Goal: Task Accomplishment & Management: Manage account settings

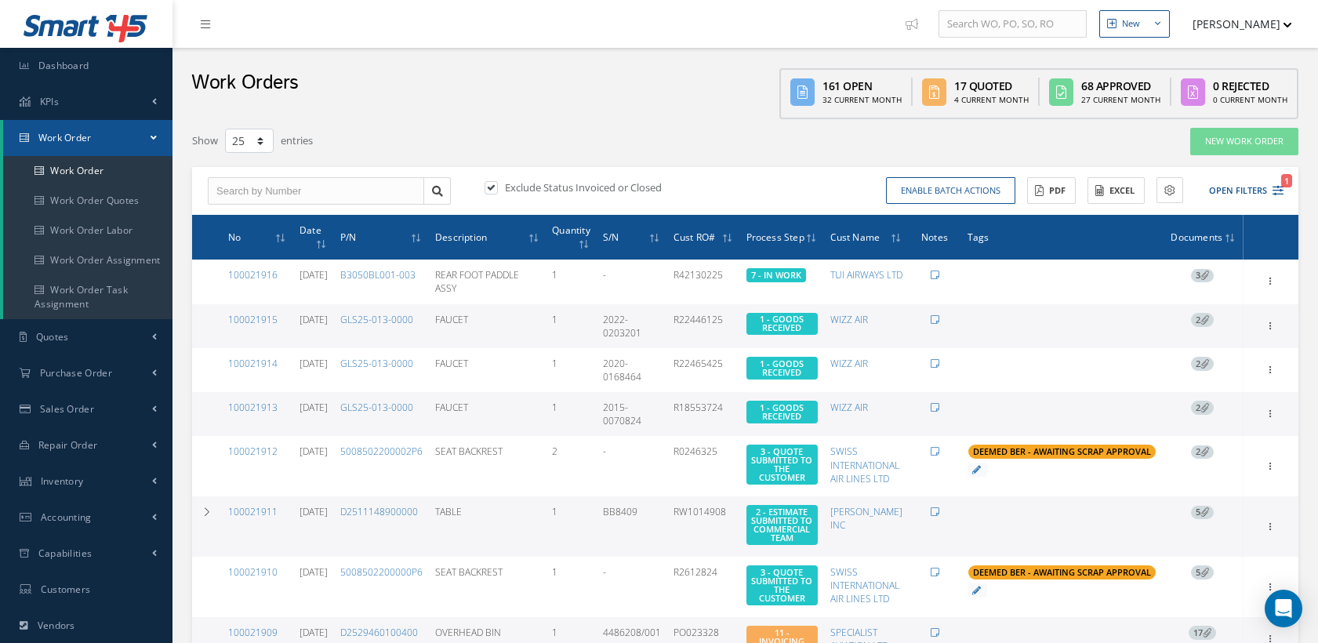
select select "25"
click at [288, 187] on input "text" at bounding box center [316, 191] width 216 height 28
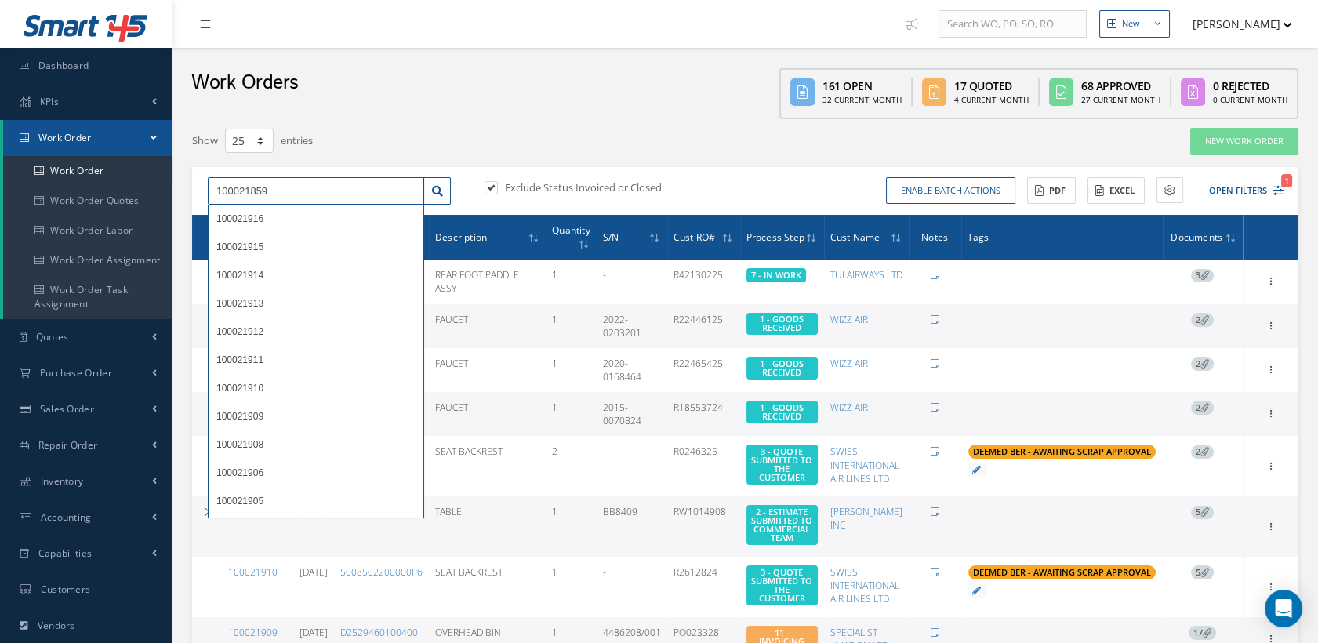
type input "100021859"
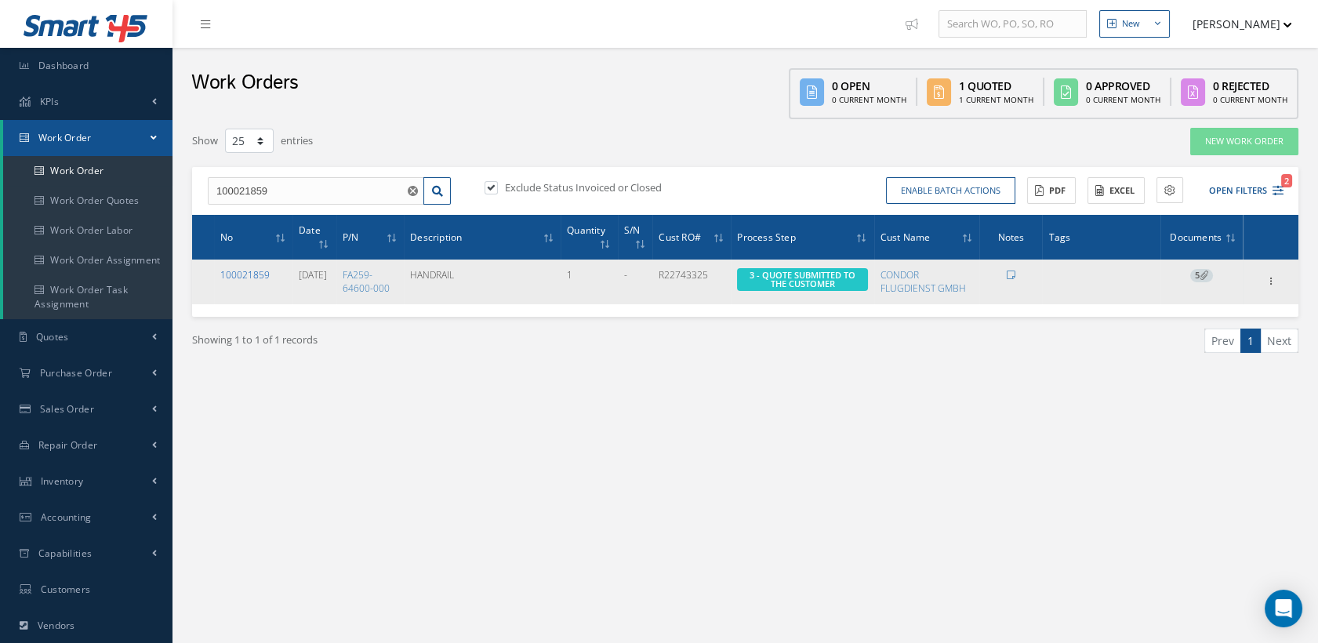
click at [264, 270] on link "100021859" at bounding box center [244, 274] width 49 height 13
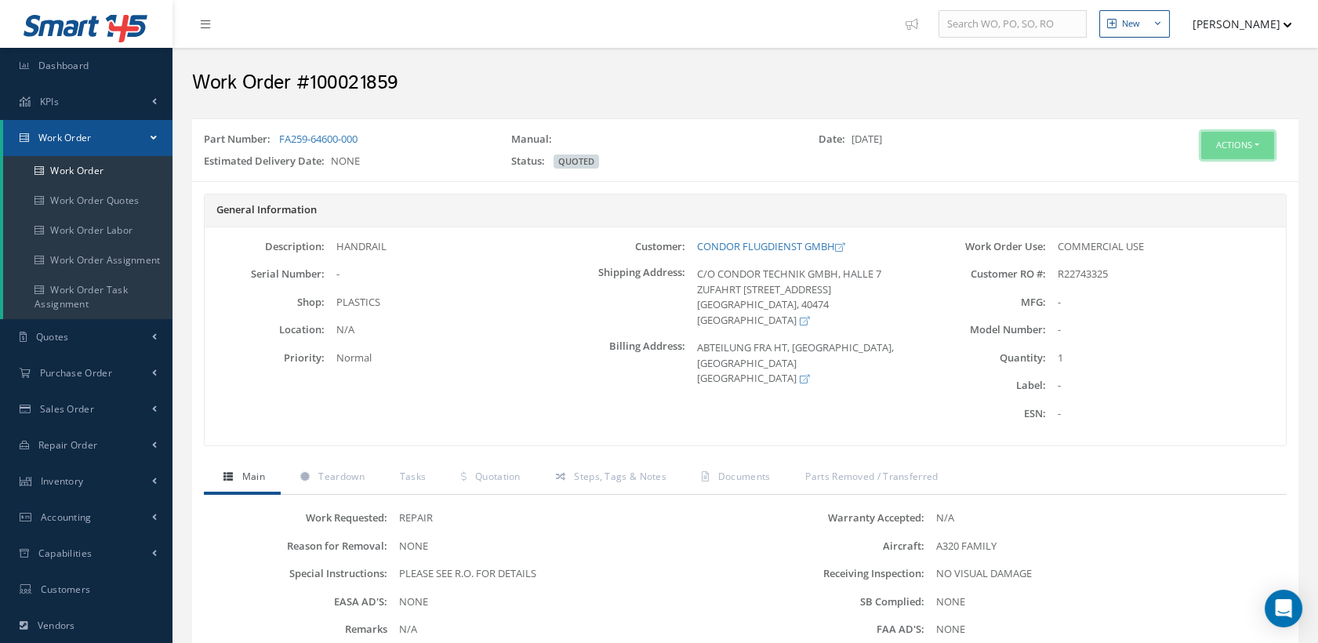
click at [1227, 149] on button "Actions" at bounding box center [1237, 145] width 73 height 27
click at [1178, 165] on link "Edit" at bounding box center [1212, 175] width 125 height 21
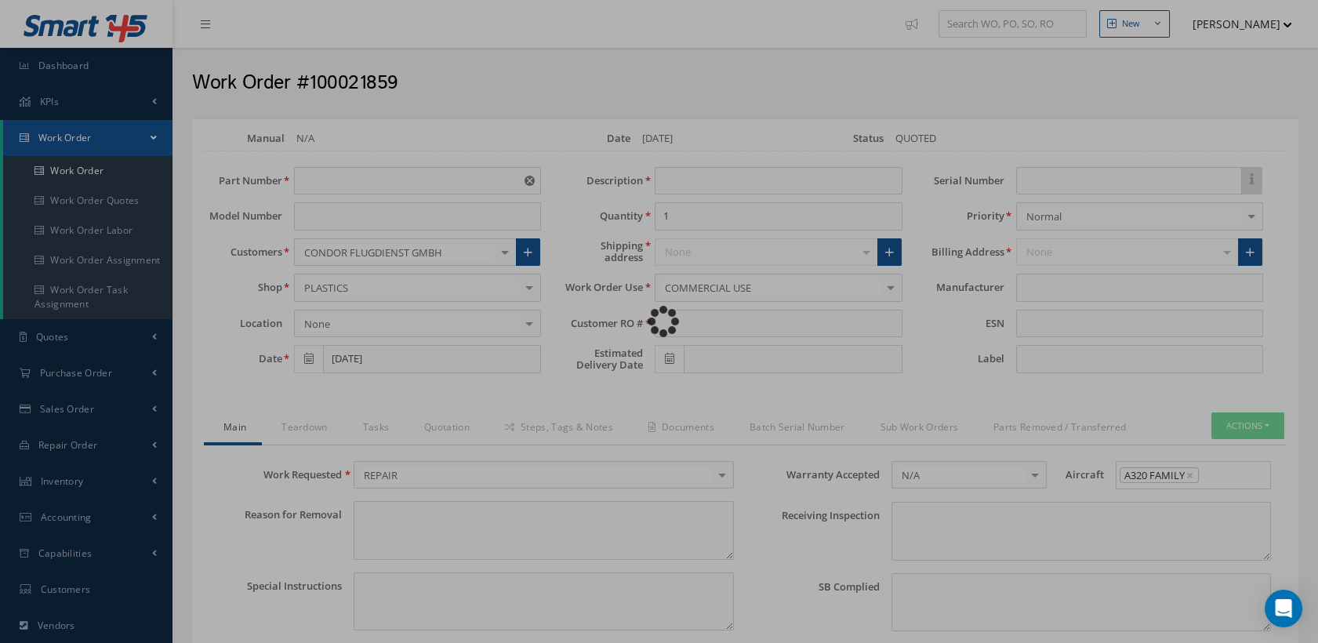
type input "FA259-64600-000"
type input "[DATE]"
type input "HANDRAIL"
type input "R22743325"
type textarea "NONE"
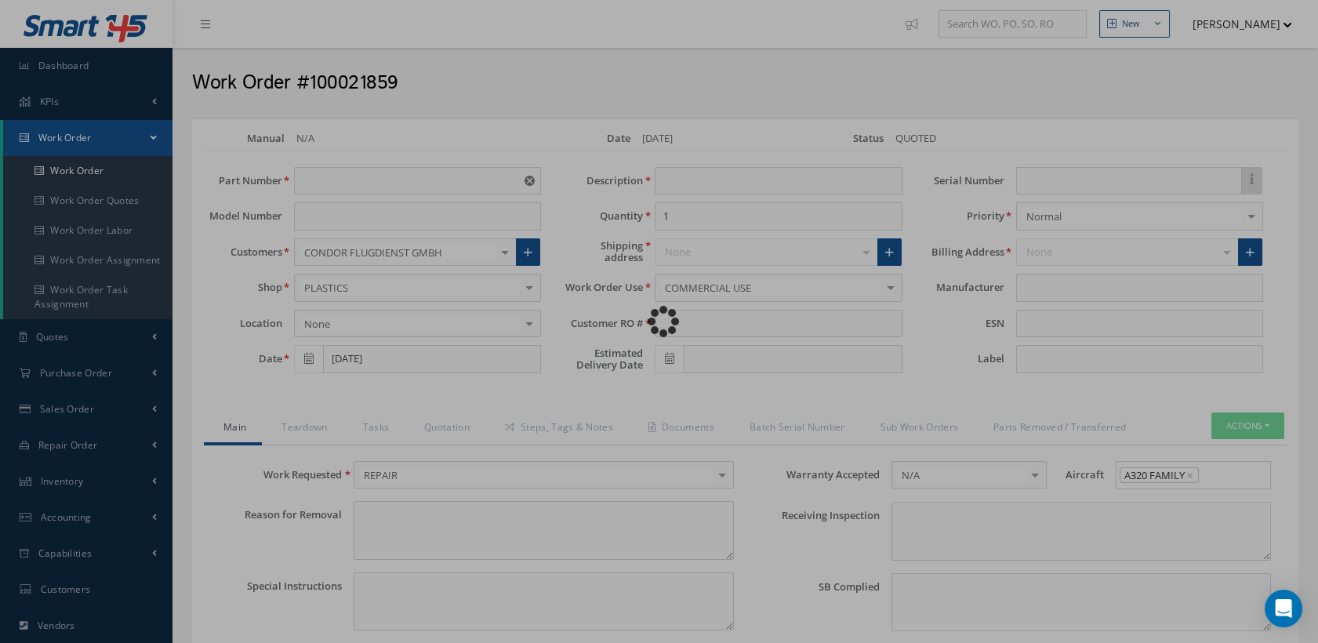
type textarea "PLEASE SEE R.O. FOR DETAILS"
type input "NONE"
type textarea "NO VISUAL DAMAGE"
type textarea "NONE"
type input "NONE"
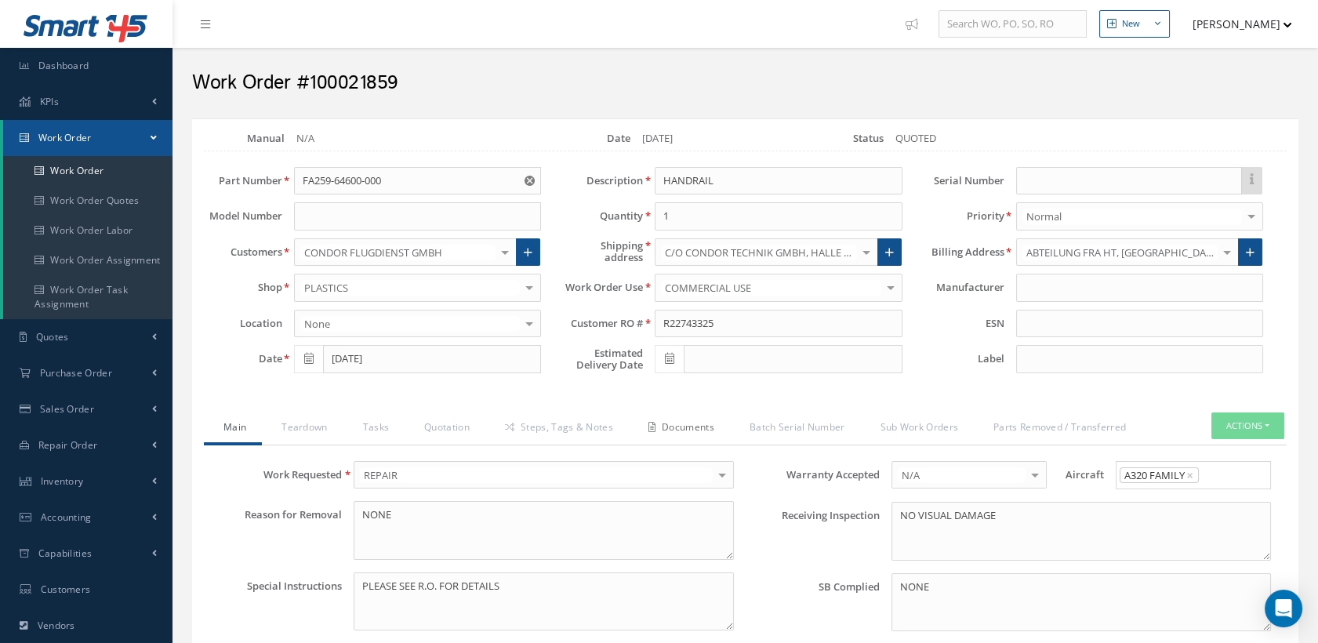
click at [721, 423] on link "Documents" at bounding box center [679, 429] width 101 height 33
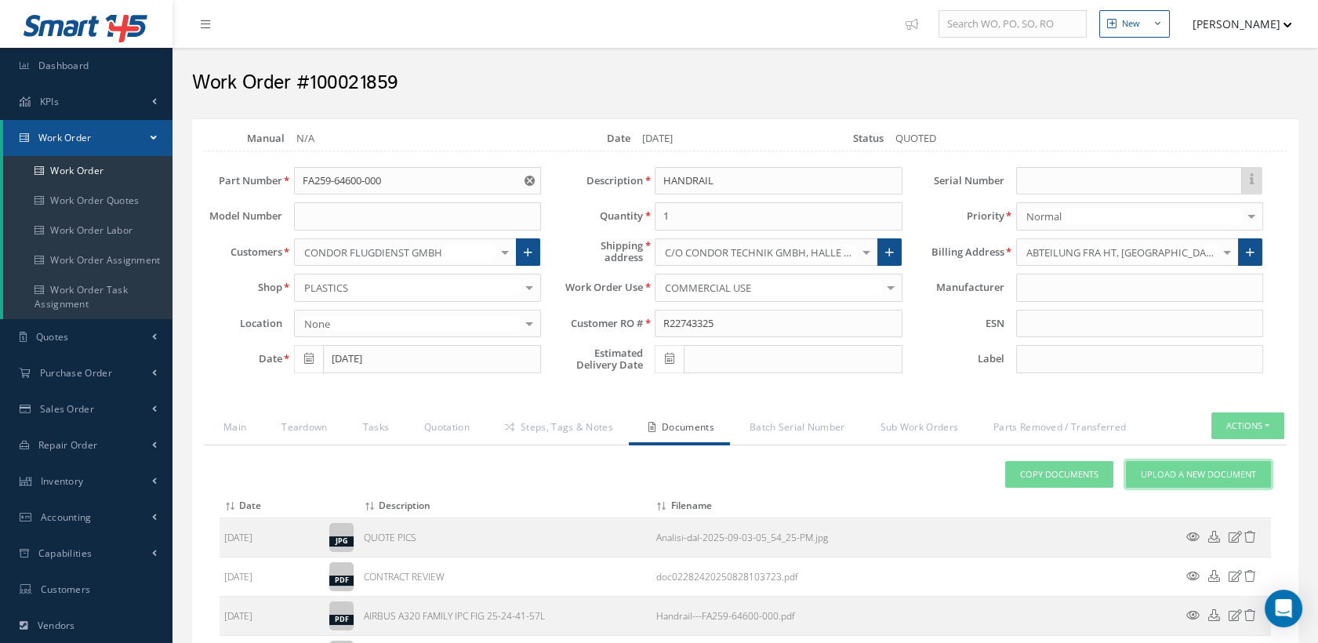
click at [1179, 469] on span "Upload a New Document" at bounding box center [1198, 474] width 115 height 13
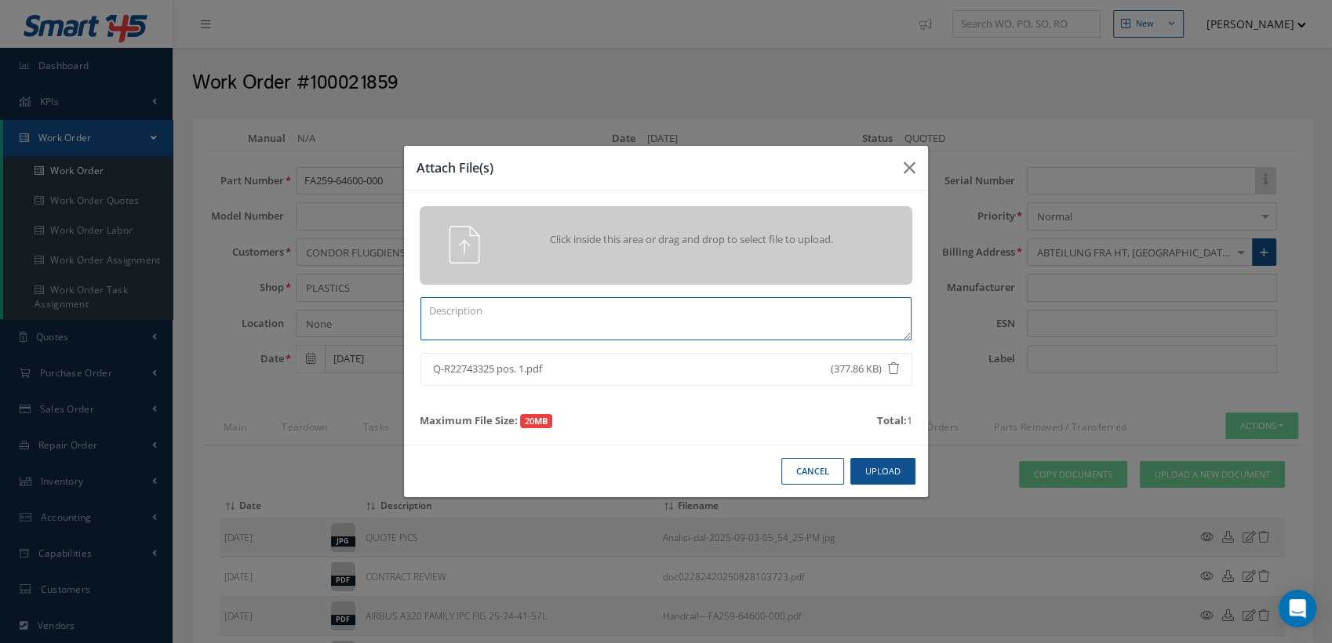
click at [503, 307] on textarea at bounding box center [665, 318] width 491 height 43
type textarea "q"
type textarea "QA"
click at [886, 474] on button "Upload" at bounding box center [882, 471] width 65 height 27
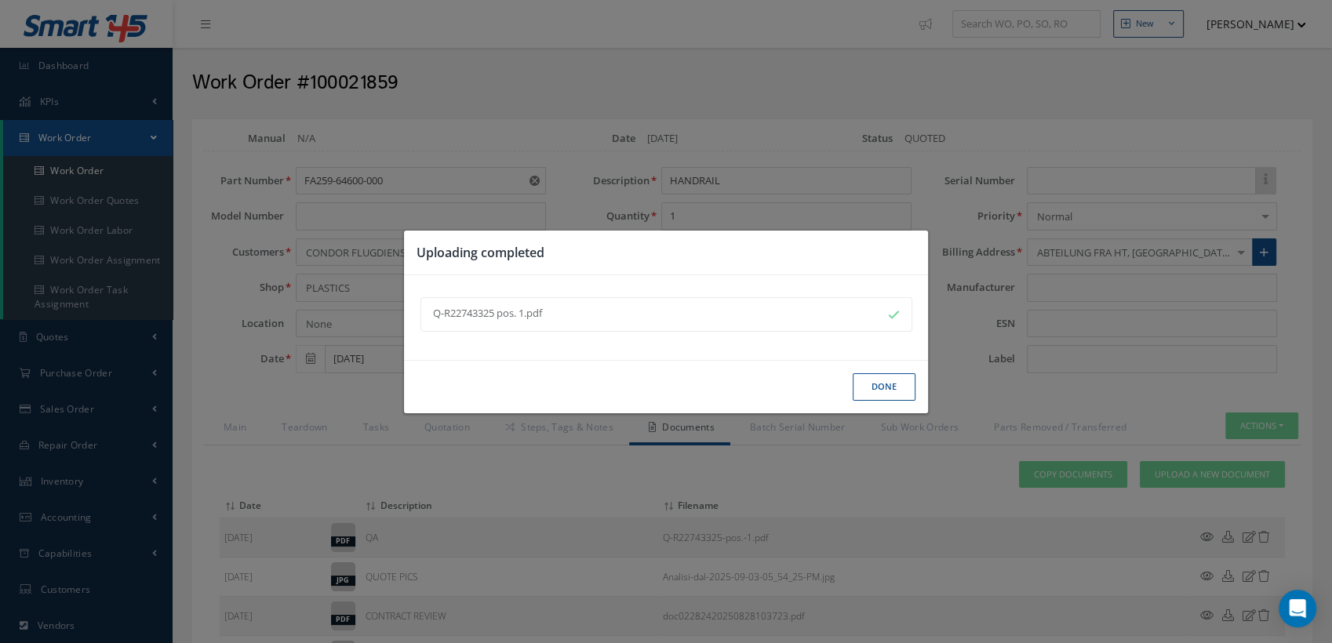
click at [903, 382] on button "Done" at bounding box center [883, 386] width 63 height 27
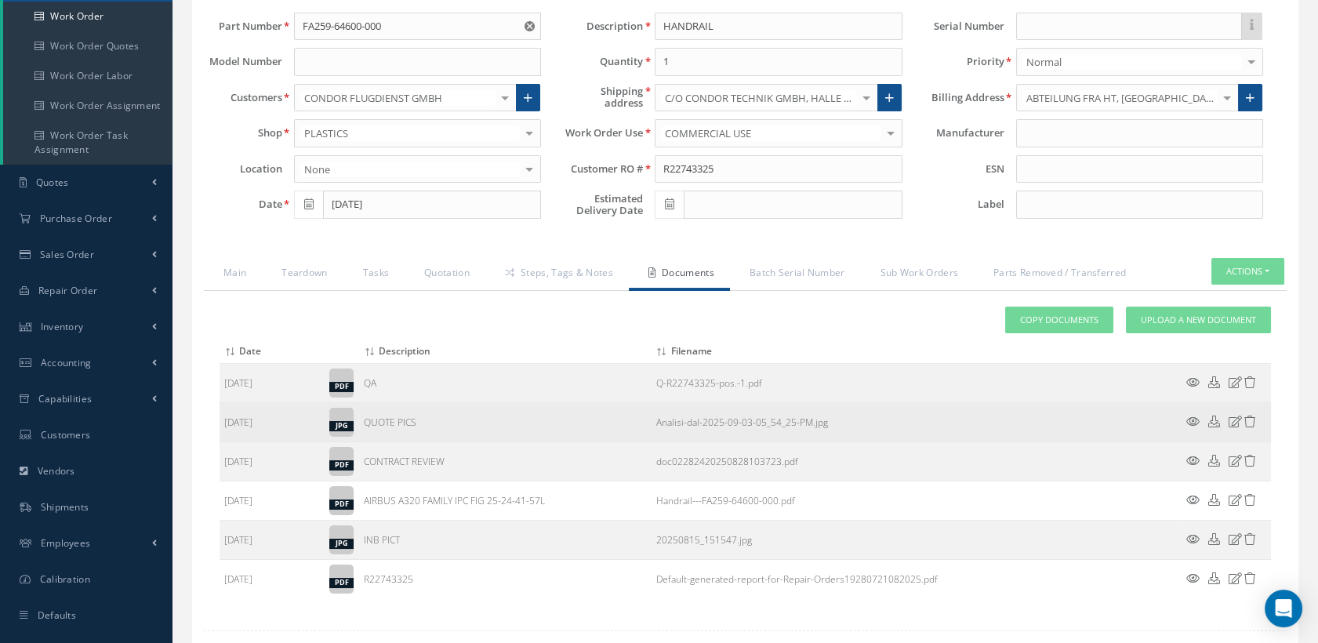
scroll to position [174, 0]
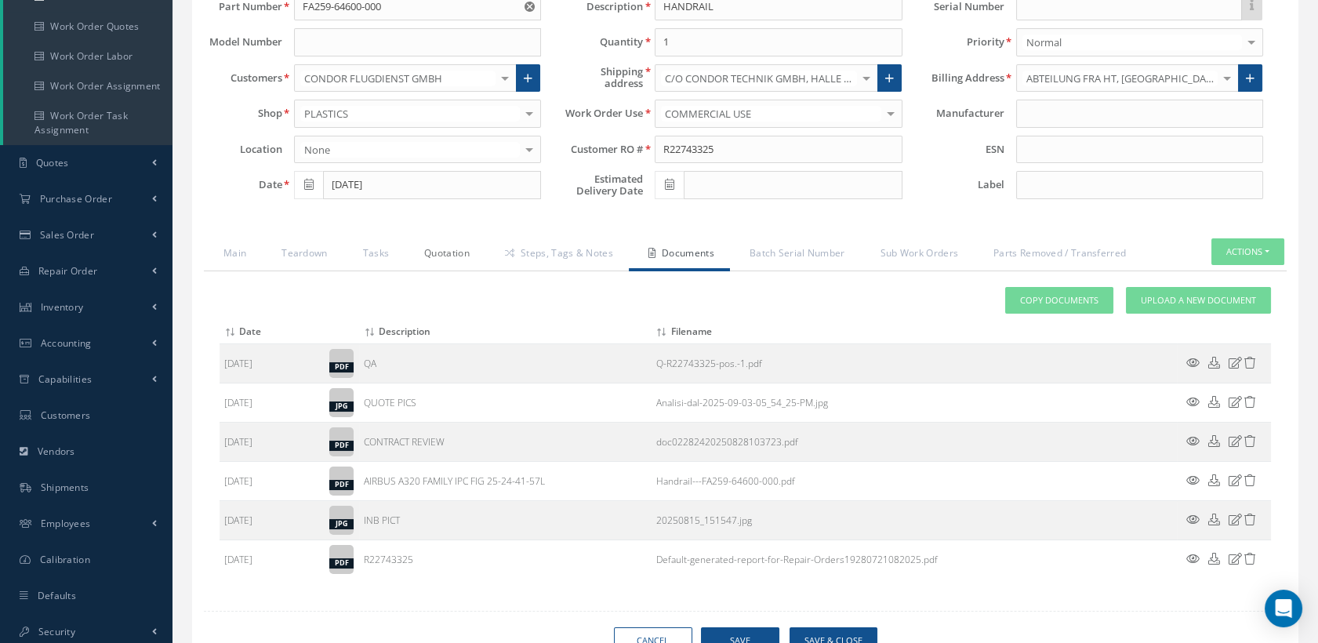
click at [459, 246] on link "Quotation" at bounding box center [445, 254] width 81 height 33
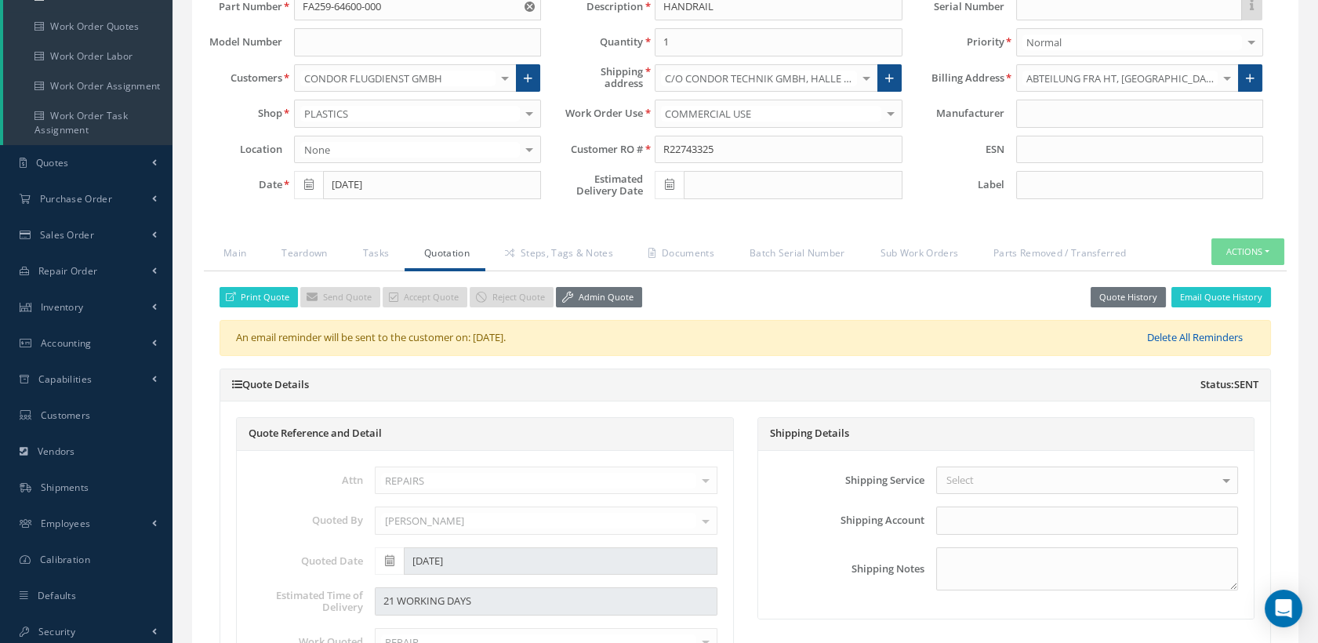
click at [1174, 336] on link "Delete All Reminders" at bounding box center [1170, 338] width 170 height 16
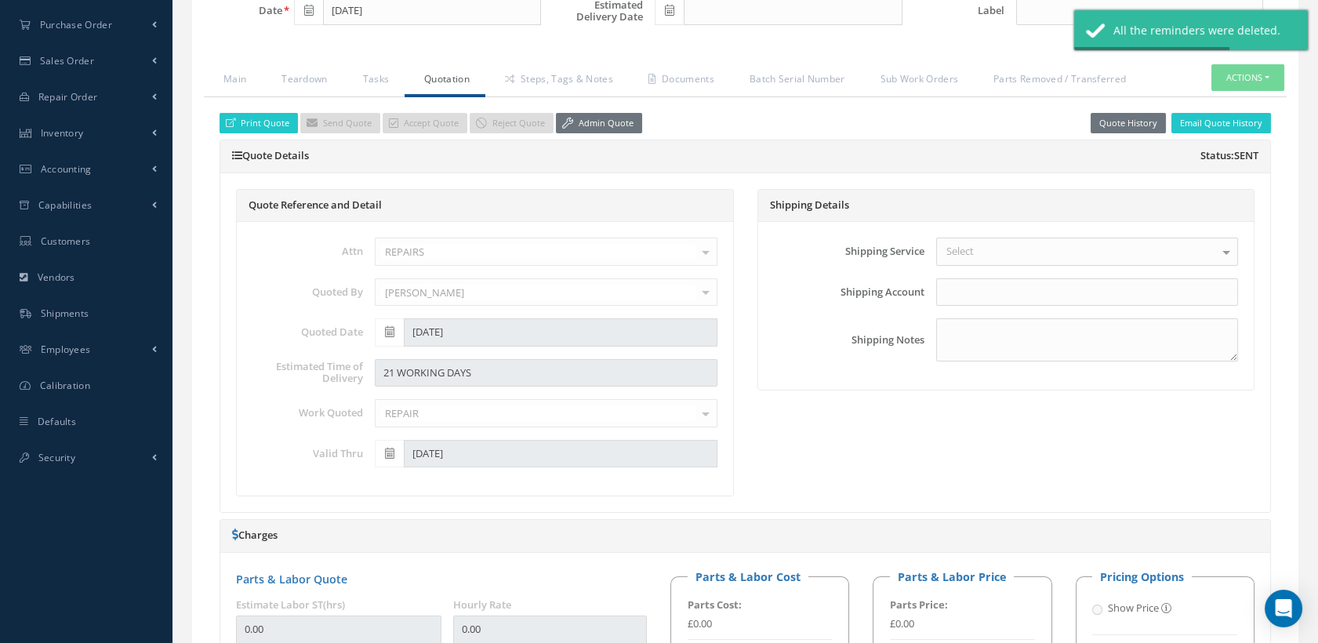
scroll to position [261, 0]
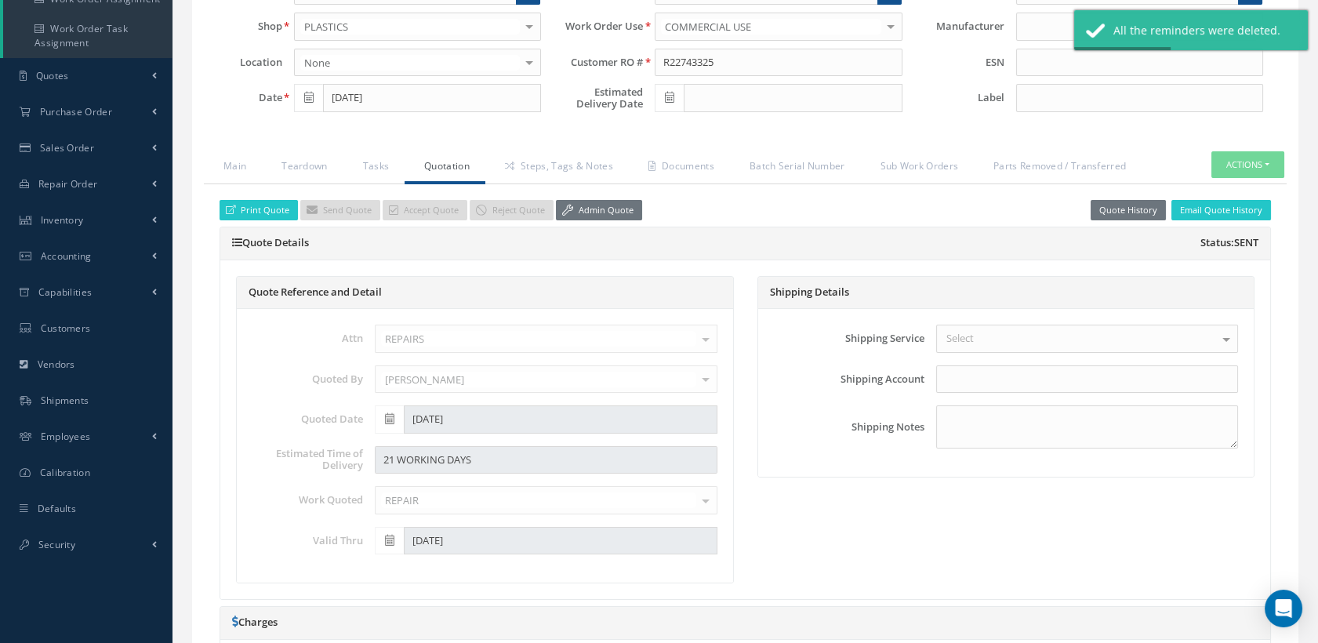
click at [664, 91] on span at bounding box center [669, 98] width 29 height 28
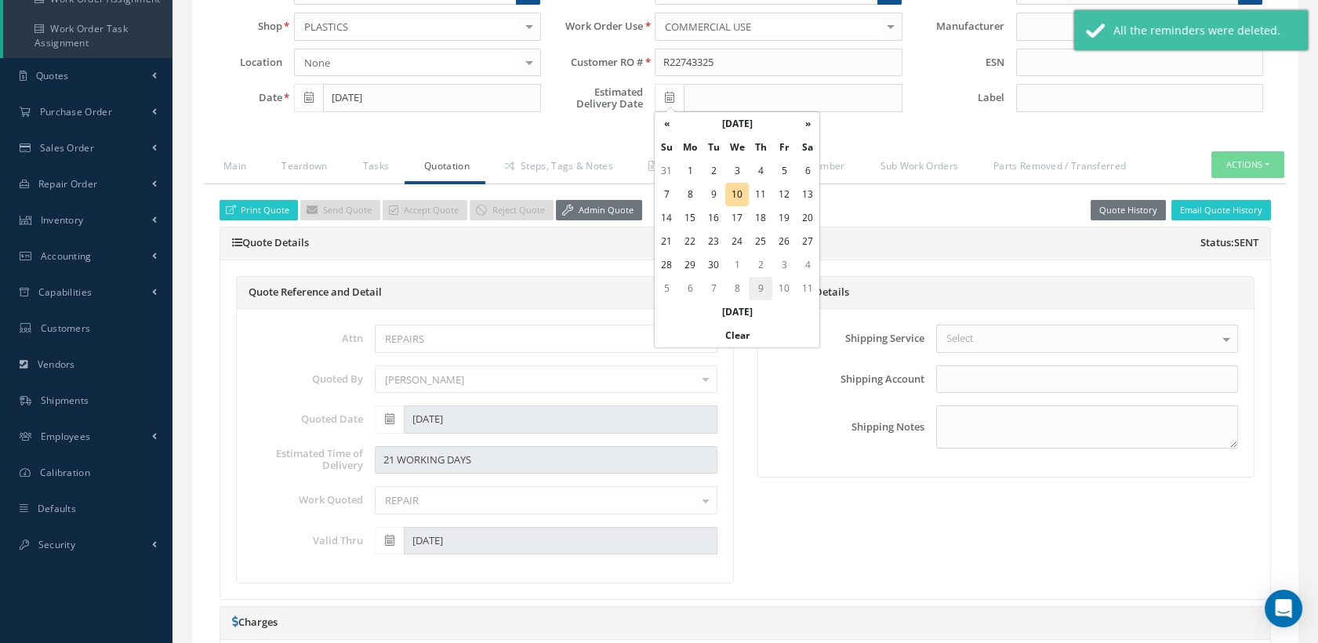
click at [758, 284] on td "9" at bounding box center [761, 289] width 24 height 24
type input "10/09/2025"
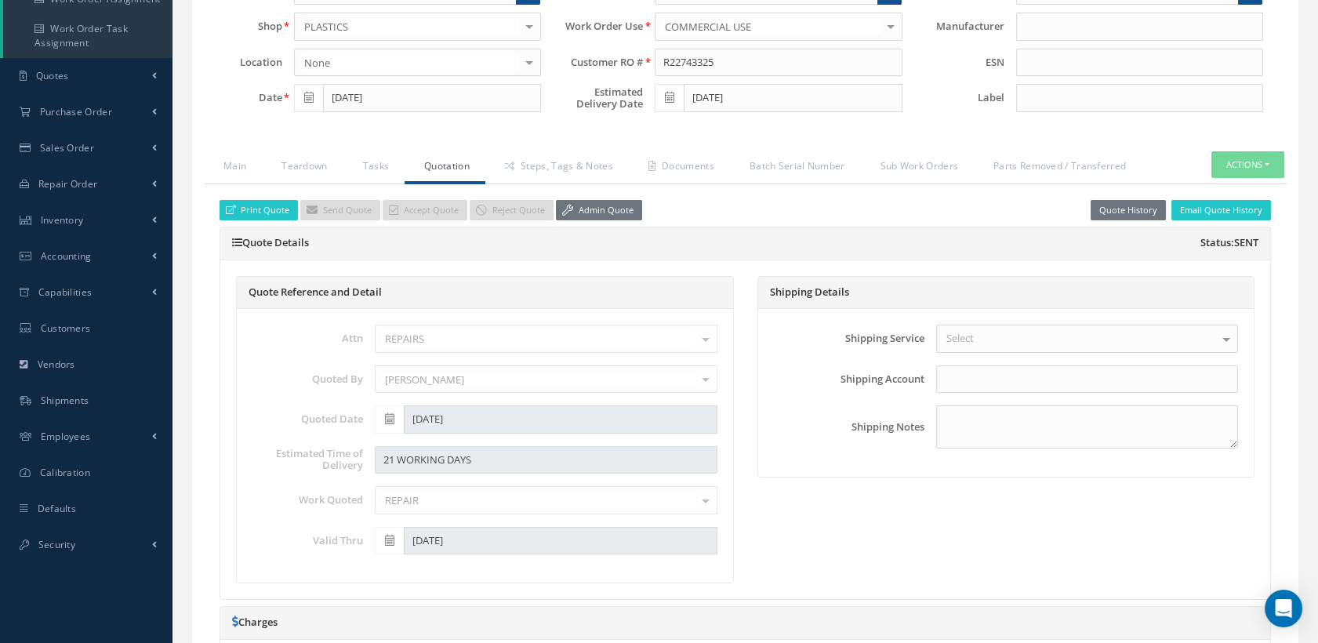
click at [462, 159] on link "Quotation" at bounding box center [445, 167] width 81 height 33
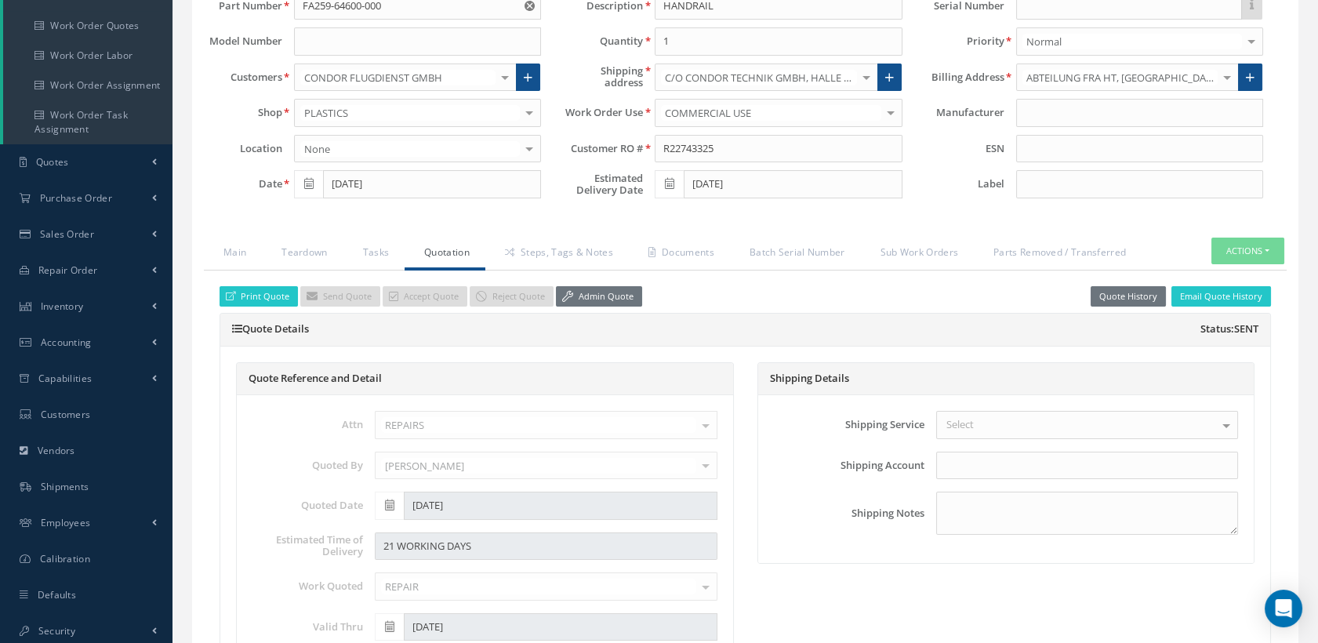
scroll to position [174, 0]
click at [588, 248] on link "Steps, Tags & Notes" at bounding box center [557, 254] width 144 height 33
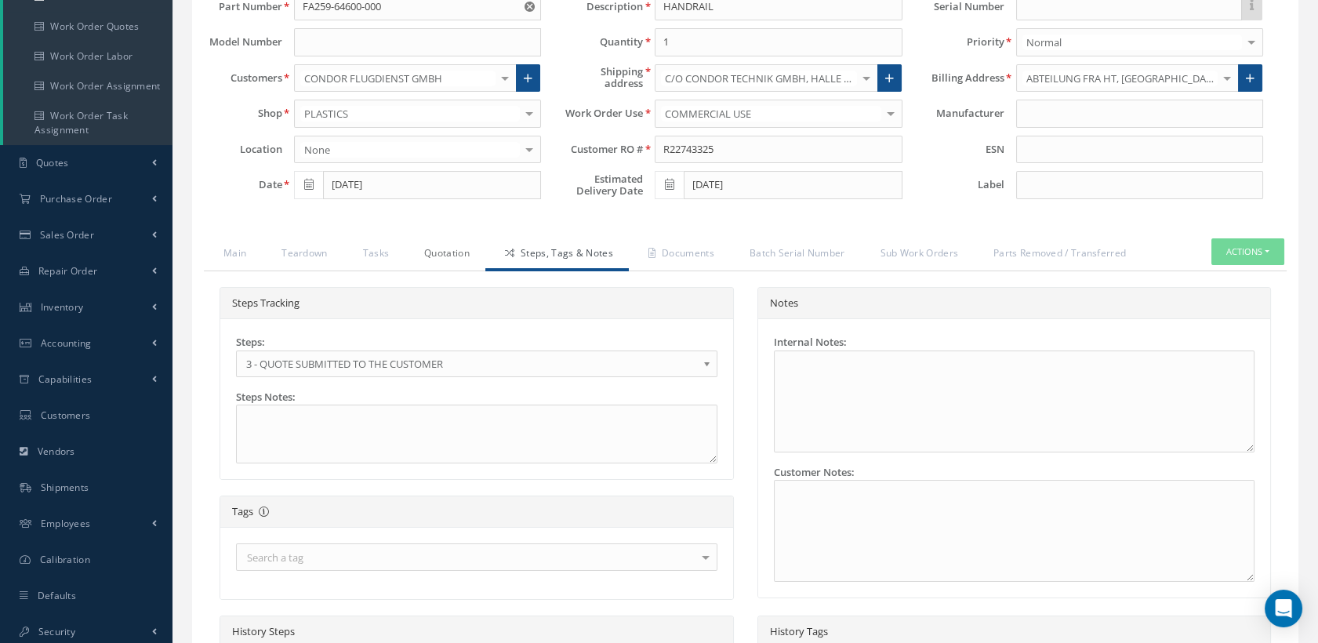
click at [443, 243] on link "Quotation" at bounding box center [445, 254] width 81 height 33
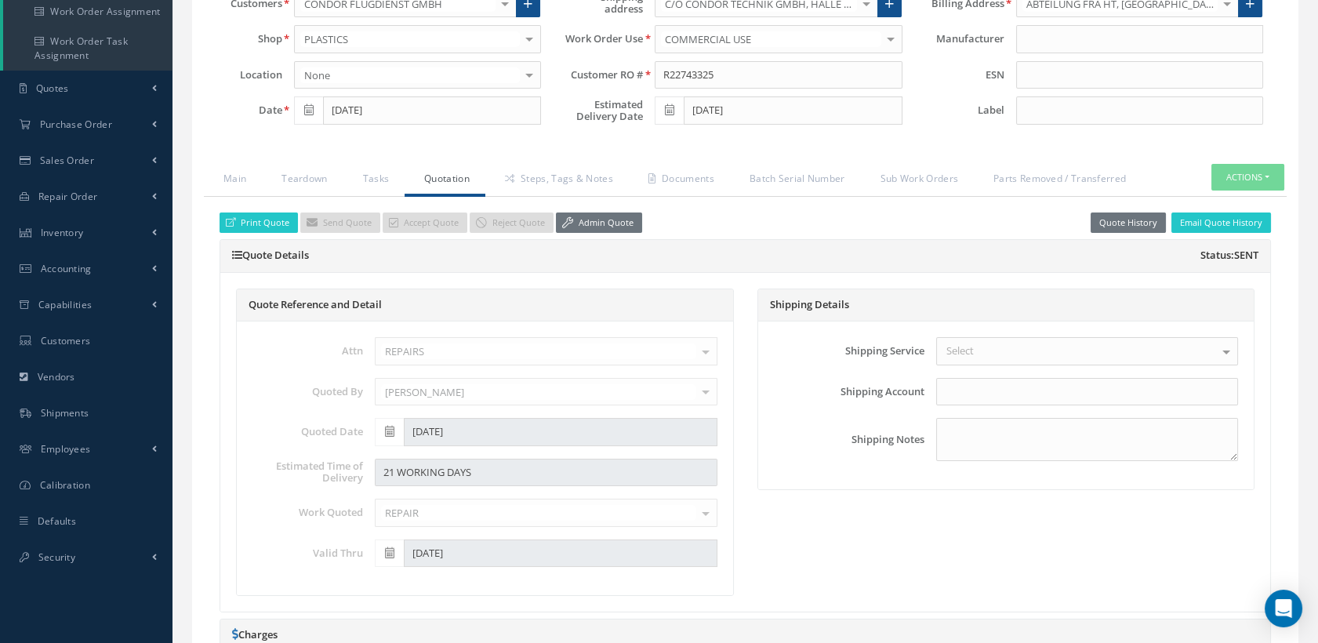
scroll to position [435, 0]
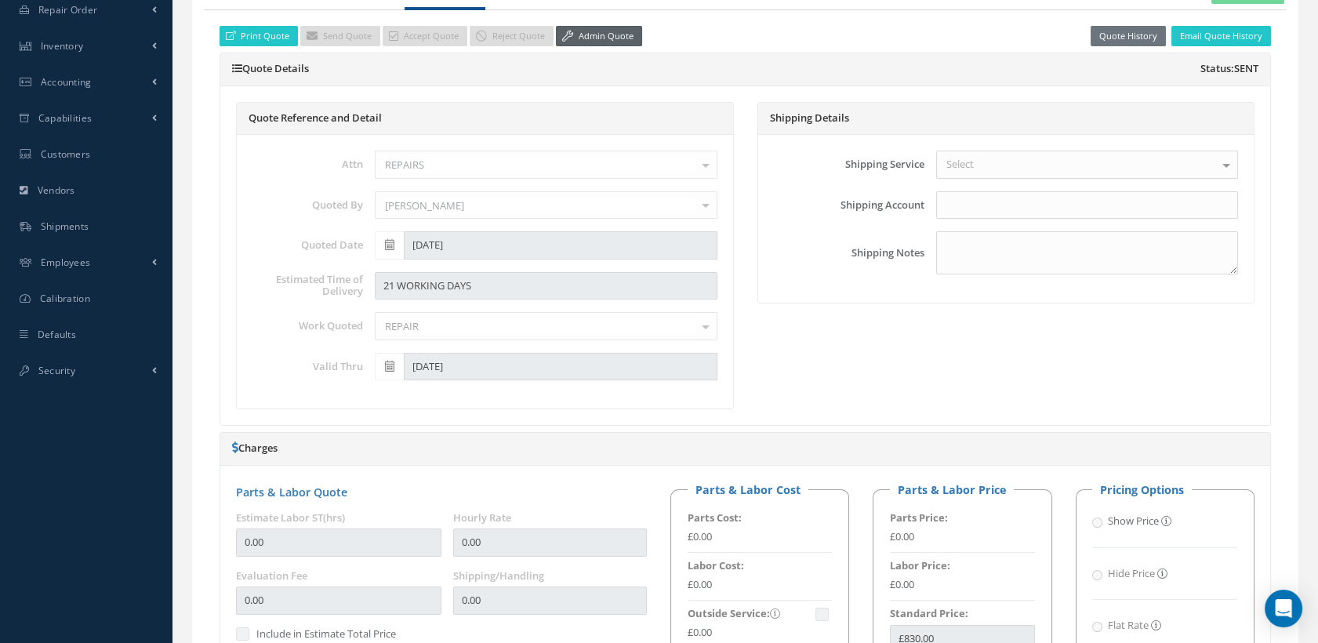
click at [577, 28] on link "Admin Quote" at bounding box center [599, 36] width 86 height 21
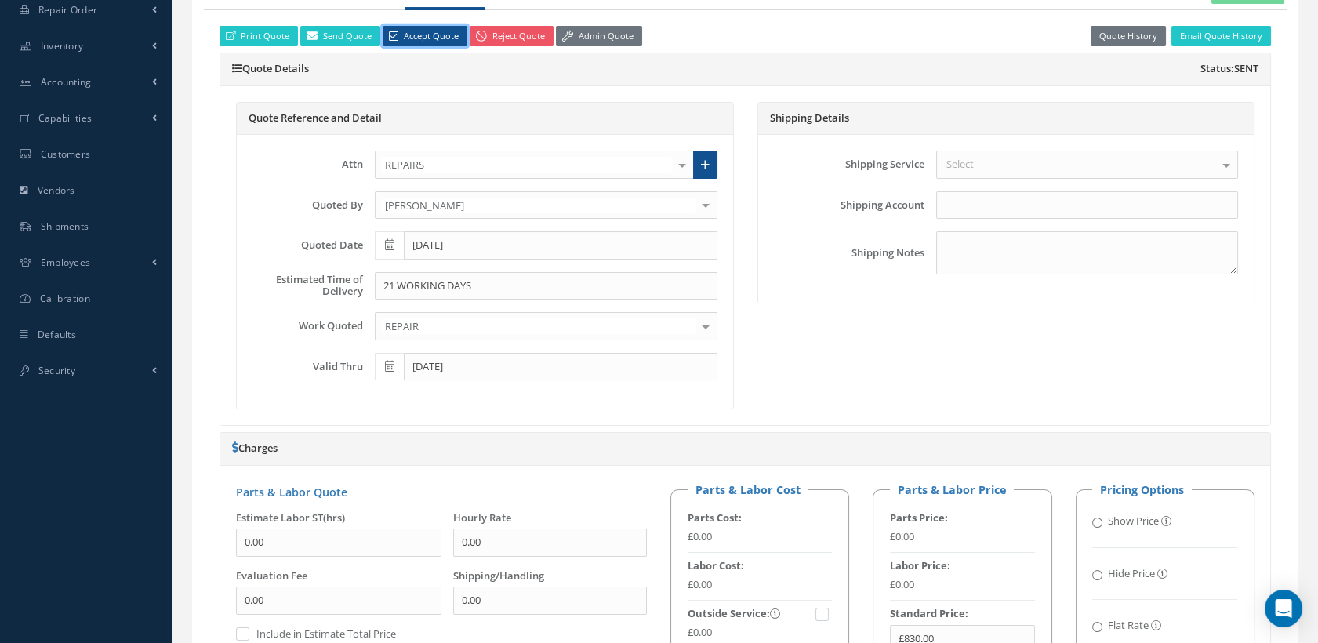
click at [402, 28] on link "Accept Quote" at bounding box center [425, 36] width 85 height 21
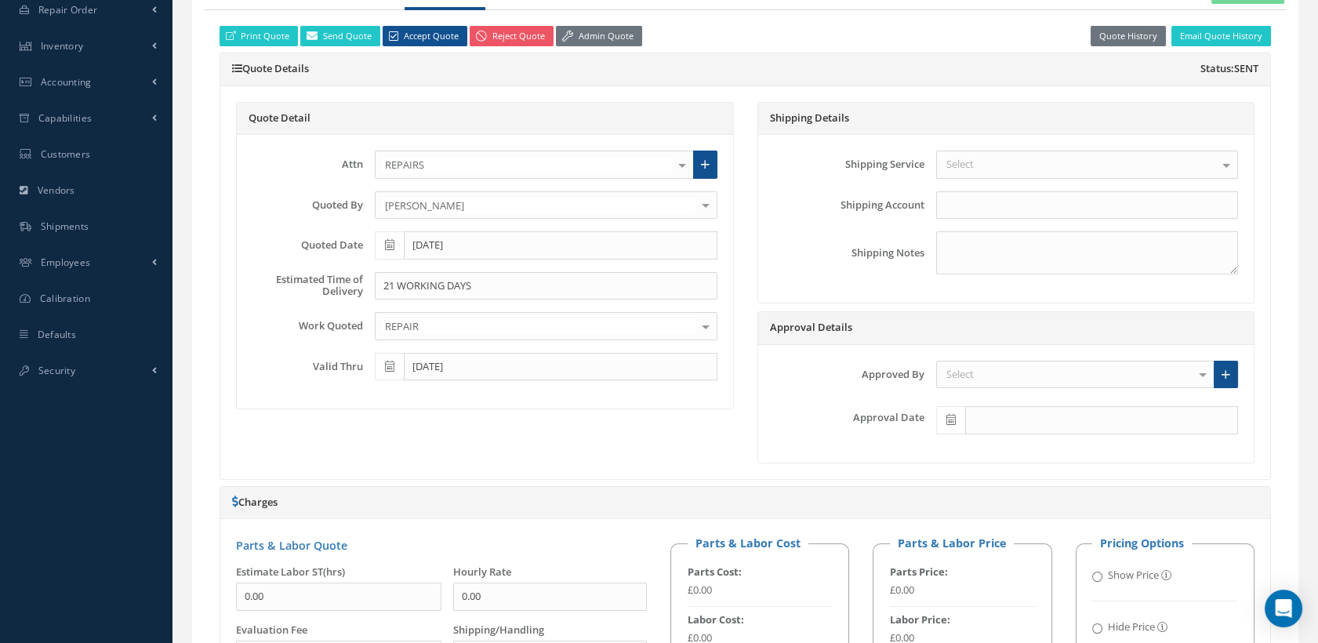
click at [974, 361] on div "Select" at bounding box center [1075, 375] width 278 height 28
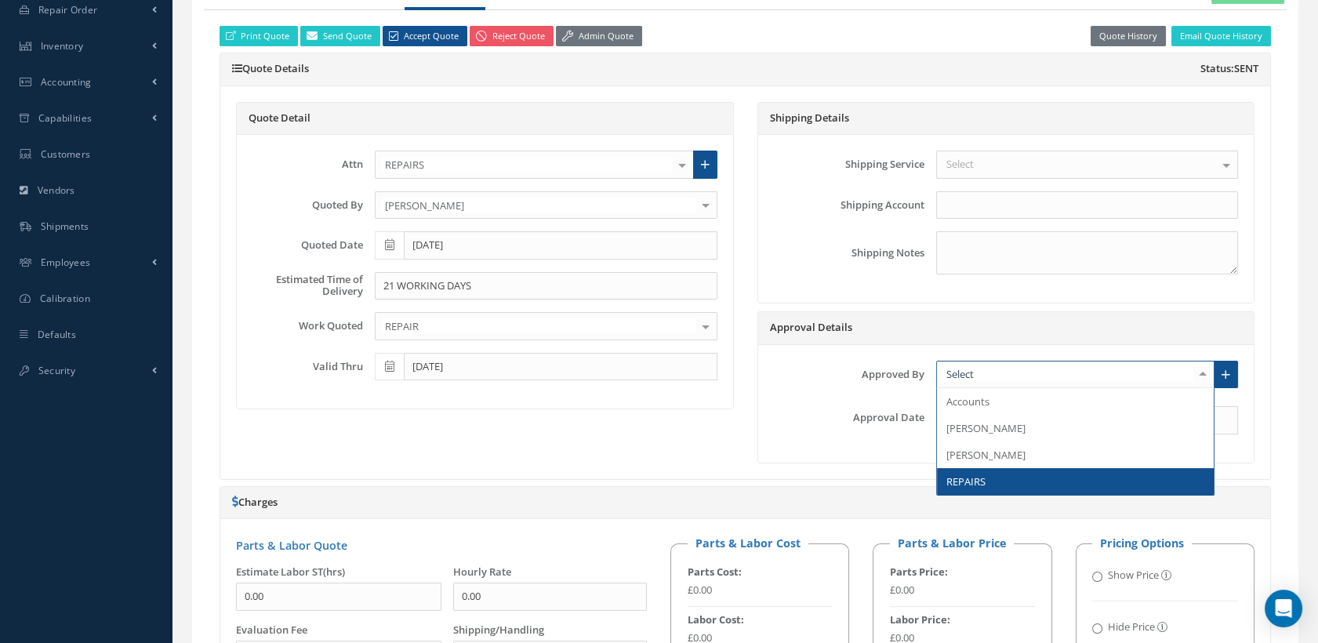
click at [988, 474] on span "REPAIRS" at bounding box center [1075, 481] width 277 height 27
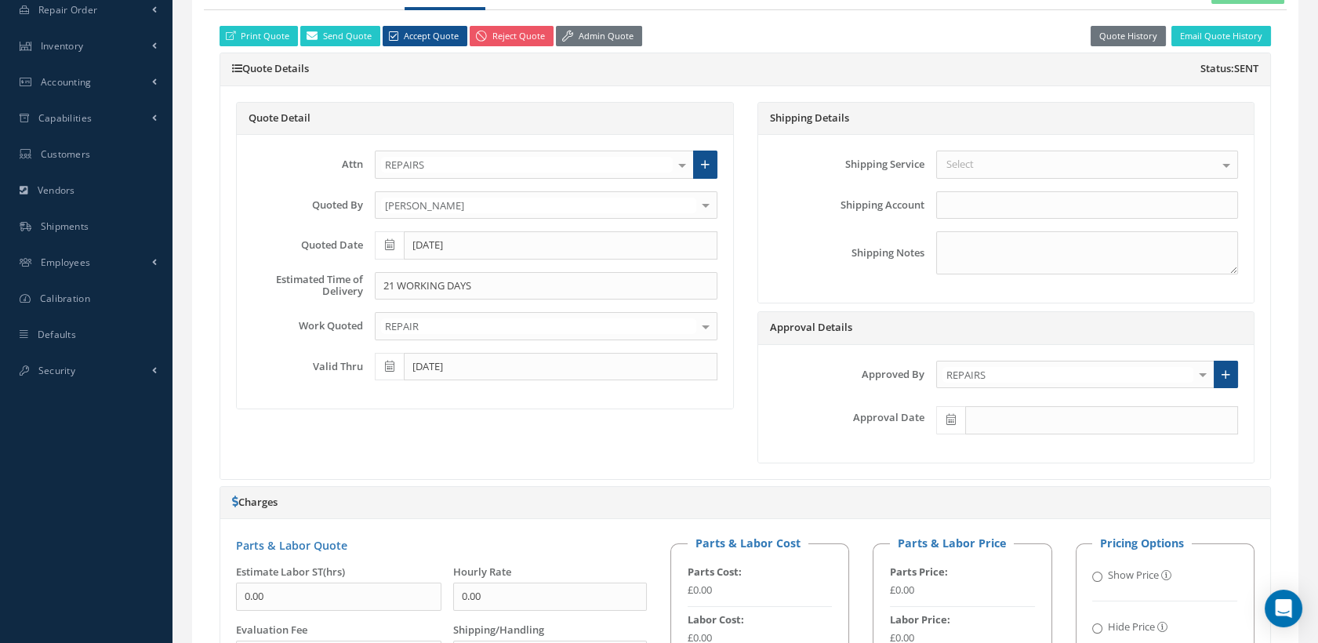
click at [948, 416] on icon at bounding box center [951, 419] width 9 height 11
click at [1005, 391] on th "[DATE]" at bounding box center [1018, 393] width 165 height 24
type input "[DATE]"
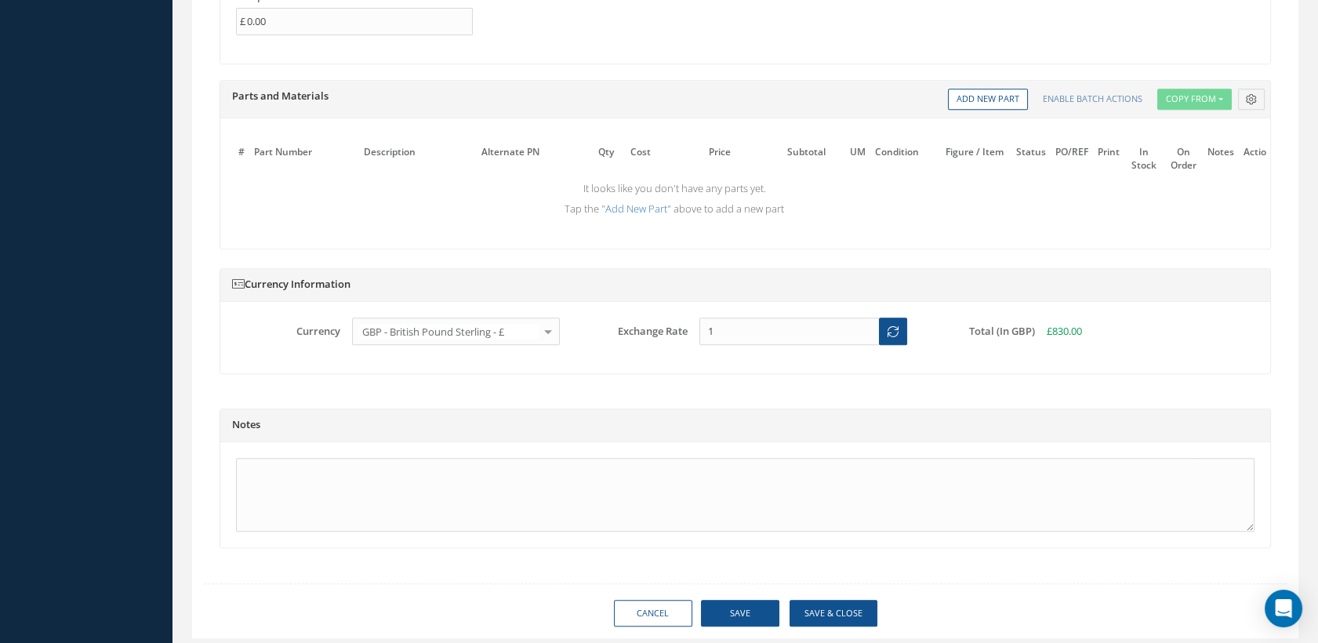
scroll to position [1481, 0]
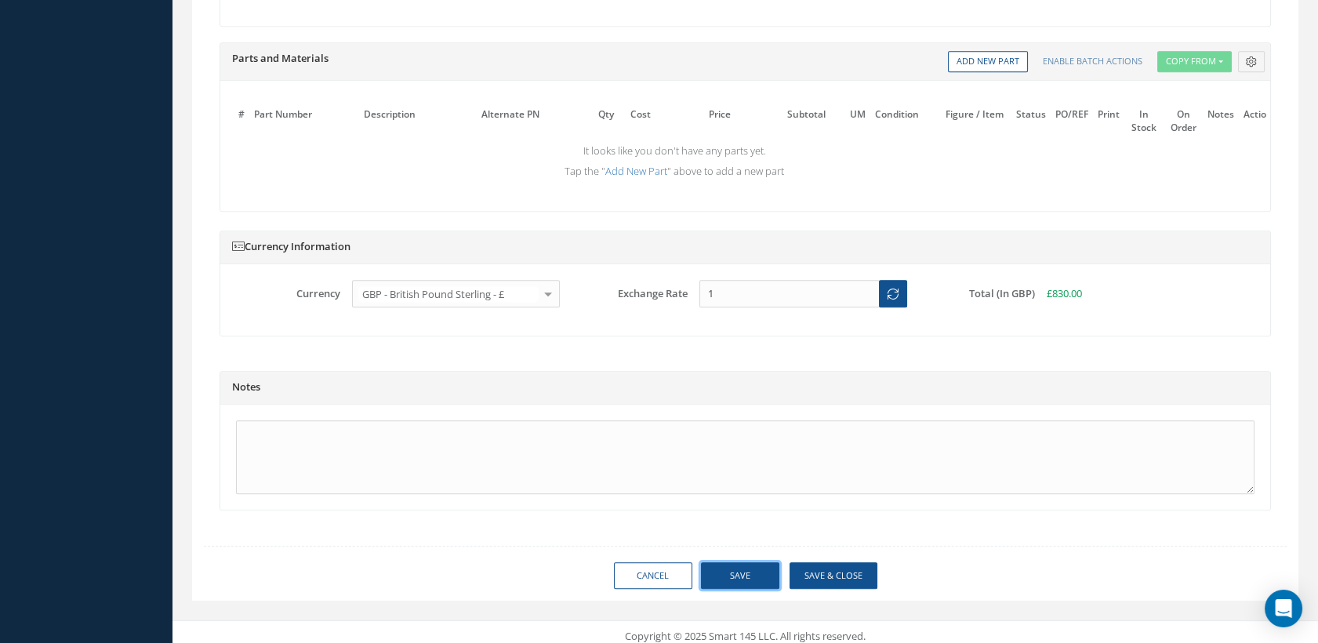
click at [748, 580] on button "Save" at bounding box center [740, 575] width 78 height 27
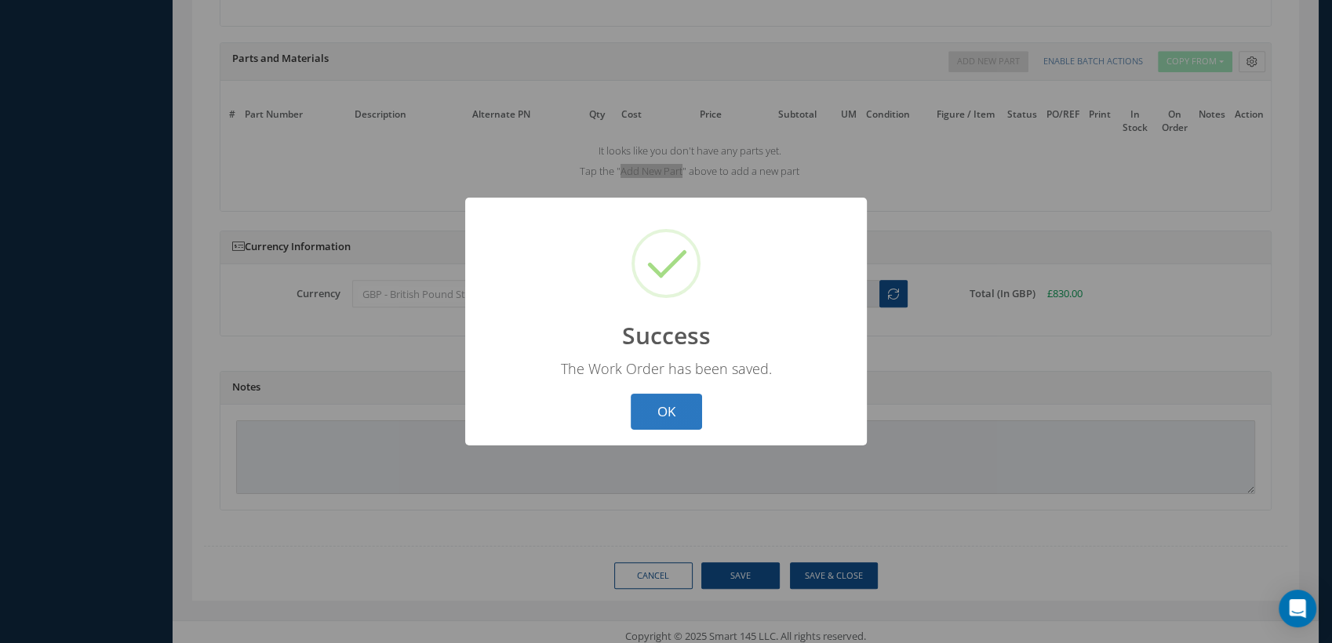
click at [682, 427] on button "OK" at bounding box center [666, 412] width 71 height 37
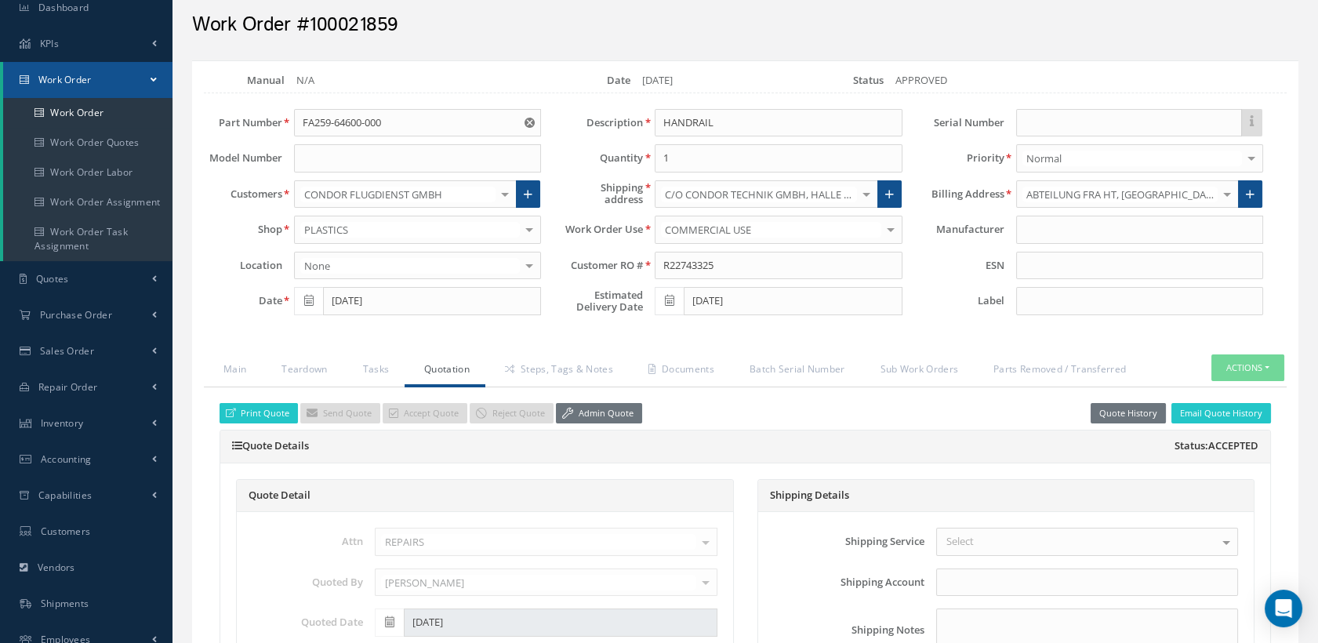
scroll to position [0, 0]
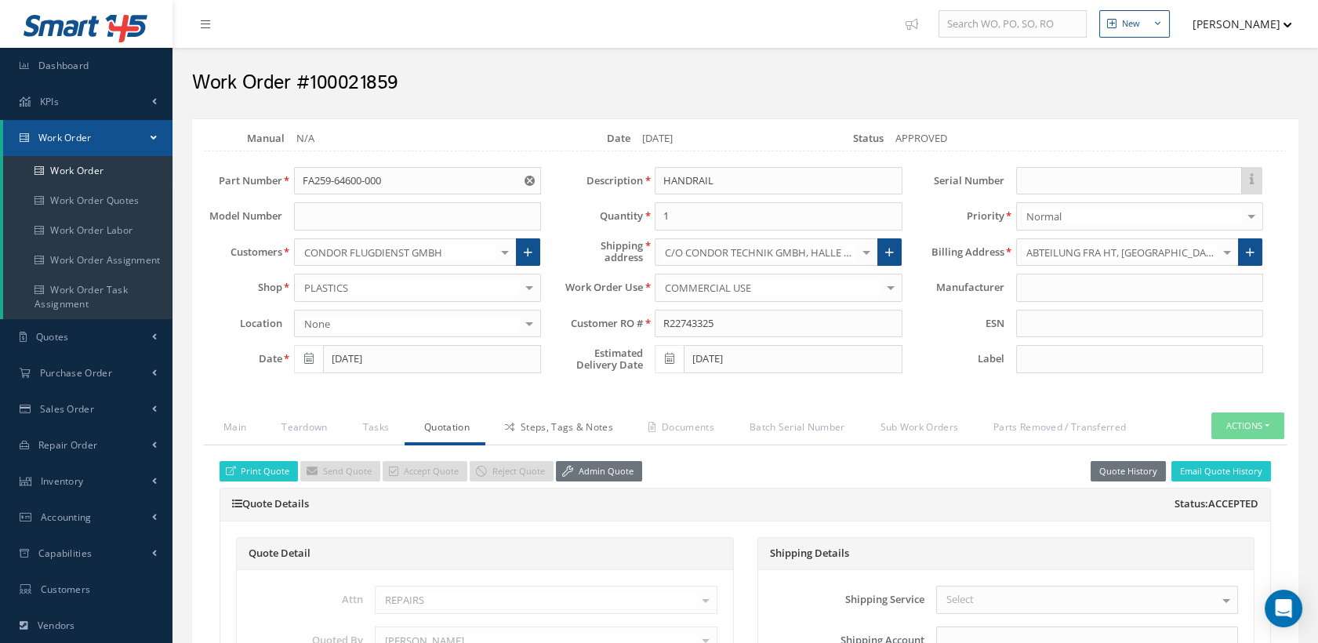
click at [558, 423] on link "Steps, Tags & Notes" at bounding box center [557, 429] width 144 height 33
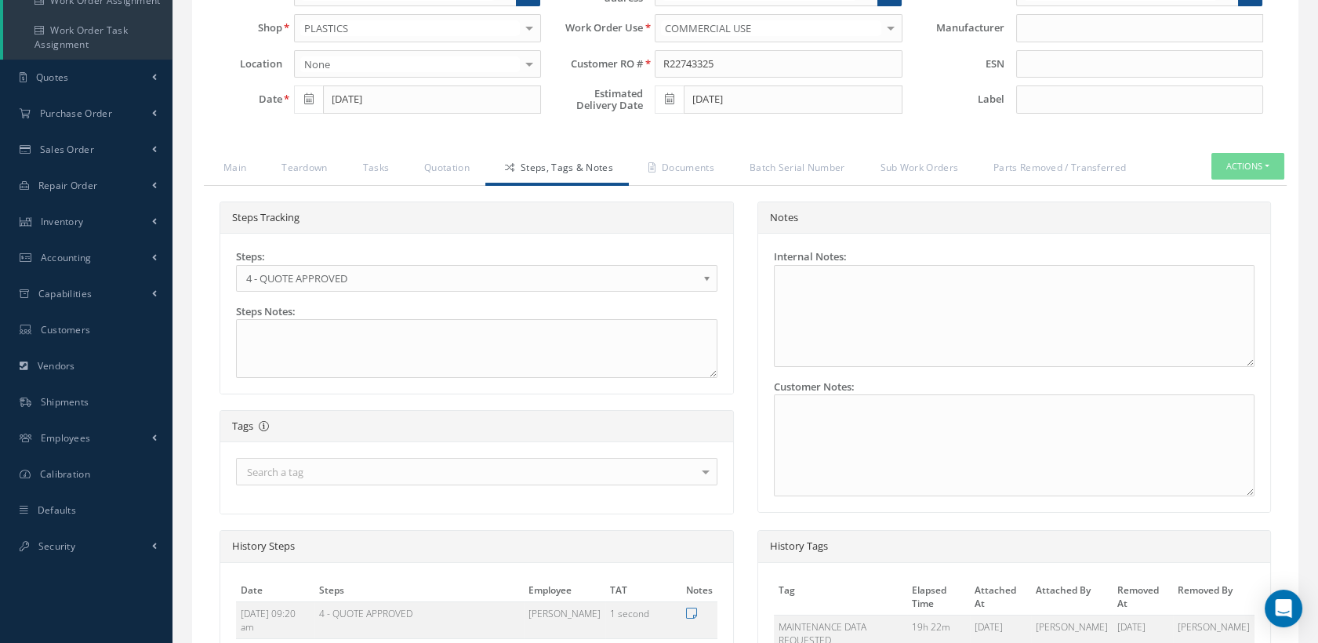
scroll to position [261, 0]
click at [423, 279] on span "4 - QUOTE APPROVED" at bounding box center [471, 276] width 451 height 19
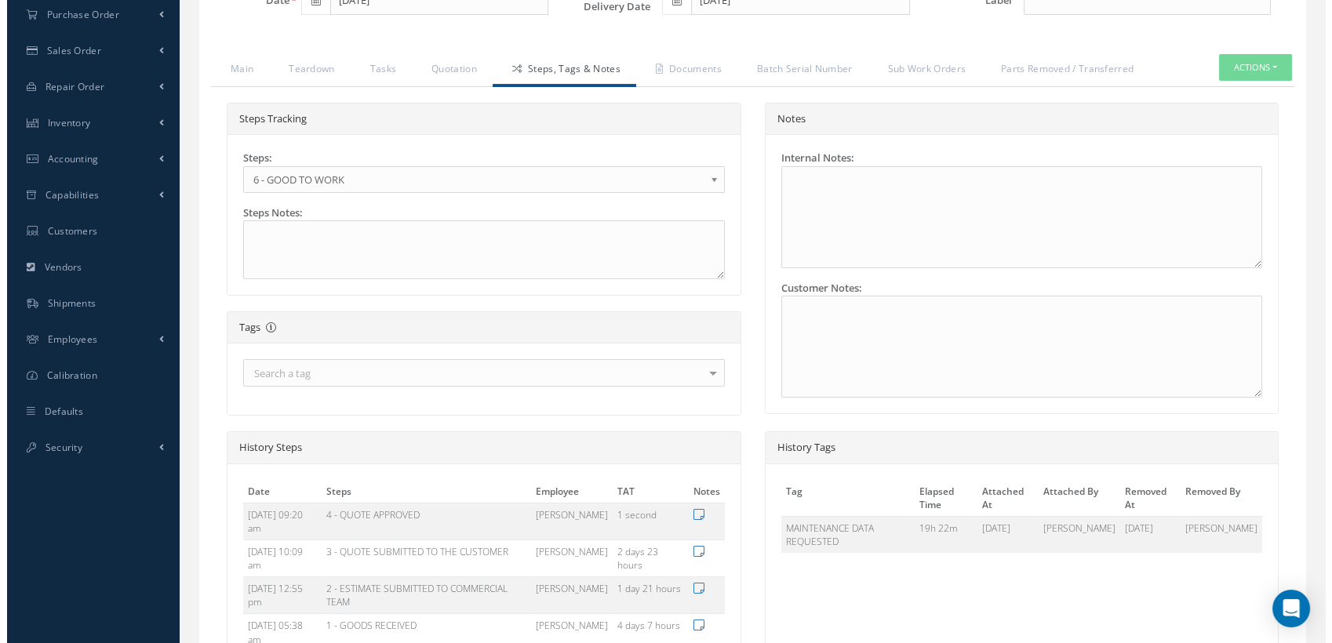
scroll to position [607, 0]
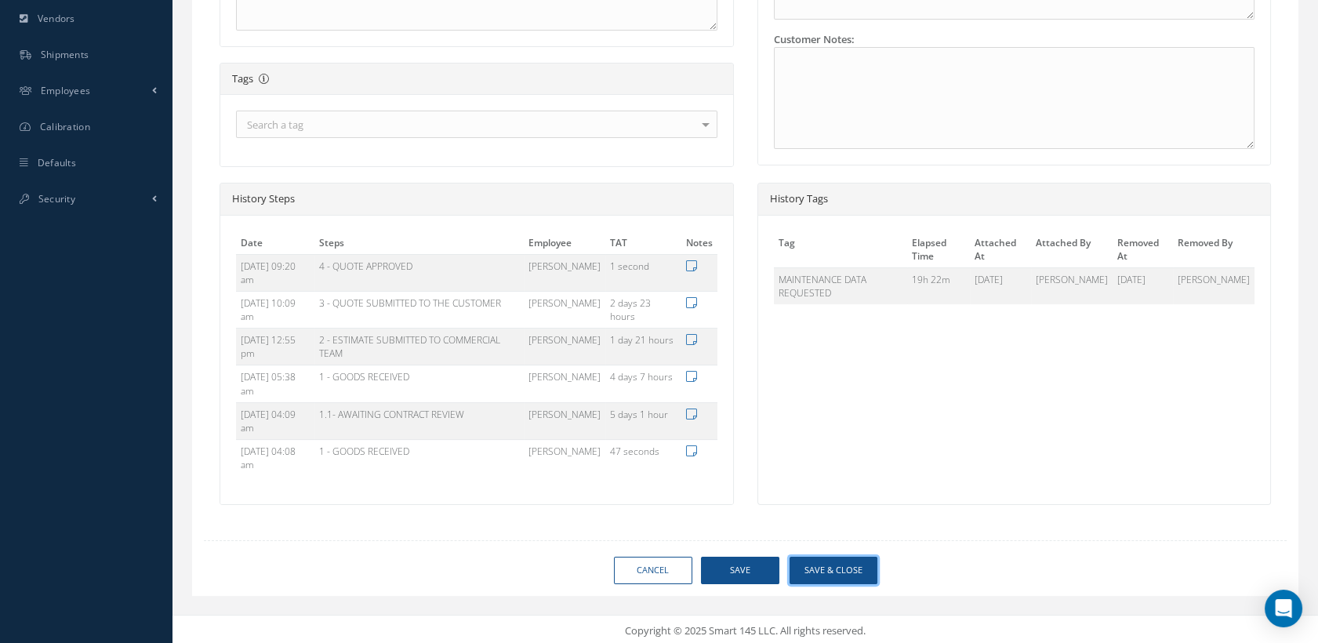
click at [826, 561] on button "Save & Close" at bounding box center [834, 570] width 88 height 27
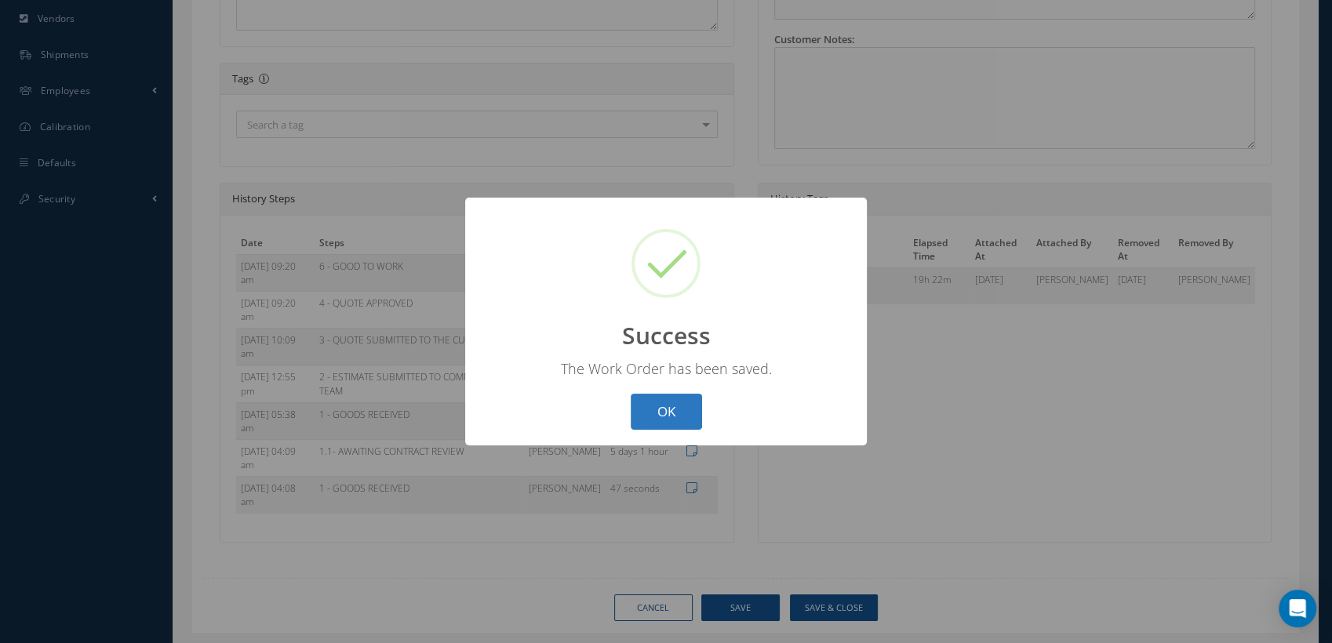
click at [663, 414] on button "OK" at bounding box center [666, 412] width 71 height 37
select select "25"
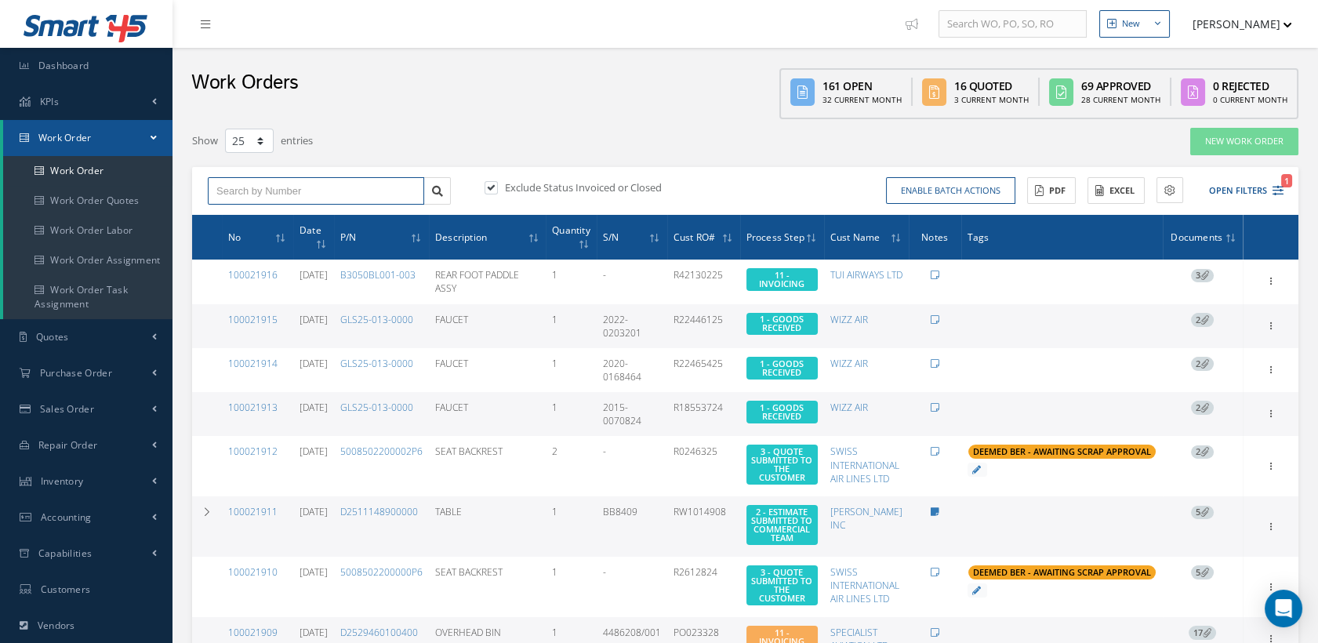
click at [285, 182] on input "text" at bounding box center [316, 191] width 216 height 28
type input "100021777"
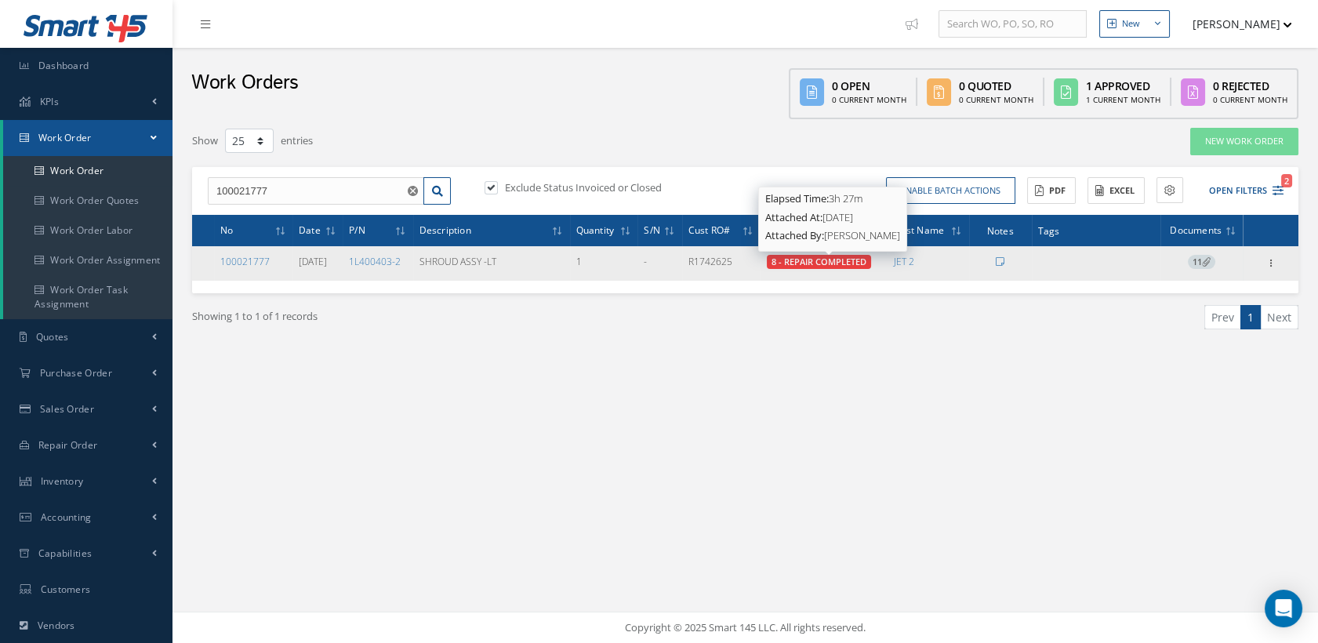
click at [805, 256] on span "8 - REPAIR COMPLETED" at bounding box center [819, 262] width 95 height 12
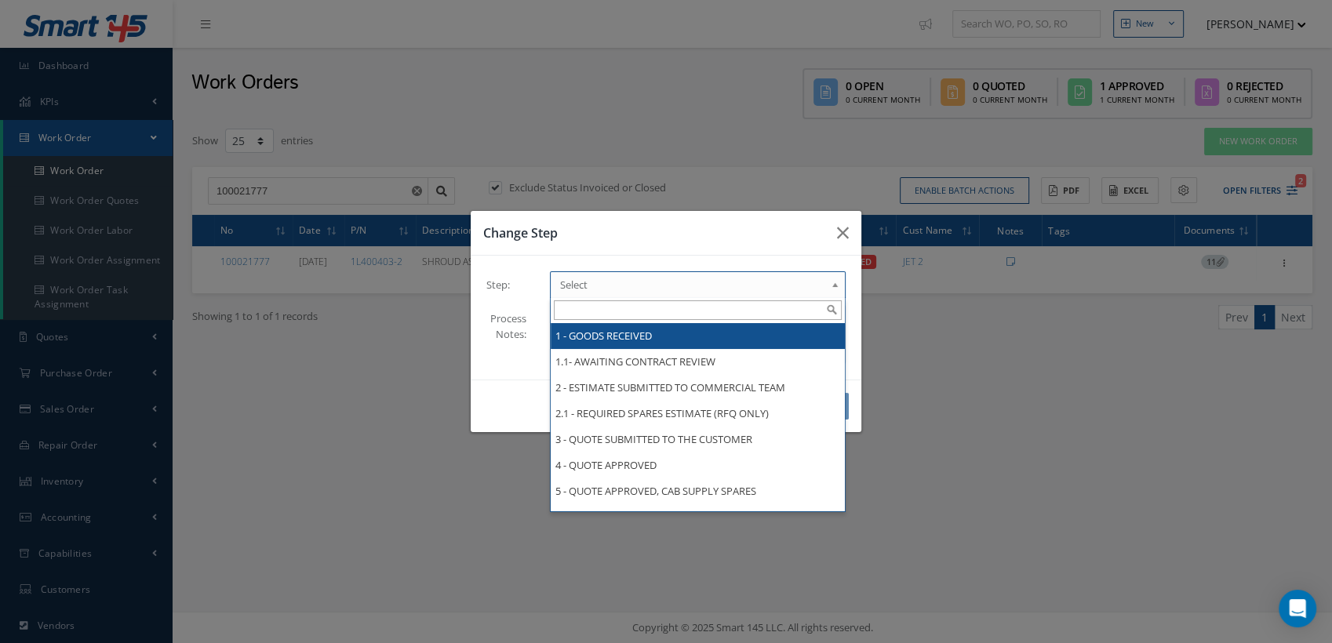
click at [714, 286] on span "Select" at bounding box center [692, 284] width 265 height 19
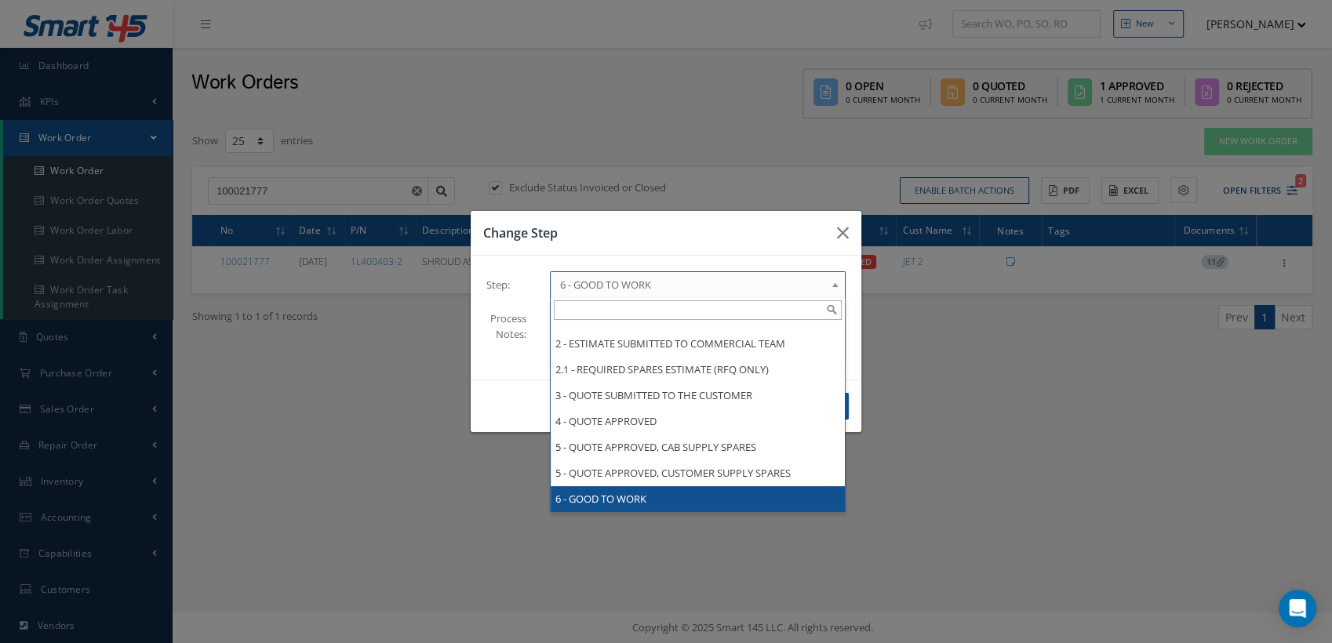
click at [713, 285] on span "6 - GOOD TO WORK" at bounding box center [692, 284] width 265 height 19
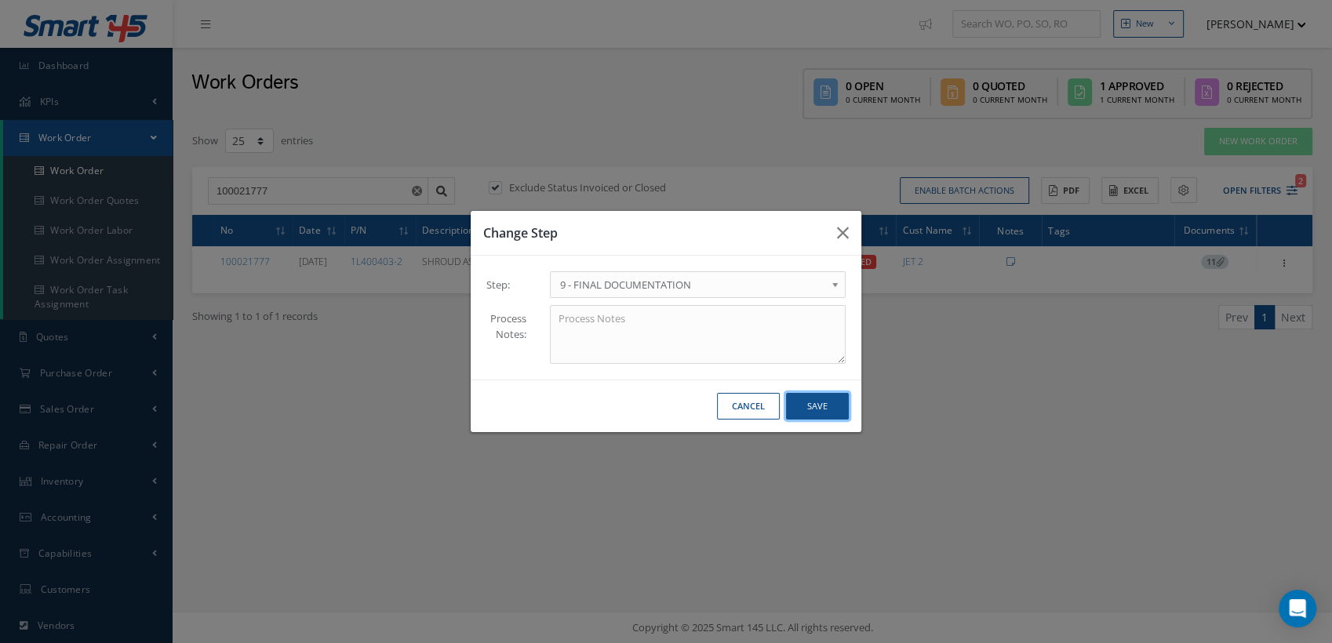
click at [818, 413] on button "Save" at bounding box center [817, 406] width 63 height 27
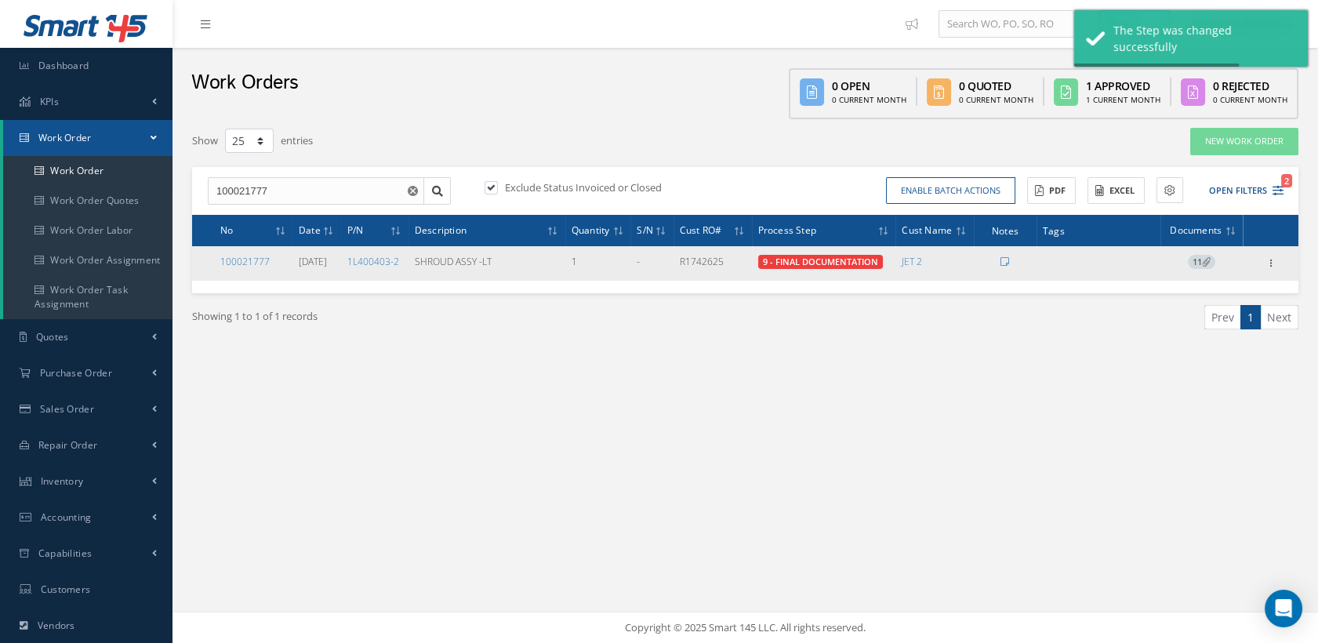
click at [231, 252] on td "100021777" at bounding box center [253, 263] width 78 height 35
click at [251, 256] on link "100021777" at bounding box center [244, 261] width 49 height 13
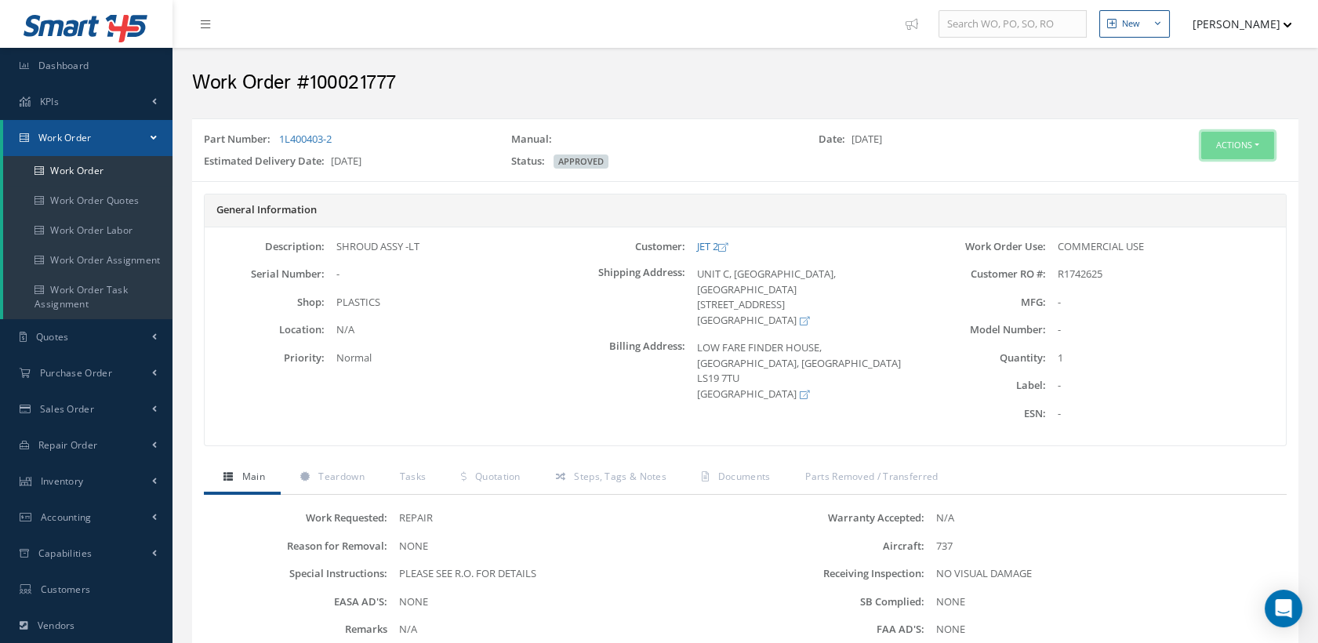
click at [1206, 143] on button "Actions" at bounding box center [1237, 145] width 73 height 27
click at [1183, 172] on link "Edit" at bounding box center [1212, 175] width 125 height 21
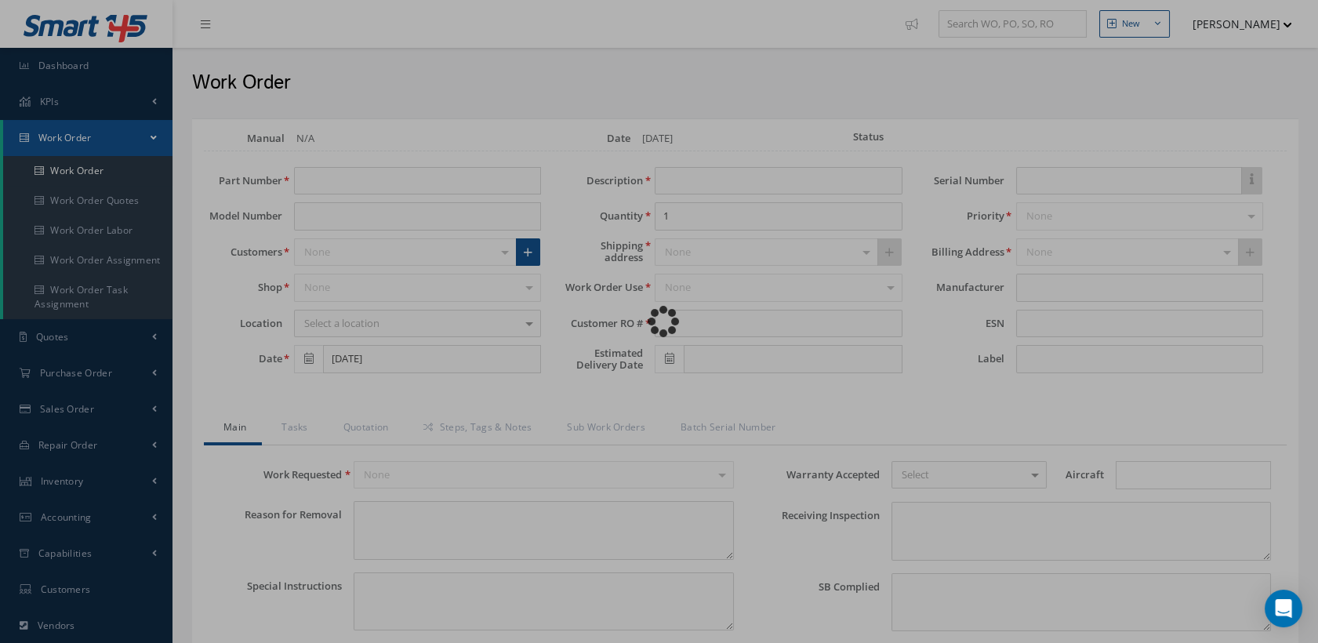
type input "1L400403-2"
type input "[DATE]"
type input "SHROUD ASSY -LT"
type input "R1742625"
type input "[DATE]"
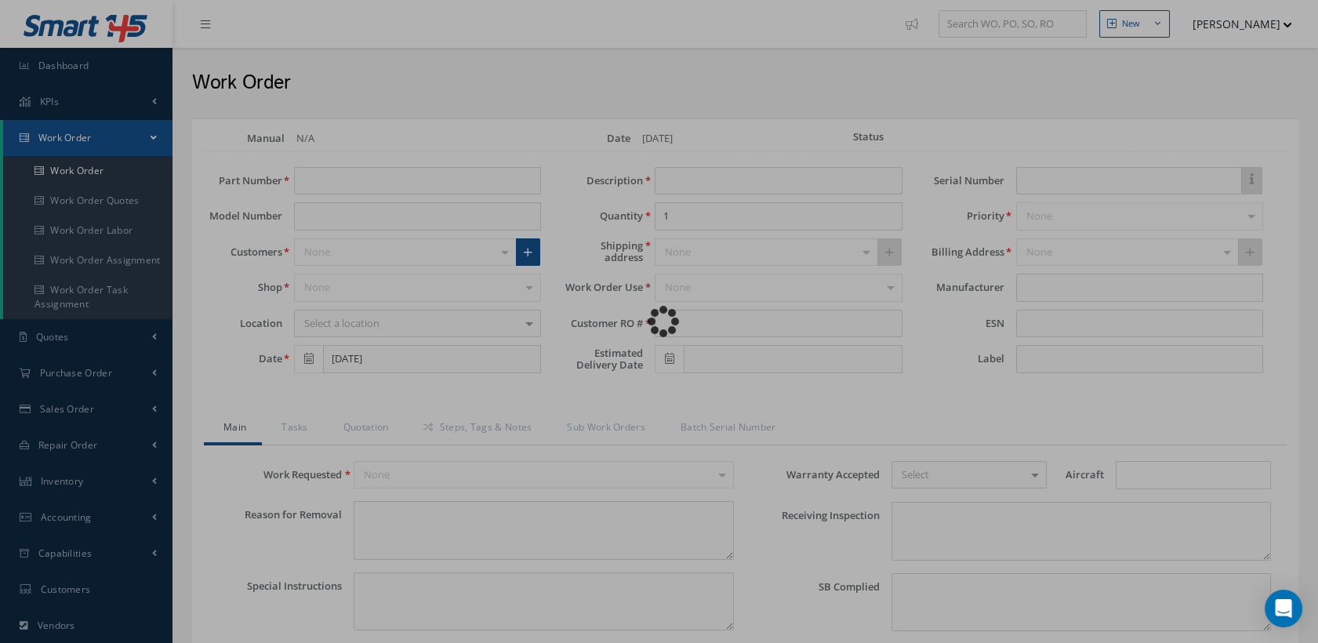
type textarea "NONE"
type textarea "PLEASE SEE R.O. FOR DETAILS"
type input "NONE"
type textarea "NO VISUAL DAMAGE"
type textarea "NONE"
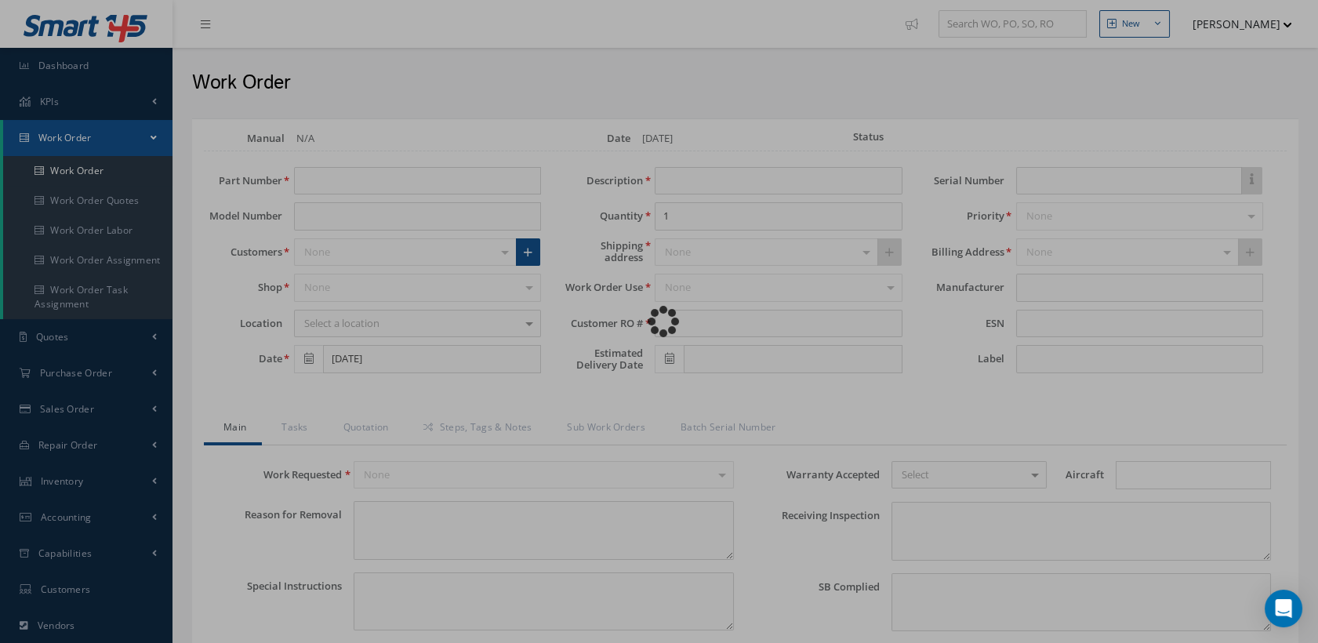
type input "NONE"
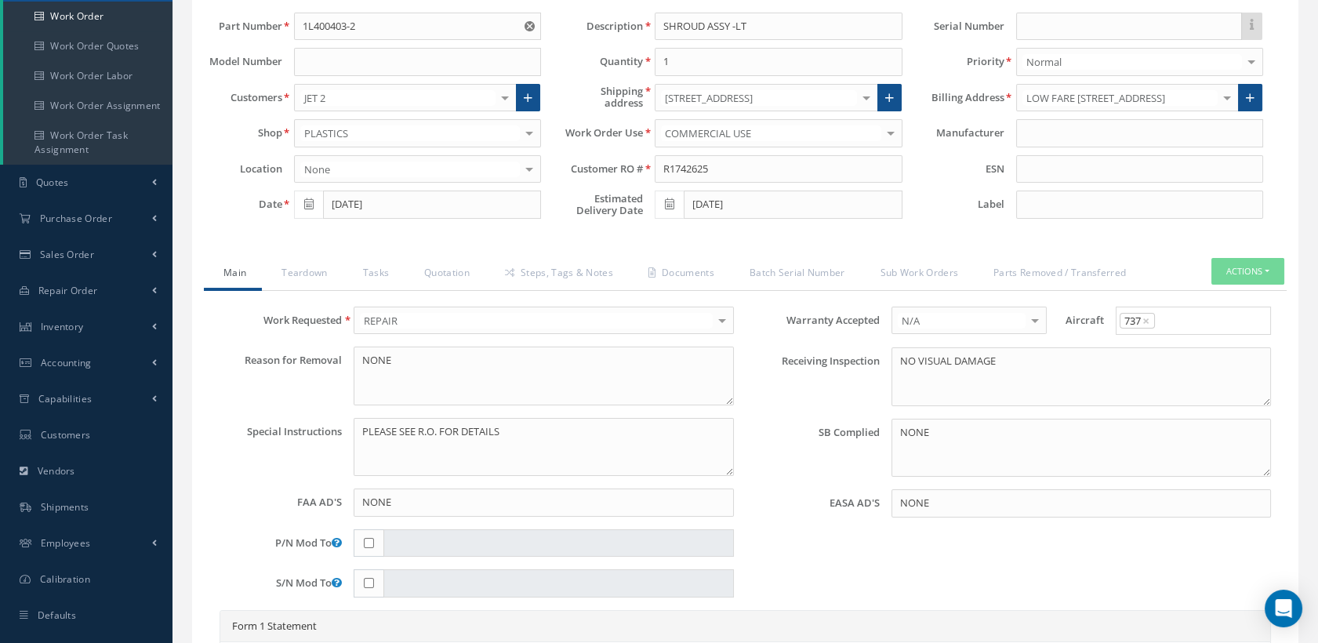
scroll to position [87, 0]
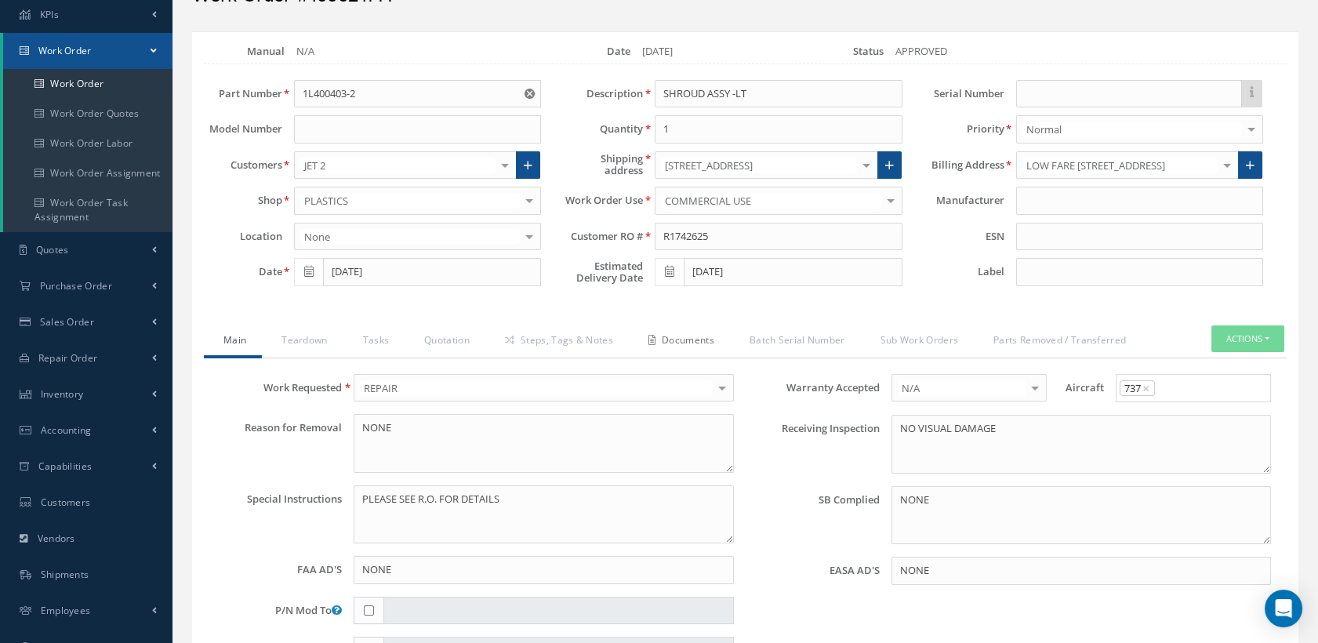
click at [678, 335] on link "Documents" at bounding box center [679, 341] width 101 height 33
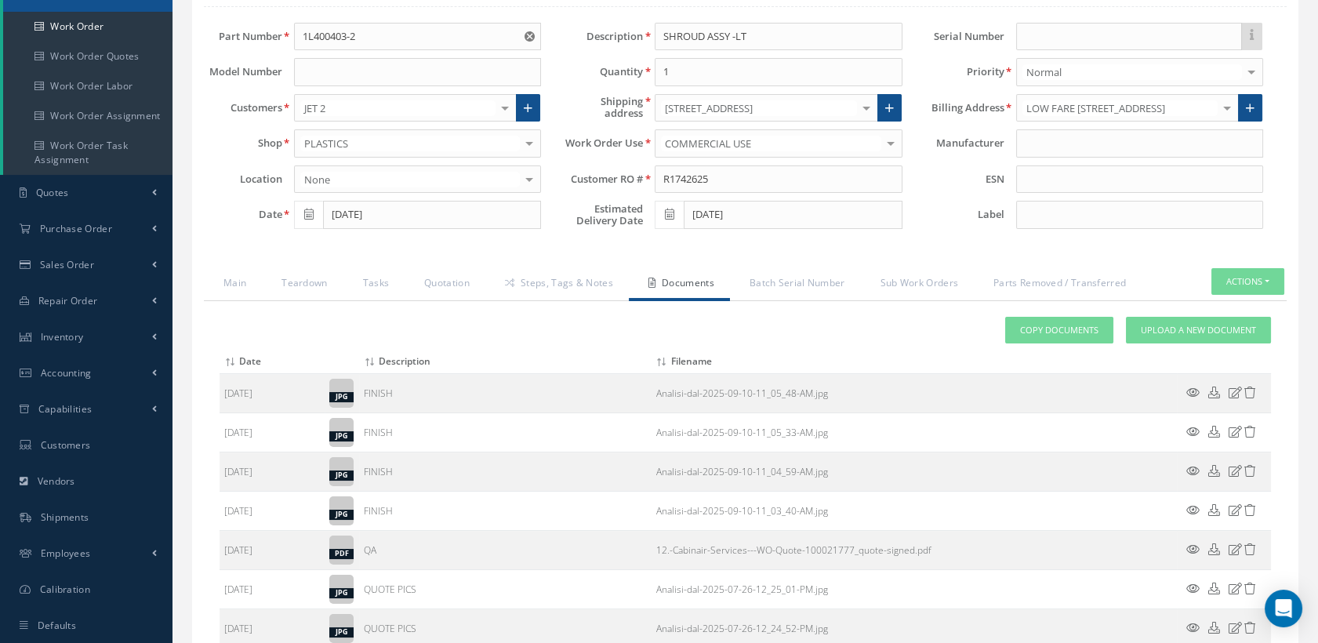
scroll to position [0, 0]
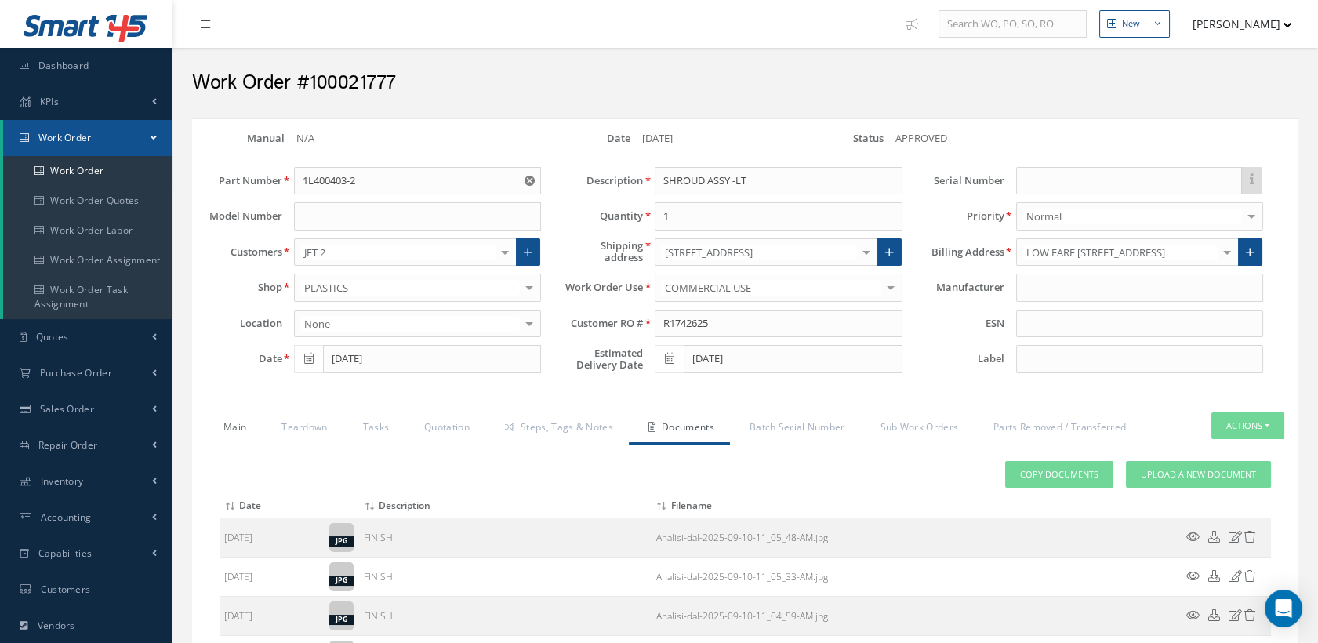
click at [231, 423] on link "Main" at bounding box center [233, 429] width 58 height 33
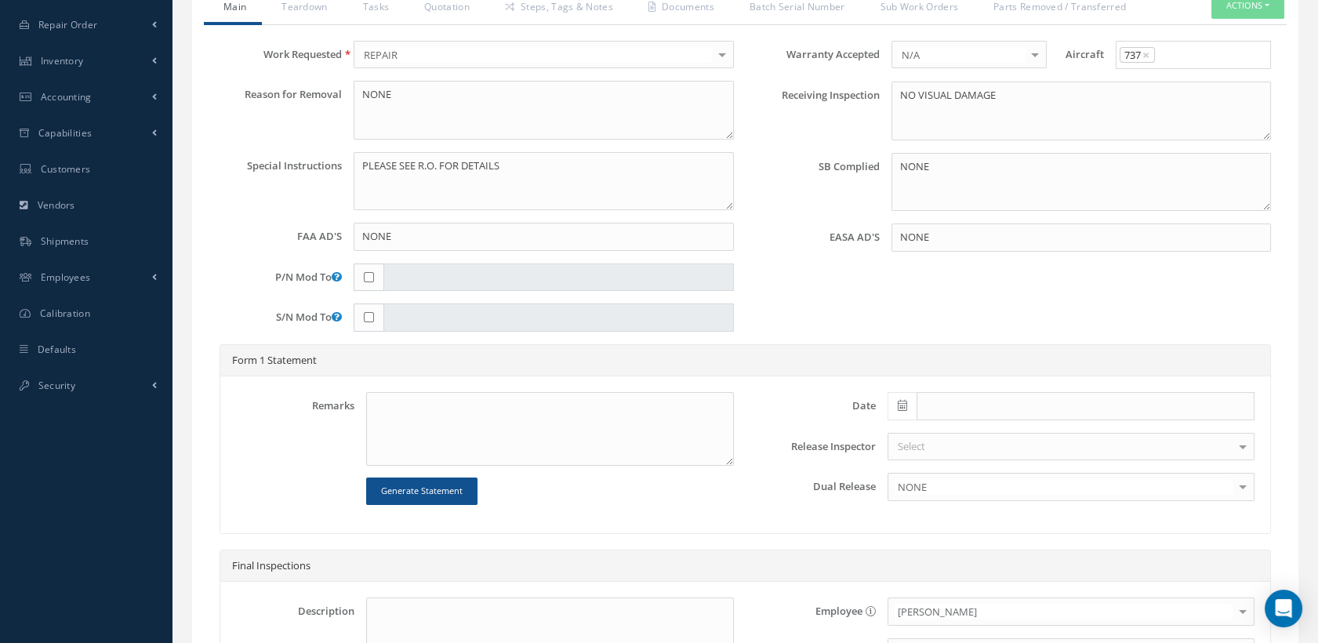
scroll to position [132, 0]
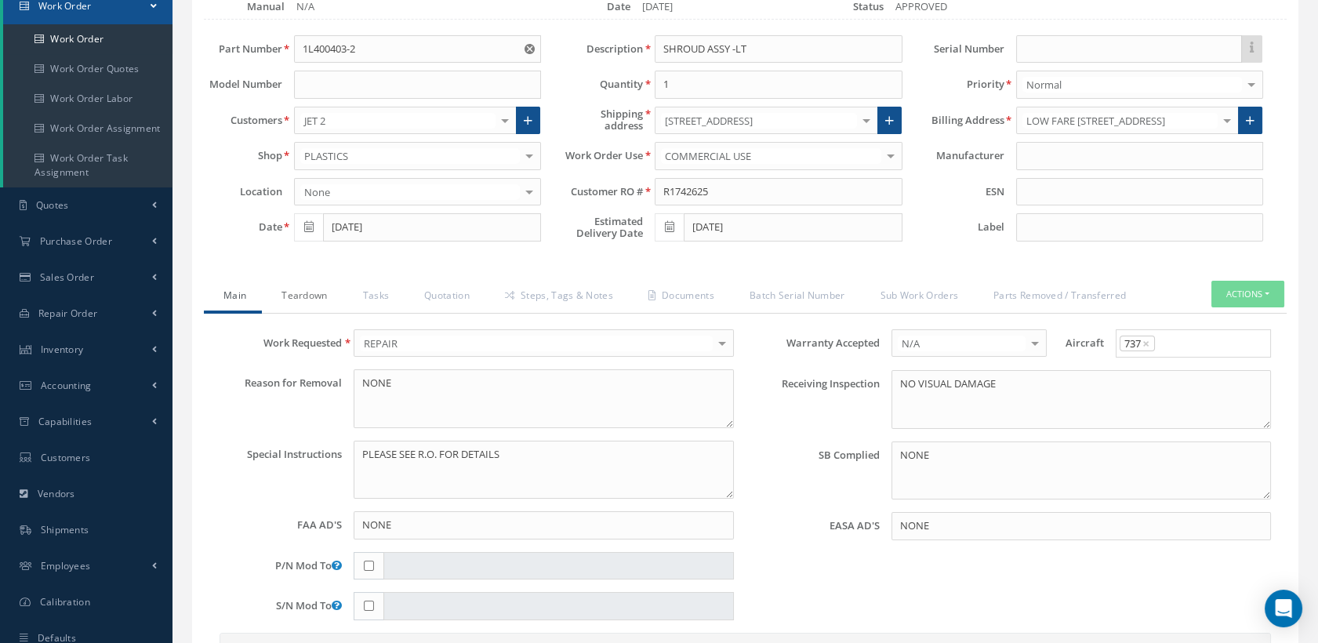
click at [312, 289] on link "Teardown" at bounding box center [302, 297] width 81 height 33
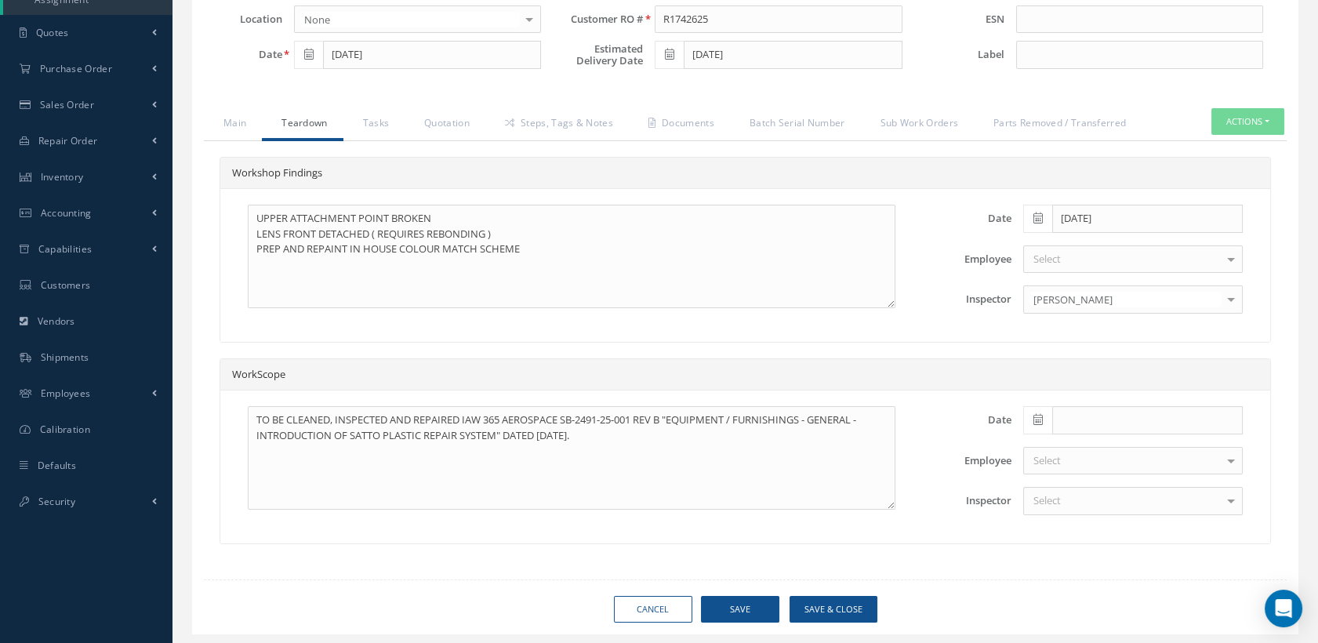
scroll to position [307, 0]
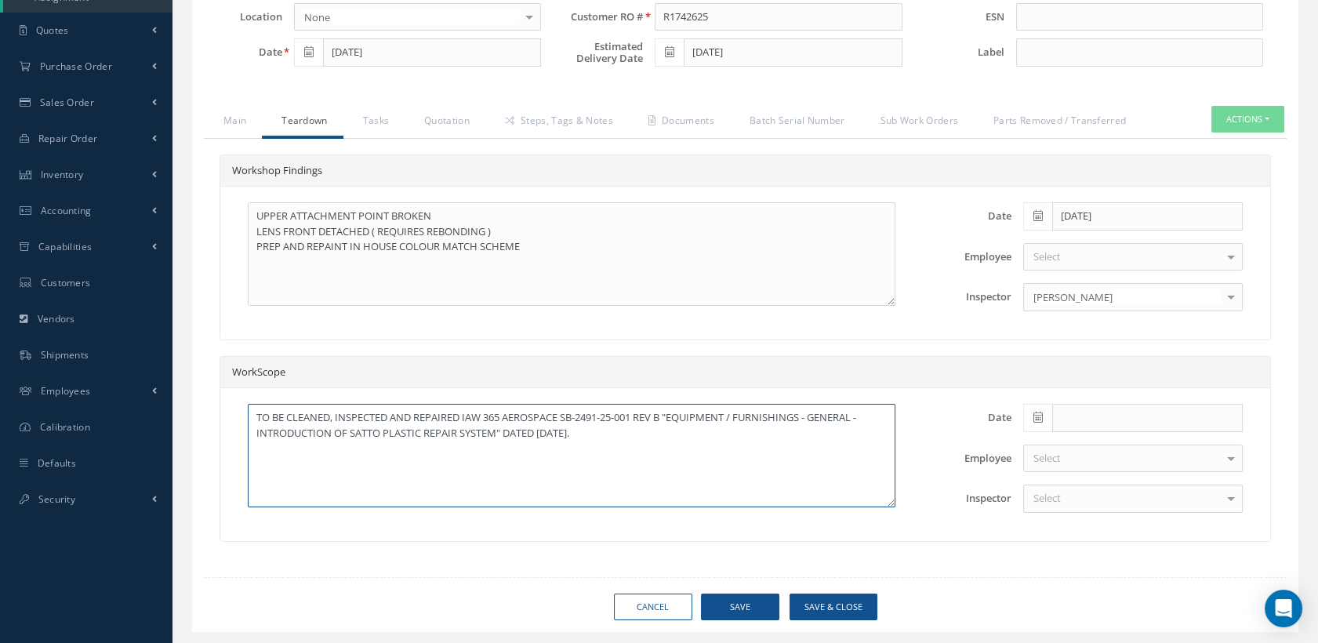
drag, startPoint x: 644, startPoint y: 439, endPoint x: 285, endPoint y: 408, distance: 360.5
click at [285, 408] on textarea "TO BE CLEANED, INSPECTED AND REPAIRED IAW 365 AEROSPACE SB-2491-25-001 REV B "E…" at bounding box center [572, 456] width 648 height 104
click at [636, 441] on textarea "TO BE CLEANED, INSPECTED AND REPAIRED IAW 365 AEROSPACE SB-2491-25-001 REV B "E…" at bounding box center [572, 456] width 648 height 104
drag, startPoint x: 634, startPoint y: 438, endPoint x: 288, endPoint y: 411, distance: 346.9
click at [288, 411] on textarea "TO BE CLEANED, INSPECTED AND REPAIRED IAW 365 AEROSPACE SB-2491-25-001 REV B "E…" at bounding box center [572, 456] width 648 height 104
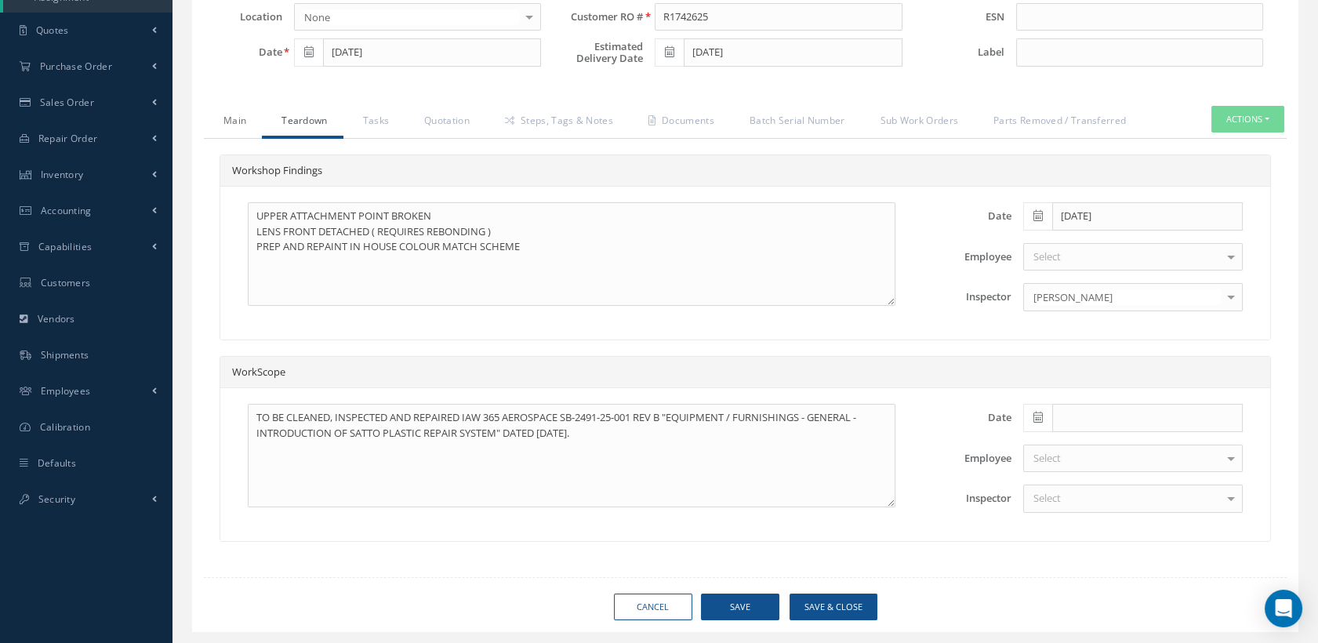
click at [226, 120] on link "Main" at bounding box center [233, 122] width 58 height 33
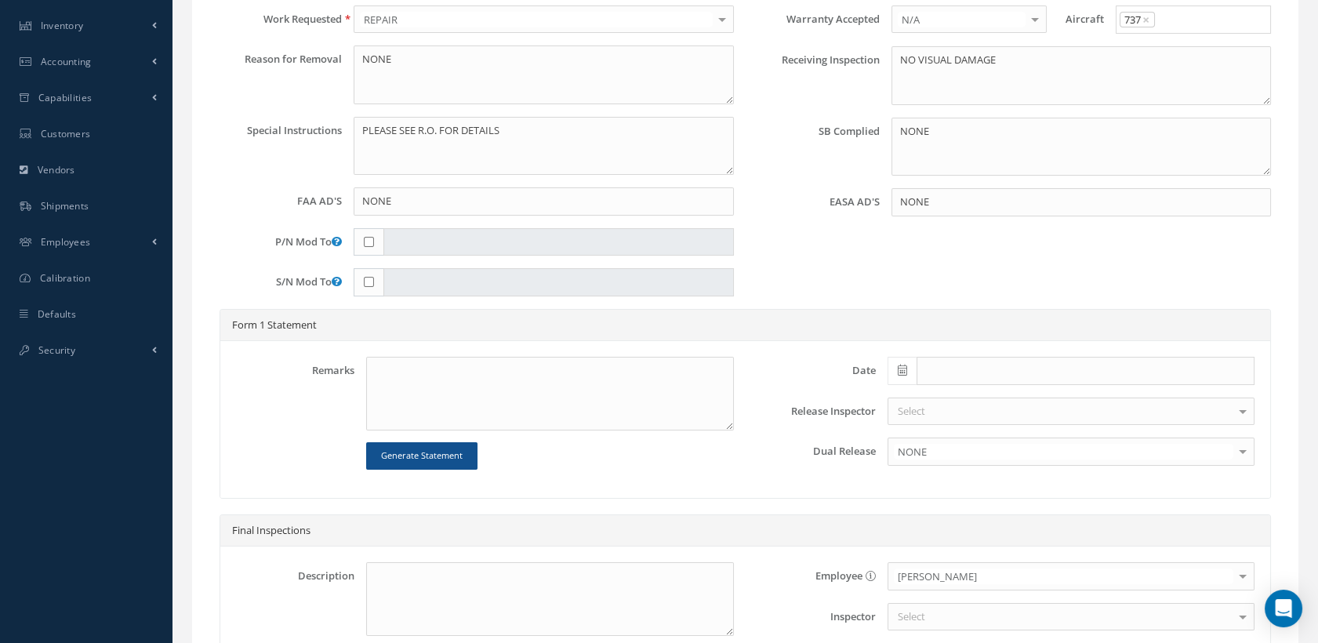
scroll to position [655, 0]
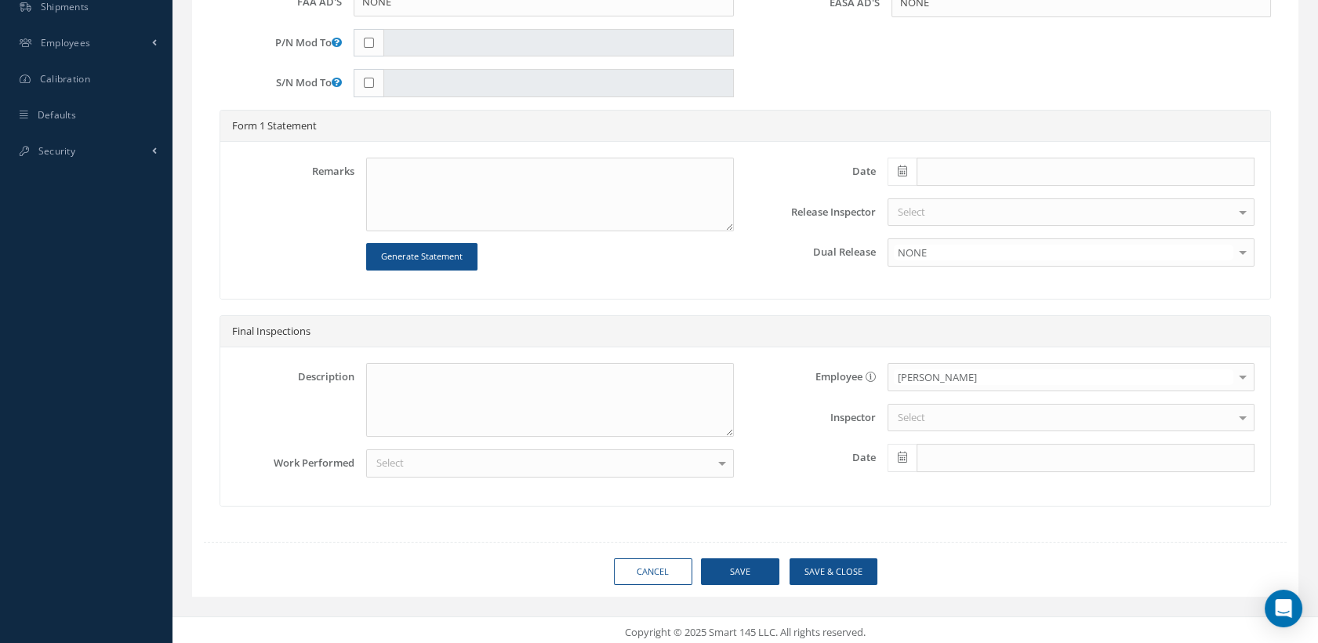
click at [414, 154] on div "Remarks Generate Statement Date Release Inspector Select Clare Blacklock Martin…" at bounding box center [745, 220] width 1050 height 157
click at [413, 171] on textarea at bounding box center [549, 195] width 367 height 74
paste textarea "CLEANED, INSPECTED AND REPAIRED IAW 365 AEROSPACE SB-2491-25-001 REV B "EQUIPME…"
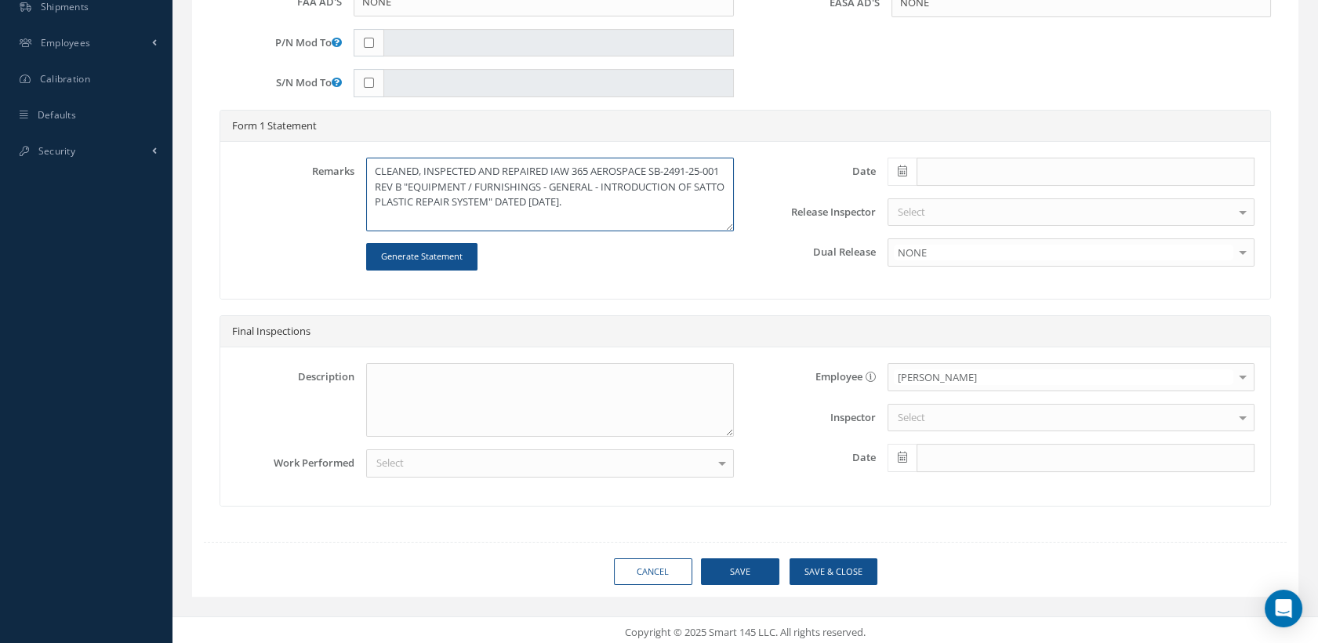
type textarea "CLEANED, INSPECTED AND REPAIRED IAW 365 AEROSPACE SB-2491-25-001 REV B "EQUIPME…"
click at [910, 158] on span at bounding box center [902, 172] width 29 height 28
click at [970, 380] on th "[DATE]" at bounding box center [970, 385] width 165 height 24
type input "[DATE]"
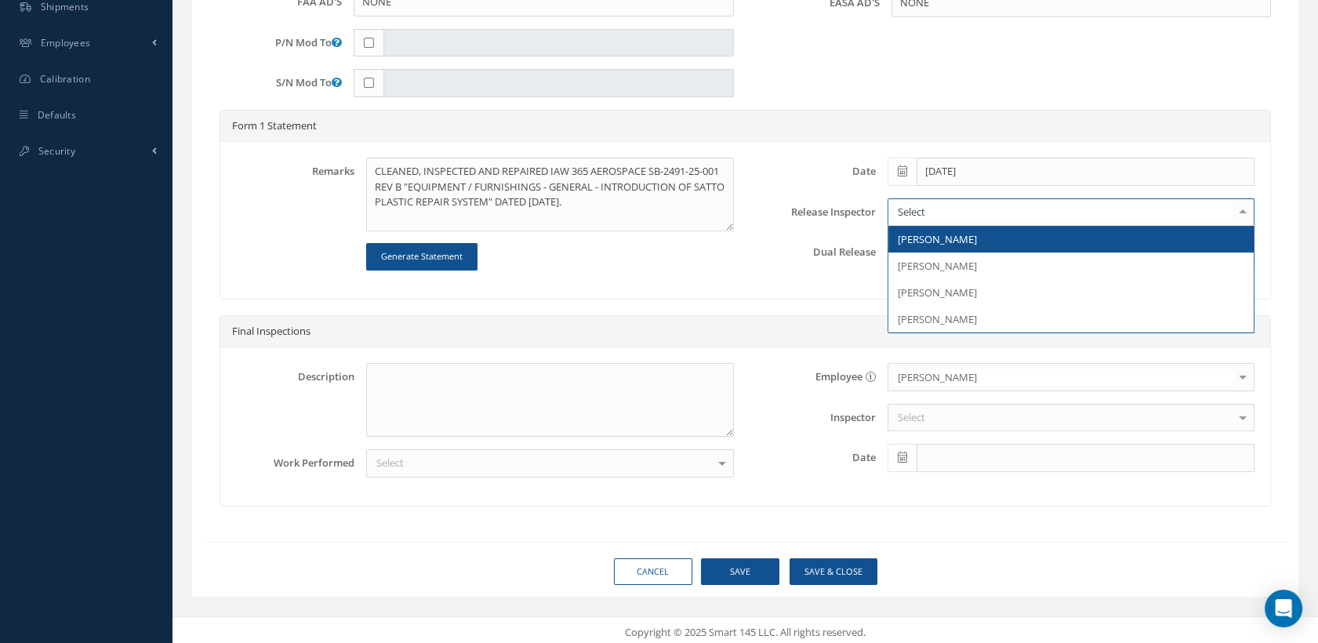
click at [916, 238] on span "[PERSON_NAME]" at bounding box center [937, 239] width 79 height 14
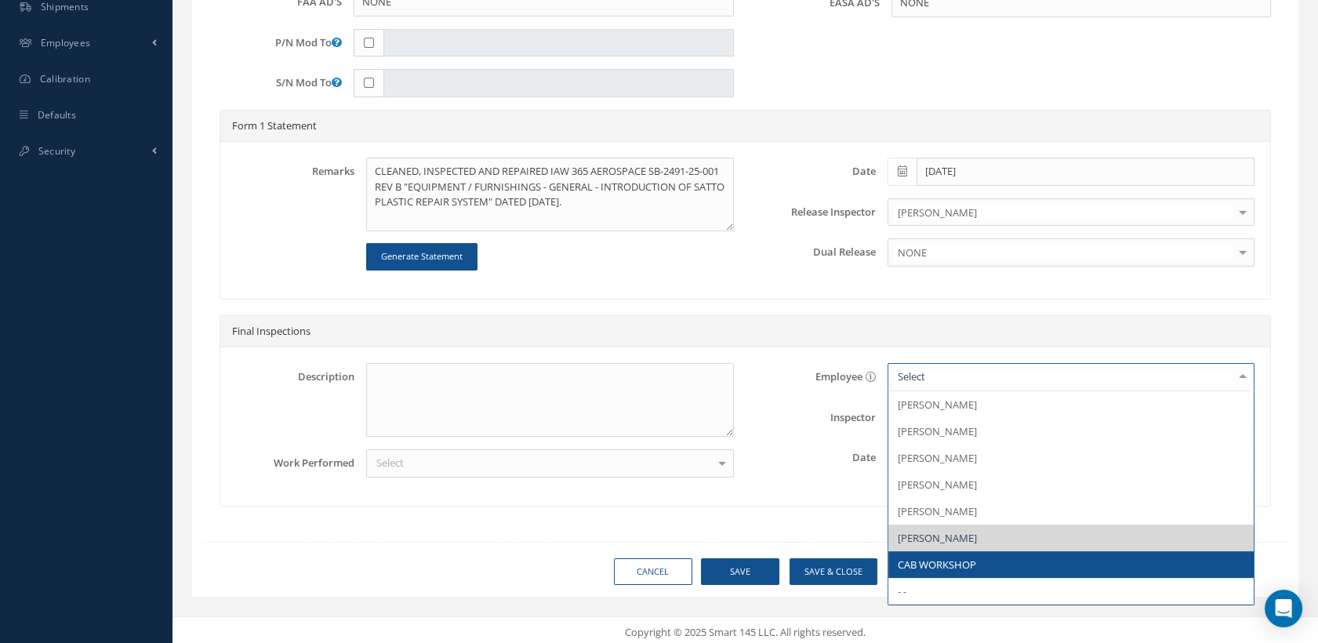
click at [925, 564] on span "CAB WORKSHOP" at bounding box center [937, 565] width 78 height 14
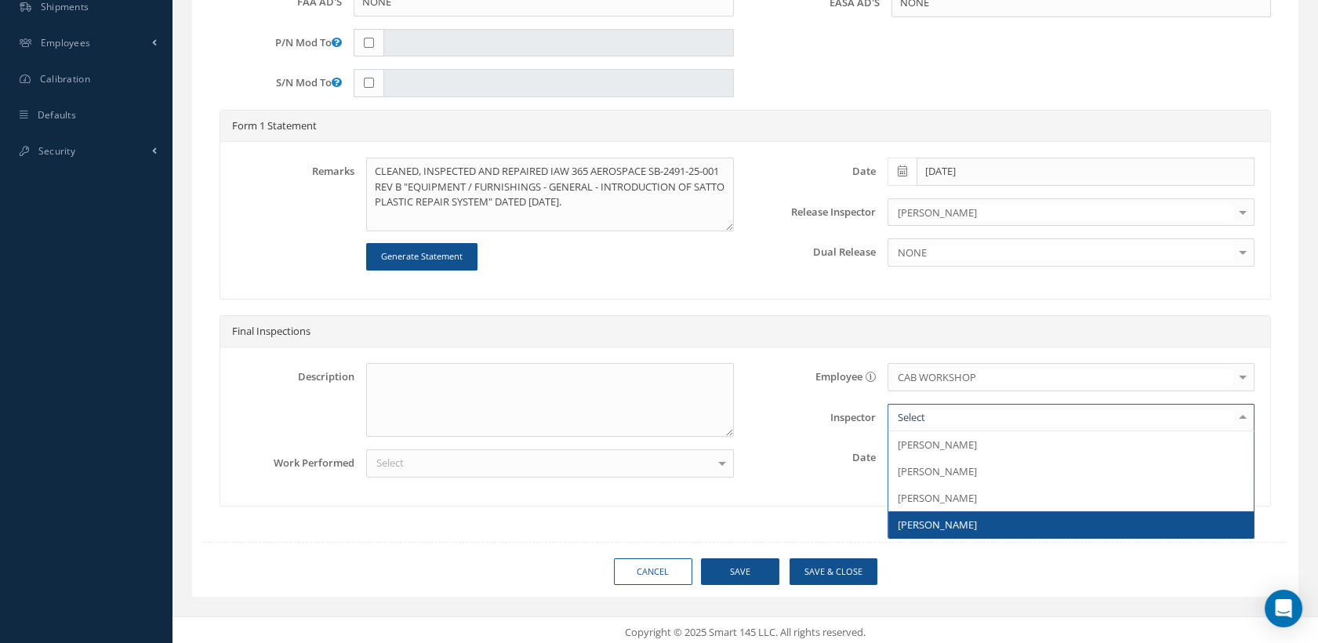
click at [923, 518] on span "[PERSON_NAME]" at bounding box center [937, 525] width 79 height 14
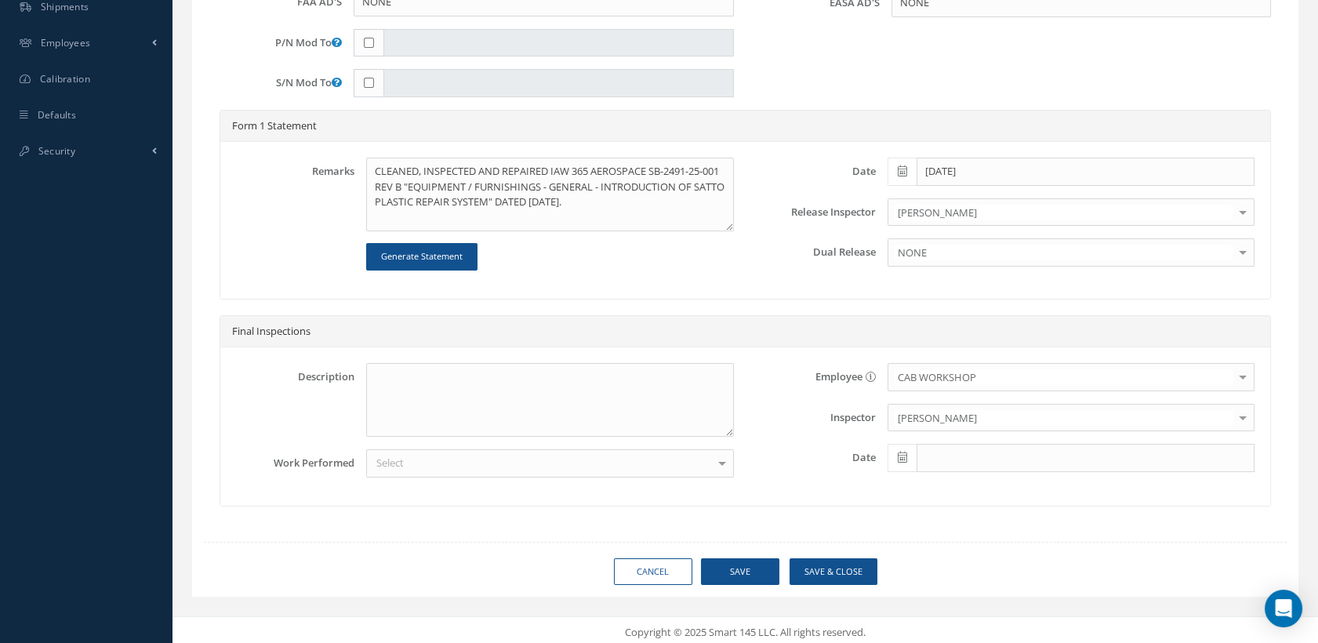
click at [900, 452] on icon at bounding box center [902, 457] width 9 height 11
click at [951, 434] on th "[DATE]" at bounding box center [970, 430] width 165 height 24
type input "[DATE]"
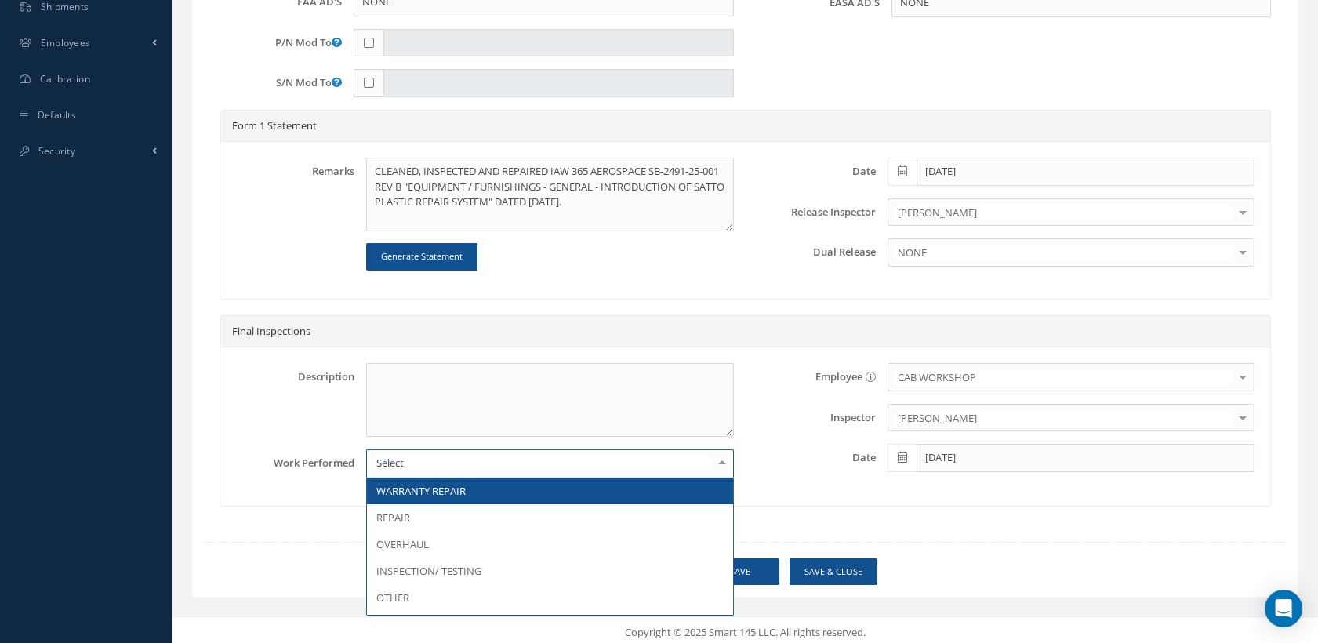
click at [605, 463] on div at bounding box center [549, 463] width 367 height 28
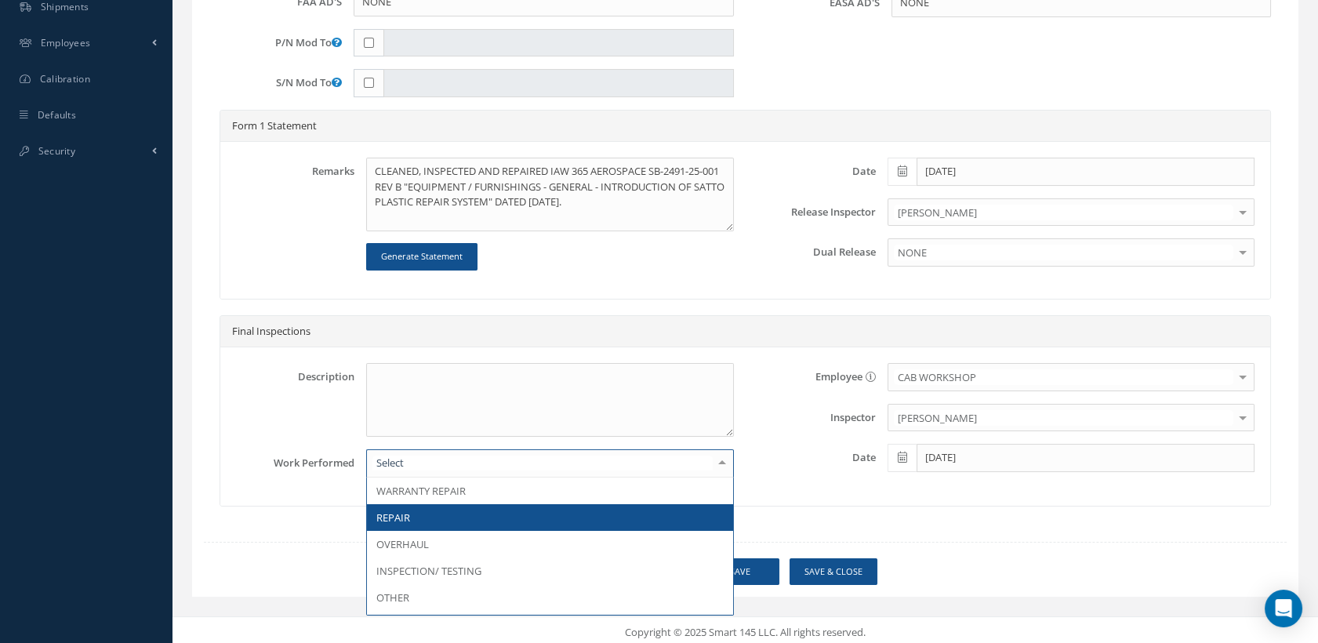
click at [438, 516] on span "REPAIR" at bounding box center [549, 517] width 365 height 27
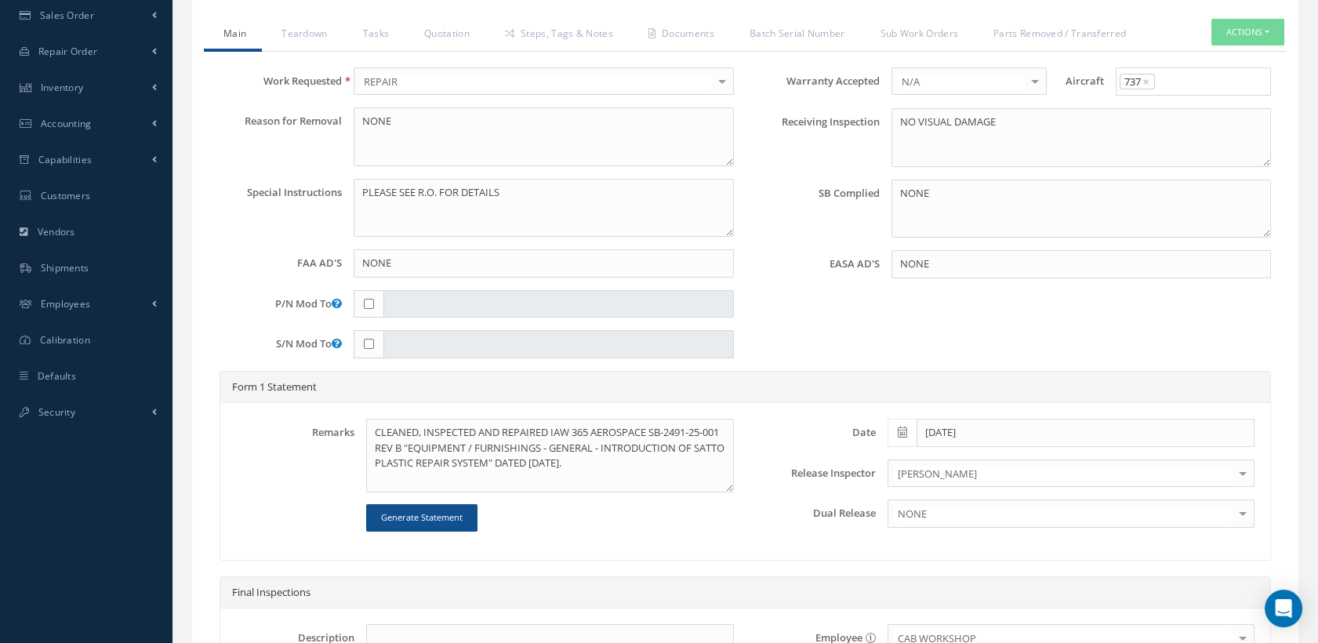
scroll to position [132, 0]
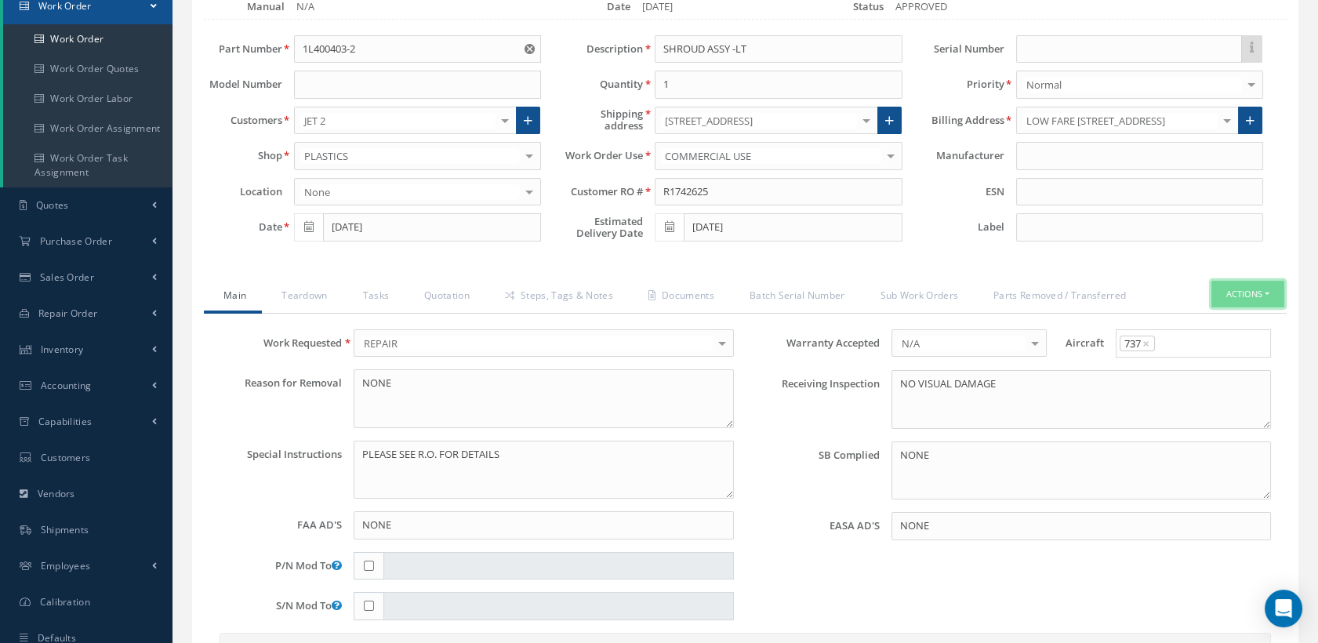
click at [1212, 294] on button "Actions" at bounding box center [1248, 294] width 73 height 27
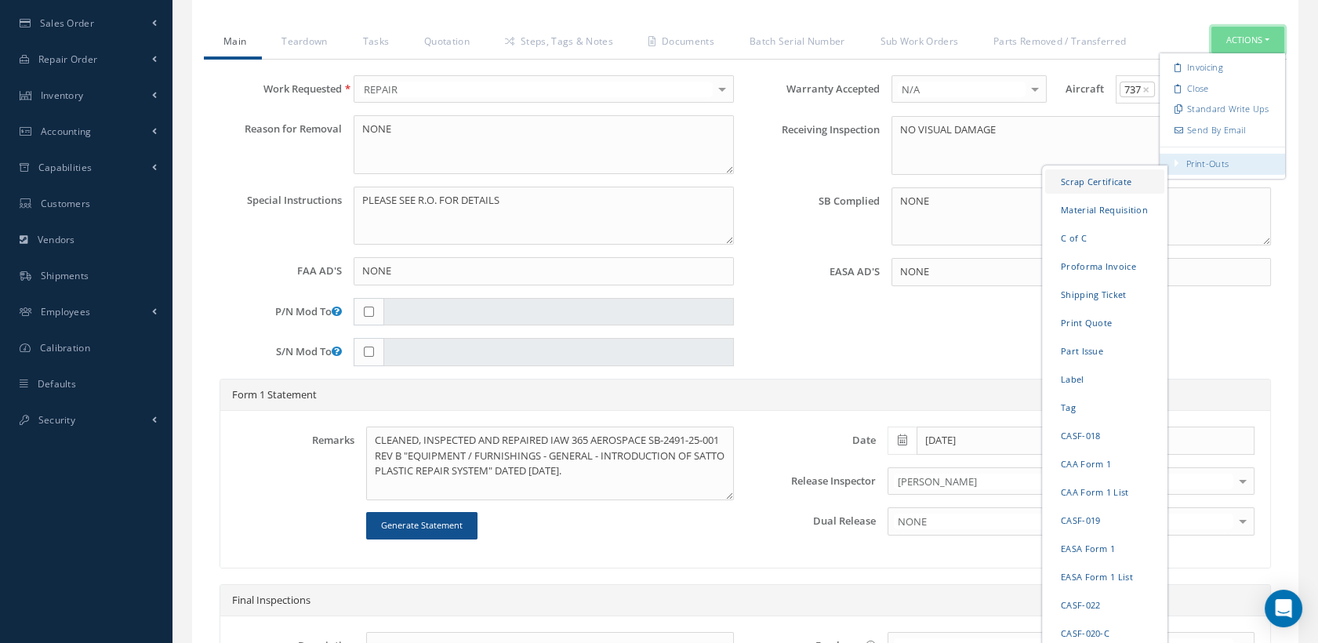
scroll to position [394, 0]
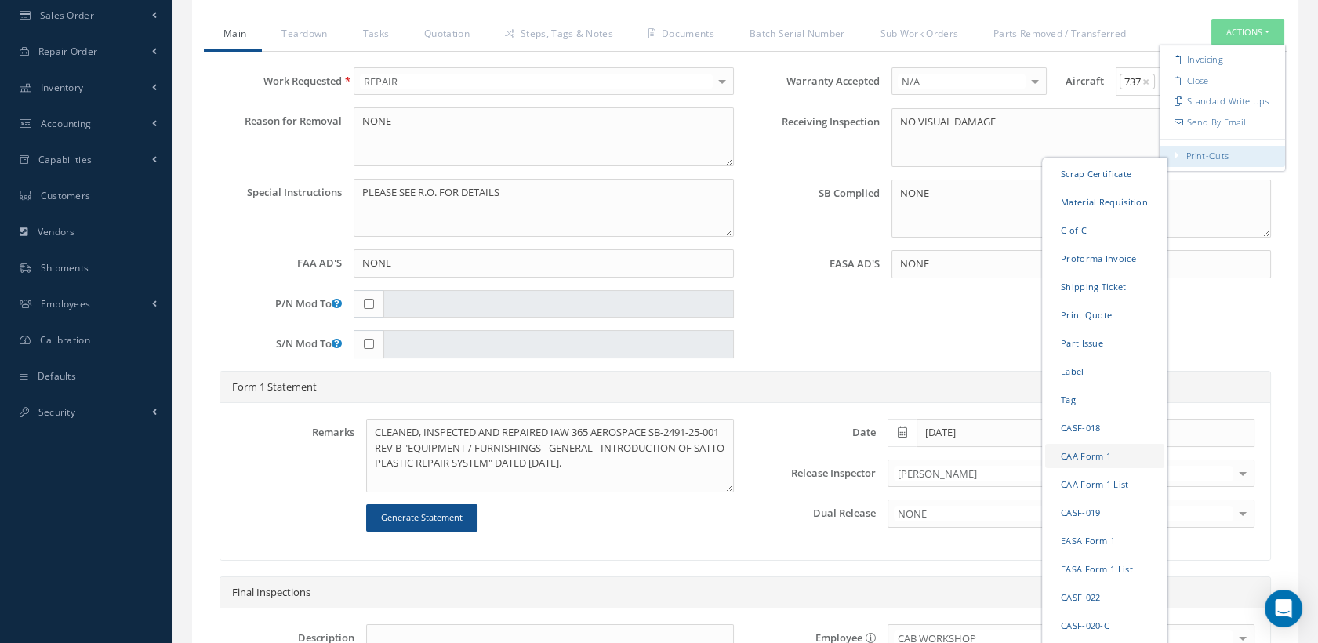
click at [1077, 460] on link "CAA Form 1" at bounding box center [1104, 456] width 119 height 24
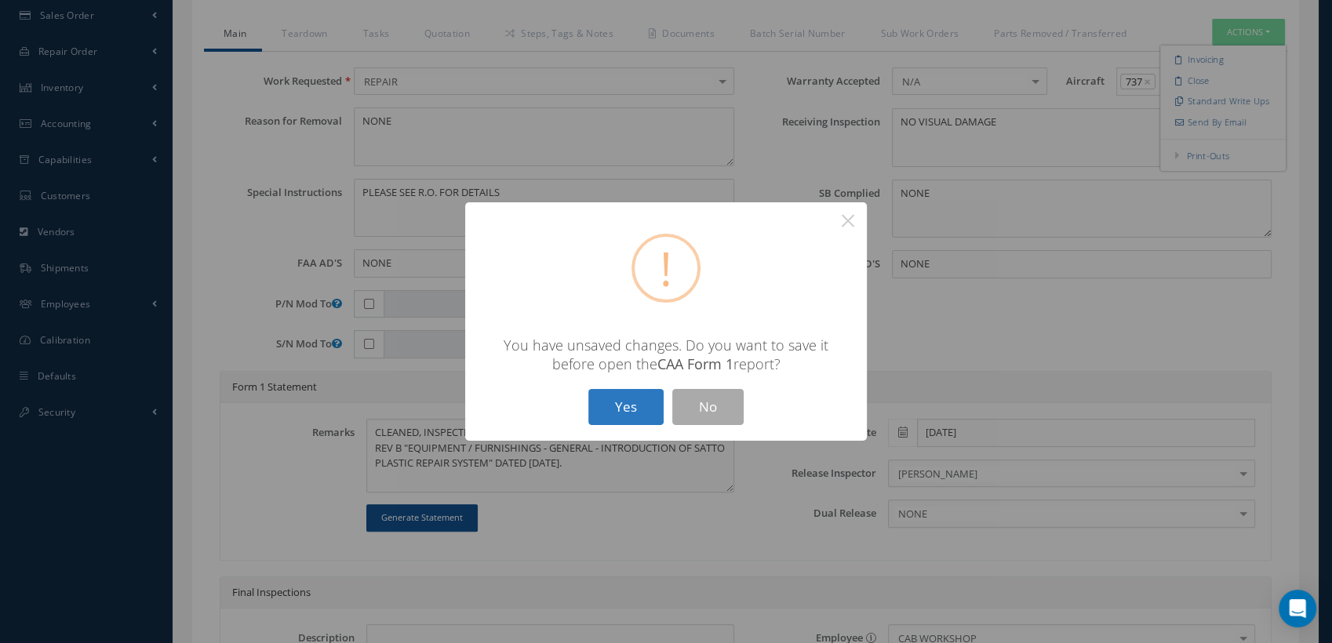
click at [608, 418] on button "Yes" at bounding box center [625, 407] width 75 height 37
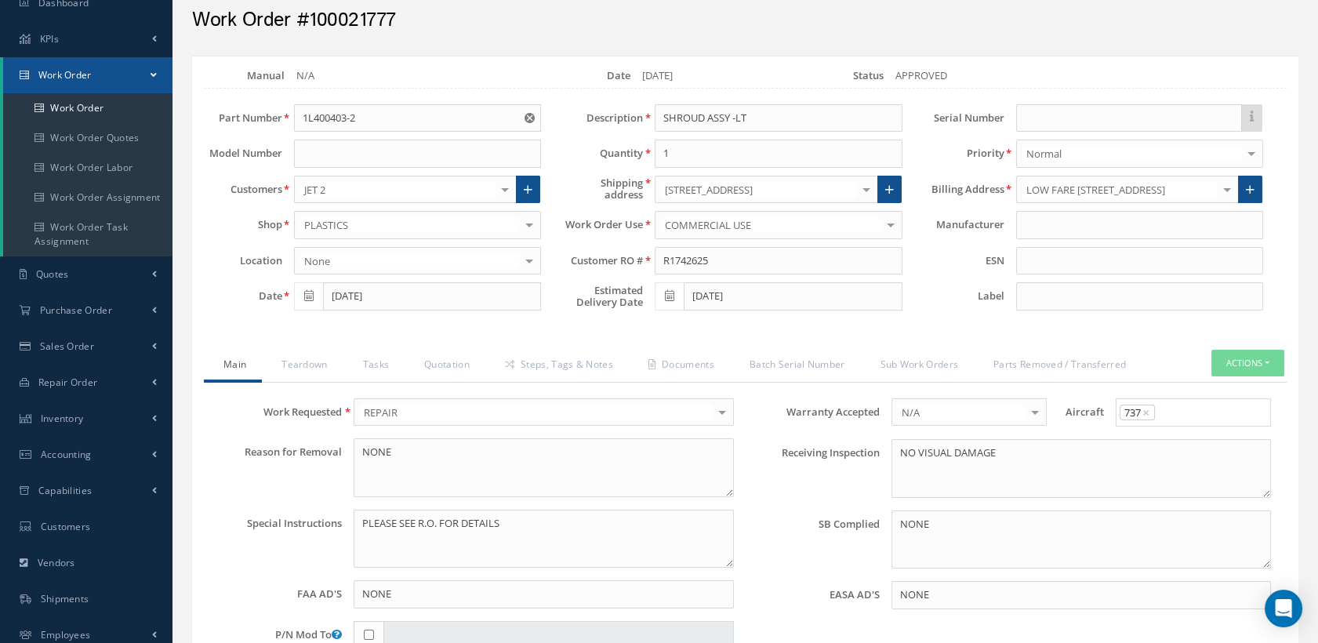
scroll to position [0, 0]
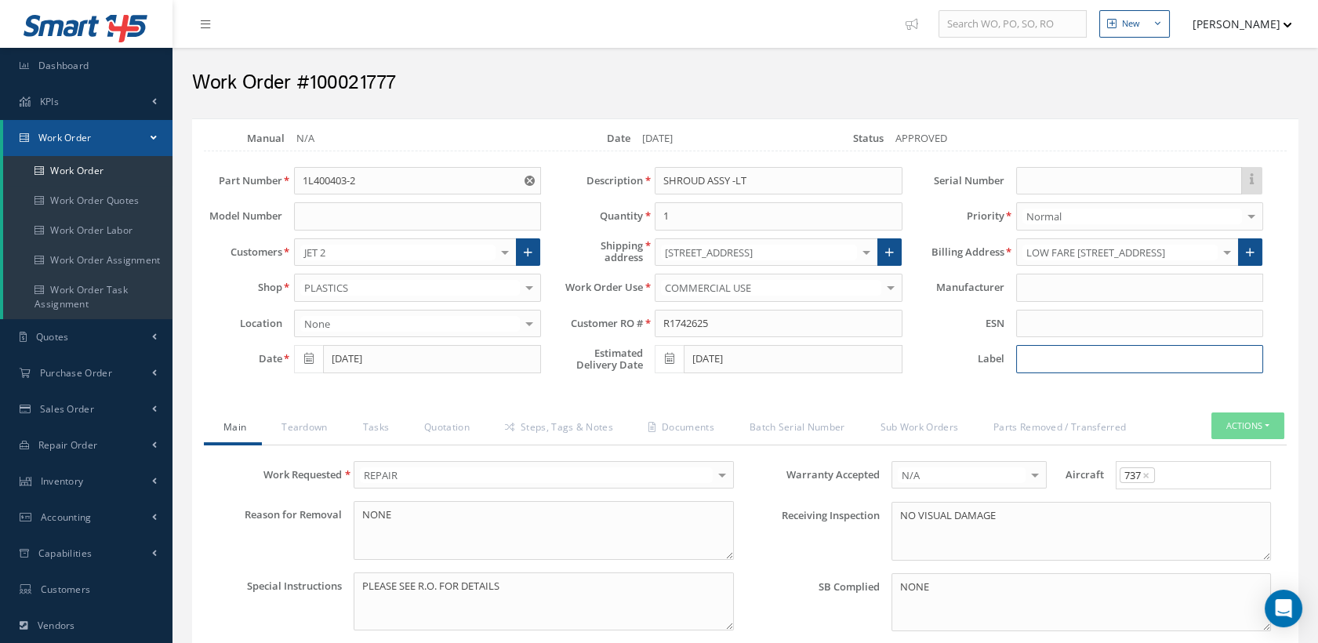
click at [1090, 357] on input at bounding box center [1139, 359] width 247 height 28
click at [1032, 354] on input "gl 4031" at bounding box center [1139, 359] width 247 height 28
type input "GL 4031"
click at [1248, 416] on button "Actions" at bounding box center [1248, 426] width 73 height 27
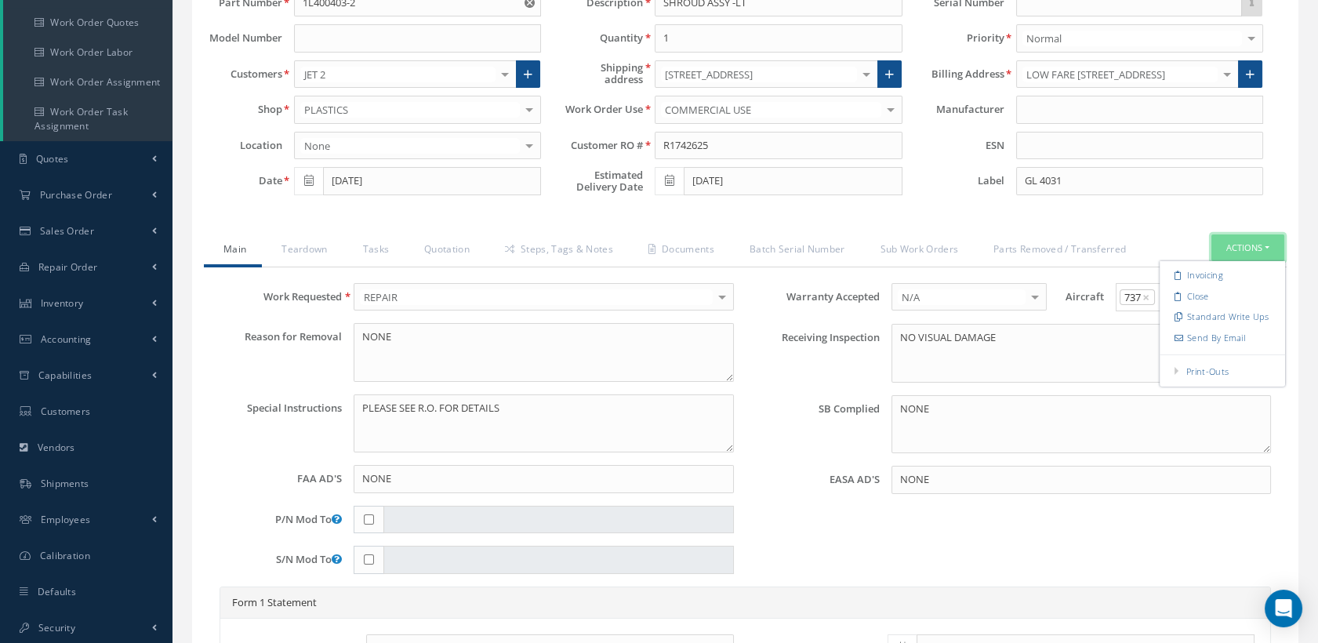
scroll to position [261, 0]
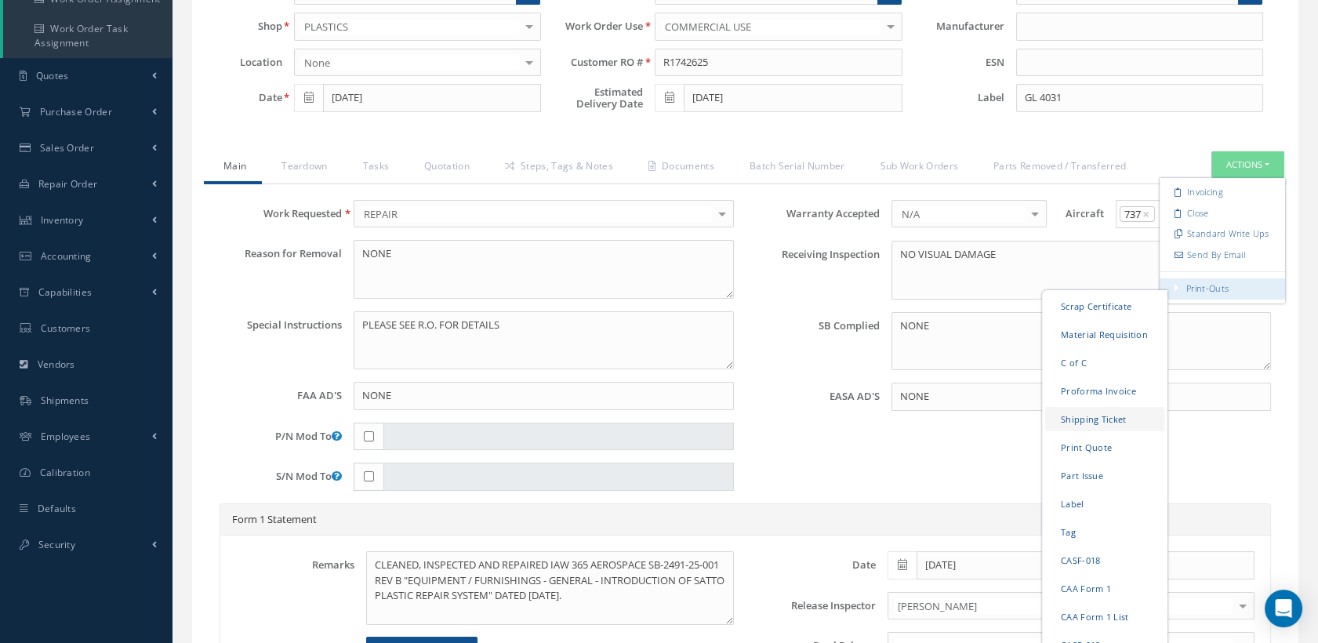
click at [1098, 424] on link "Shipping Ticket" at bounding box center [1104, 419] width 119 height 24
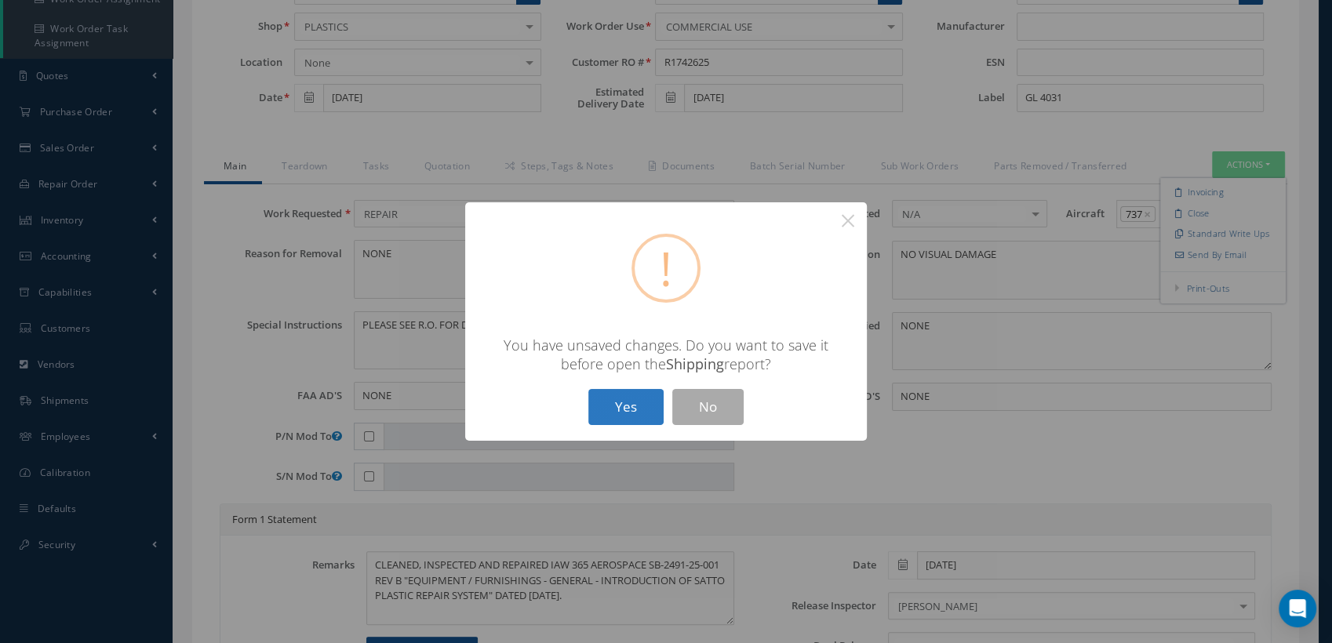
click at [627, 396] on button "Yes" at bounding box center [625, 407] width 75 height 37
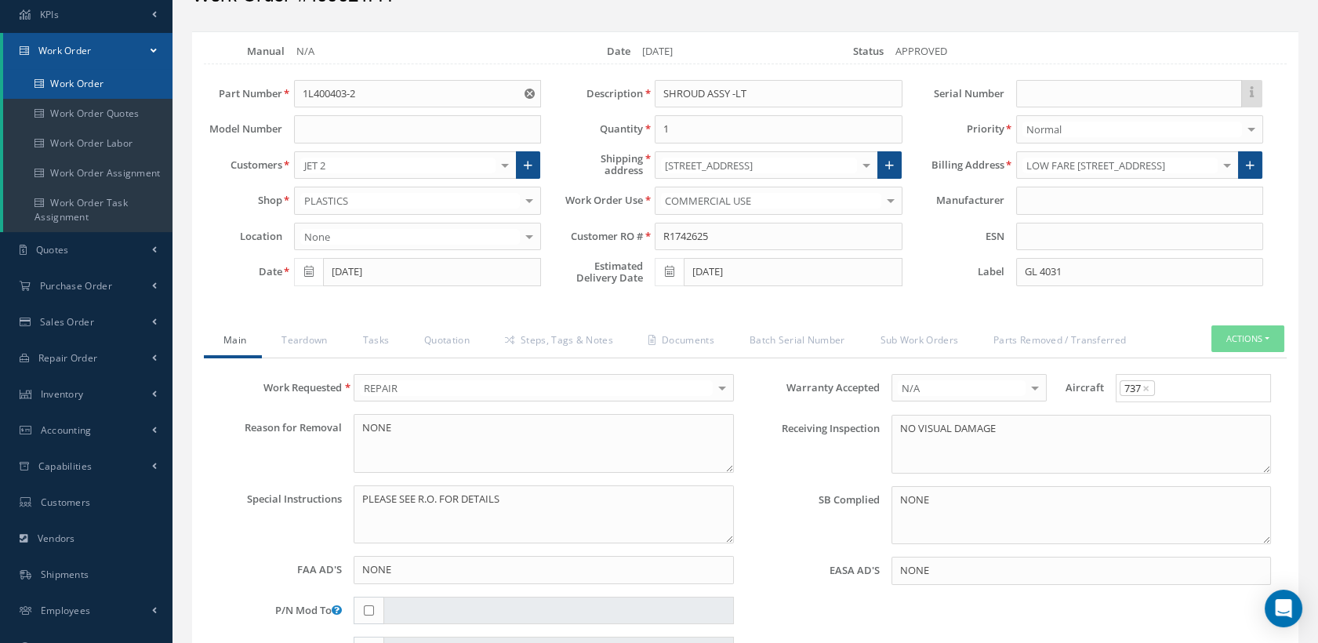
scroll to position [0, 0]
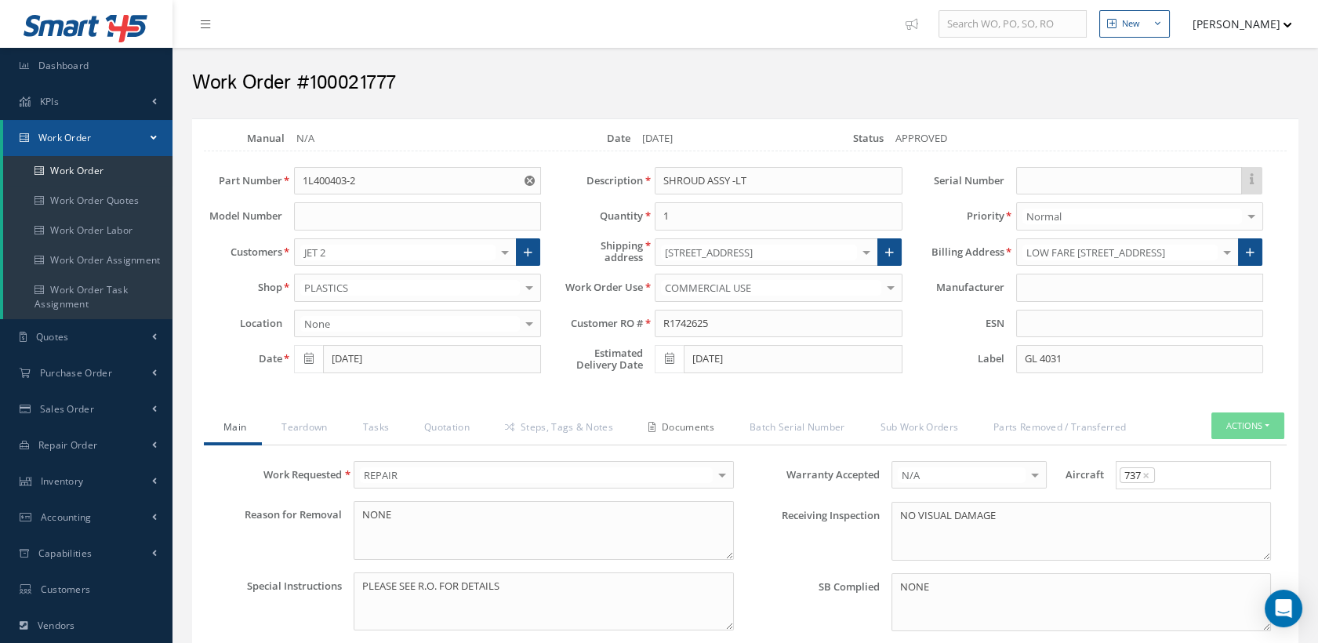
click at [690, 423] on link "Documents" at bounding box center [679, 429] width 101 height 33
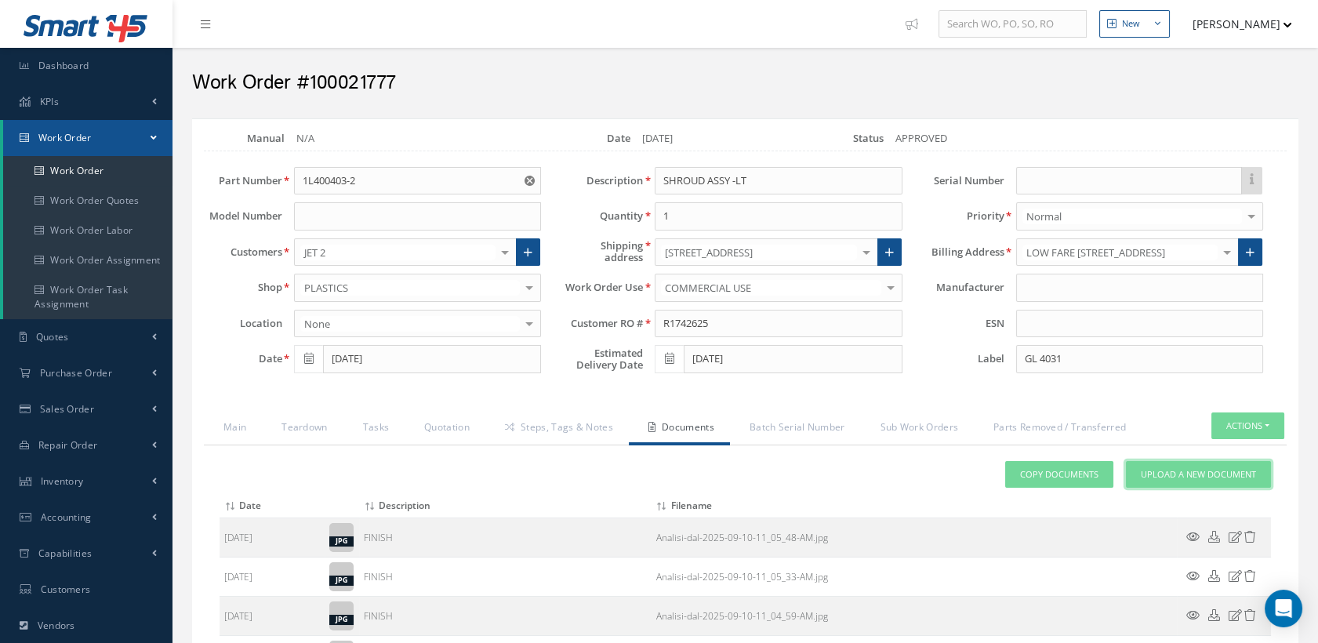
click at [1191, 468] on span "Upload a New Document" at bounding box center [1198, 474] width 115 height 13
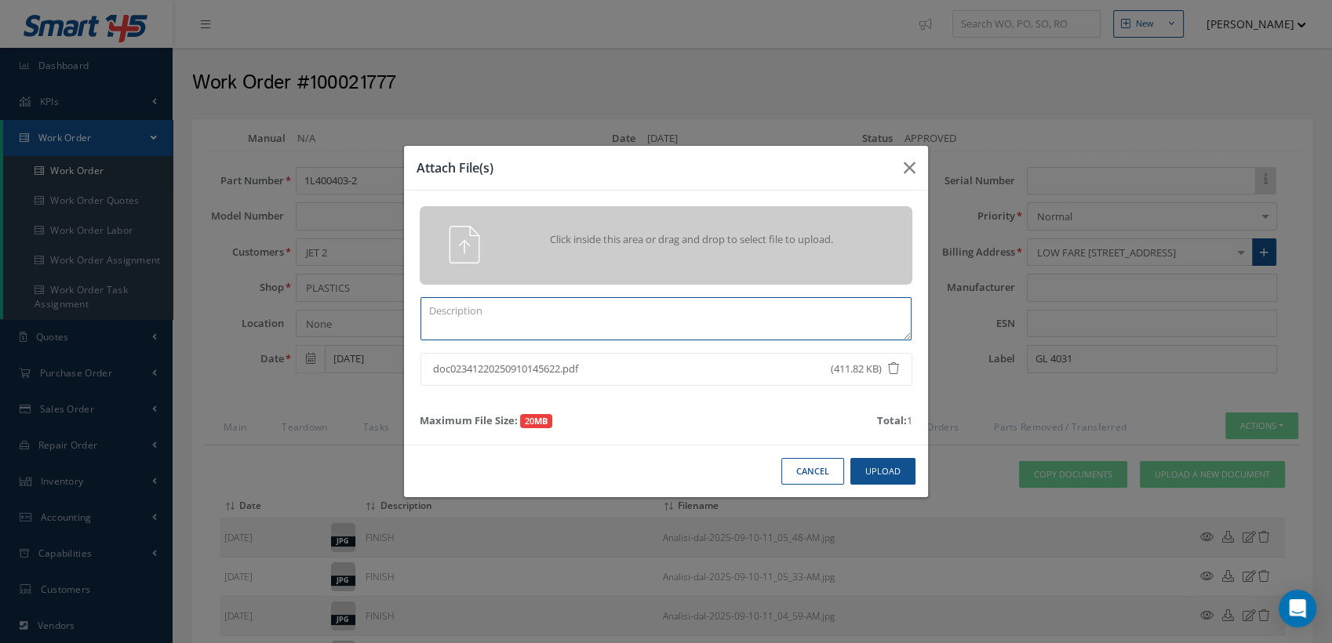
click at [609, 320] on textarea at bounding box center [665, 318] width 491 height 43
type textarea "c"
click at [536, 318] on textarea "CAA FORM 1 CAA" at bounding box center [665, 318] width 491 height 43
click at [901, 462] on button "Upload" at bounding box center [882, 471] width 65 height 27
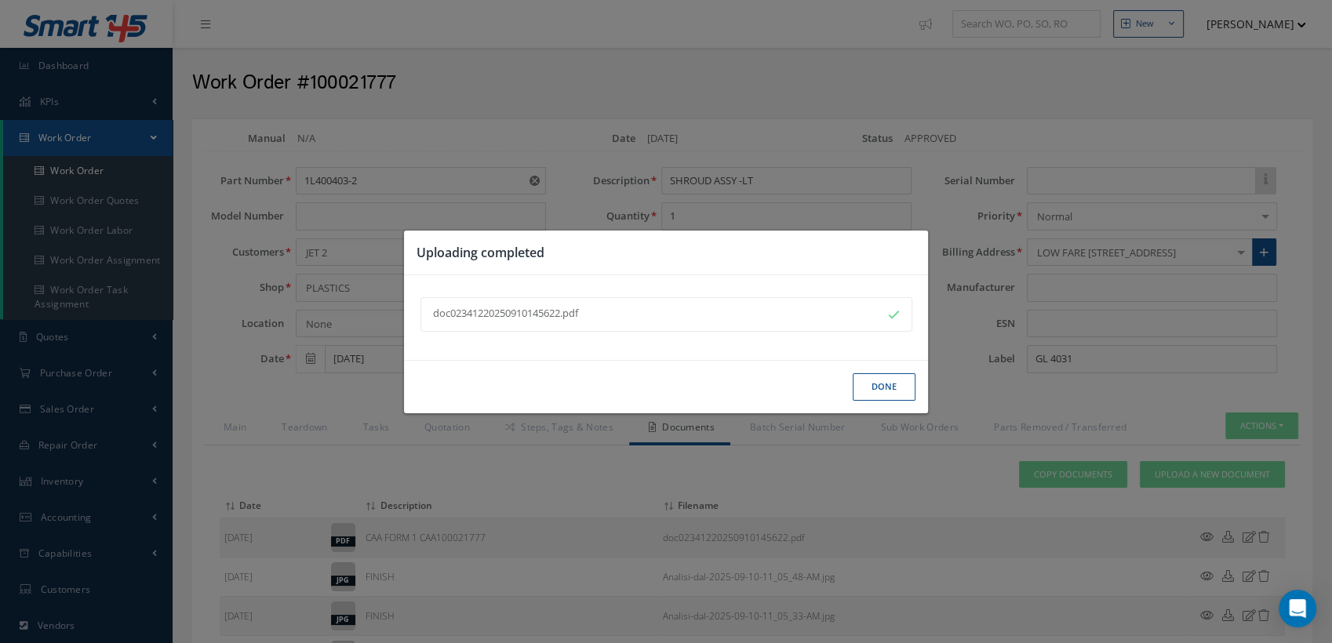
click at [887, 384] on button "Done" at bounding box center [883, 386] width 63 height 27
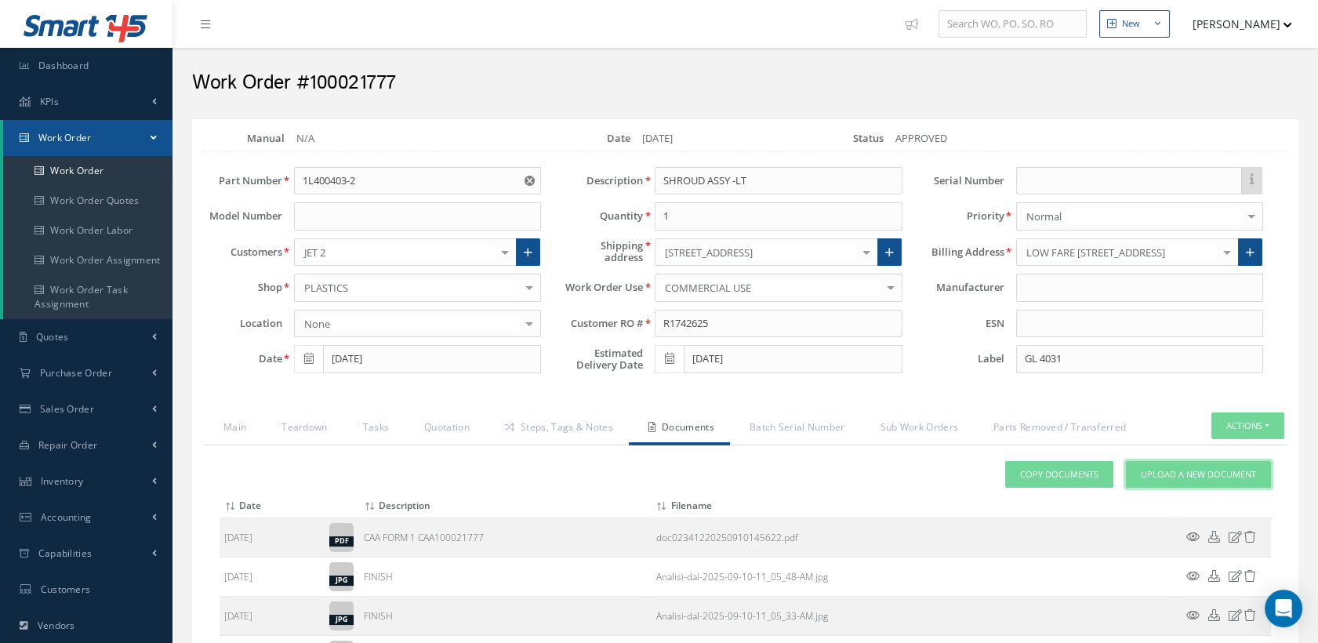
click at [1164, 464] on link "Upload a New Document" at bounding box center [1198, 474] width 145 height 27
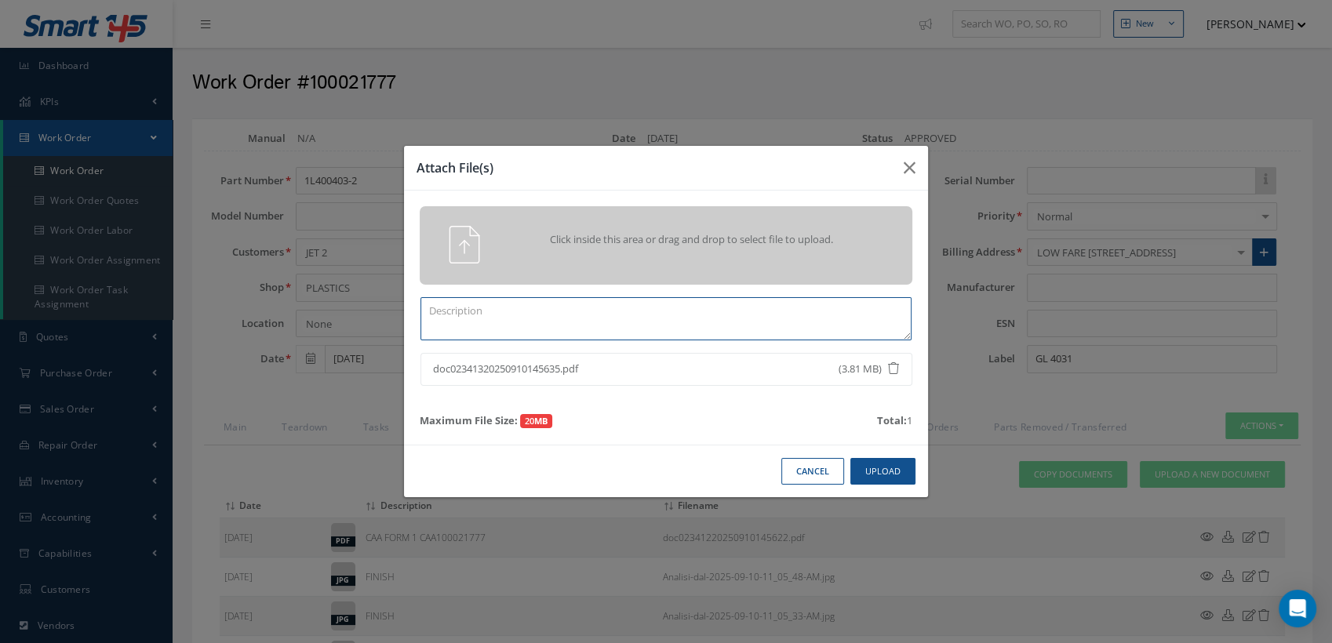
click at [521, 327] on textarea at bounding box center [665, 318] width 491 height 43
type textarea "COMPLETED CASF-019 WORKSHEET"
click at [867, 463] on button "Upload" at bounding box center [882, 471] width 65 height 27
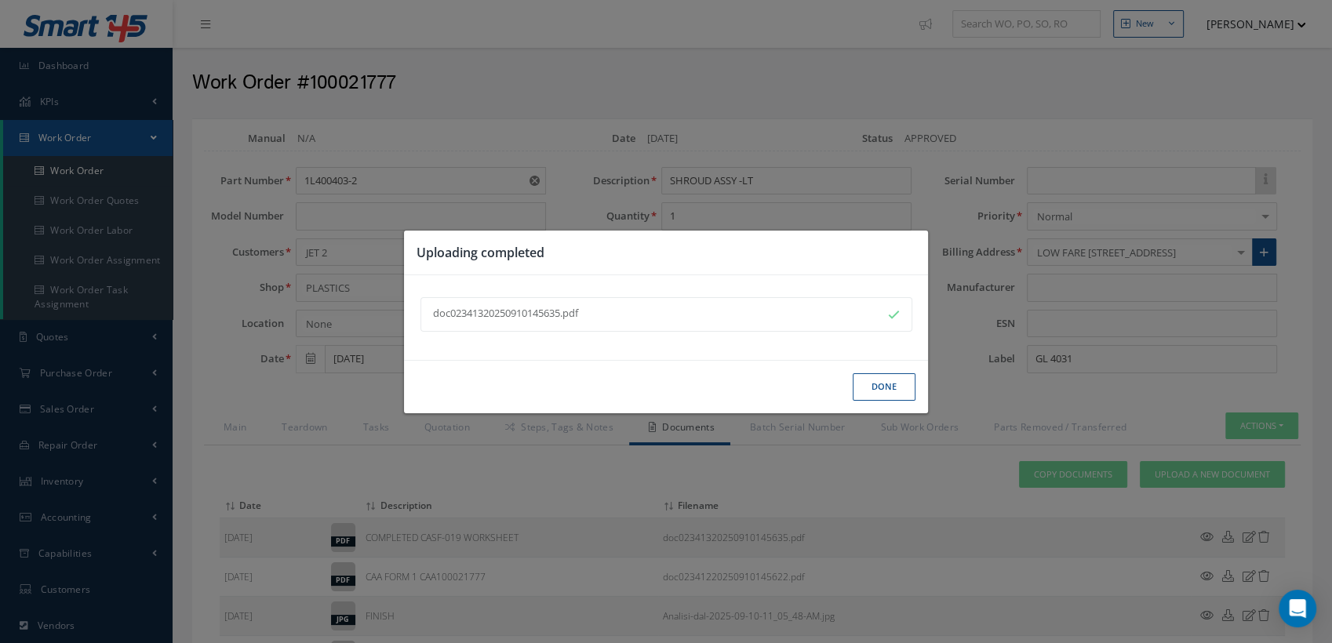
click at [892, 387] on button "Done" at bounding box center [883, 386] width 63 height 27
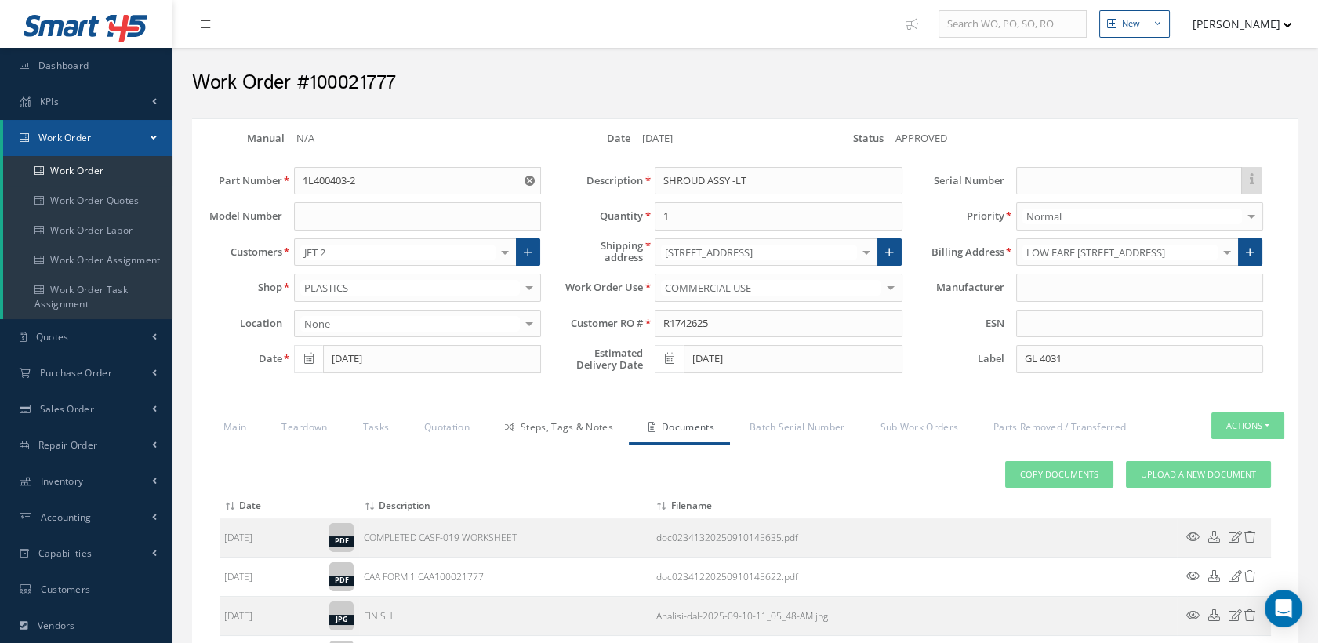
click at [593, 428] on link "Steps, Tags & Notes" at bounding box center [557, 429] width 144 height 33
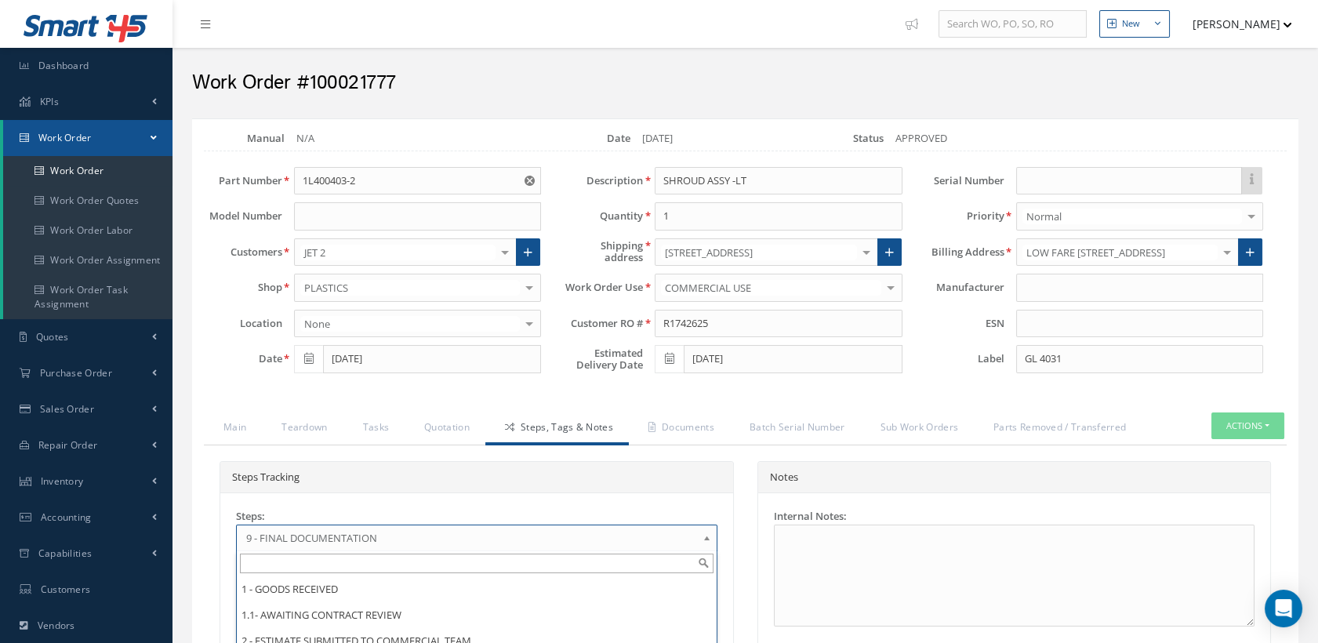
scroll to position [148, 0]
click at [462, 536] on span "9 - FINAL DOCUMENTATION" at bounding box center [471, 538] width 451 height 19
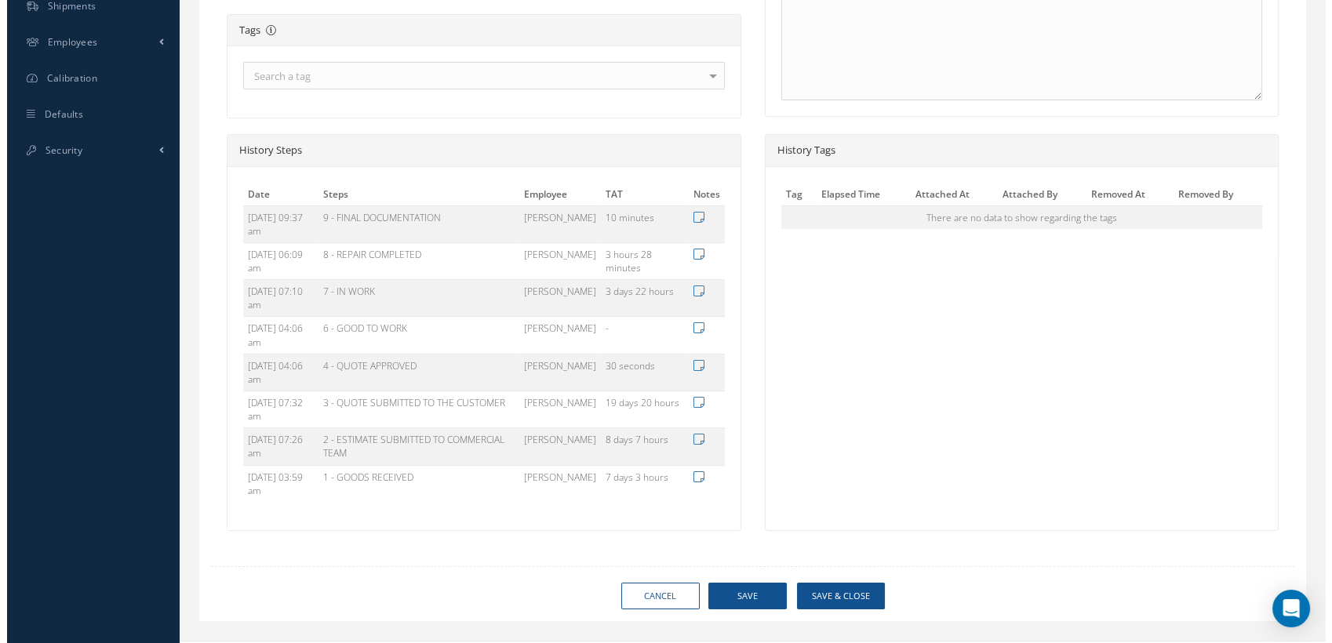
scroll to position [681, 0]
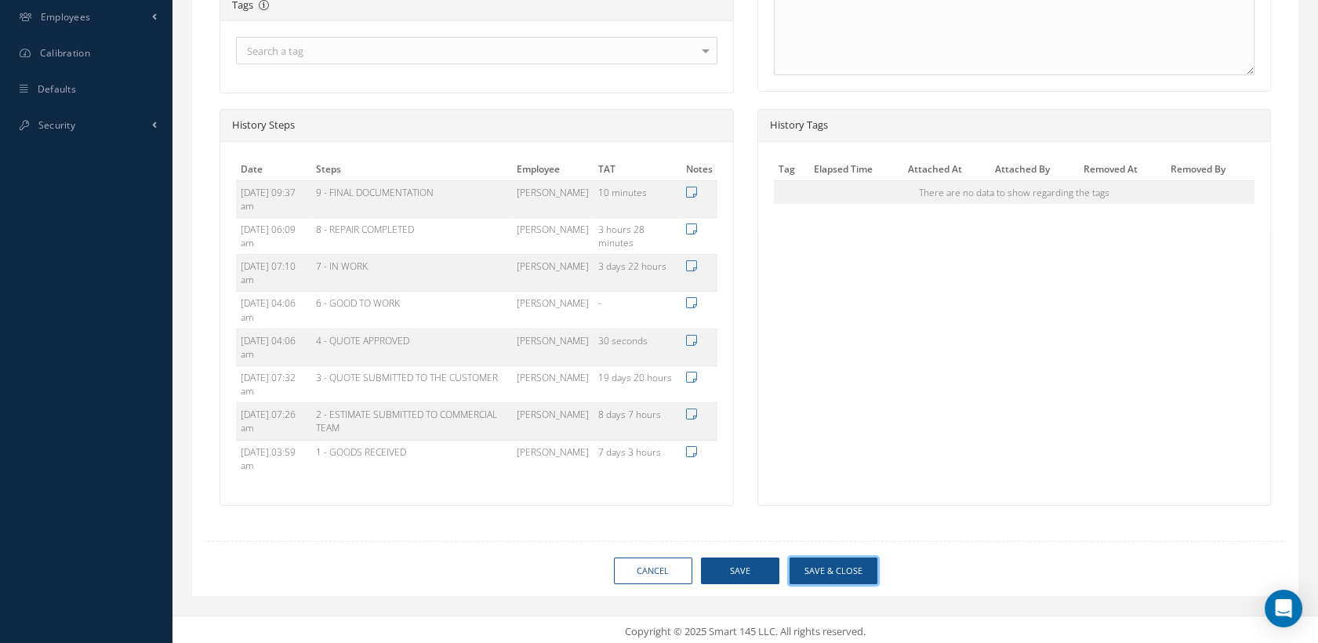
click at [823, 568] on button "Save & Close" at bounding box center [834, 571] width 88 height 27
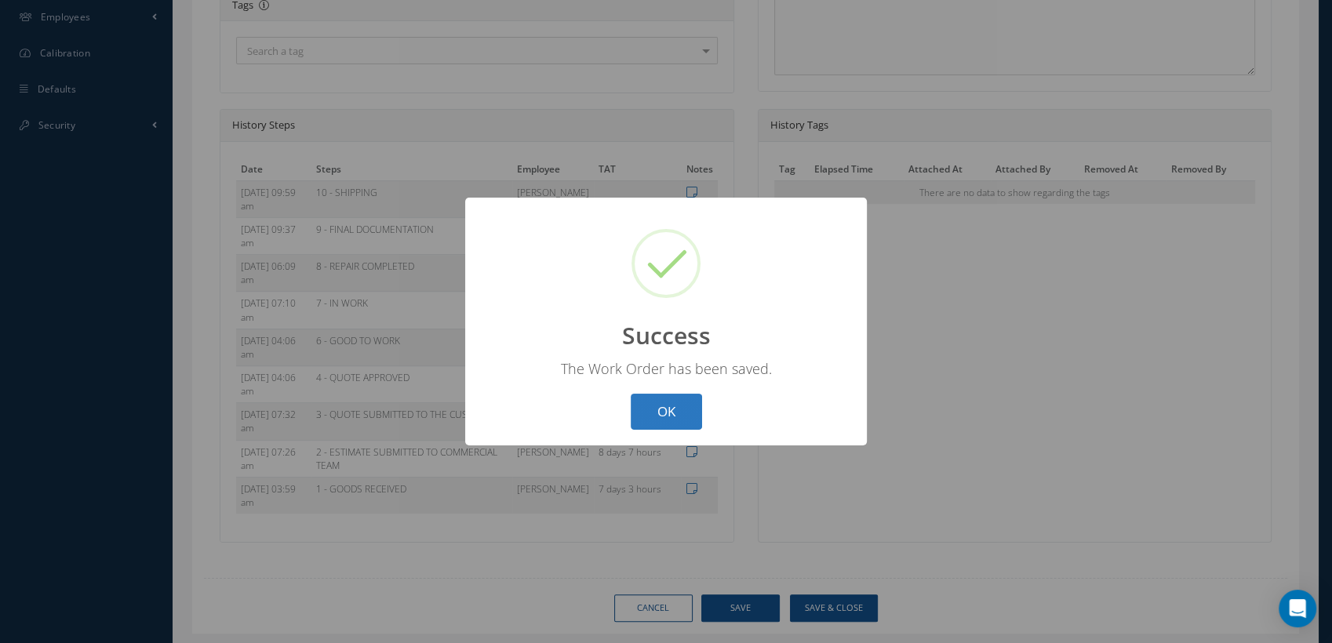
click at [672, 406] on button "OK" at bounding box center [666, 412] width 71 height 37
select select "25"
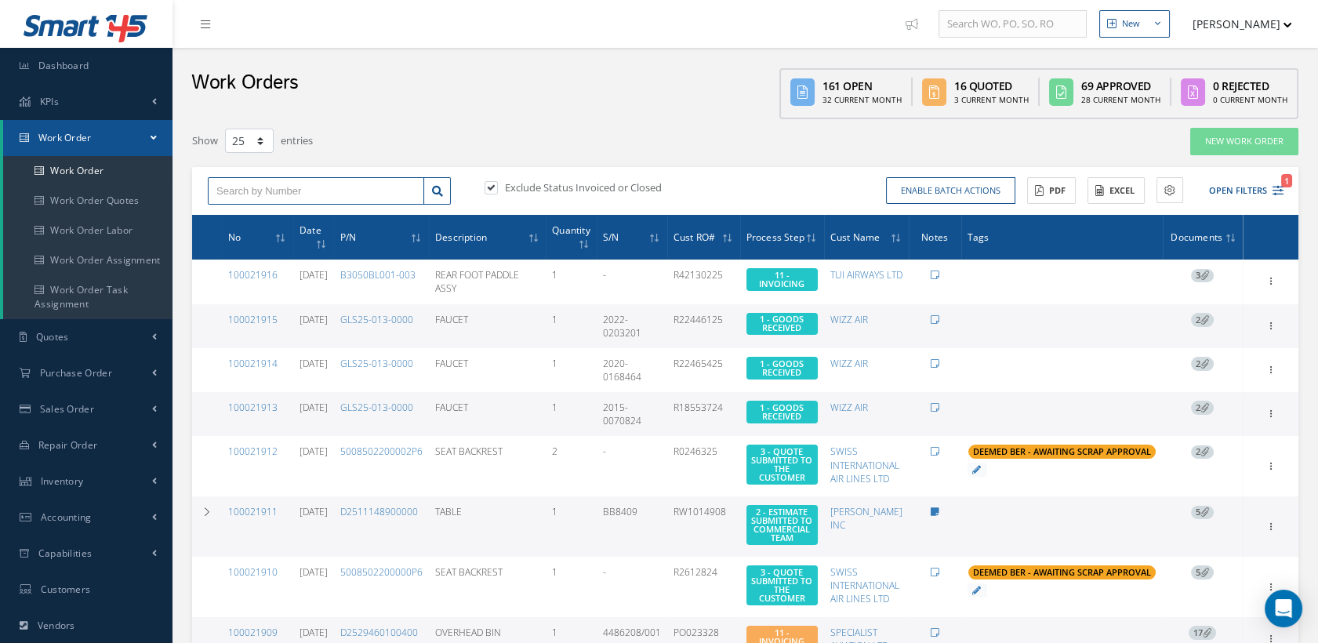
click at [278, 185] on input "text" at bounding box center [316, 191] width 216 height 28
type input "100021776"
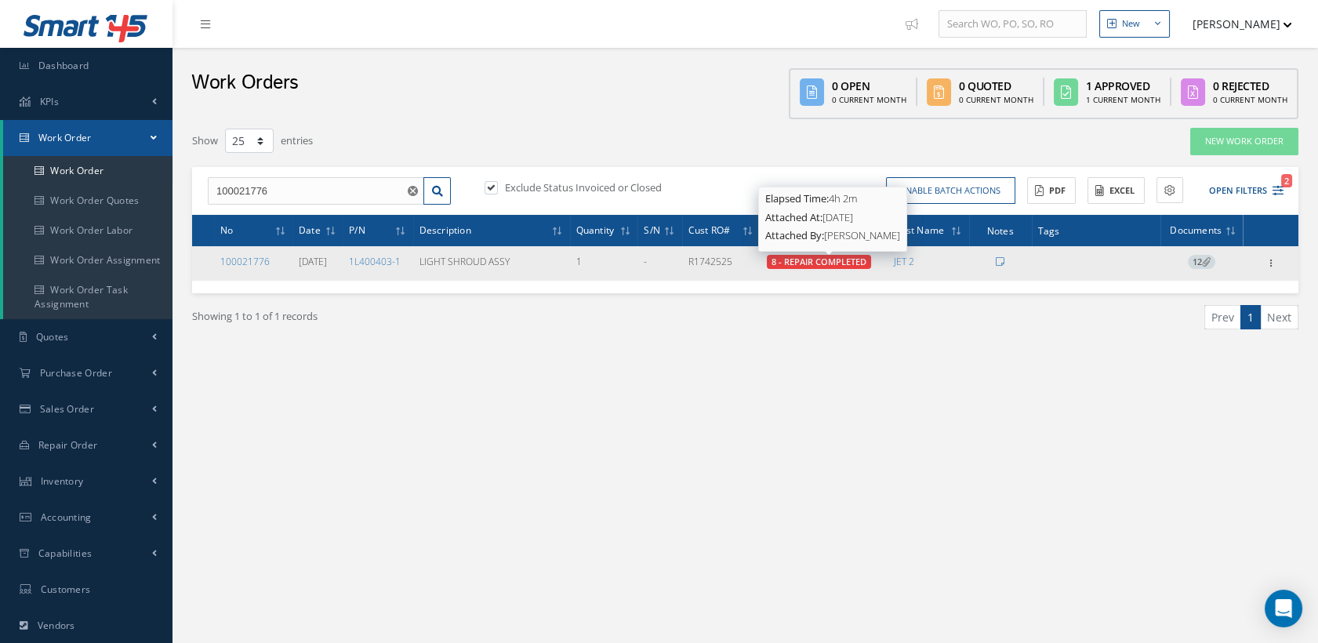
click at [856, 261] on span "8 - REPAIR COMPLETED" at bounding box center [819, 262] width 95 height 12
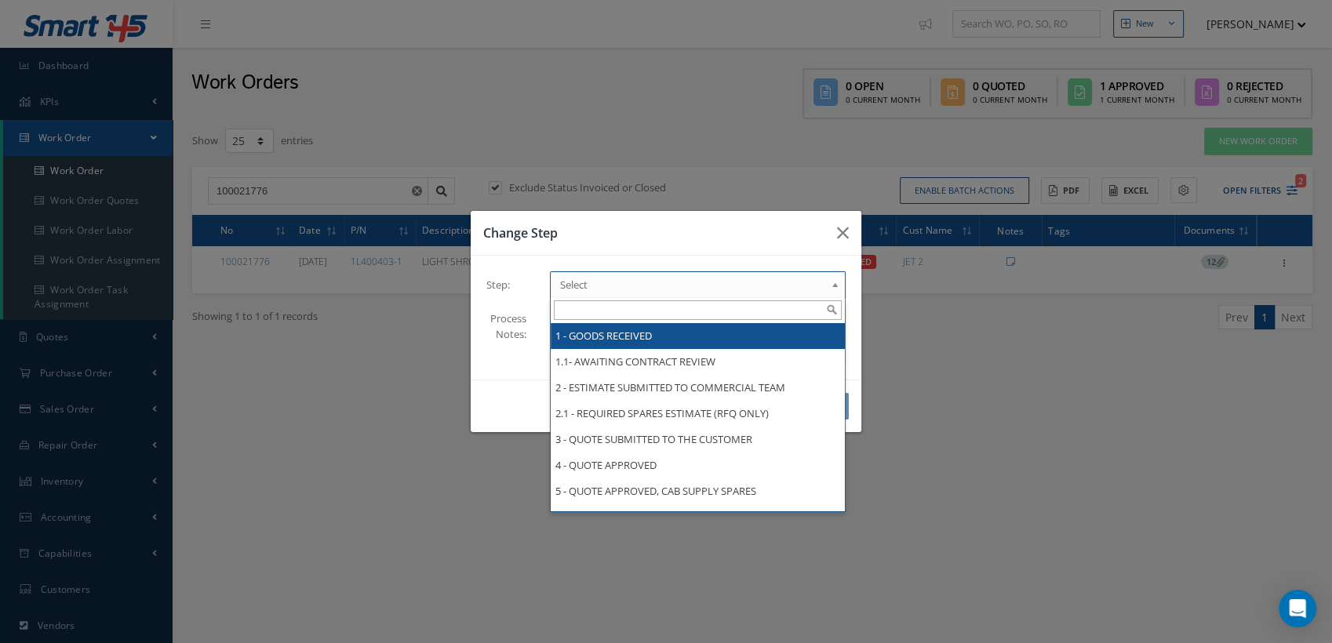
click at [651, 288] on span "Select" at bounding box center [692, 284] width 265 height 19
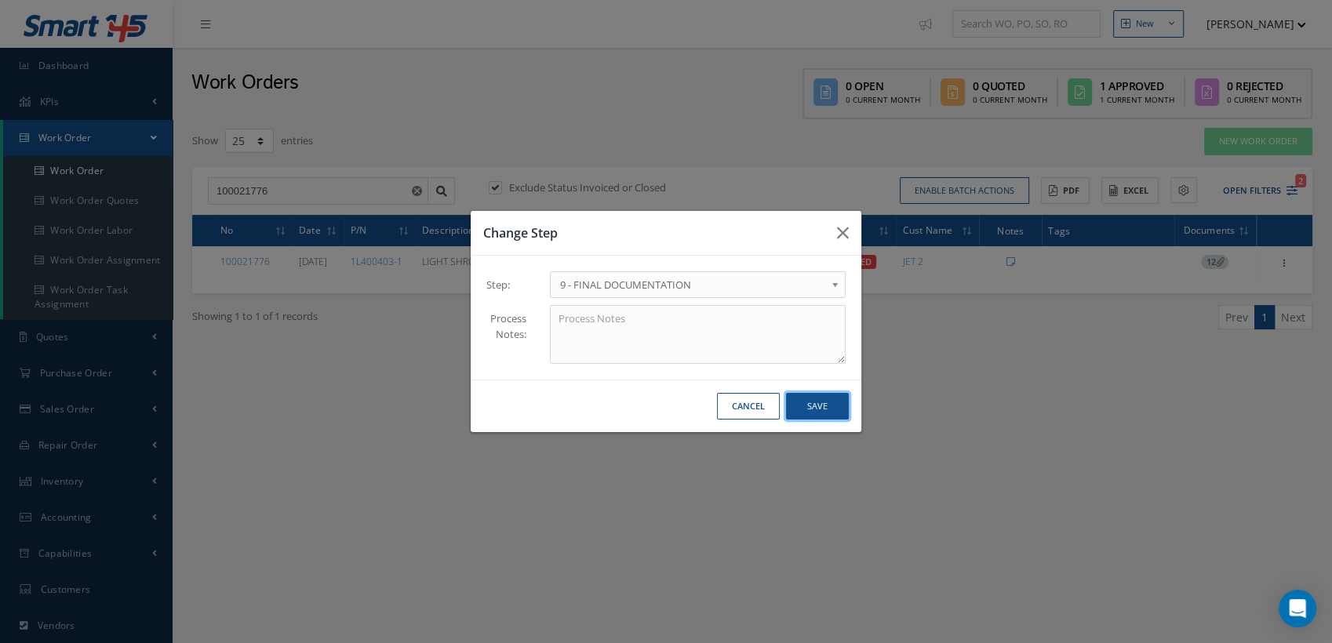
click at [813, 413] on button "Save" at bounding box center [817, 406] width 63 height 27
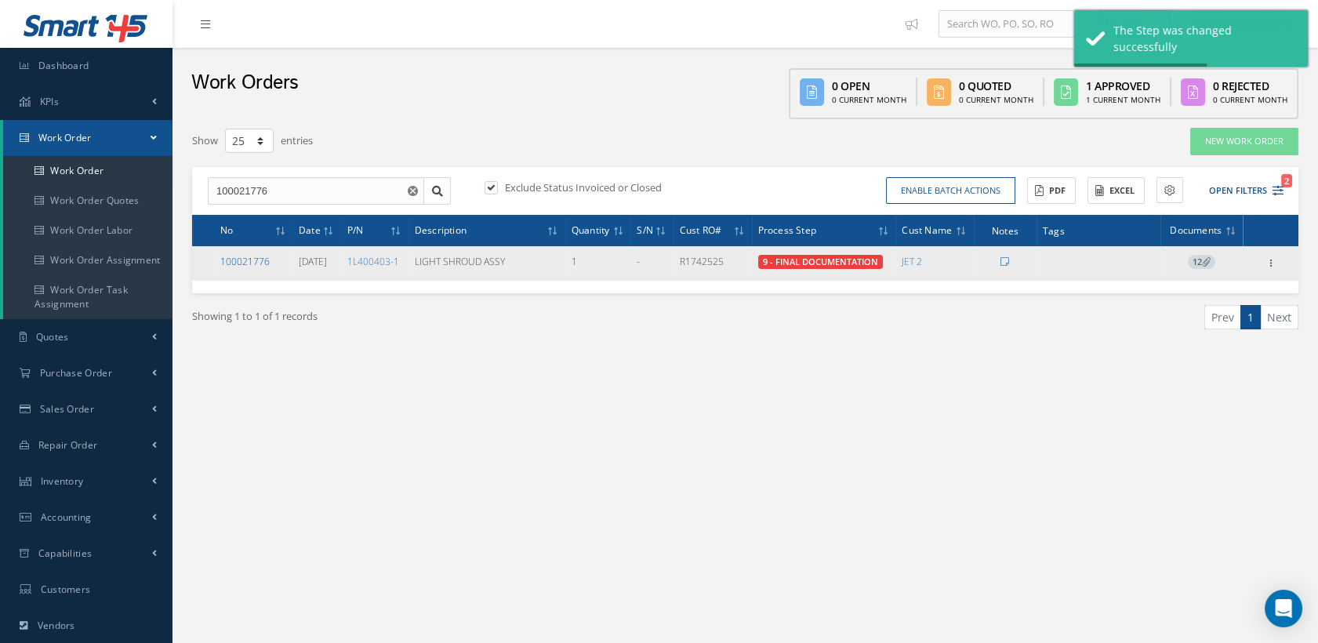
click at [255, 263] on link "100021776" at bounding box center [244, 261] width 49 height 13
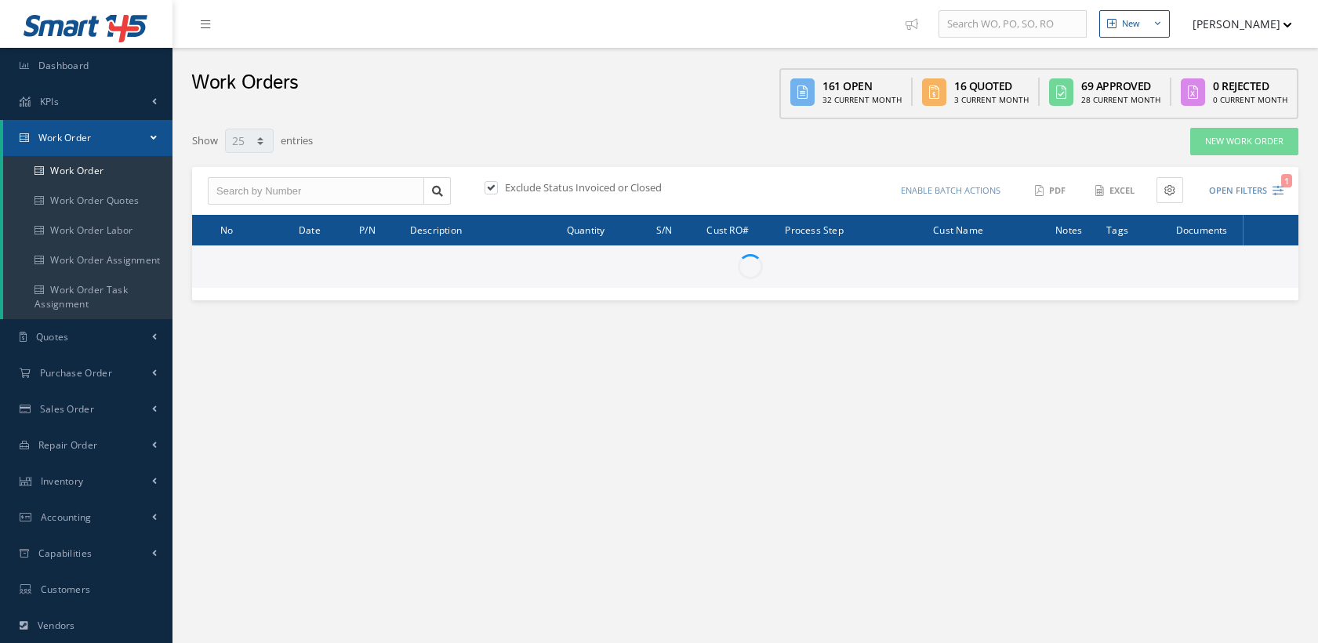
select select "25"
type input "All Work Request"
type input "All Work Performed"
type input "All Status"
type input "WO Part Status"
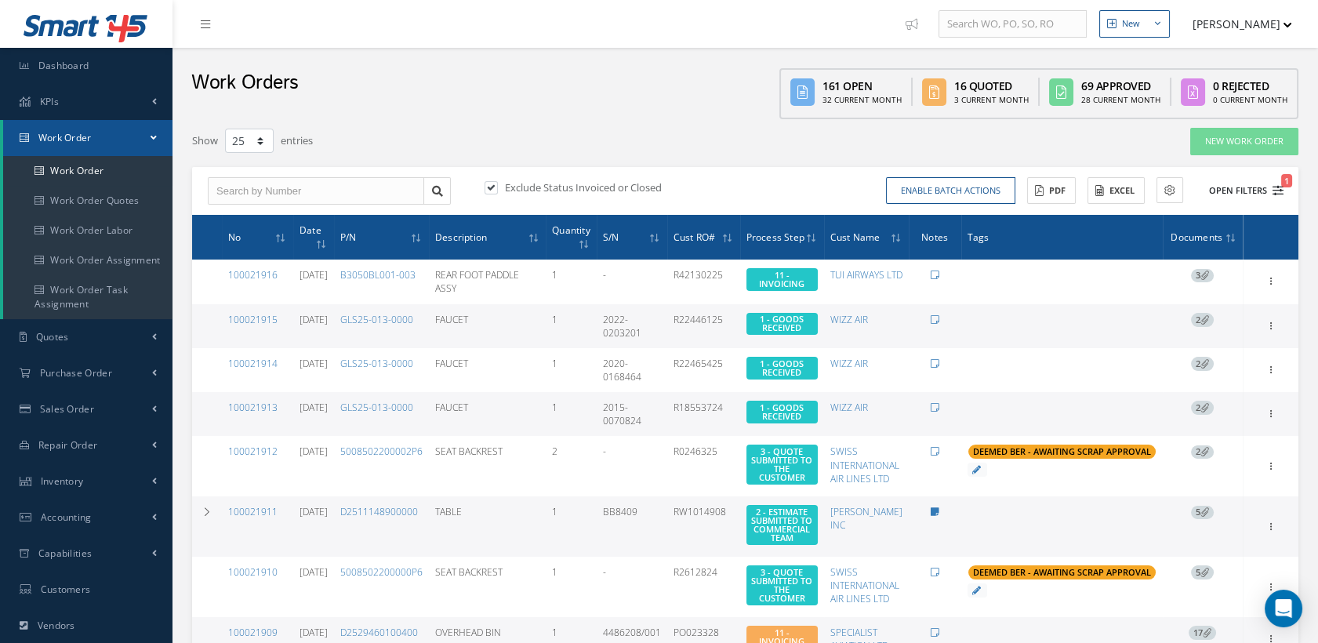
click at [1278, 185] on icon "1" at bounding box center [1278, 190] width 11 height 11
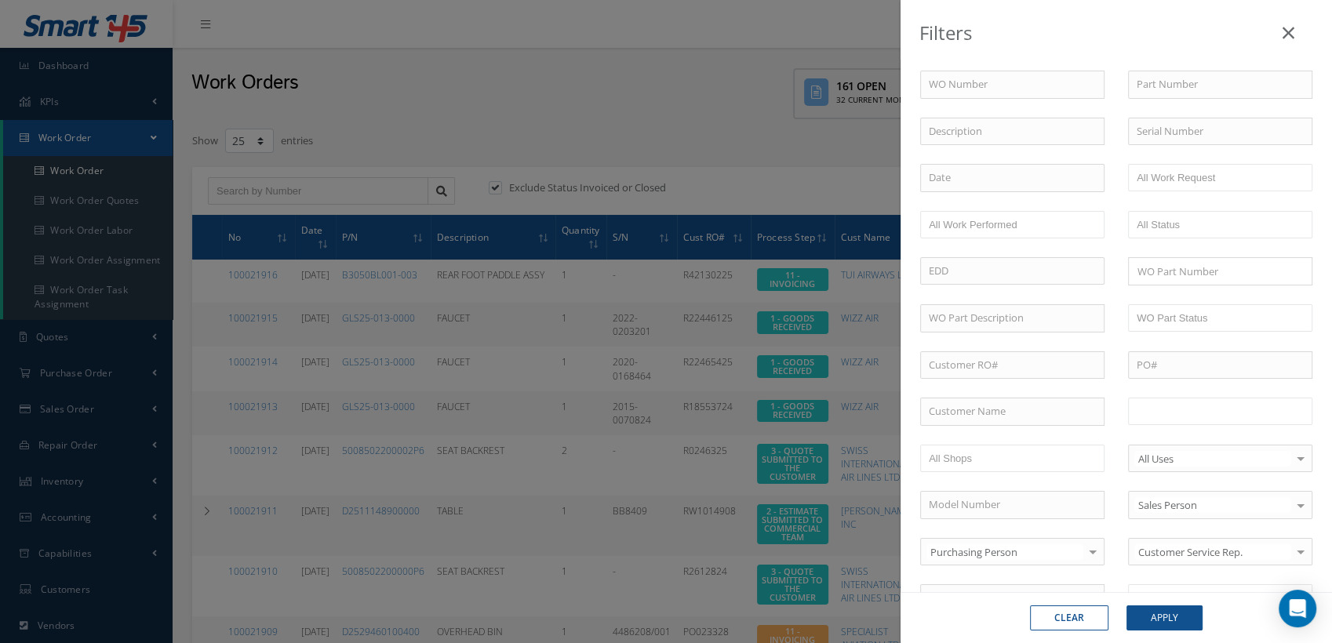
click at [1190, 416] on input "text" at bounding box center [1186, 412] width 100 height 20
click at [1169, 617] on button "Apply" at bounding box center [1164, 617] width 76 height 25
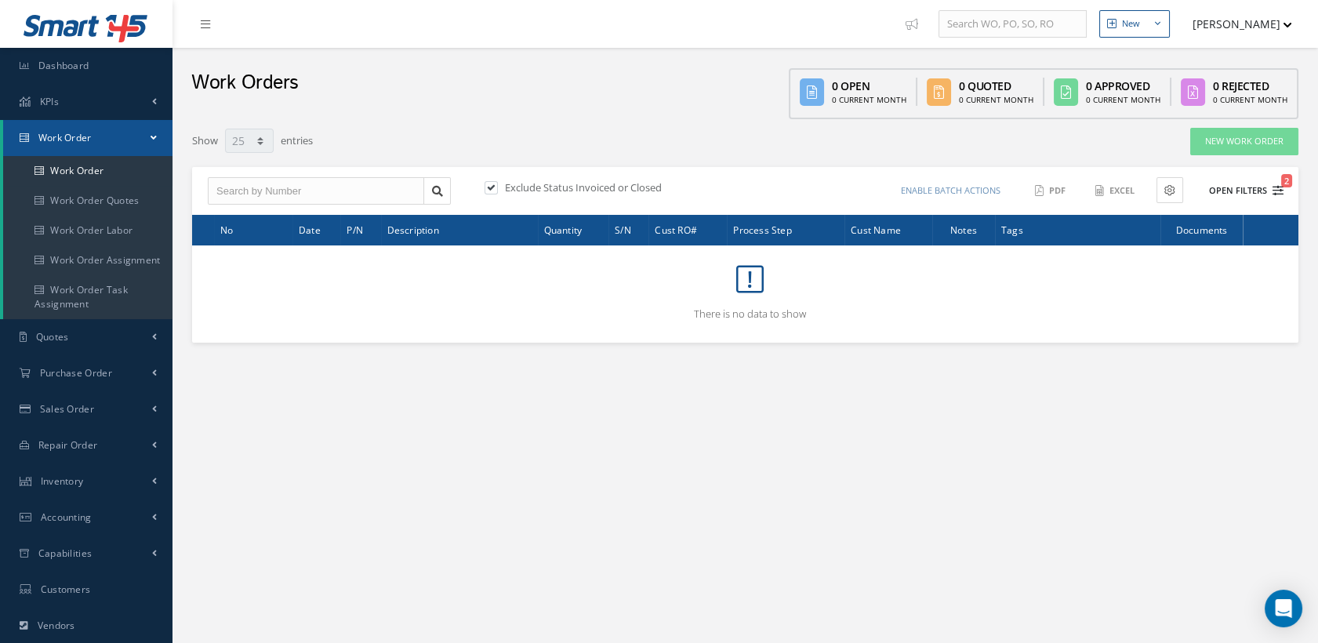
click at [1270, 185] on button "Open Filters 2" at bounding box center [1239, 191] width 89 height 26
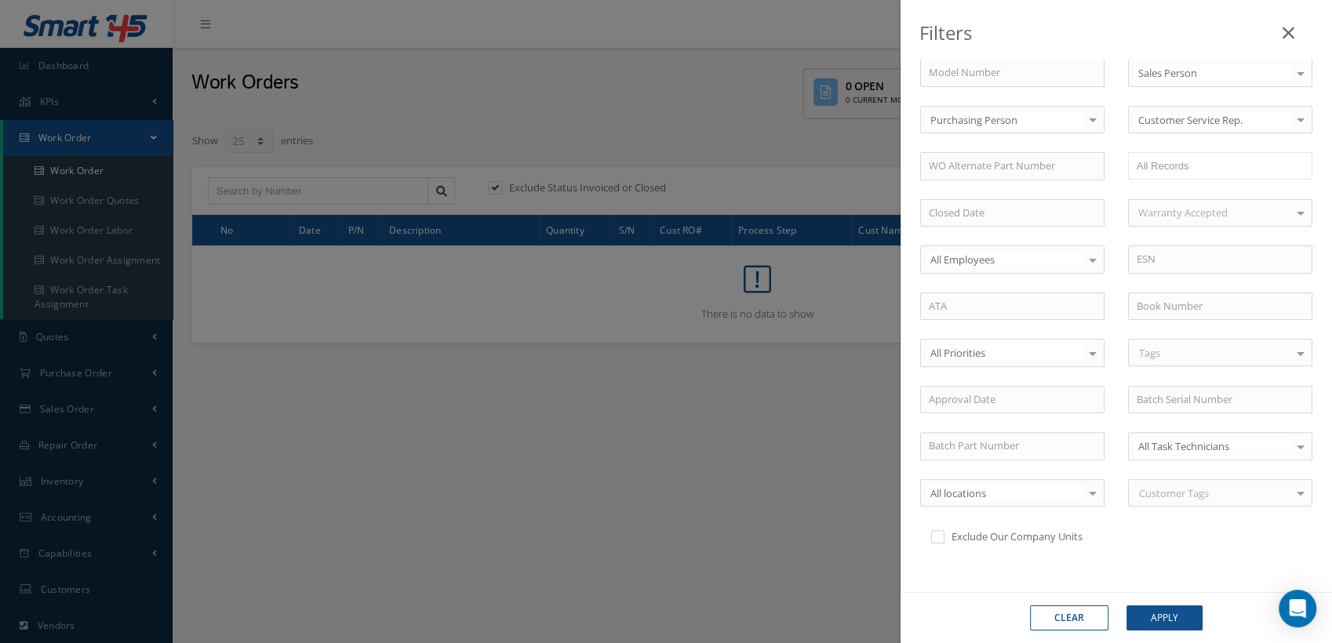
scroll to position [170, 0]
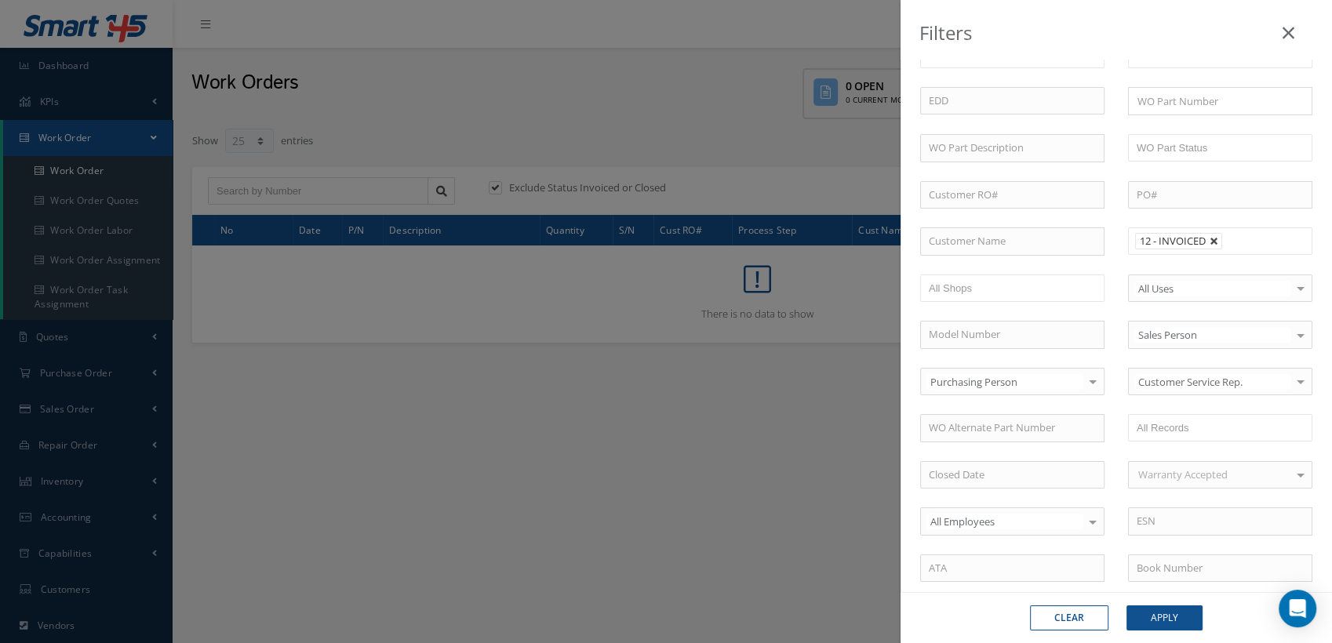
click at [1209, 240] on link at bounding box center [1213, 241] width 9 height 9
type input "All Proccess Step"
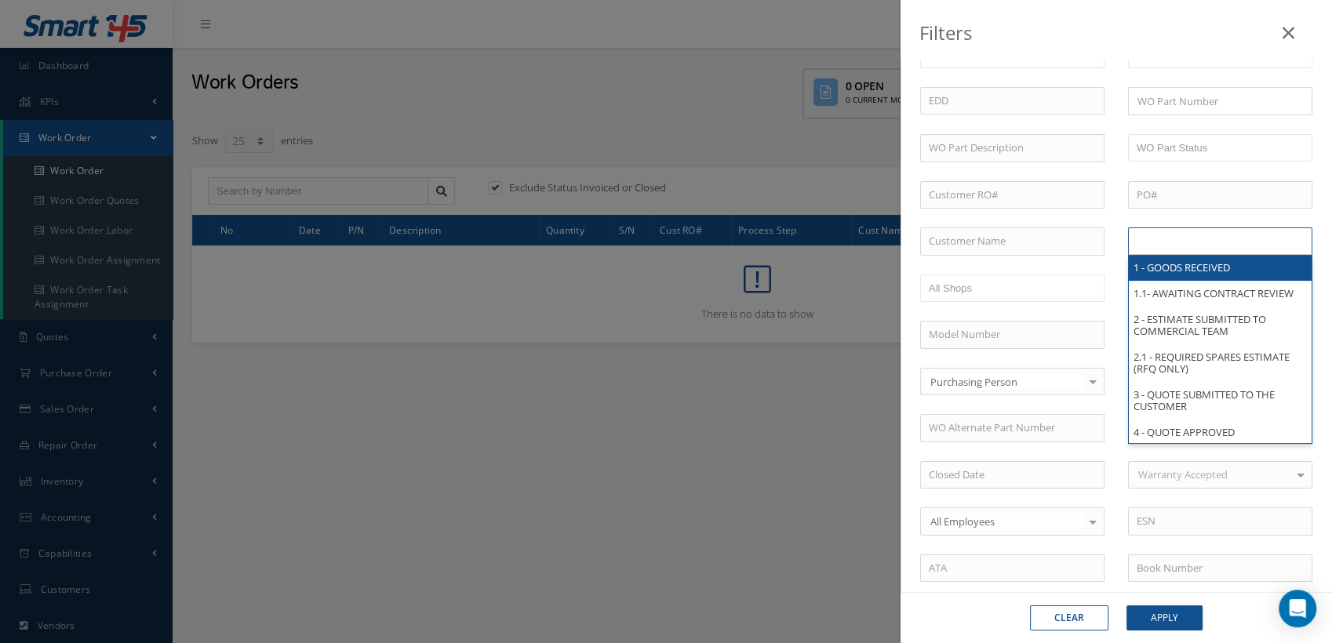
click at [1162, 243] on input "text" at bounding box center [1186, 241] width 100 height 20
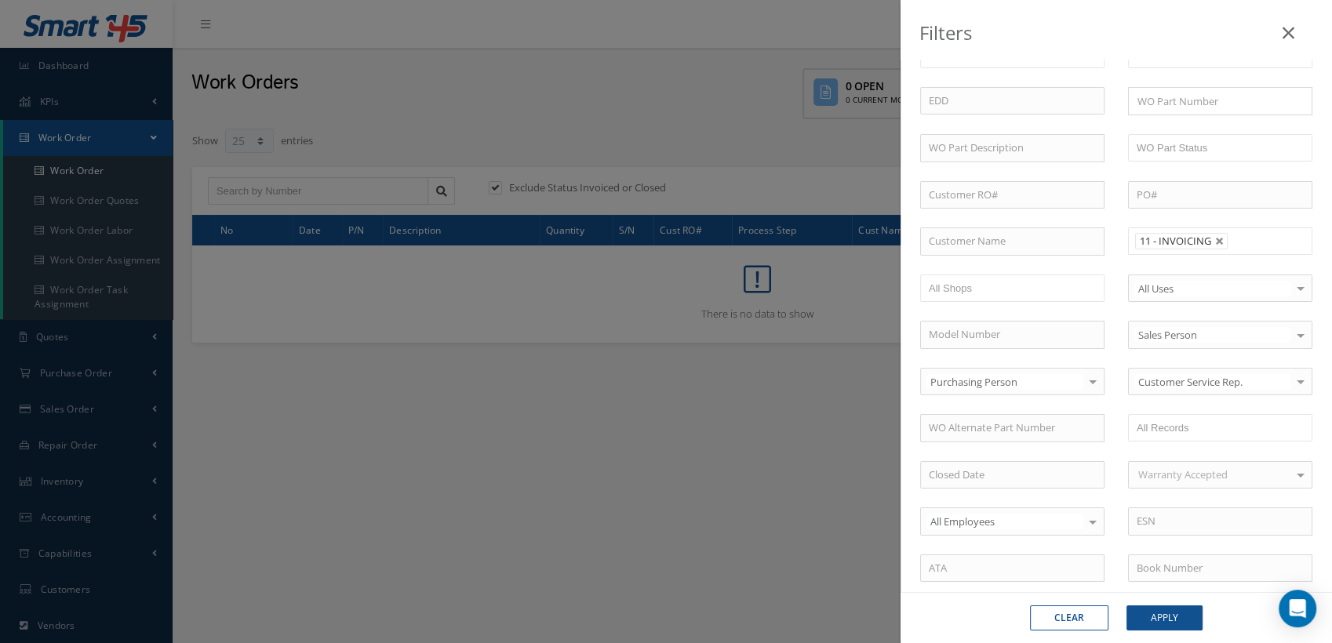
scroll to position [0, 0]
drag, startPoint x: 1165, startPoint y: 620, endPoint x: 1161, endPoint y: 608, distance: 12.7
click at [1165, 620] on button "Apply" at bounding box center [1164, 617] width 76 height 25
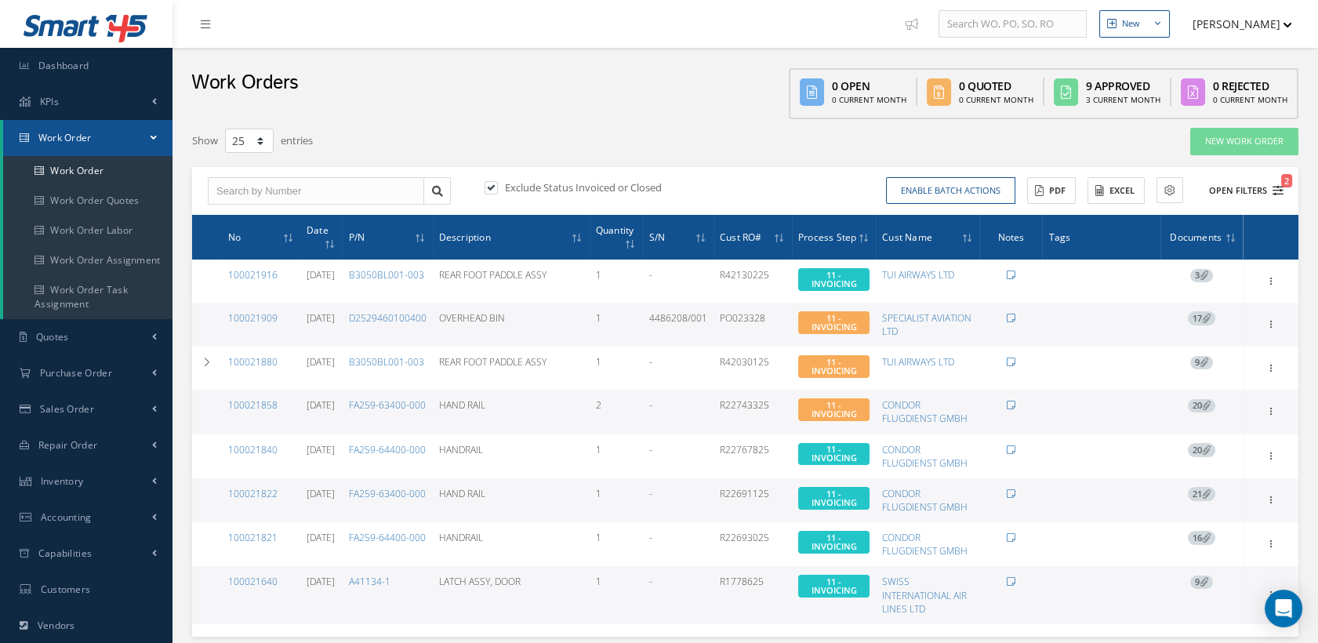
click at [1275, 189] on icon "2" at bounding box center [1278, 190] width 11 height 11
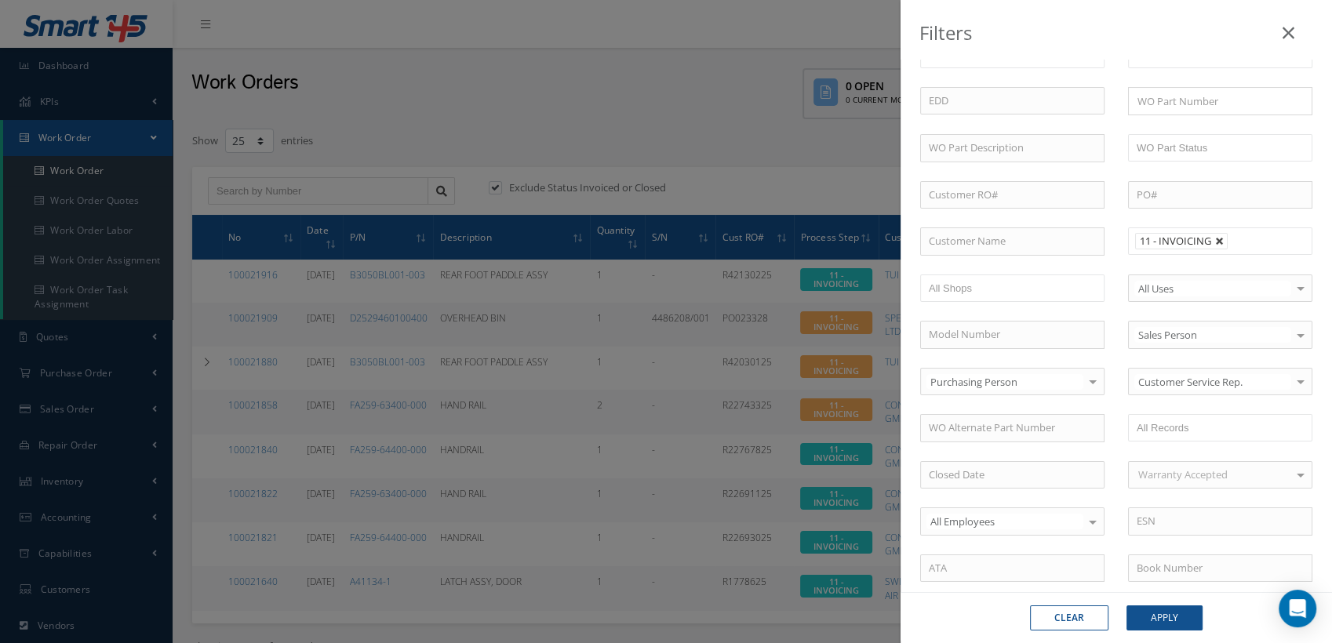
click at [1215, 241] on link at bounding box center [1219, 241] width 9 height 9
type input "All Proccess Step"
click at [1194, 241] on input "text" at bounding box center [1186, 241] width 100 height 20
click at [1153, 621] on button "Apply" at bounding box center [1164, 617] width 76 height 25
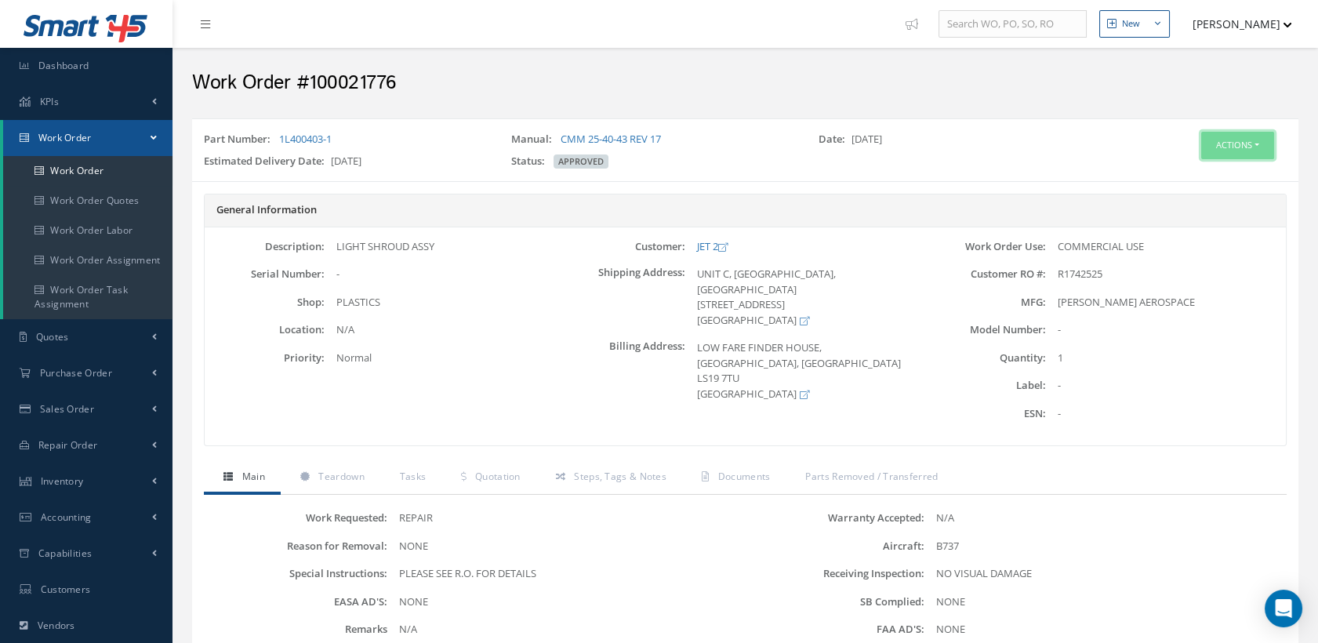
click at [1227, 141] on button "Actions" at bounding box center [1237, 145] width 73 height 27
click at [1186, 171] on link "Edit" at bounding box center [1212, 175] width 125 height 21
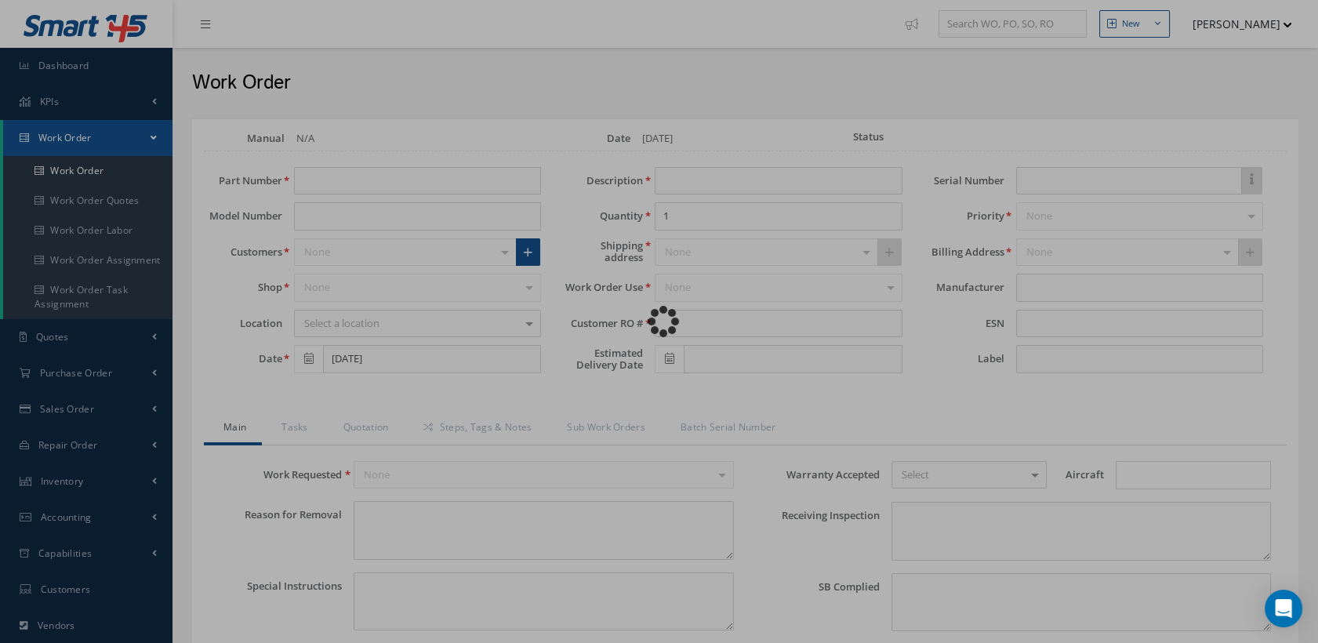
type input "1L400403-1"
type input "[DATE]"
type input "LIGHT SHROUD ASSY"
type input "R1742525"
type input "[DATE]"
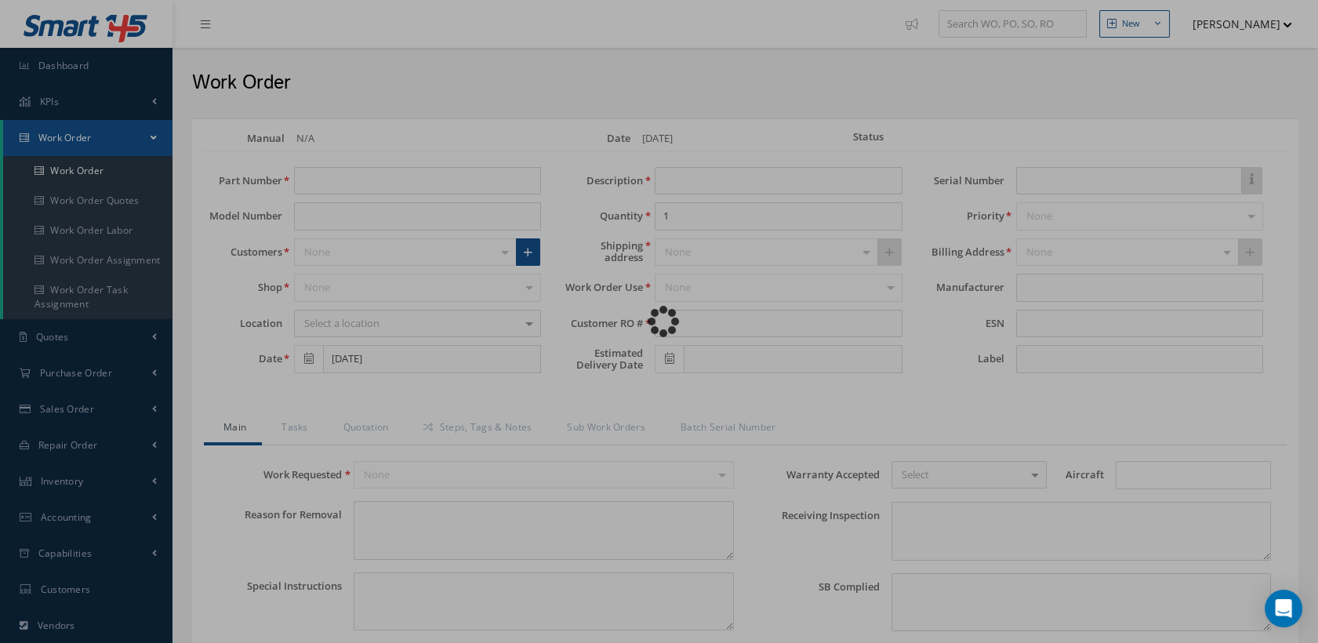
type textarea "NONE"
type textarea "PLEASE SEE R.O. FOR DETAILS"
type input "NONE"
type textarea "NO VISUAL DAMAGE"
type textarea "NONE"
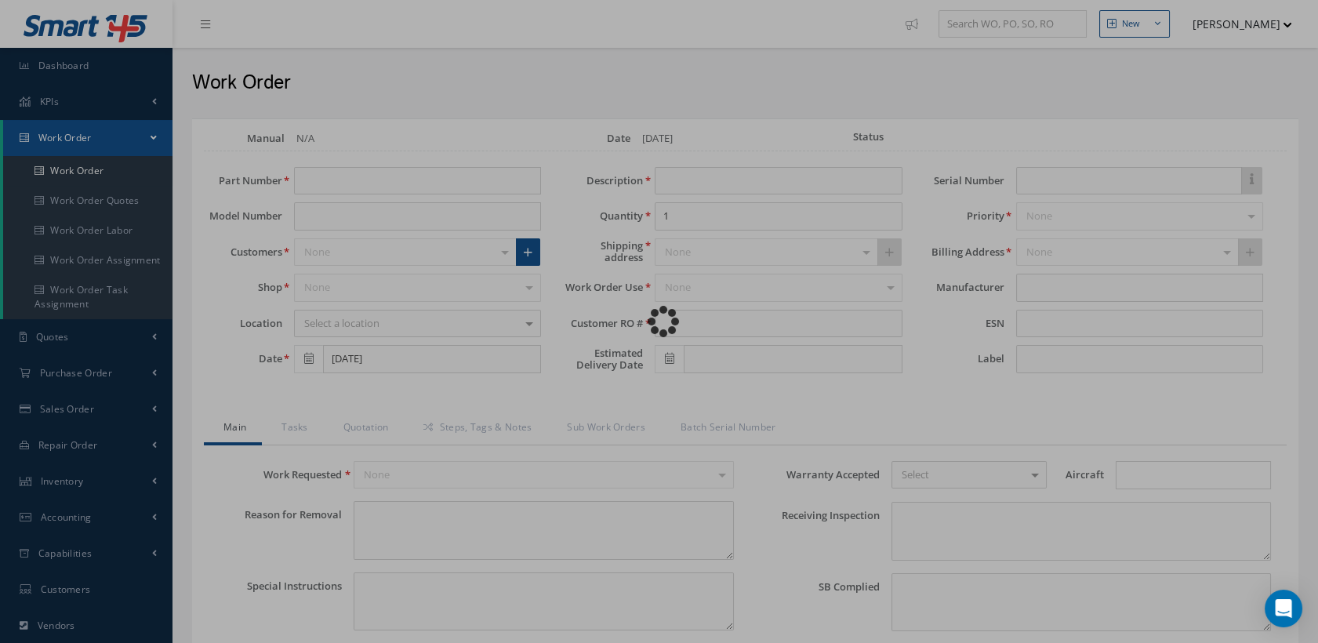
type input "NONE"
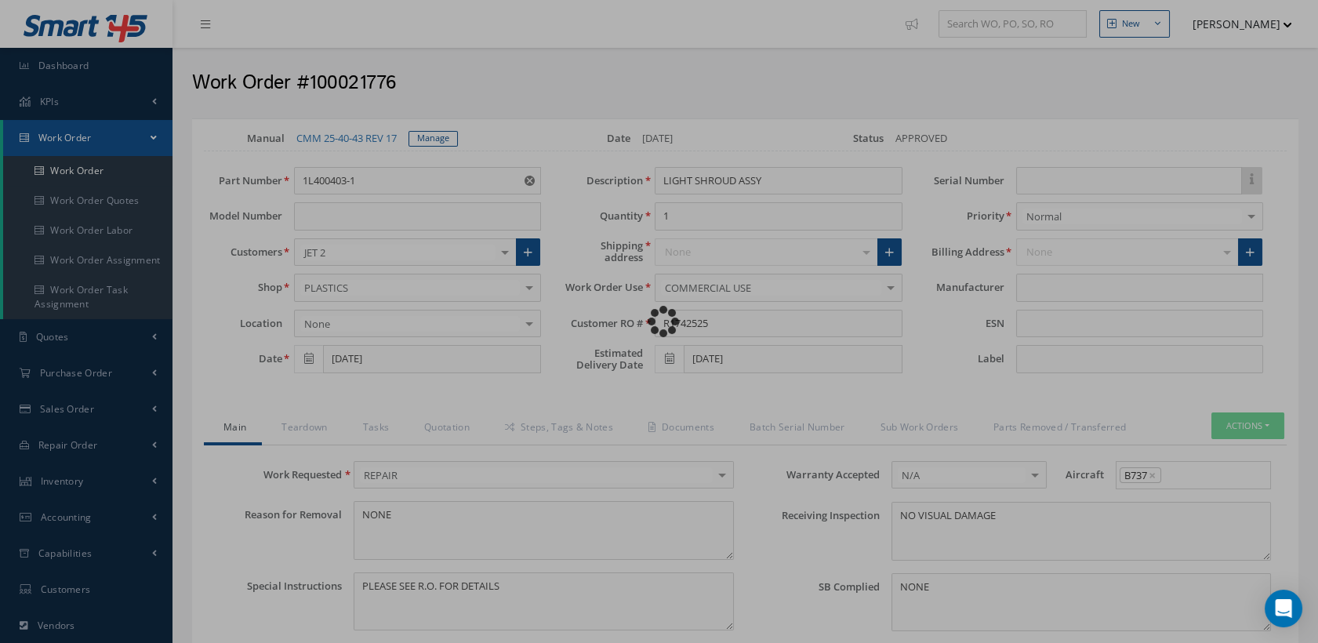
type input "[PERSON_NAME] AEROSPACE"
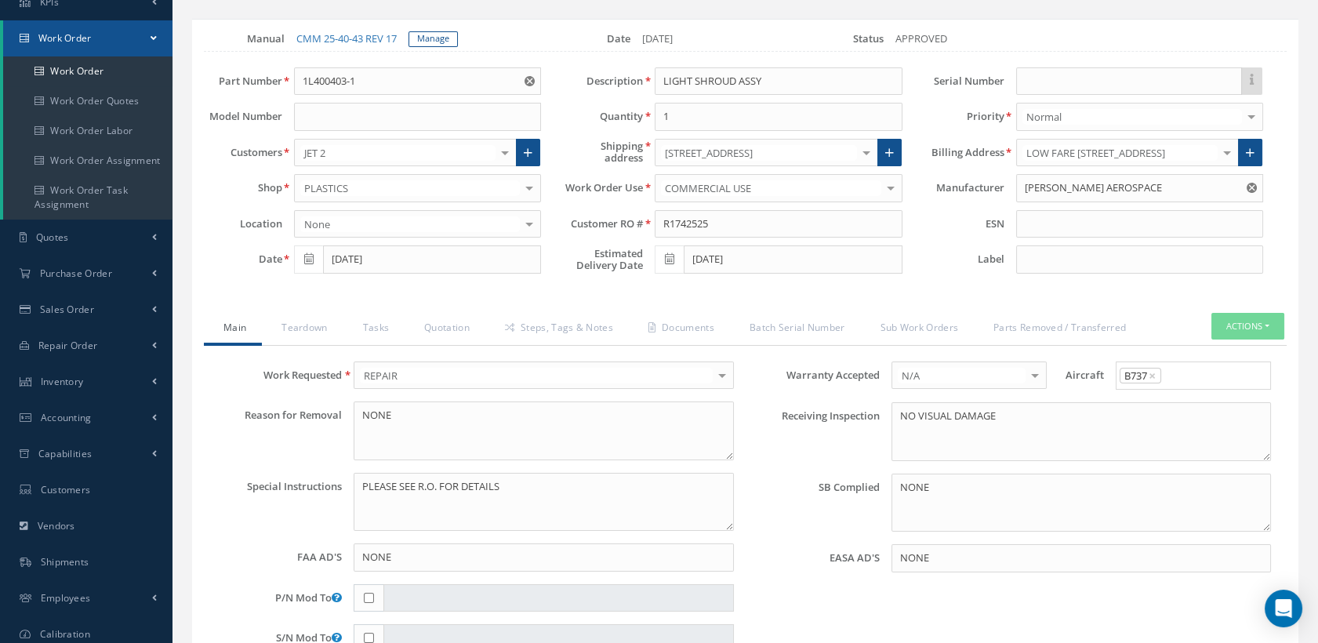
scroll to position [174, 0]
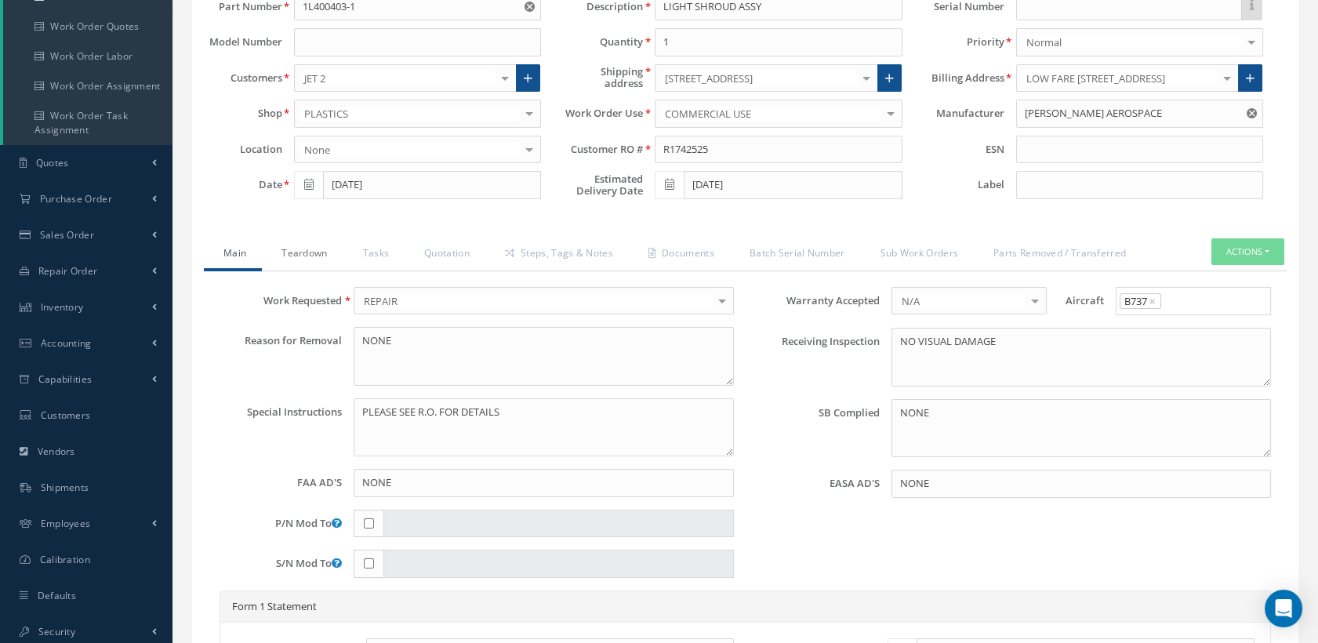
click at [322, 250] on link "Teardown" at bounding box center [302, 254] width 81 height 33
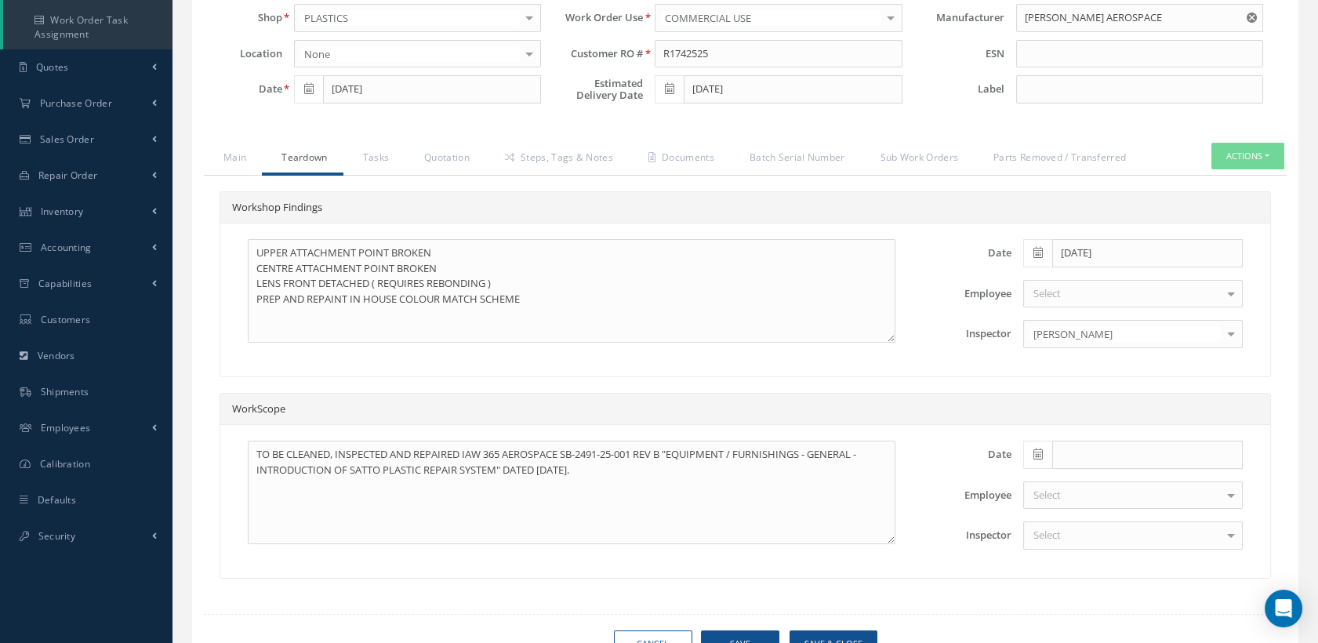
scroll to position [343, 0]
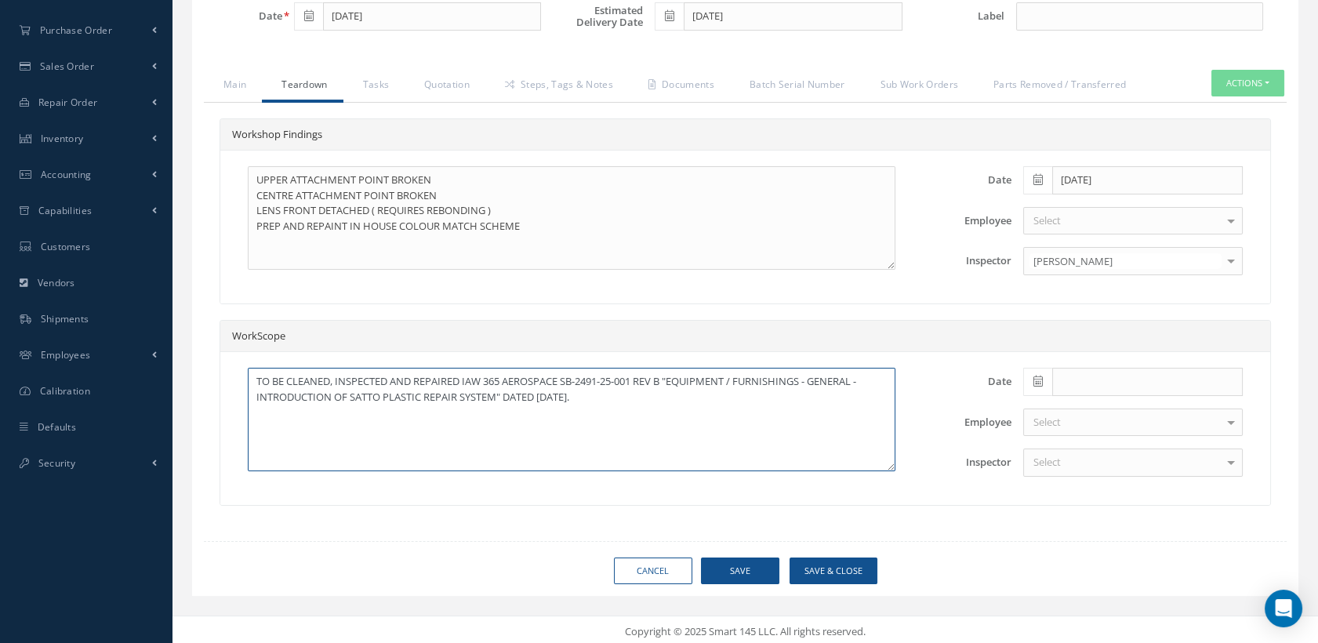
drag, startPoint x: 638, startPoint y: 398, endPoint x: 289, endPoint y: 379, distance: 349.5
click at [289, 379] on textarea "TO BE CLEANED, INSPECTED AND REPAIRED IAW 365 AEROSPACE SB-2491-25-001 REV B "E…" at bounding box center [572, 420] width 648 height 104
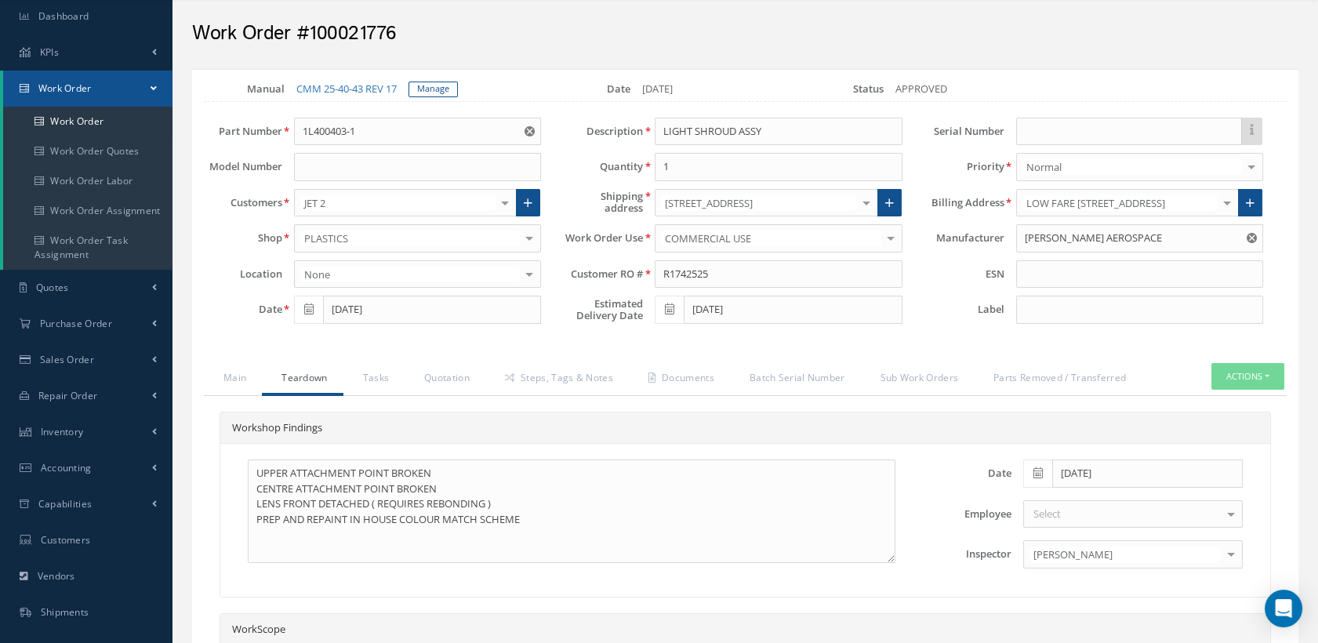
scroll to position [87, 0]
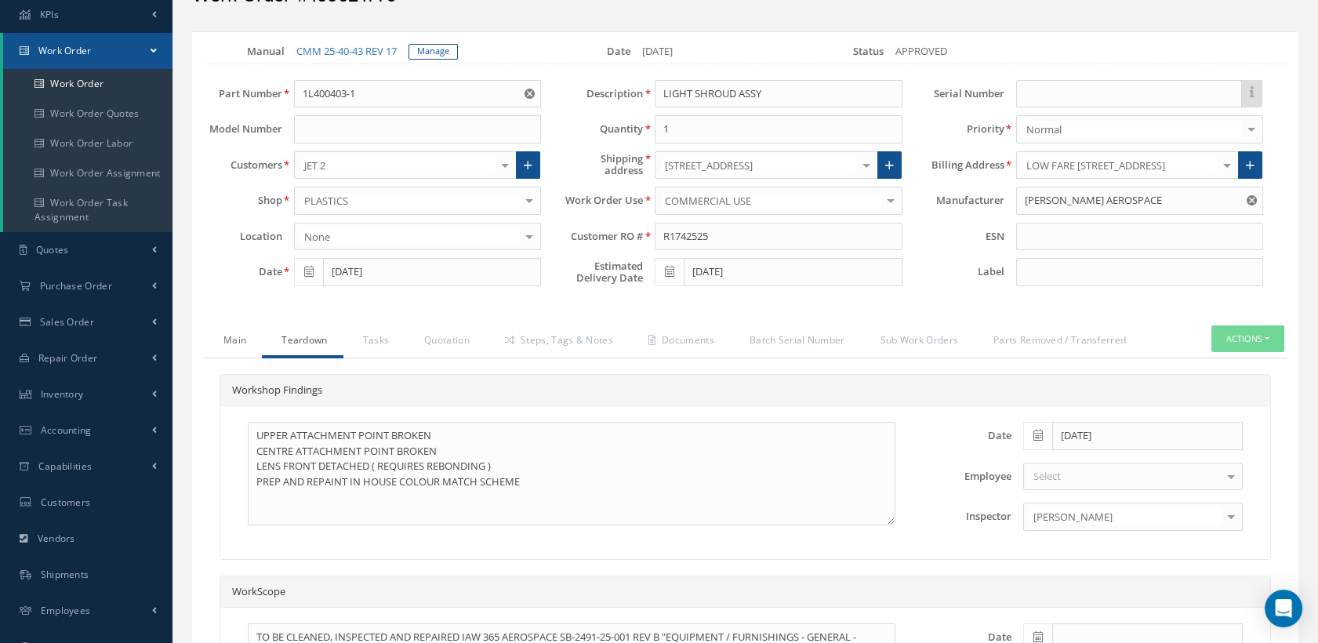
click at [242, 332] on link "Main" at bounding box center [233, 341] width 58 height 33
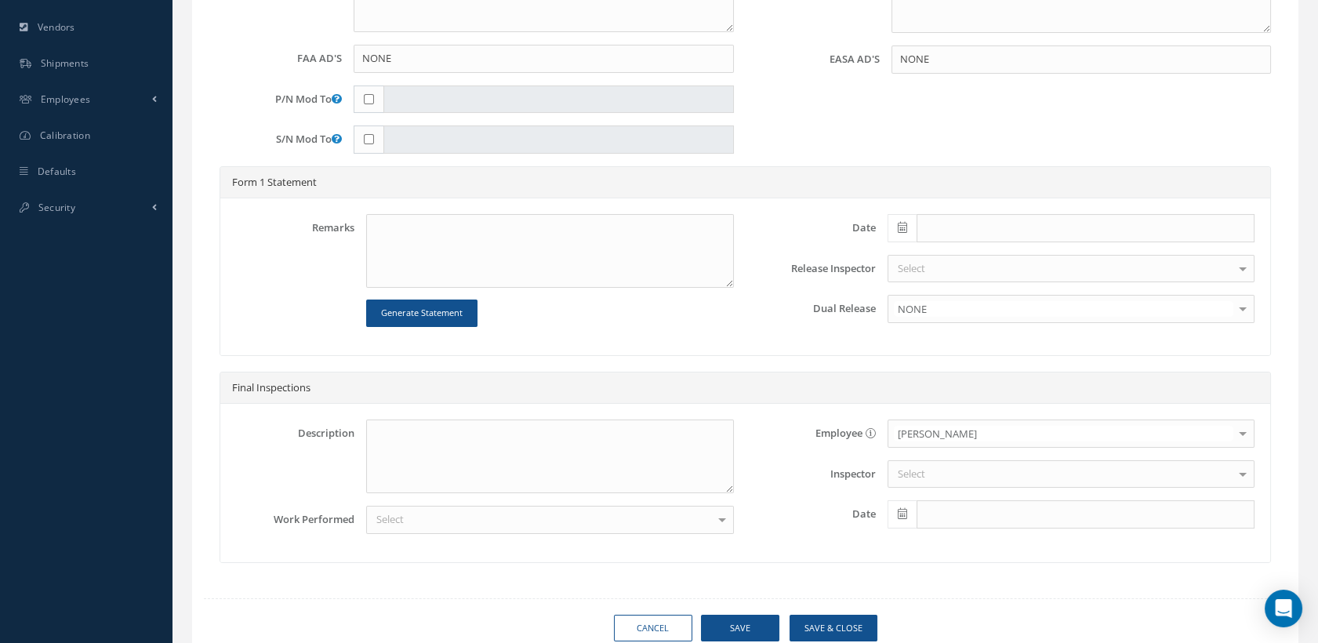
scroll to position [609, 0]
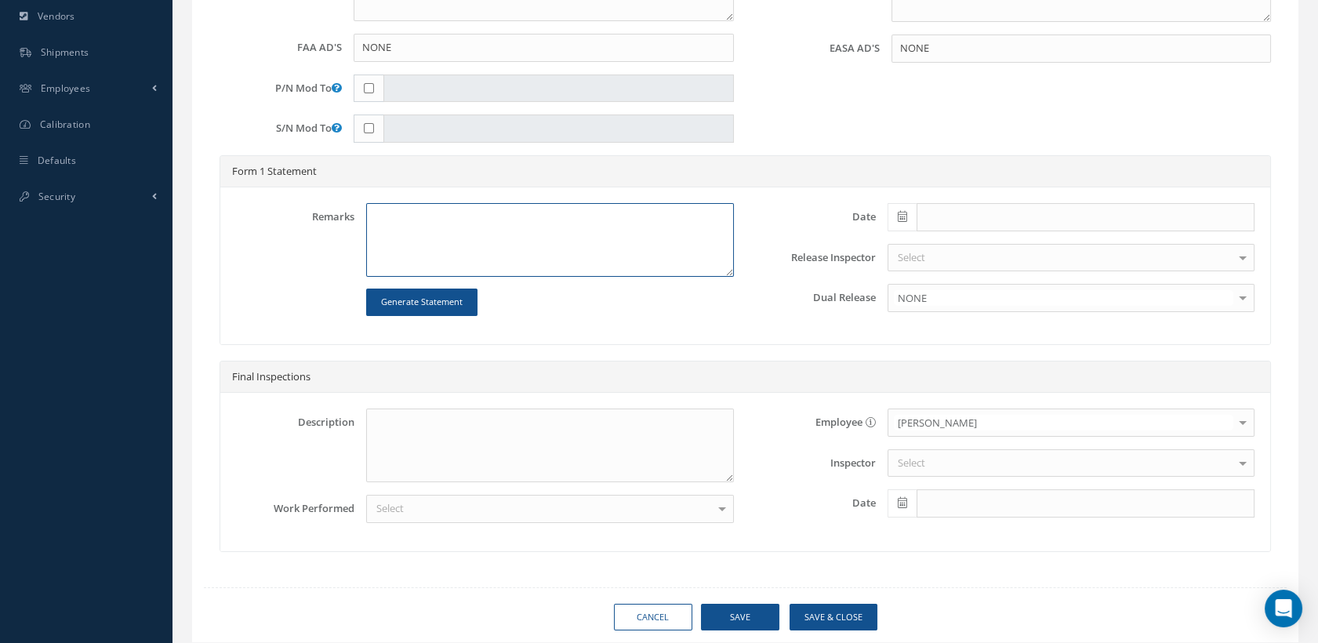
click at [393, 221] on textarea at bounding box center [549, 240] width 367 height 74
paste textarea "CLEANED, INSPECTED AND REPAIRED IAW 365 AEROSPACE SB-2491-25-001 REV B "EQUIPME…"
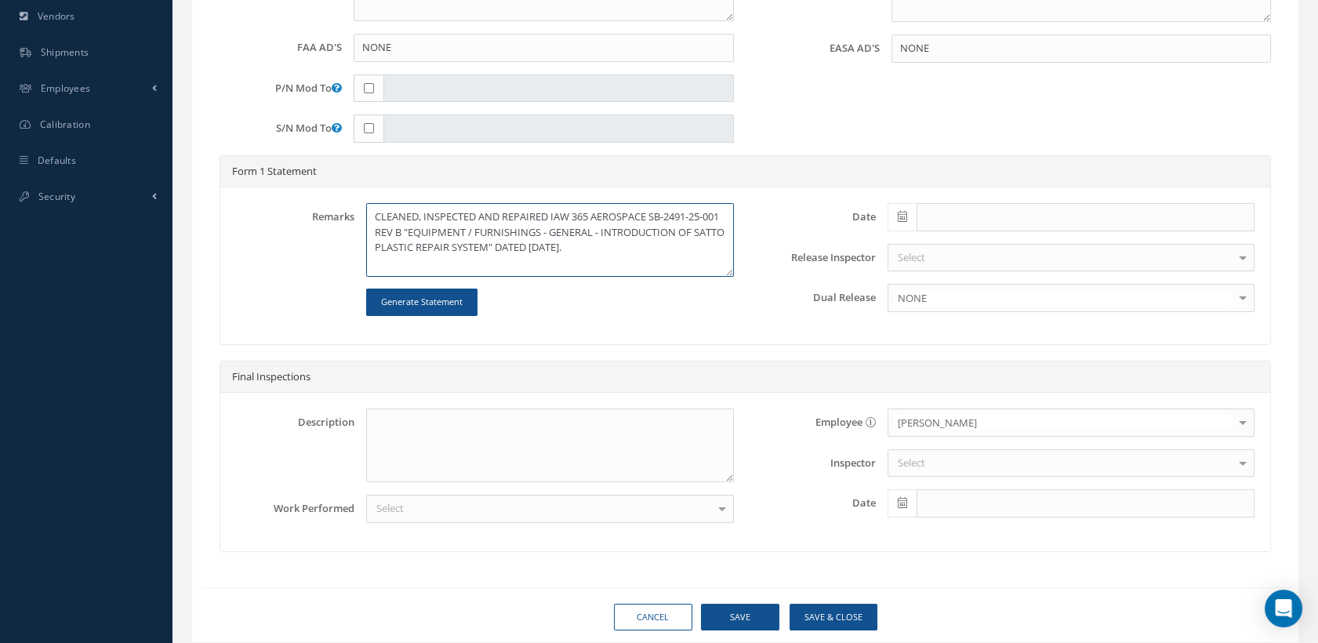
type textarea "CLEANED, INSPECTED AND REPAIRED IAW 365 AEROSPACE SB-2491-25-001 REV B "EQUIPME…"
click at [904, 211] on icon at bounding box center [902, 216] width 9 height 11
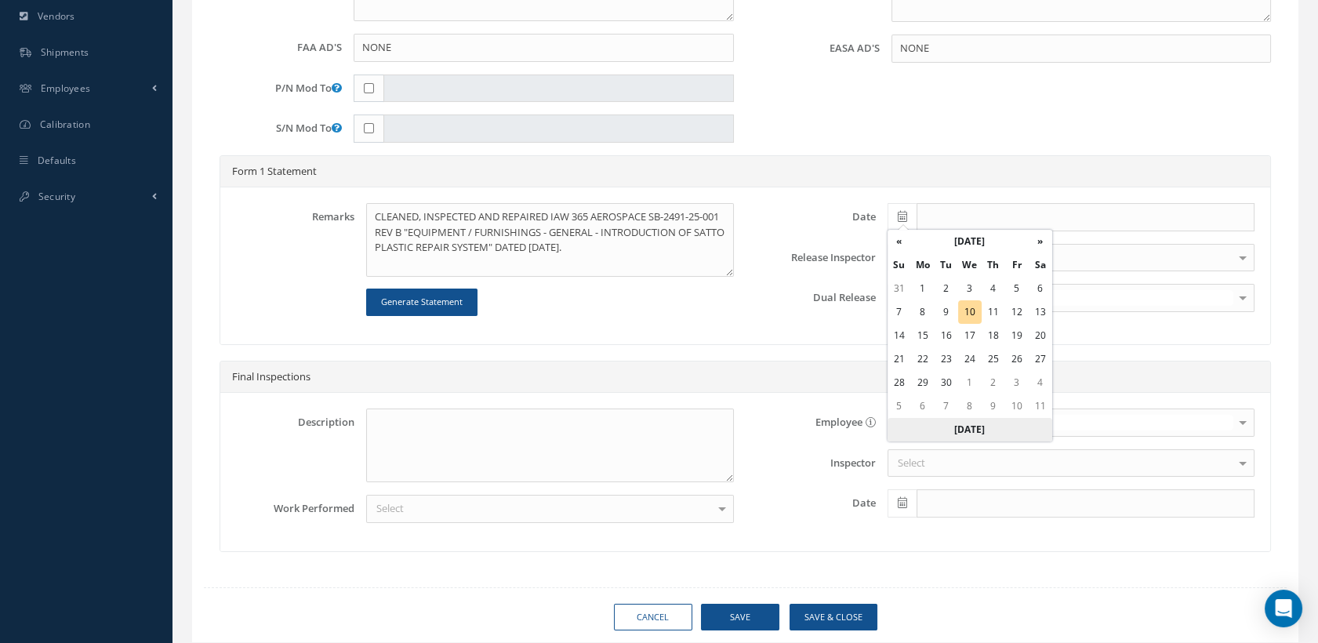
click at [976, 424] on th "[DATE]" at bounding box center [970, 430] width 165 height 24
type input "[DATE]"
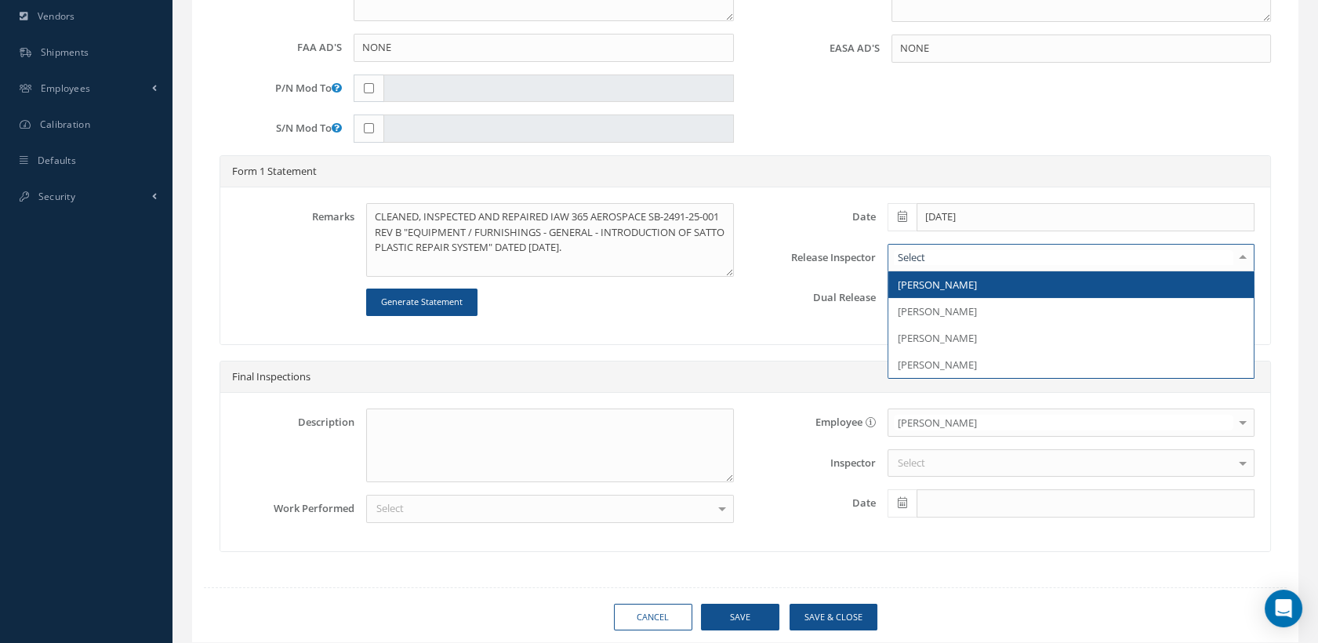
click at [929, 278] on span "[PERSON_NAME]" at bounding box center [937, 285] width 79 height 14
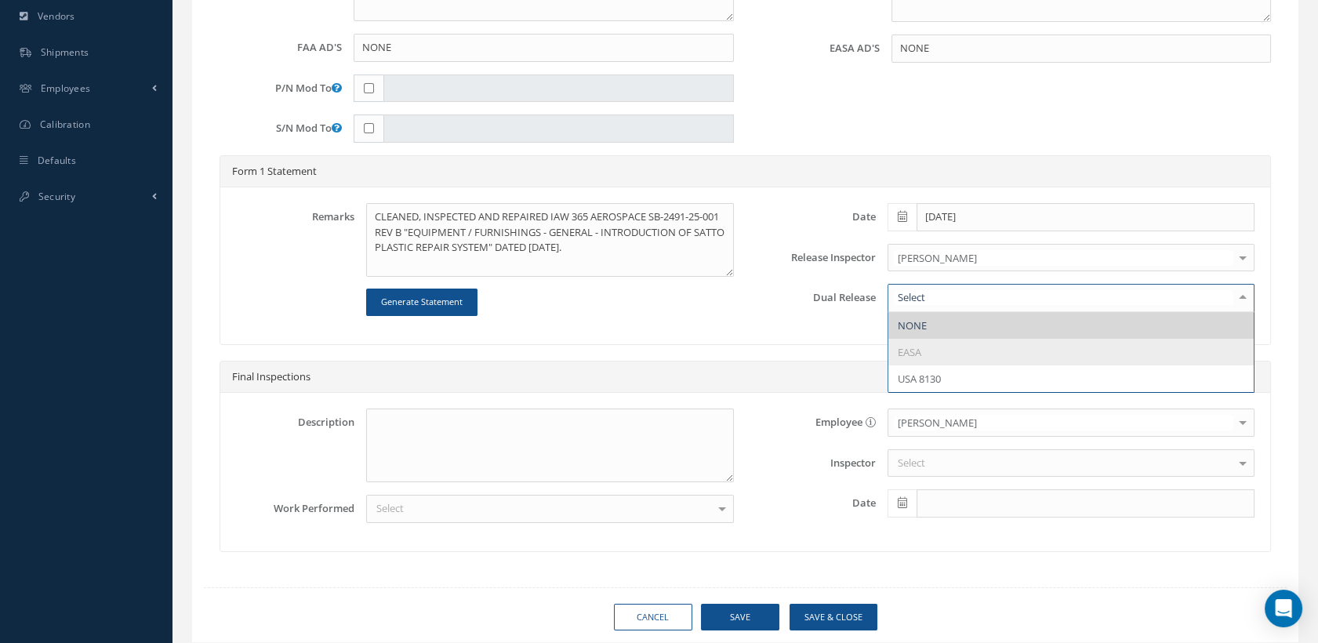
click at [902, 313] on span "NONE" at bounding box center [1071, 325] width 365 height 27
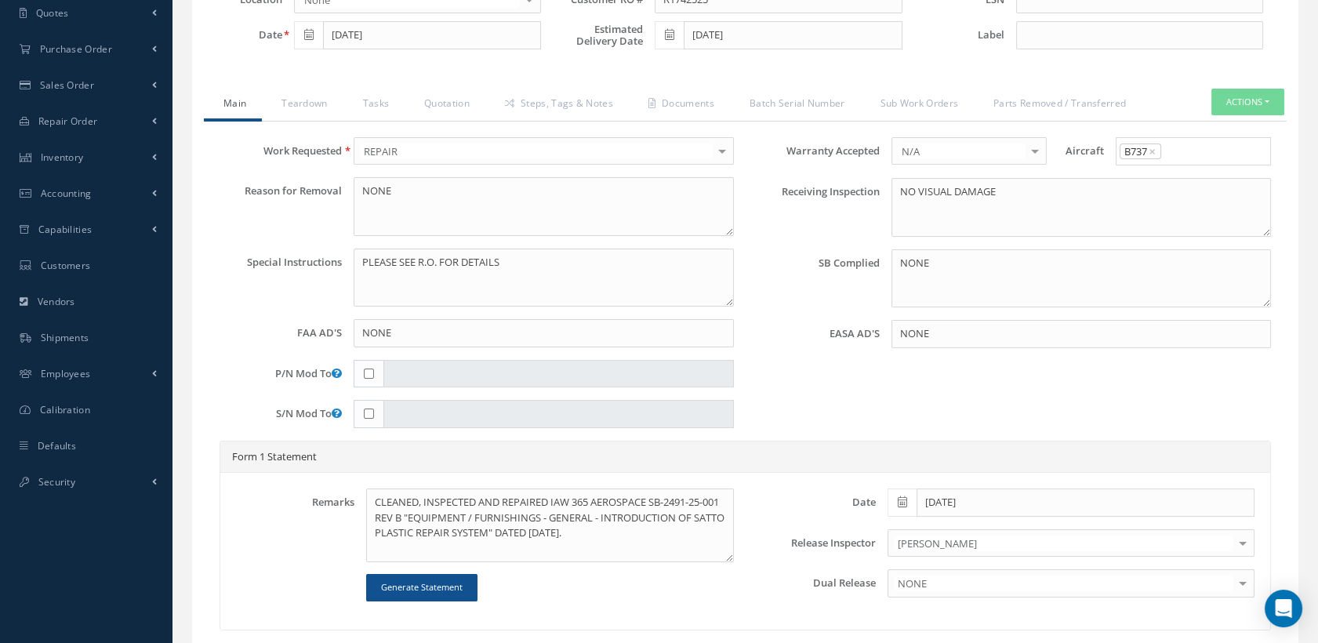
scroll to position [522, 0]
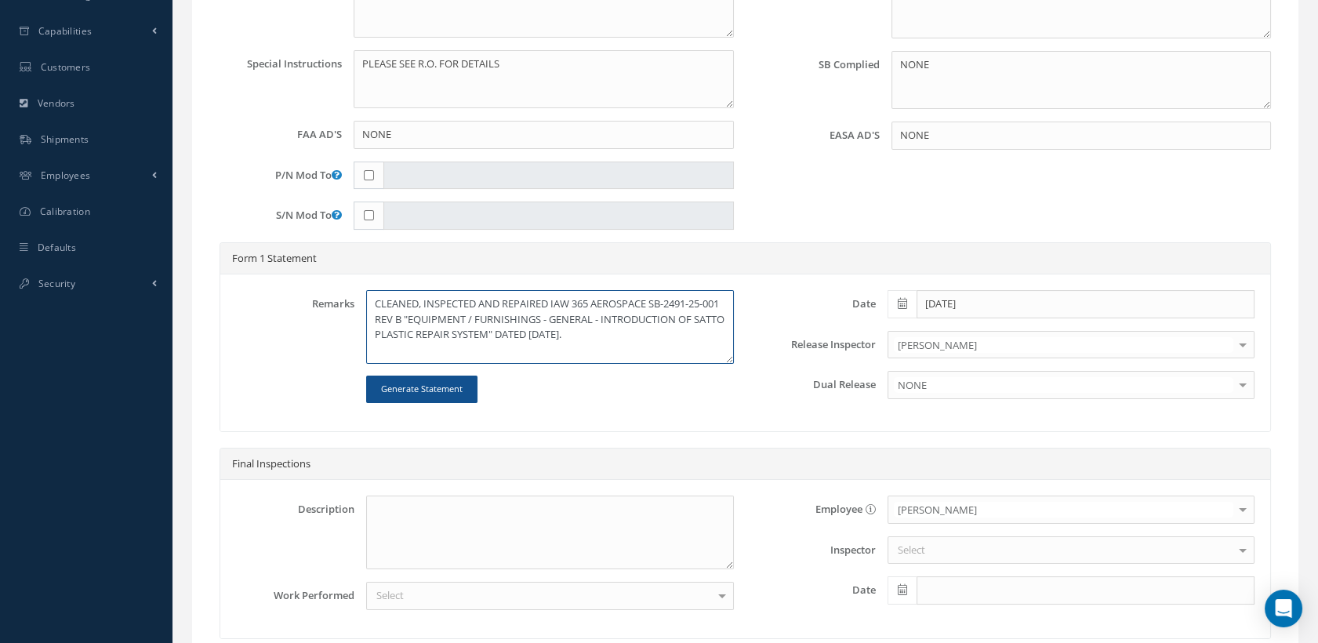
click at [655, 333] on textarea "CLEANED, INSPECTED AND REPAIRED IAW 365 AEROSPACE SB-2491-25-001 REV B "EQUIPME…" at bounding box center [549, 327] width 367 height 74
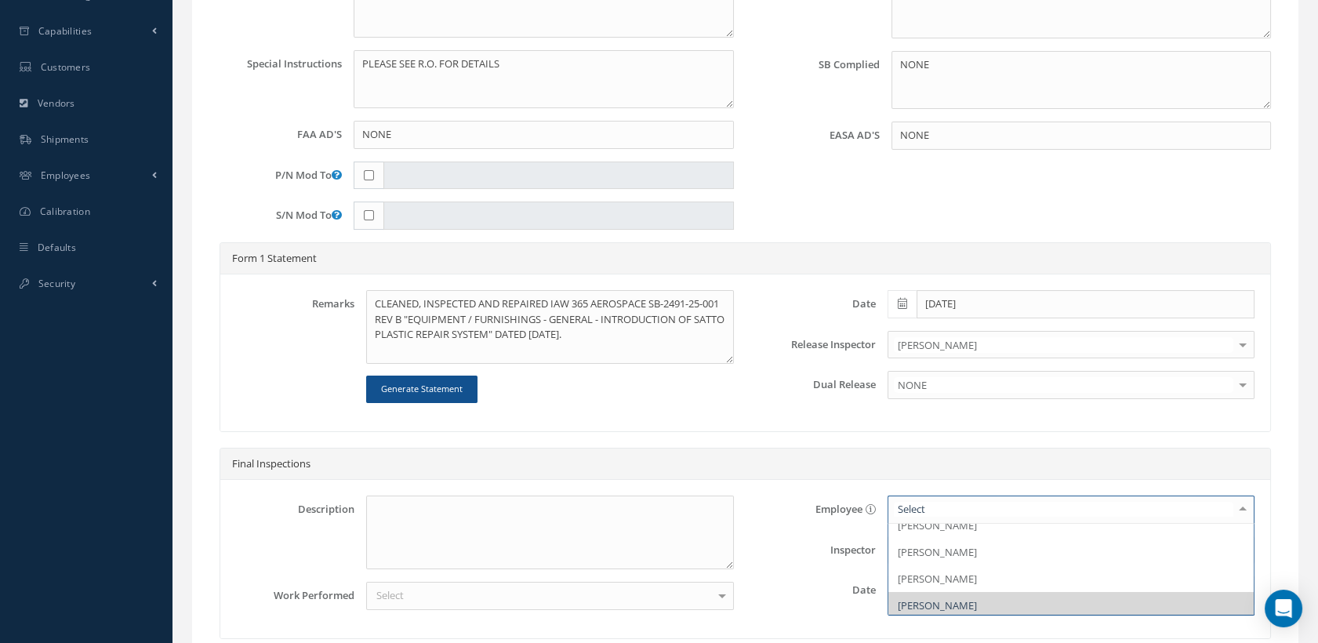
scroll to position [121, 0]
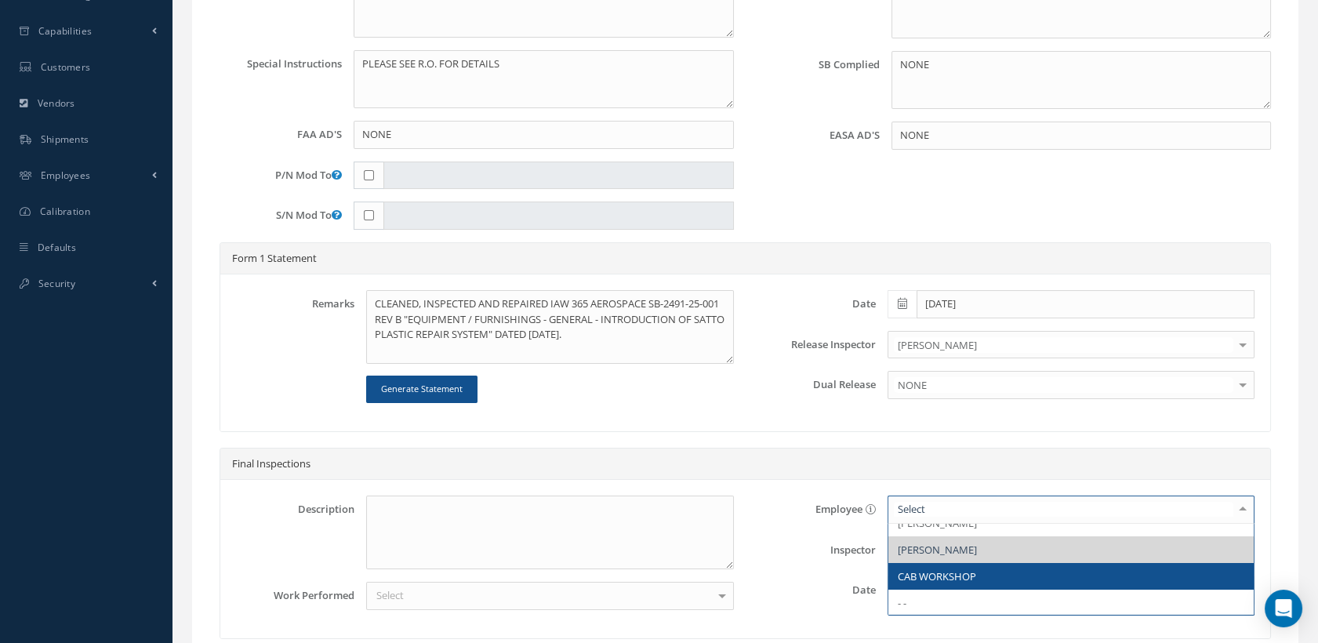
click at [951, 563] on span "CAB WORKSHOP" at bounding box center [1071, 576] width 365 height 27
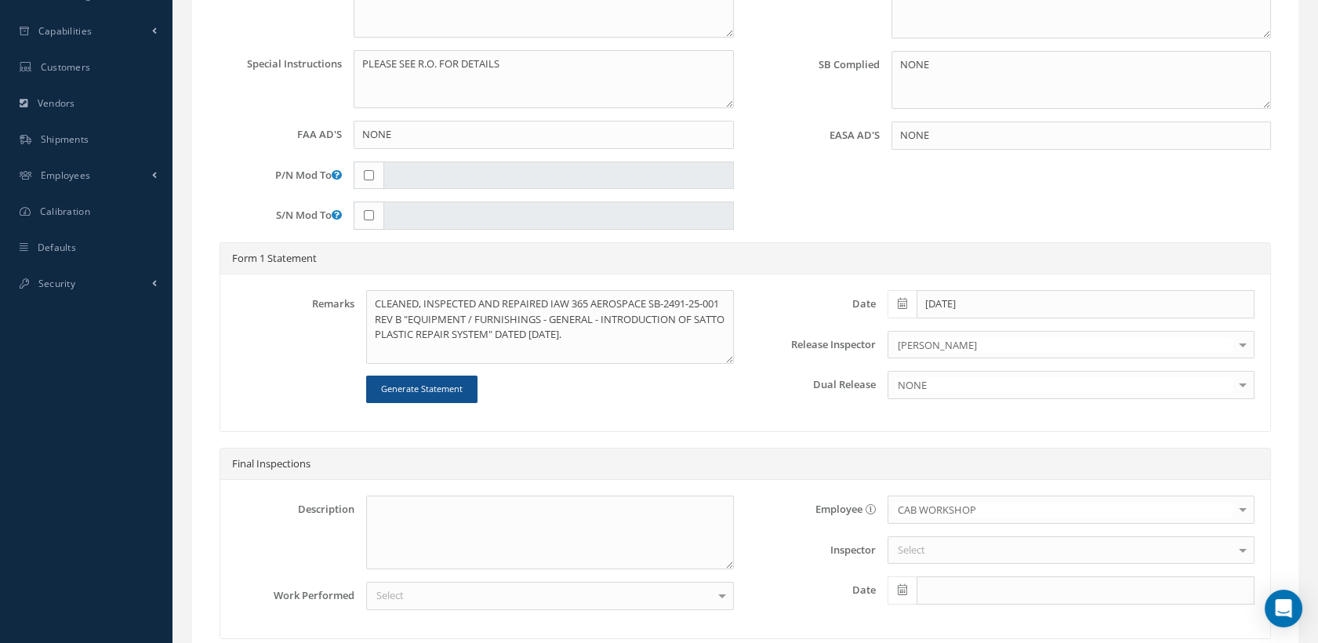
drag, startPoint x: 924, startPoint y: 516, endPoint x: 914, endPoint y: 530, distance: 17.4
click at [921, 518] on div "CAB WORKSHOP" at bounding box center [1071, 510] width 367 height 28
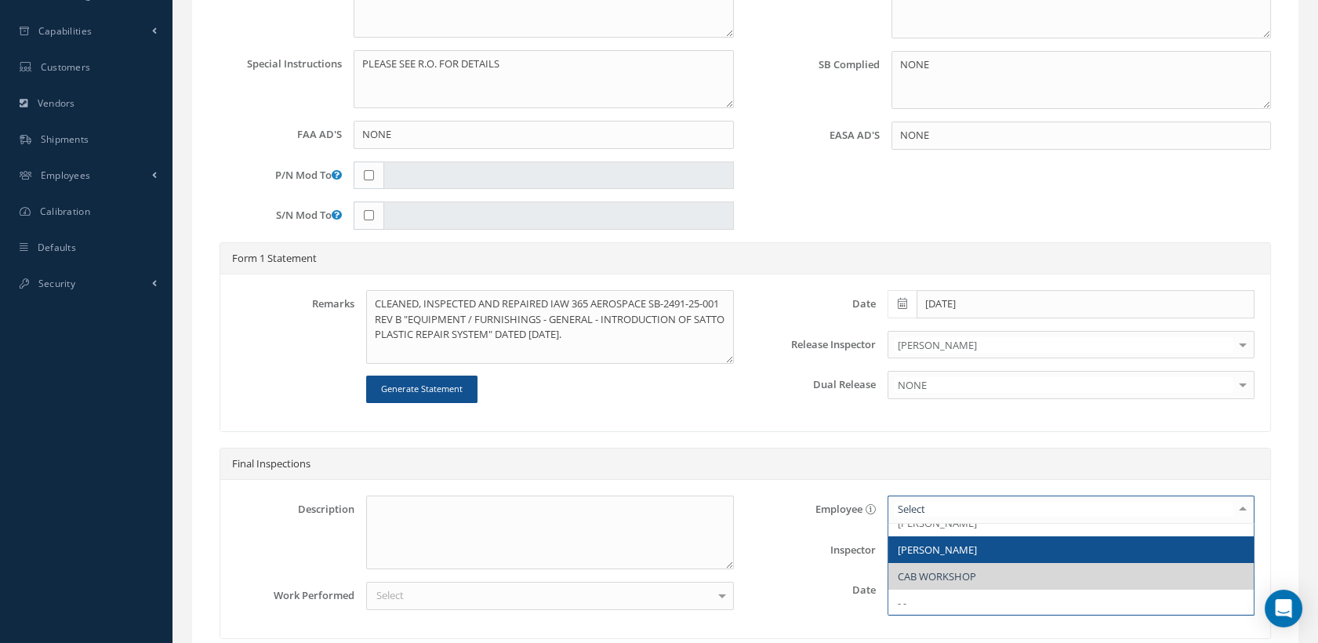
click at [914, 536] on span "[PERSON_NAME]" at bounding box center [1071, 549] width 365 height 27
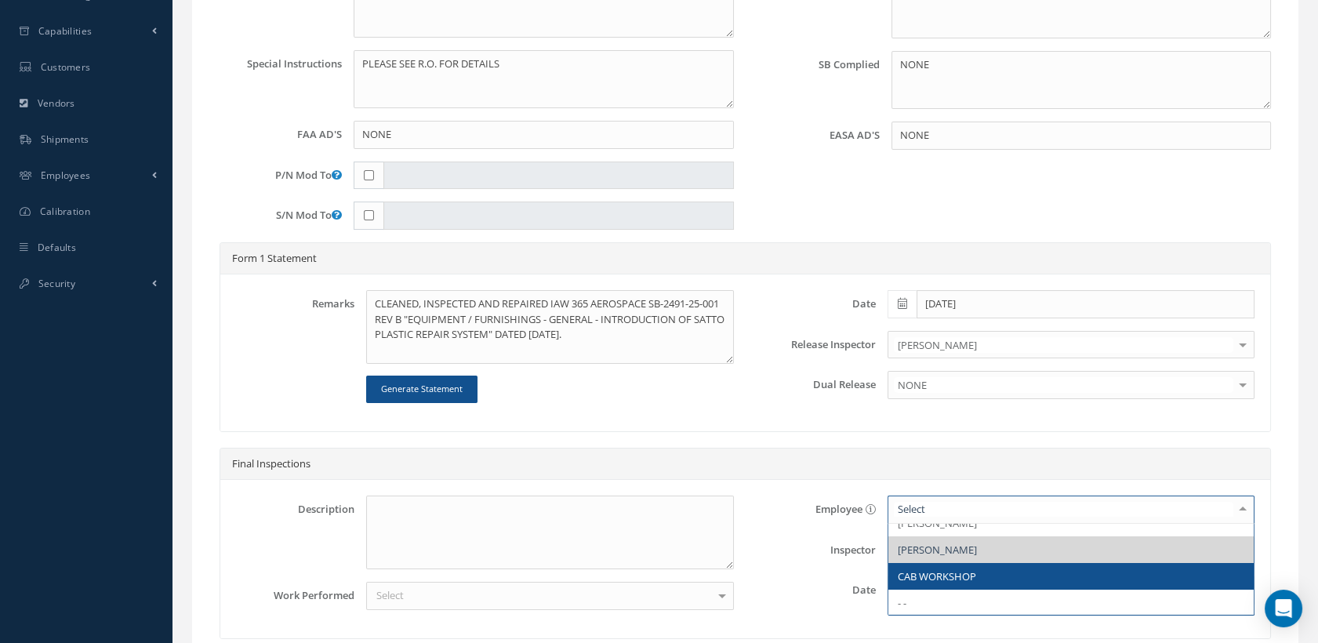
click at [927, 571] on span "CAB WORKSHOP" at bounding box center [937, 576] width 78 height 14
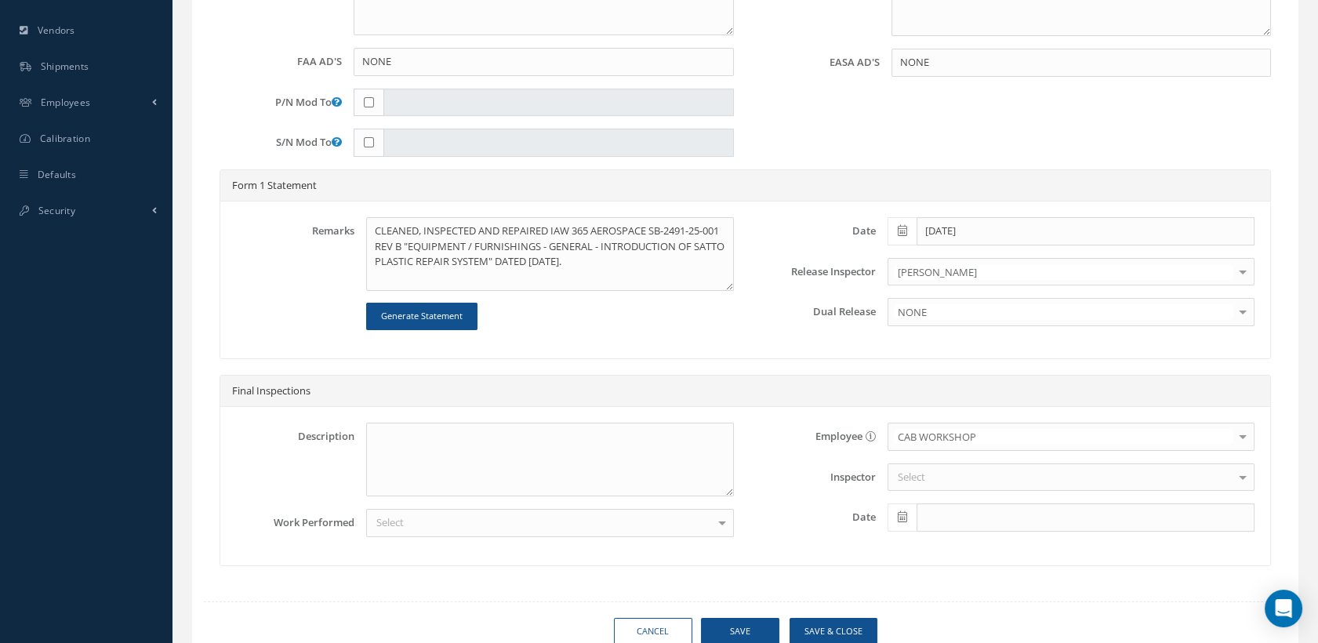
scroll to position [655, 0]
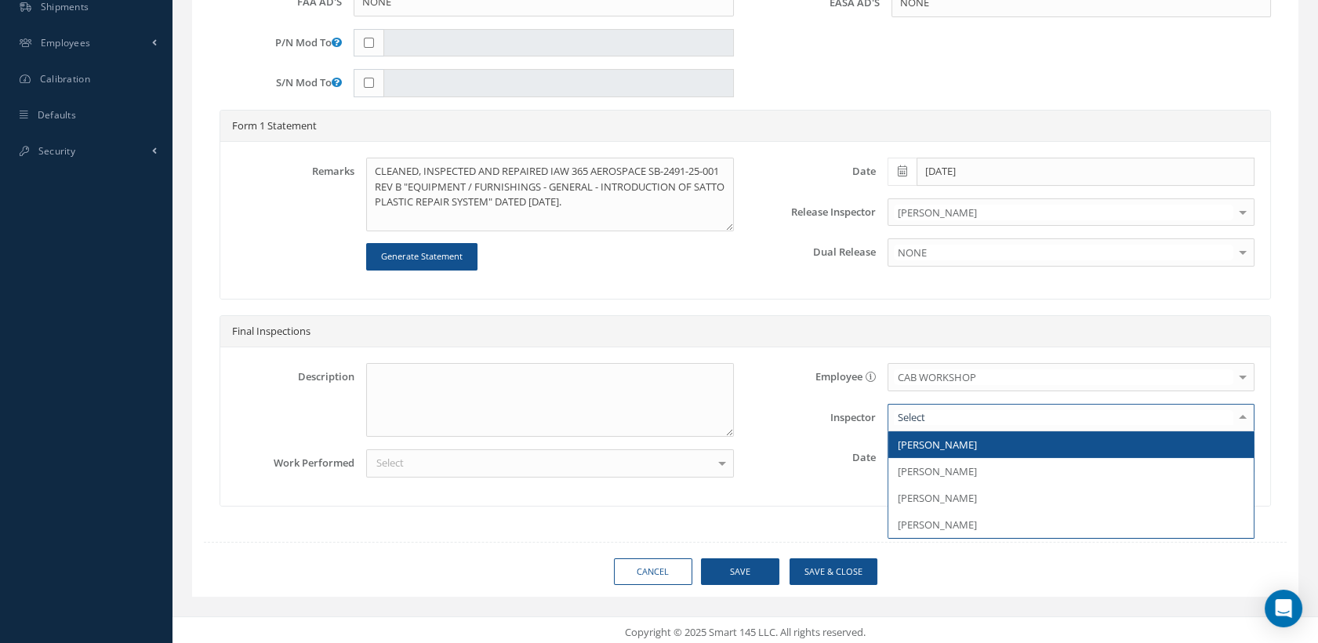
click at [924, 404] on div at bounding box center [1071, 418] width 367 height 28
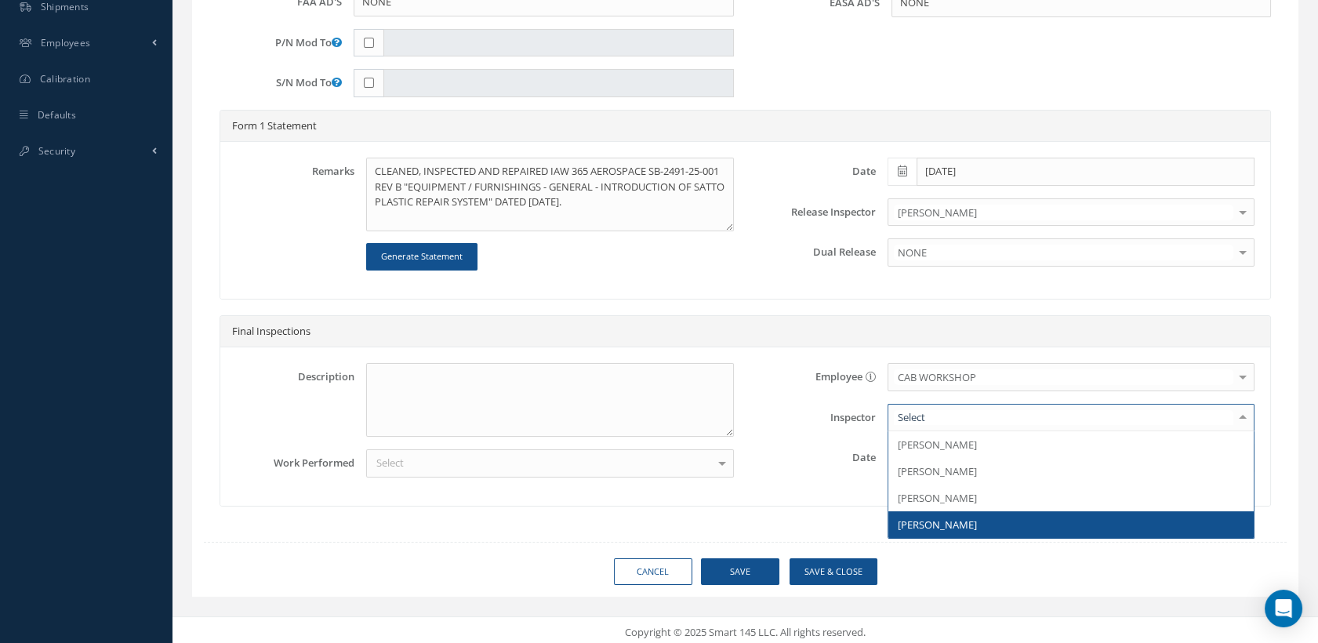
click at [948, 522] on span "[PERSON_NAME]" at bounding box center [937, 525] width 79 height 14
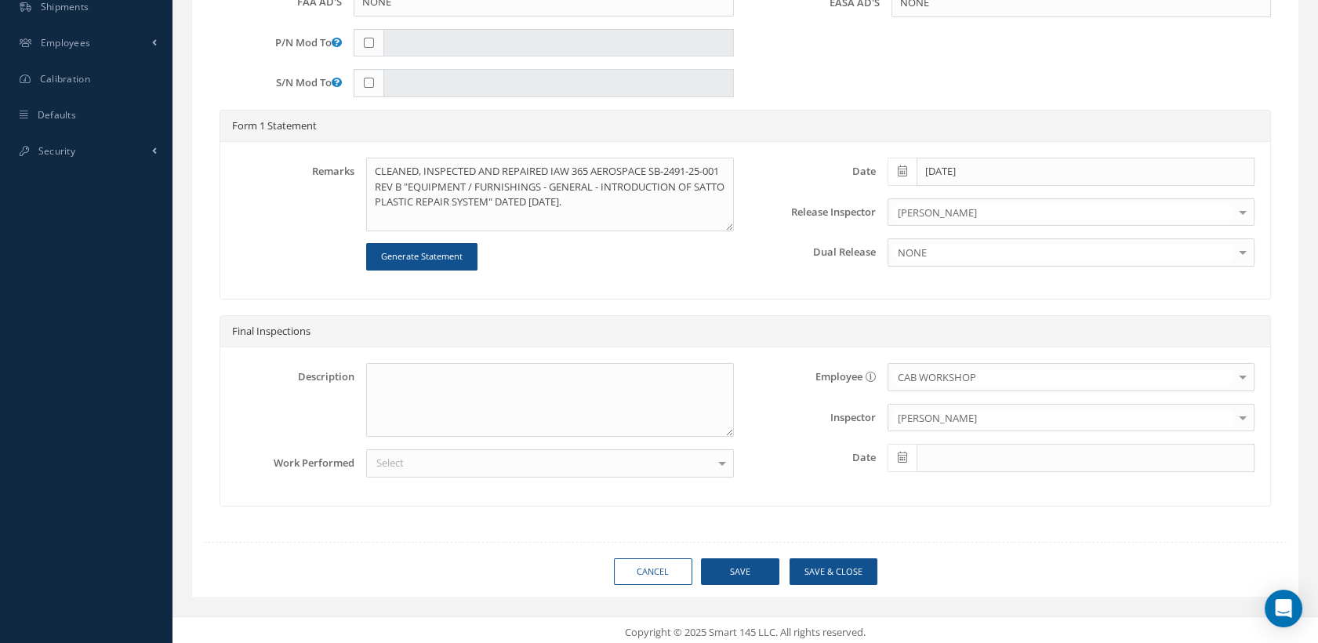
click at [903, 457] on icon at bounding box center [902, 457] width 9 height 11
click at [944, 423] on th "[DATE]" at bounding box center [970, 430] width 165 height 24
type input "[DATE]"
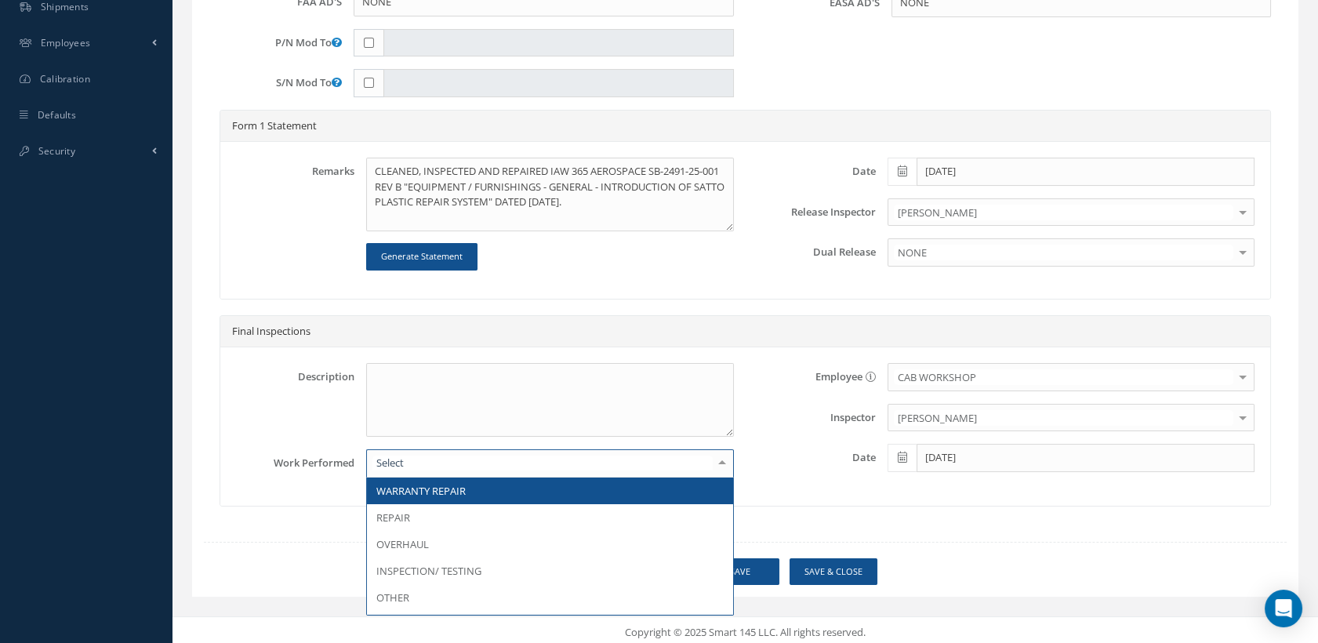
click at [433, 463] on div at bounding box center [549, 463] width 367 height 28
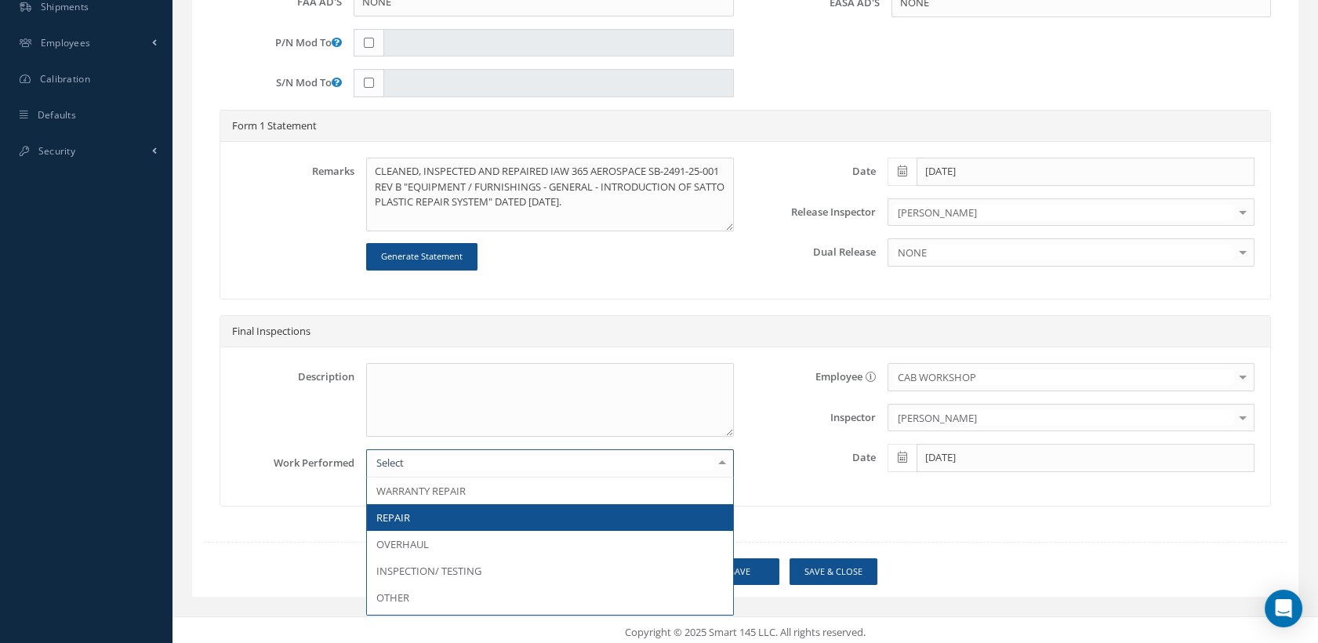
click at [412, 508] on span "REPAIR" at bounding box center [549, 517] width 365 height 27
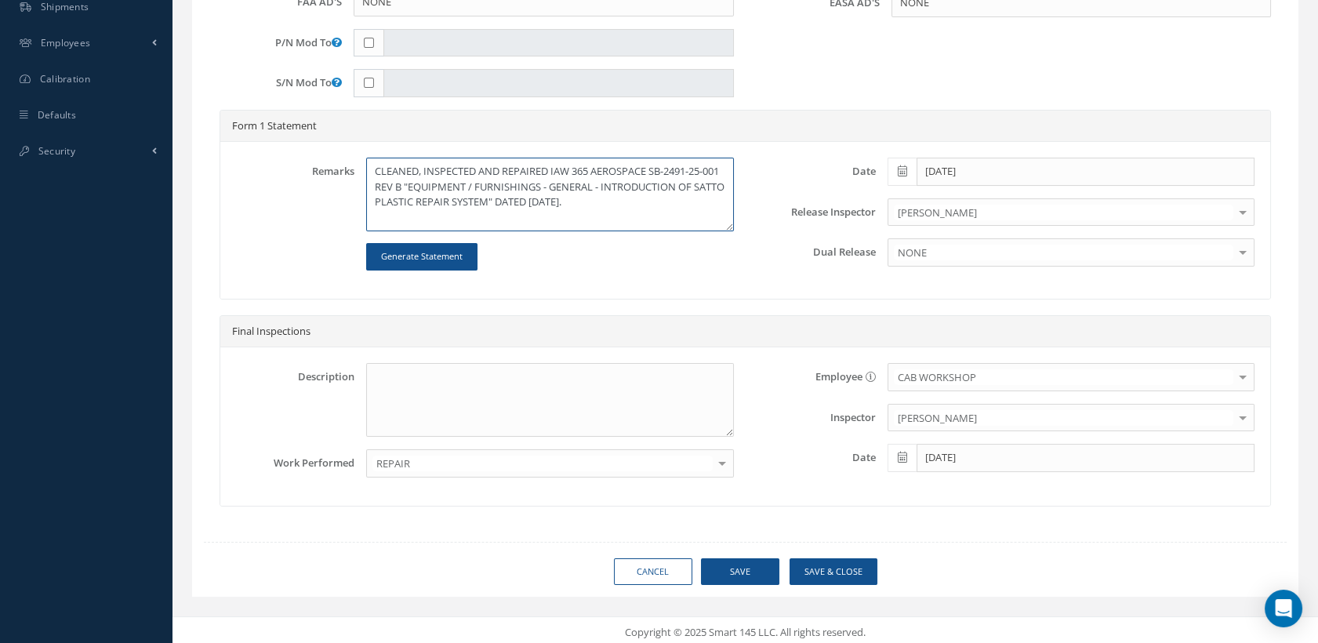
click at [659, 203] on textarea "CLEANED, INSPECTED AND REPAIRED IAW 365 AEROSPACE SB-2491-25-001 REV B "EQUIPME…" at bounding box center [549, 195] width 367 height 74
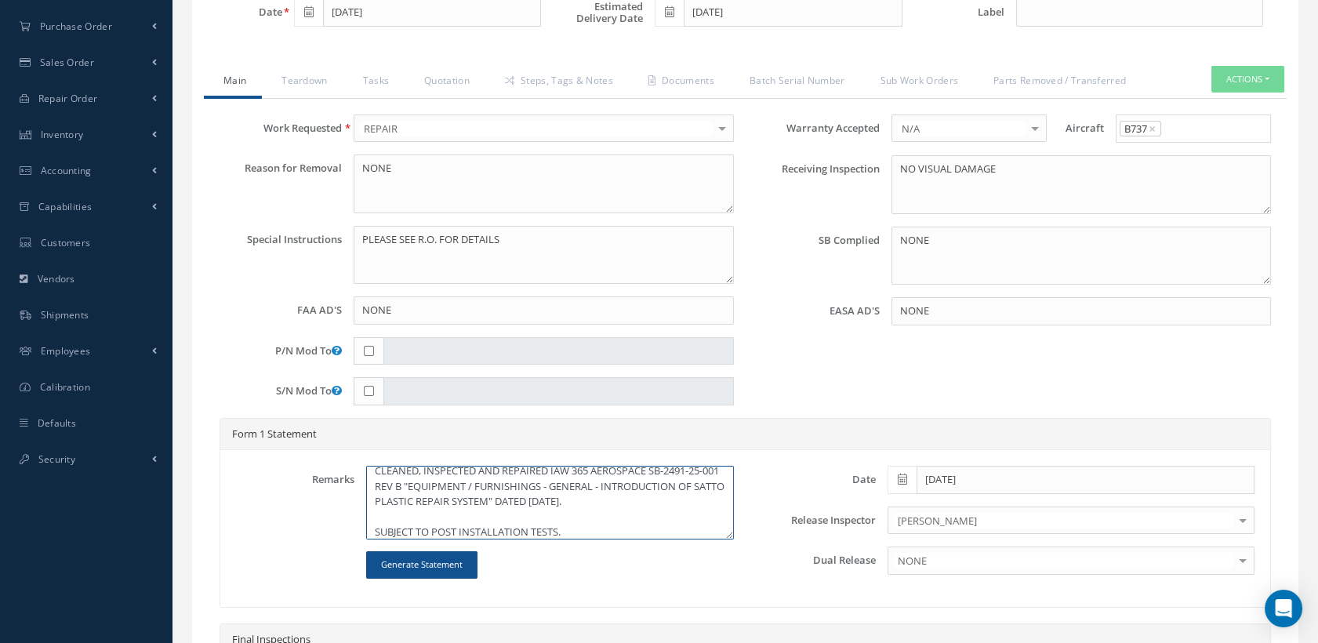
scroll to position [132, 0]
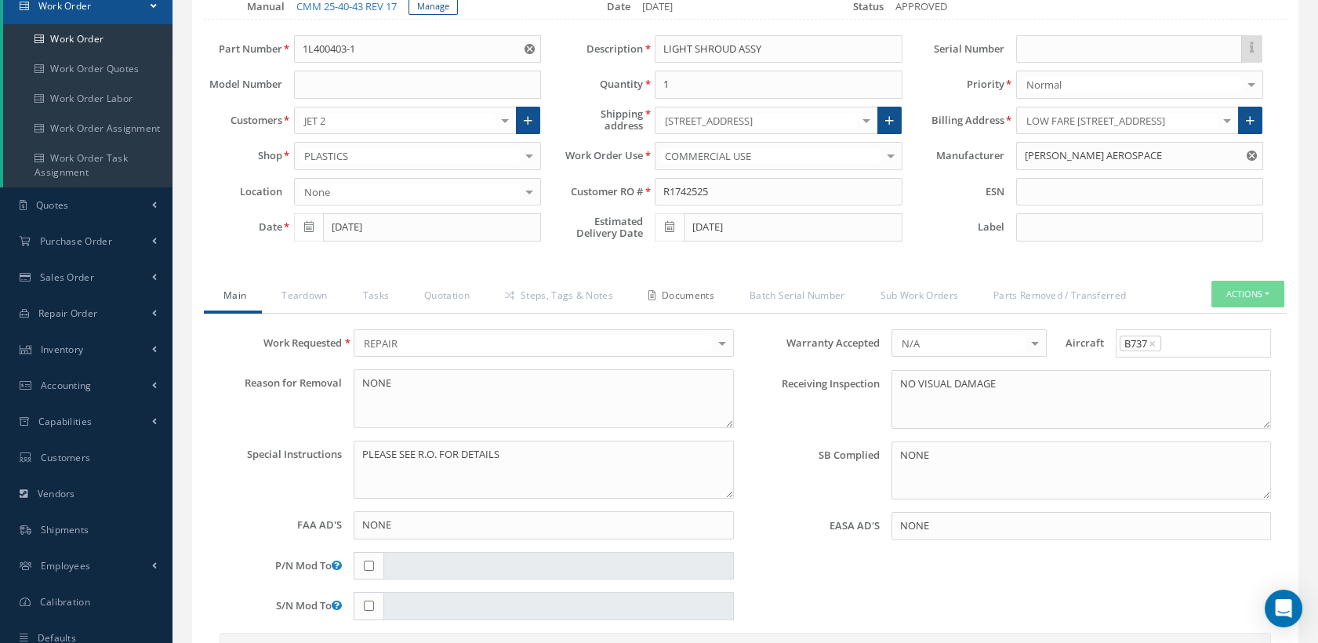
type textarea "CLEANED, INSPECTED AND REPAIRED IAW 365 AEROSPACE SB-2491-25-001 REV B "EQUIPME…"
click at [685, 296] on link "Documents" at bounding box center [679, 297] width 101 height 33
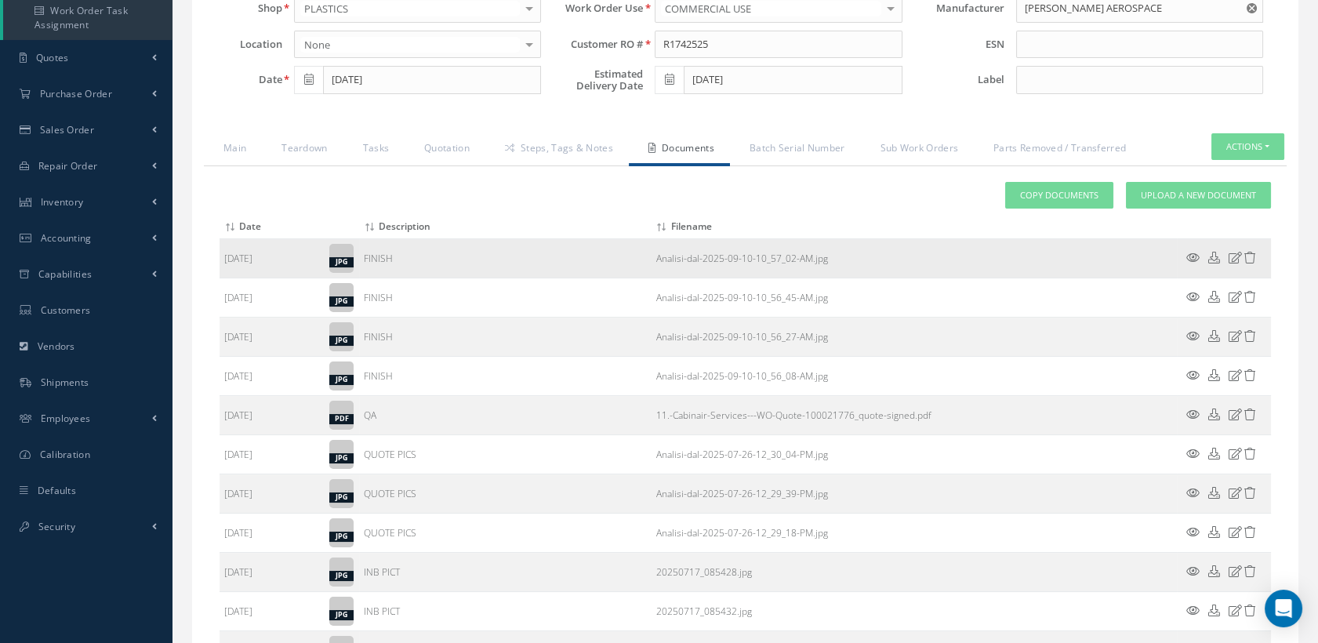
scroll to position [174, 0]
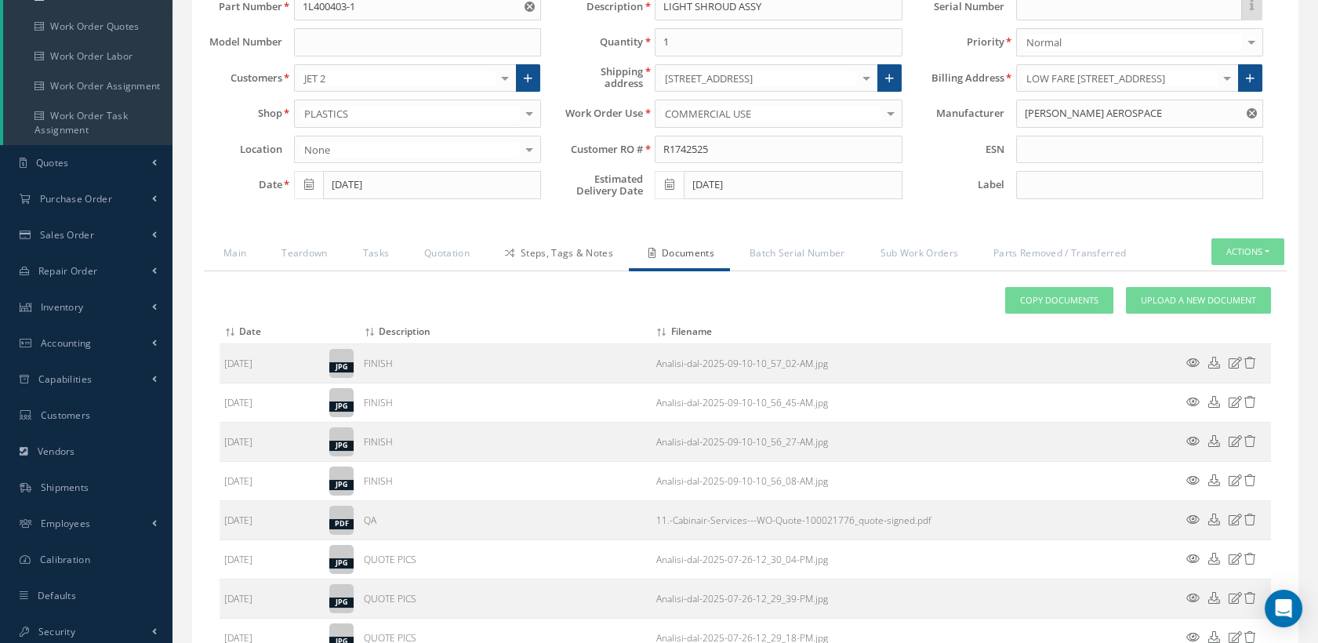
click at [558, 246] on link "Steps, Tags & Notes" at bounding box center [557, 254] width 144 height 33
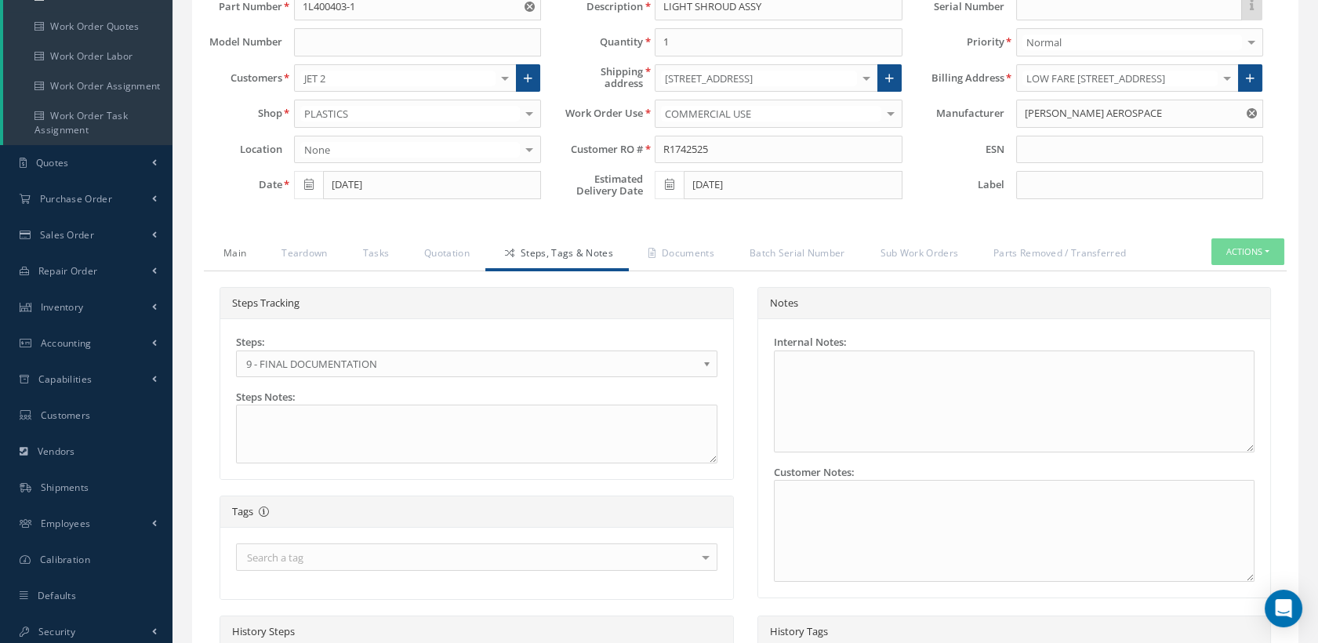
click at [245, 249] on link "Main" at bounding box center [233, 254] width 58 height 33
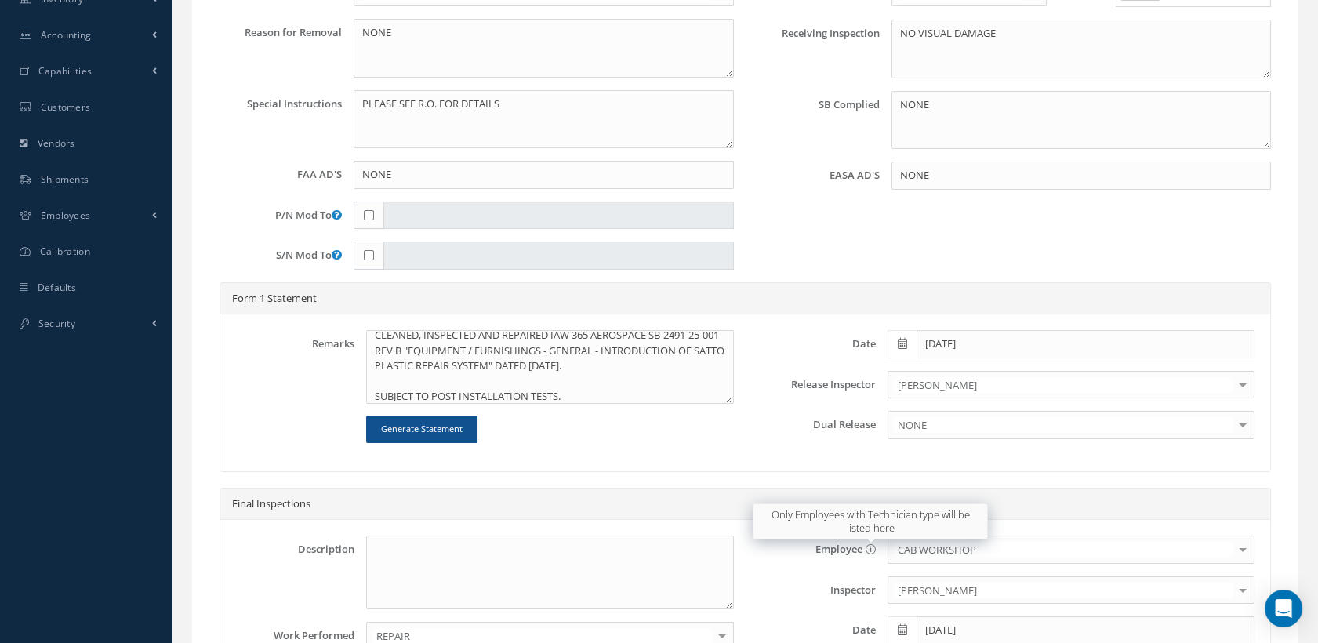
scroll to position [261, 0]
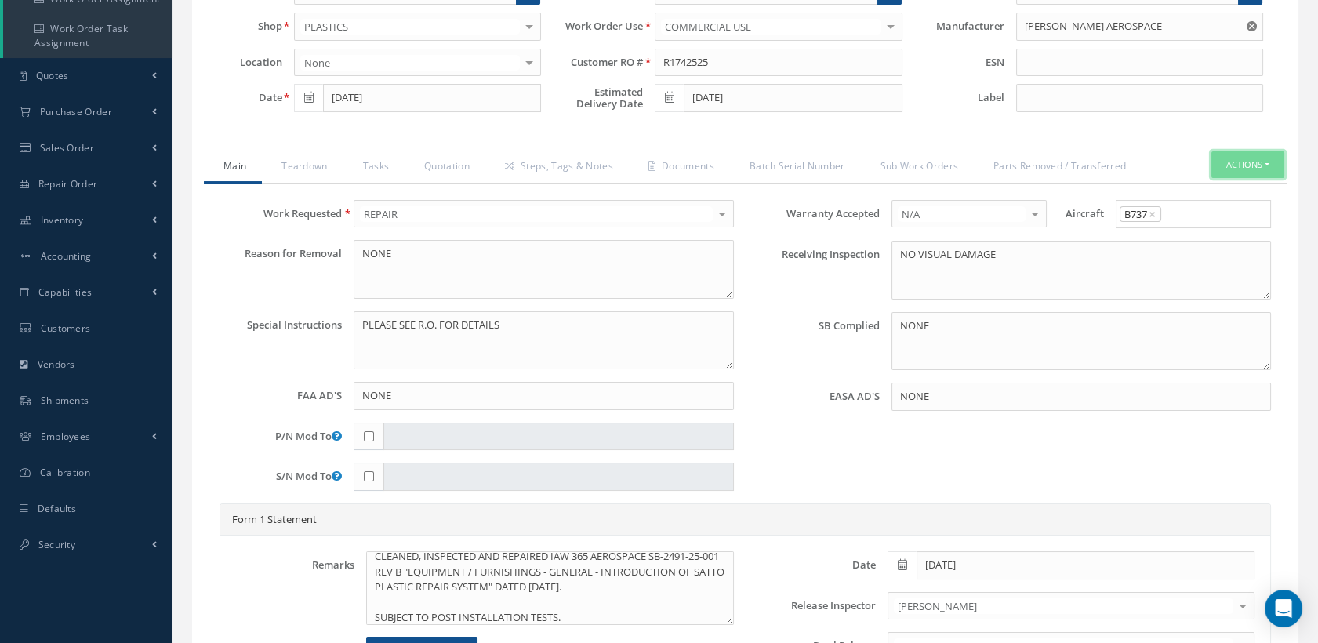
click at [1227, 165] on button "Actions" at bounding box center [1248, 164] width 73 height 27
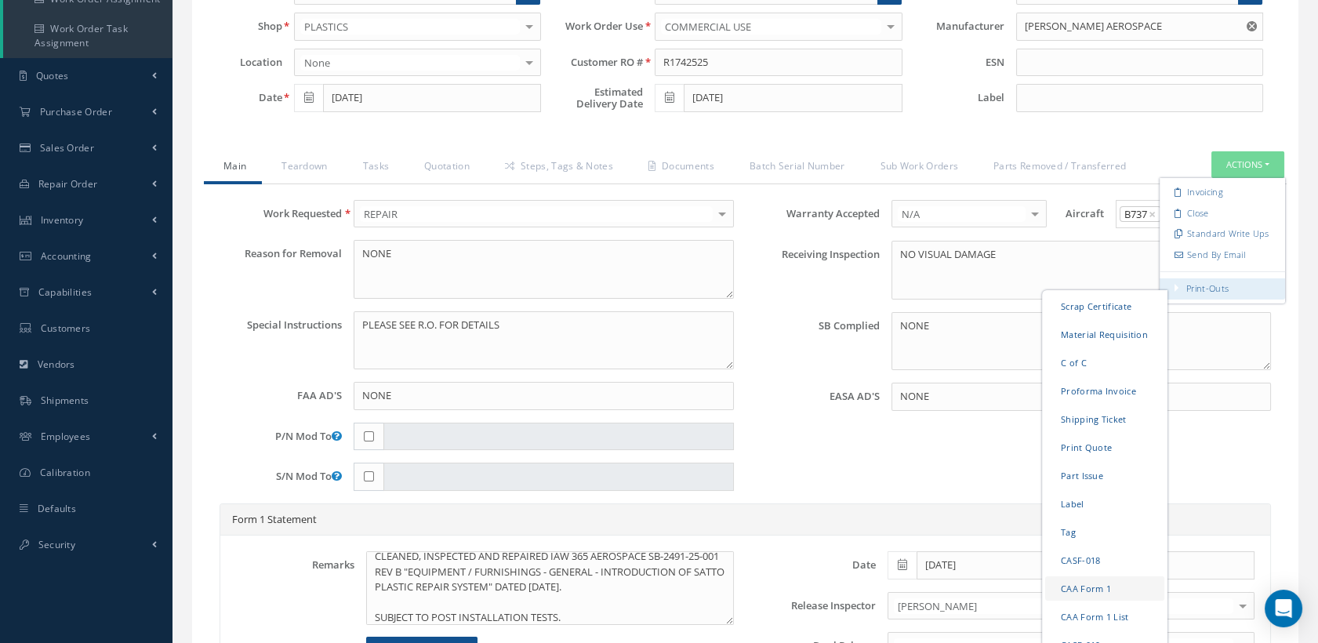
click at [1073, 583] on link "CAA Form 1" at bounding box center [1104, 588] width 119 height 24
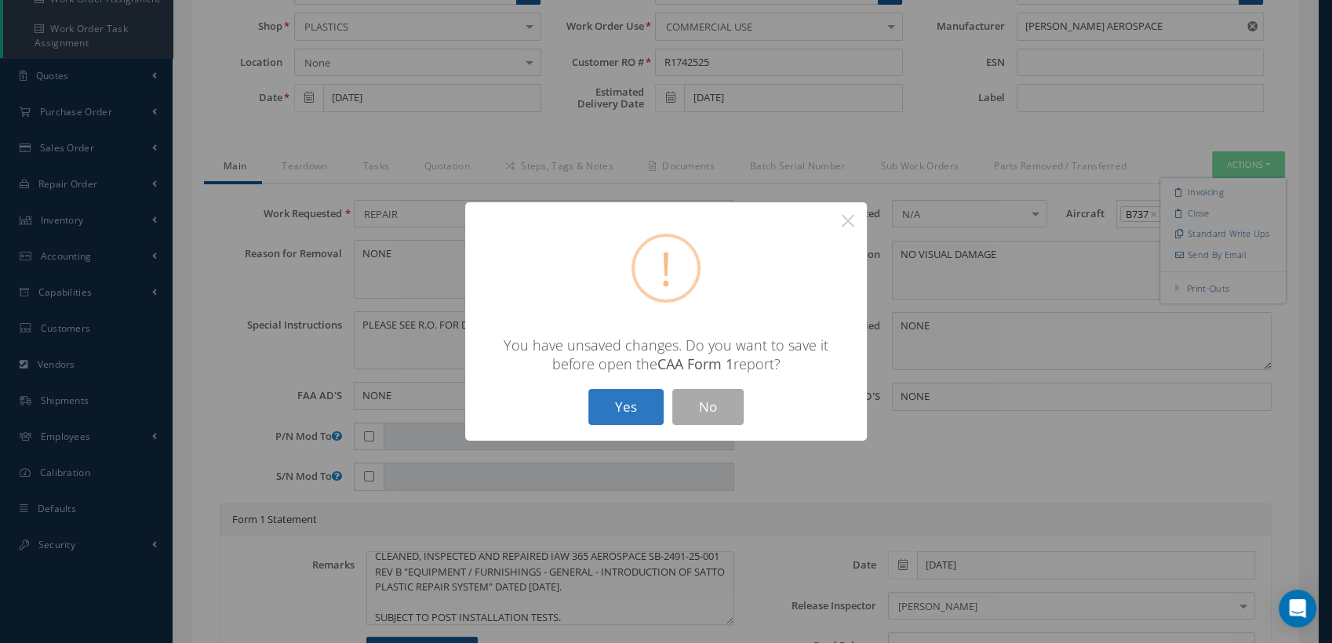
click at [634, 405] on button "Yes" at bounding box center [625, 407] width 75 height 37
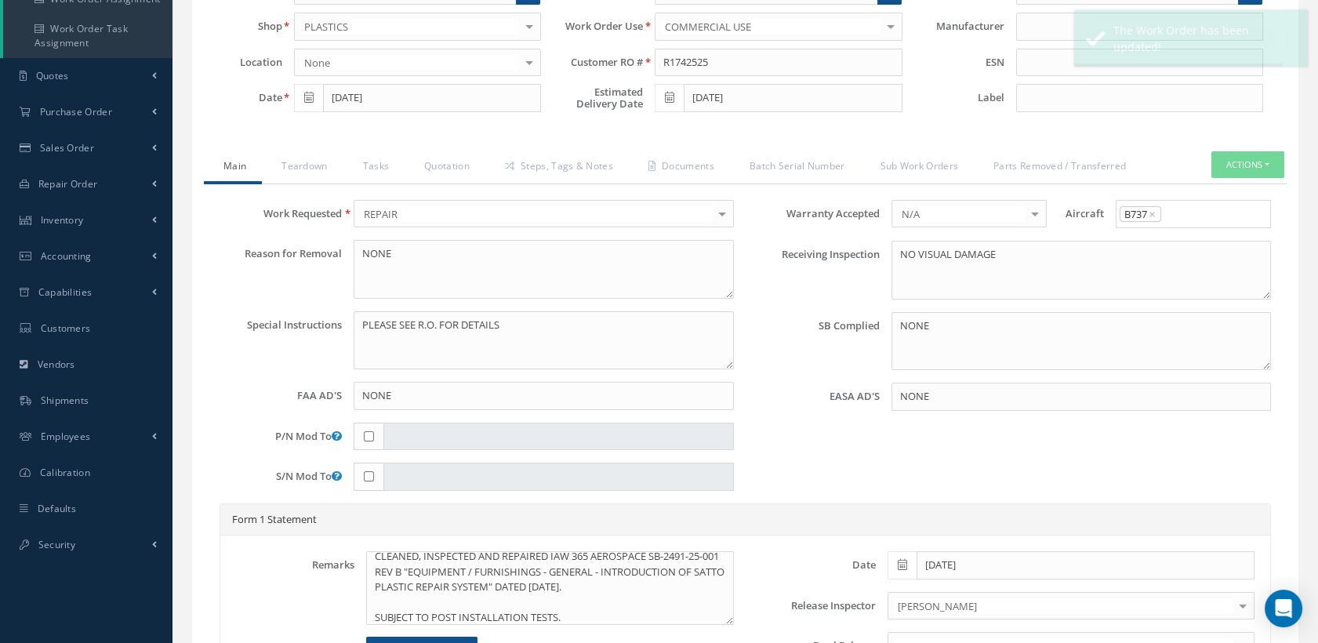
type input "COLLINS AEROSPACE"
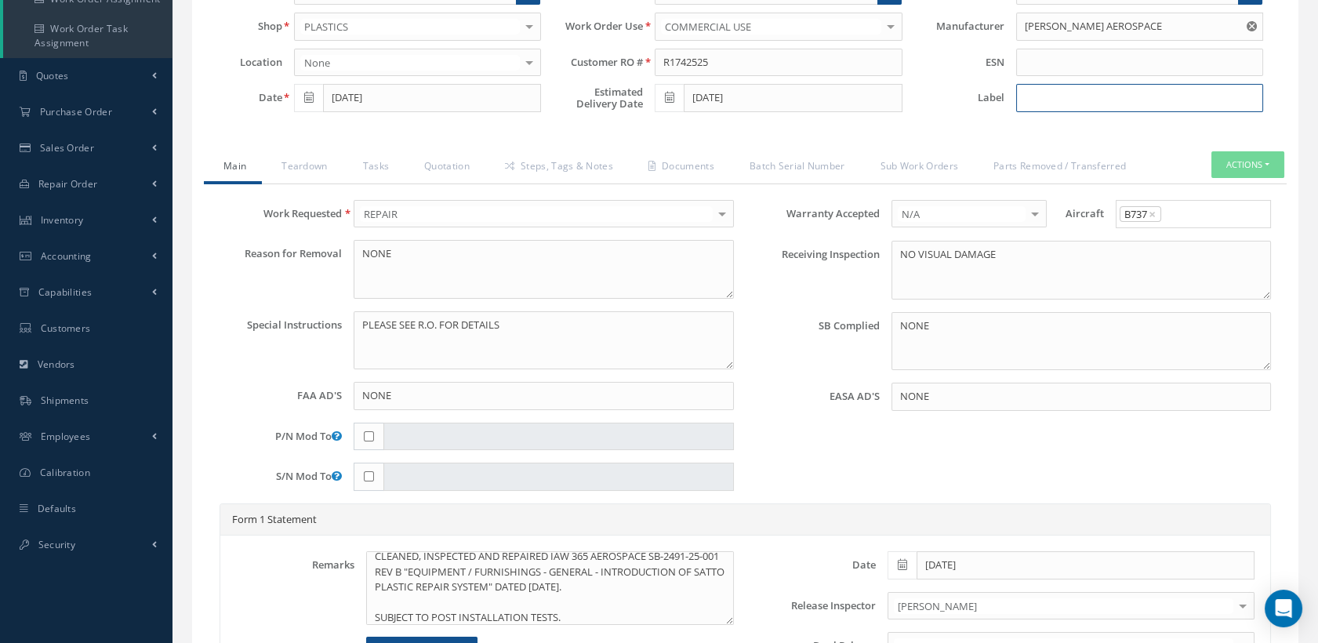
click at [1029, 106] on input at bounding box center [1139, 98] width 247 height 28
type input "GL 4031"
click at [1227, 154] on button "Actions" at bounding box center [1248, 164] width 73 height 27
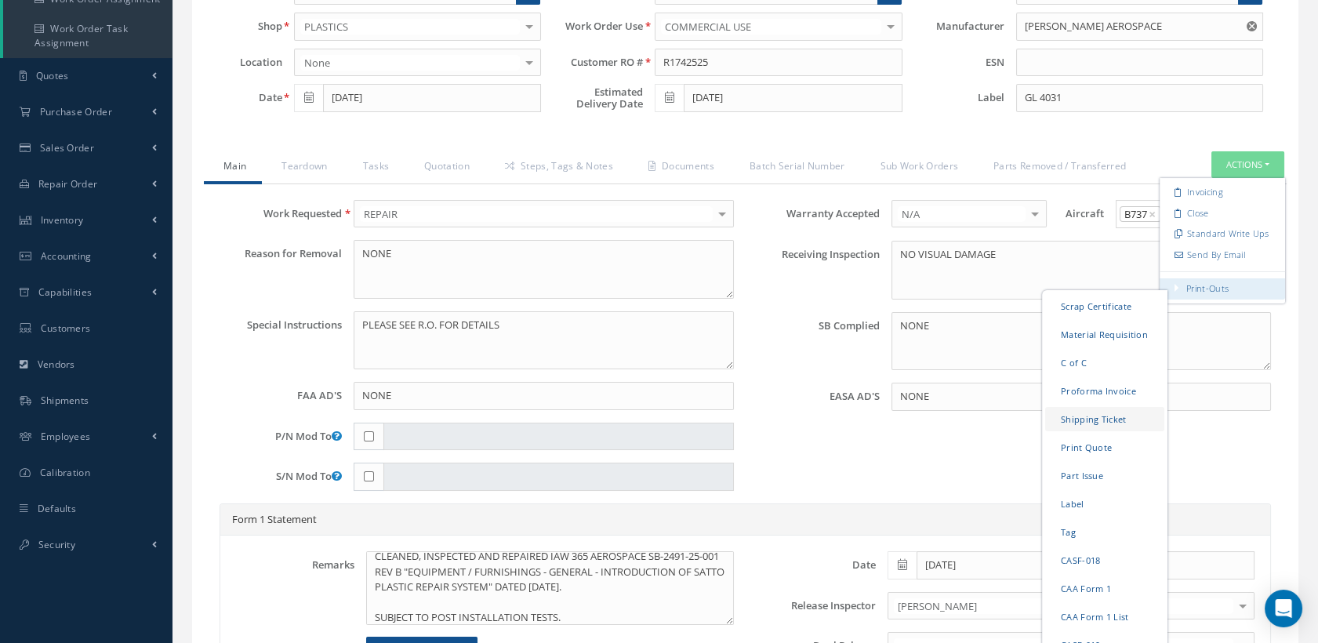
click at [1079, 421] on link "Shipping Ticket" at bounding box center [1104, 419] width 119 height 24
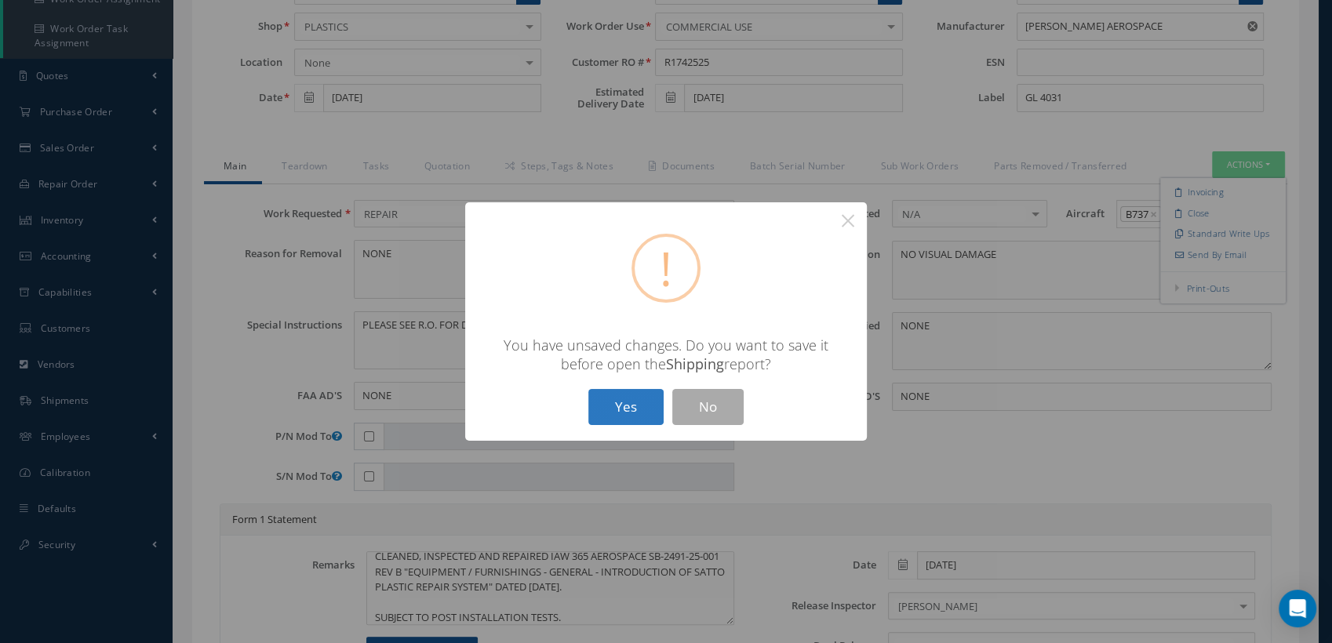
click at [630, 392] on button "Yes" at bounding box center [625, 407] width 75 height 37
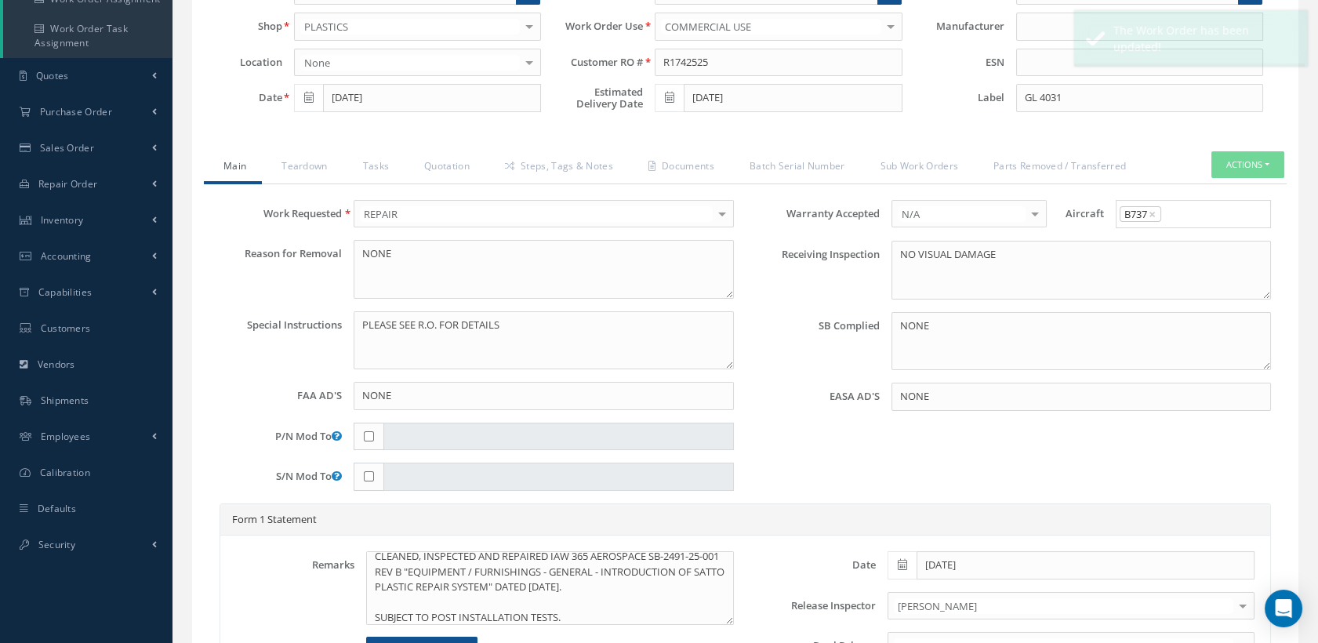
type input "COLLINS AEROSPACE"
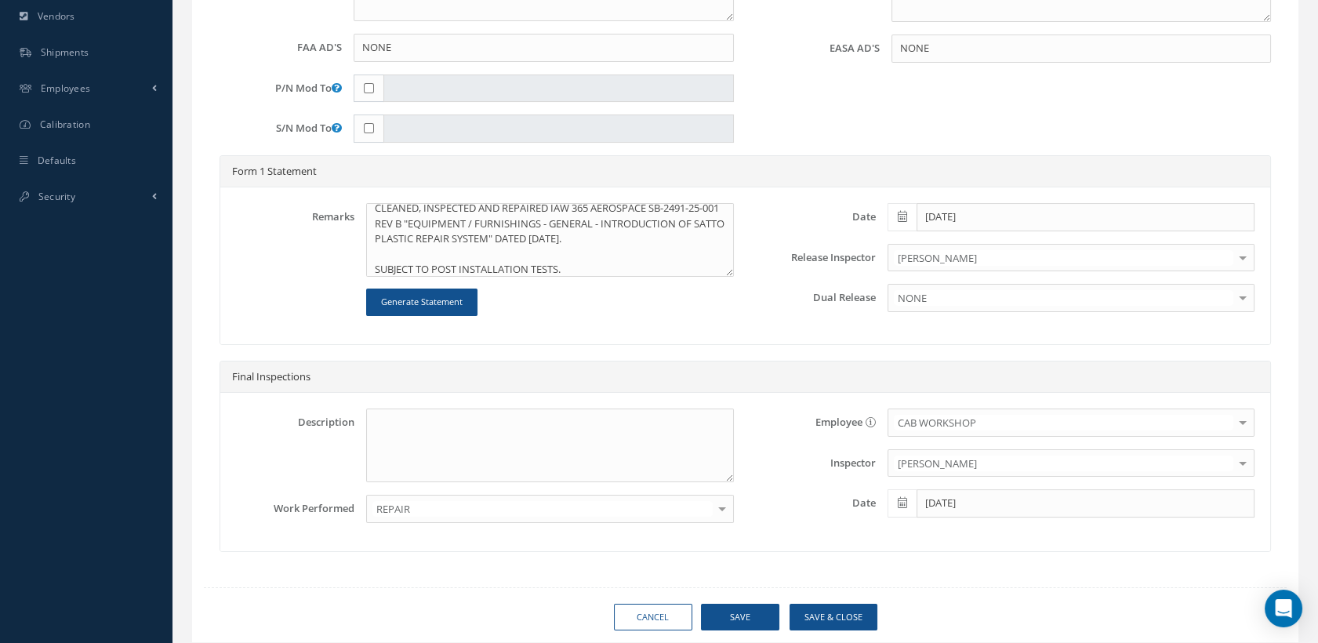
scroll to position [655, 0]
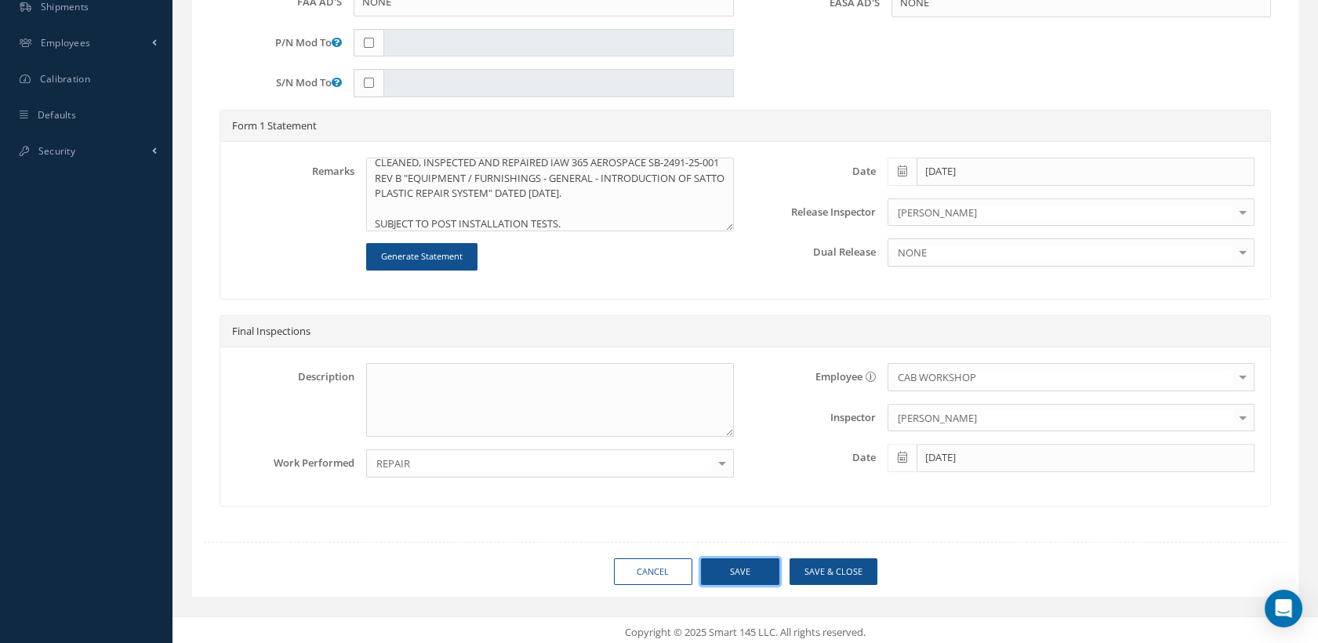
click at [743, 558] on button "Save" at bounding box center [740, 571] width 78 height 27
type input "COLLINS AEROSPACE"
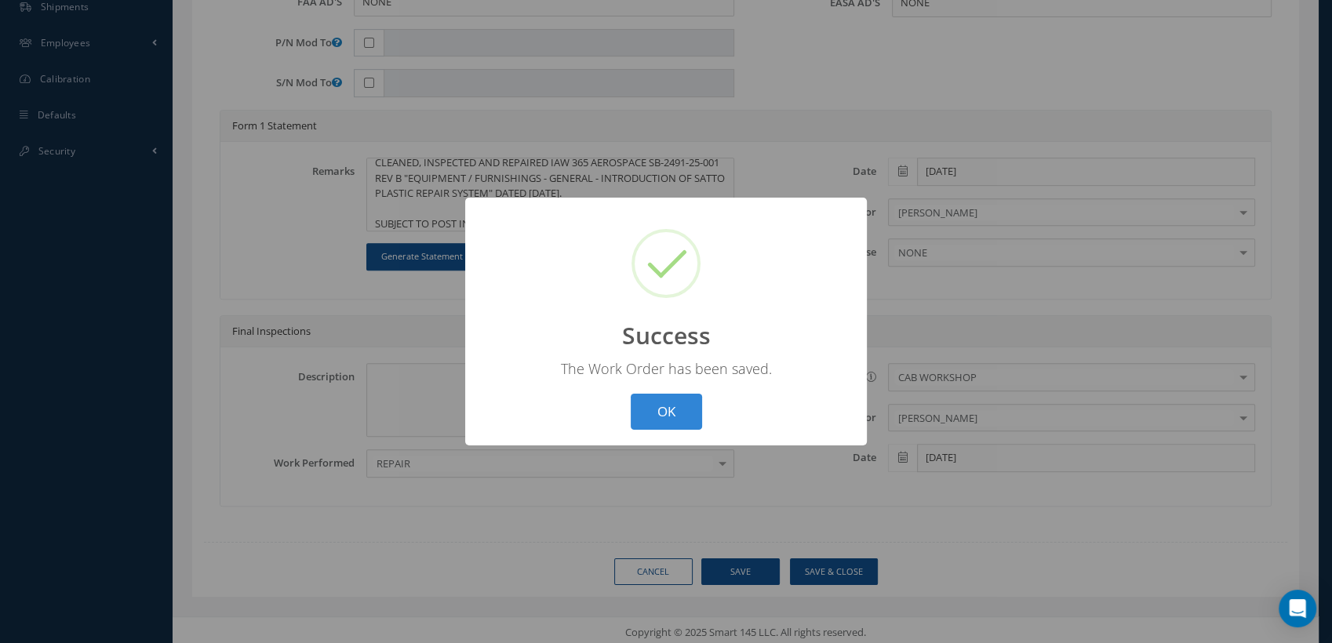
click at [693, 408] on button "OK" at bounding box center [666, 412] width 71 height 37
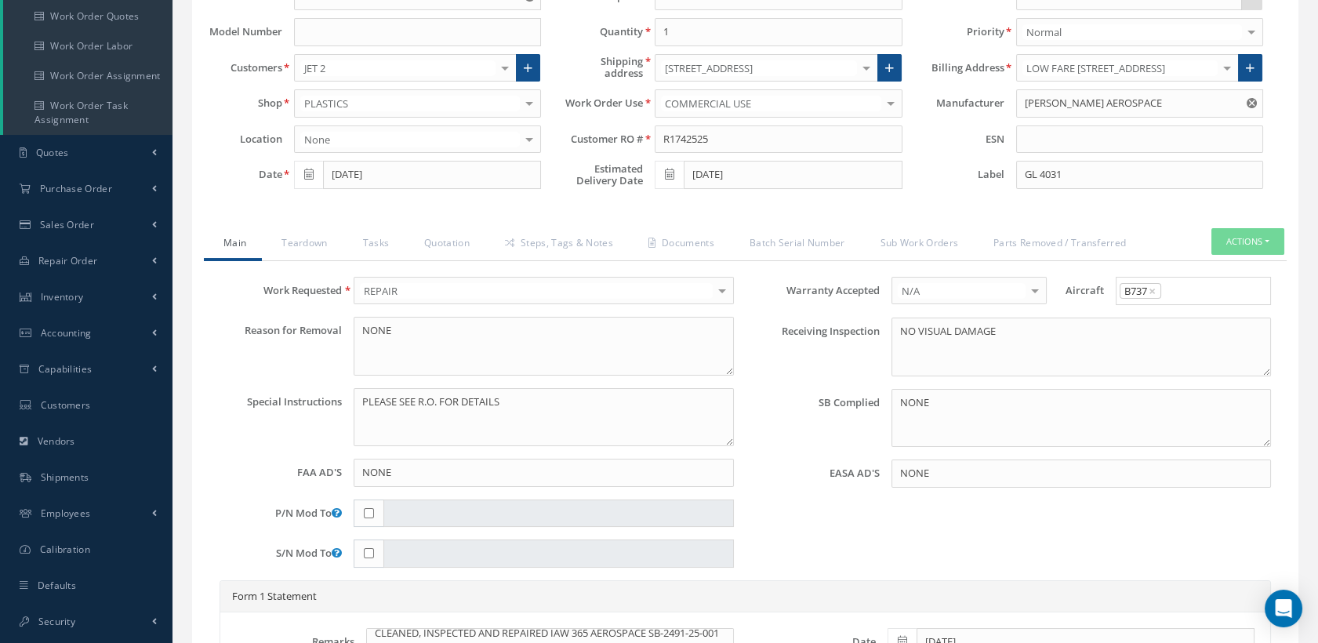
scroll to position [132, 0]
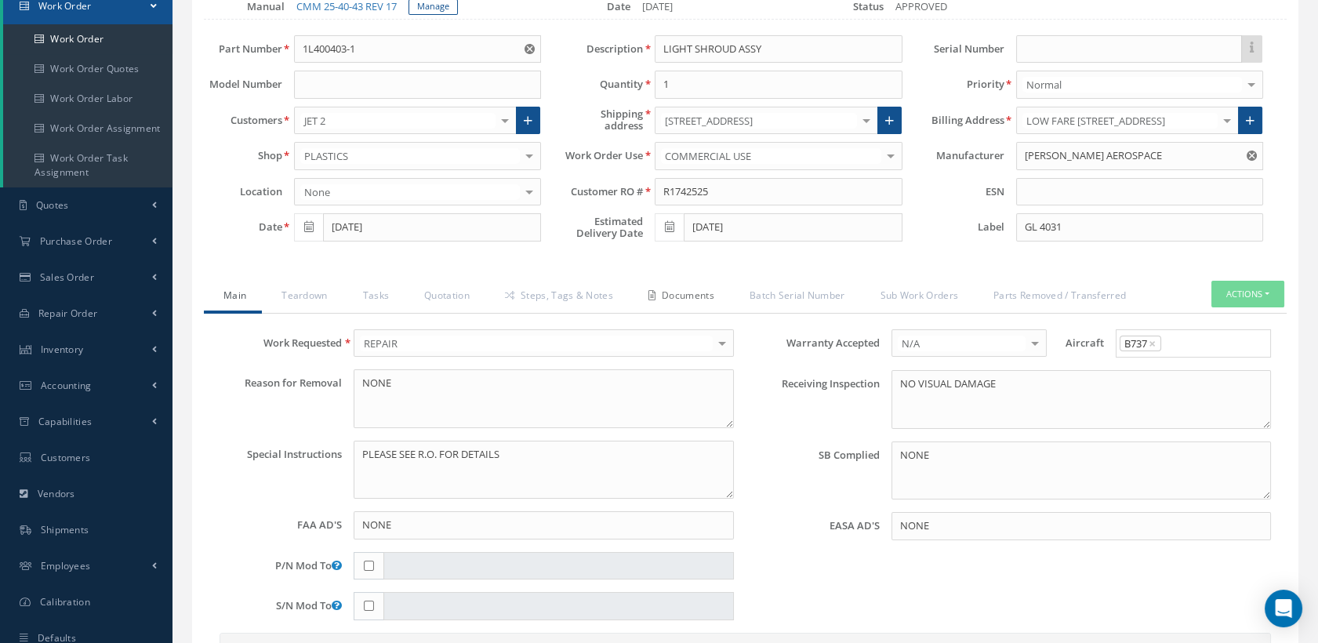
click at [684, 294] on link "Documents" at bounding box center [679, 297] width 101 height 33
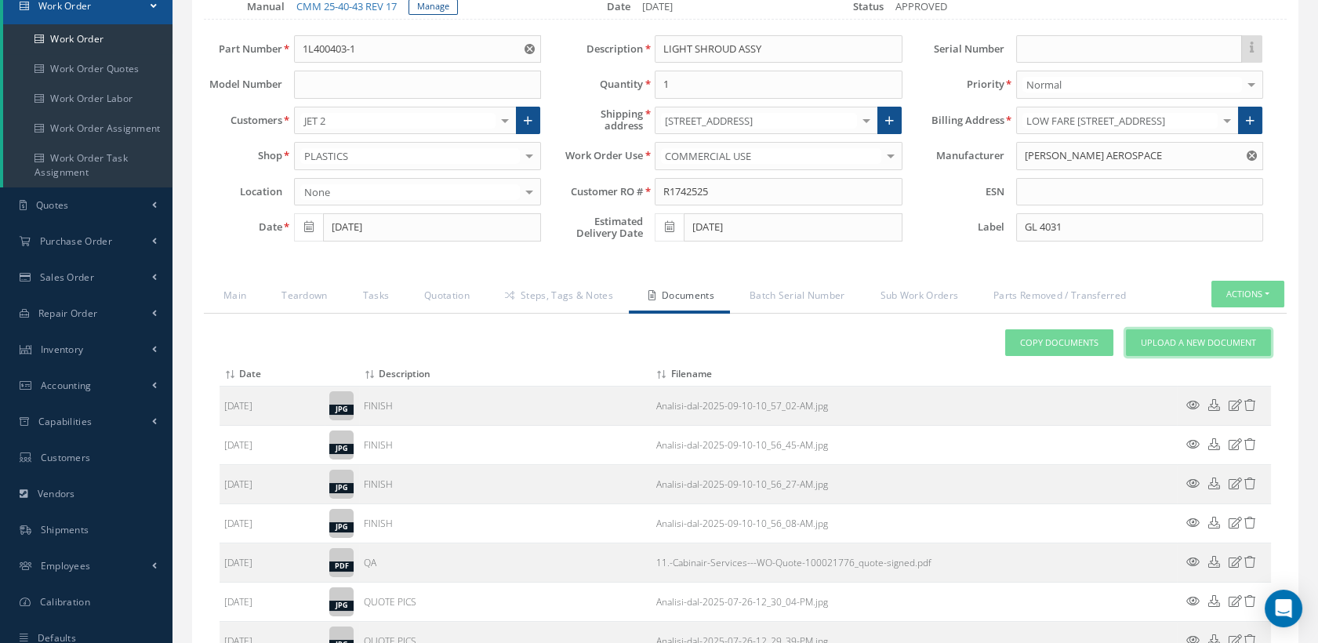
click at [1230, 344] on span "Upload a New Document" at bounding box center [1198, 342] width 115 height 13
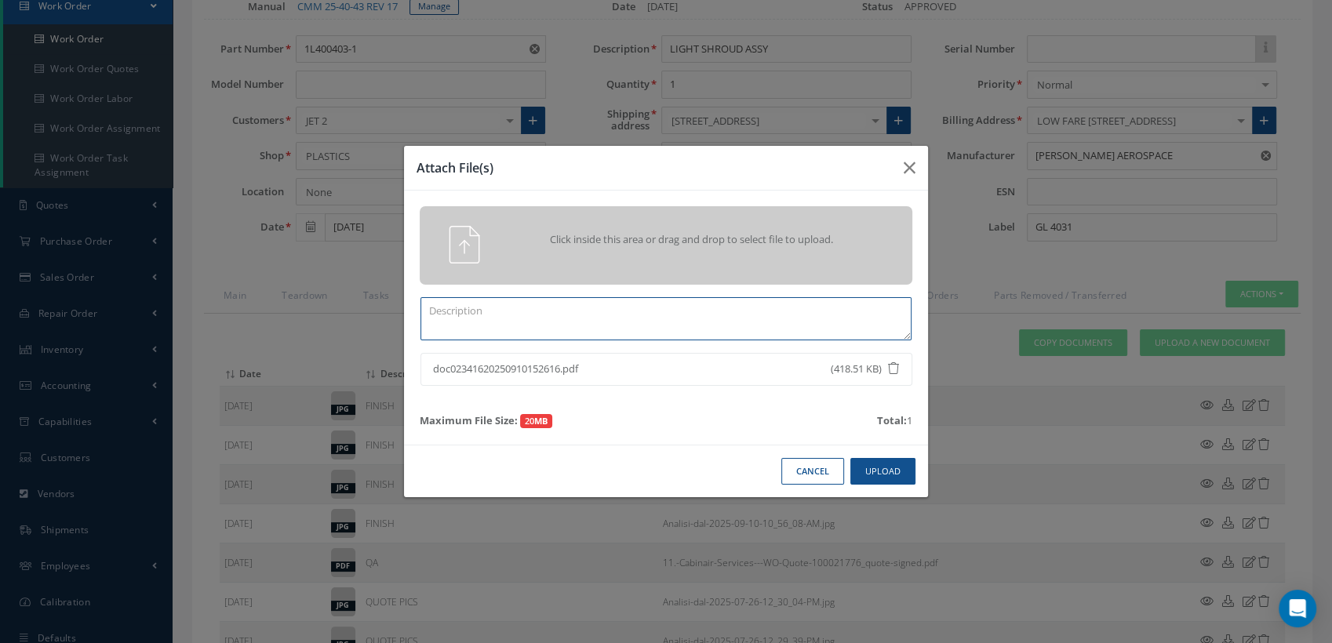
click at [445, 318] on textarea at bounding box center [665, 318] width 491 height 43
click at [896, 474] on button "Upload" at bounding box center [882, 471] width 65 height 27
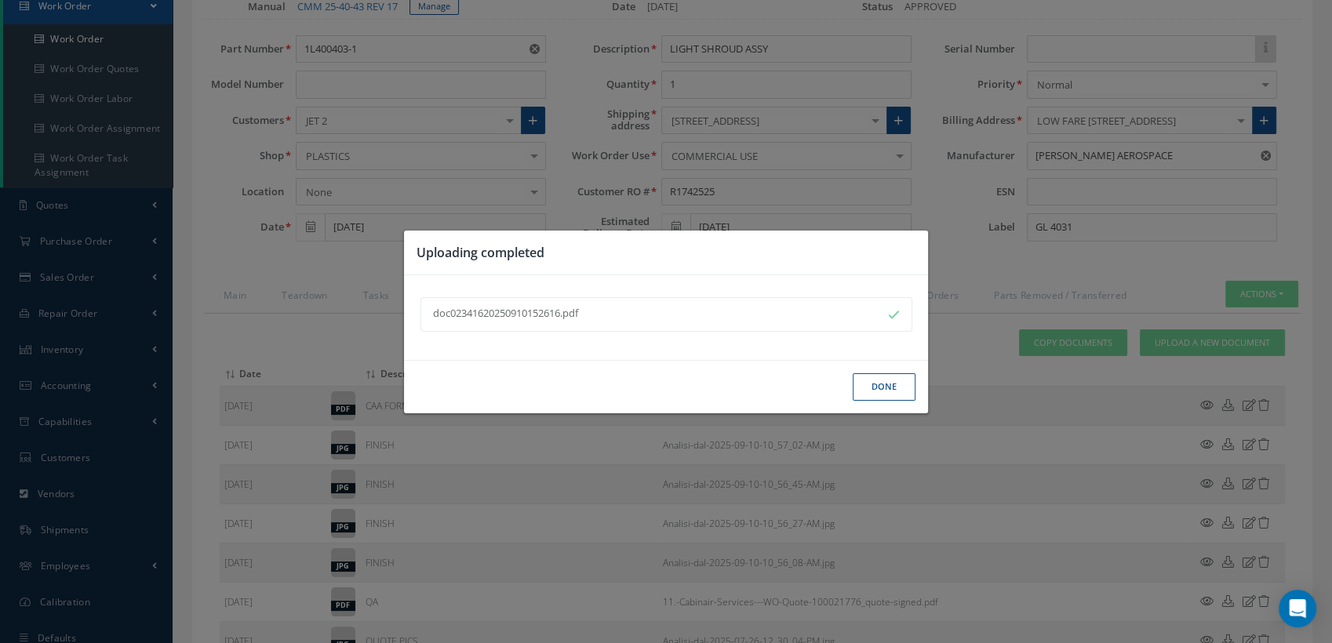
click at [889, 372] on div "Done" at bounding box center [666, 386] width 524 height 53
click at [884, 384] on button "Done" at bounding box center [883, 386] width 63 height 27
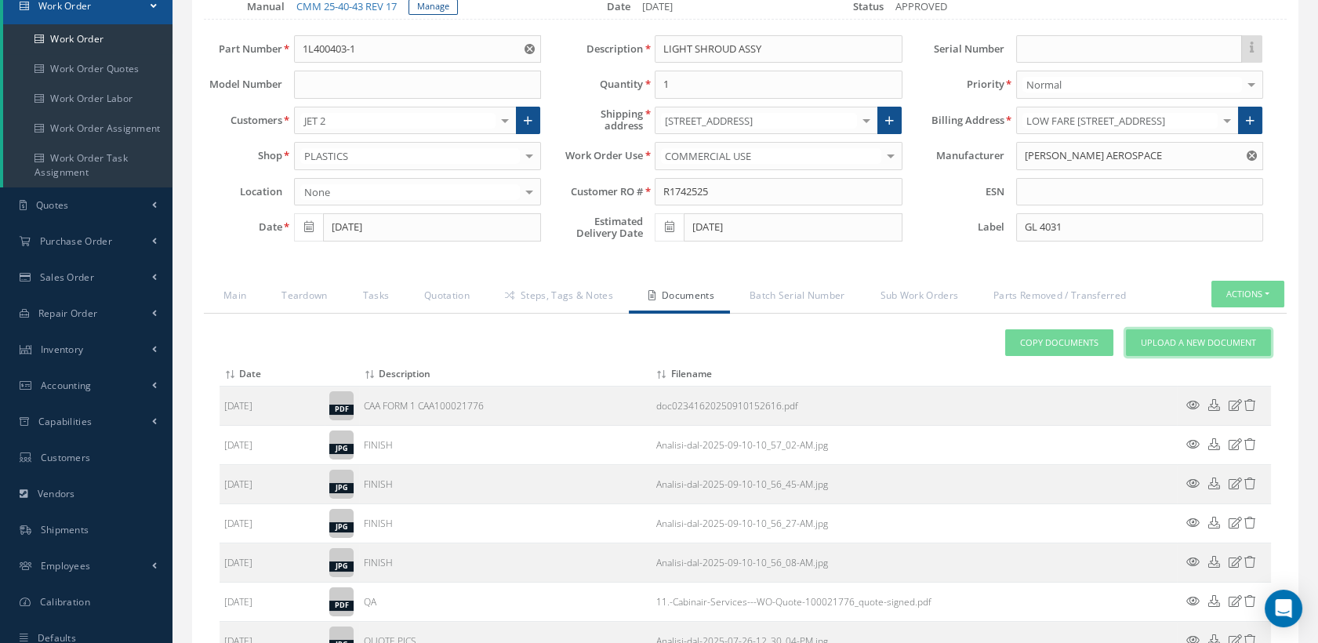
click at [1161, 341] on span "Upload a New Document" at bounding box center [1198, 342] width 115 height 13
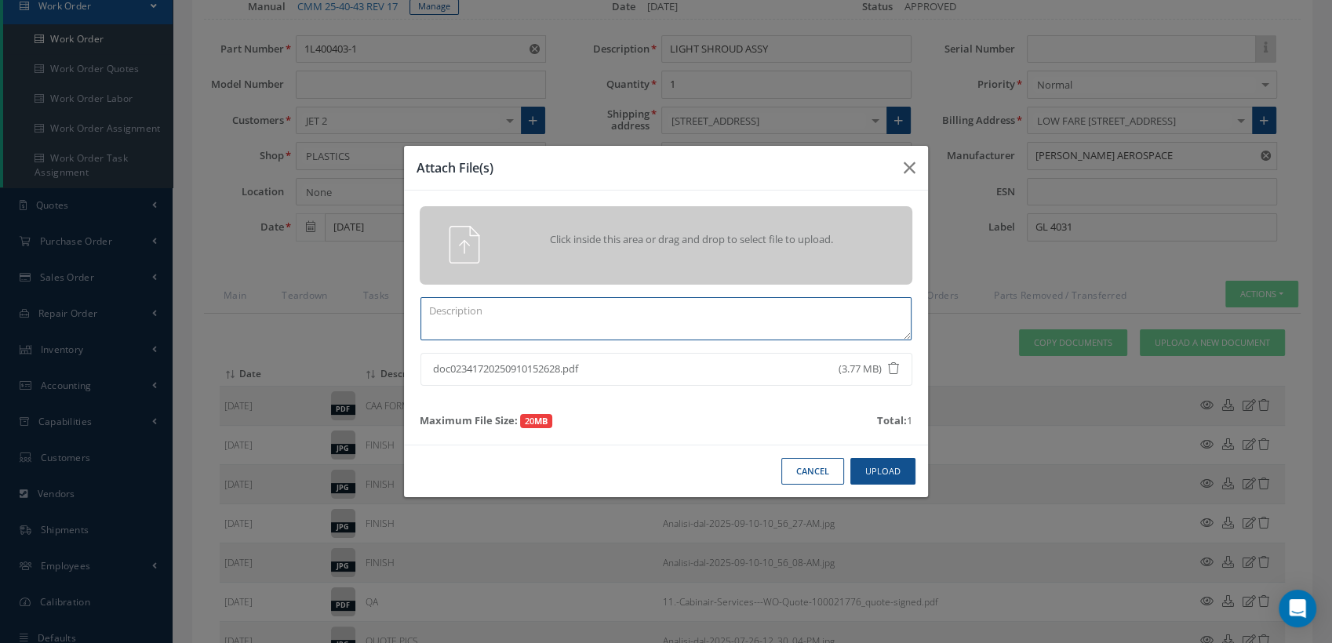
click at [492, 326] on textarea at bounding box center [665, 318] width 491 height 43
type textarea "C"
type textarea "COMPLETED CASF-019 WORKSHEET"
click at [876, 473] on button "Upload" at bounding box center [882, 471] width 65 height 27
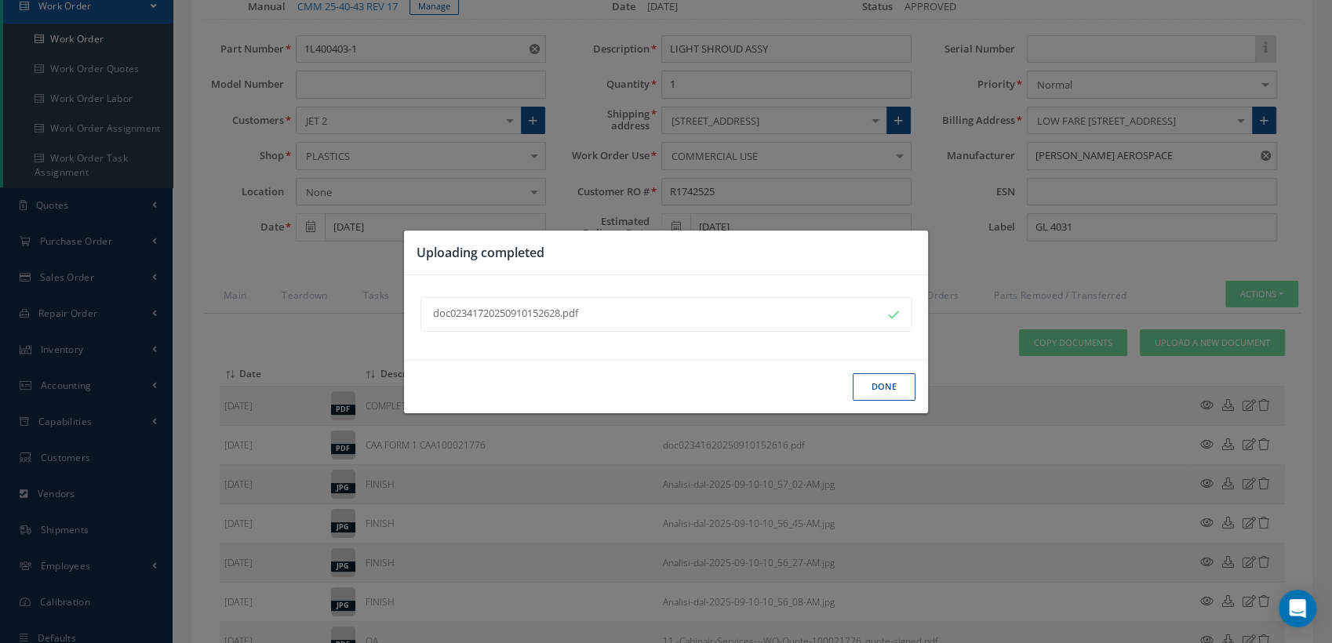
click at [872, 386] on button "Done" at bounding box center [883, 386] width 63 height 27
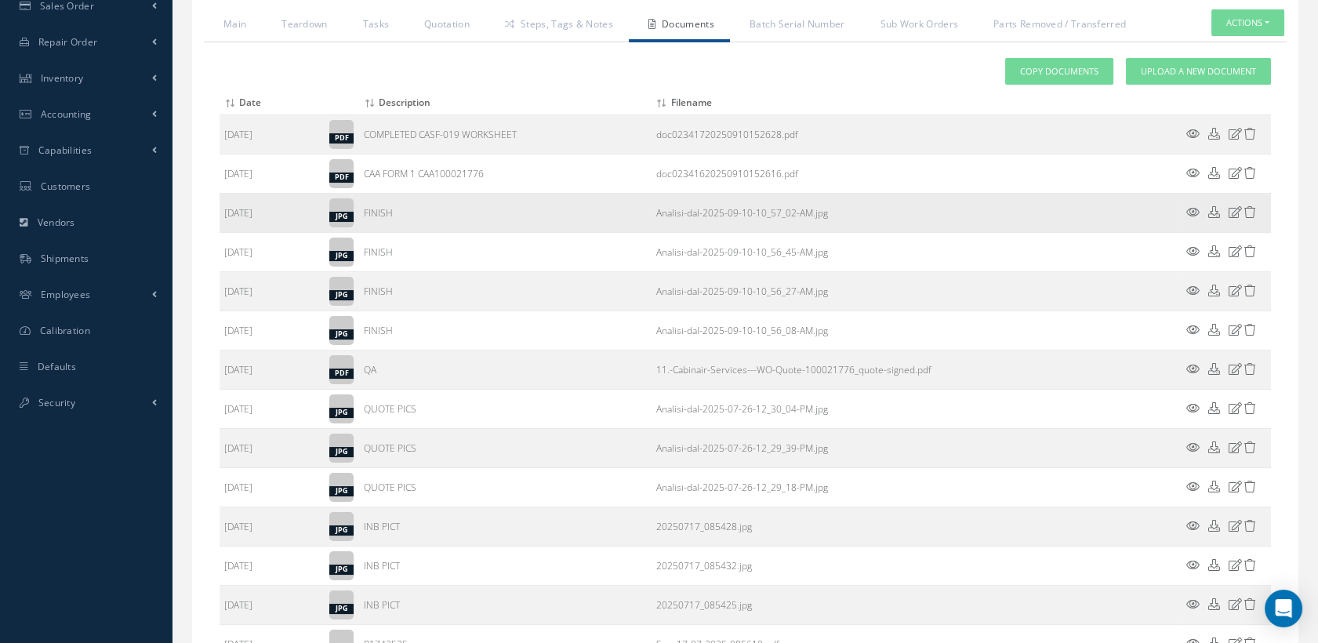
scroll to position [209, 0]
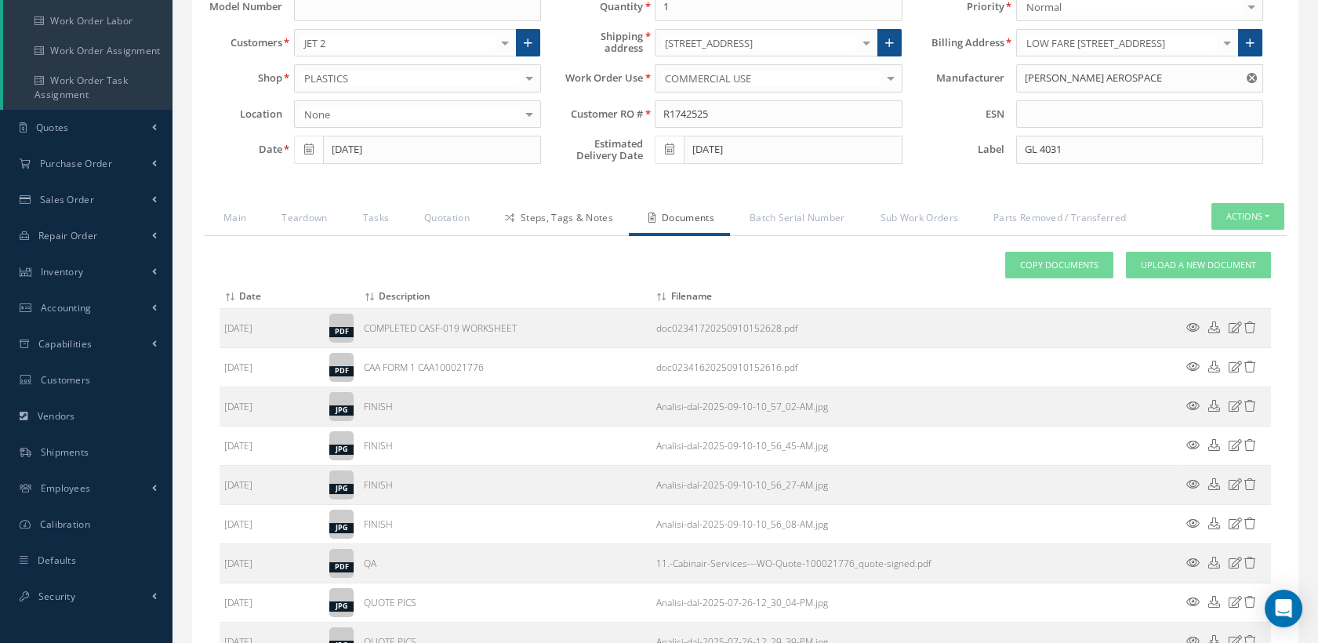
click at [545, 216] on link "Steps, Tags & Notes" at bounding box center [557, 219] width 144 height 33
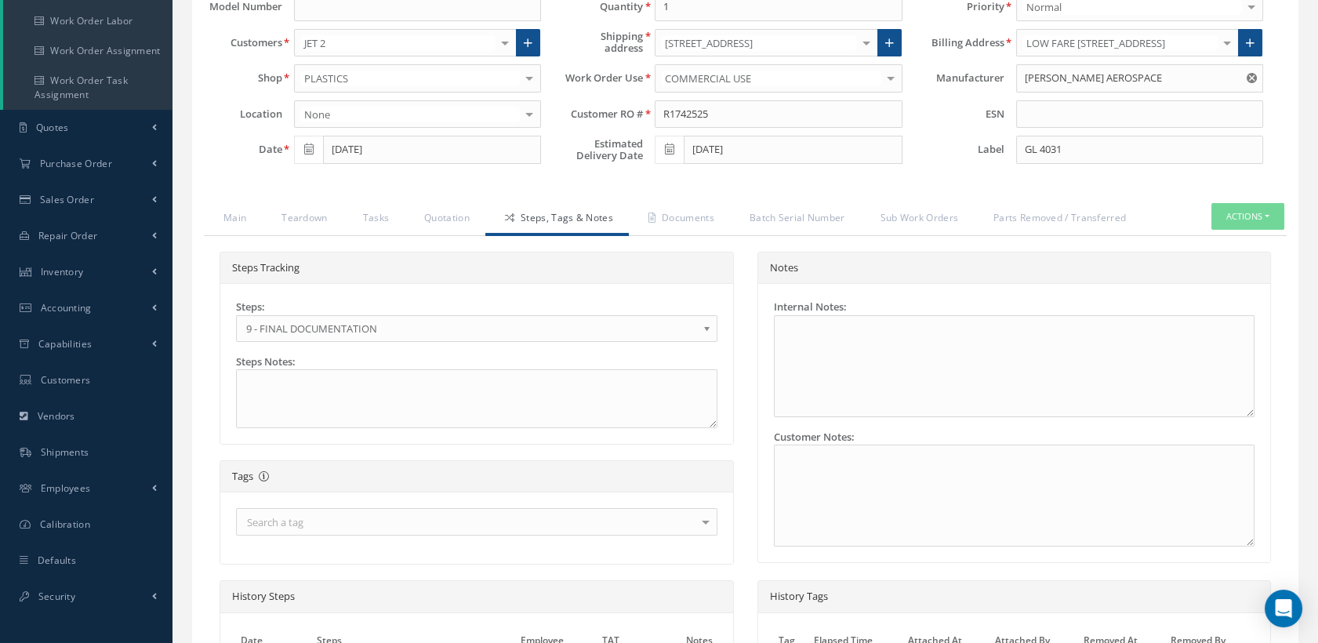
click at [395, 321] on span "9 - FINAL DOCUMENTATION" at bounding box center [471, 328] width 451 height 19
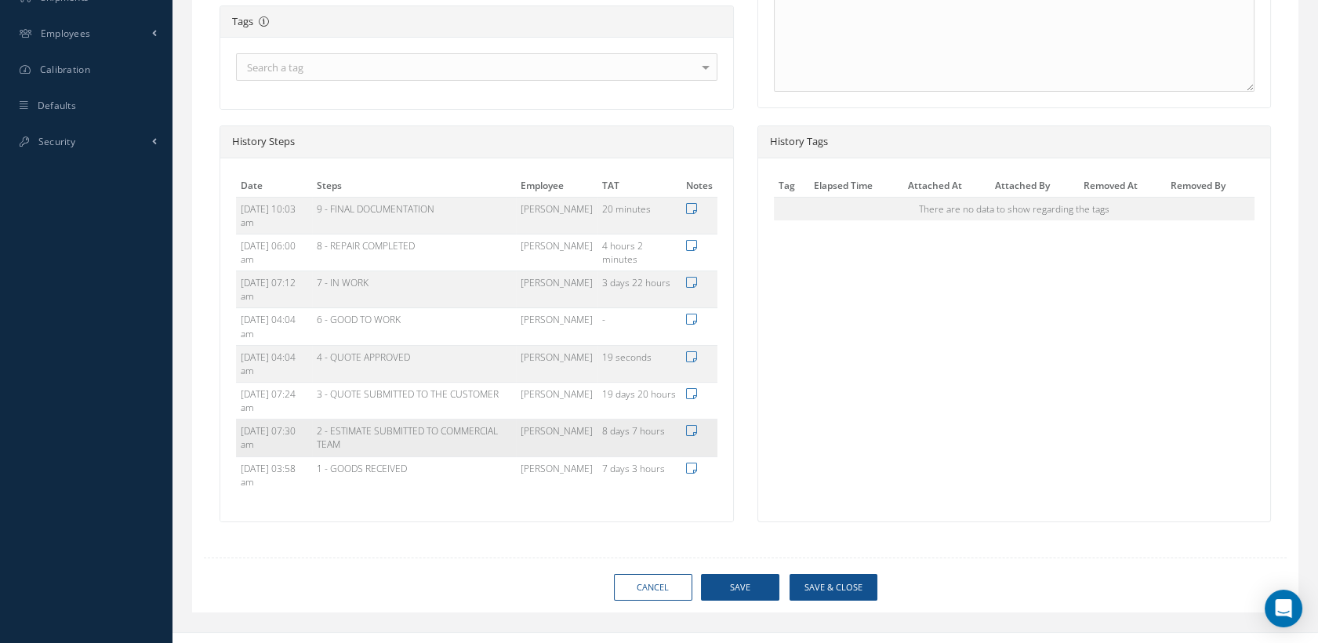
scroll to position [681, 0]
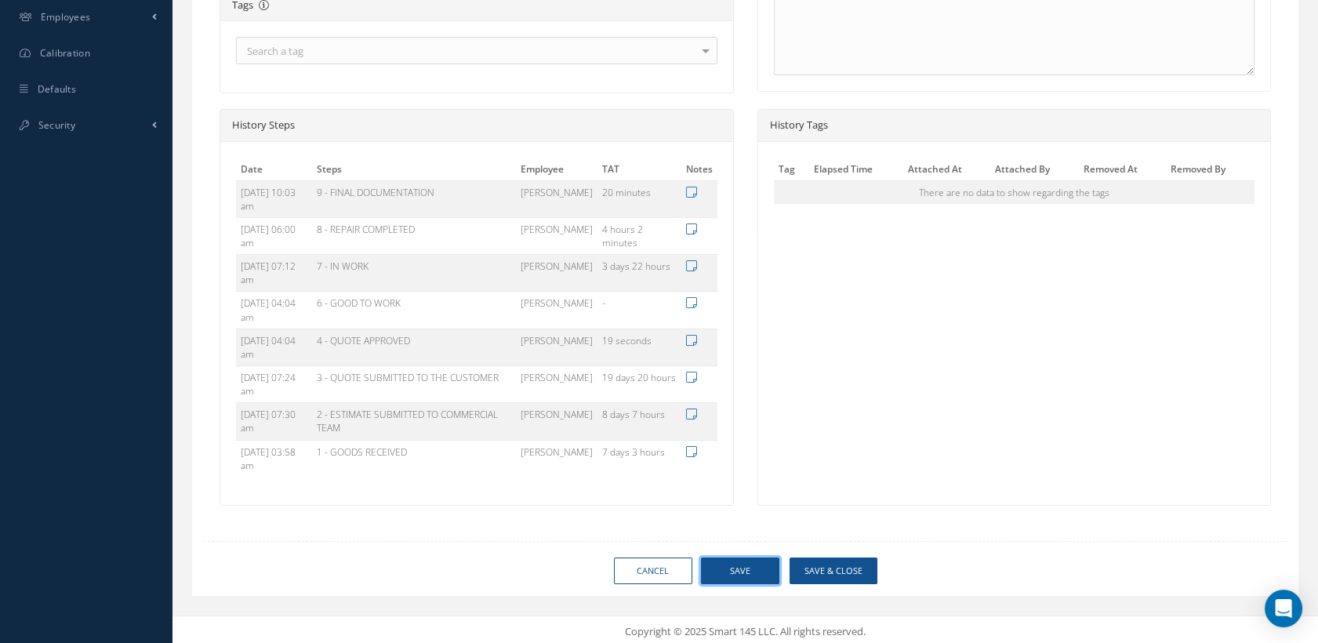
click at [751, 571] on button "Save" at bounding box center [740, 571] width 78 height 27
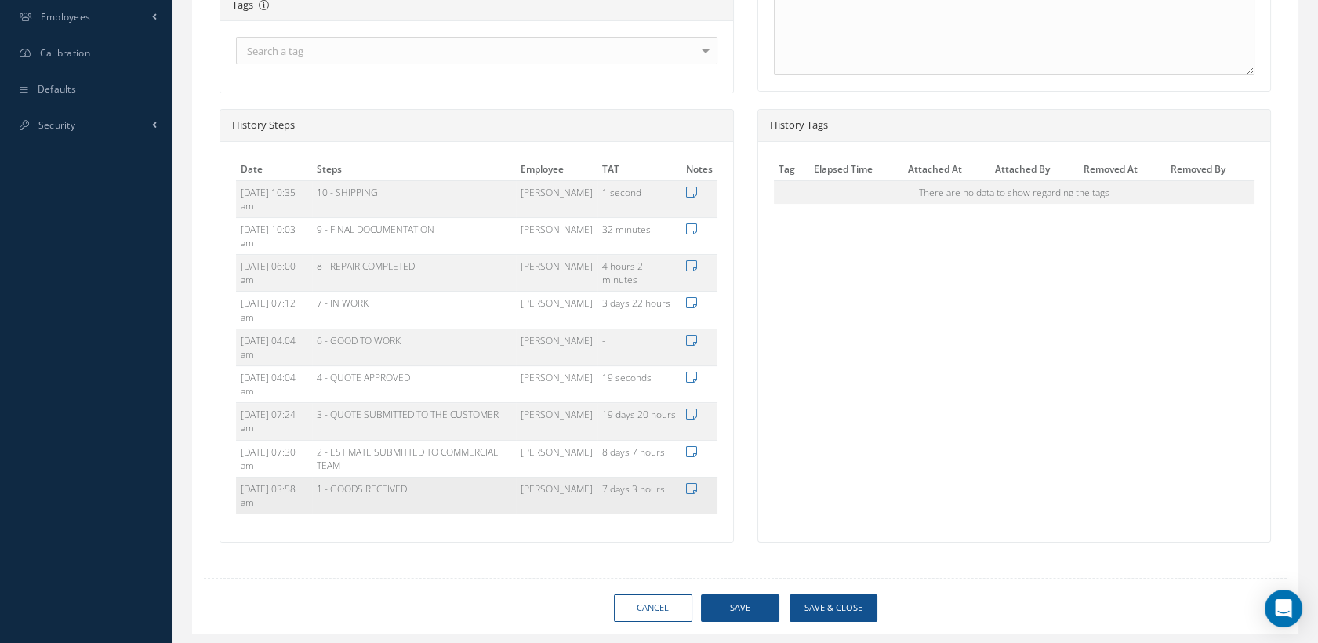
type input "COLLINS AEROSPACE"
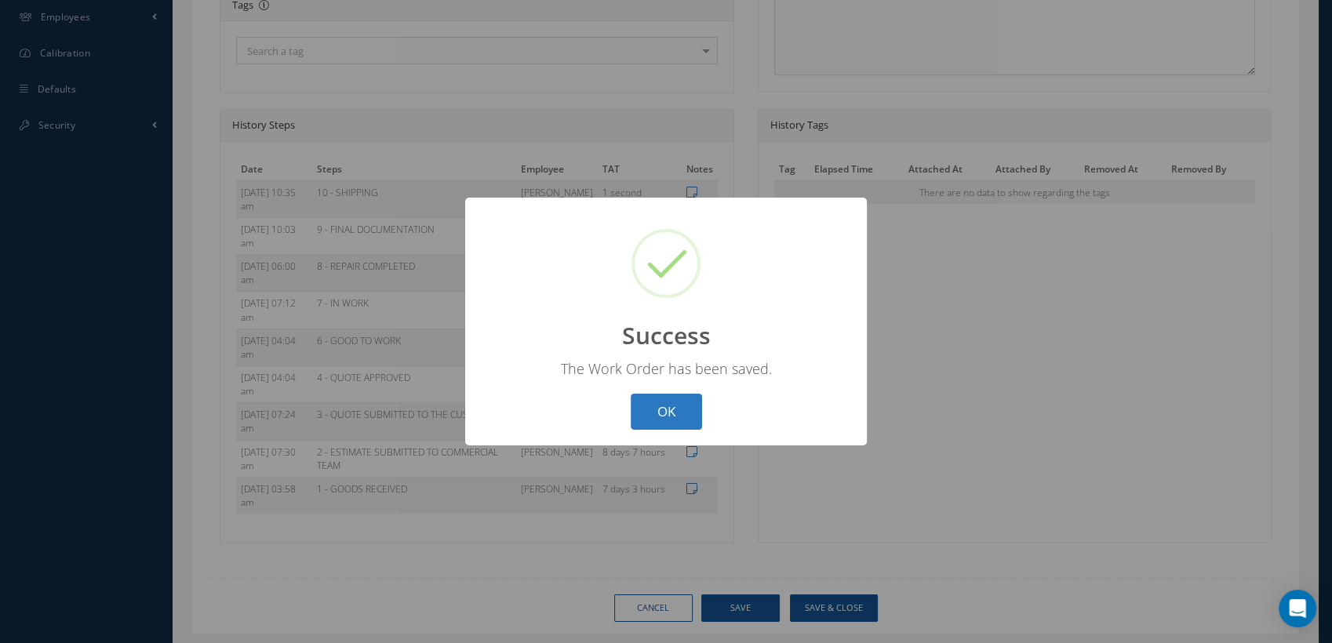
click at [678, 416] on button "OK" at bounding box center [666, 412] width 71 height 37
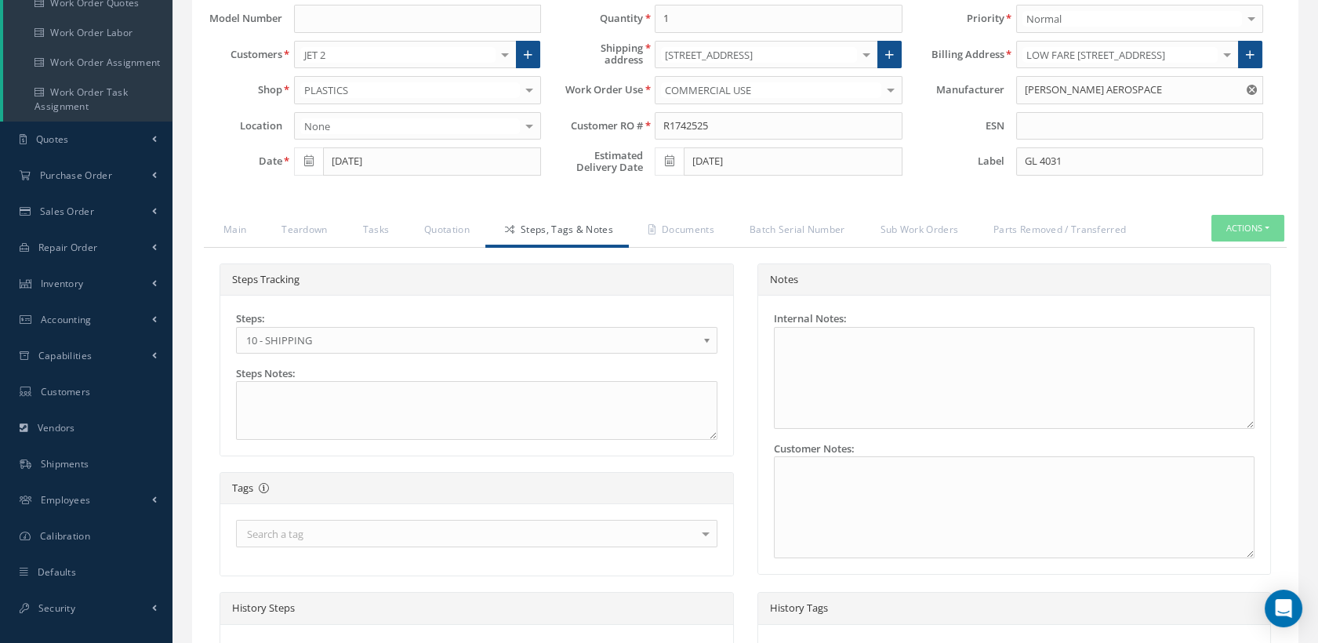
scroll to position [71, 0]
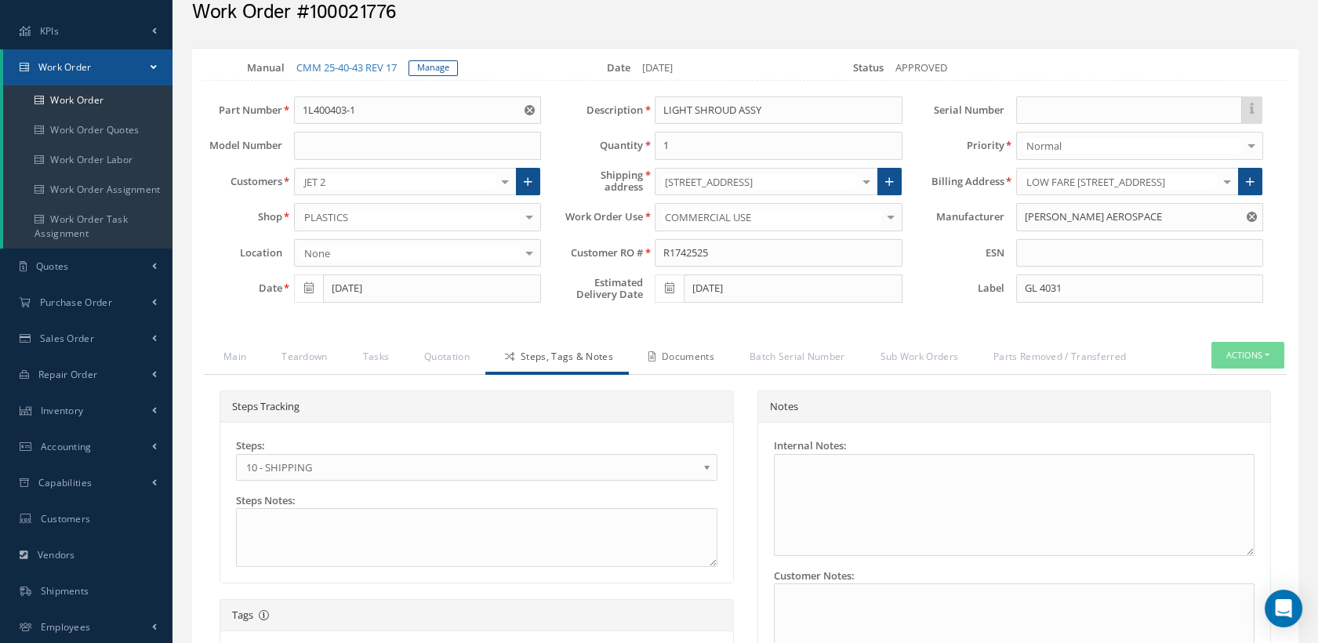
click at [703, 347] on link "Documents" at bounding box center [679, 358] width 101 height 33
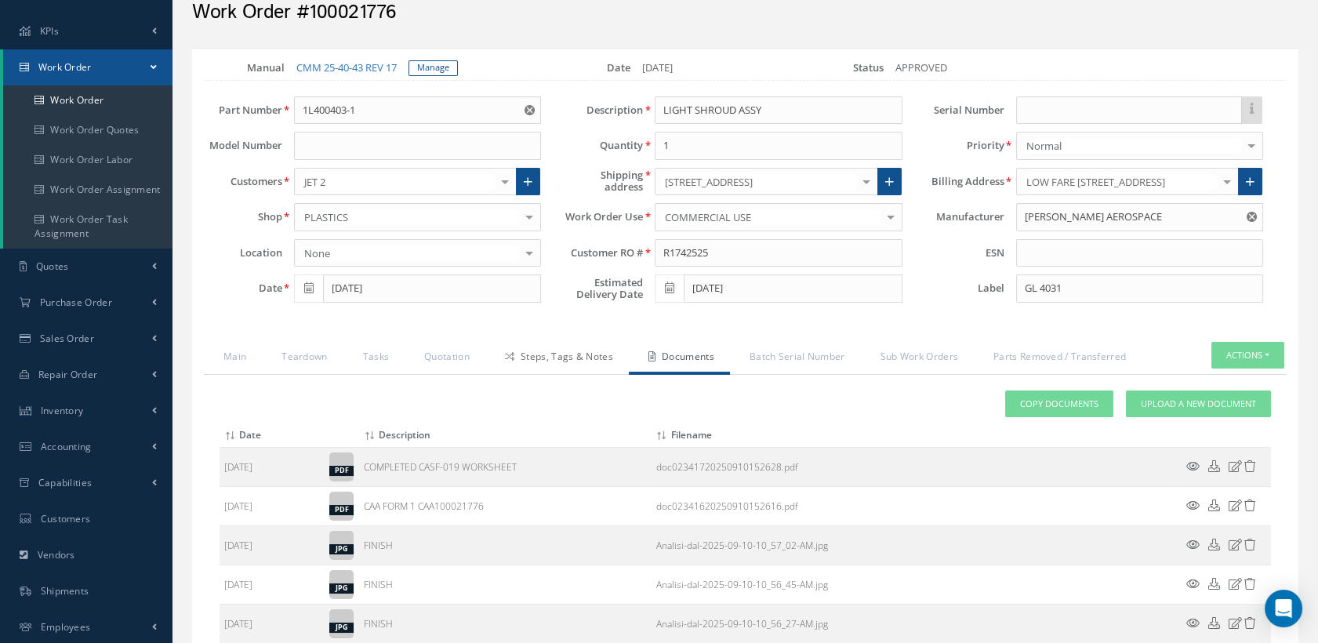
click at [583, 348] on link "Steps, Tags & Notes" at bounding box center [557, 358] width 144 height 33
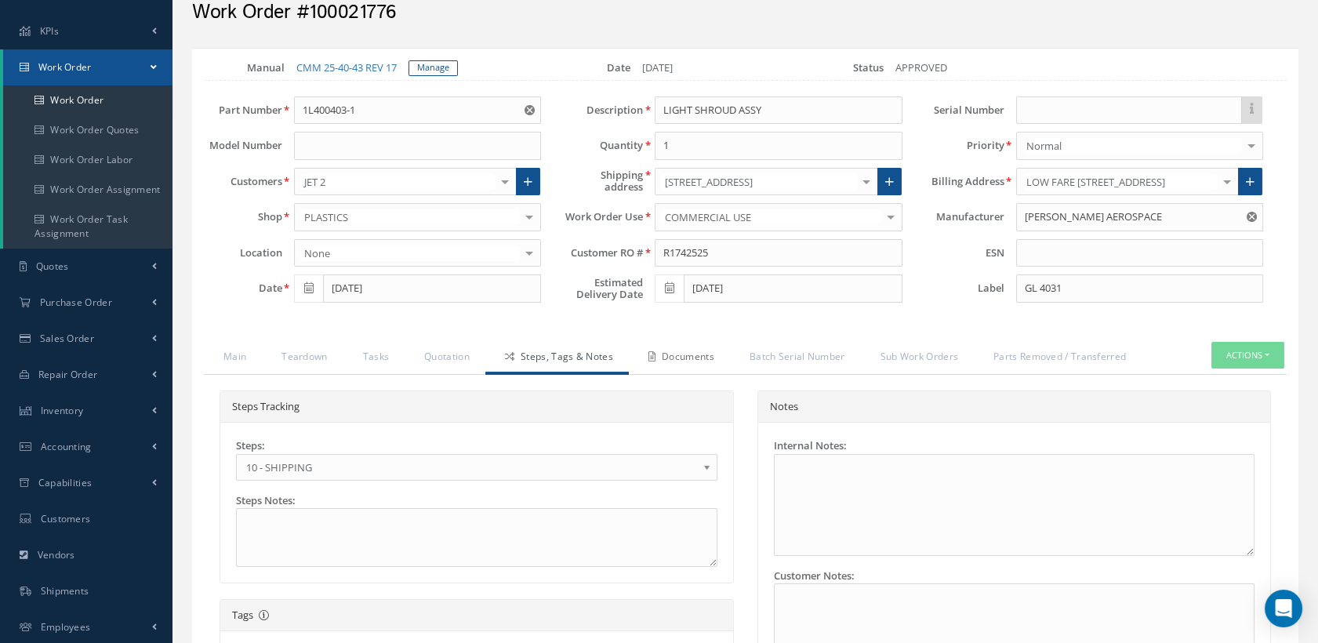
click at [652, 359] on icon at bounding box center [652, 356] width 7 height 9
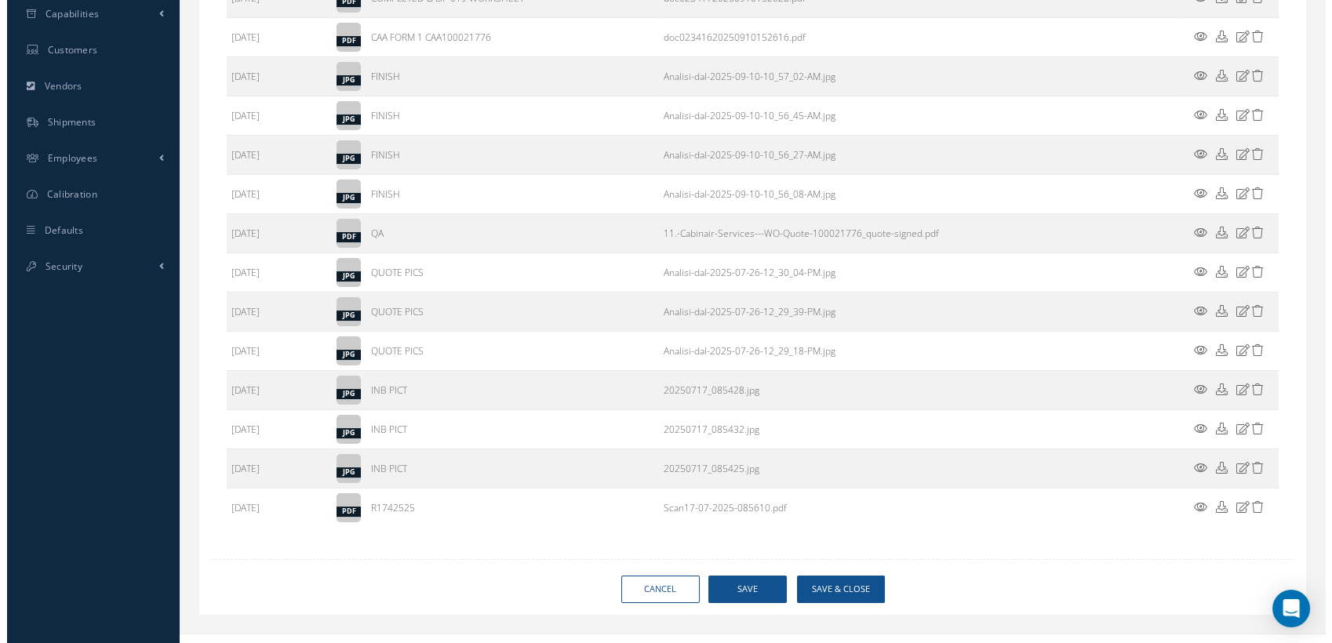
scroll to position [558, 0]
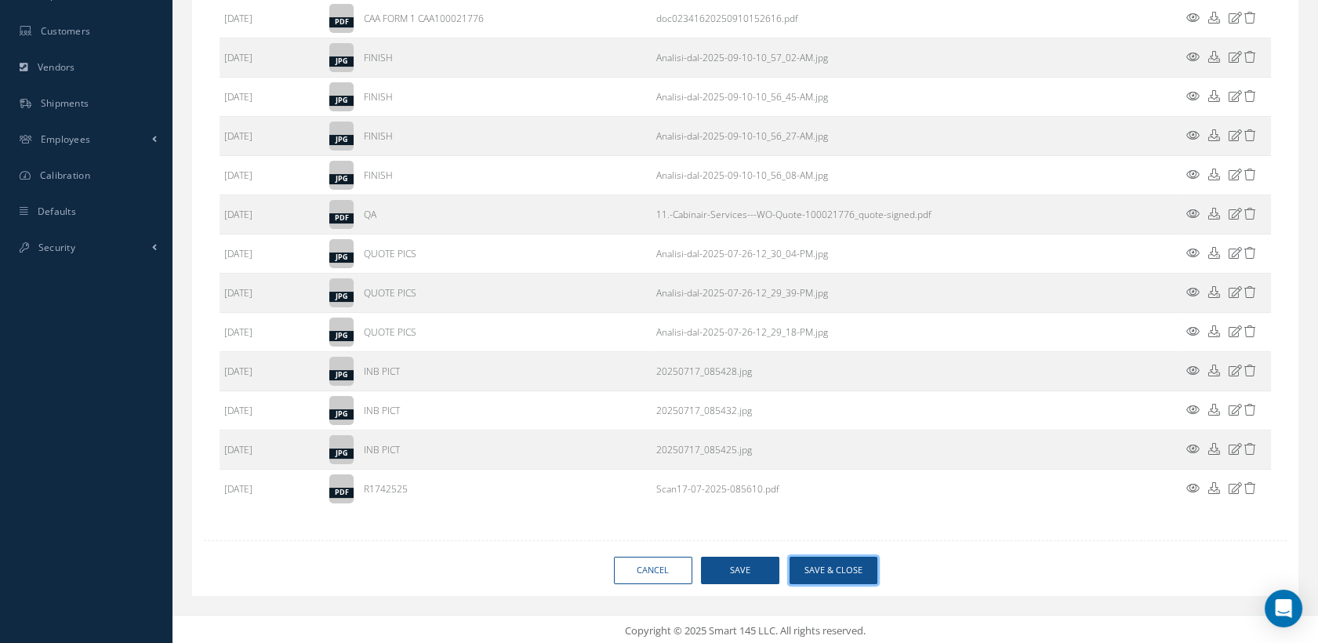
click at [827, 569] on button "Save & Close" at bounding box center [834, 570] width 88 height 27
type input "COLLINS AEROSPACE"
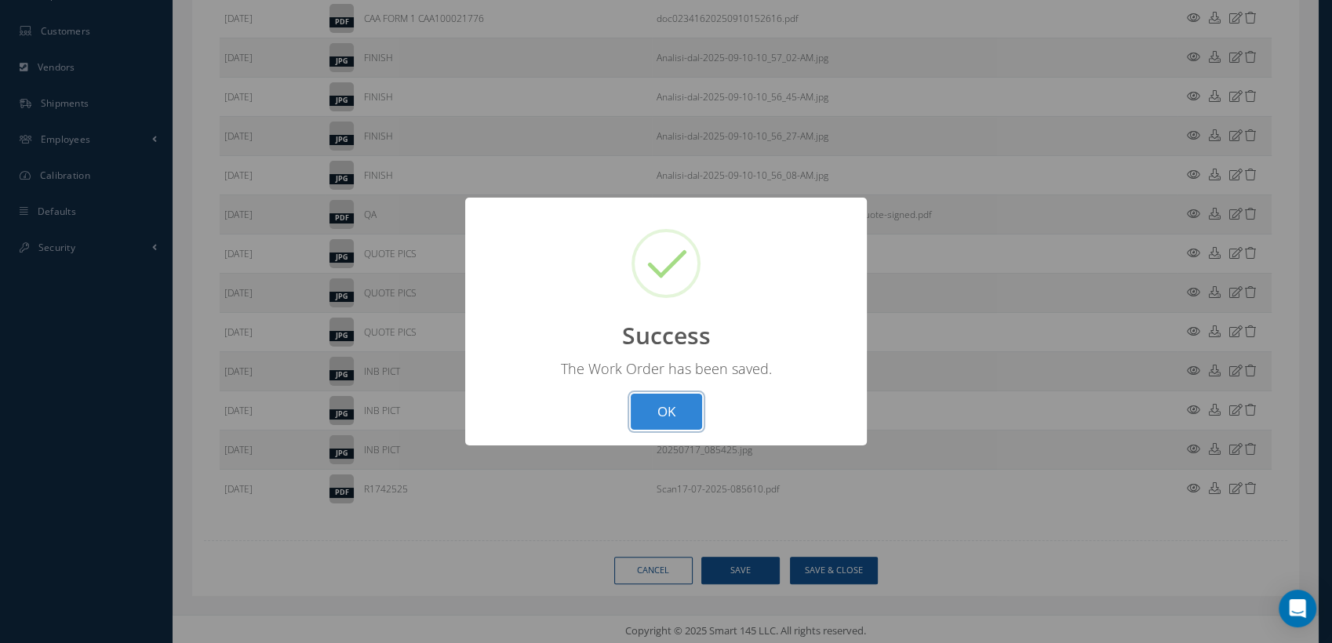
drag, startPoint x: 658, startPoint y: 397, endPoint x: 895, endPoint y: 514, distance: 264.4
click at [658, 397] on button "OK" at bounding box center [666, 412] width 71 height 37
select select "25"
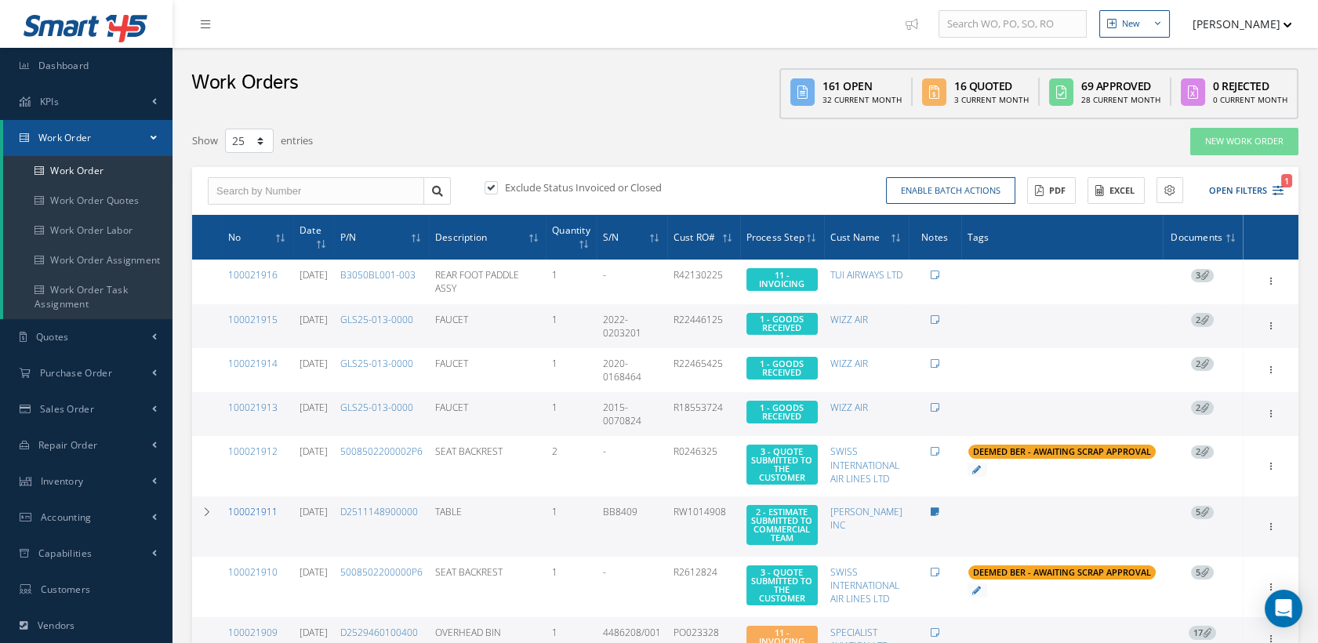
click at [256, 510] on link "100021911" at bounding box center [252, 511] width 49 height 13
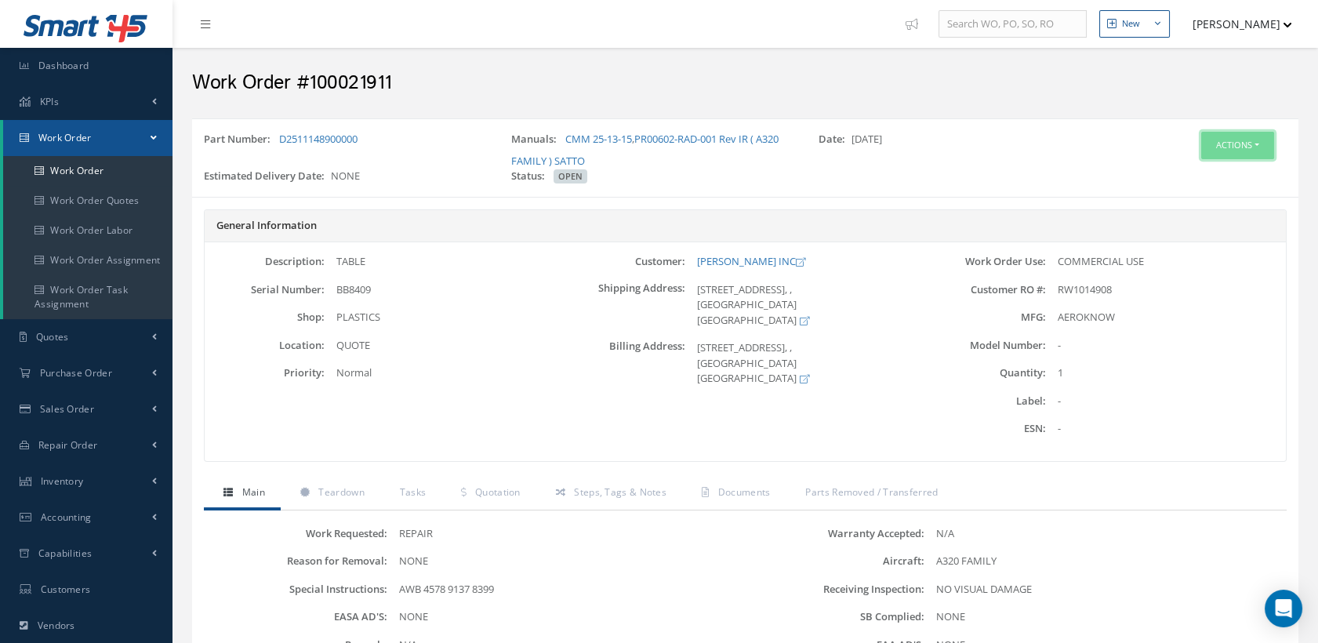
click at [1211, 147] on button "Actions" at bounding box center [1237, 145] width 73 height 27
click at [1181, 175] on link "Edit" at bounding box center [1212, 175] width 125 height 21
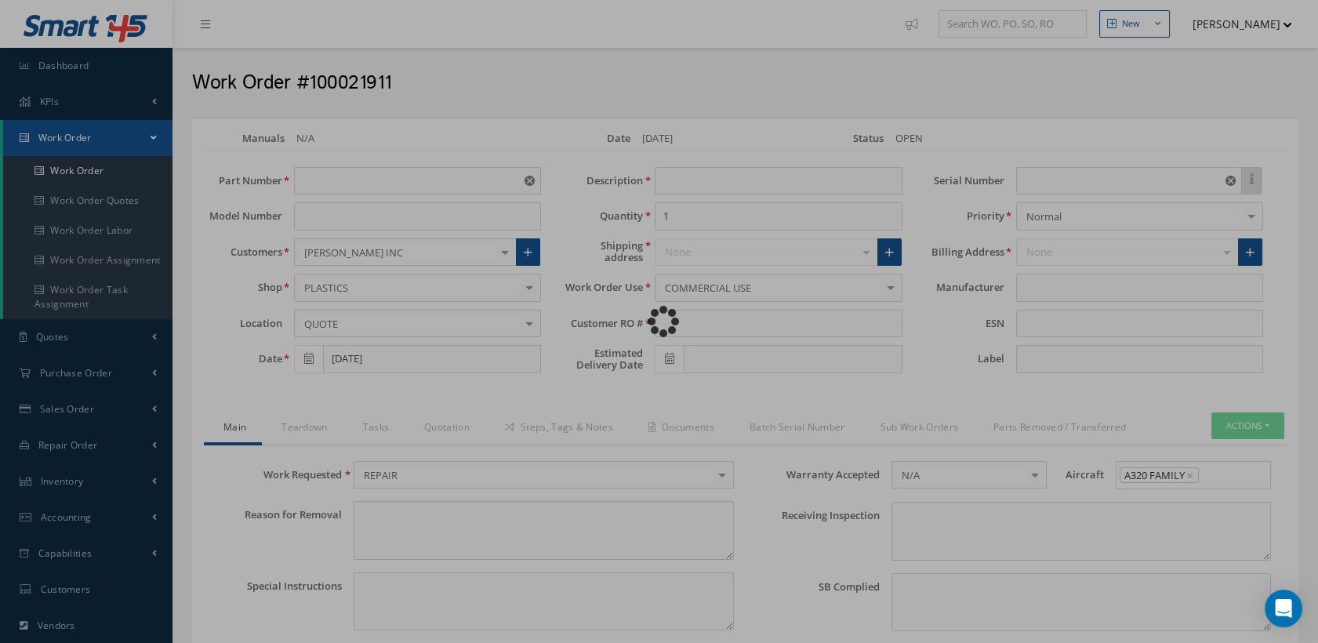
type input "D2511148900000"
type input "TABLE"
type input "RW1014908"
type input "BB8409"
type textarea "NONE"
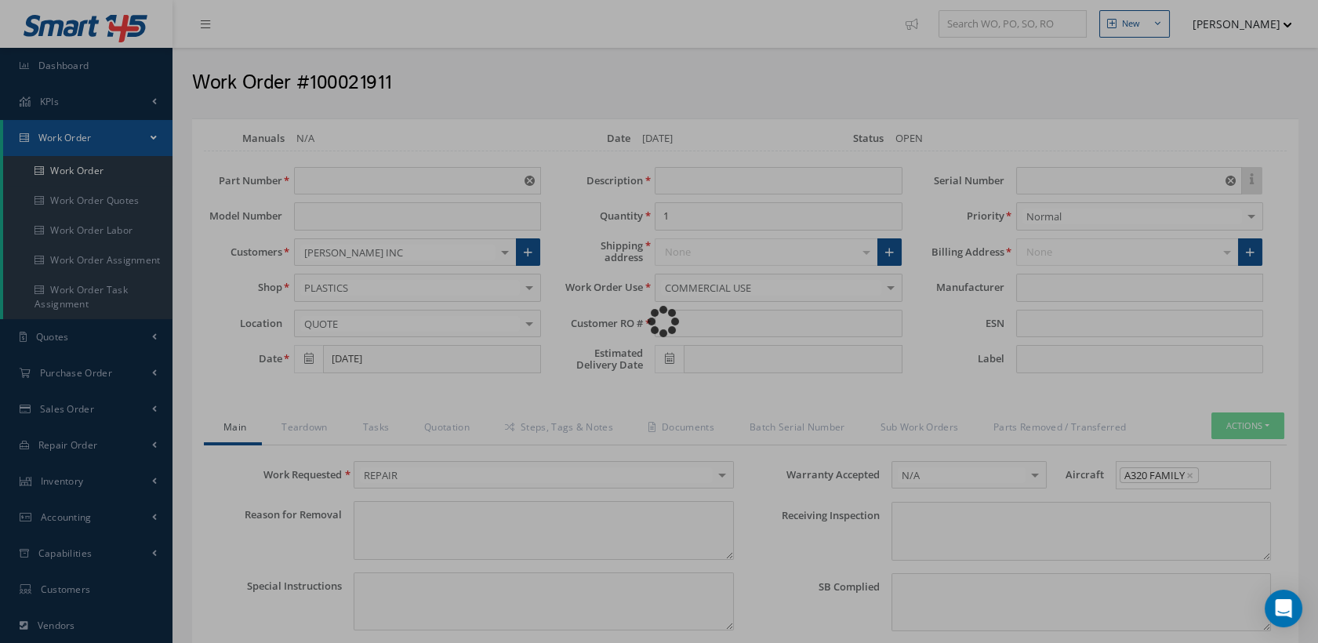
type textarea "AWB 4578 9137 8399"
type input "NONE"
type textarea "NO VISUAL DAMAGE"
type textarea "NONE"
type input "NONE"
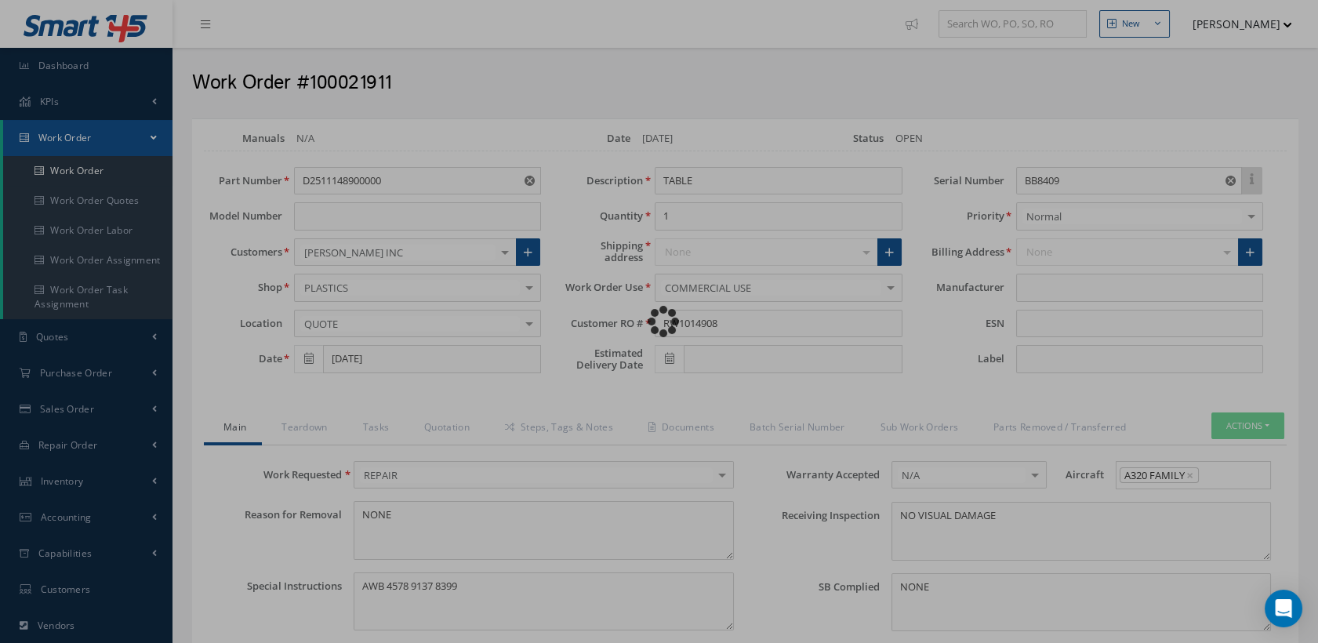
type input "AEROKNOW"
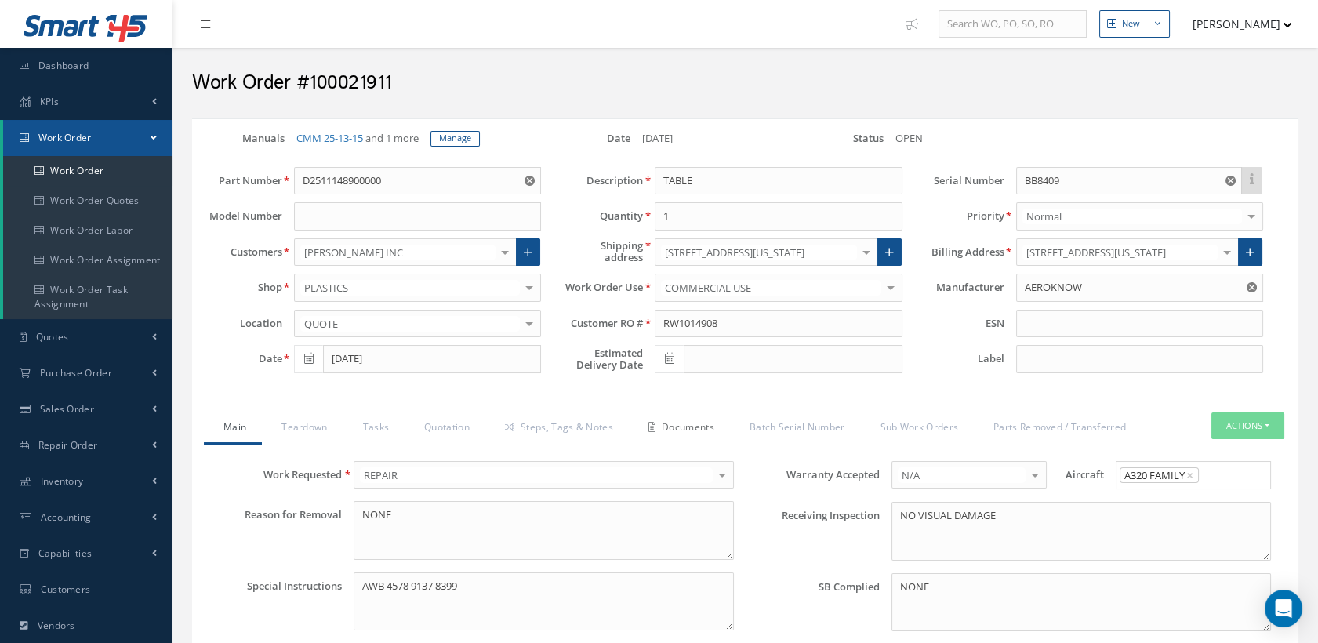
click at [696, 438] on link "Documents" at bounding box center [679, 429] width 101 height 33
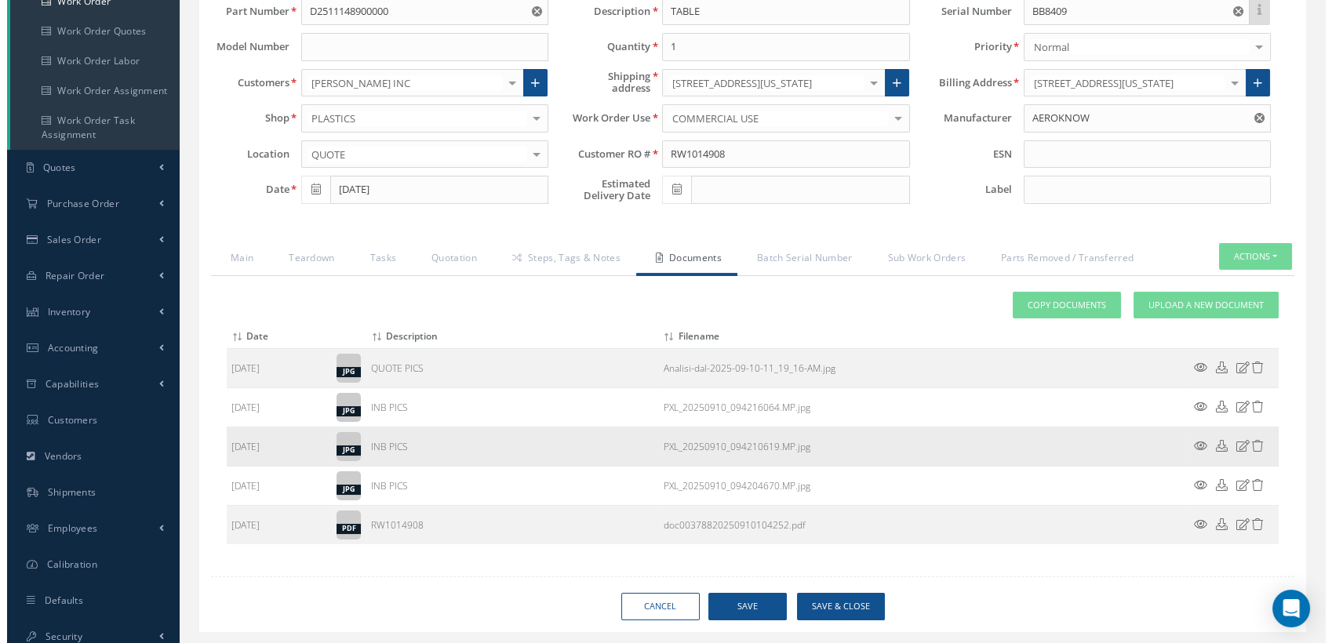
scroll to position [174, 0]
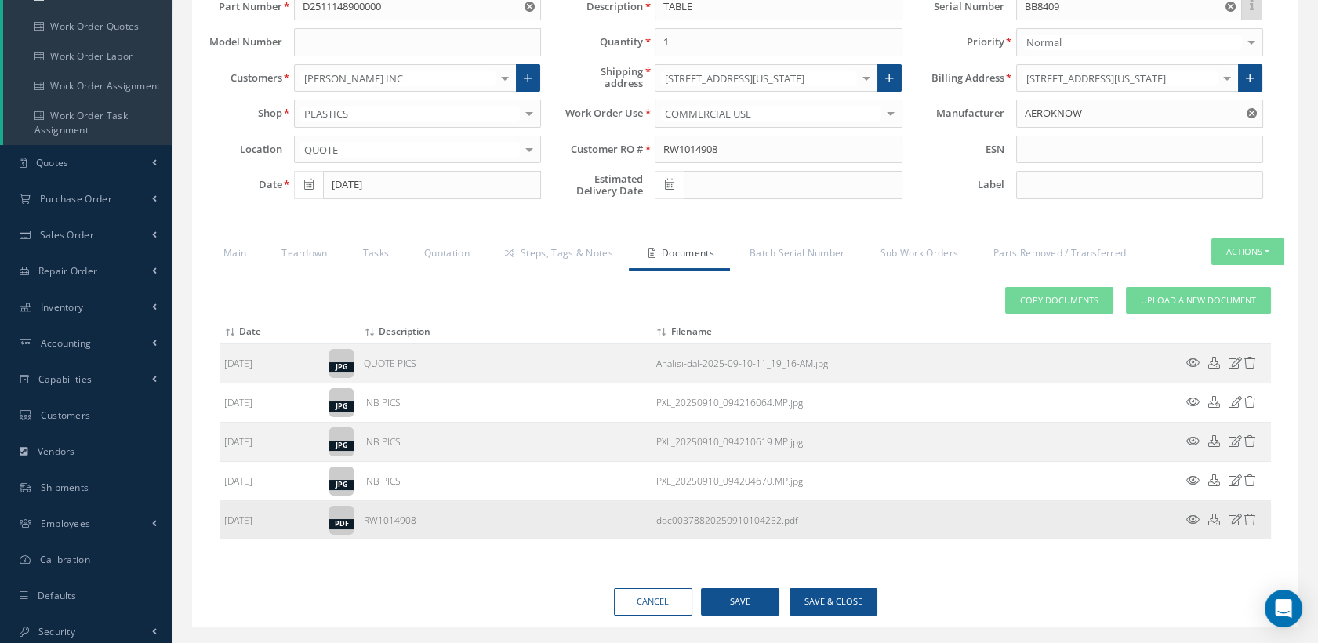
click at [1192, 525] on icon at bounding box center [1193, 520] width 13 height 12
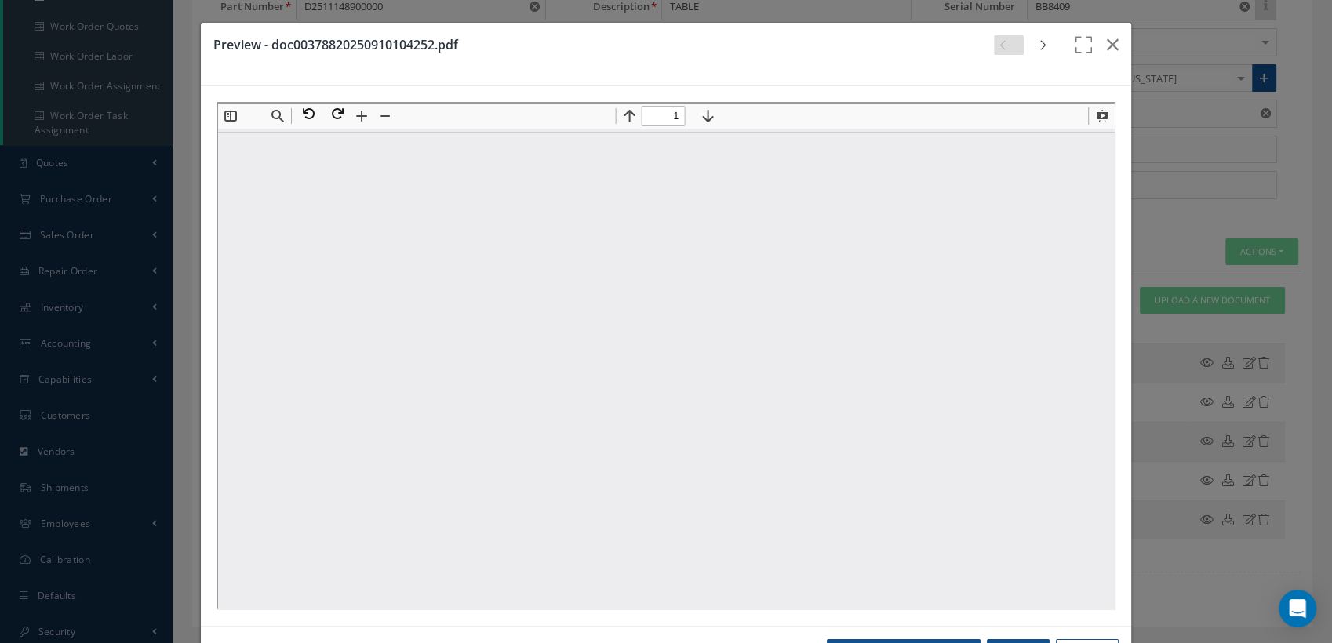
scroll to position [0, 0]
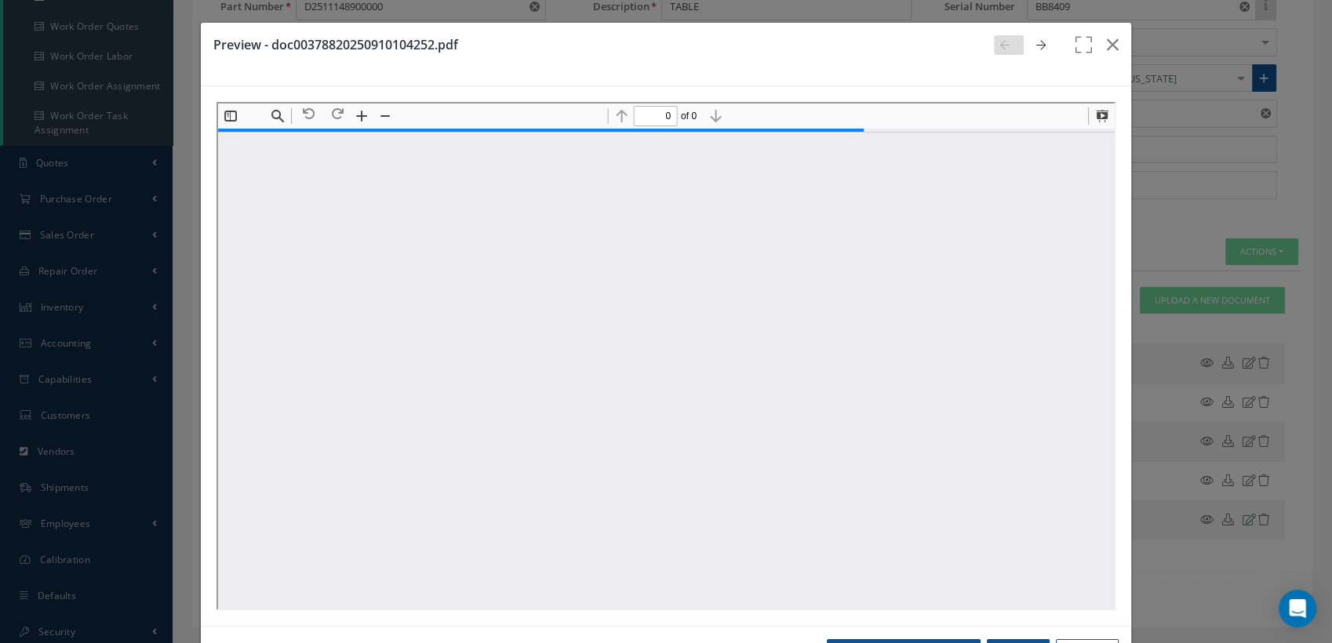
type input "1"
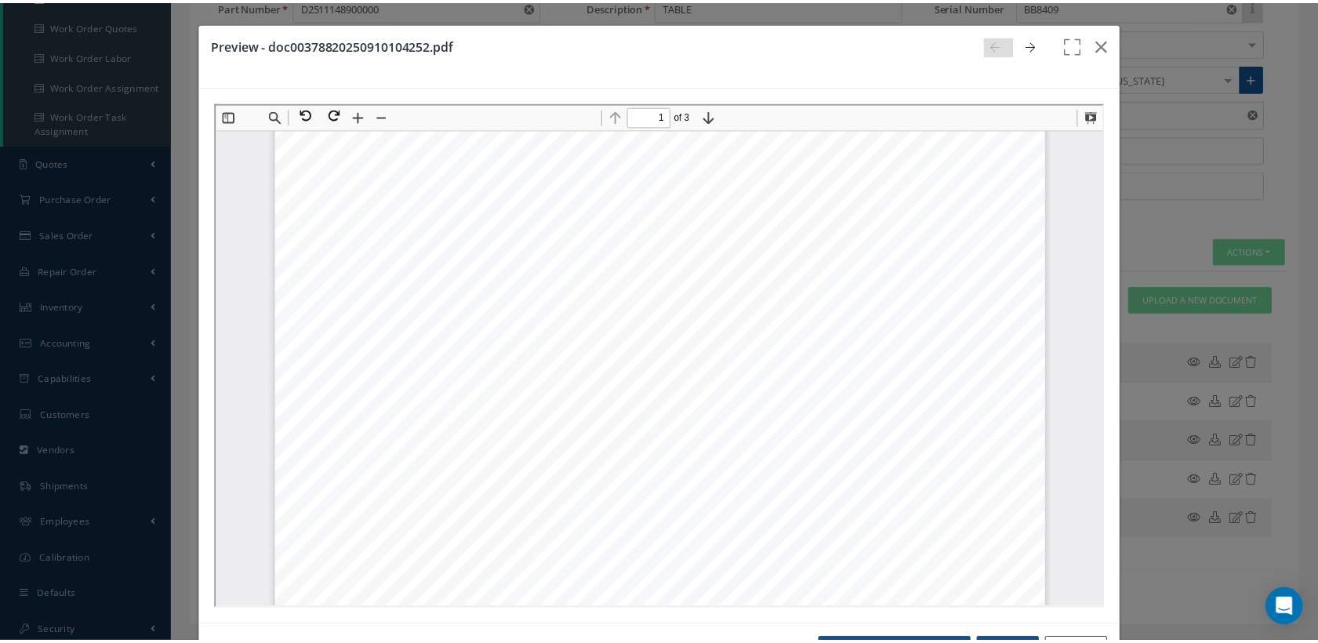
scroll to position [182, 0]
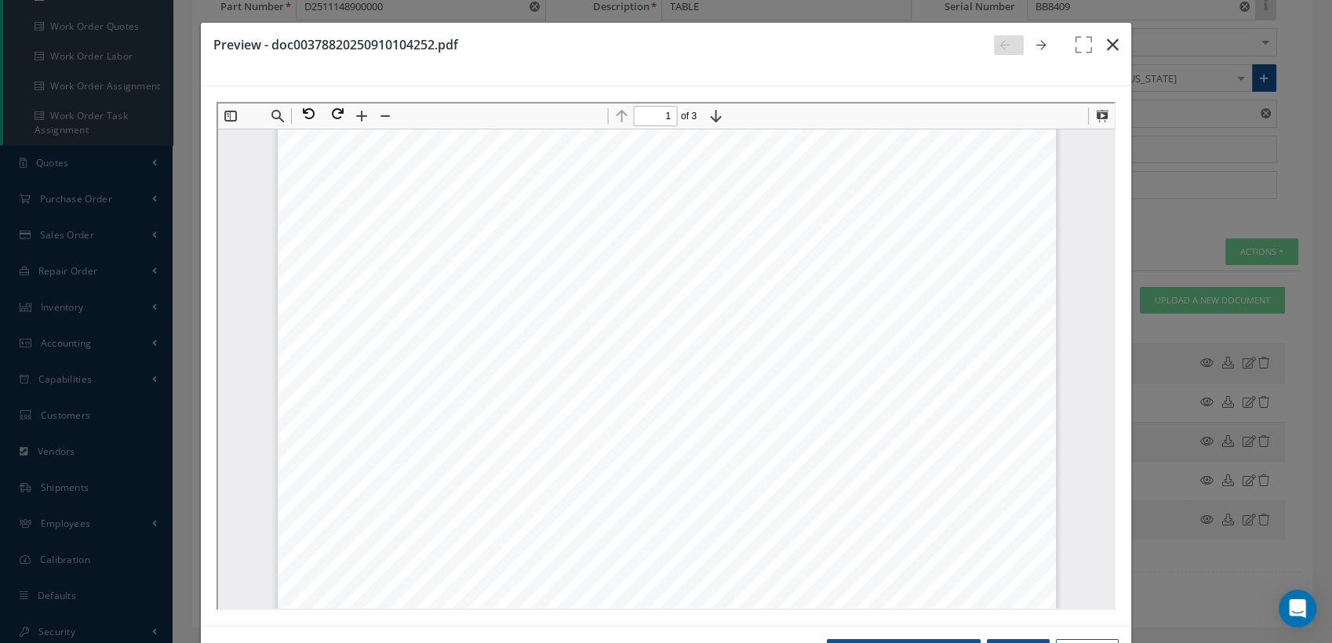
click at [1107, 41] on icon "button" at bounding box center [1113, 44] width 12 height 19
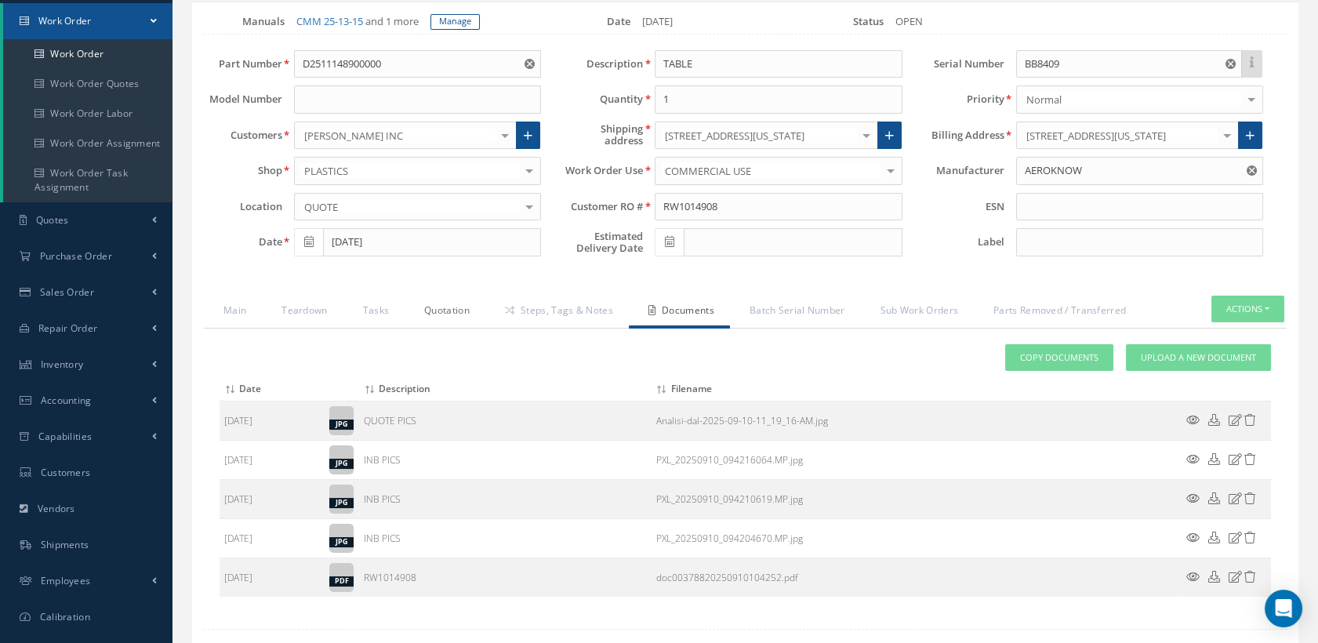
scroll to position [87, 0]
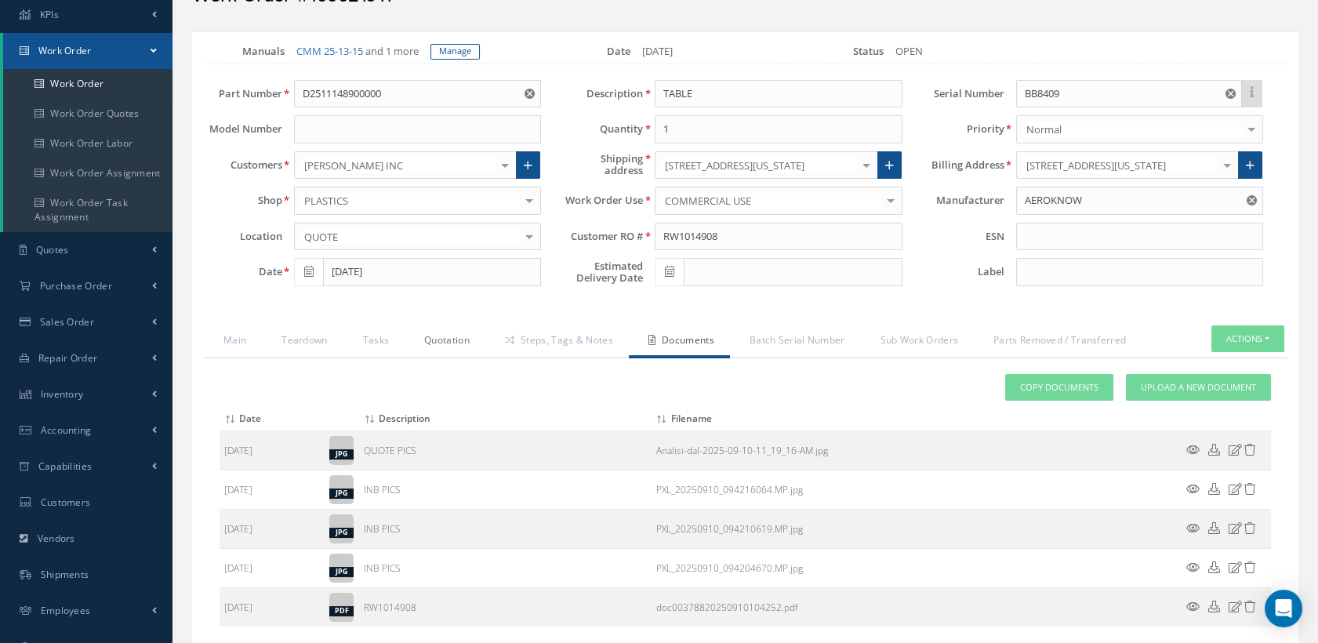
click at [452, 344] on link "Quotation" at bounding box center [445, 341] width 81 height 33
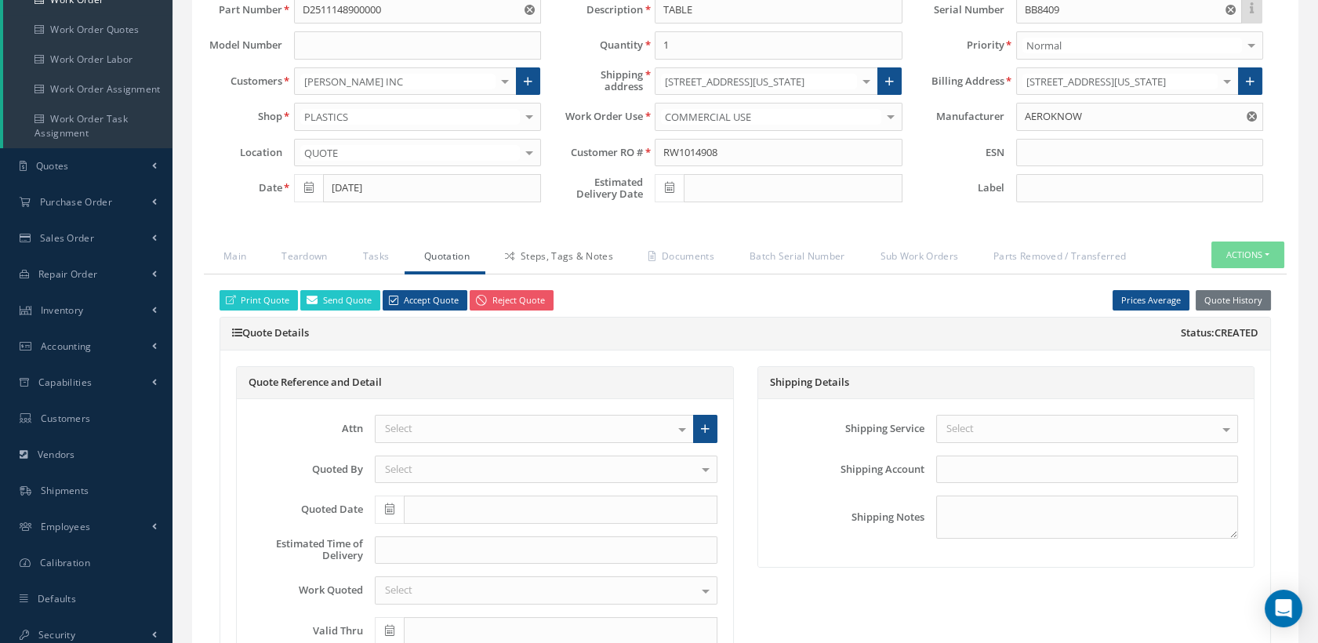
scroll to position [261, 0]
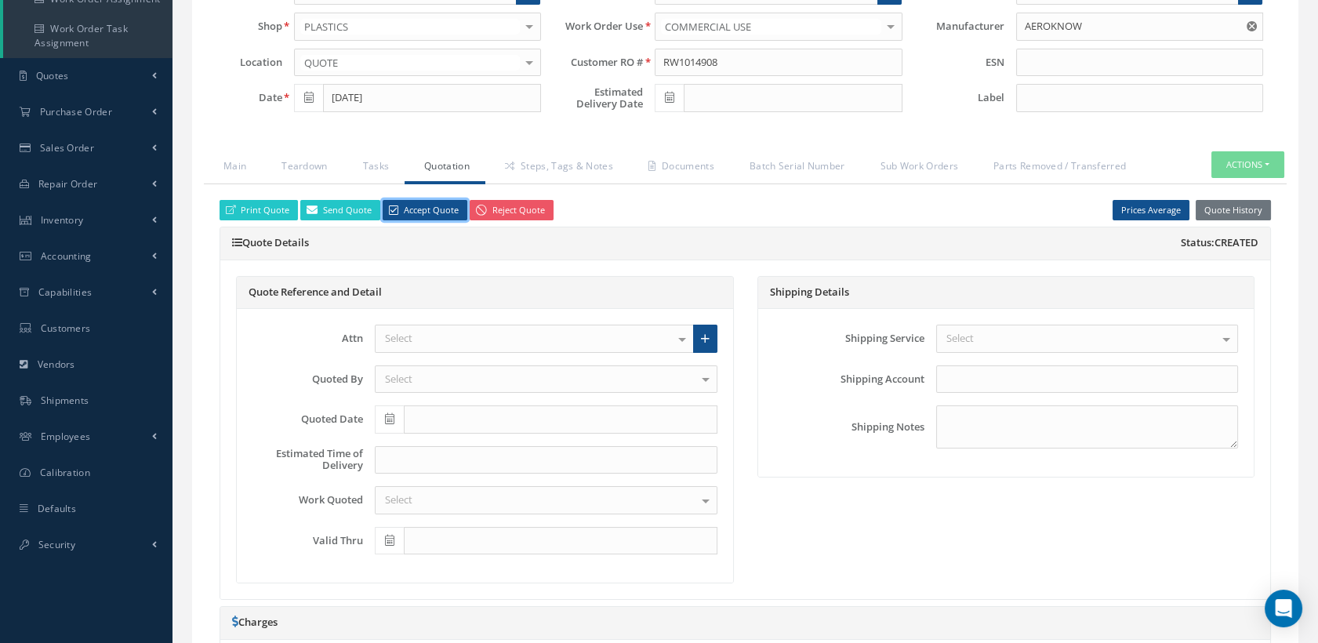
click at [438, 221] on link "Accept Quote" at bounding box center [425, 210] width 85 height 21
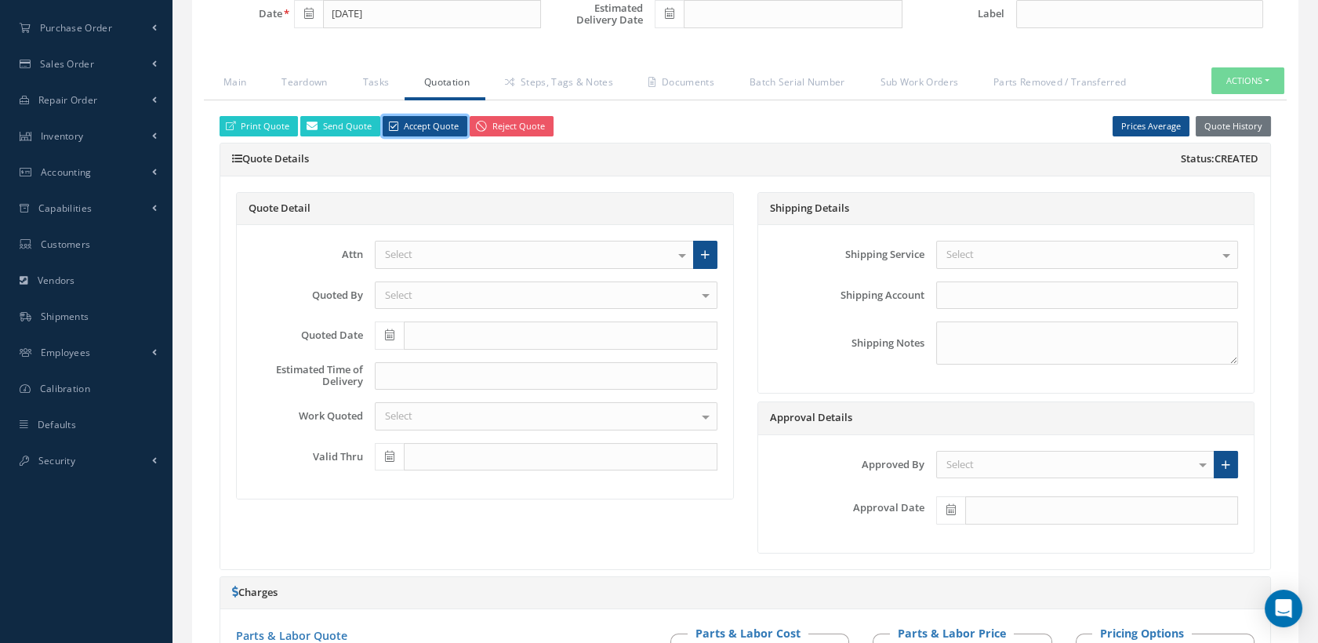
scroll to position [435, 0]
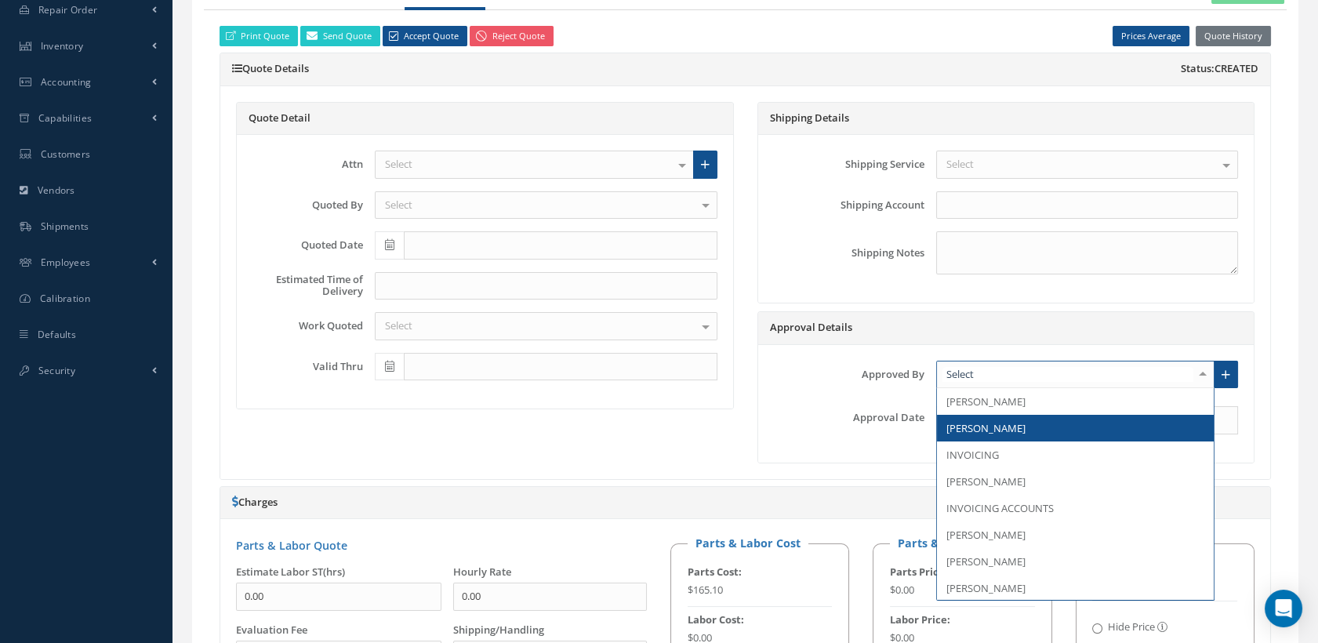
click at [982, 435] on span "[PERSON_NAME]" at bounding box center [986, 428] width 79 height 14
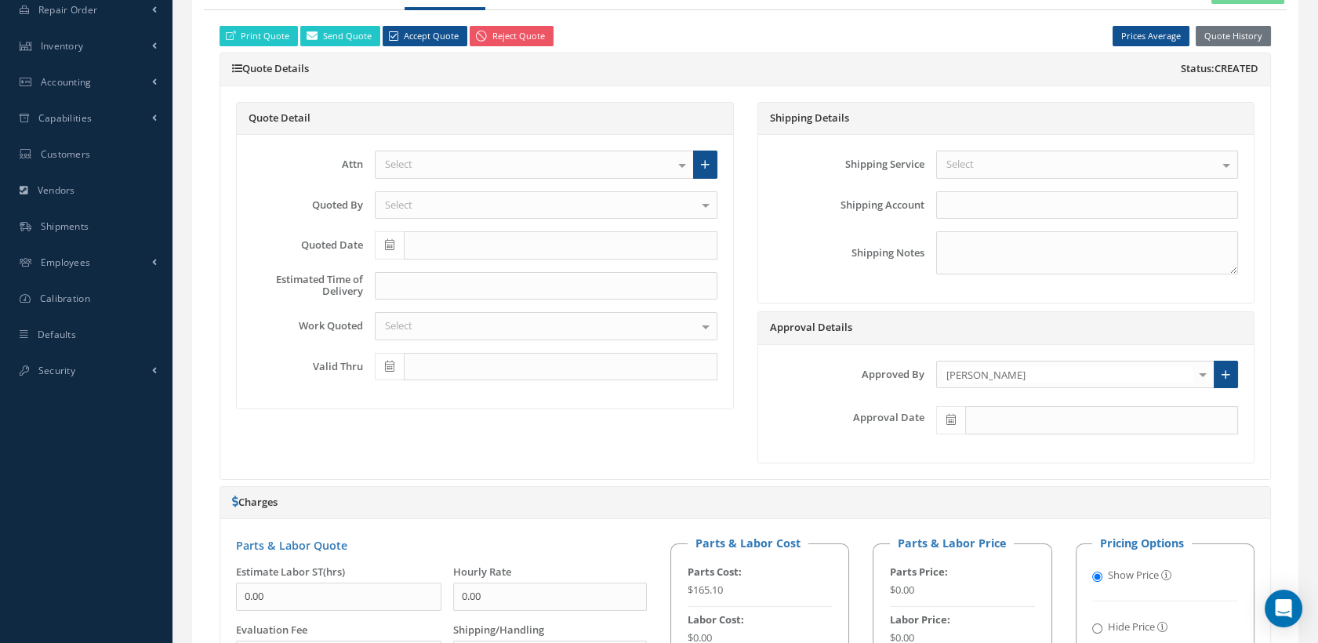
click at [951, 425] on icon at bounding box center [951, 419] width 9 height 11
click at [1031, 406] on th "[DATE]" at bounding box center [1018, 408] width 165 height 24
type input "[DATE]"
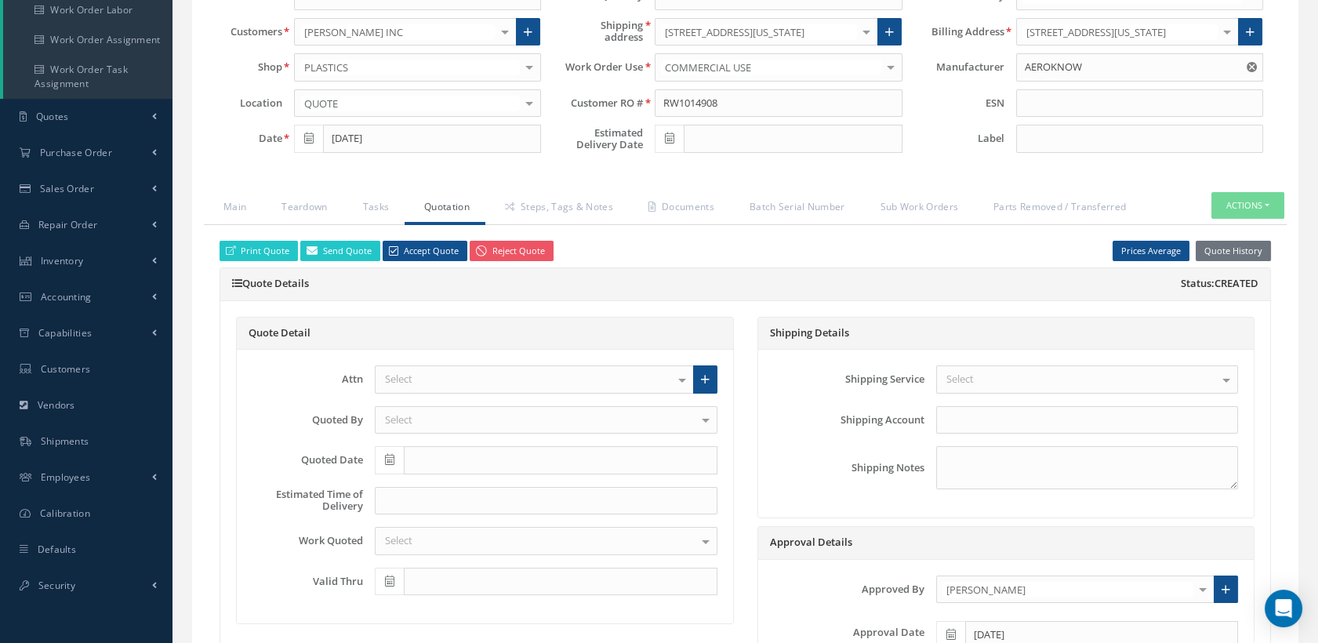
scroll to position [87, 0]
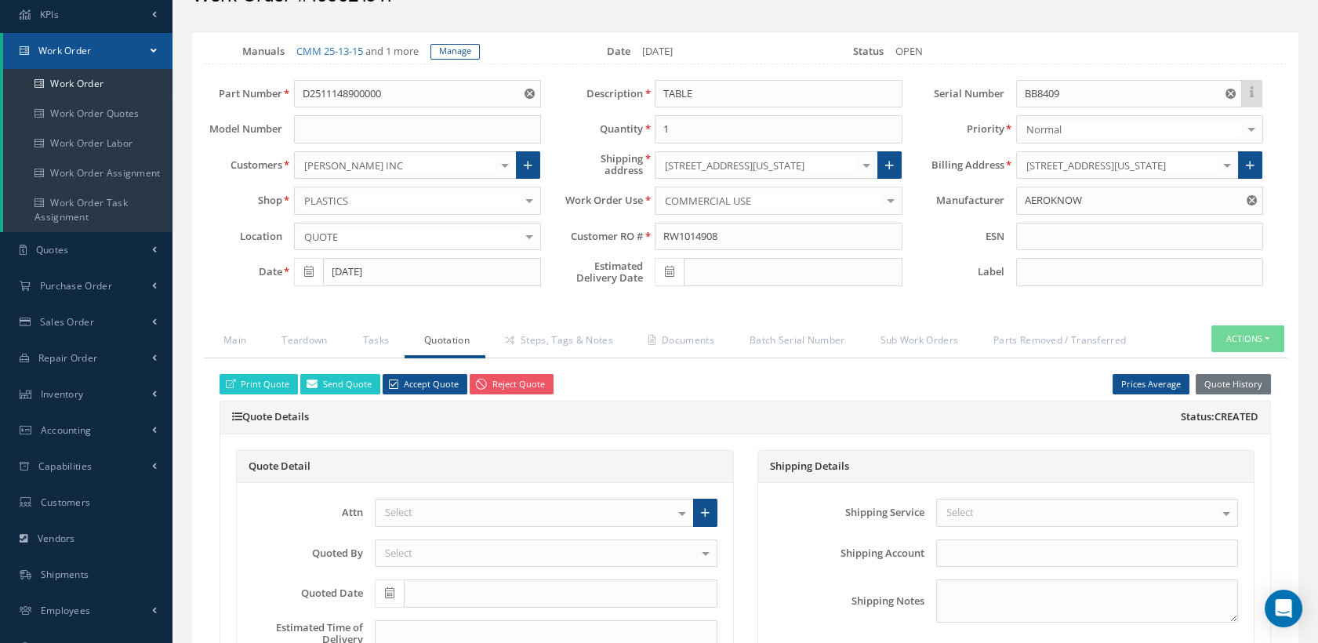
click at [668, 277] on icon at bounding box center [669, 271] width 9 height 11
click at [718, 449] on td "30" at bounding box center [714, 454] width 24 height 24
type input "[DATE]"
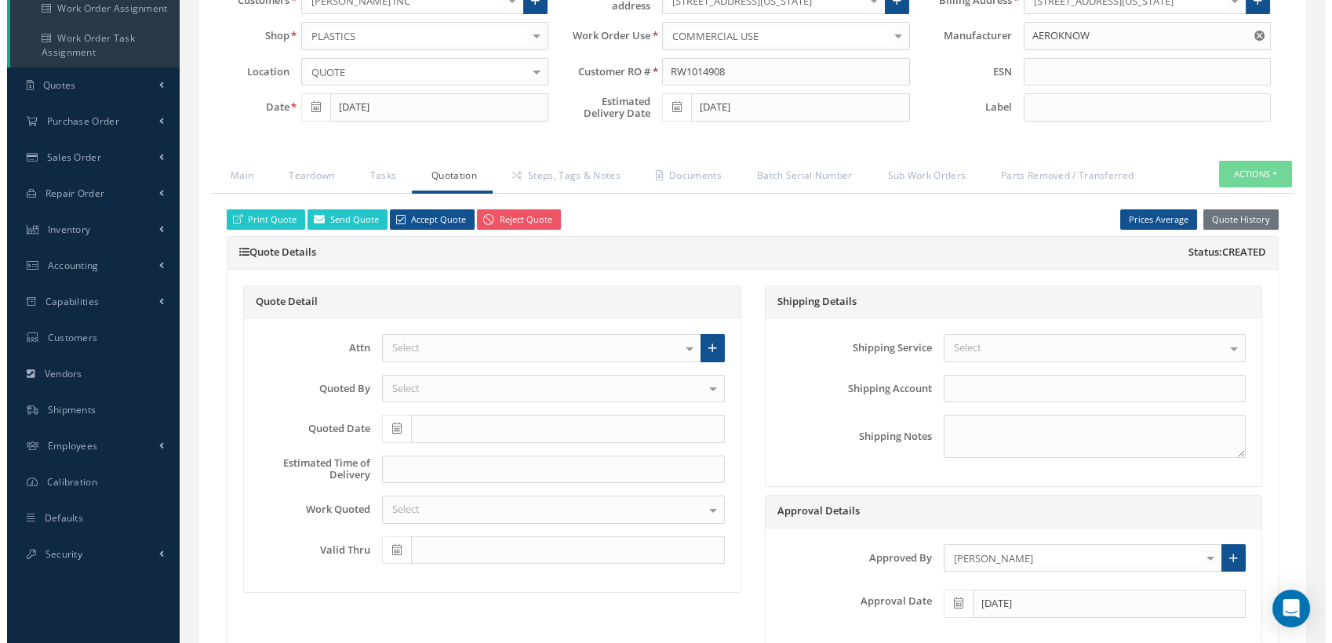
scroll to position [261, 0]
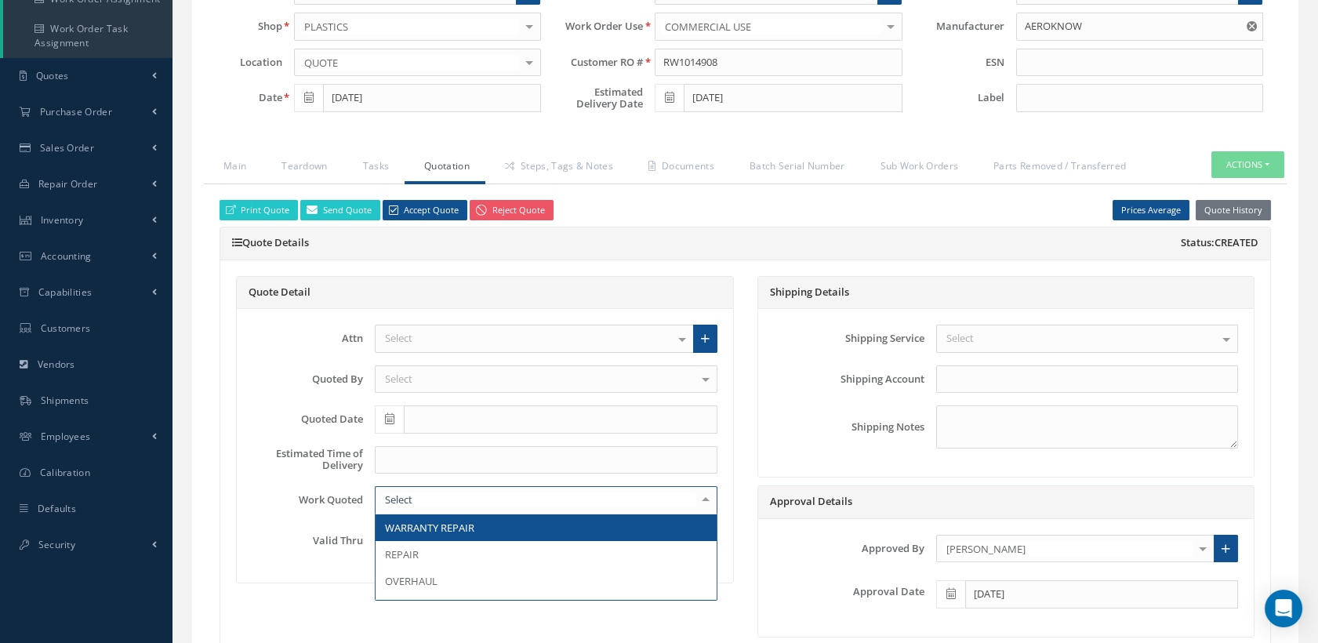
click at [467, 506] on div at bounding box center [546, 500] width 343 height 28
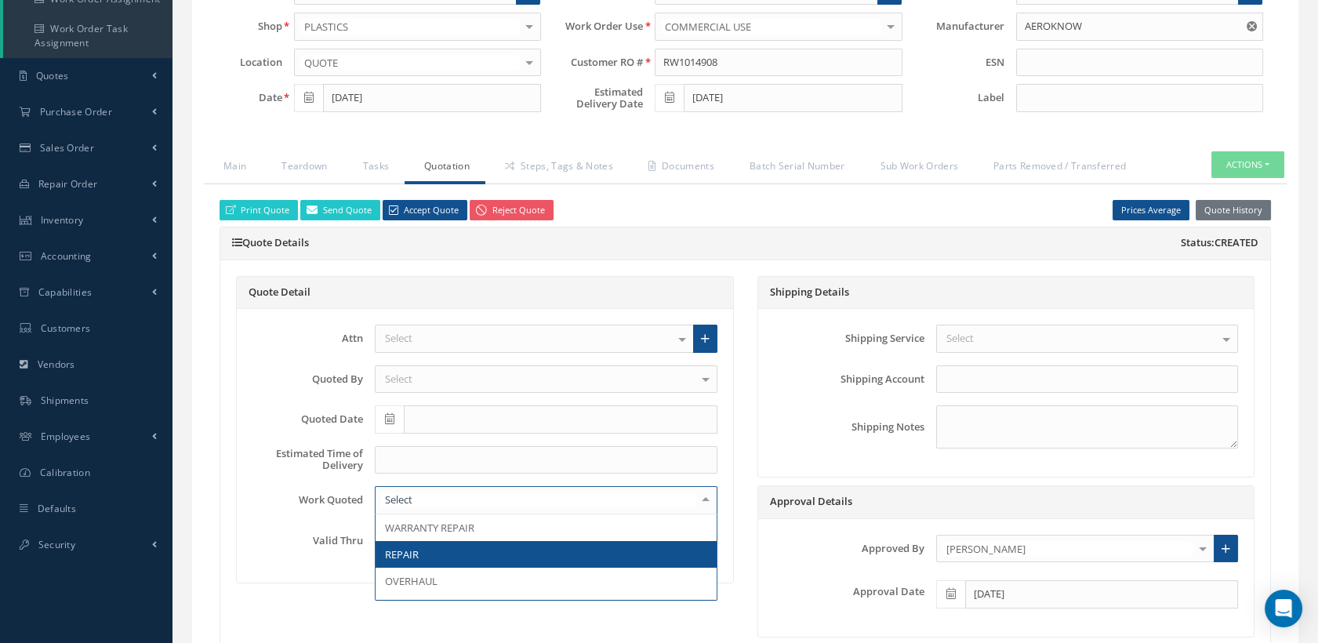
click at [435, 568] on span "REPAIR" at bounding box center [546, 554] width 341 height 27
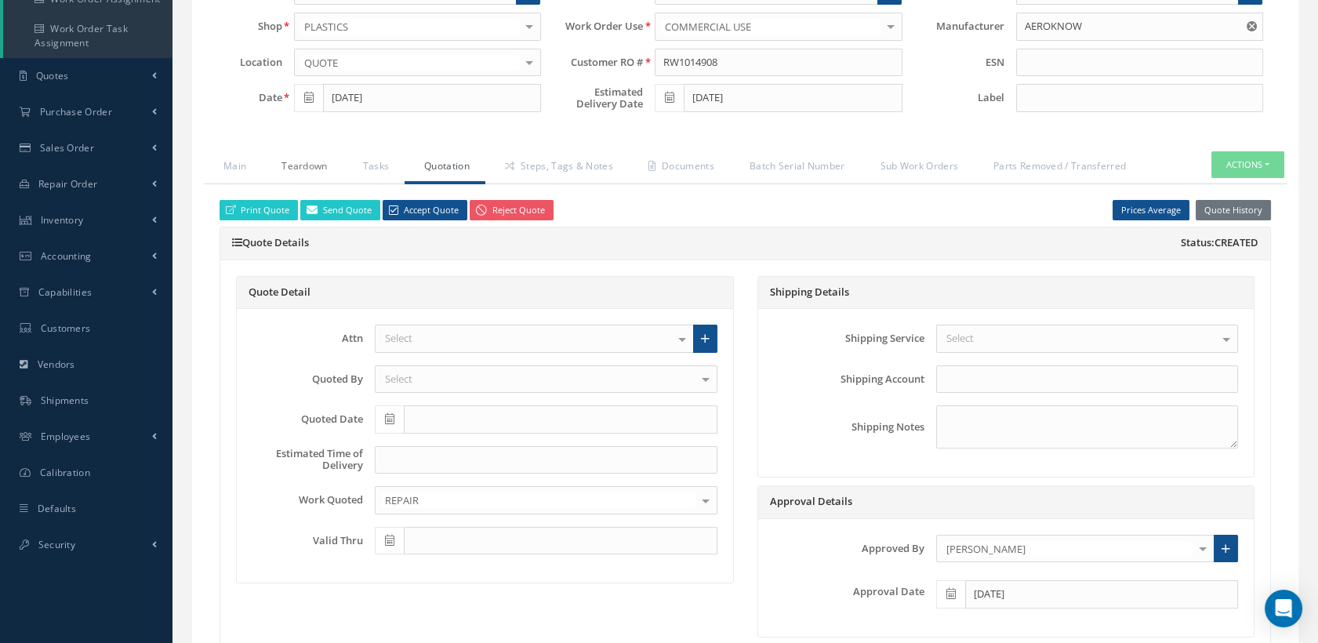
click at [307, 170] on link "Teardown" at bounding box center [302, 167] width 81 height 33
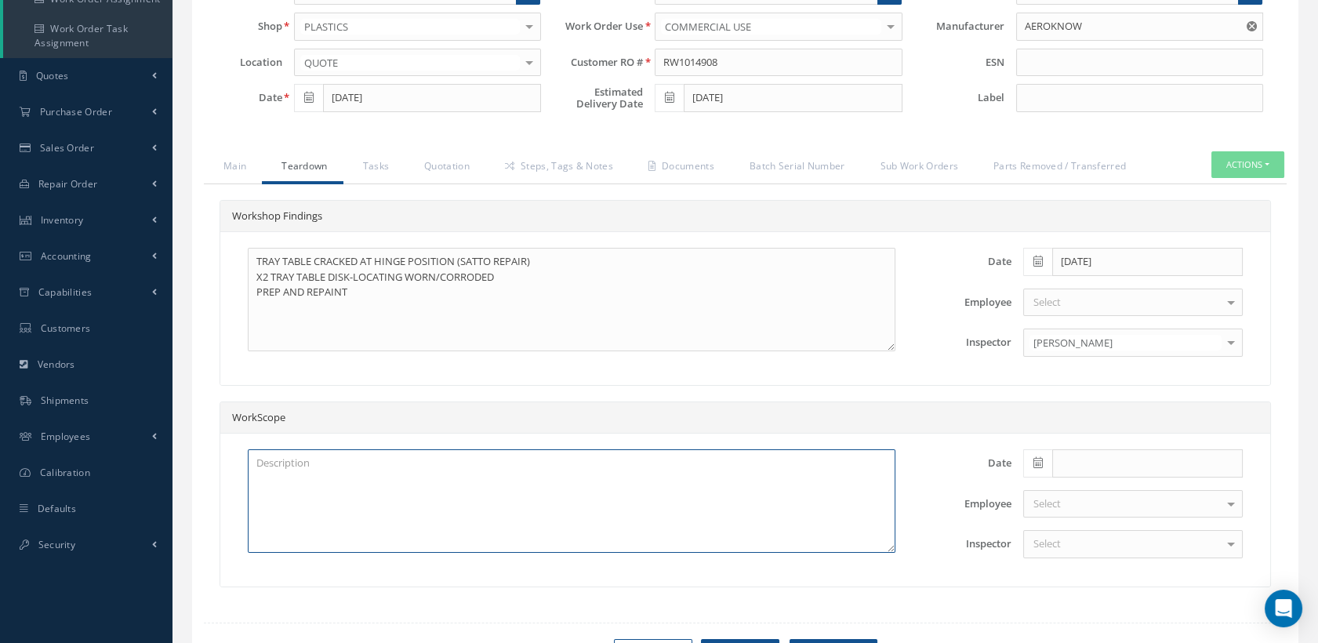
click at [340, 500] on textarea at bounding box center [572, 501] width 648 height 104
click at [1221, 179] on button "Actions" at bounding box center [1248, 164] width 73 height 27
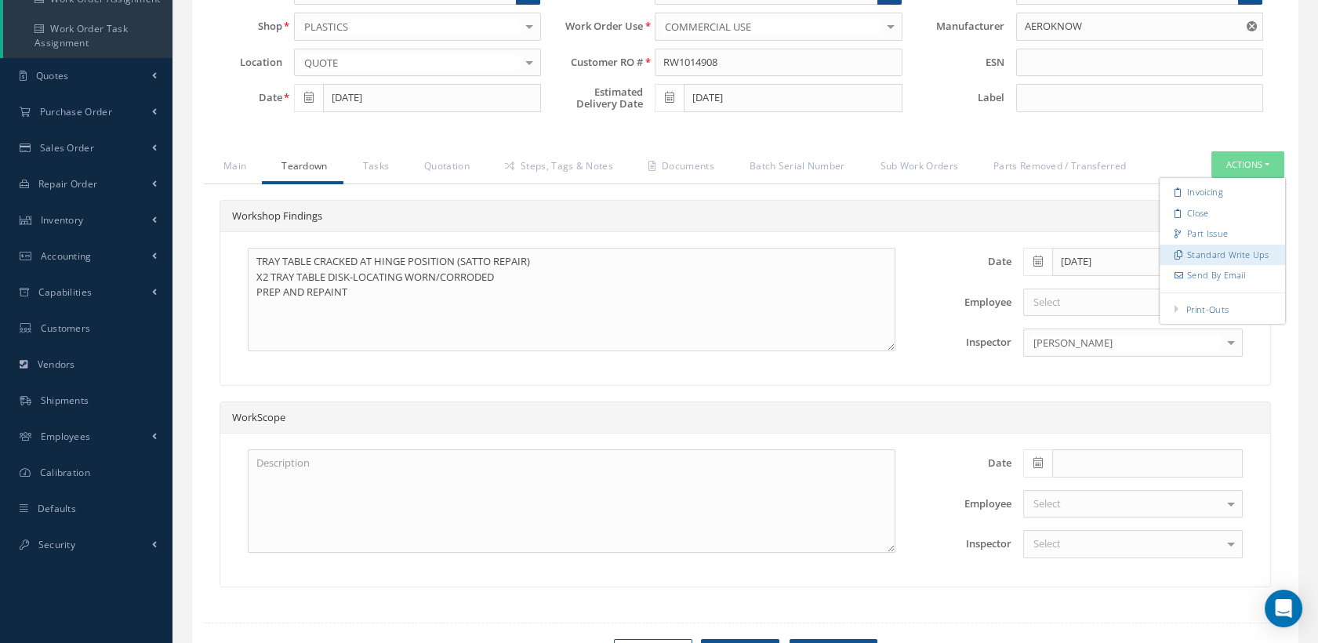
click at [1199, 265] on link "Standard Write Ups" at bounding box center [1222, 254] width 125 height 21
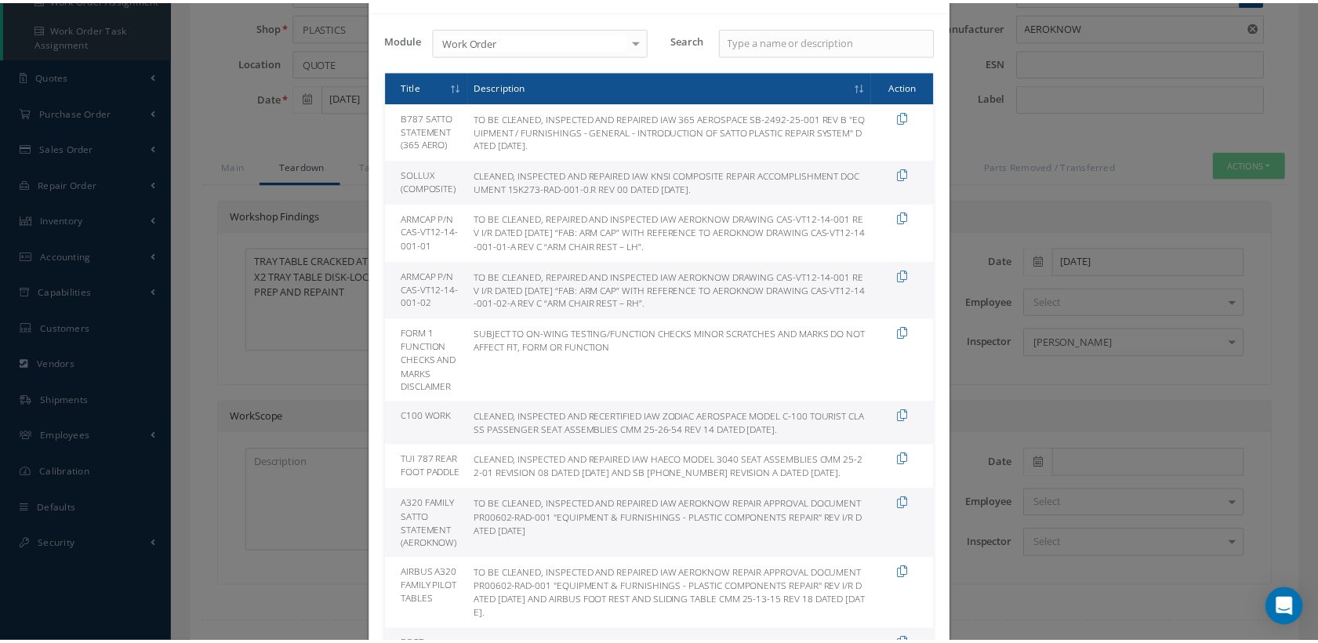
scroll to position [87, 0]
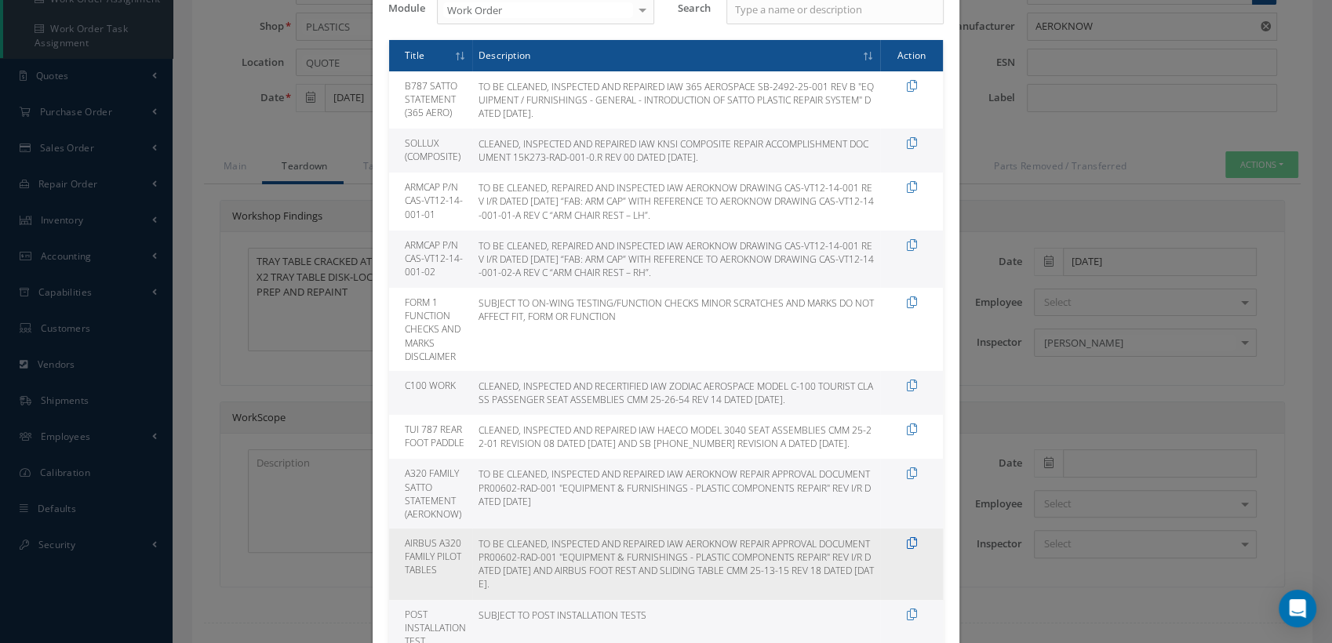
click at [907, 549] on icon at bounding box center [912, 543] width 10 height 12
type textarea "TO BE CLEANED, INSPECTED AND REPAIRED IAW AEROKNOW REPAIR APPROVAL DOCUMENT PR0…"
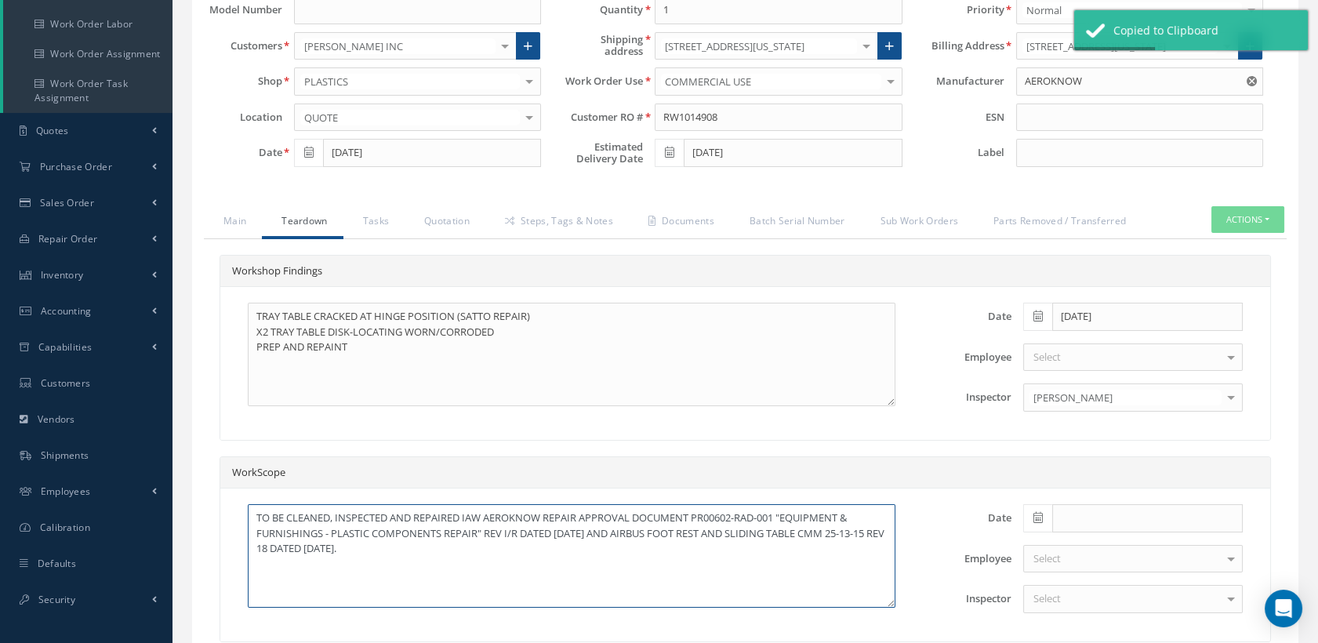
scroll to position [358, 0]
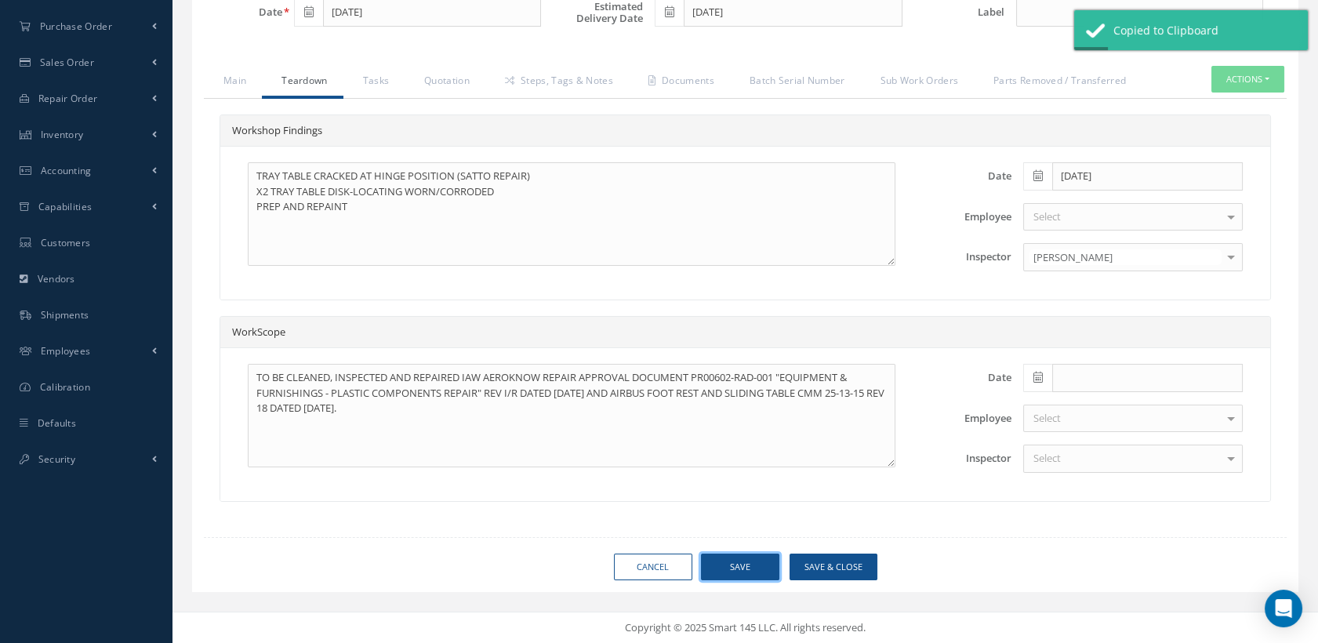
click at [748, 555] on button "Save" at bounding box center [740, 567] width 78 height 27
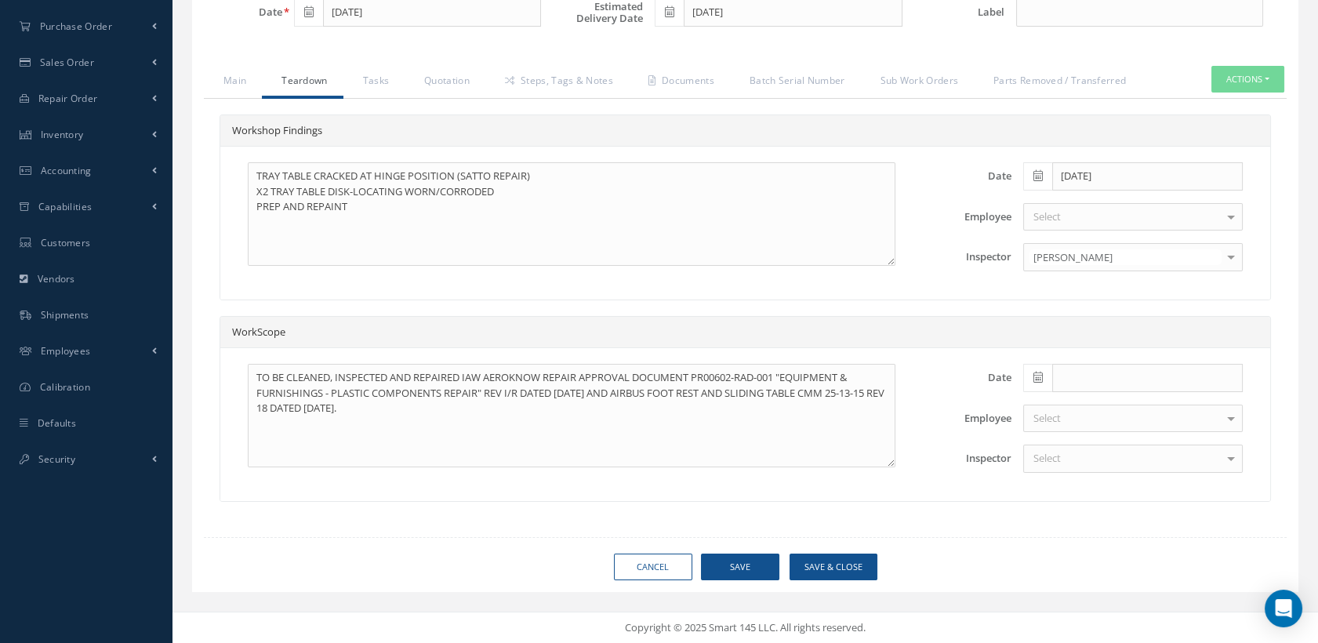
scroll to position [343, 0]
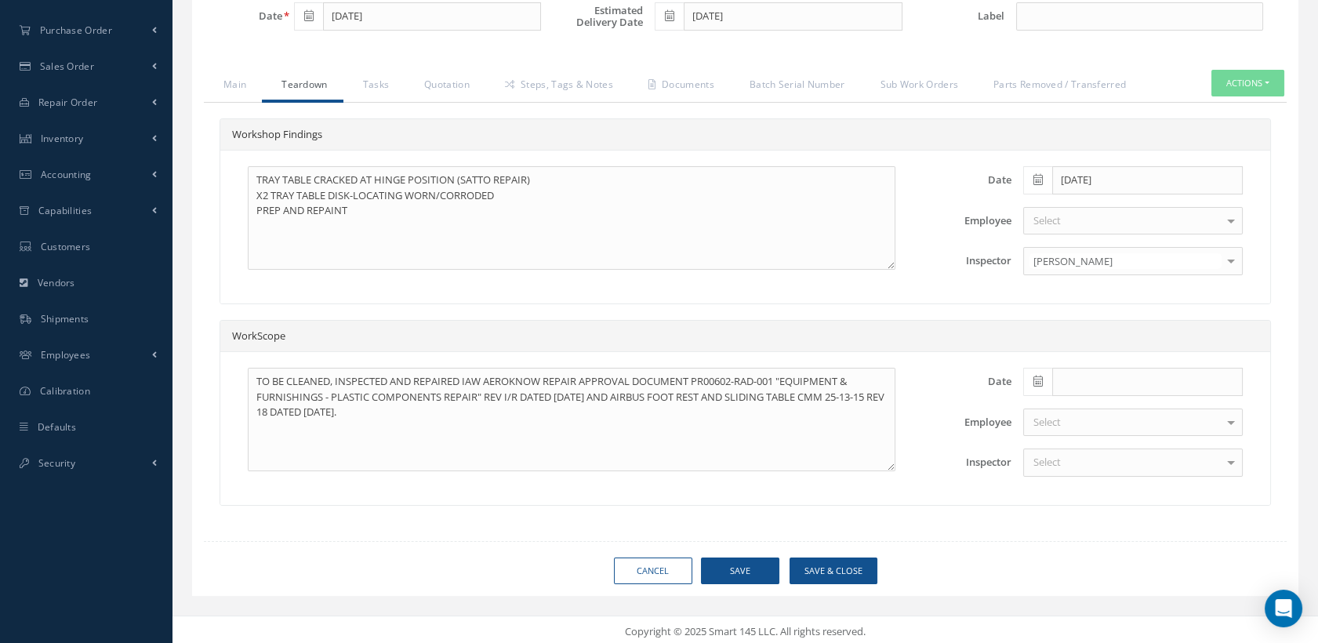
type input "AEROKNOW"
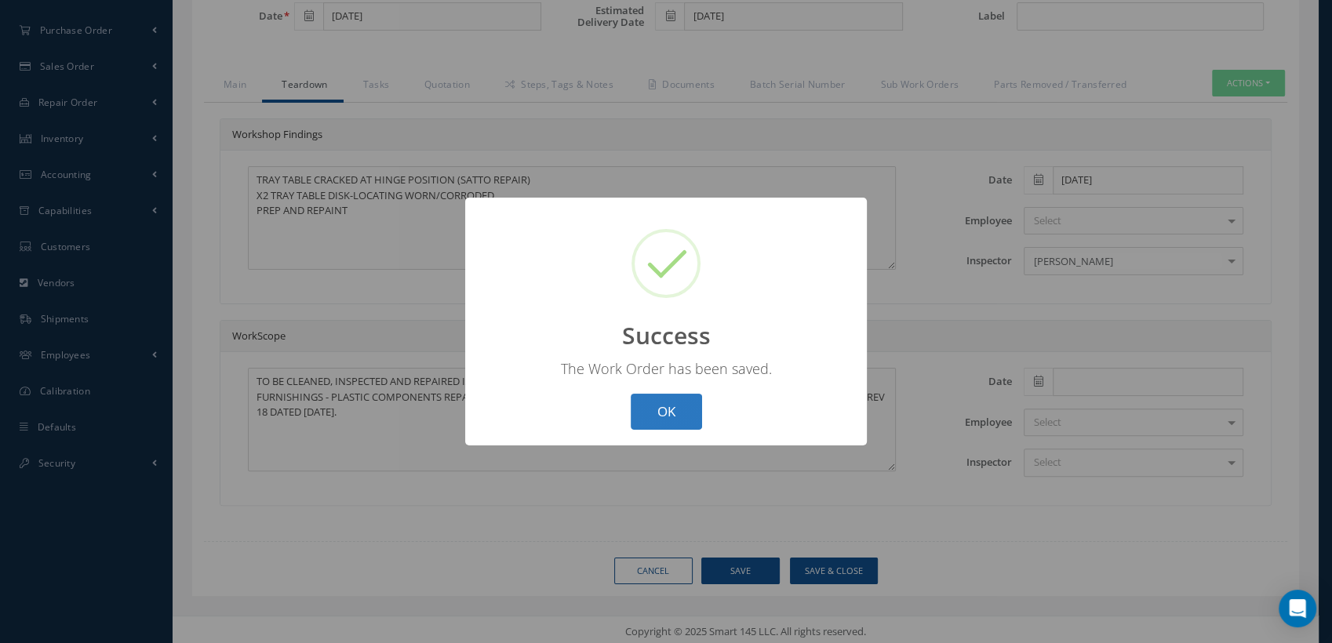
drag, startPoint x: 668, startPoint y: 411, endPoint x: 591, endPoint y: 194, distance: 229.9
click at [668, 406] on button "OK" at bounding box center [666, 412] width 71 height 37
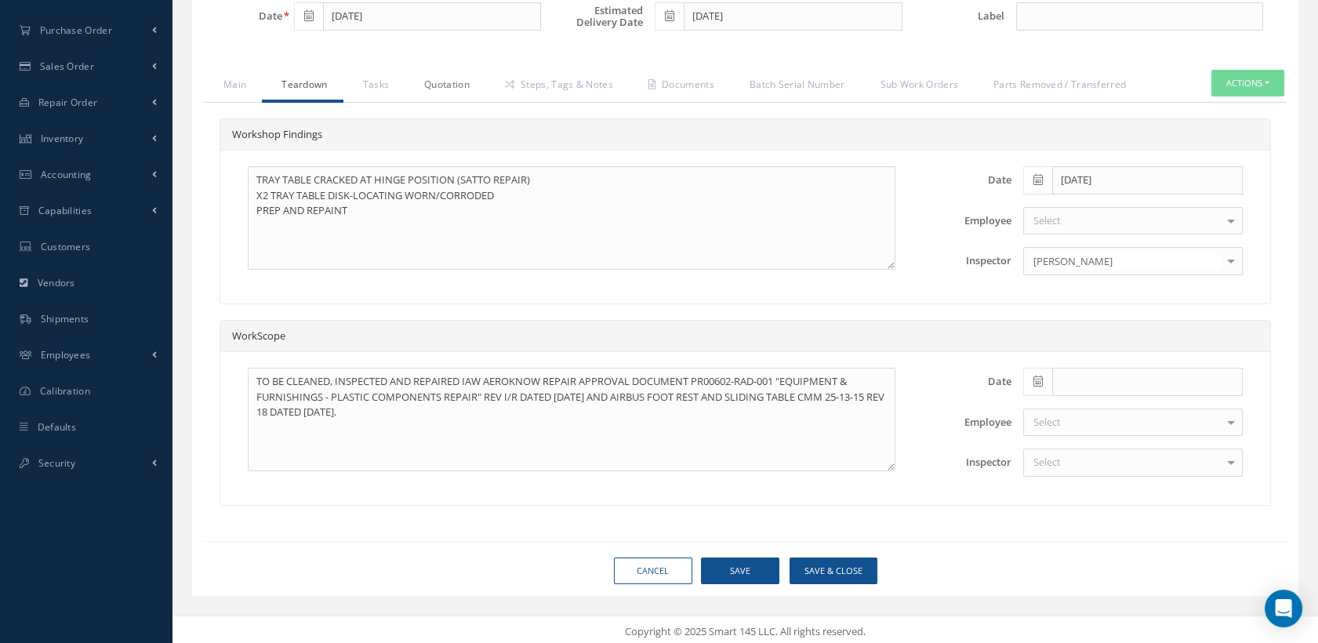
click at [454, 100] on link "Quotation" at bounding box center [445, 86] width 81 height 33
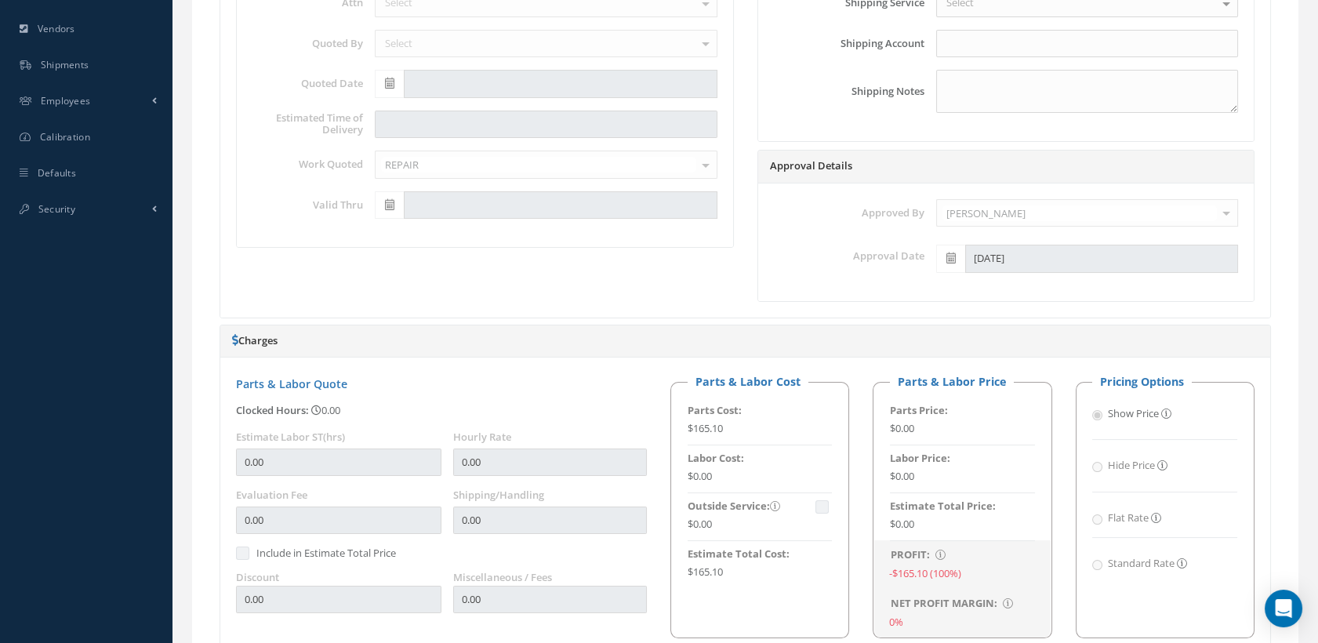
scroll to position [430, 0]
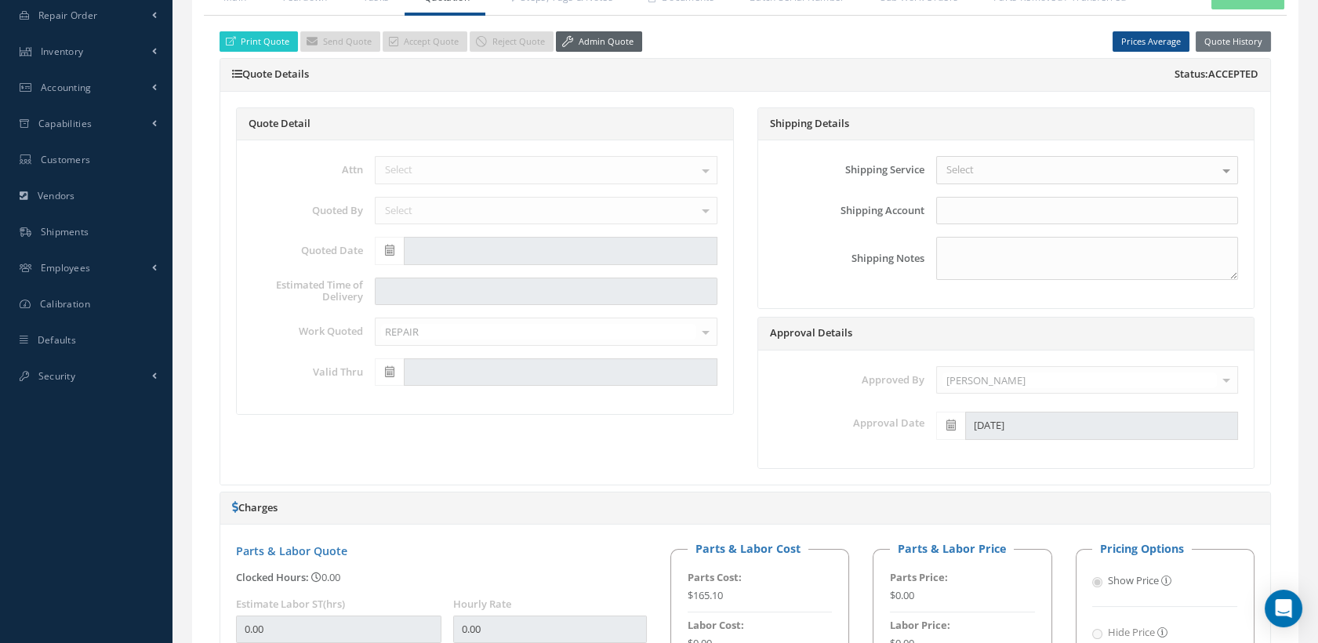
click at [589, 46] on link "Admin Quote" at bounding box center [599, 41] width 86 height 21
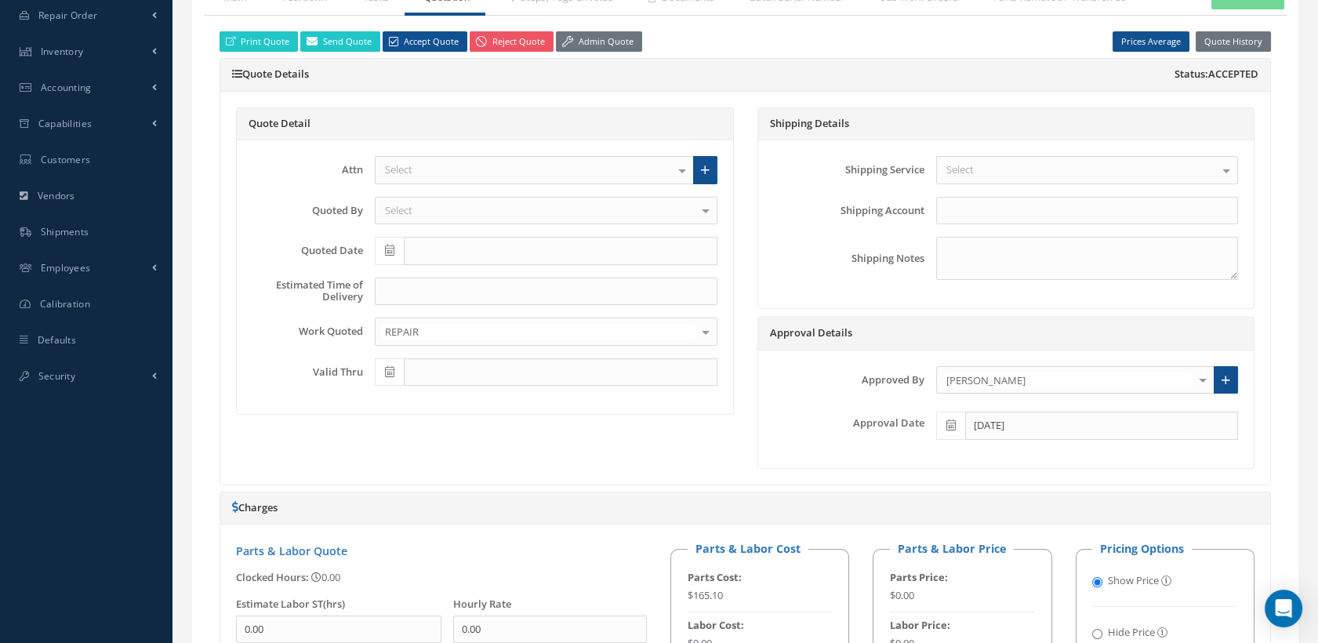
scroll to position [691, 0]
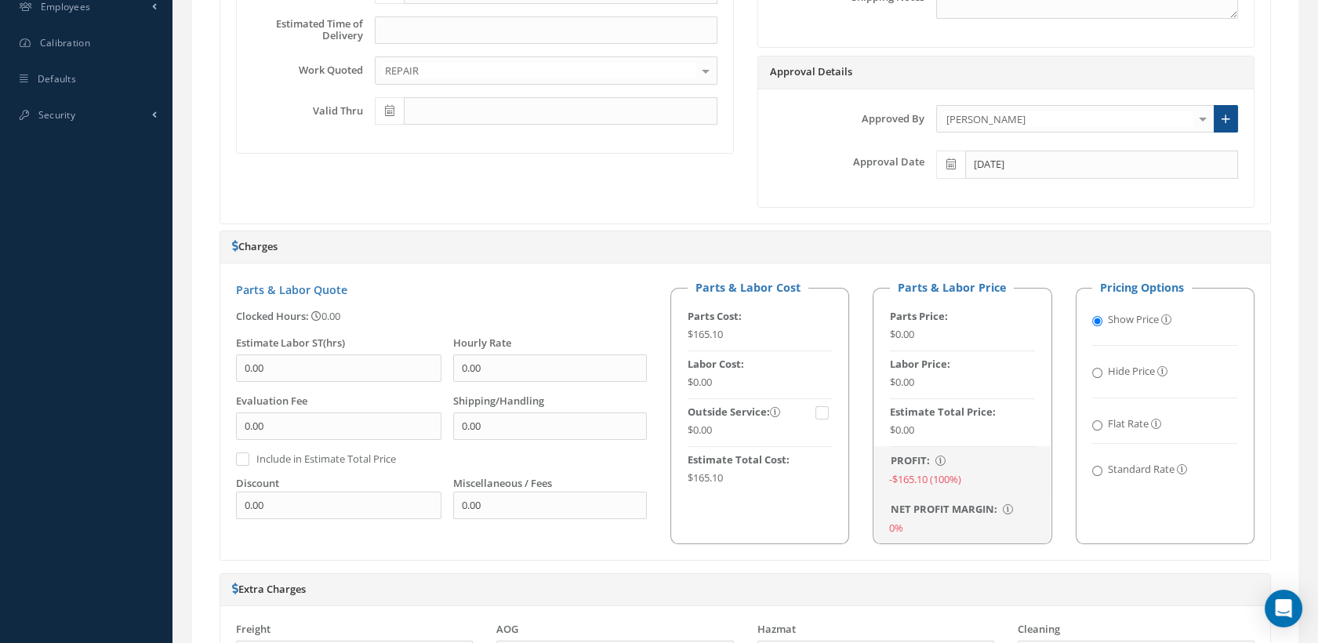
click at [1101, 476] on input "Standard Rate" at bounding box center [1097, 471] width 10 height 10
radio input "true"
radio input "false"
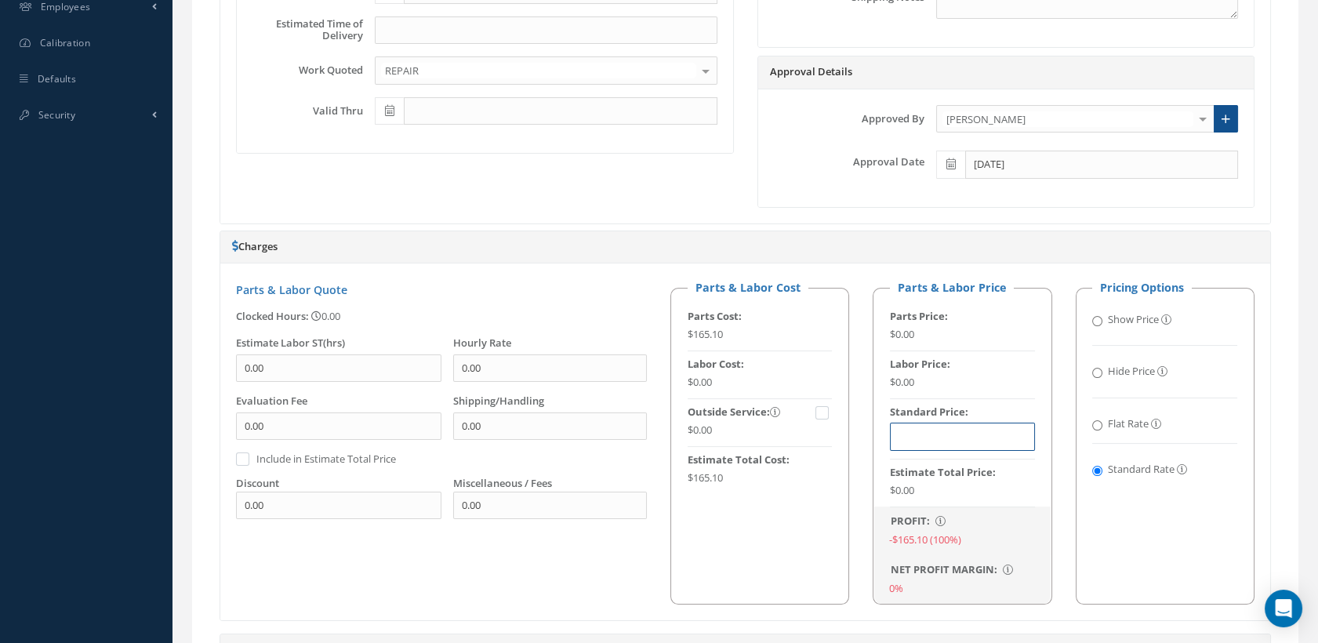
click at [990, 451] on input "text" at bounding box center [962, 437] width 145 height 28
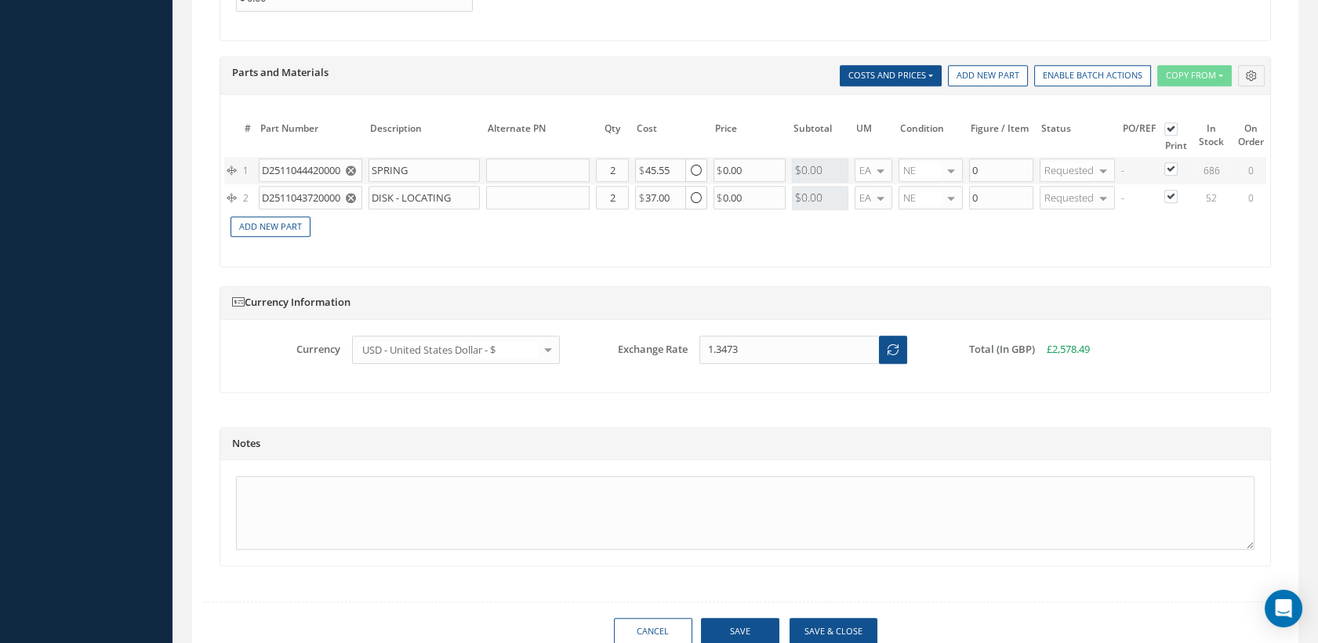
scroll to position [1553, 0]
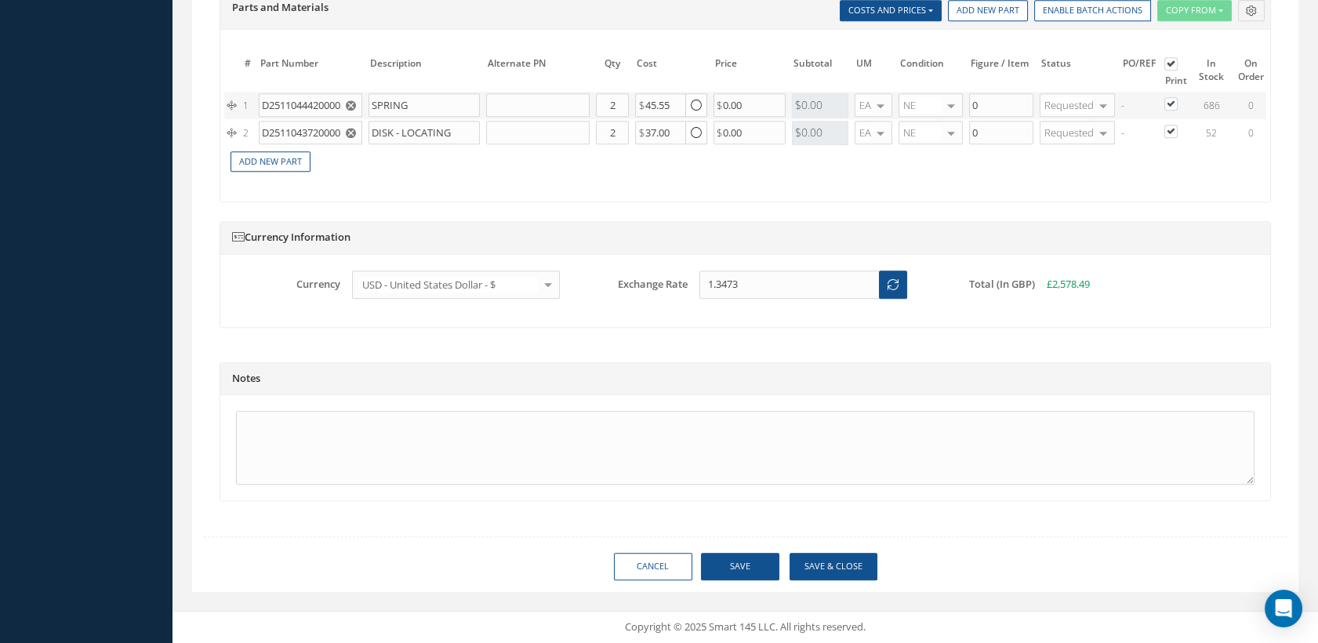
type input "$3,474.00"
click at [730, 567] on button "Save" at bounding box center [740, 566] width 78 height 27
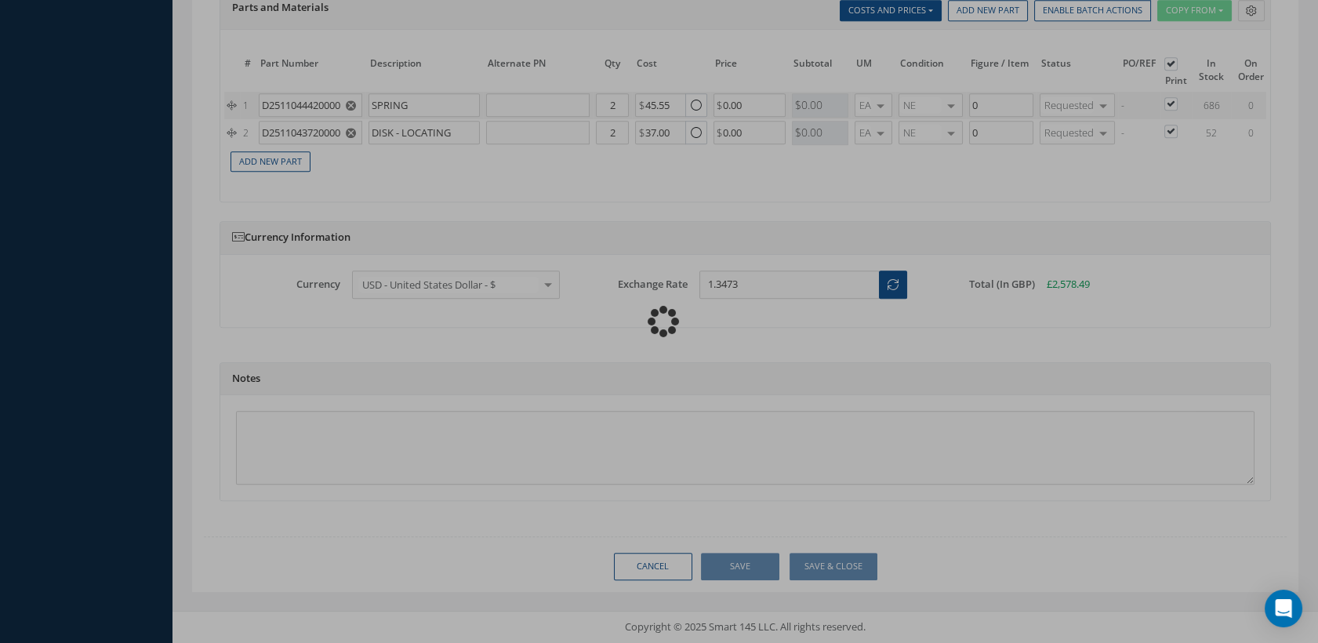
type input "$3,474"
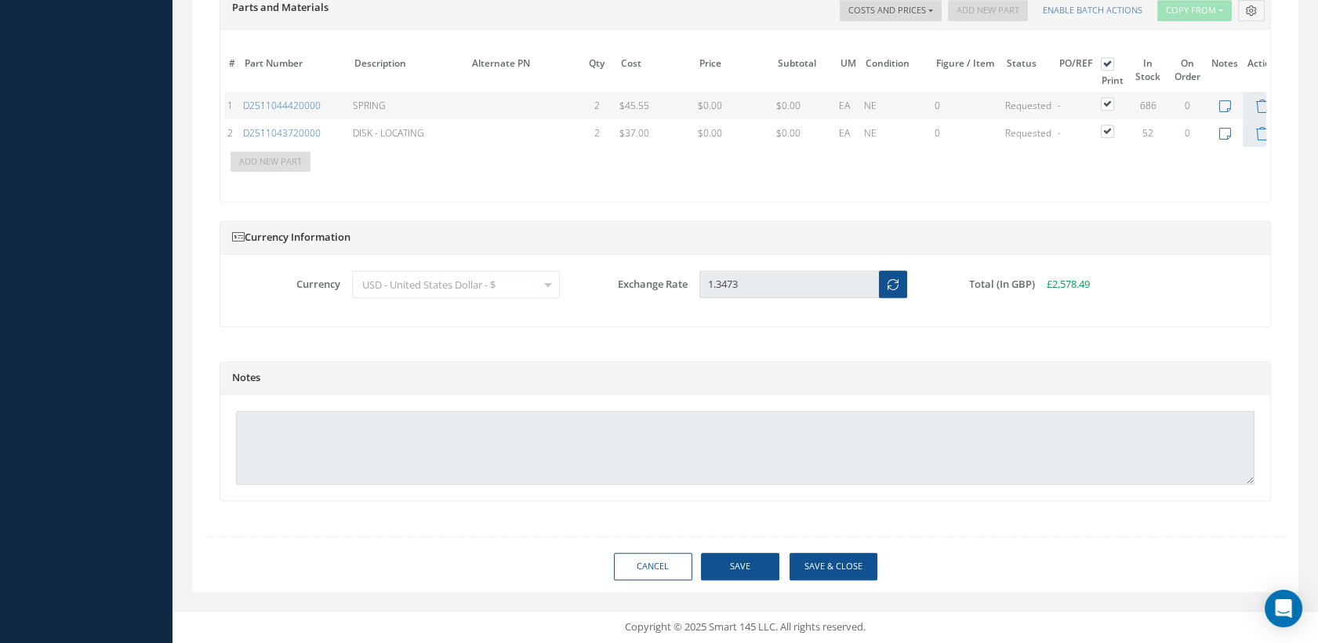
type input "AEROKNOW"
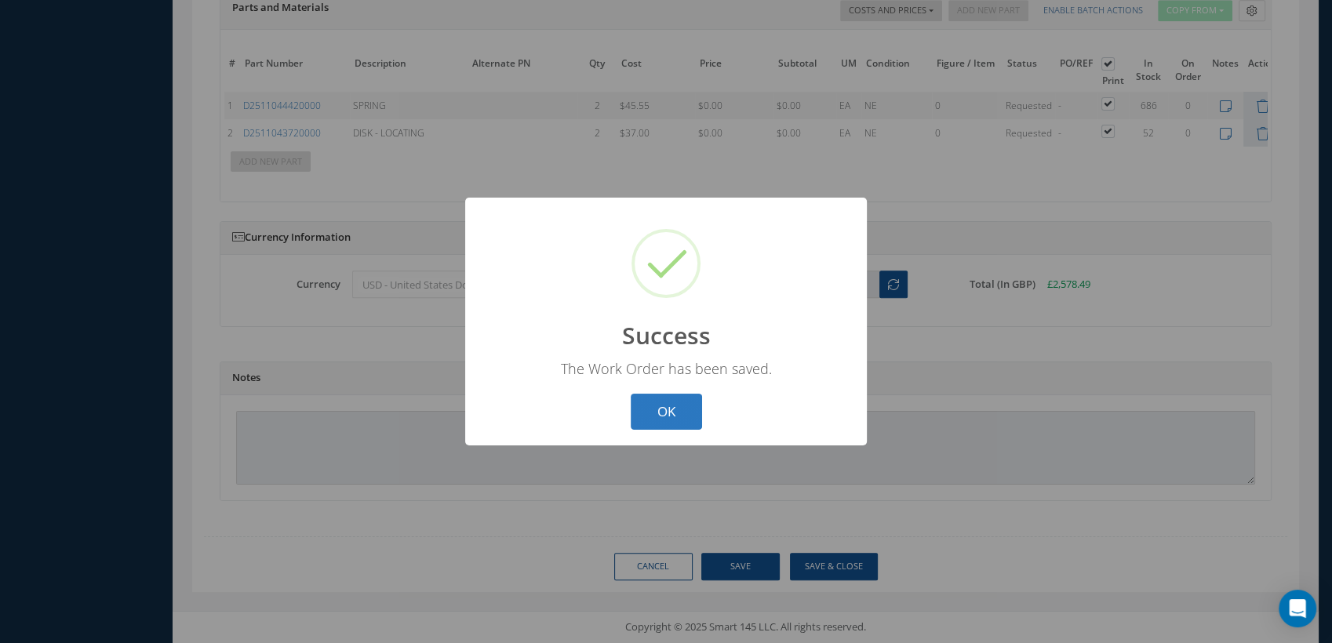
click at [674, 409] on button "OK" at bounding box center [666, 412] width 71 height 37
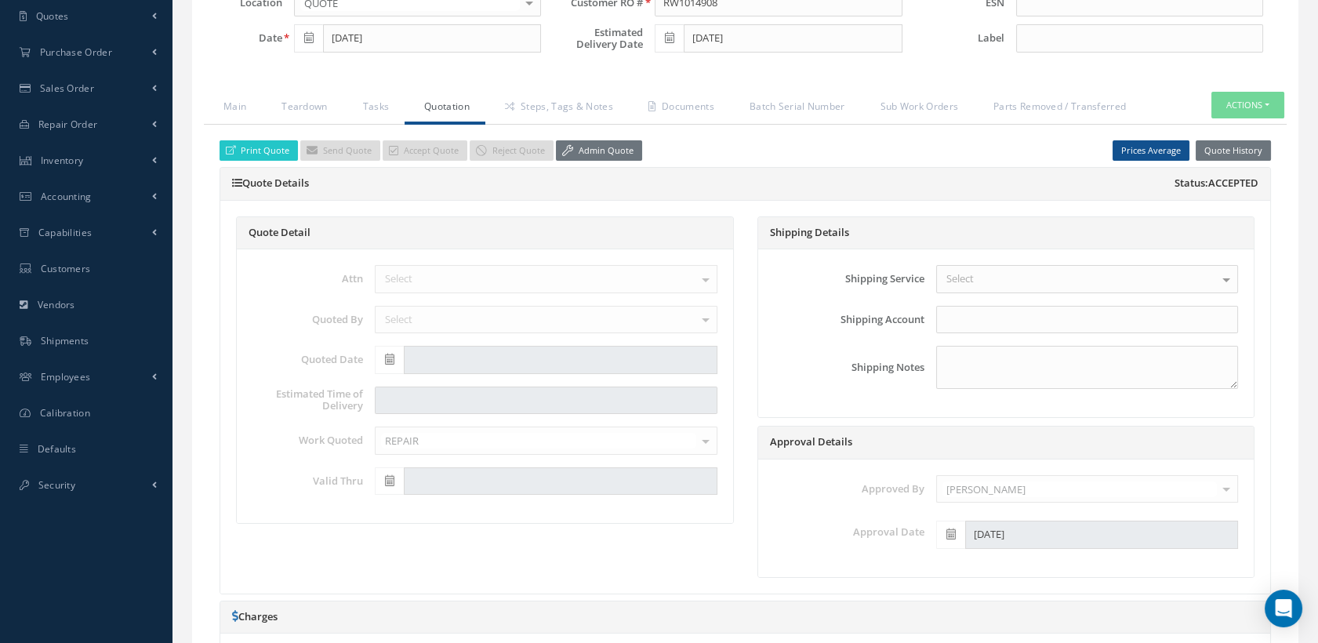
scroll to position [245, 0]
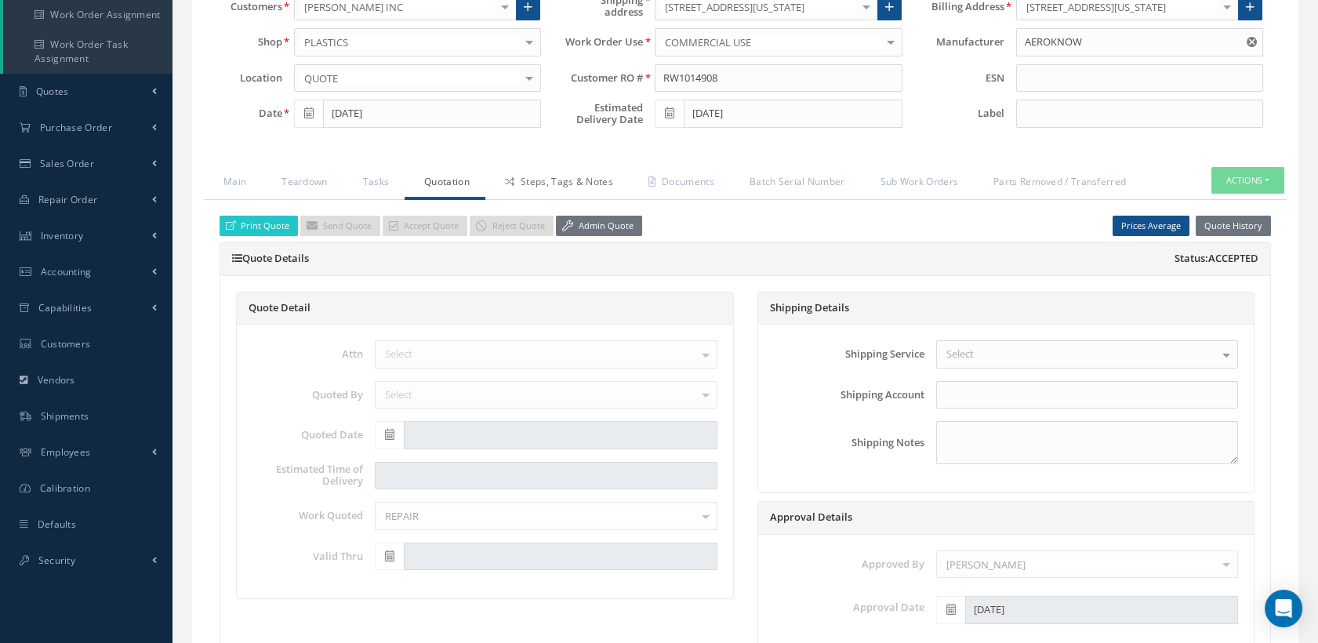
click at [577, 192] on link "Steps, Tags & Notes" at bounding box center [557, 183] width 144 height 33
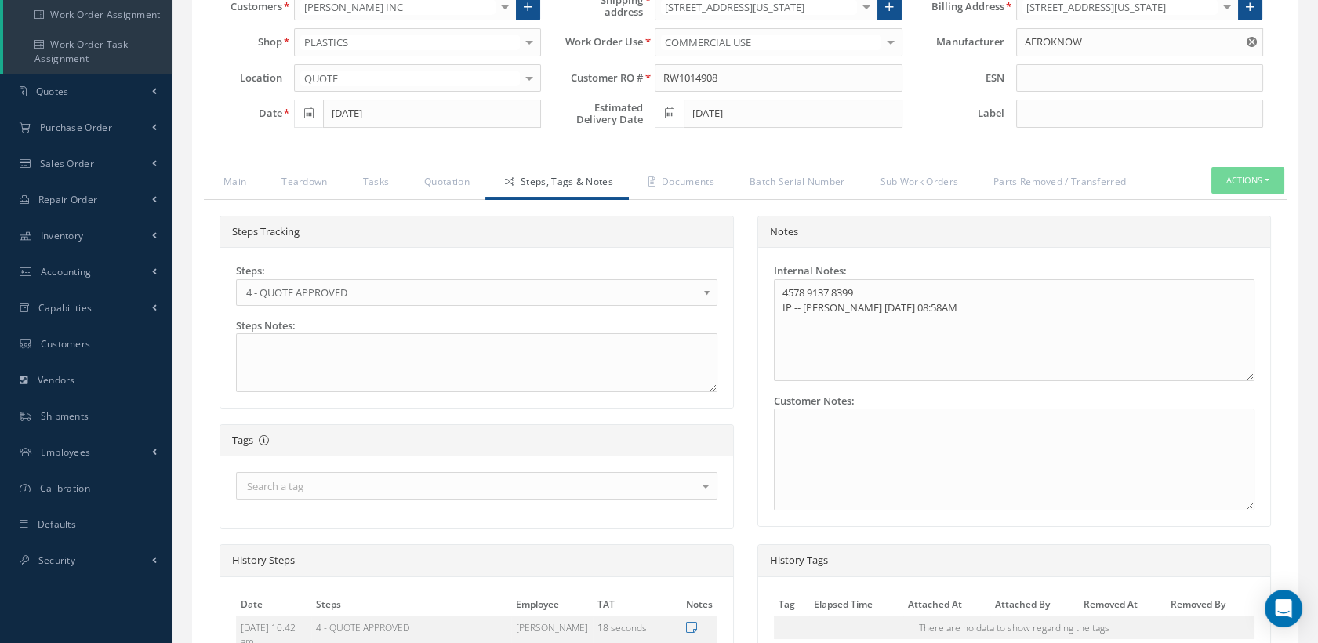
click at [397, 300] on span "4 - QUOTE APPROVED" at bounding box center [471, 292] width 451 height 19
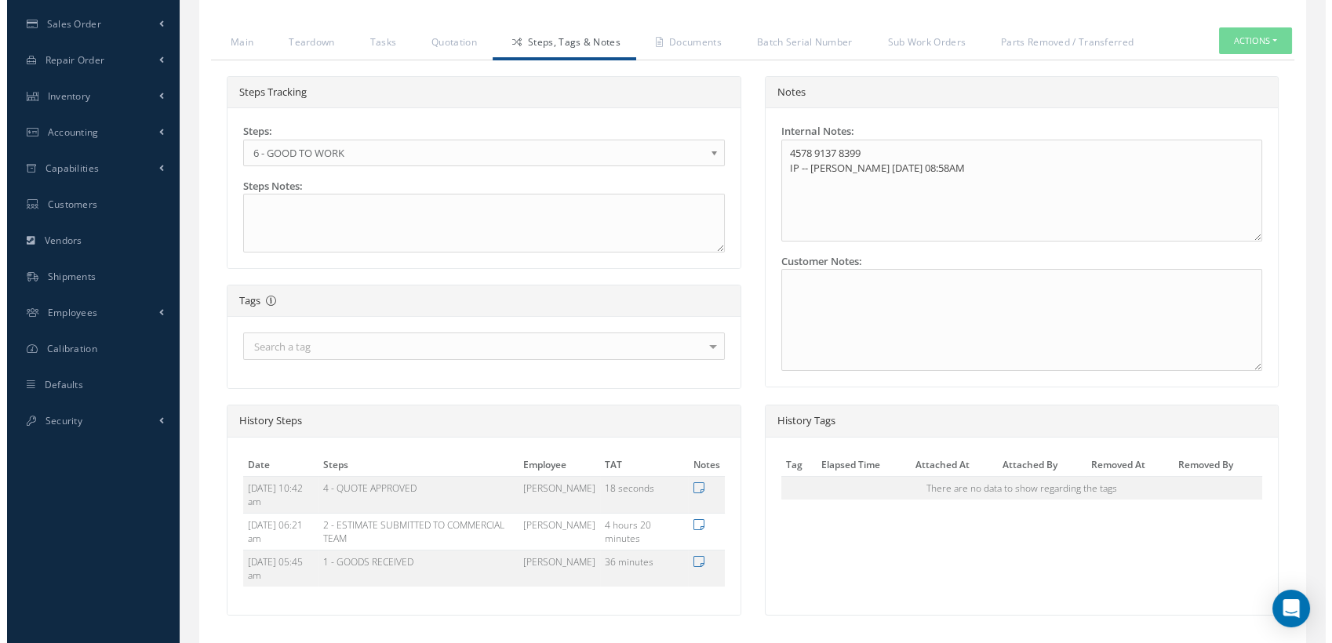
scroll to position [510, 0]
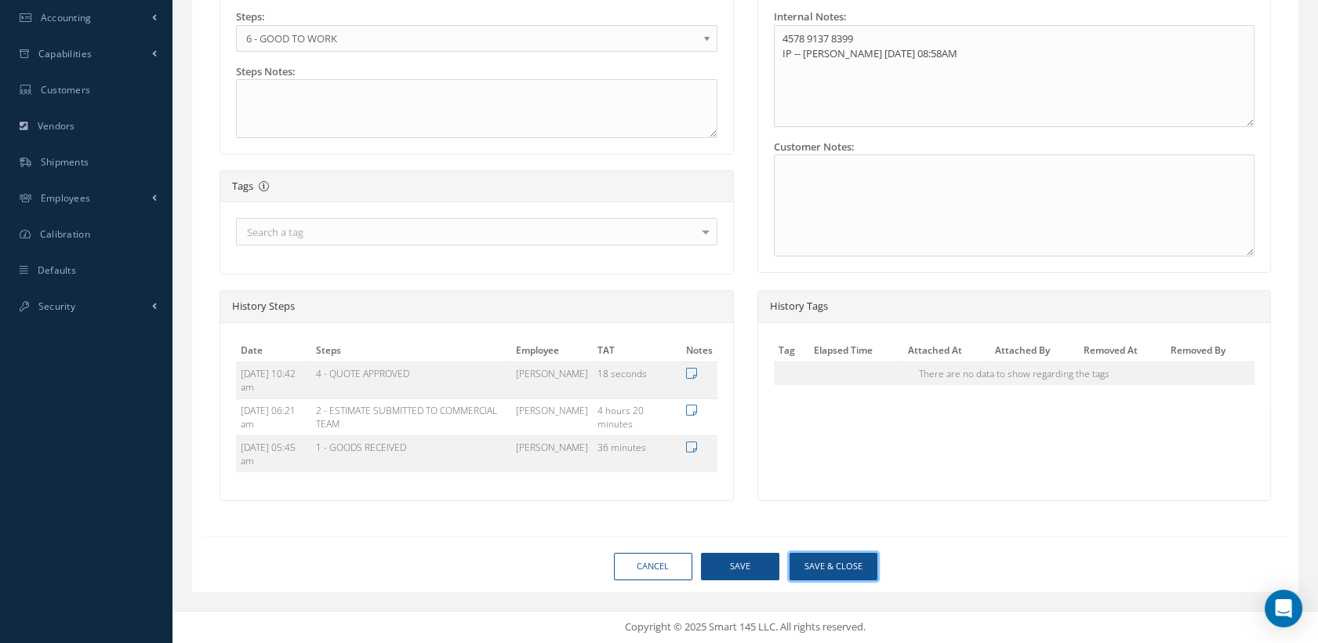
click at [828, 570] on button "Save & Close" at bounding box center [834, 566] width 88 height 27
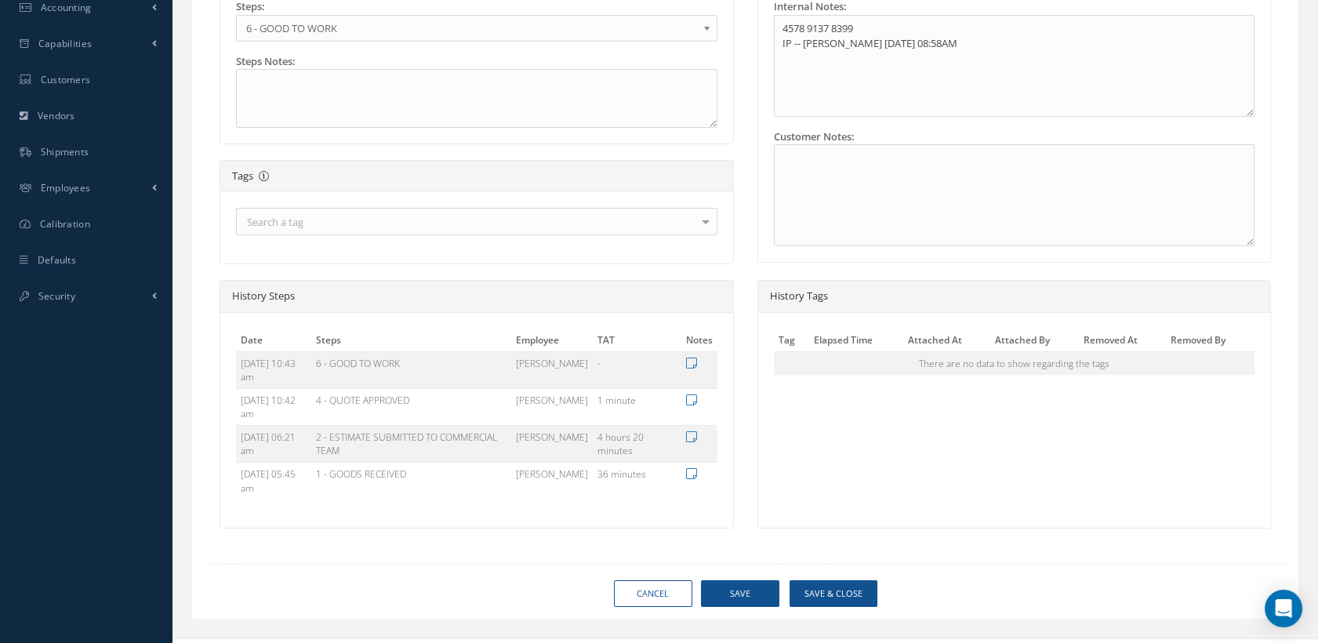
type input "AEROKNOW"
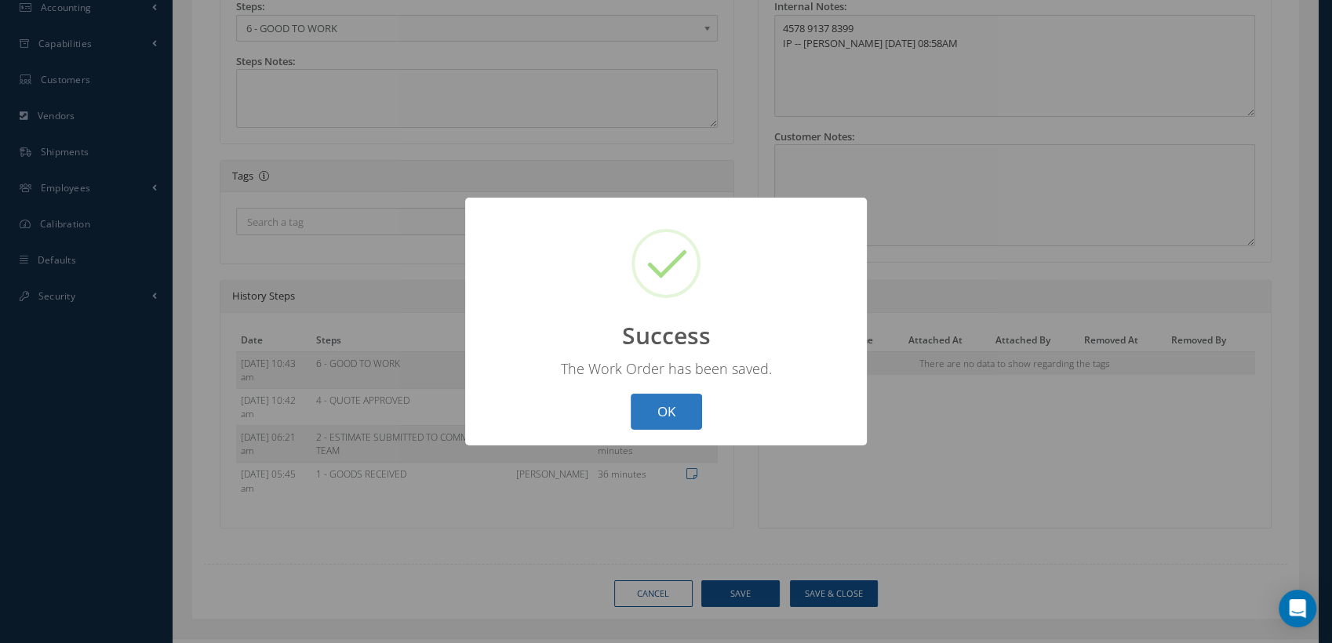
click at [684, 416] on button "OK" at bounding box center [666, 412] width 71 height 37
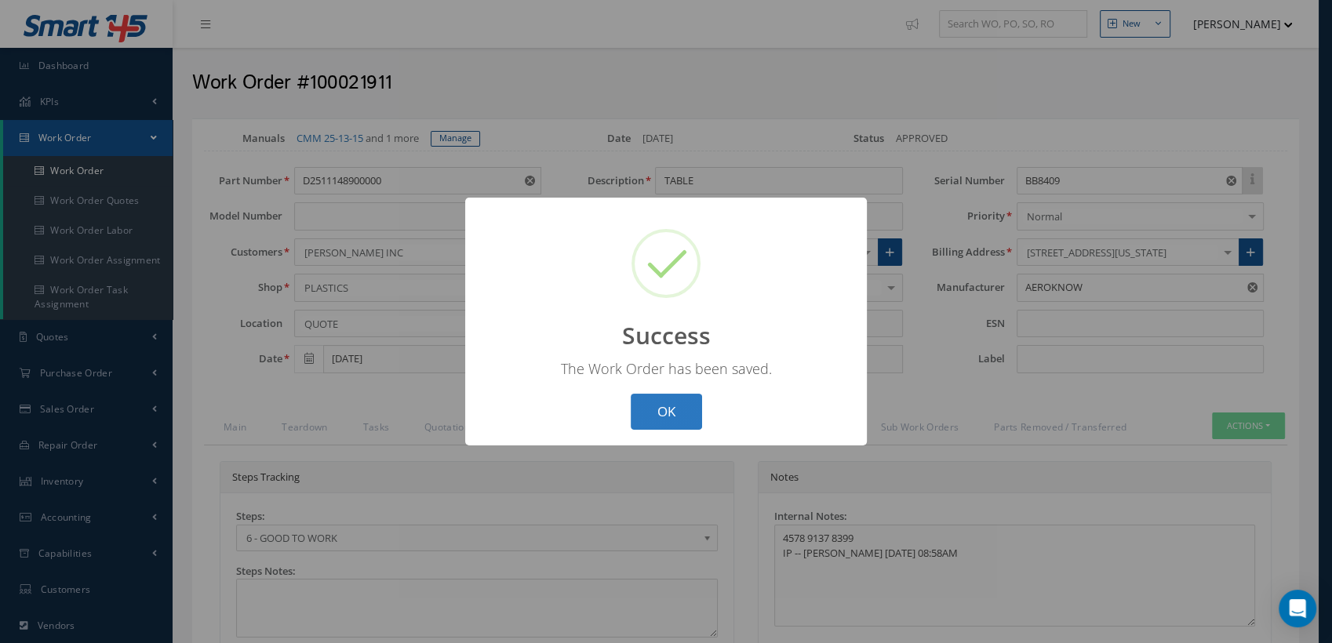
select select "25"
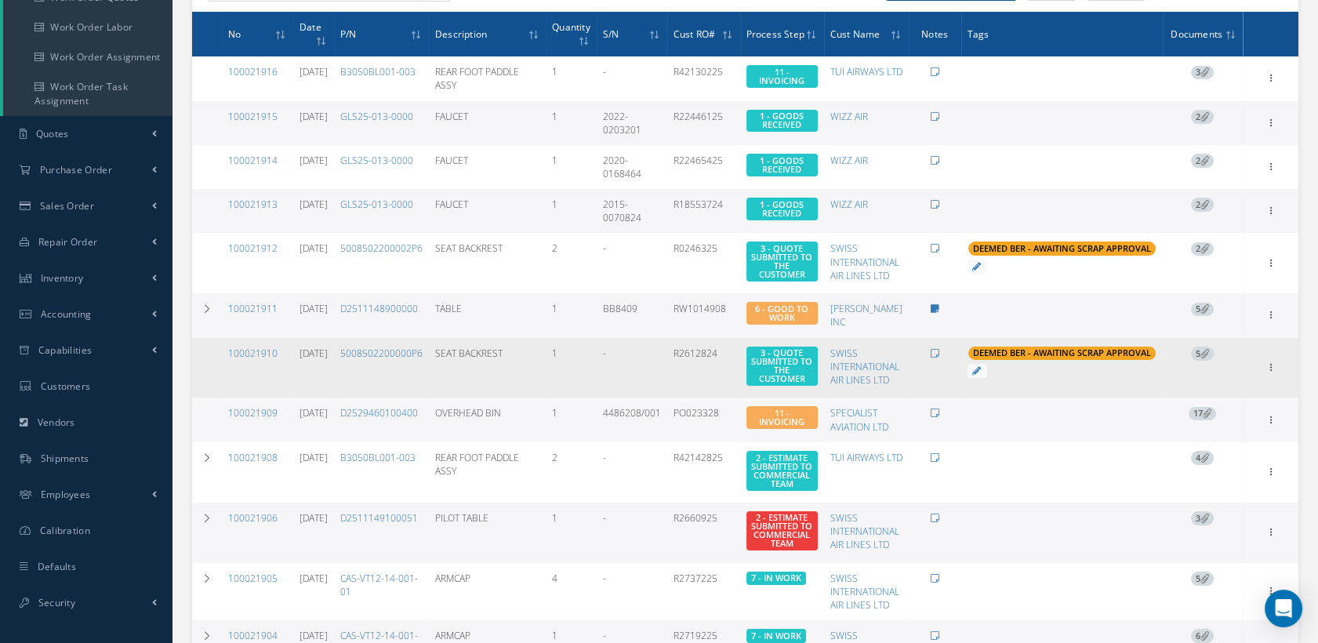
scroll to position [174, 0]
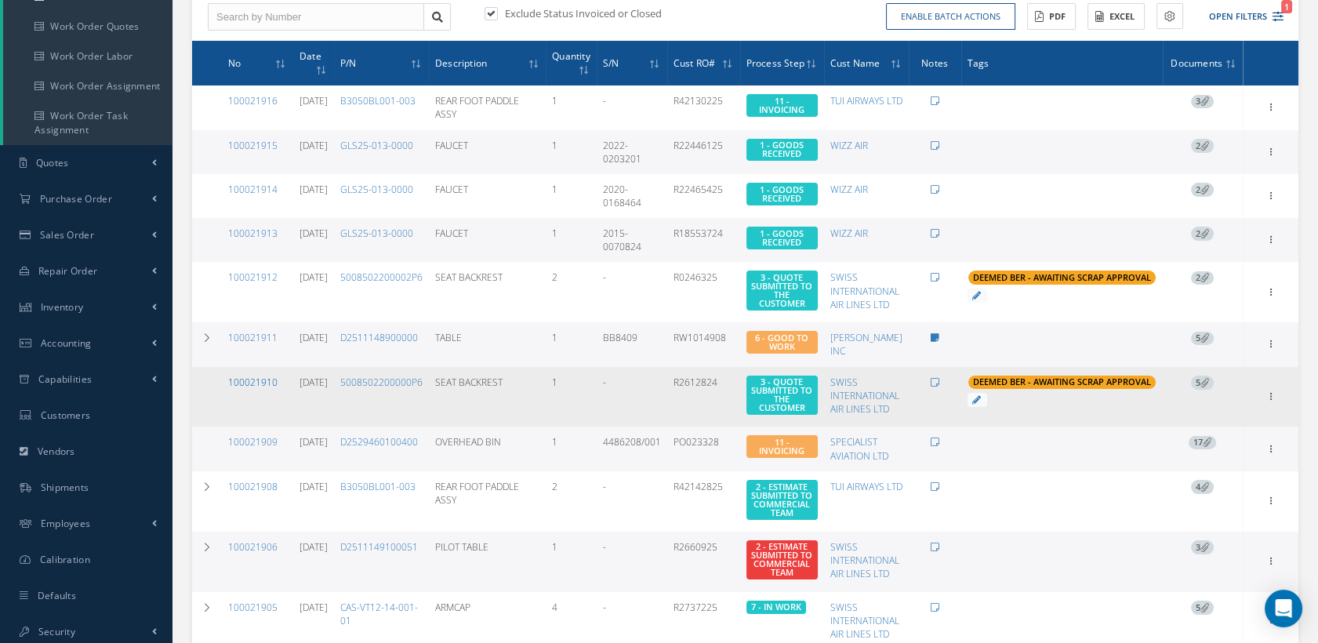
click at [248, 380] on link "100021910" at bounding box center [252, 382] width 49 height 13
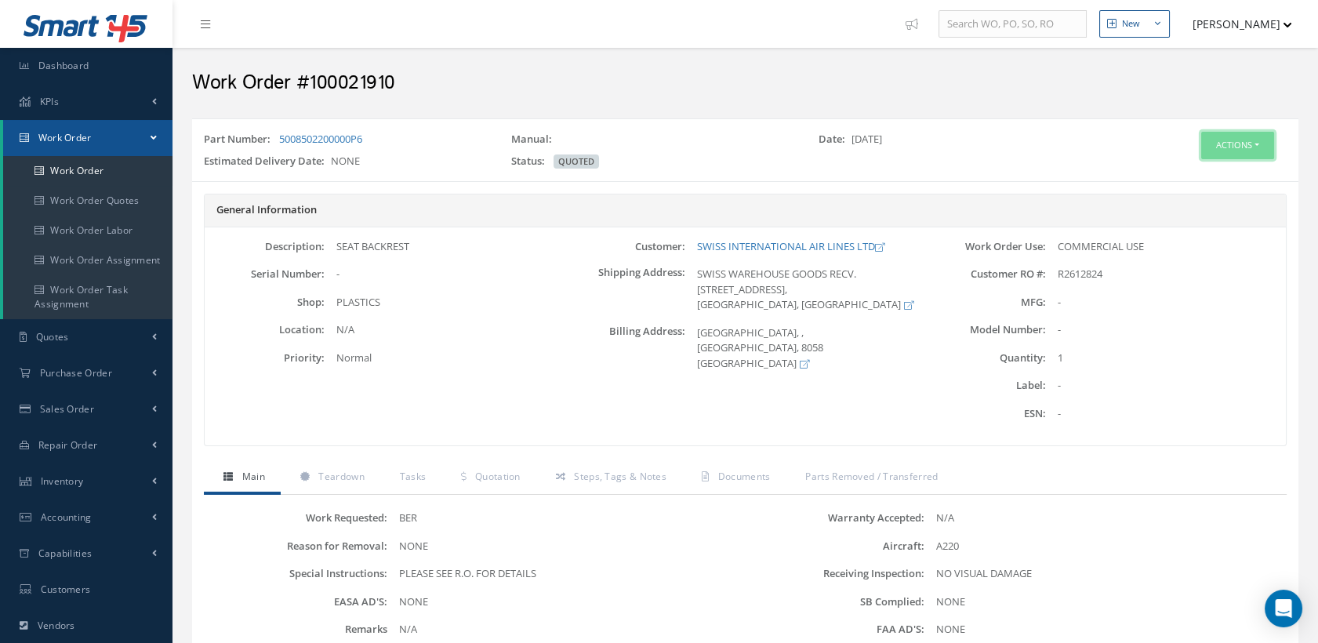
drag, startPoint x: 1205, startPoint y: 152, endPoint x: 1197, endPoint y: 154, distance: 8.8
click at [1204, 151] on button "Actions" at bounding box center [1237, 145] width 73 height 27
click at [1179, 168] on link "Edit" at bounding box center [1212, 175] width 125 height 21
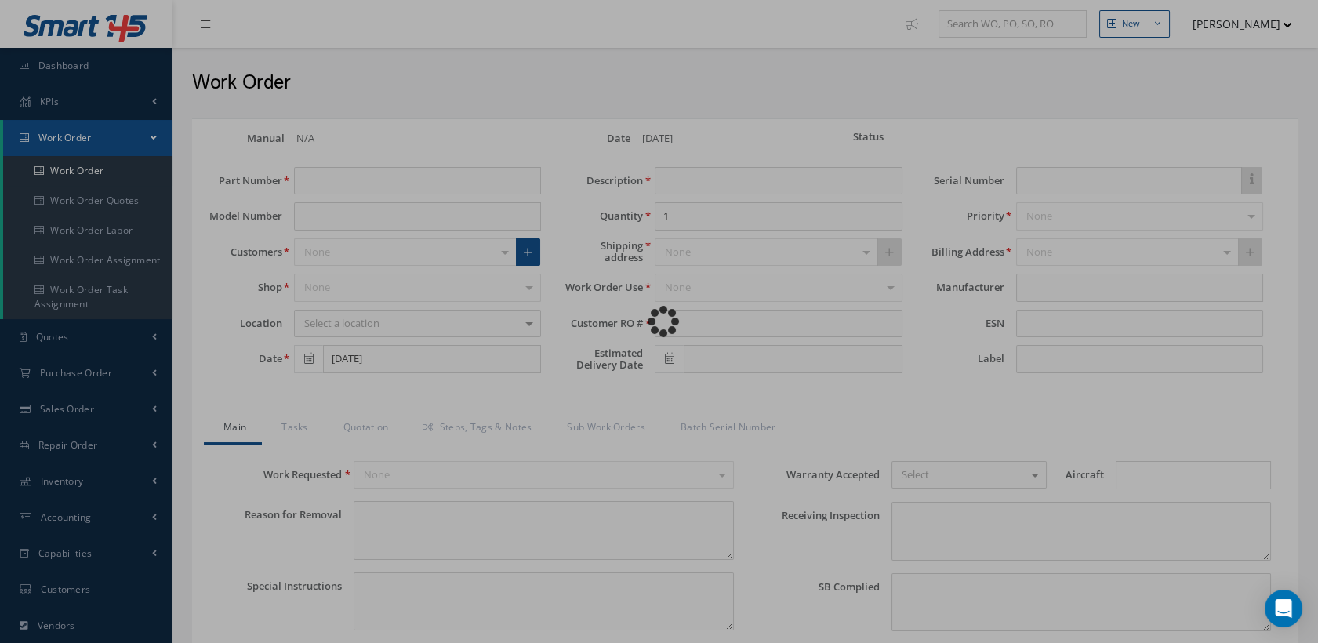
type input "5008502200000P6"
type input "SEAT BACKREST"
type input "R2612824"
type textarea "NONE"
type textarea "PLEASE SEE R.O. FOR DETAILS"
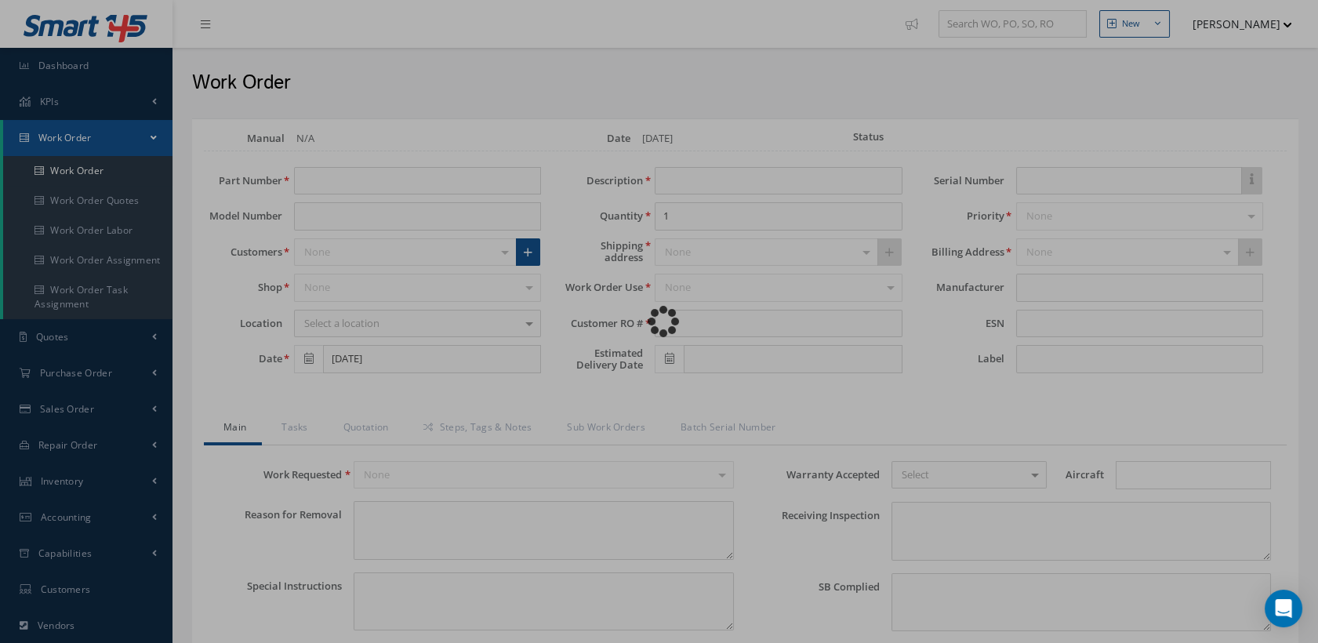
type input "NONE"
type textarea "NO VISUAL DAMAGE"
type textarea "NONE"
type input "NONE"
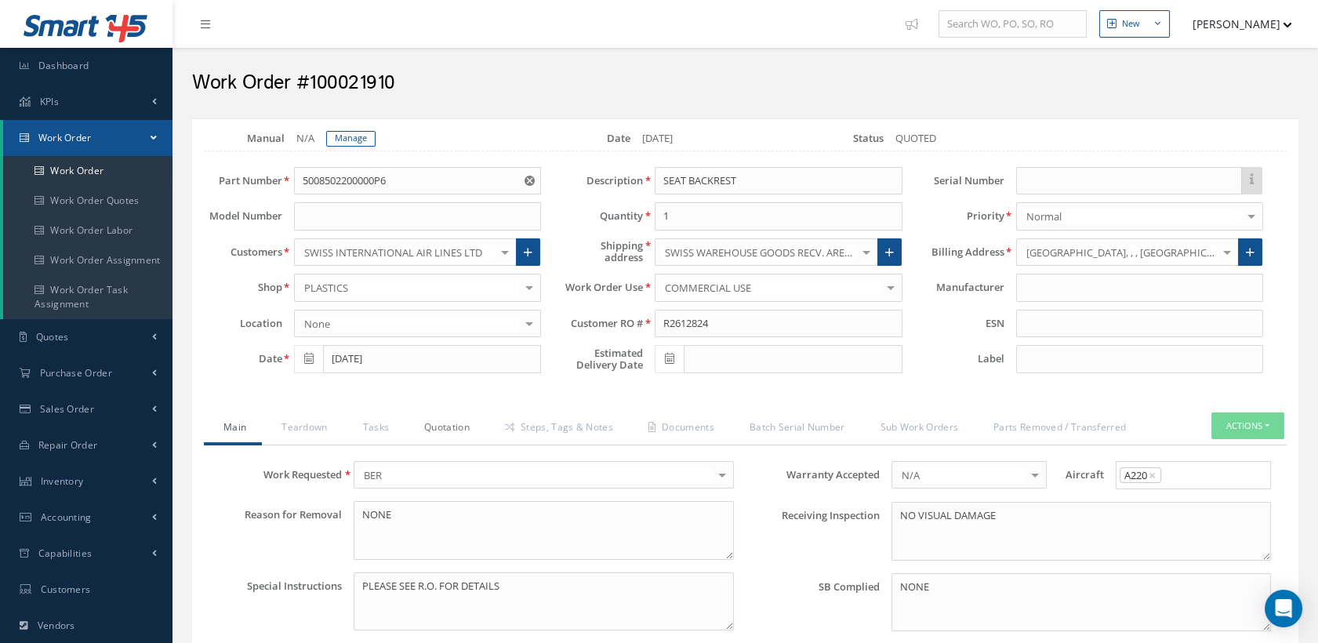
click at [460, 426] on link "Quotation" at bounding box center [445, 429] width 81 height 33
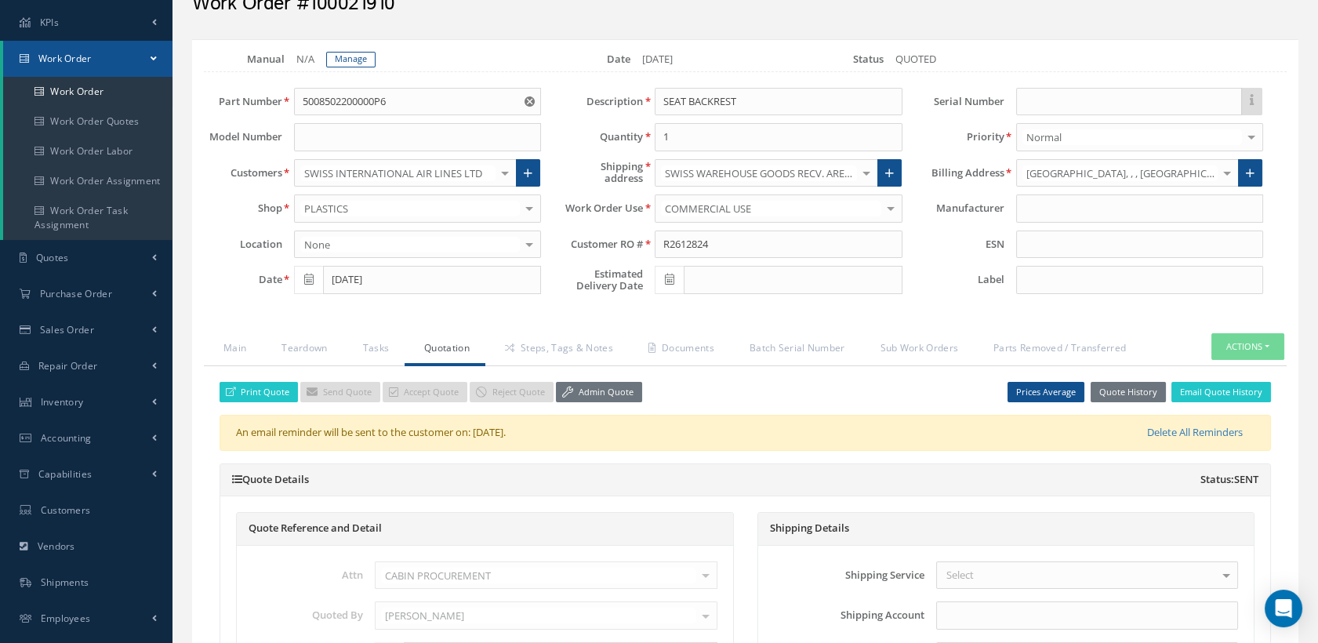
scroll to position [174, 0]
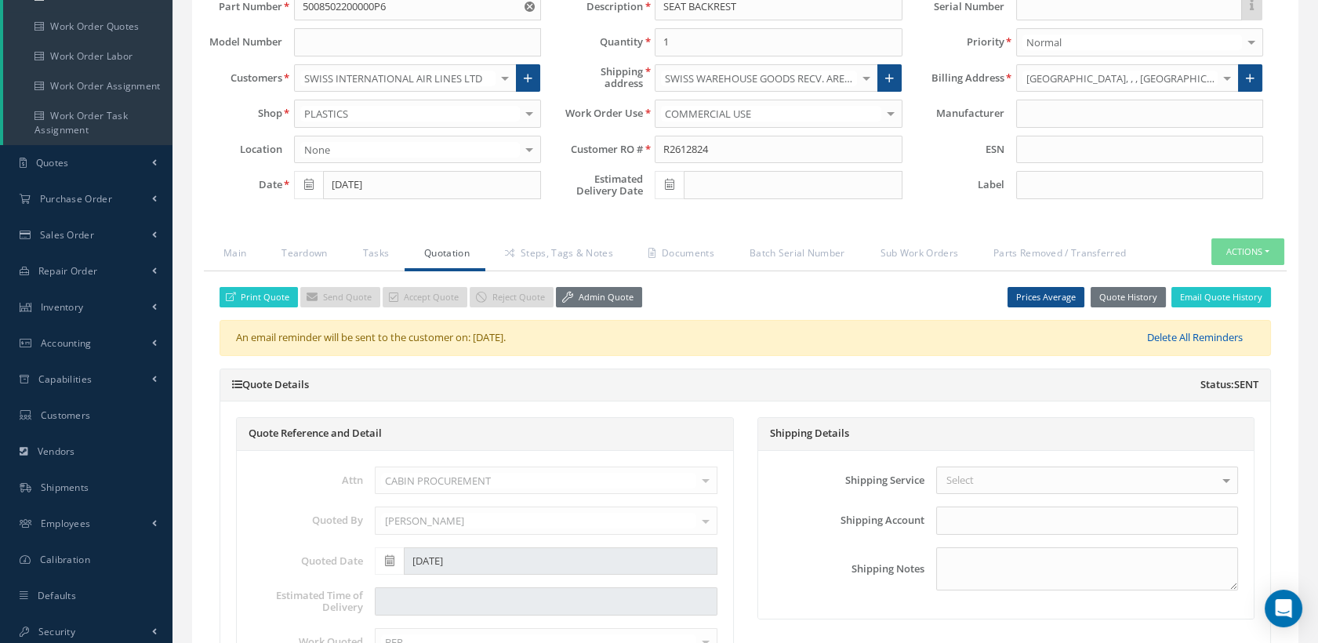
click at [1172, 333] on link "Delete All Reminders" at bounding box center [1170, 338] width 170 height 16
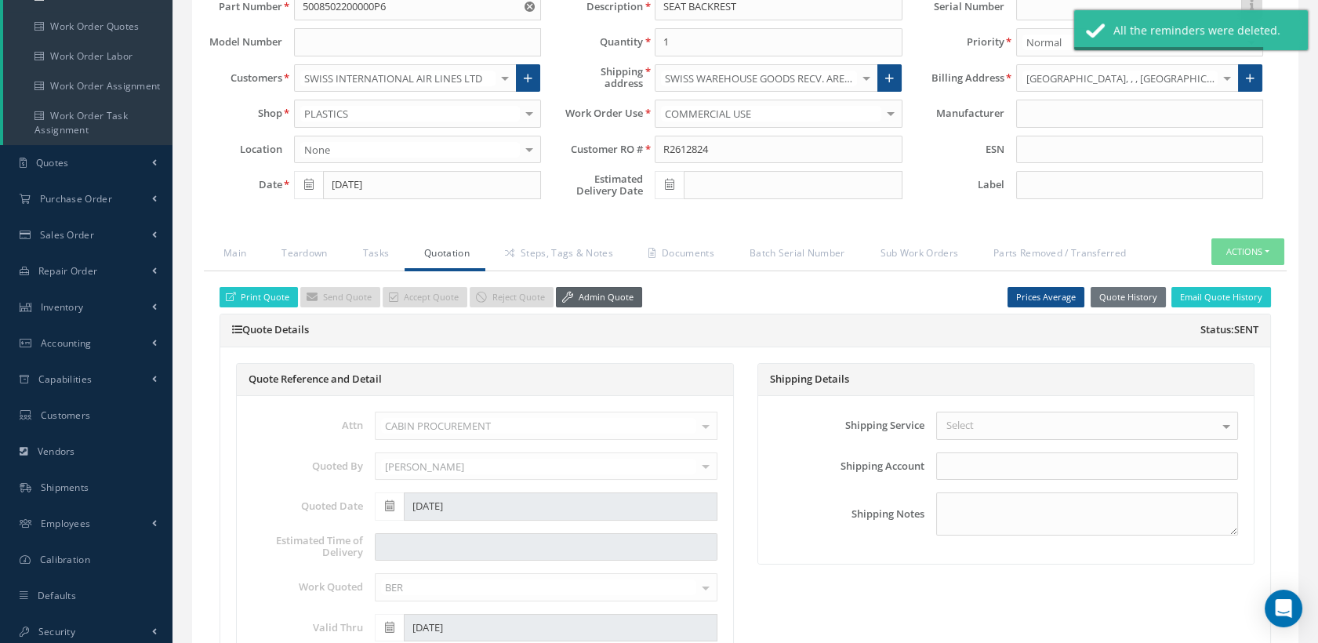
click at [564, 300] on icon at bounding box center [567, 297] width 11 height 11
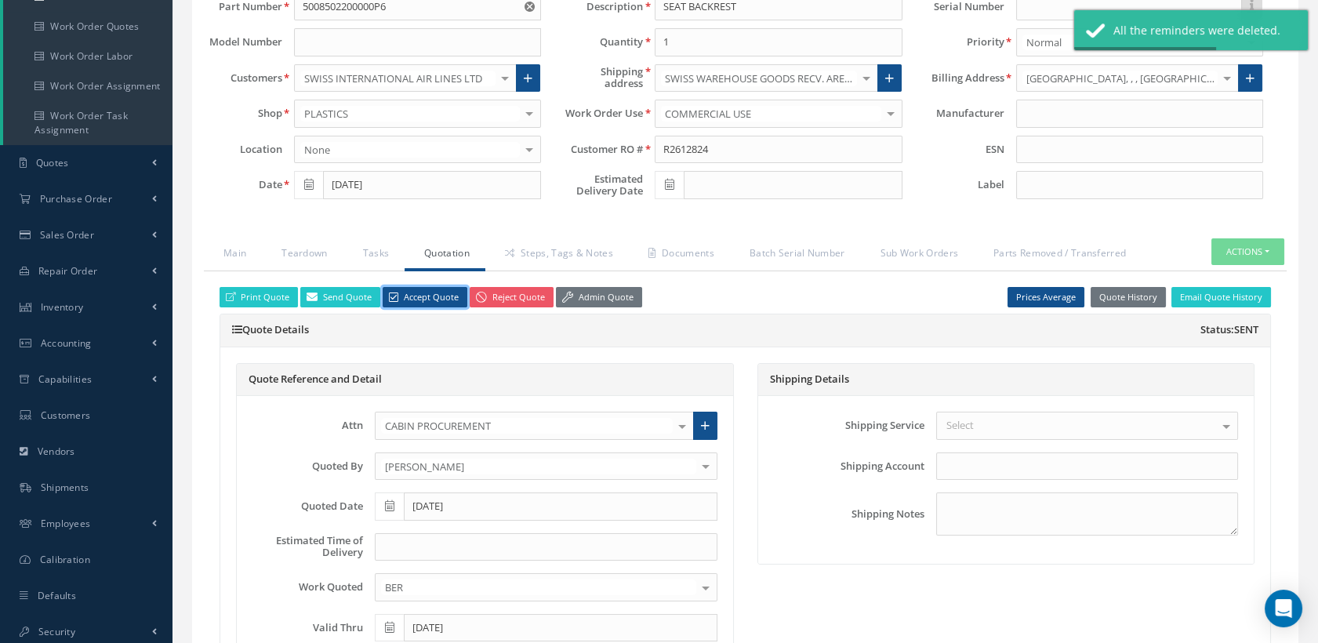
click at [425, 298] on link "Accept Quote" at bounding box center [425, 297] width 85 height 21
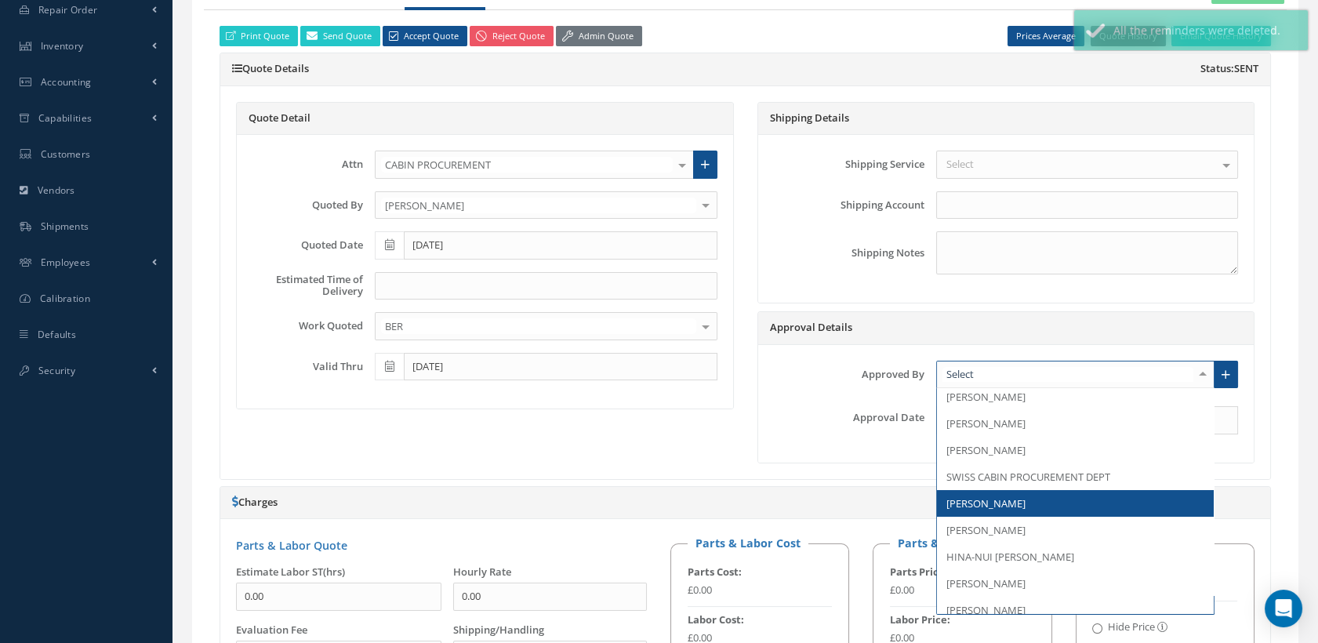
scroll to position [201, 0]
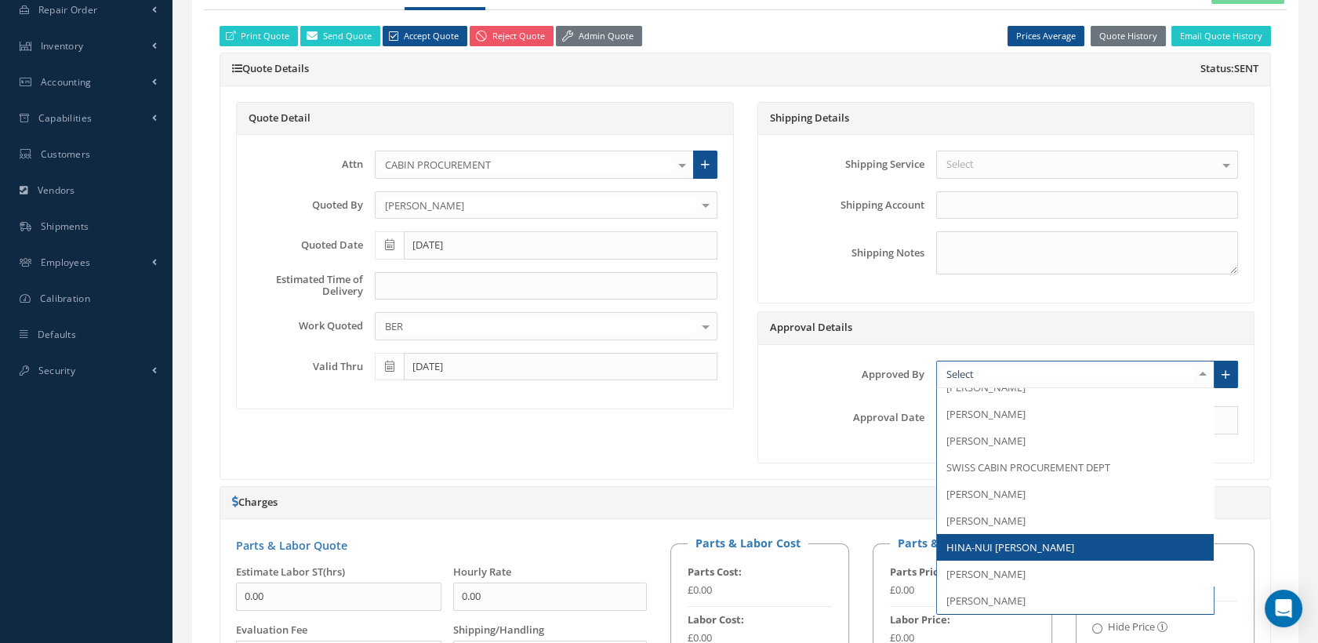
click at [1009, 543] on span "HINA-NUI [PERSON_NAME]" at bounding box center [1011, 547] width 128 height 14
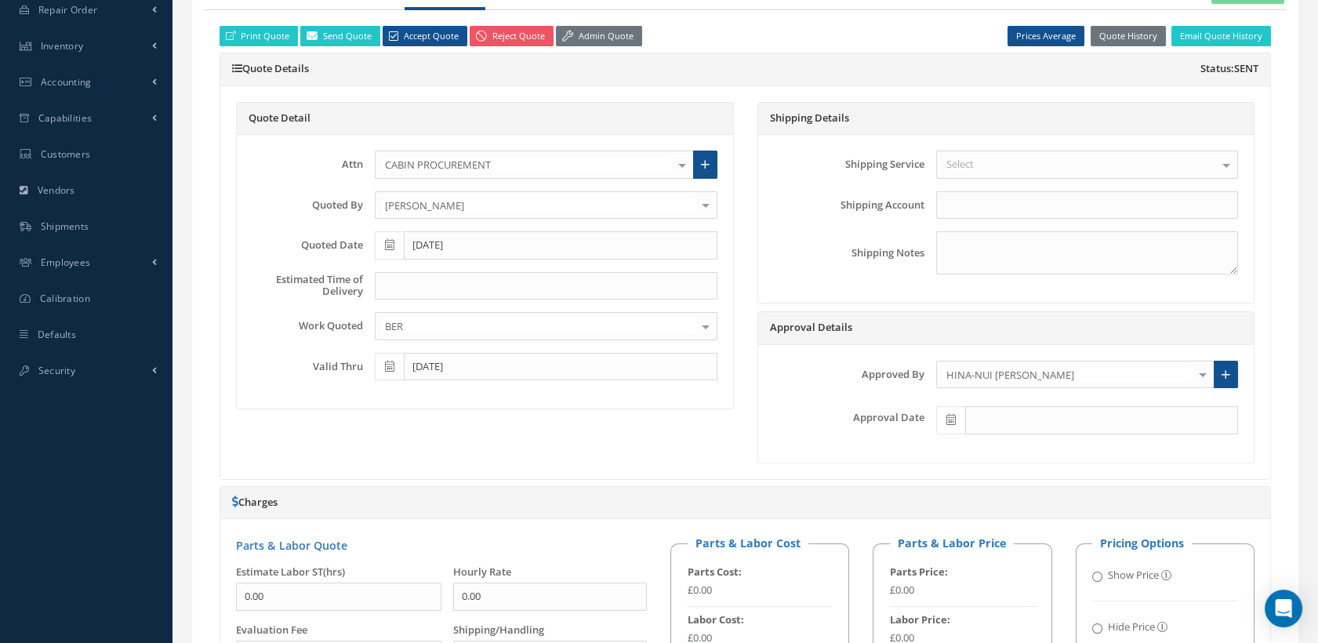
click at [948, 420] on icon at bounding box center [951, 419] width 9 height 11
click at [998, 391] on th "[DATE]" at bounding box center [1018, 393] width 165 height 24
type input "[DATE]"
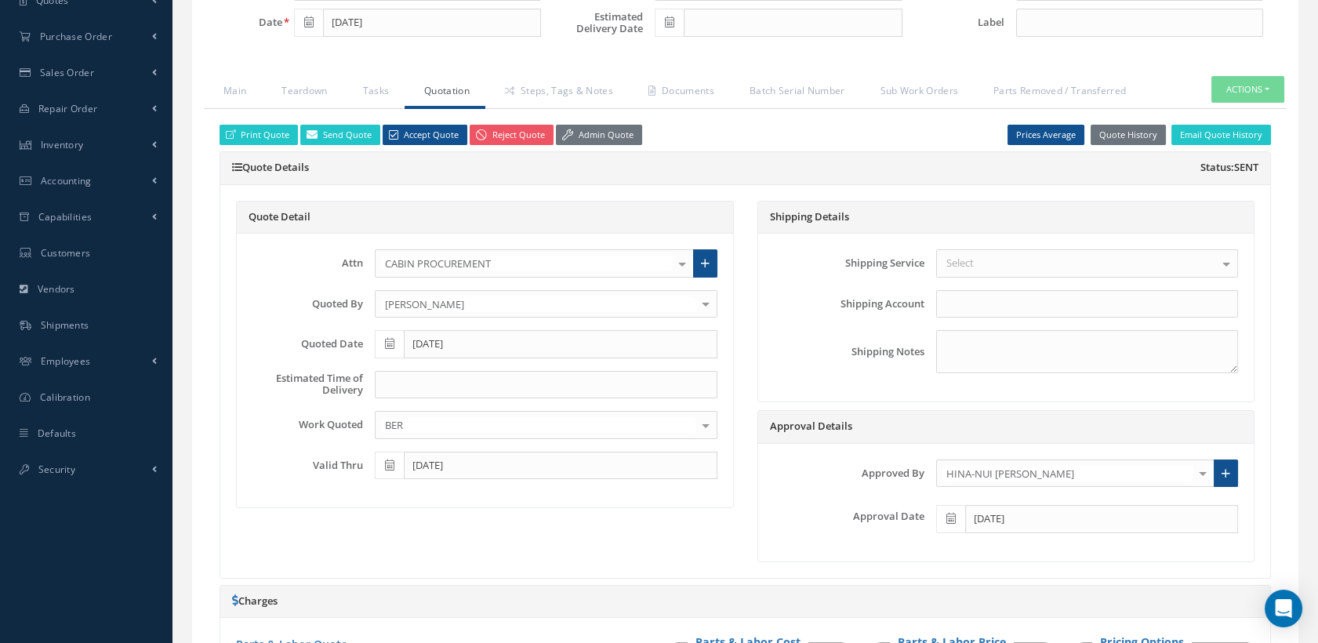
scroll to position [174, 0]
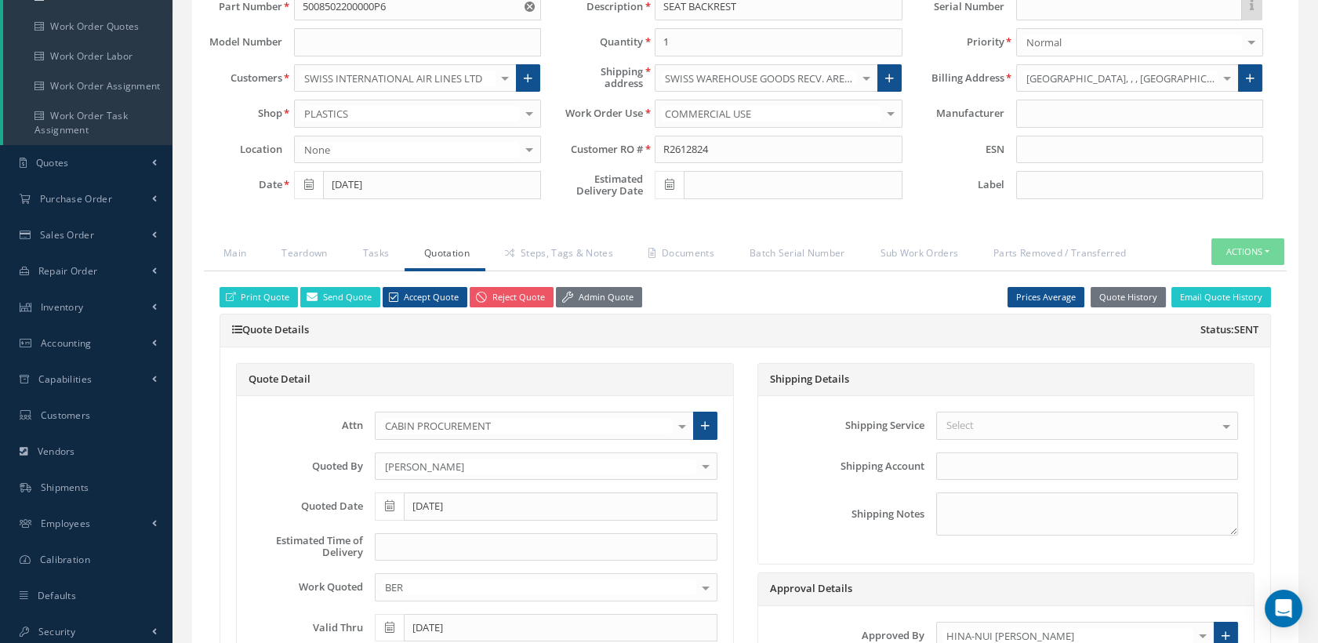
click at [558, 244] on link "Steps, Tags & Notes" at bounding box center [557, 254] width 144 height 33
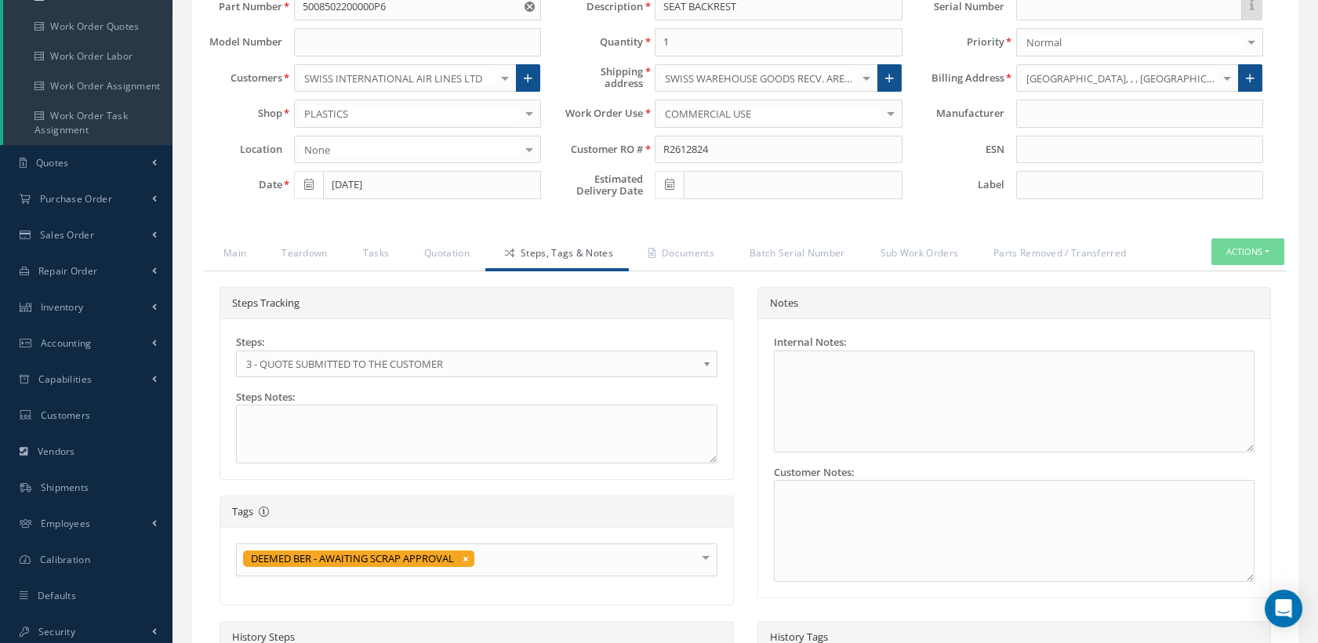
click at [602, 230] on div "Loading… Manual N/A [GEOGRAPHIC_DATA] Date [DATE] Status QUOTED Part Number 500…" at bounding box center [745, 414] width 1107 height 941
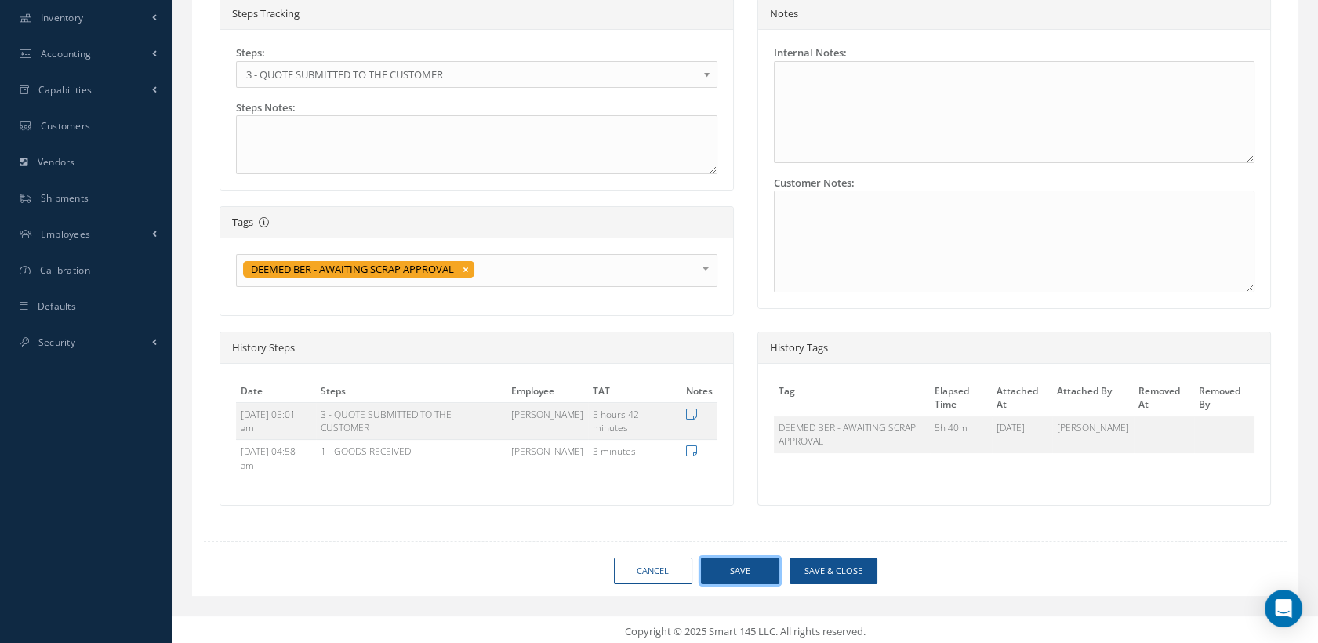
click at [758, 568] on button "Save" at bounding box center [740, 571] width 78 height 27
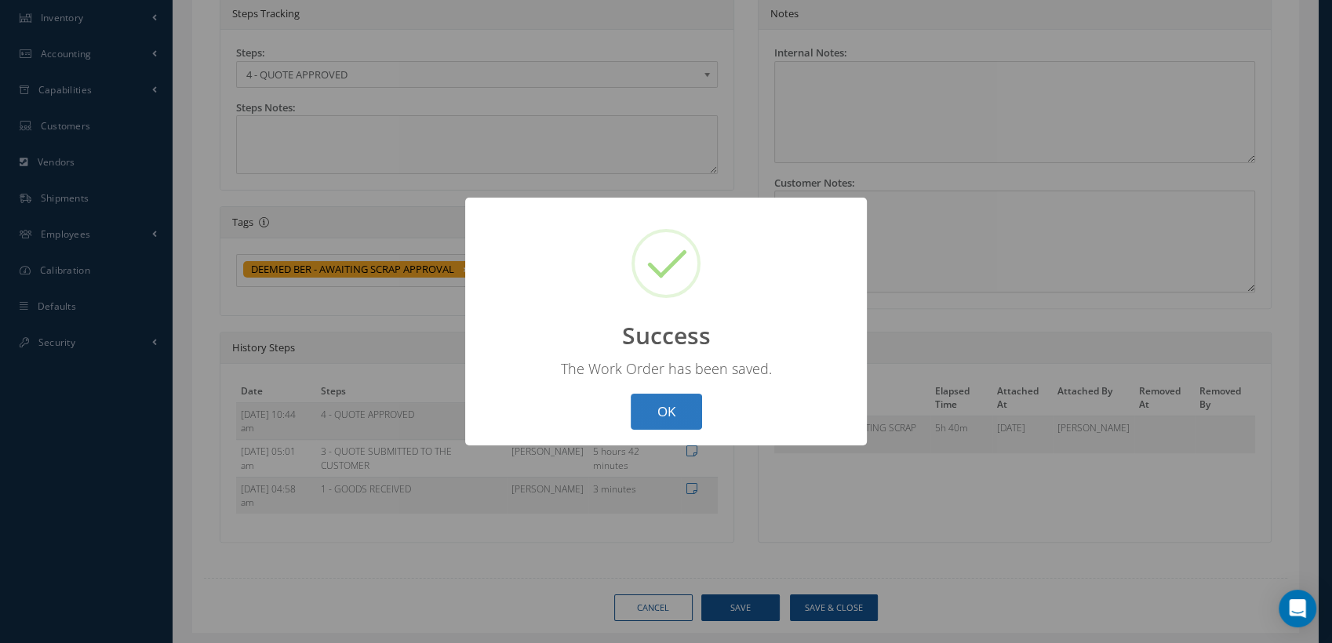
click at [674, 414] on button "OK" at bounding box center [666, 412] width 71 height 37
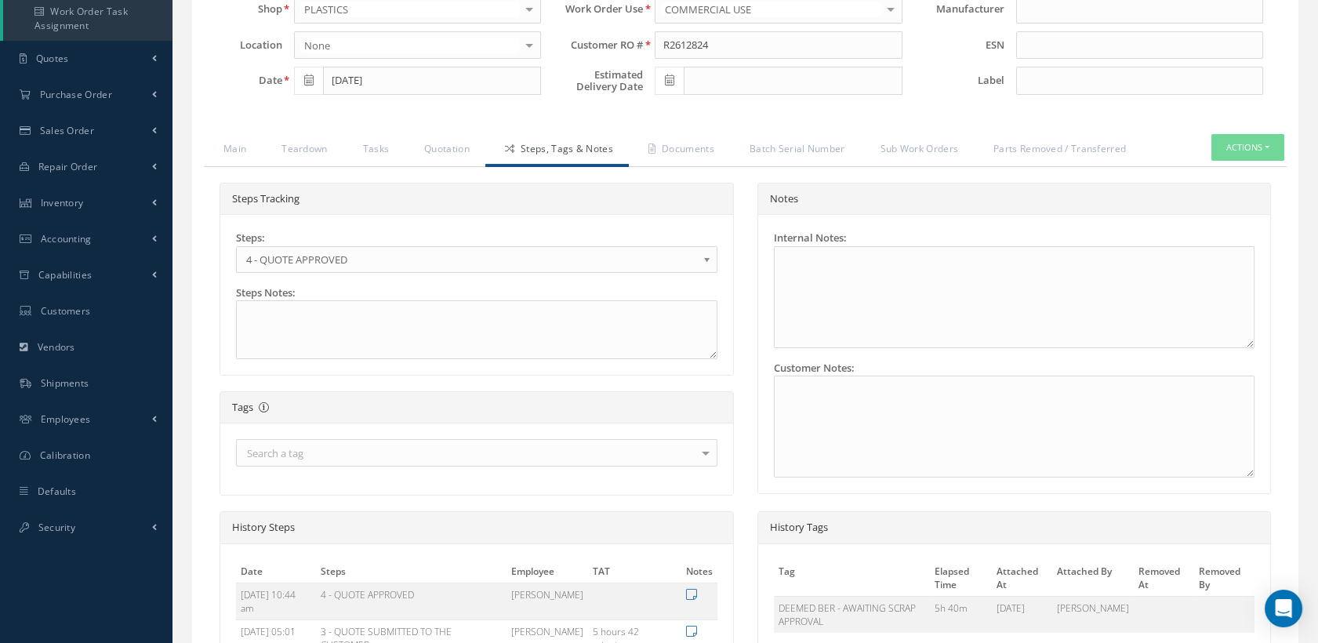
scroll to position [289, 0]
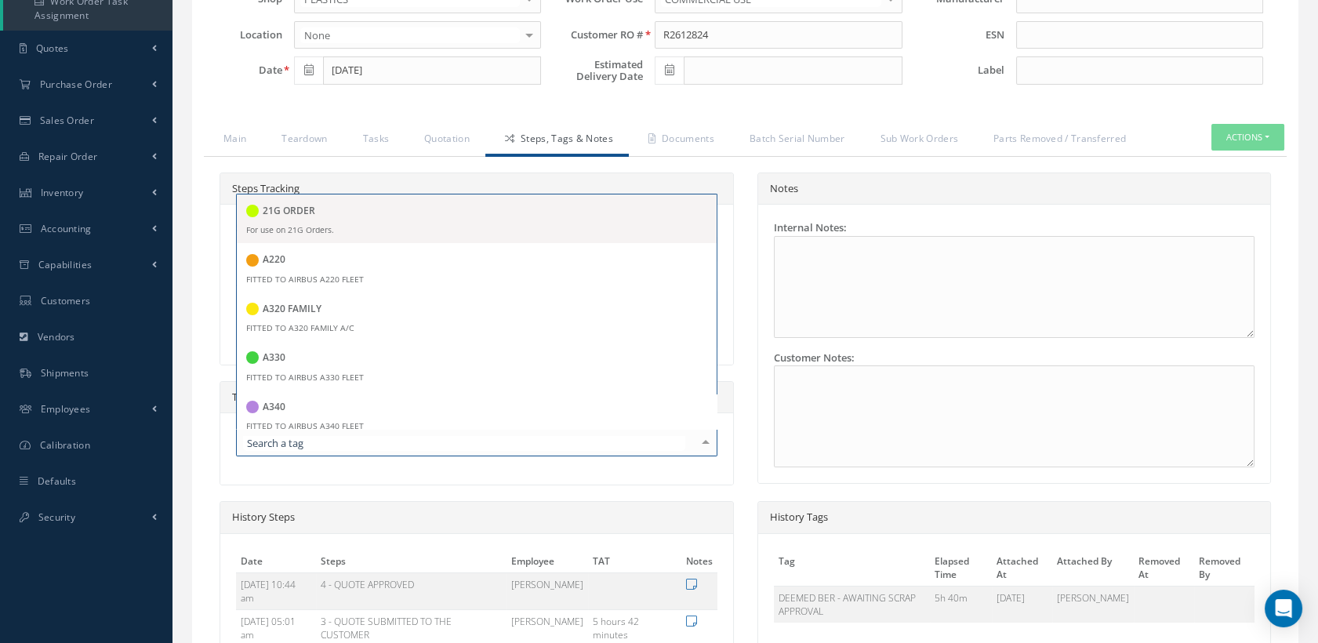
click at [439, 442] on div at bounding box center [477, 442] width 482 height 27
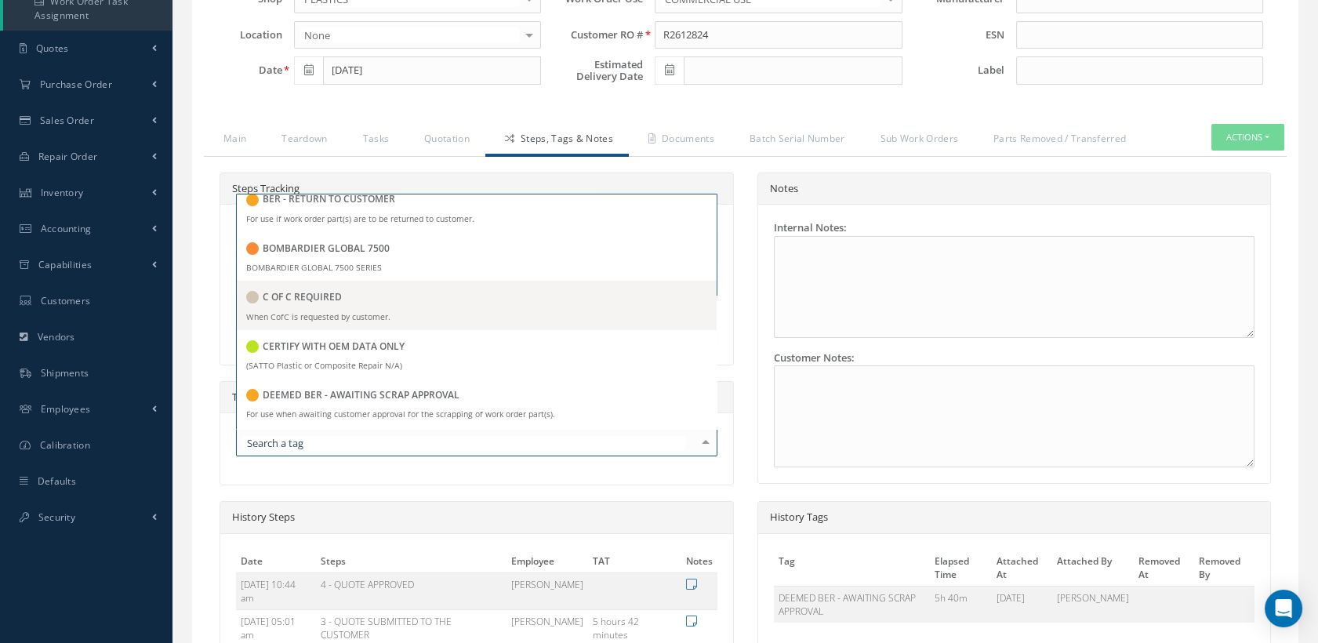
scroll to position [784, 0]
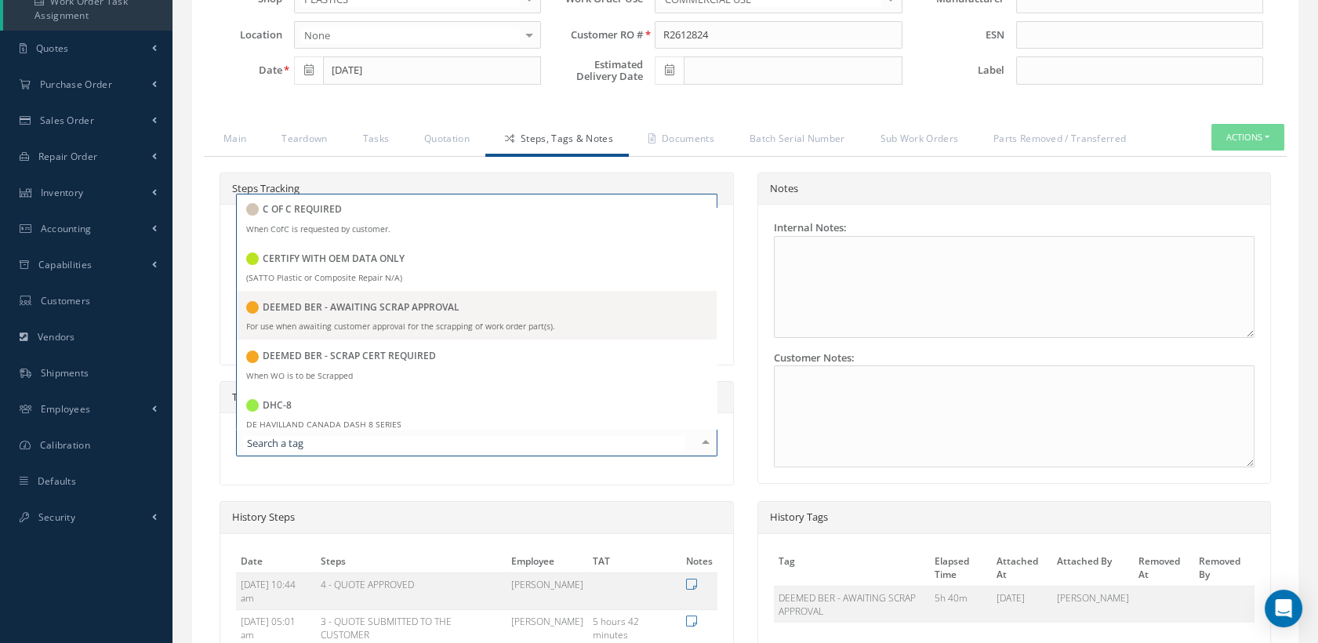
click at [416, 330] on span "DEEMED BER - AWAITING SCRAP APPROVAL For use when awaiting customer approval fo…" at bounding box center [477, 315] width 480 height 49
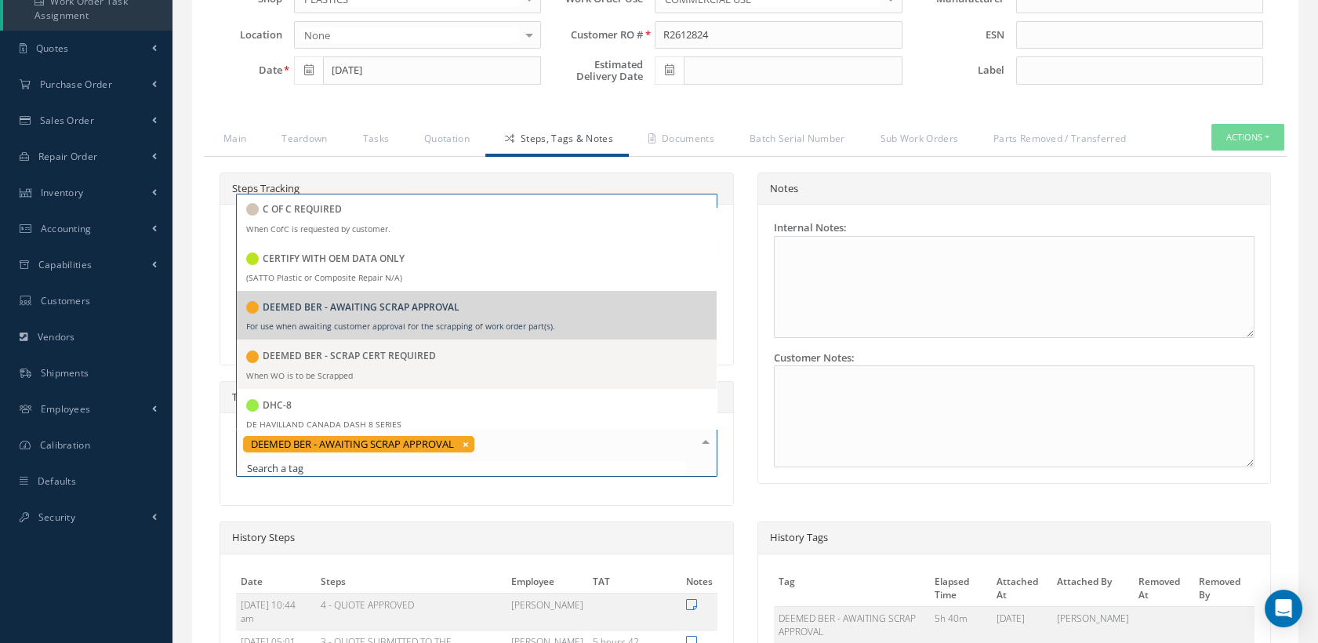
click at [409, 361] on div "DEEMED BER - SCRAP CERT REQUIRED" at bounding box center [341, 357] width 190 height 21
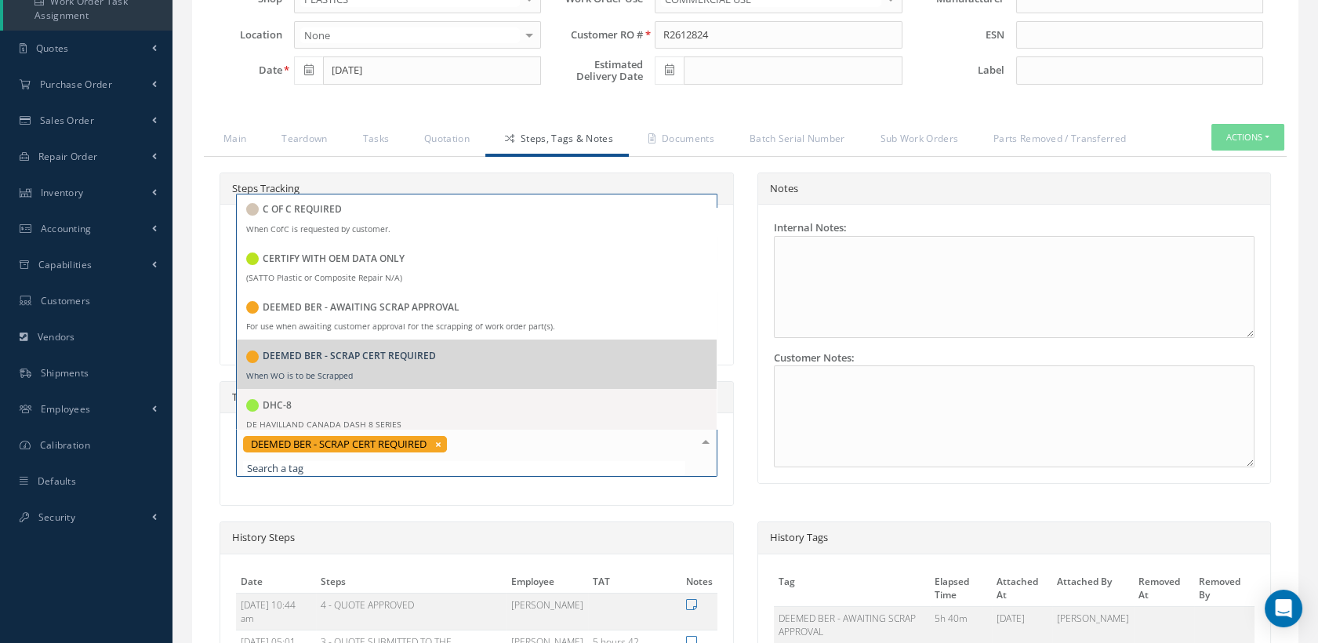
click at [469, 442] on div "DEEMED BER - SCRAP CERT REQUIRED" at bounding box center [477, 453] width 482 height 48
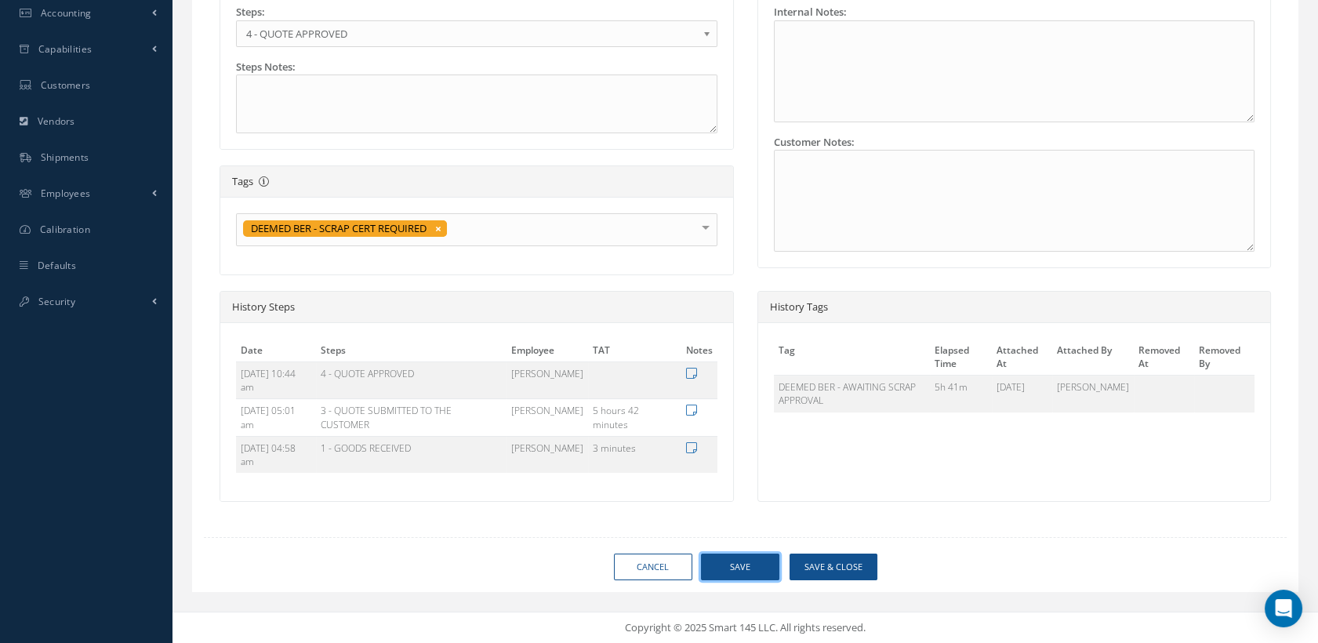
click at [740, 571] on button "Save" at bounding box center [740, 567] width 78 height 27
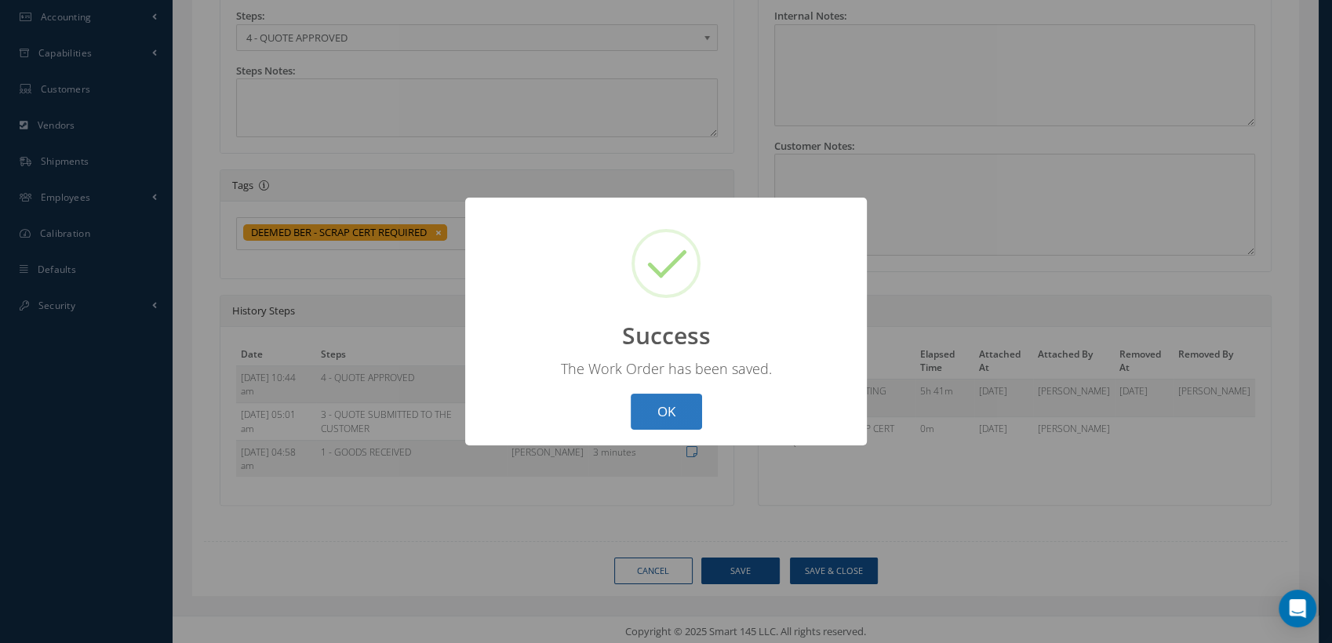
click at [657, 414] on button "OK" at bounding box center [666, 412] width 71 height 37
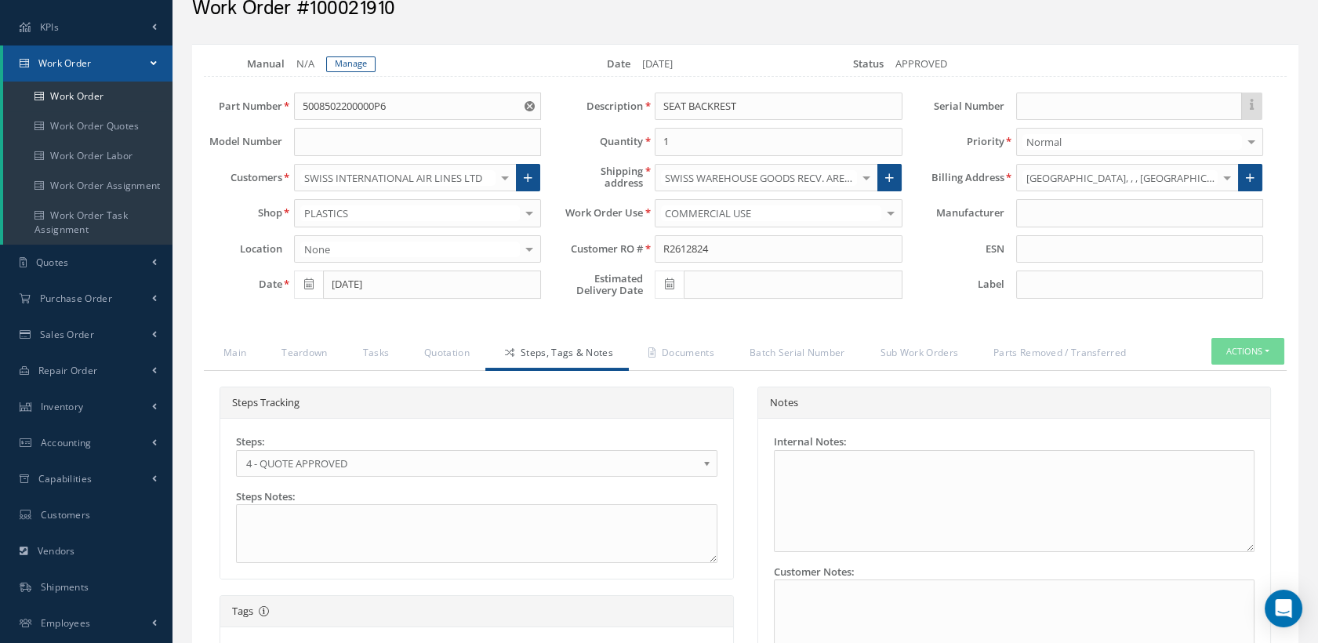
scroll to position [0, 0]
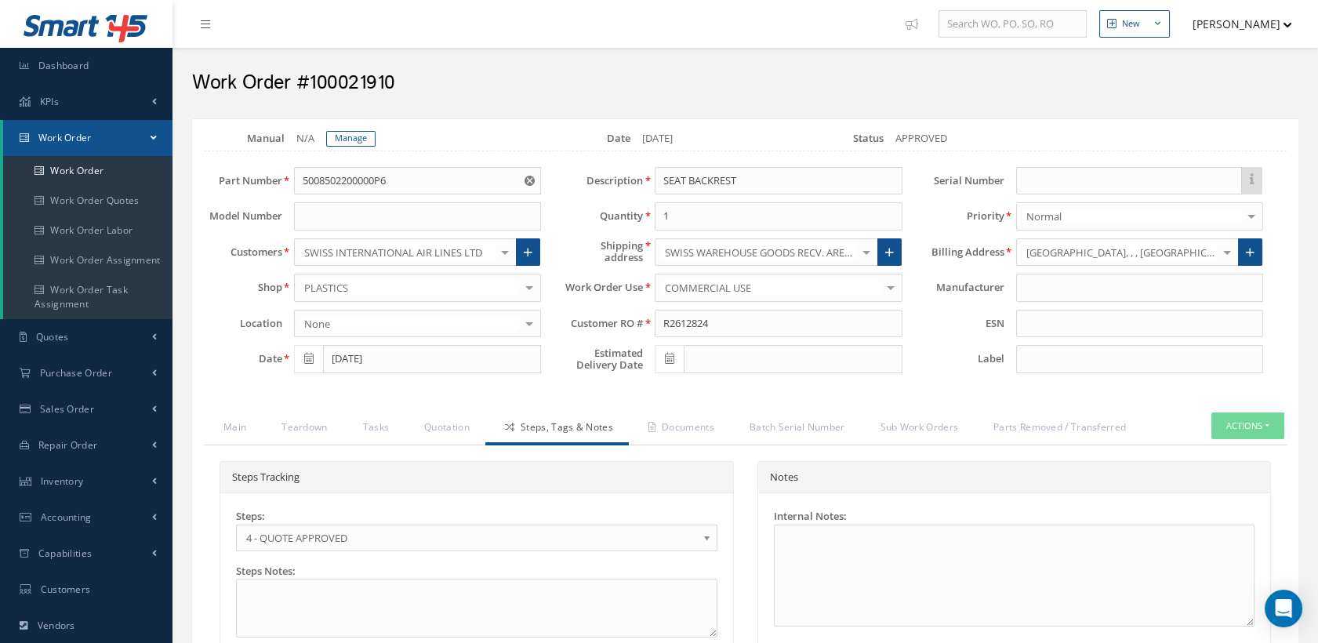
click at [671, 538] on span "4 - QUOTE APPROVED" at bounding box center [471, 538] width 451 height 19
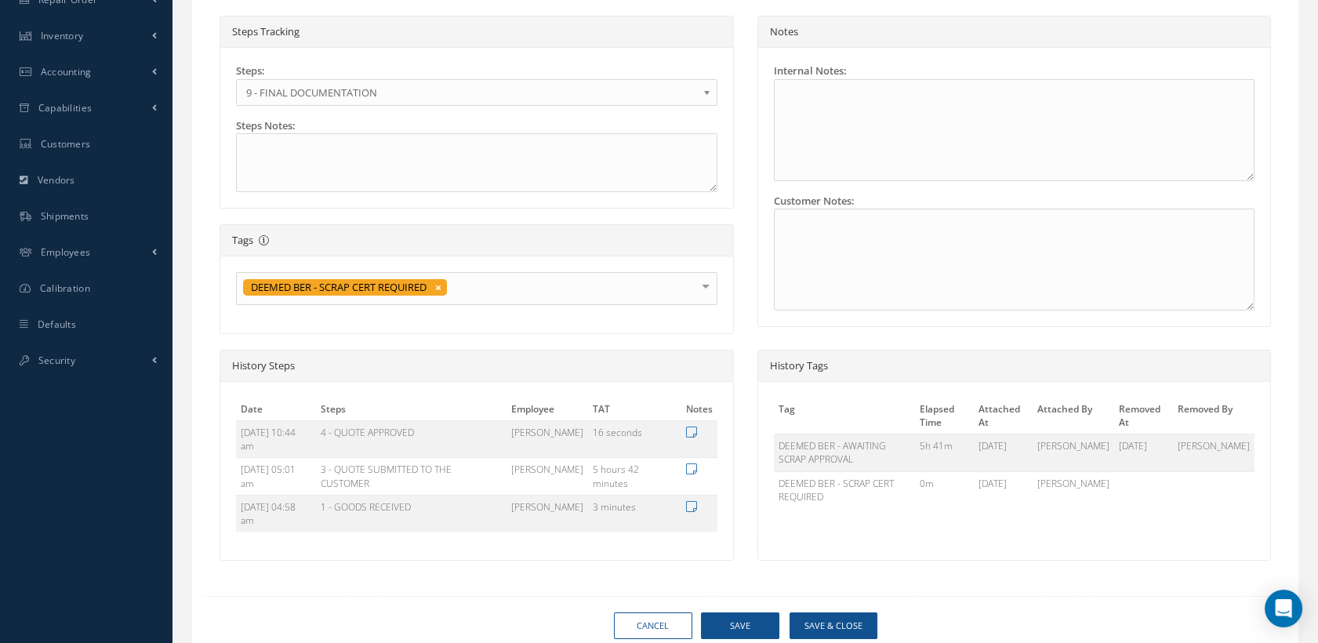
scroll to position [500, 0]
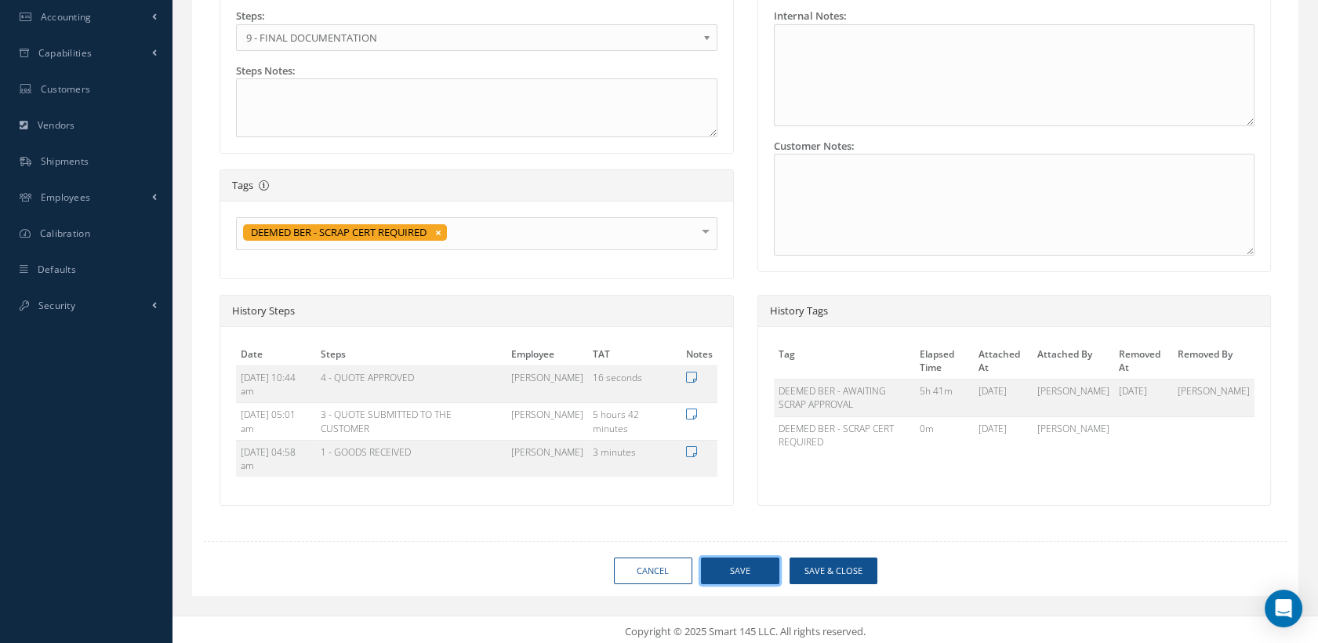
click at [740, 569] on button "Save" at bounding box center [740, 571] width 78 height 27
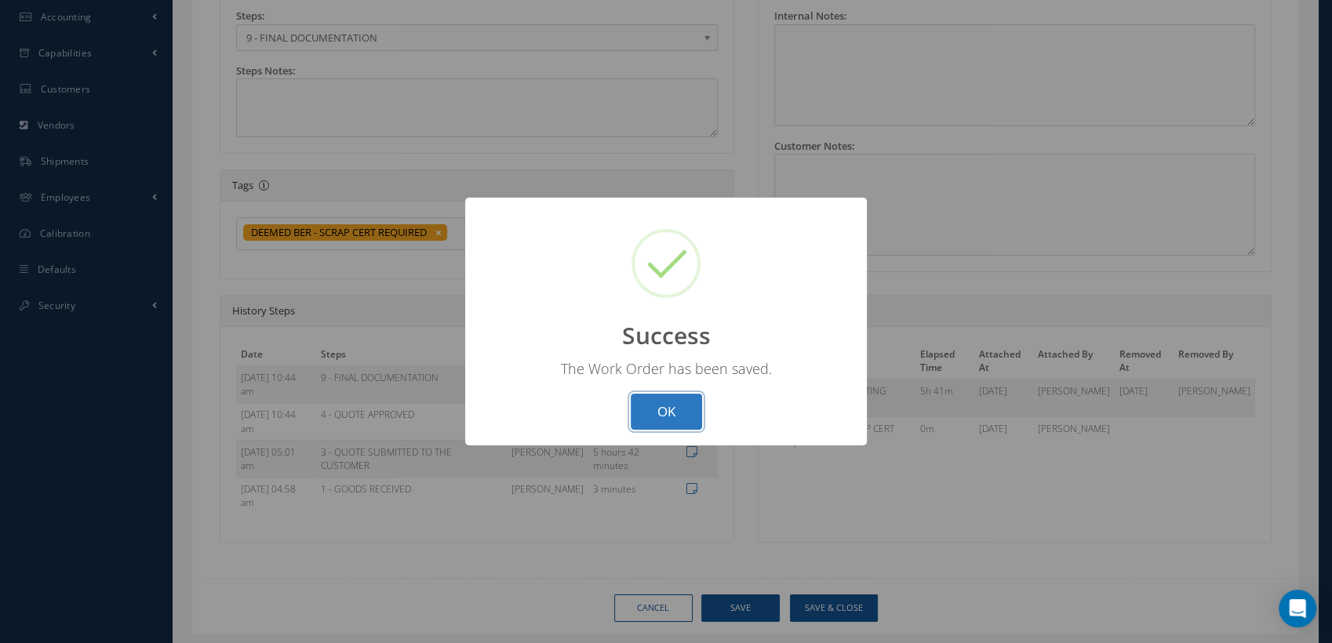
click at [685, 402] on button "OK" at bounding box center [666, 412] width 71 height 37
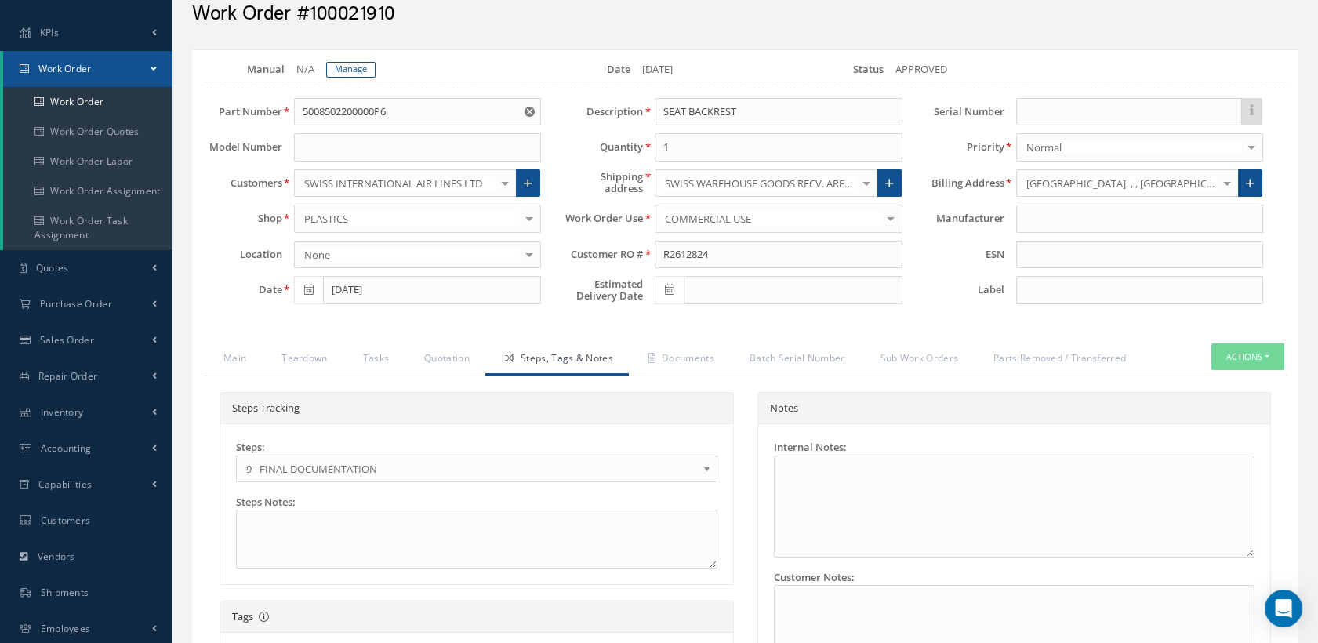
scroll to position [64, 0]
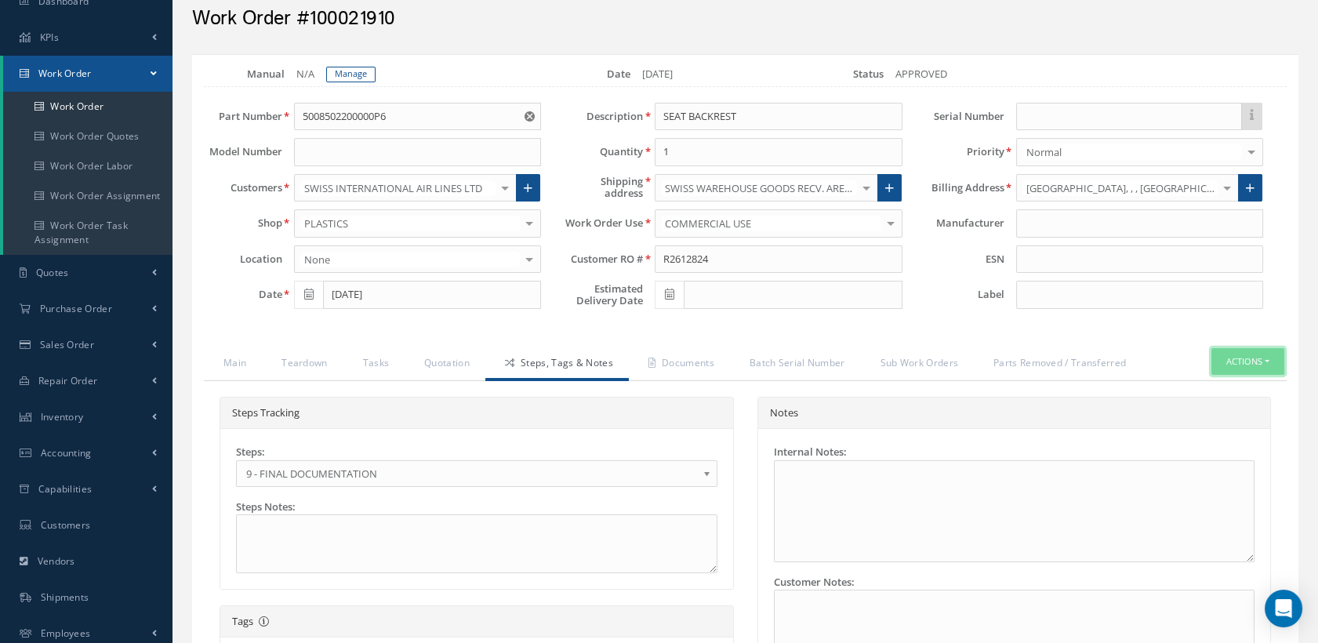
click at [1227, 348] on button "Actions" at bounding box center [1248, 361] width 73 height 27
click at [1192, 399] on link "Close" at bounding box center [1222, 409] width 125 height 21
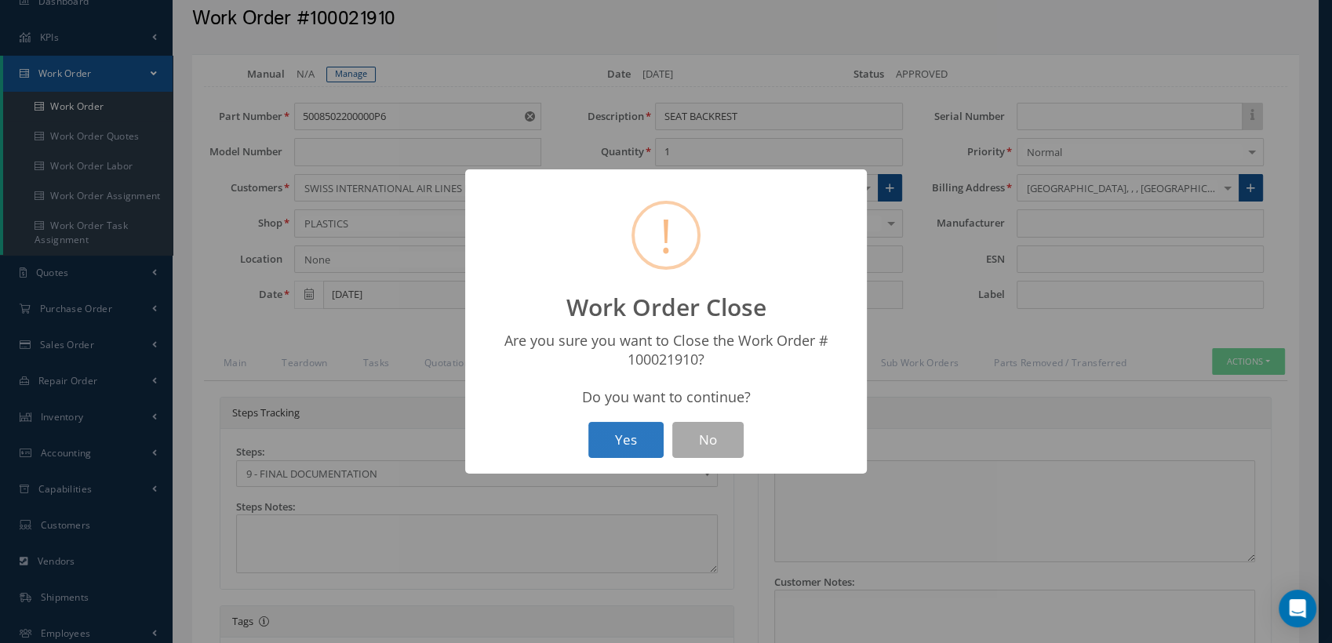
click at [632, 430] on button "Yes" at bounding box center [625, 440] width 75 height 37
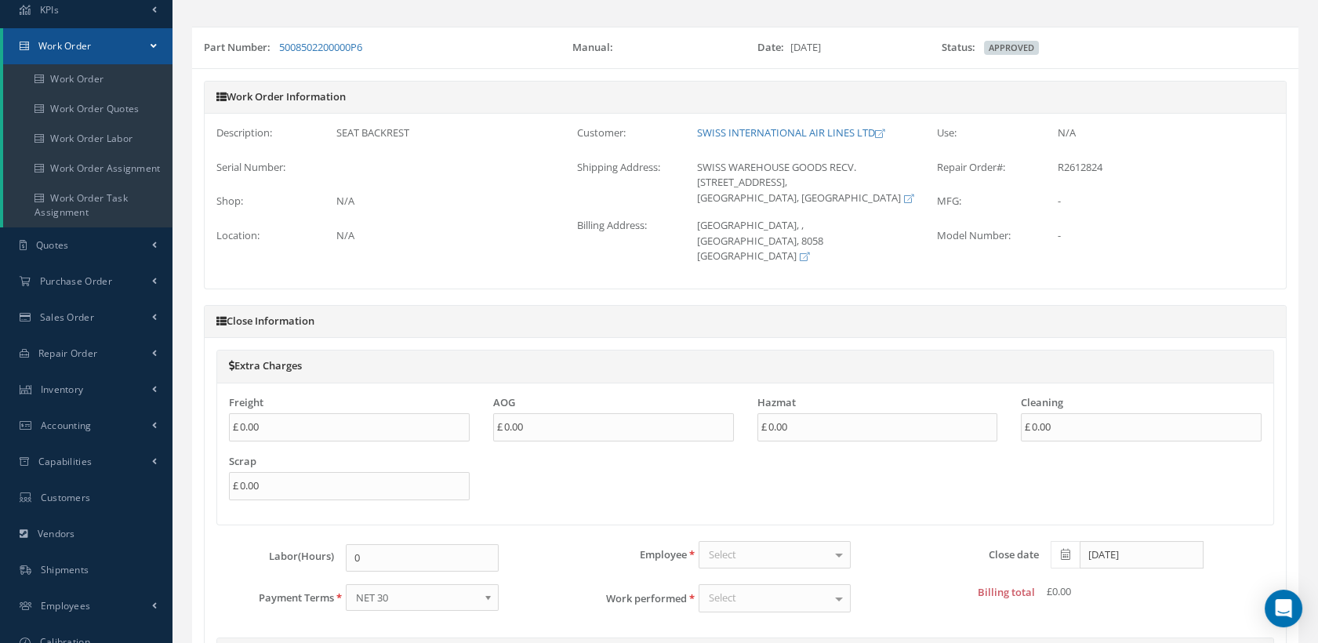
scroll to position [322, 0]
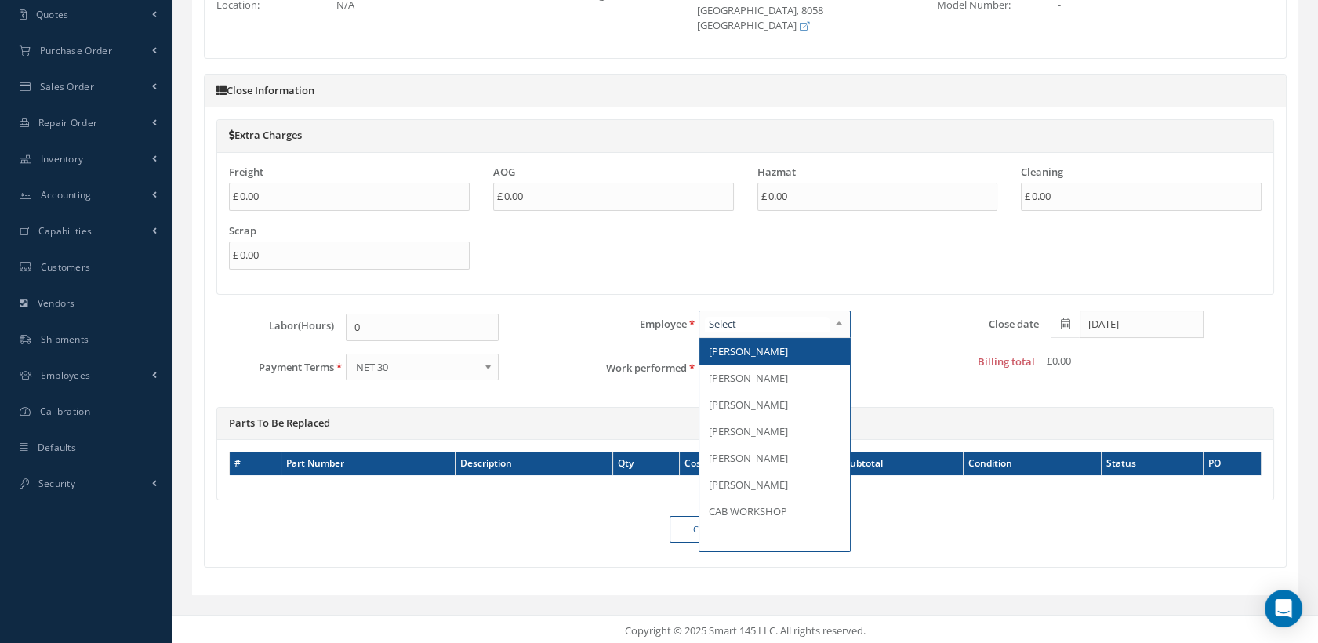
click at [749, 329] on div at bounding box center [775, 325] width 153 height 28
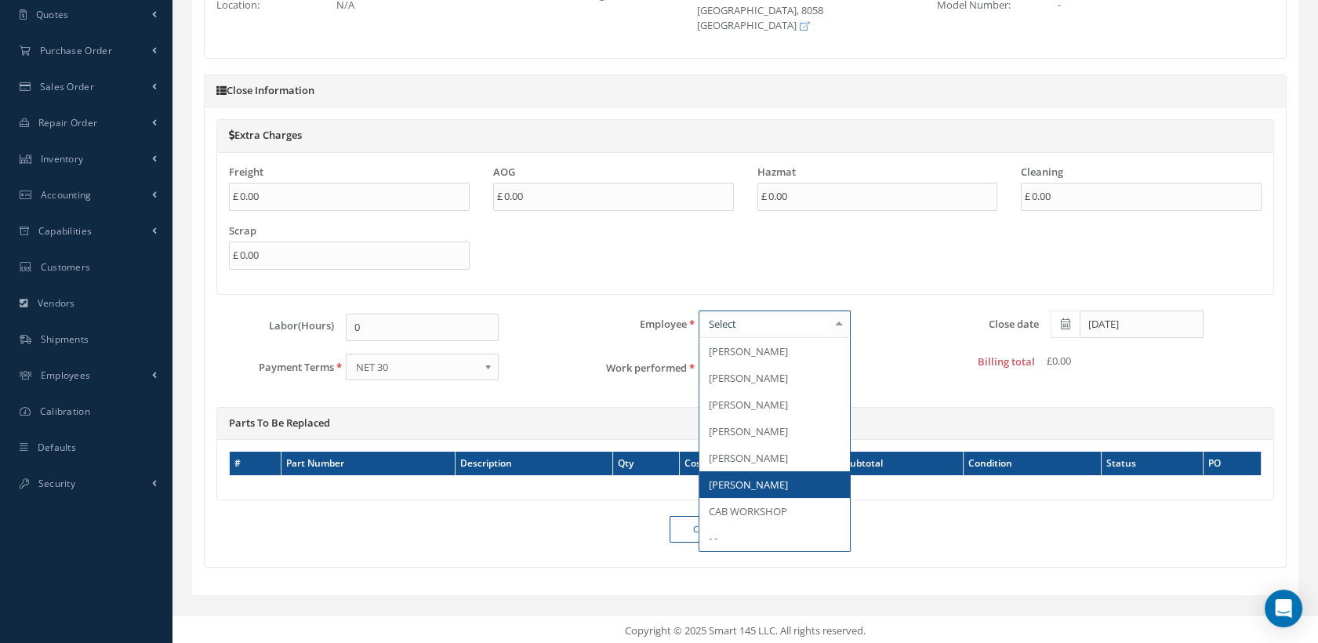
click at [755, 489] on span "[PERSON_NAME]" at bounding box center [748, 485] width 79 height 14
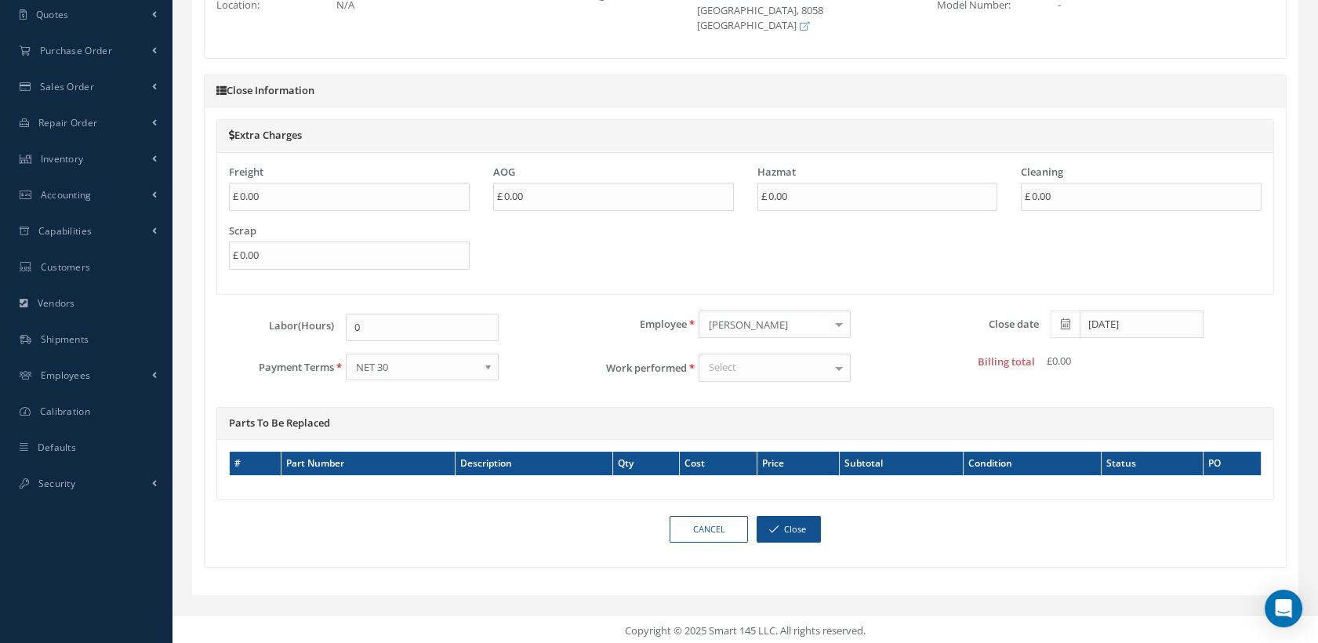
click at [752, 369] on div "Select" at bounding box center [775, 368] width 153 height 28
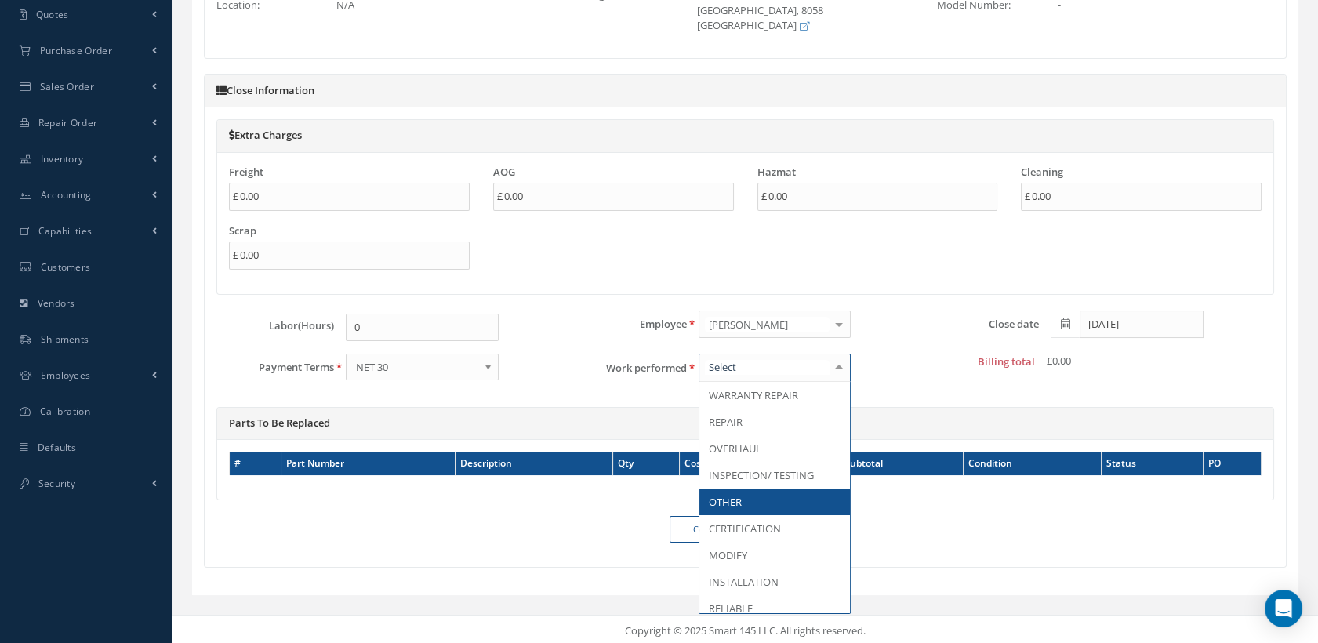
scroll to position [87, 0]
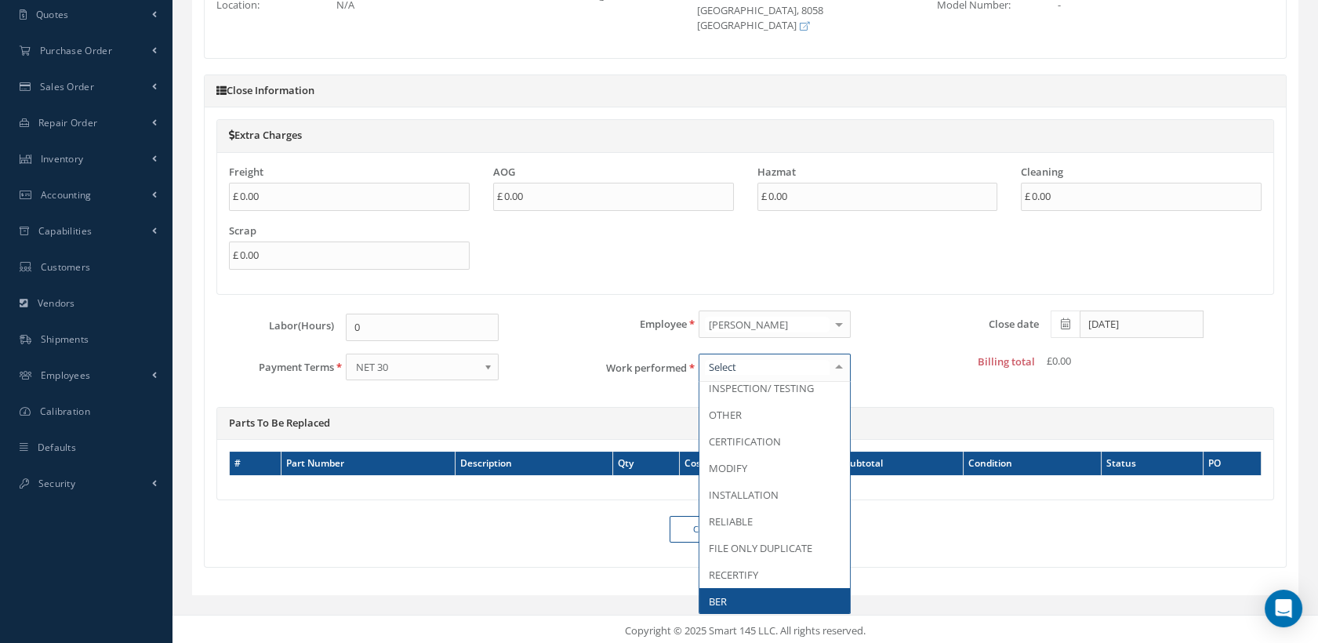
click at [746, 591] on span "BER" at bounding box center [775, 601] width 151 height 27
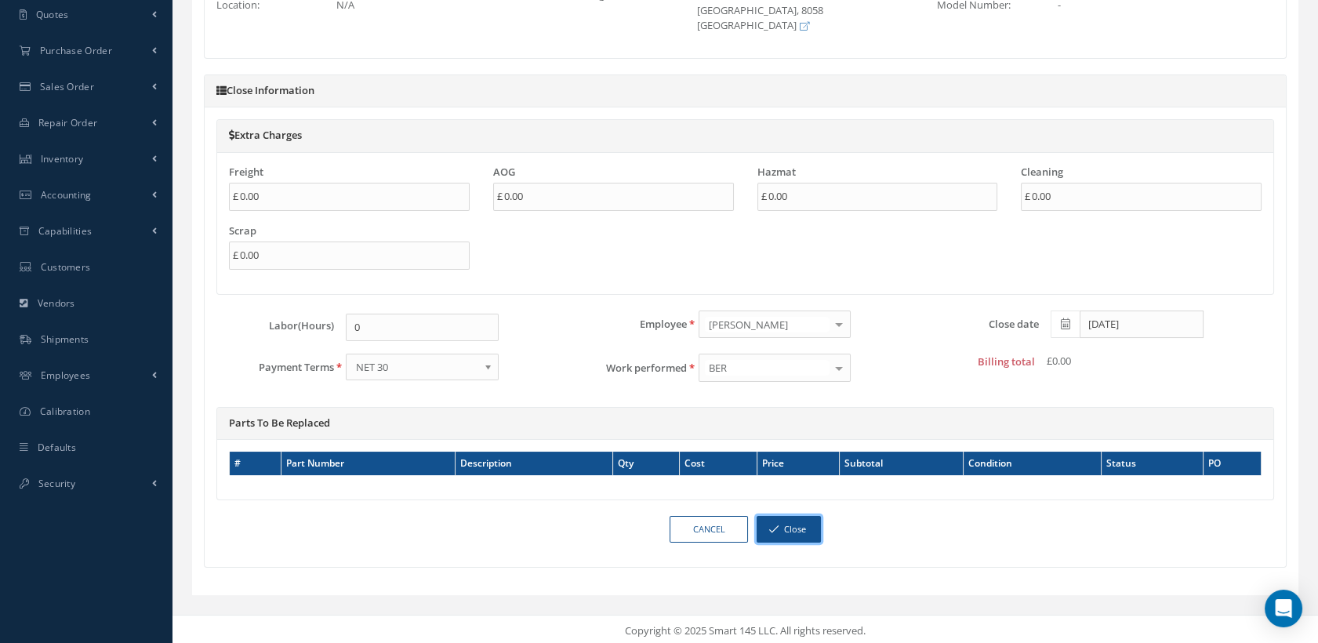
click at [805, 516] on button "Close" at bounding box center [789, 529] width 64 height 27
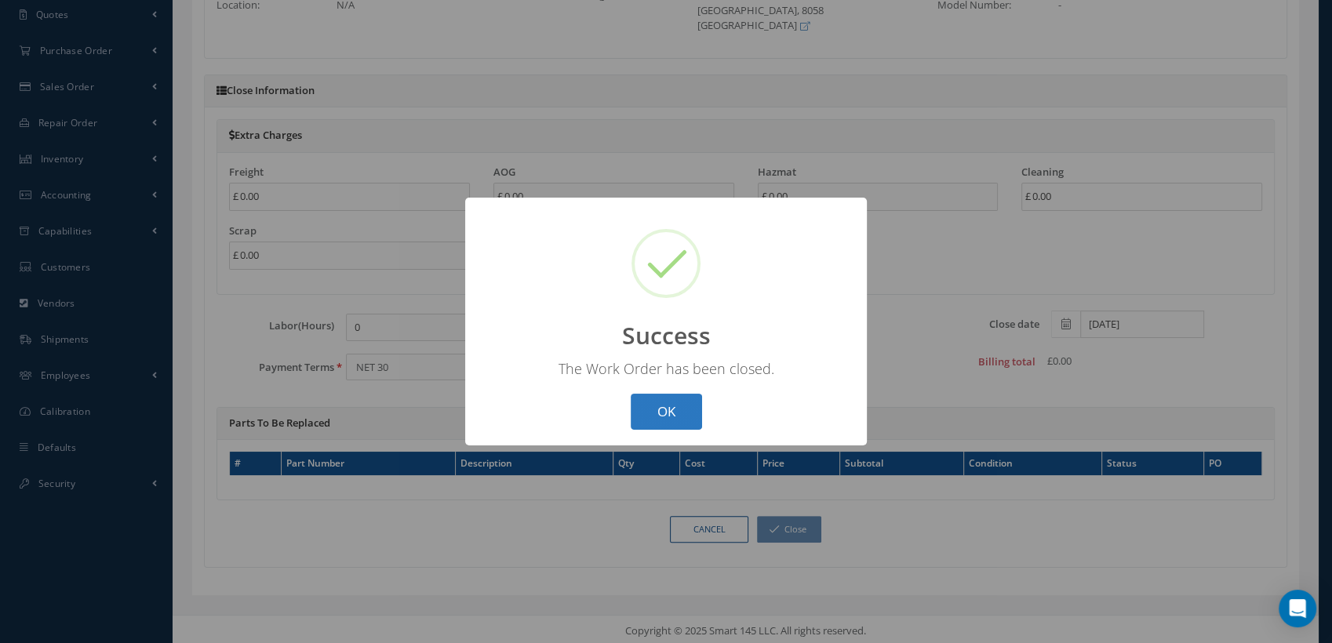
click at [690, 411] on button "OK" at bounding box center [666, 412] width 71 height 37
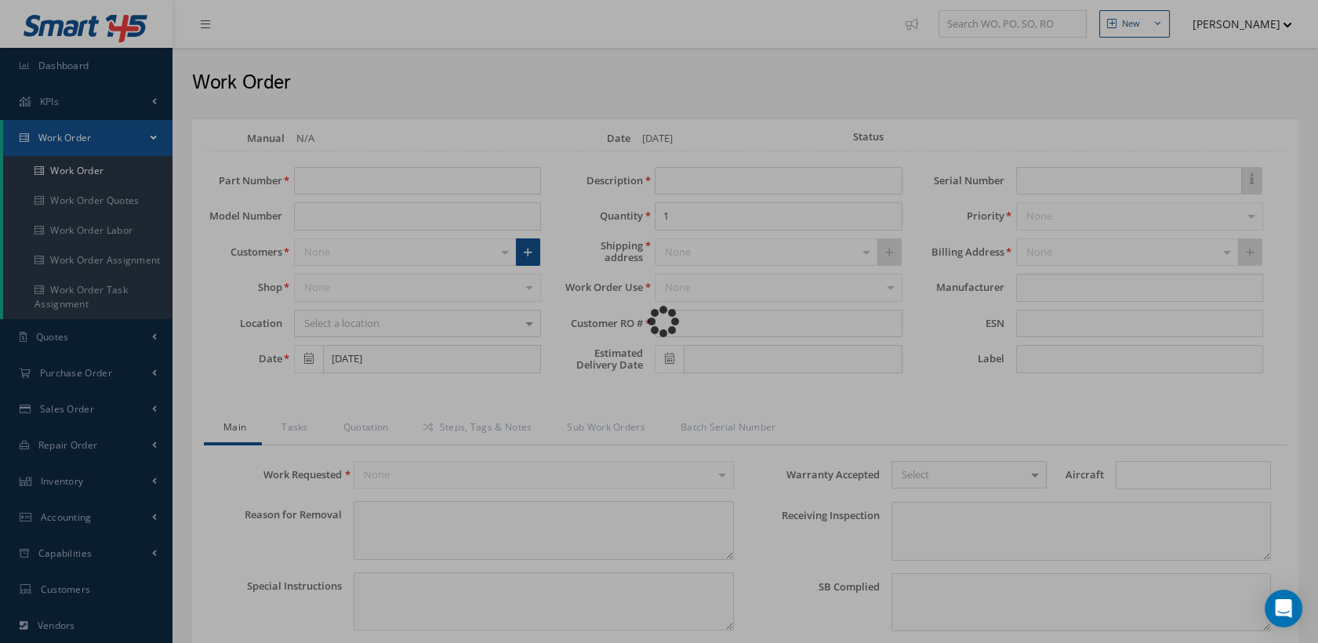
type input "5008502200000P6"
type input "SEAT BACKREST"
type input "R2612824"
type textarea "NONE"
type textarea "PLEASE SEE R.O. FOR DETAILS"
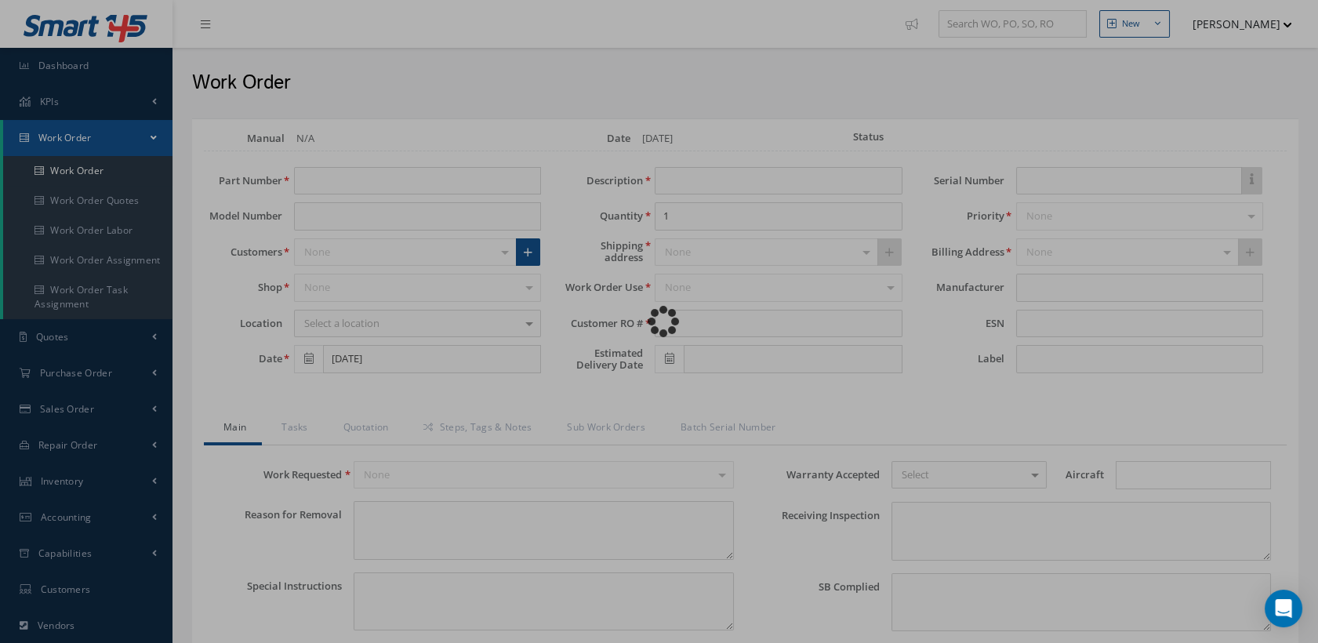
type input "NONE"
type textarea "NO VISUAL DAMAGE"
type textarea "NONE"
type input "NONE"
type input "[DATE]"
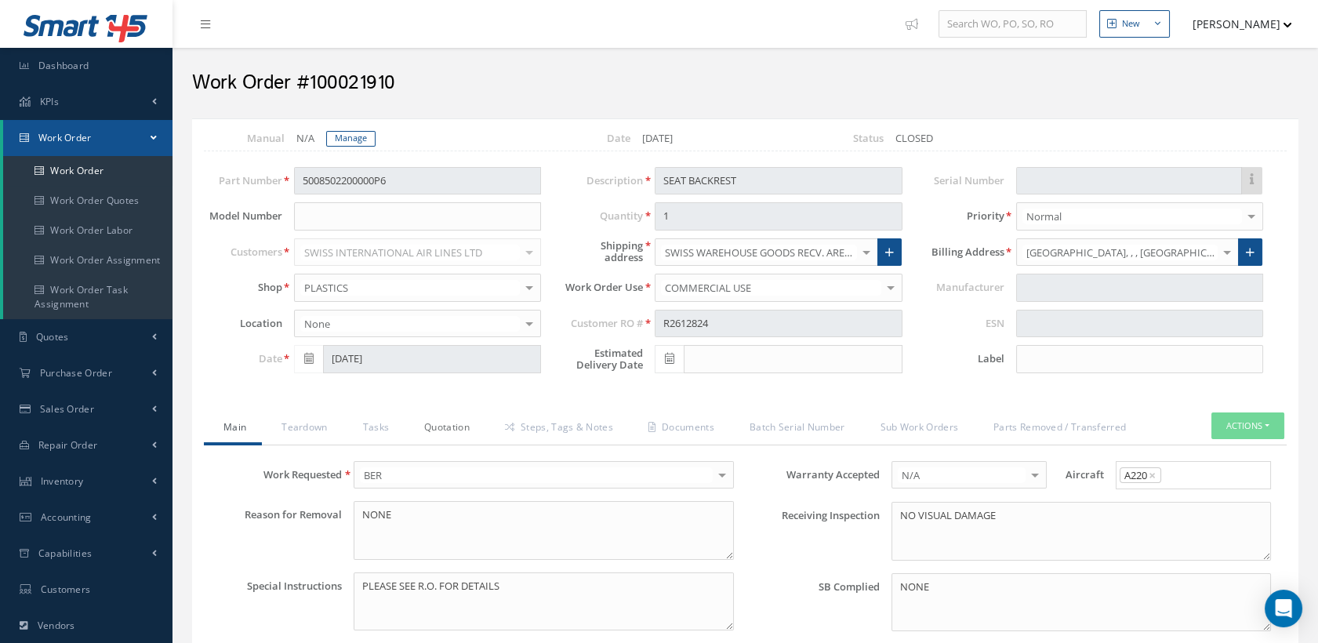
click at [458, 423] on link "Quotation" at bounding box center [445, 429] width 81 height 33
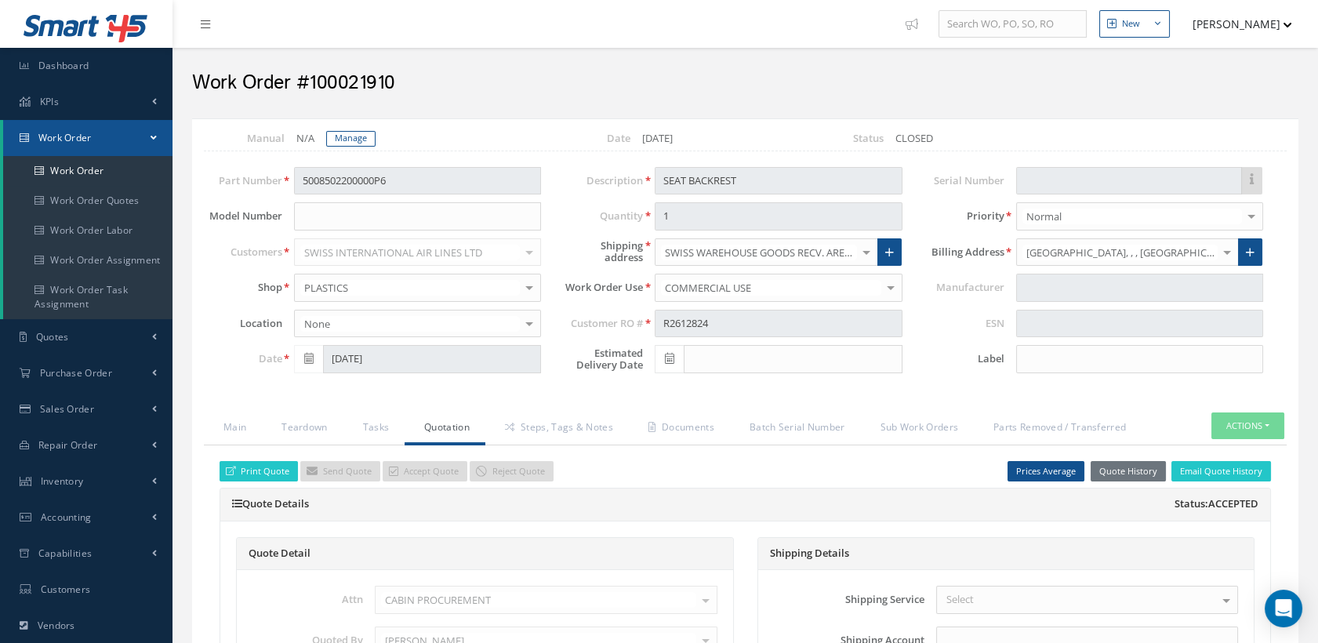
drag, startPoint x: 518, startPoint y: 467, endPoint x: 503, endPoint y: 361, distance: 106.9
drag, startPoint x: 503, startPoint y: 361, endPoint x: 600, endPoint y: 470, distance: 145.6
click at [600, 470] on div "Print Quote Send Quote Accept Quote Reject Quote Prices Average Parts Price Lab…" at bounding box center [745, 471] width 1075 height 21
click at [834, 461] on div "Print Quote Send Quote Accept Quote Reject Quote Prices Average Parts Price Lab…" at bounding box center [745, 471] width 1075 height 21
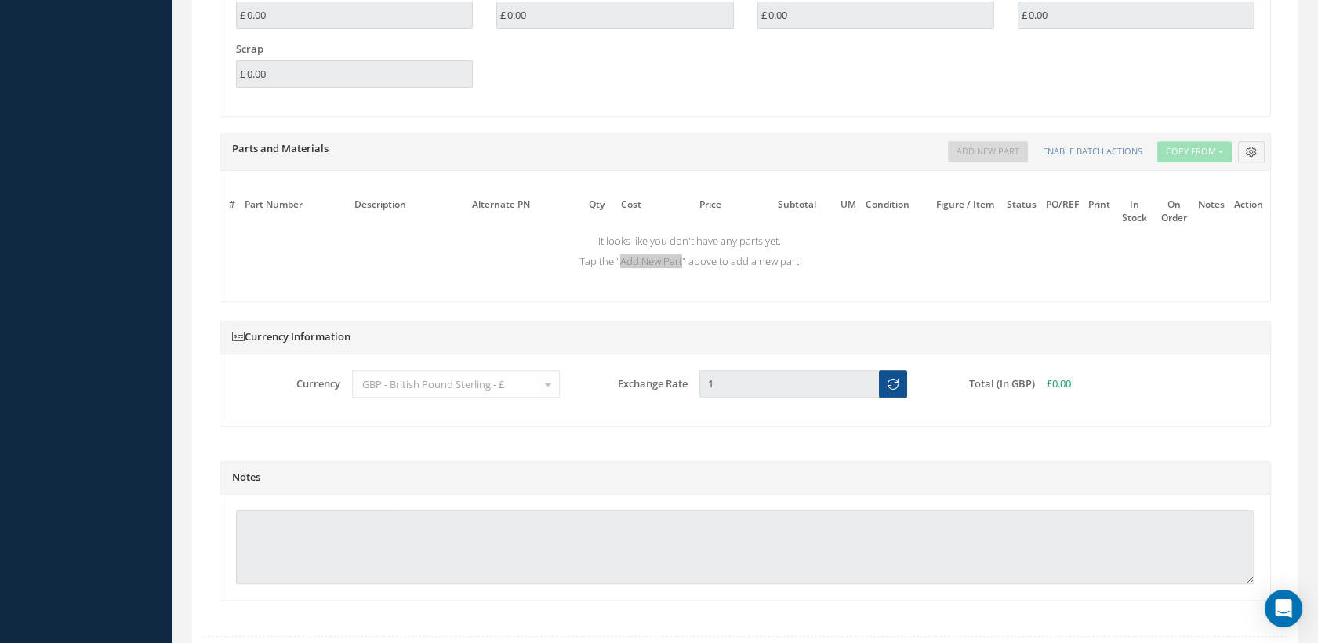
scroll to position [1496, 0]
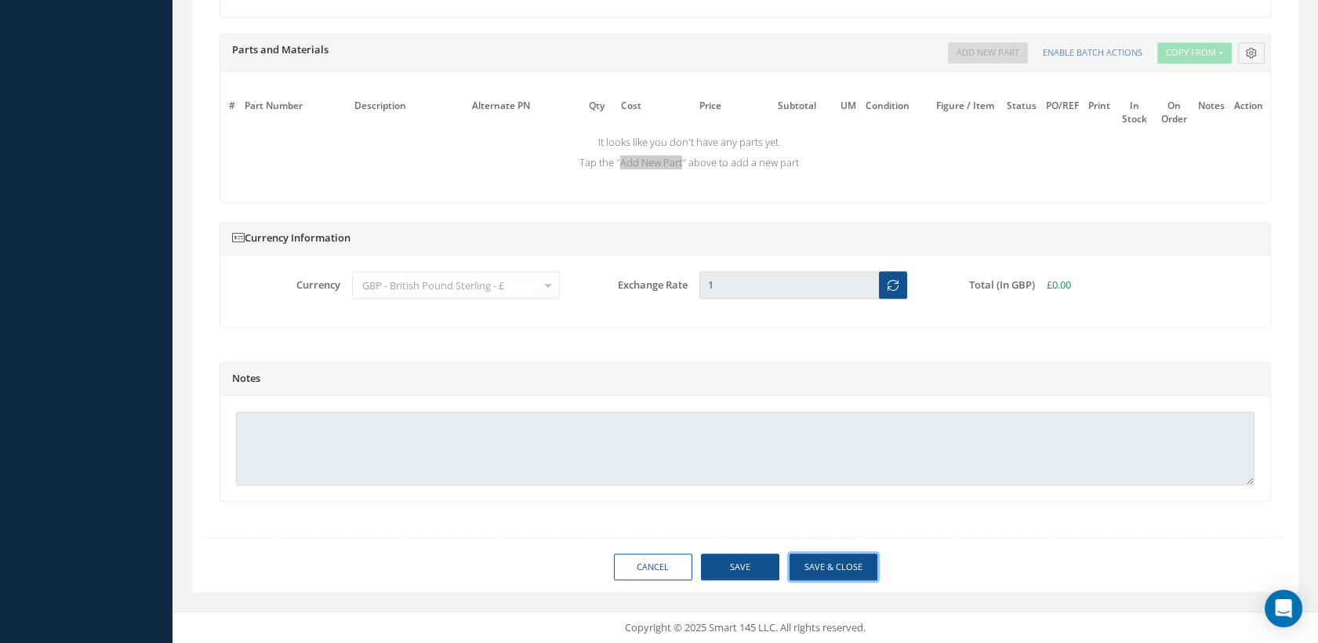
click at [810, 569] on button "Save & Close" at bounding box center [834, 567] width 88 height 27
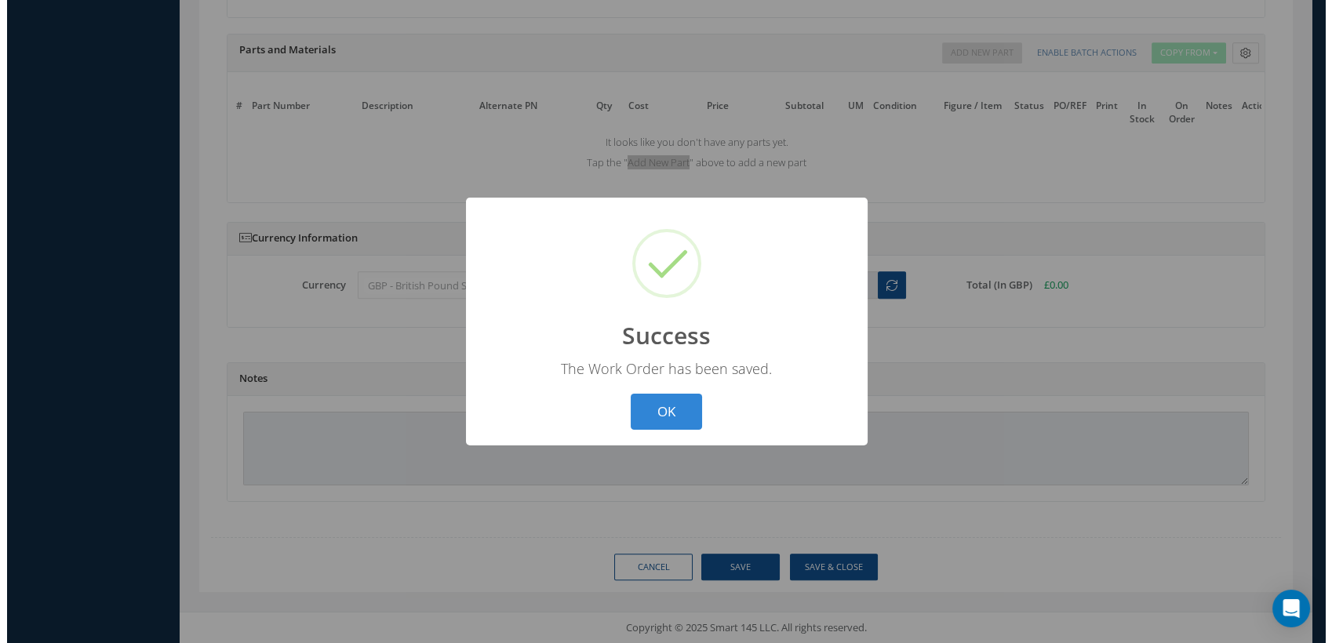
scroll to position [1482, 0]
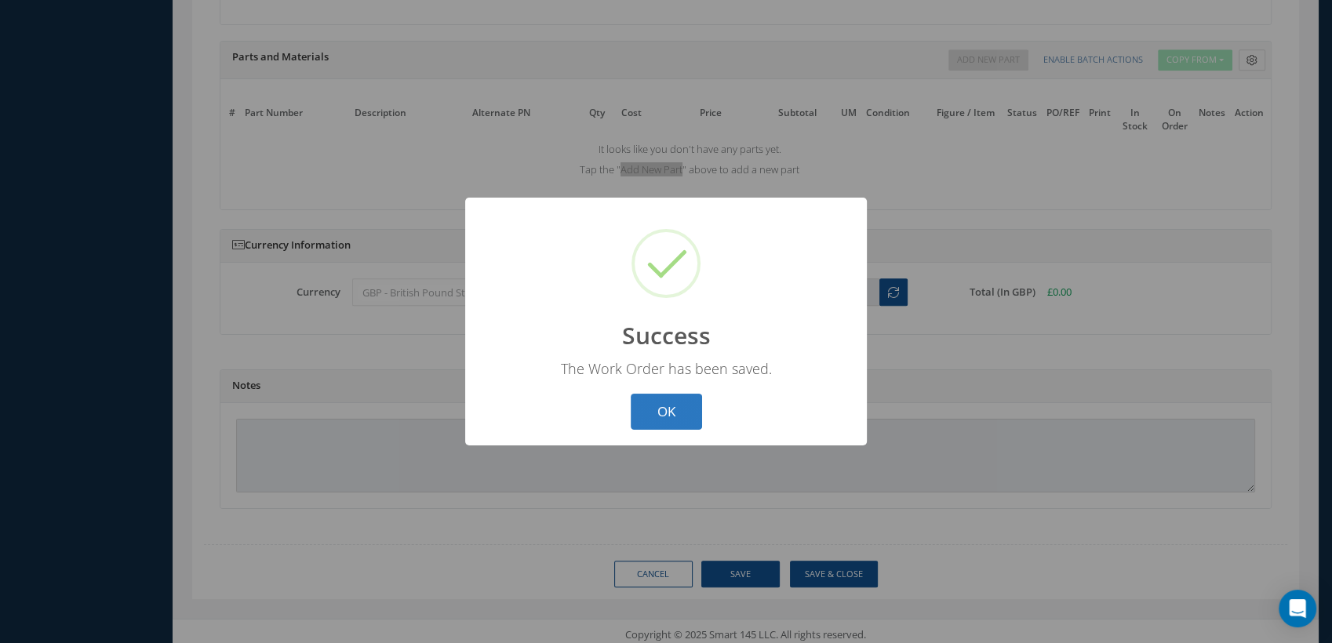
click at [649, 402] on button "OK" at bounding box center [666, 412] width 71 height 37
select select "25"
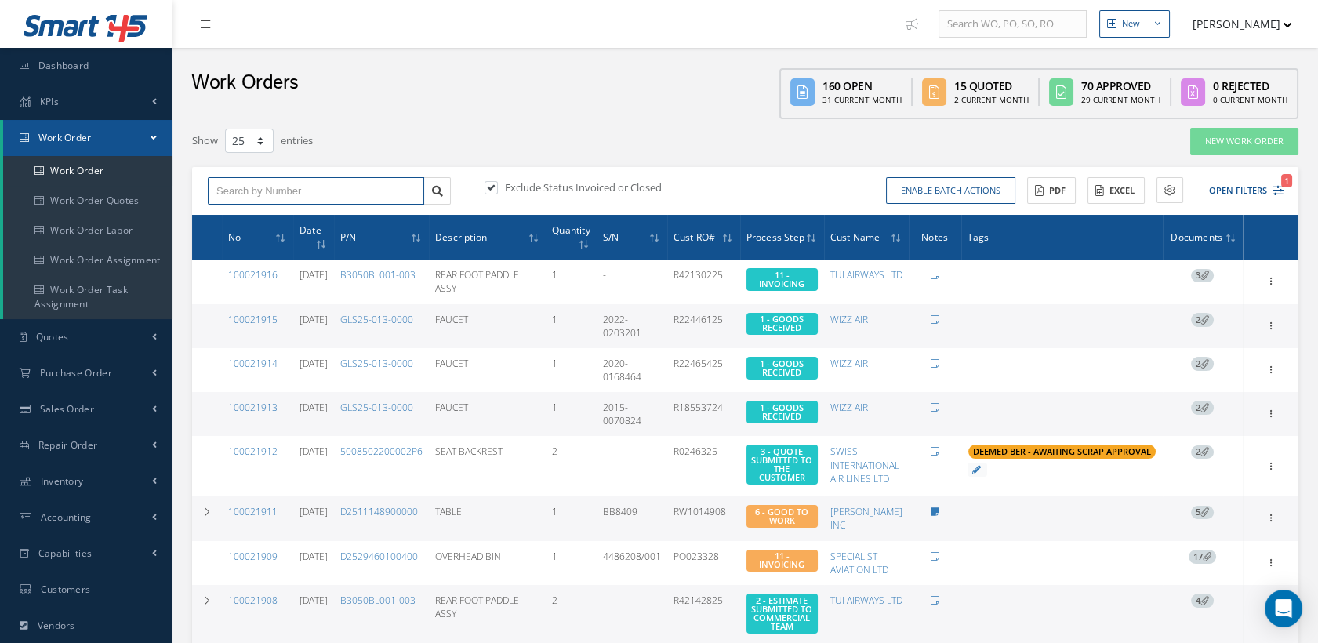
click at [327, 187] on input "text" at bounding box center [316, 191] width 216 height 28
type input "100021912"
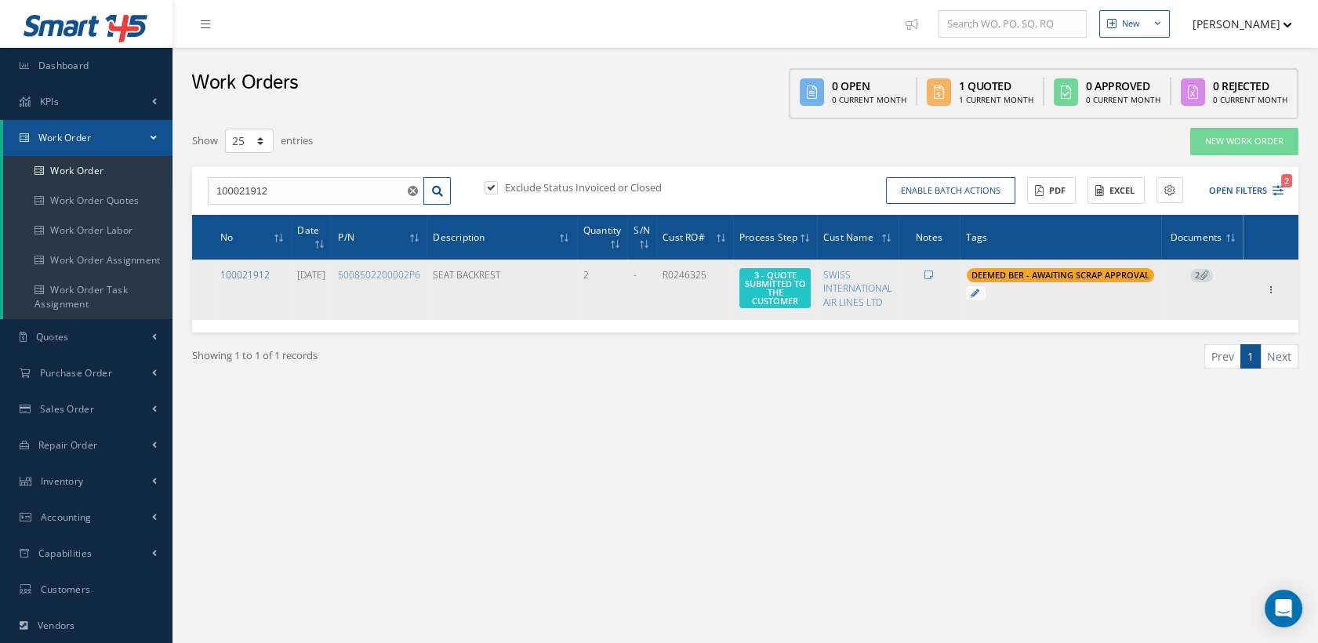
click at [235, 271] on link "100021912" at bounding box center [244, 274] width 49 height 13
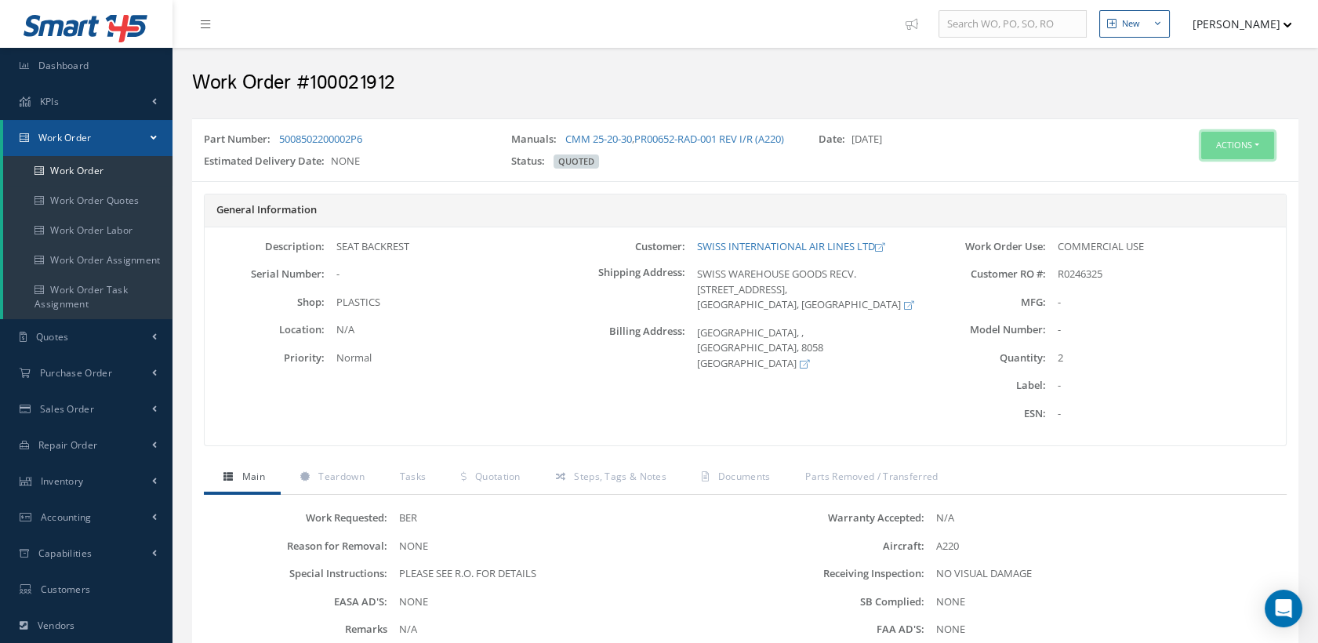
click at [1238, 139] on button "Actions" at bounding box center [1237, 145] width 73 height 27
click at [1196, 169] on link "Edit" at bounding box center [1212, 175] width 125 height 21
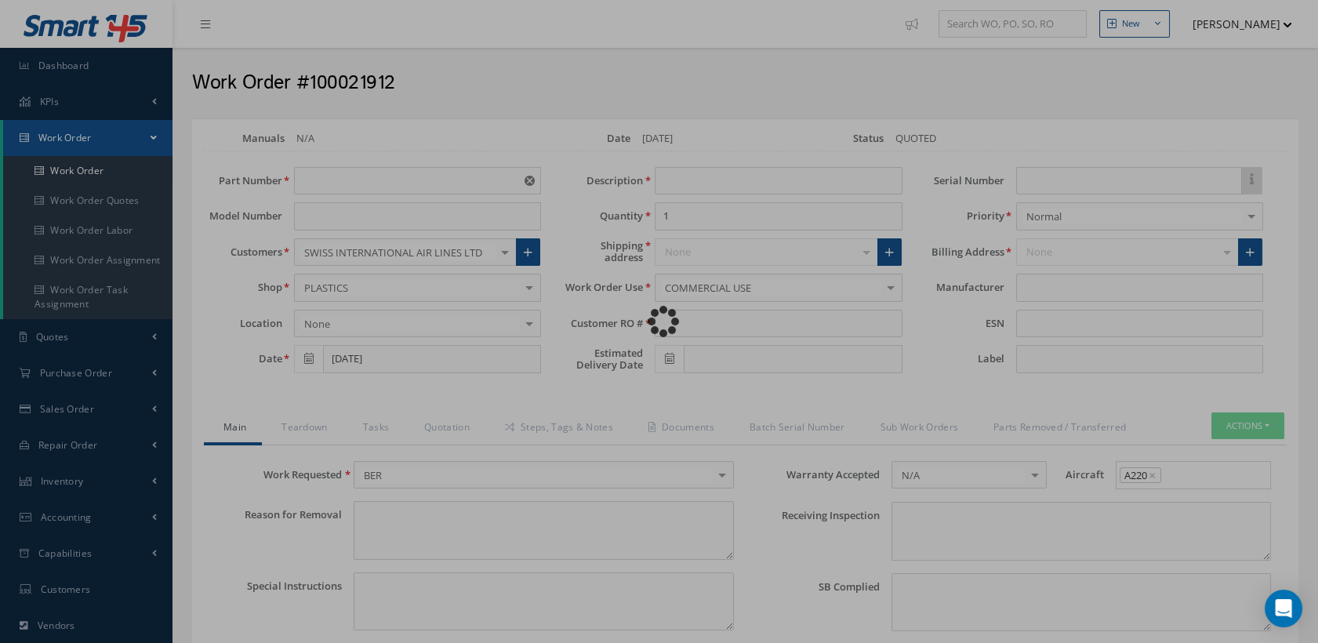
type input "5008502200002P6"
type input "SEAT BACKREST"
type input "2"
type input "R0246325"
type textarea "NONE"
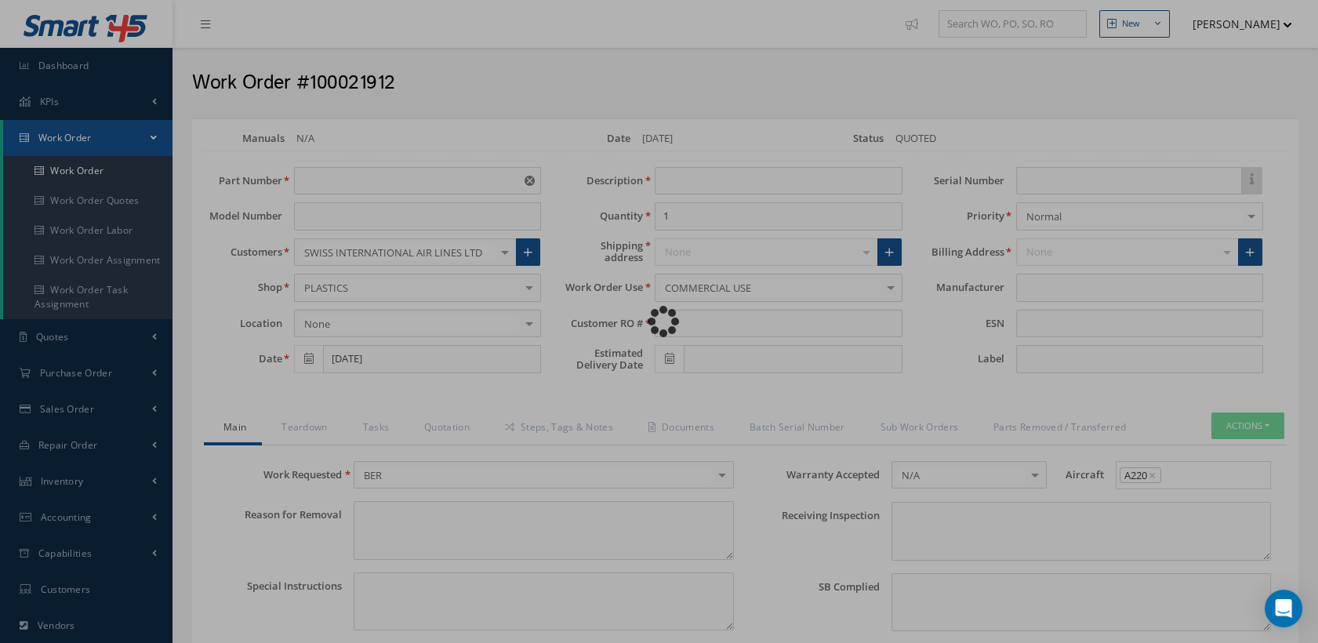
type textarea "PLEASE SEE R.O. FOR DETAILS"
type input "NONE"
type textarea "NO VISUAL DAMAGE"
type textarea "NONE"
type input "NONE"
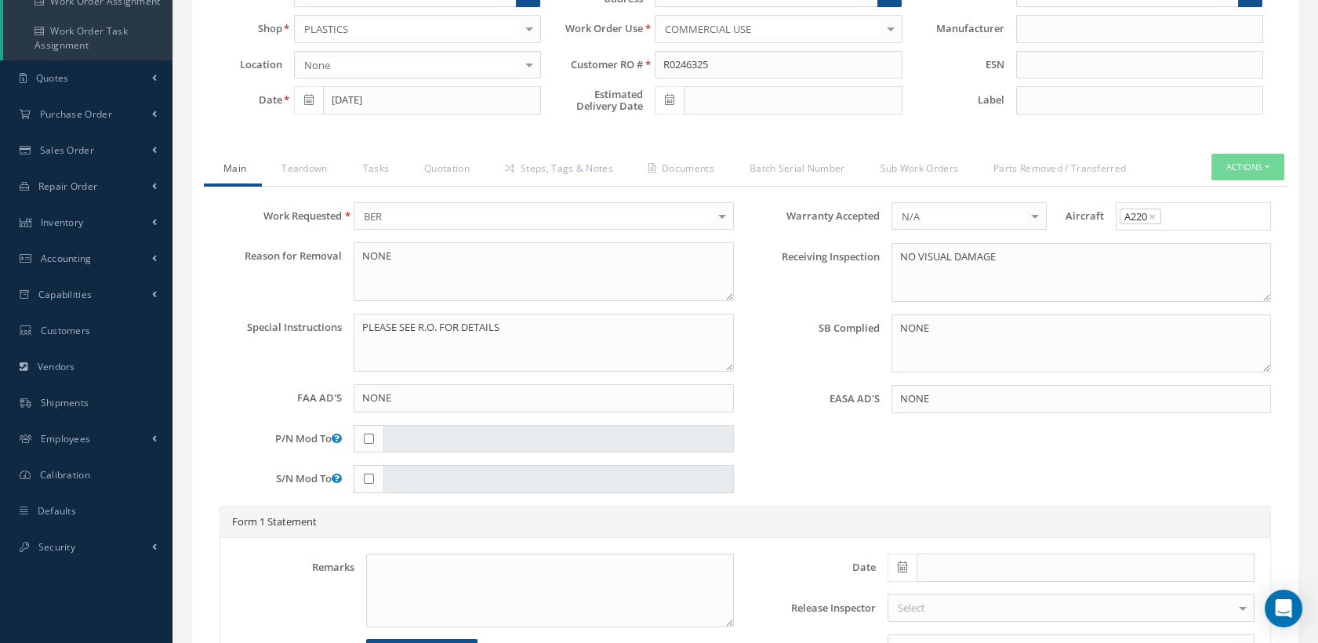
scroll to position [261, 0]
click at [452, 166] on link "Quotation" at bounding box center [445, 167] width 81 height 33
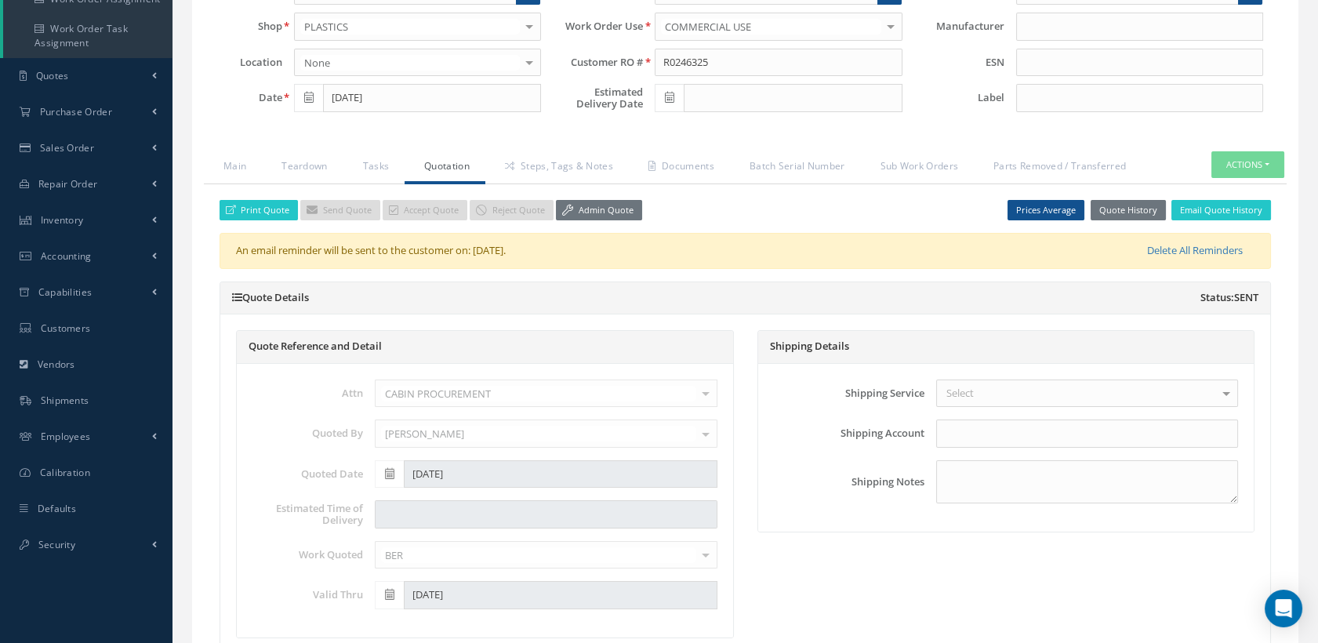
click at [1160, 254] on div "An email reminder will be sent to the customer on: Sep 25 2025. Delete All Remi…" at bounding box center [746, 251] width 1052 height 36
click at [1161, 258] on link "Delete All Reminders" at bounding box center [1170, 251] width 170 height 16
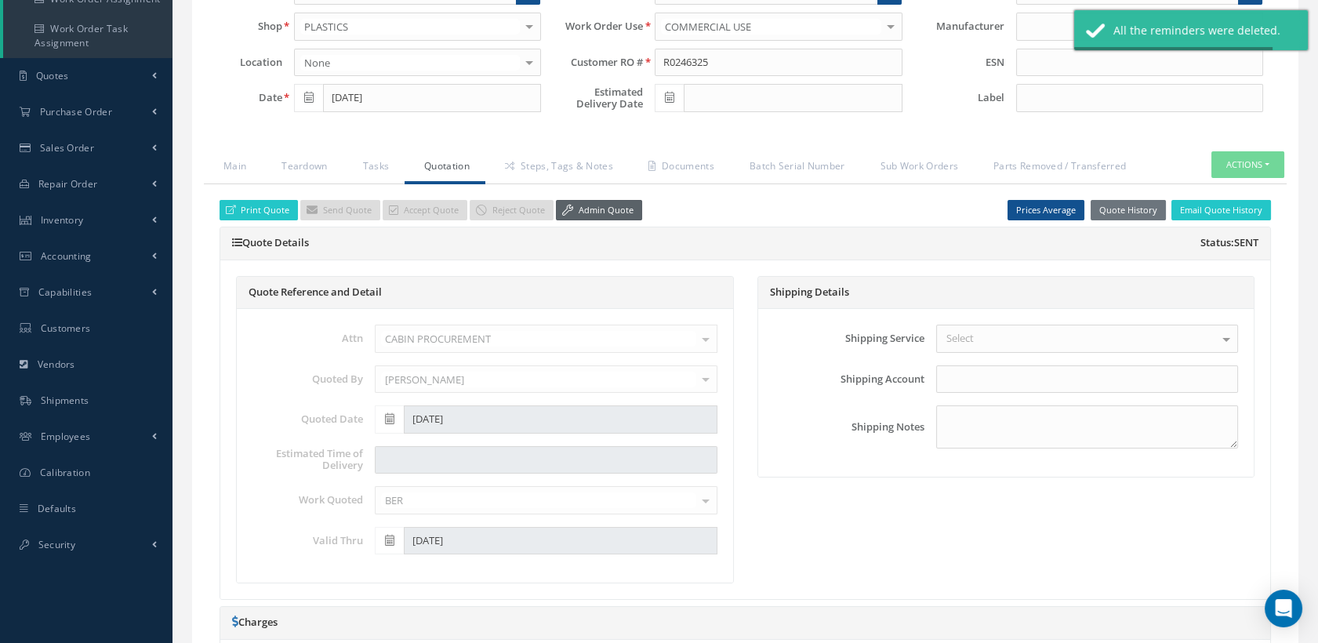
click at [602, 221] on link "Admin Quote" at bounding box center [599, 210] width 86 height 21
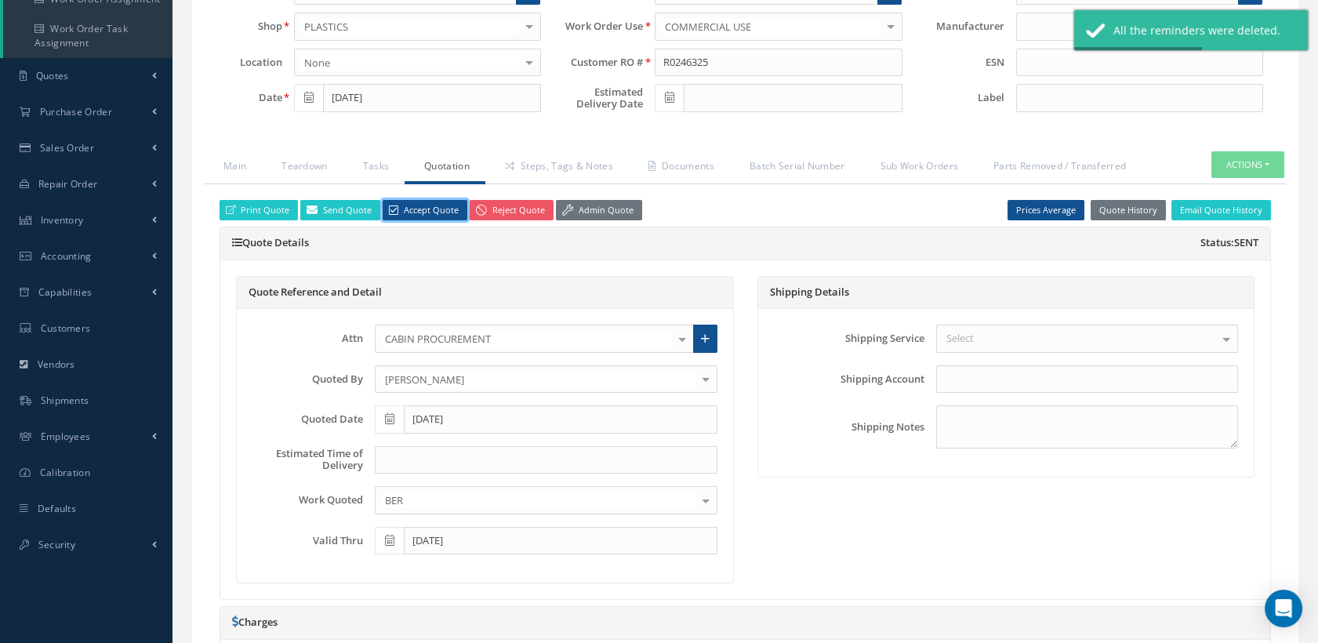
click at [438, 216] on link "Accept Quote" at bounding box center [425, 210] width 85 height 21
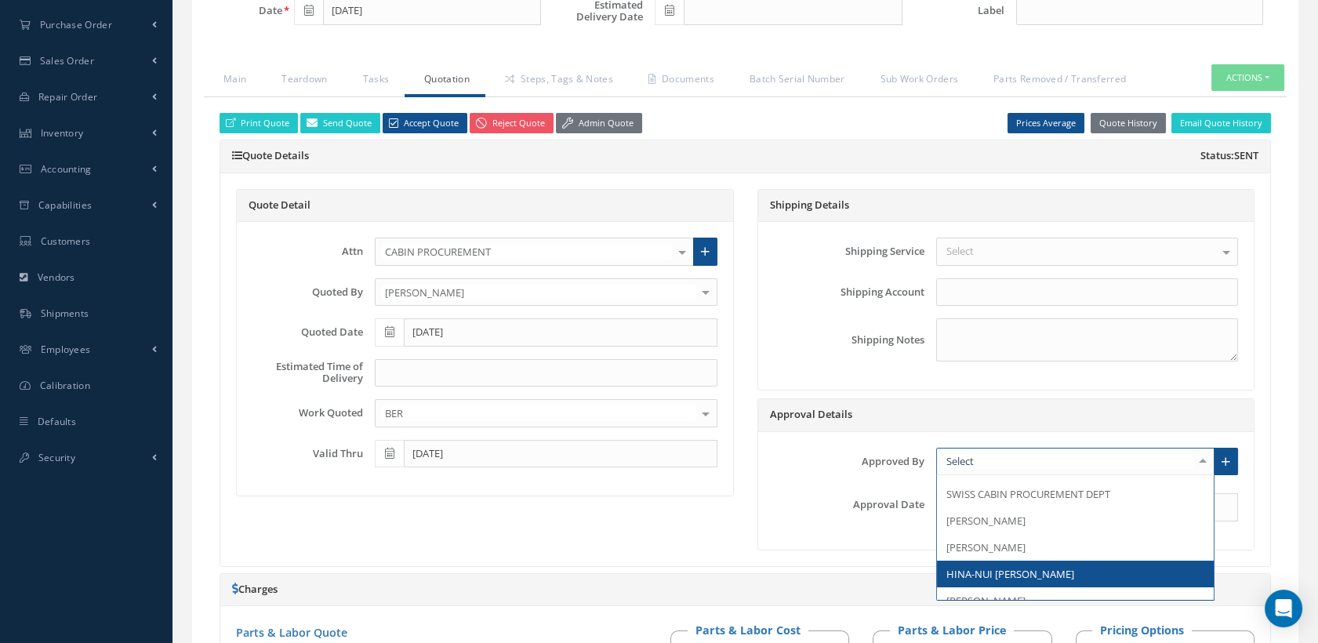
click at [1006, 580] on span "HINA-NUI PICQUET" at bounding box center [1011, 574] width 128 height 14
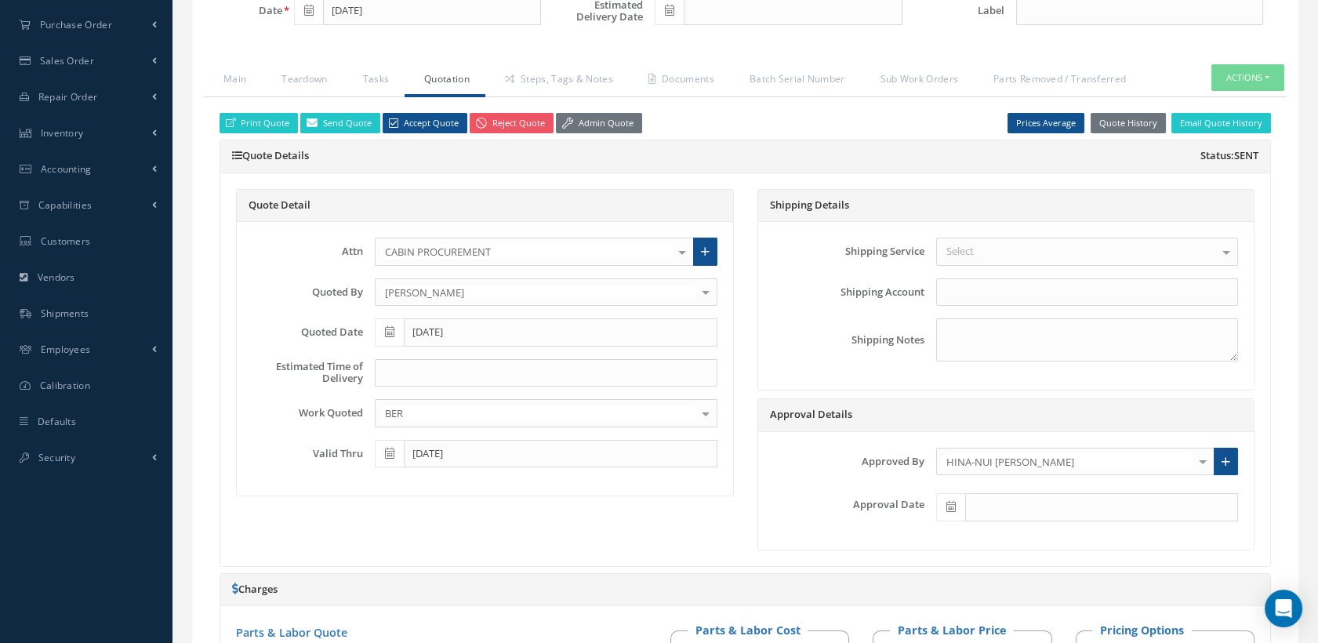
click at [947, 512] on icon at bounding box center [951, 506] width 9 height 11
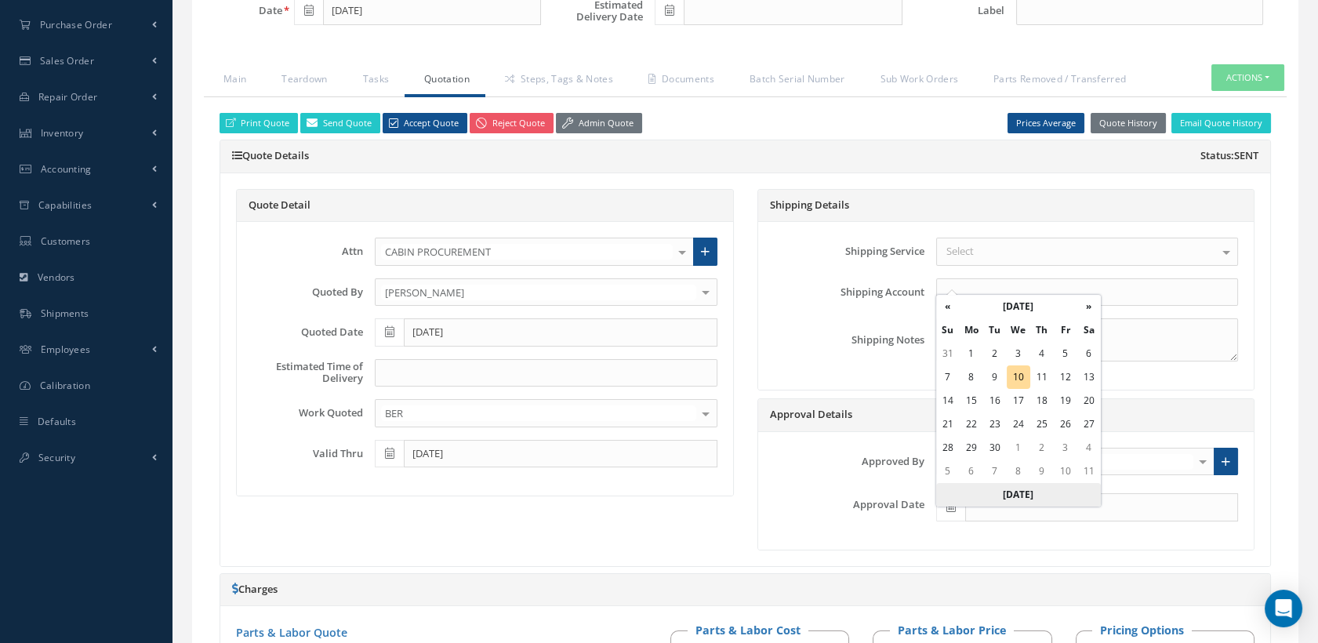
click at [983, 498] on th "Today" at bounding box center [1018, 495] width 165 height 24
type input "[DATE]"
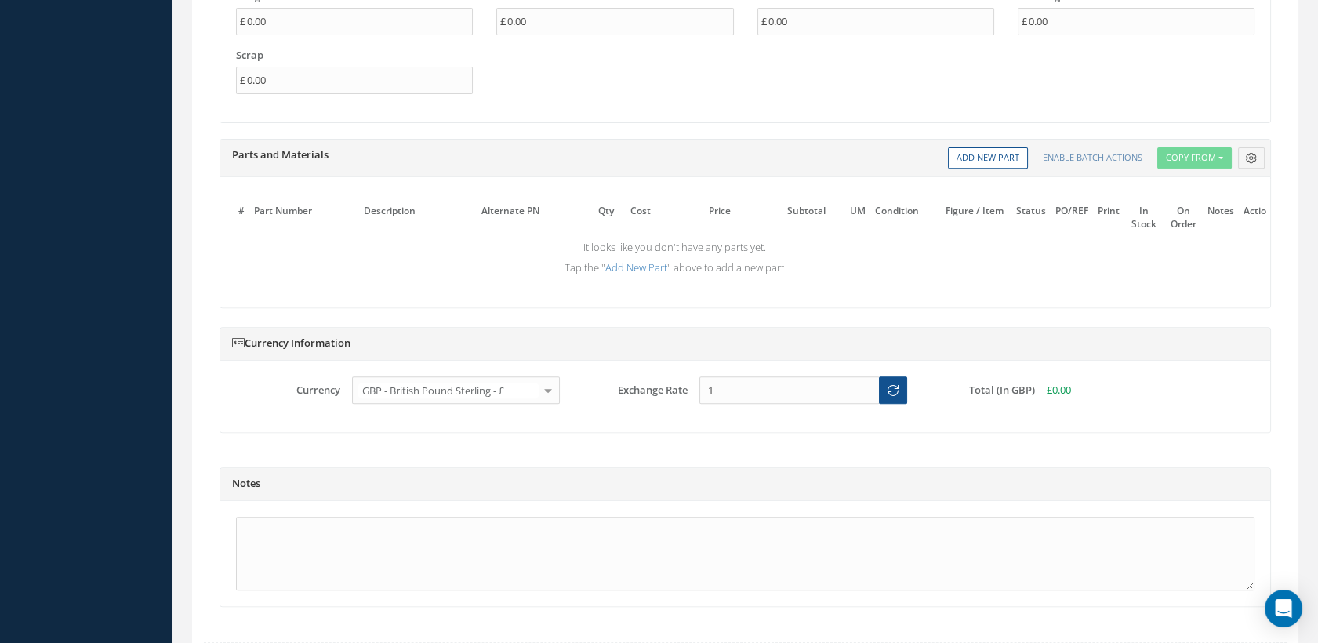
scroll to position [1450, 0]
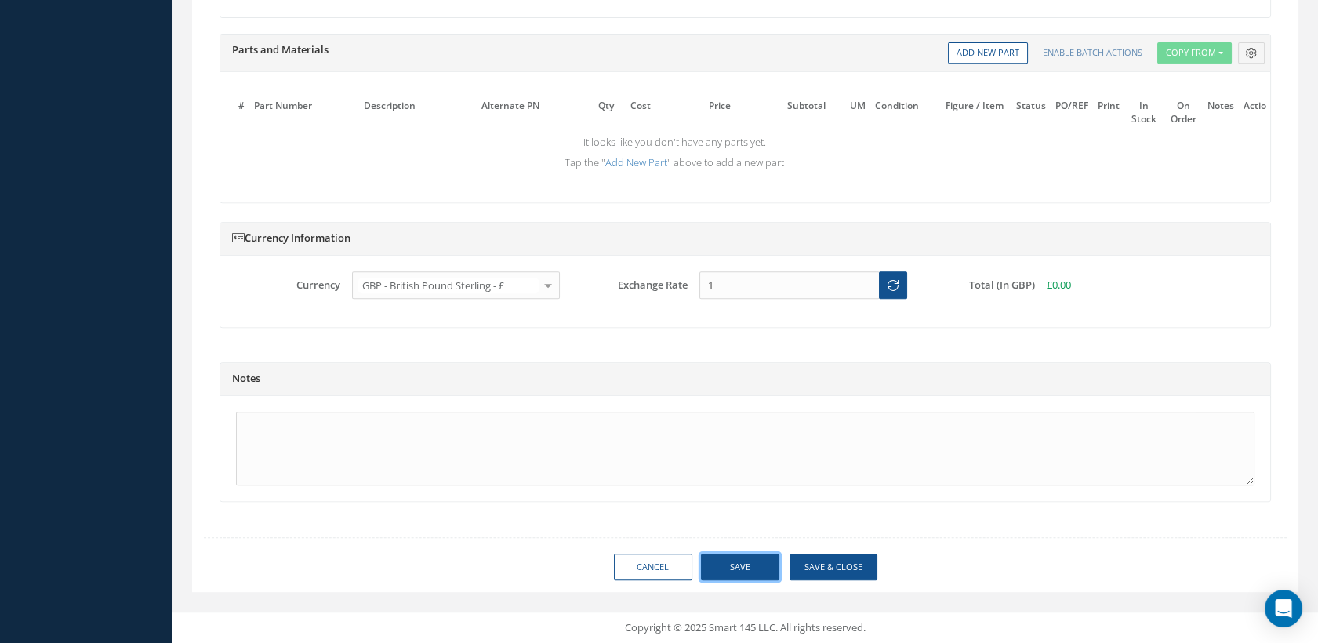
click at [764, 555] on button "Save" at bounding box center [740, 567] width 78 height 27
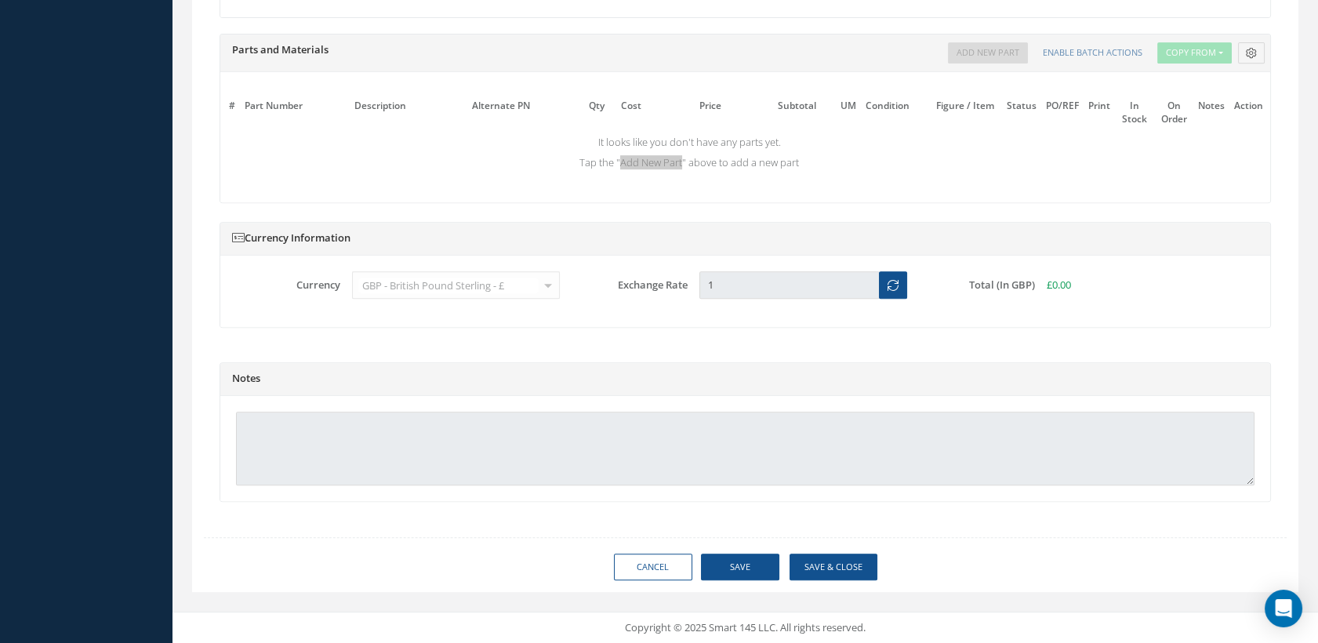
scroll to position [1437, 0]
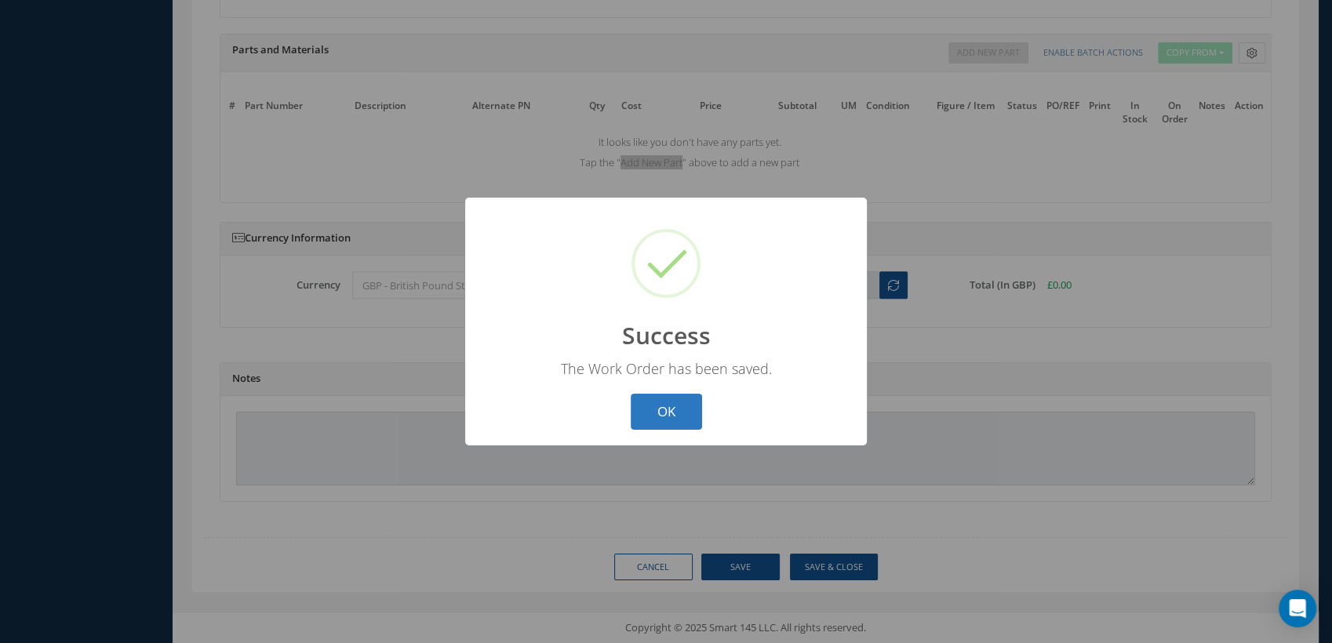
click at [684, 402] on button "OK" at bounding box center [666, 412] width 71 height 37
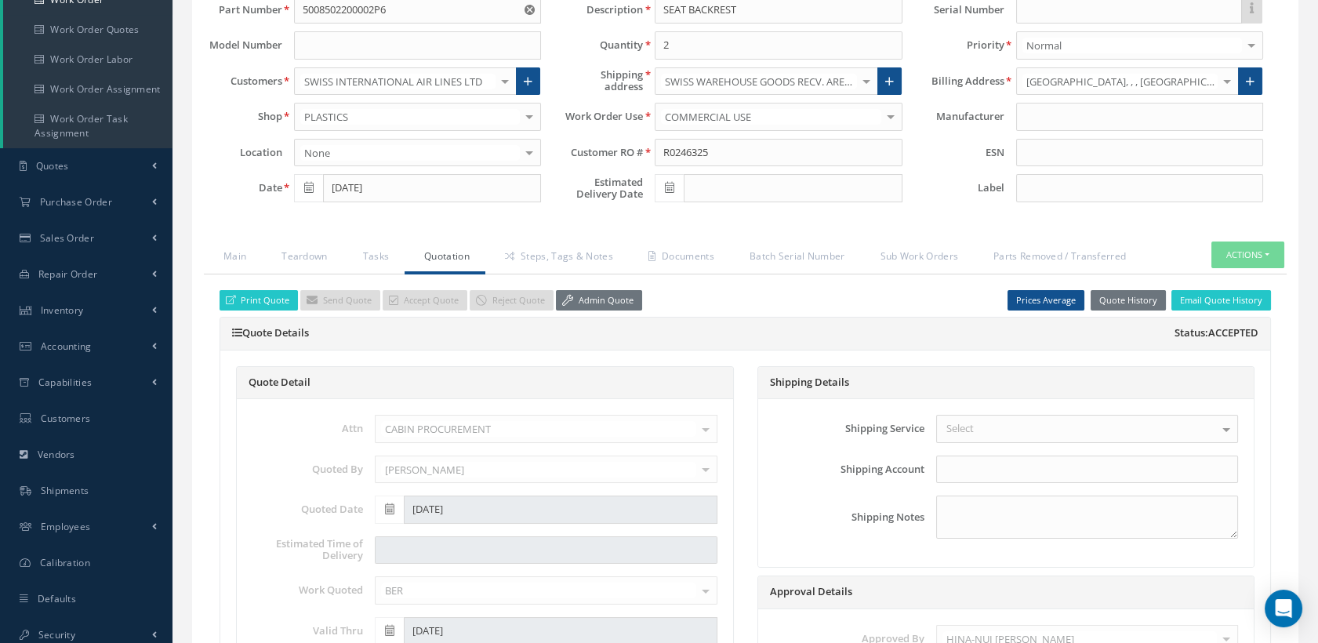
scroll to position [144, 0]
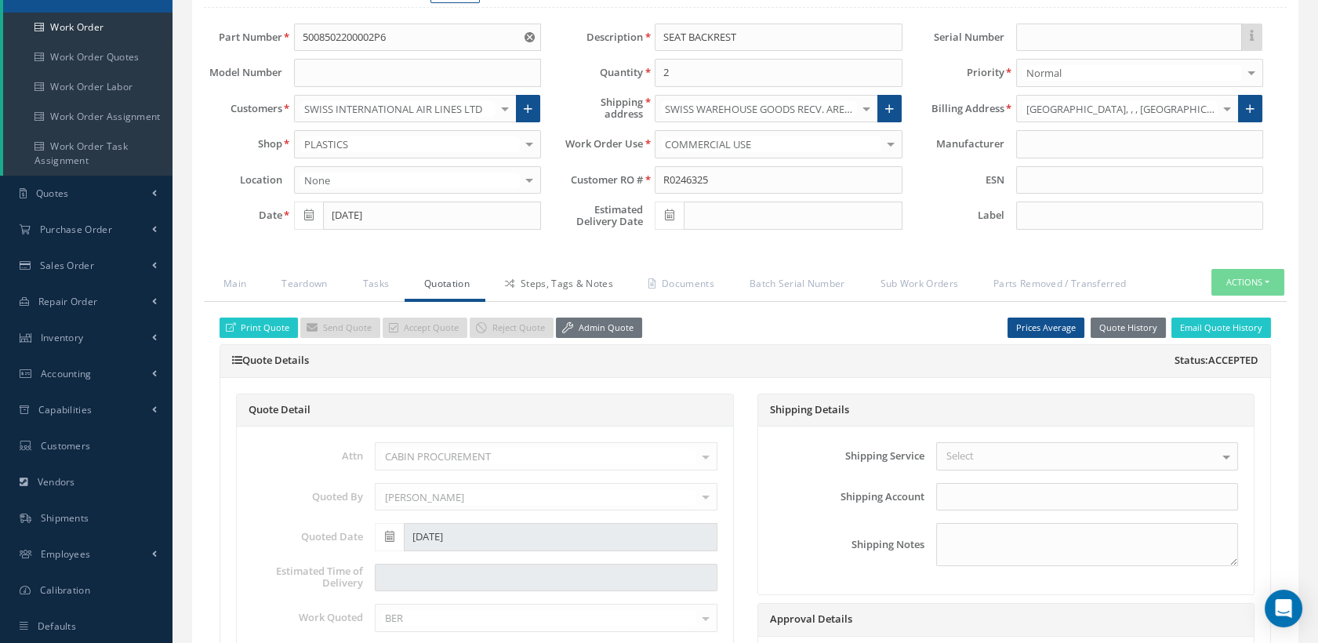
click at [590, 291] on link "Steps, Tags & Notes" at bounding box center [557, 285] width 144 height 33
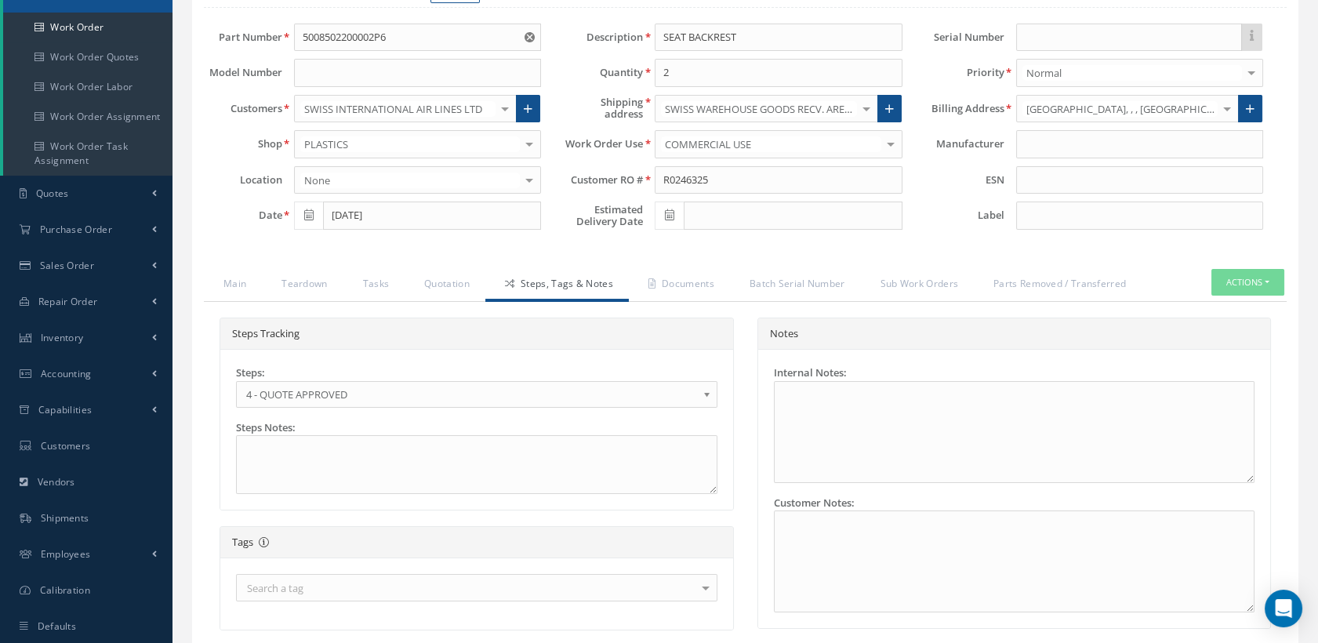
click at [464, 601] on div "Search a tag" at bounding box center [477, 587] width 482 height 27
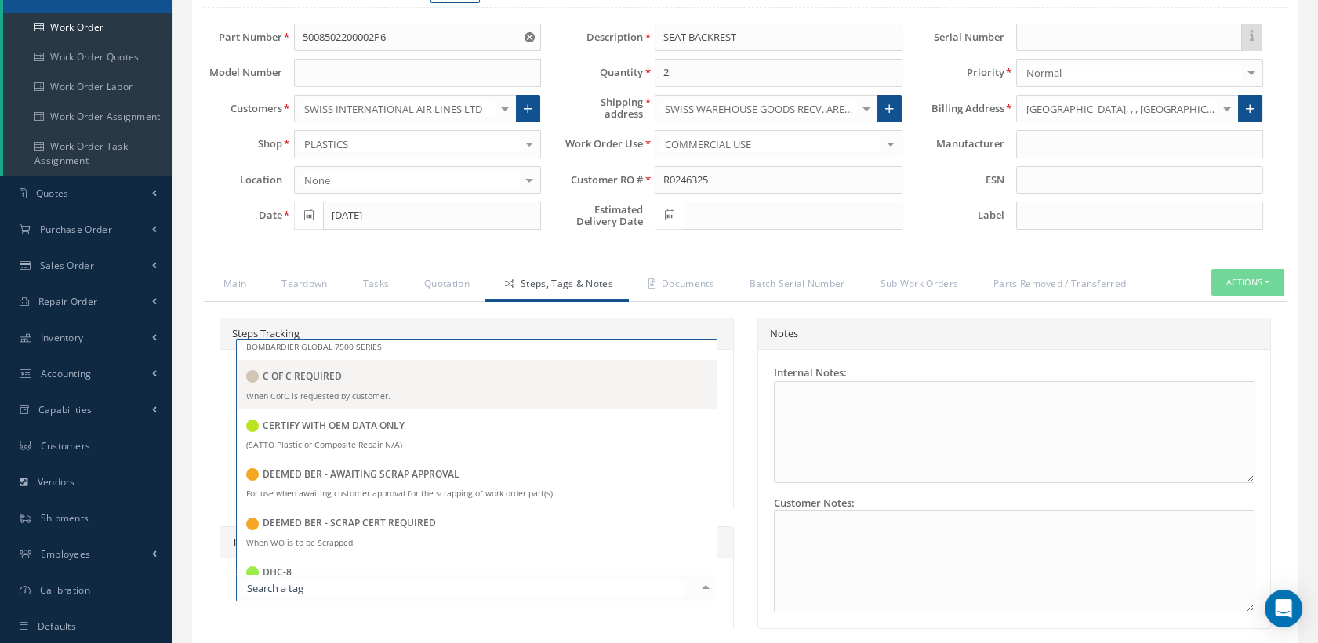
scroll to position [784, 0]
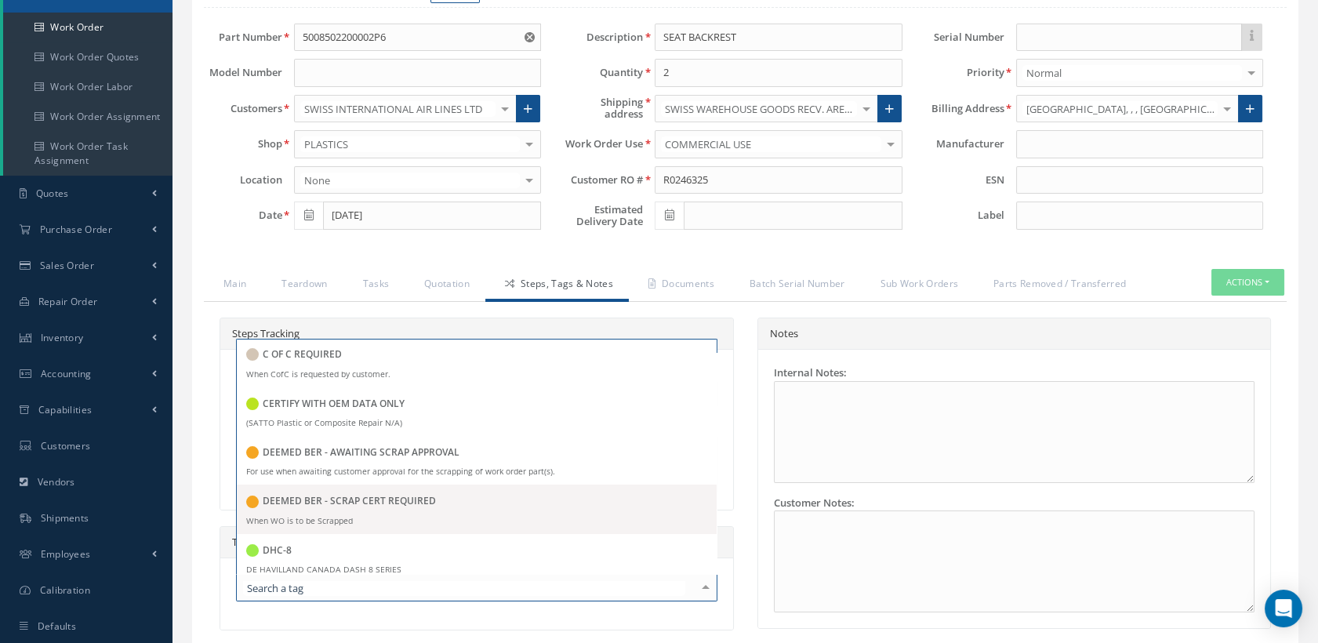
click at [417, 507] on h5 "DEEMED BER - SCRAP CERT REQUIRED" at bounding box center [349, 501] width 173 height 11
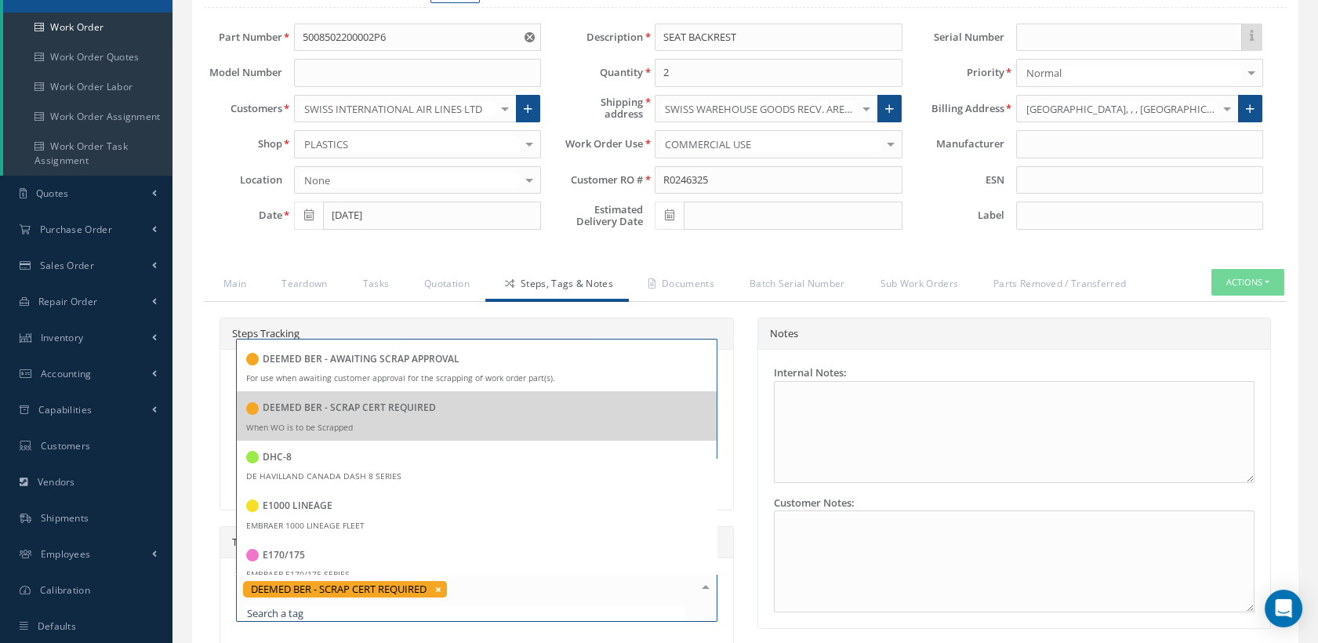
scroll to position [958, 0]
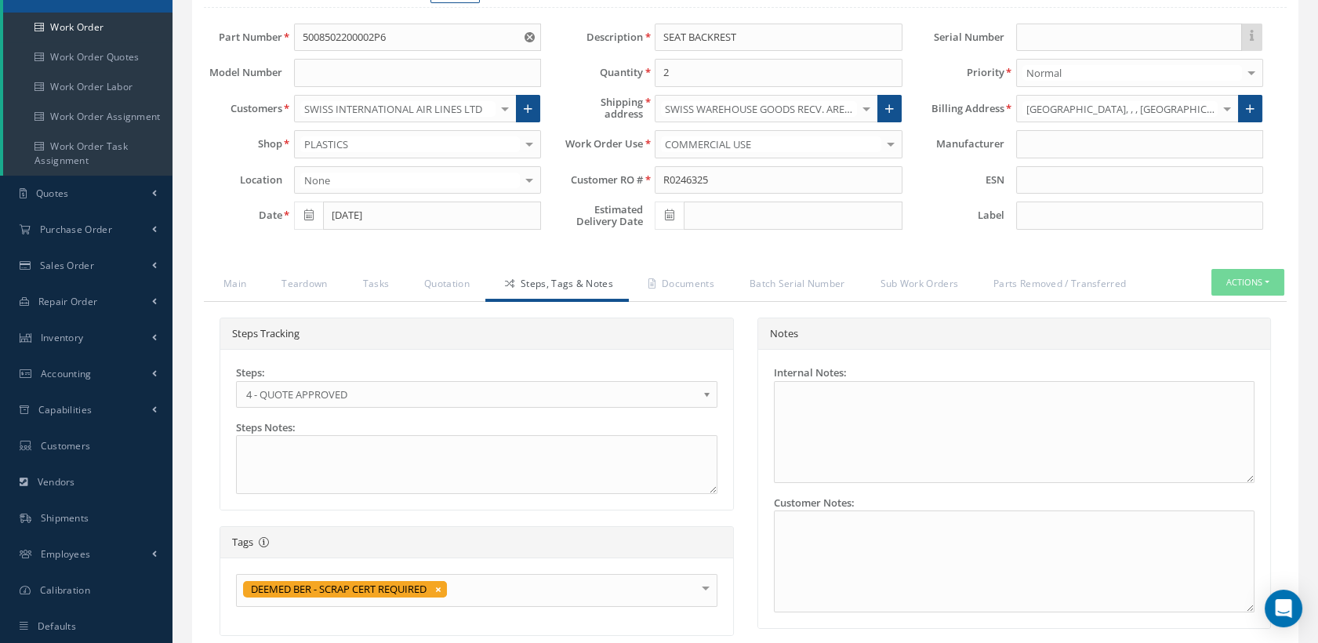
click at [752, 576] on div "Notes Internal Notes: Customer Notes:" at bounding box center [1015, 485] width 538 height 334
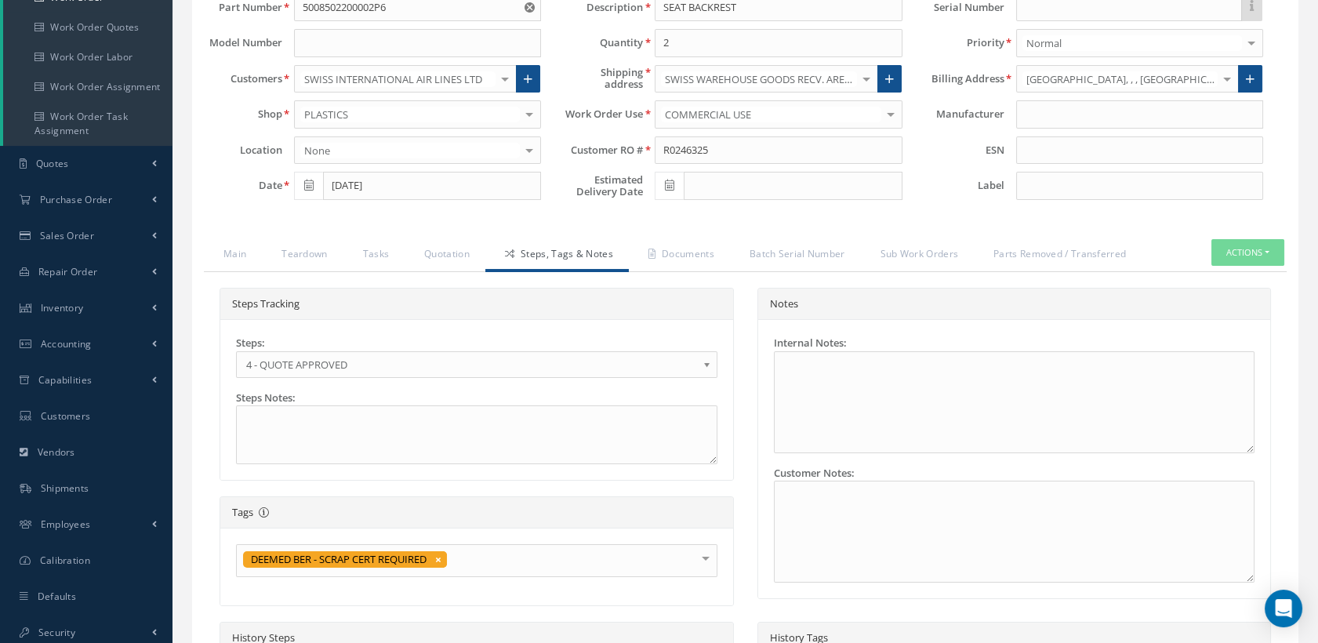
scroll to position [174, 0]
click at [313, 265] on link "Teardown" at bounding box center [302, 254] width 81 height 33
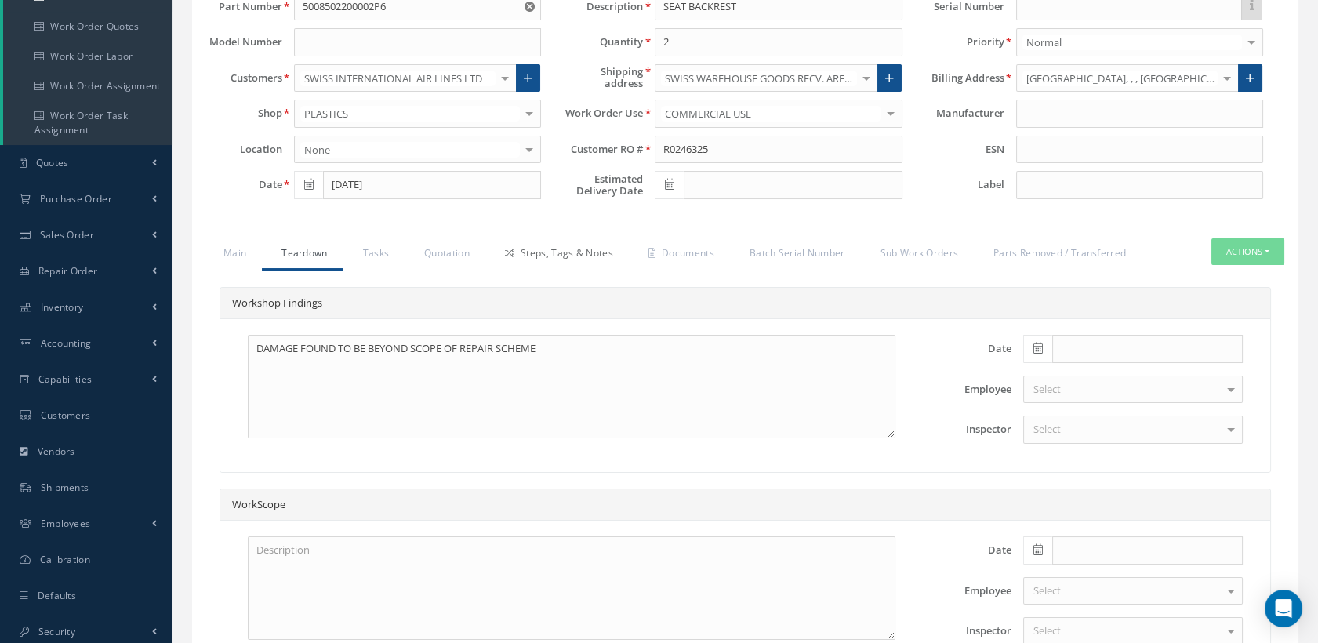
click at [563, 267] on link "Steps, Tags & Notes" at bounding box center [557, 254] width 144 height 33
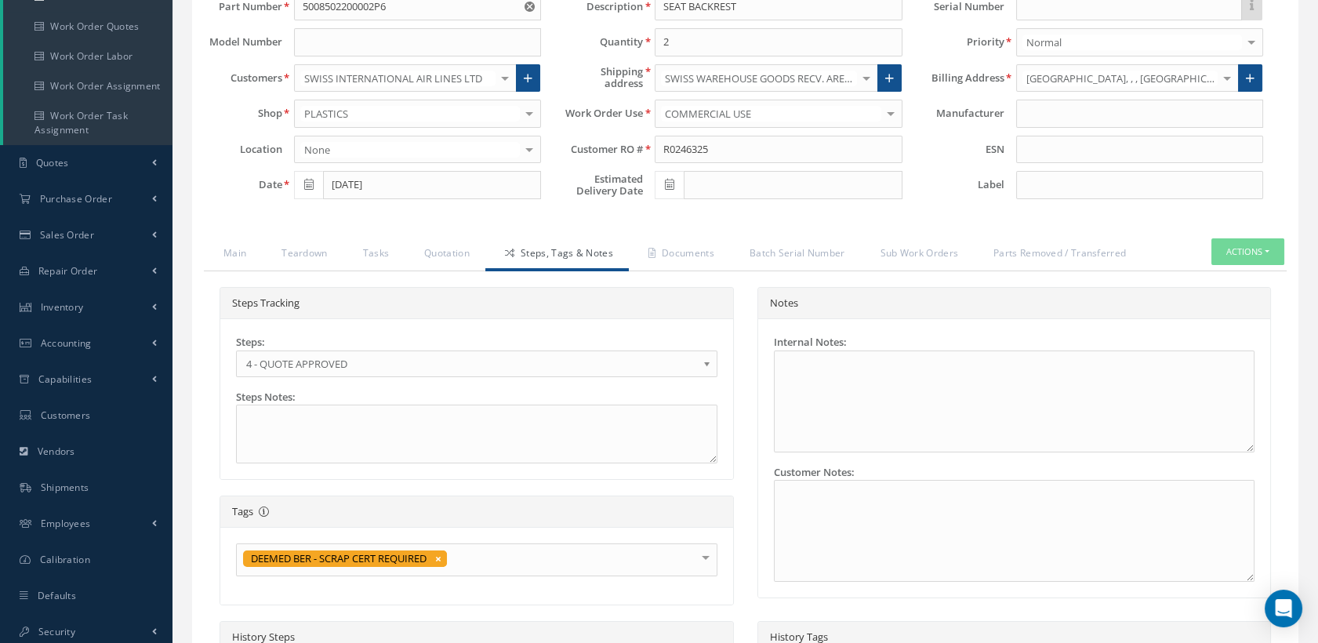
click at [469, 373] on span "4 - QUOTE APPROVED" at bounding box center [471, 363] width 451 height 19
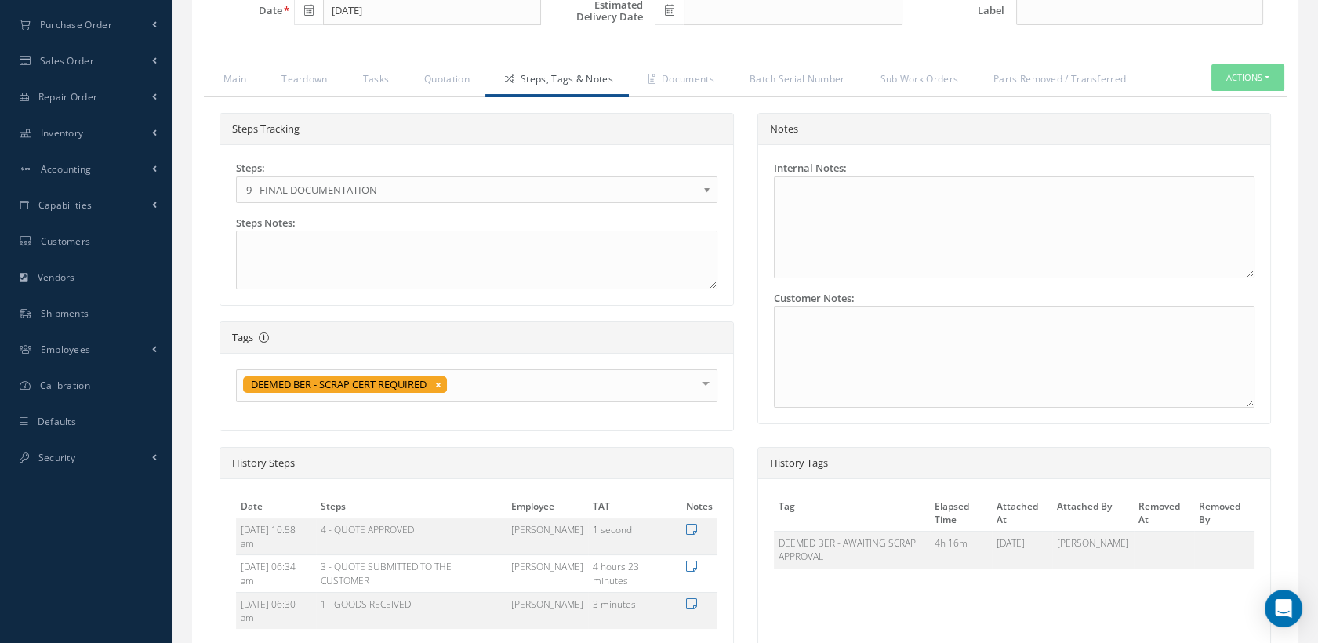
scroll to position [514, 0]
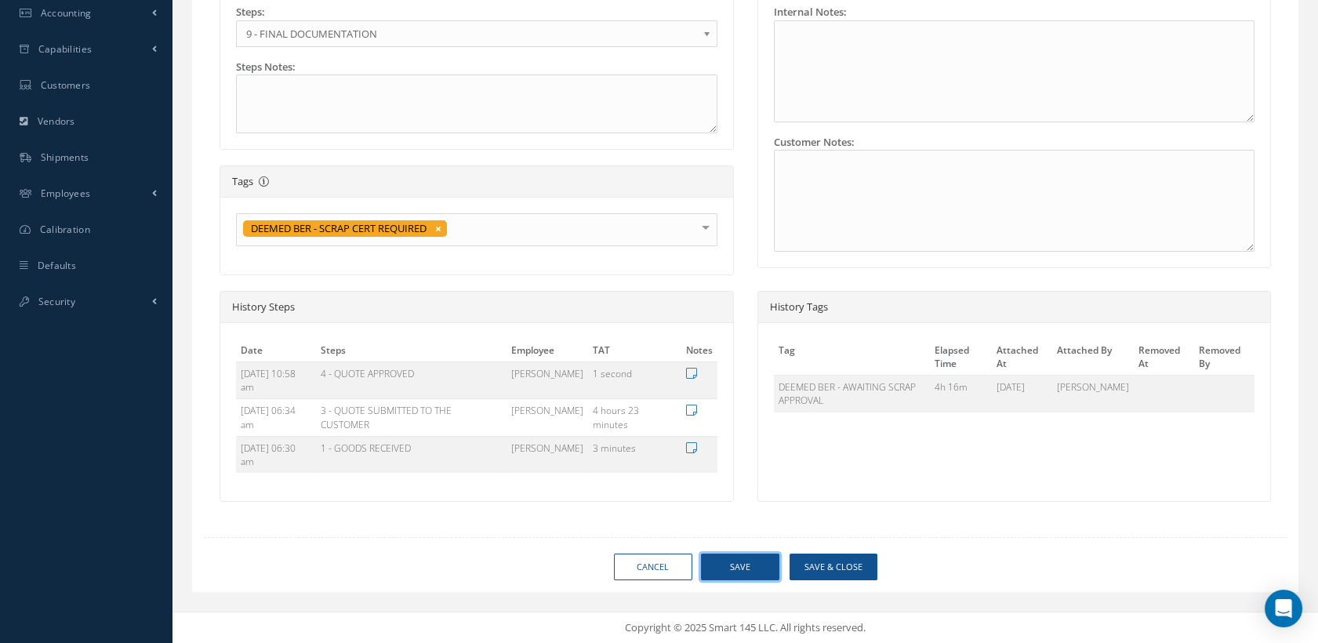
click at [736, 571] on button "Save" at bounding box center [740, 567] width 78 height 27
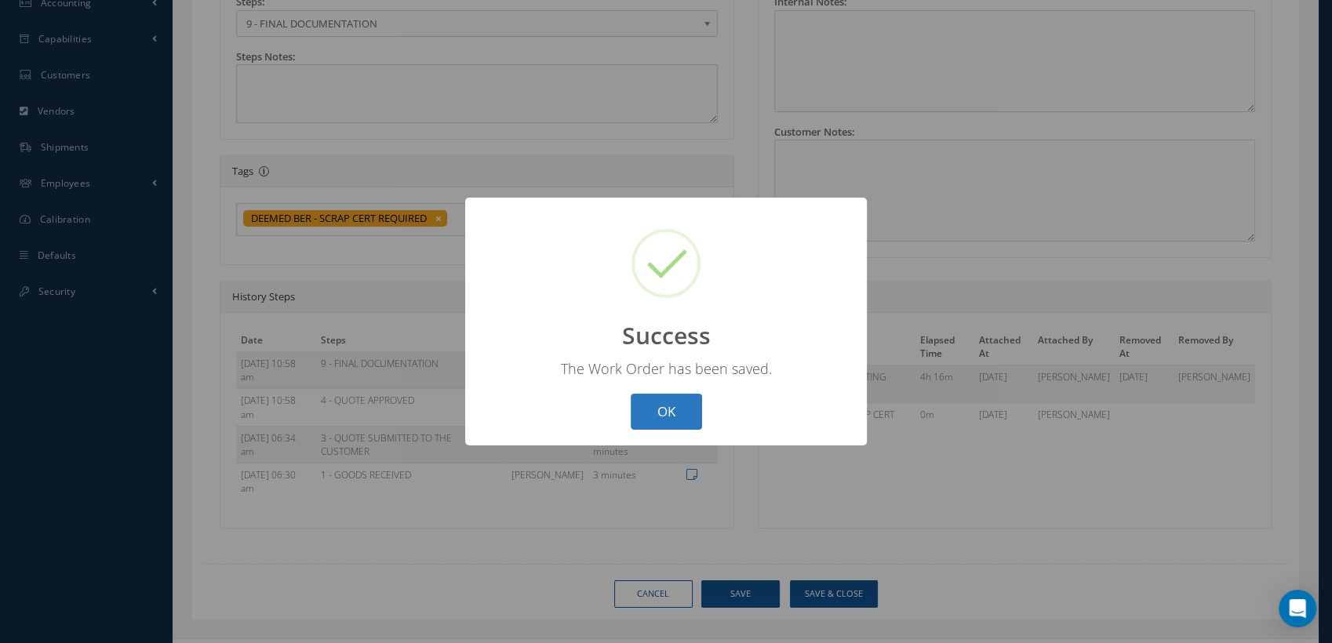
click at [669, 415] on button "OK" at bounding box center [666, 412] width 71 height 37
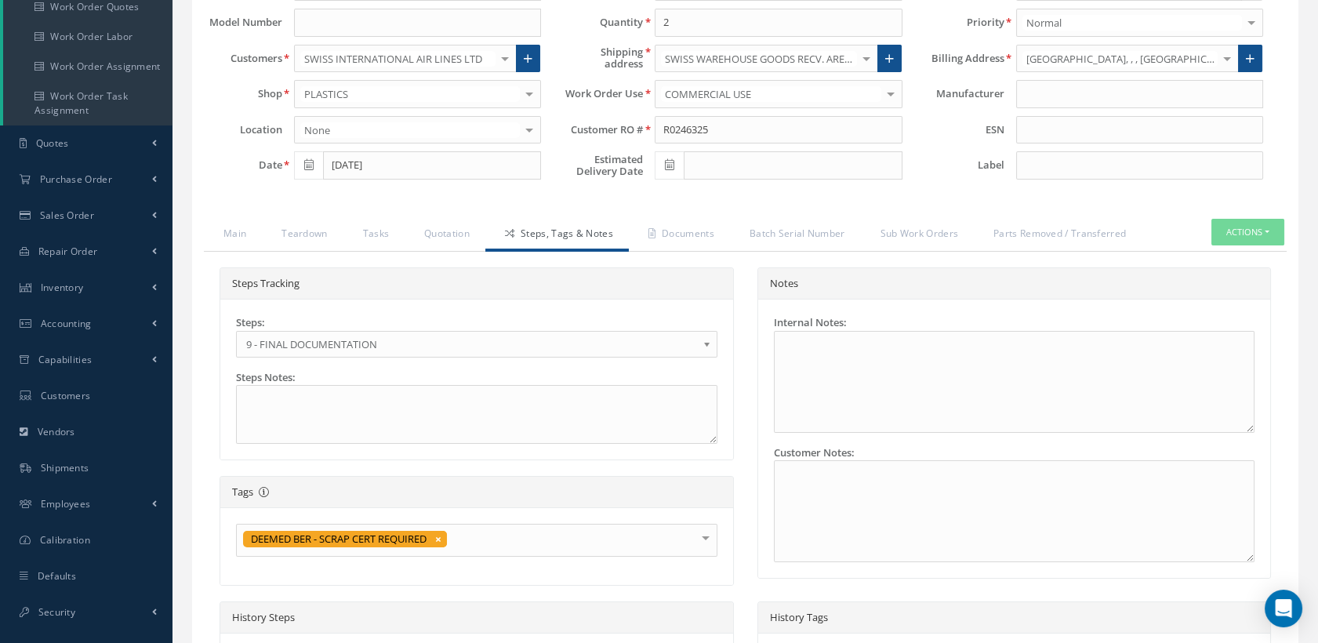
scroll to position [166, 0]
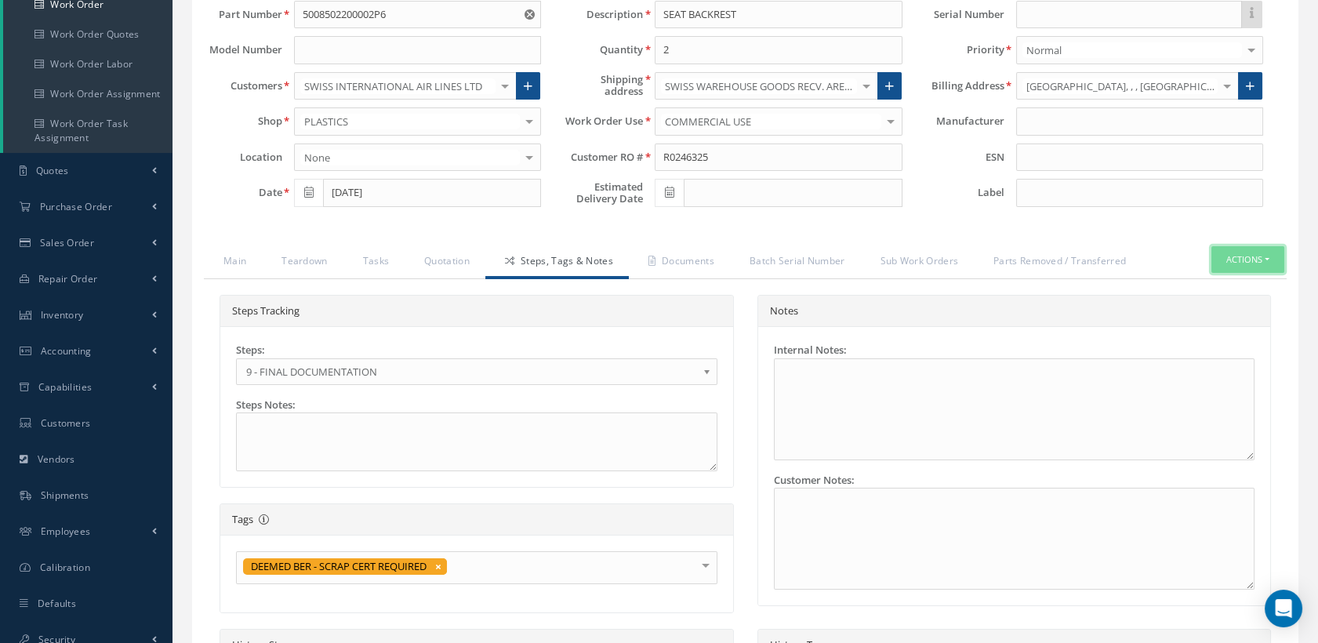
click at [1224, 269] on button "Actions" at bounding box center [1248, 259] width 73 height 27
click at [1129, 245] on div "Loading… Manuals CMM 25-20-30 and 1 more Manage Date 09/10/2025 Status APPROVED…" at bounding box center [745, 460] width 1107 height 1016
click at [685, 279] on link "Documents" at bounding box center [679, 262] width 101 height 33
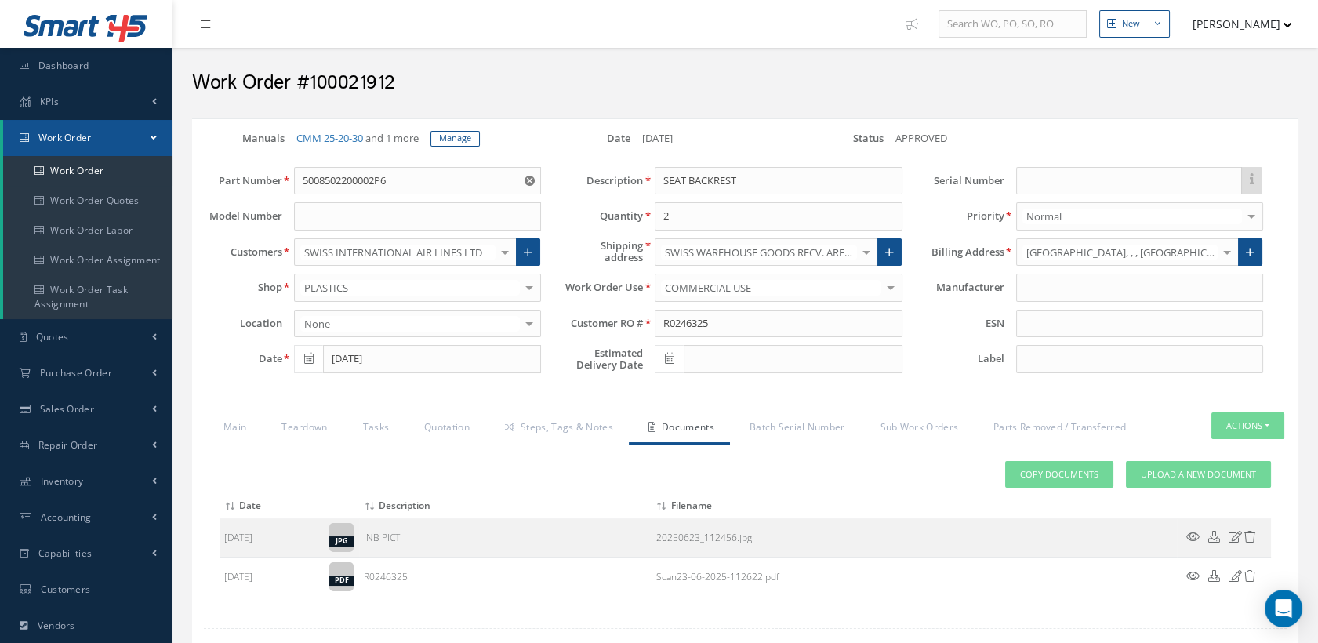
scroll to position [0, 0]
drag, startPoint x: 704, startPoint y: 338, endPoint x: 661, endPoint y: 338, distance: 43.1
click at [661, 338] on input "R0246325" at bounding box center [778, 324] width 247 height 28
drag, startPoint x: 1160, startPoint y: 484, endPoint x: 1135, endPoint y: 483, distance: 25.1
click at [1160, 482] on span "Upload a New Document" at bounding box center [1198, 474] width 115 height 13
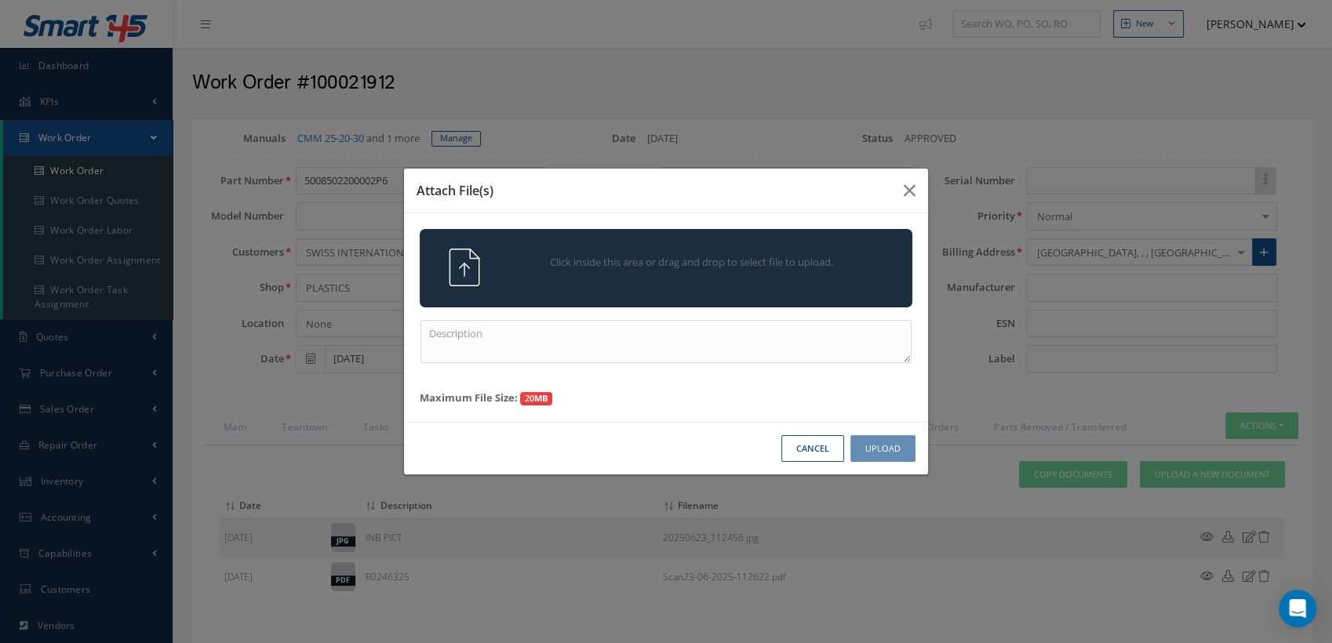
click at [485, 275] on div at bounding box center [451, 268] width 86 height 38
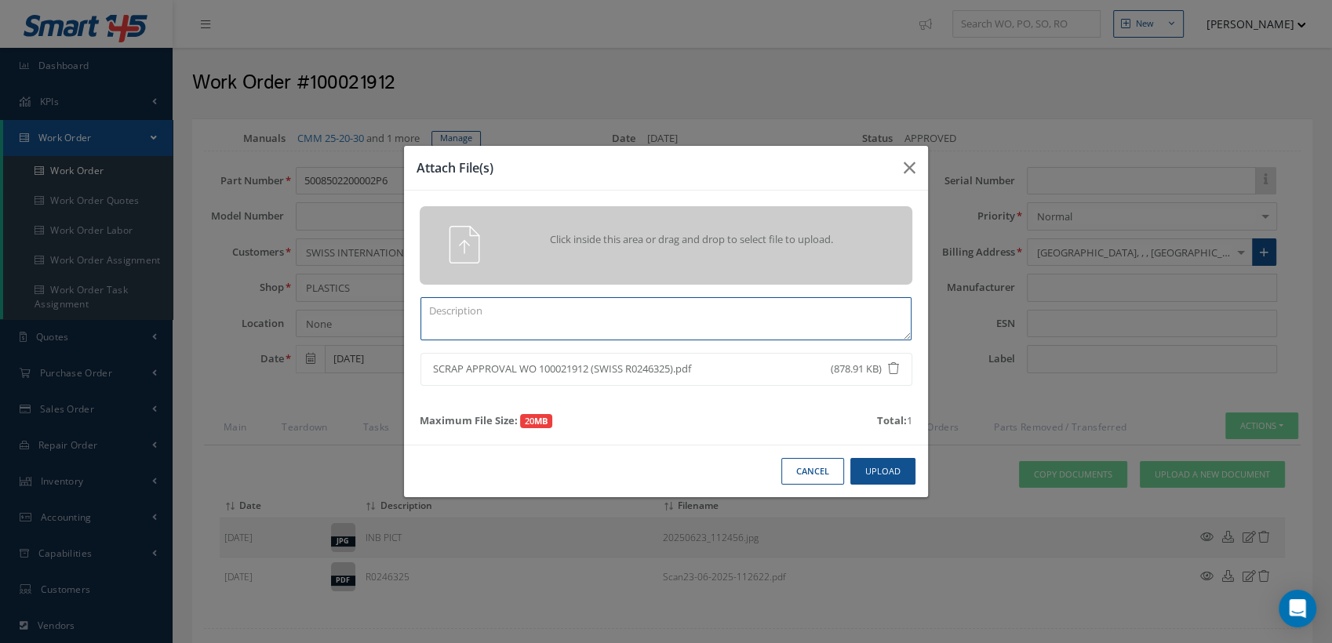
click at [557, 311] on textarea at bounding box center [665, 318] width 491 height 43
type textarea "SCRAP APPROVAL"
click at [886, 470] on button "Upload" at bounding box center [882, 471] width 65 height 27
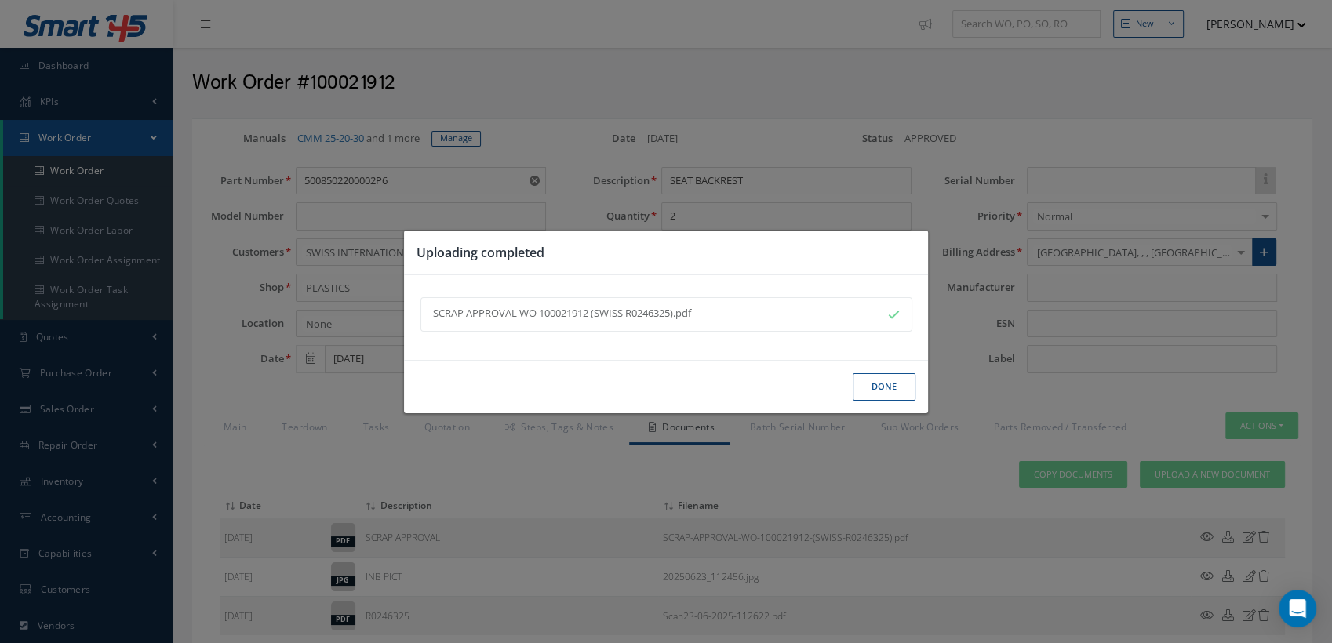
click at [884, 382] on button "Done" at bounding box center [883, 386] width 63 height 27
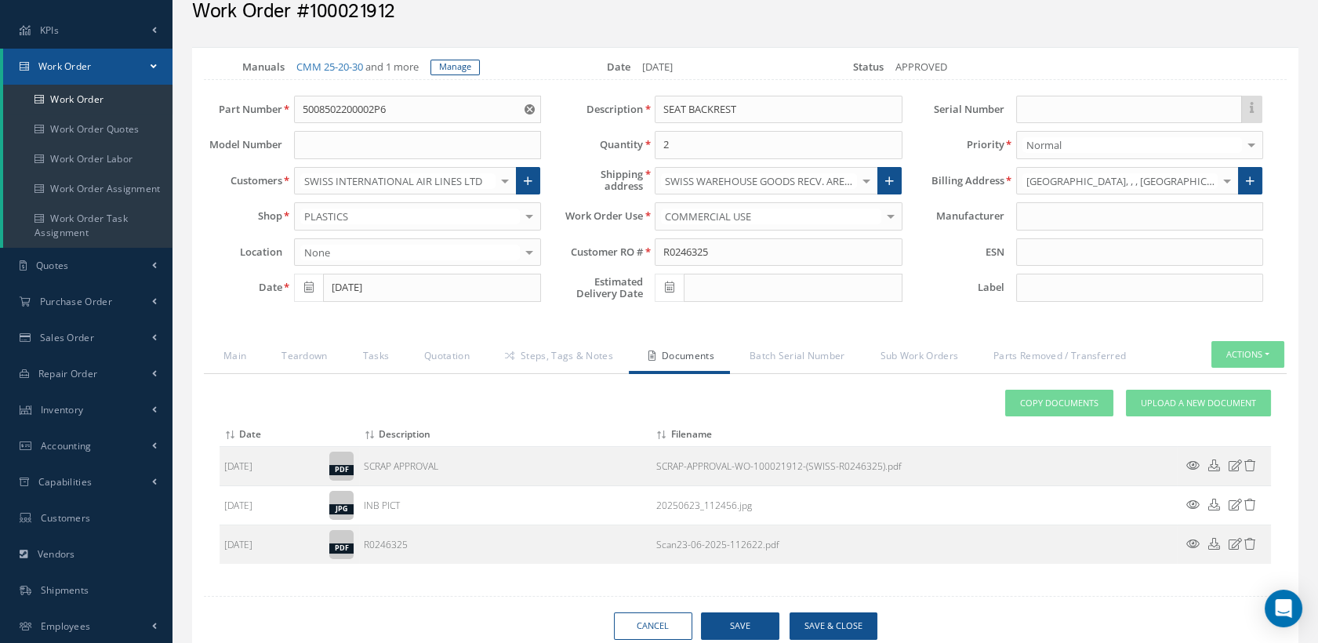
scroll to position [174, 0]
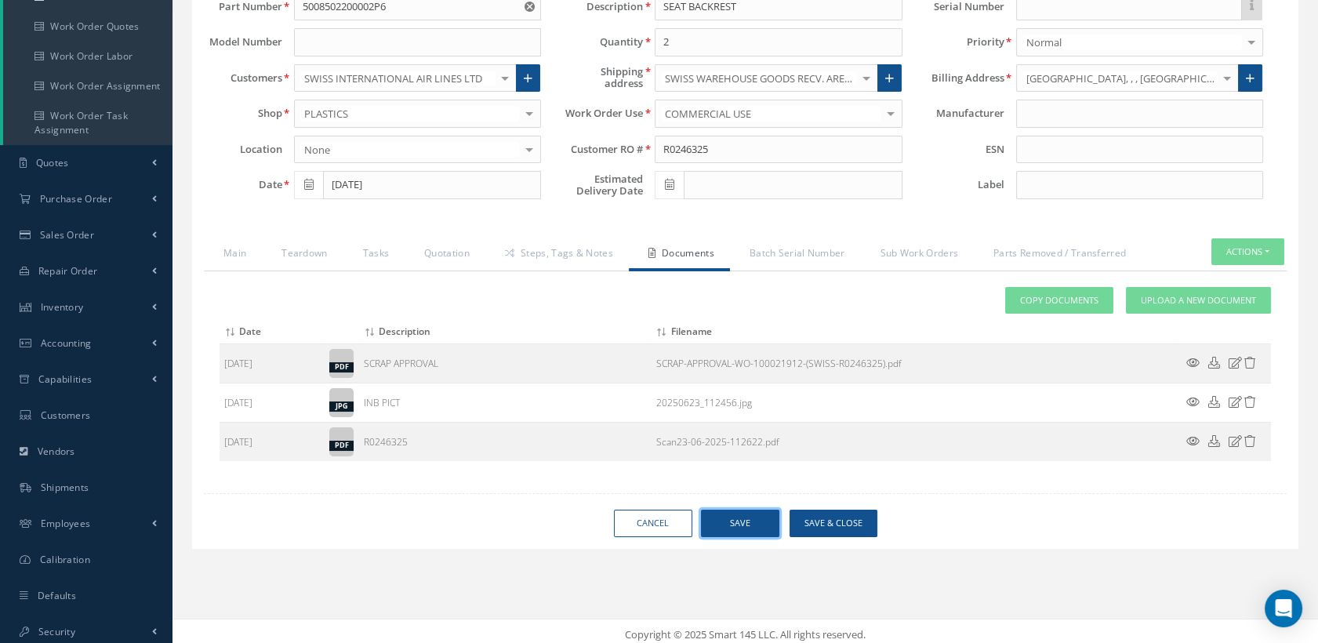
click at [742, 531] on button "Save" at bounding box center [740, 523] width 78 height 27
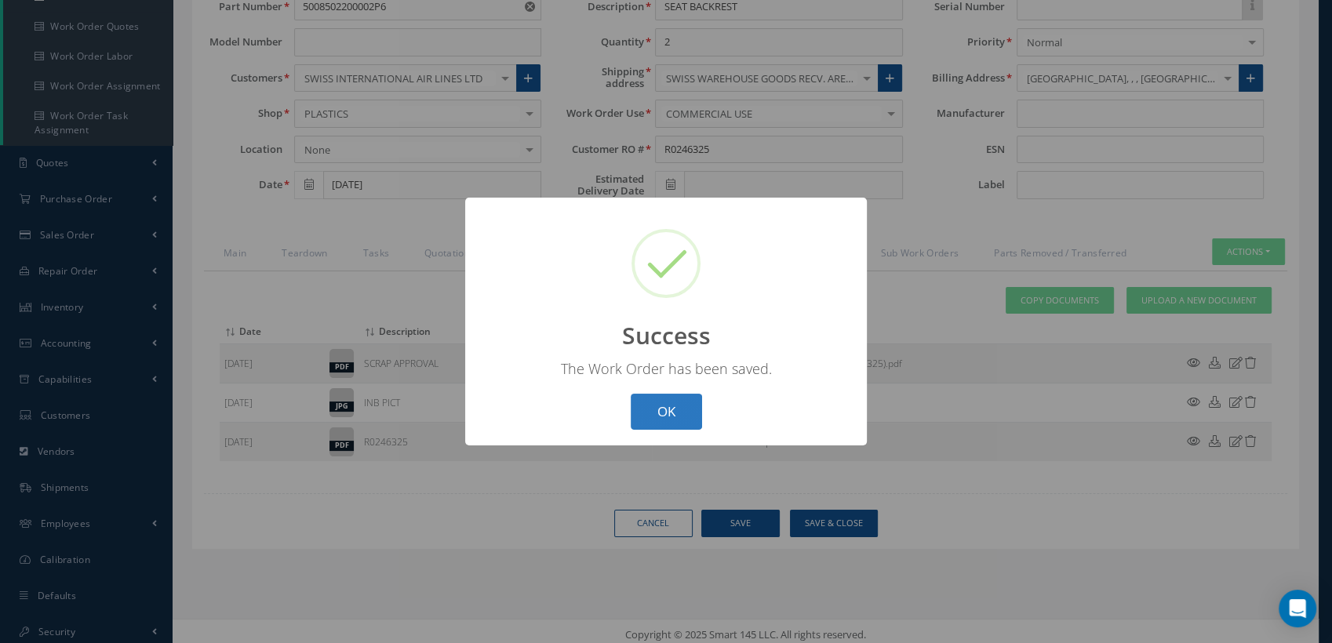
click at [646, 413] on button "OK" at bounding box center [666, 412] width 71 height 37
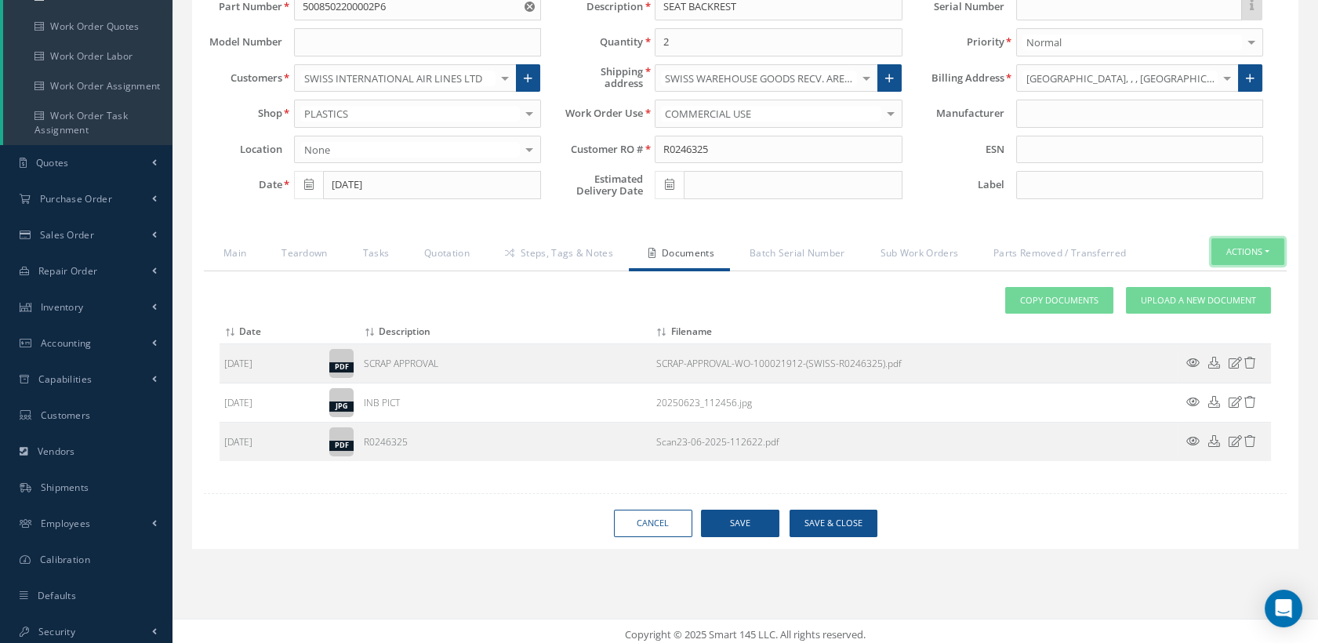
click at [1218, 266] on button "Actions" at bounding box center [1248, 251] width 73 height 27
click at [1187, 311] on link "Close" at bounding box center [1222, 299] width 125 height 21
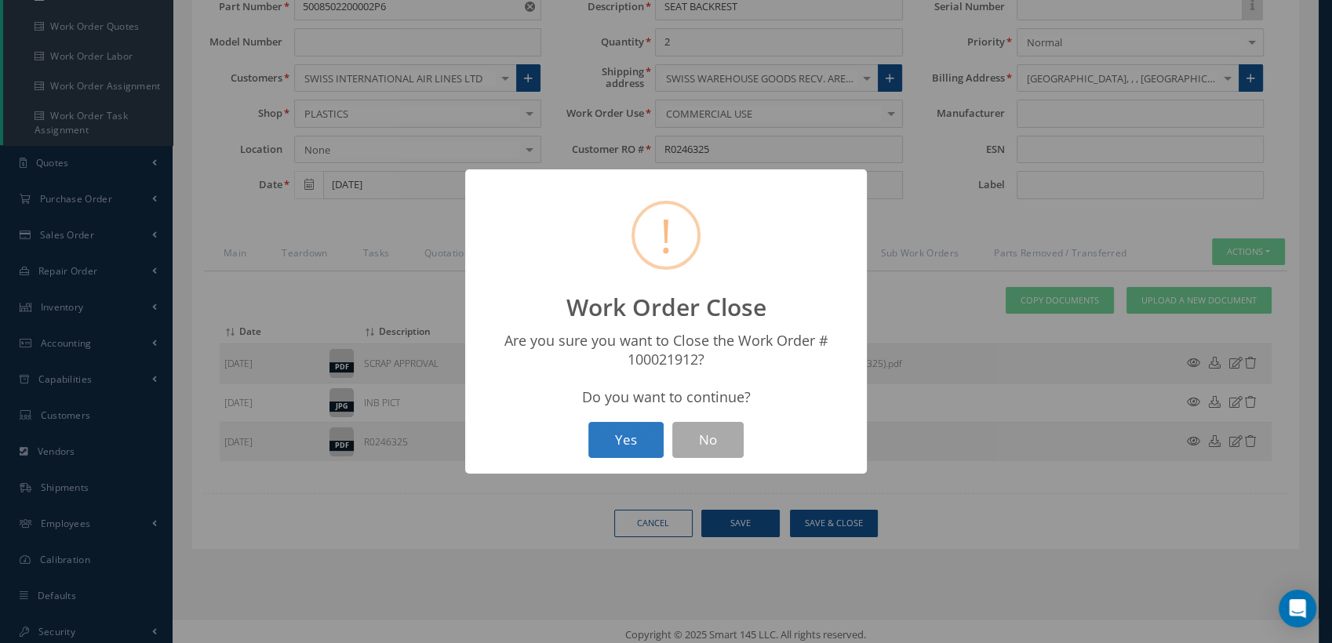
click at [652, 433] on button "Yes" at bounding box center [625, 440] width 75 height 37
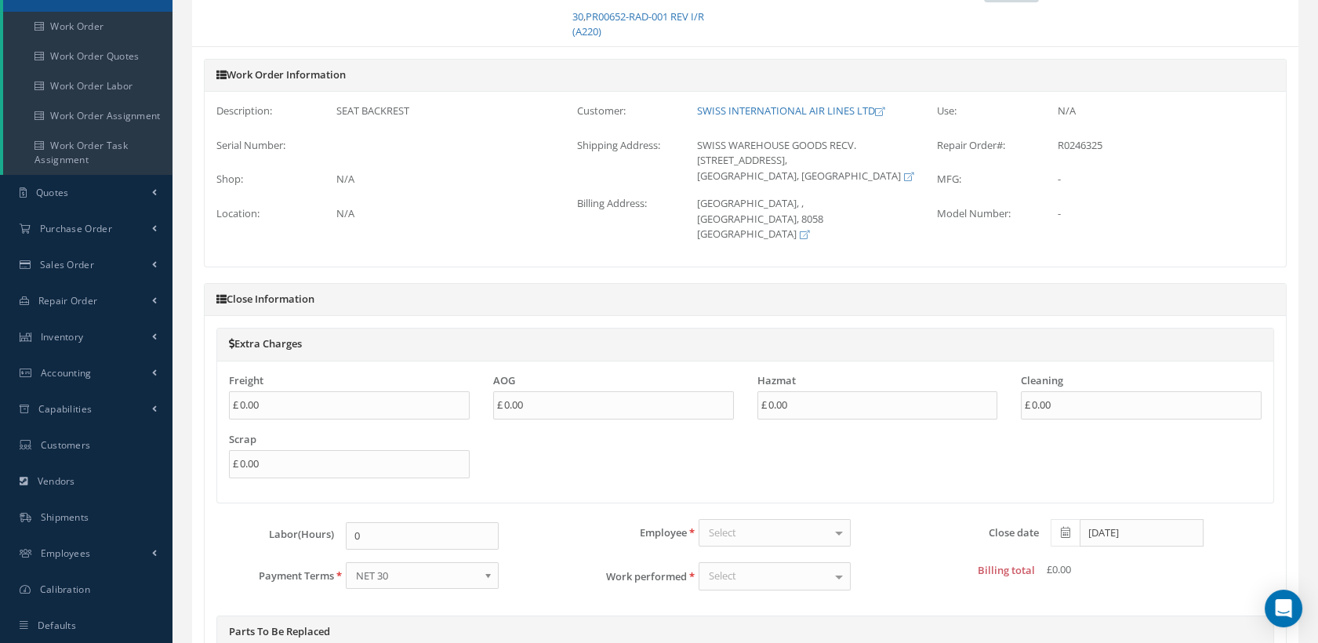
scroll to position [261, 0]
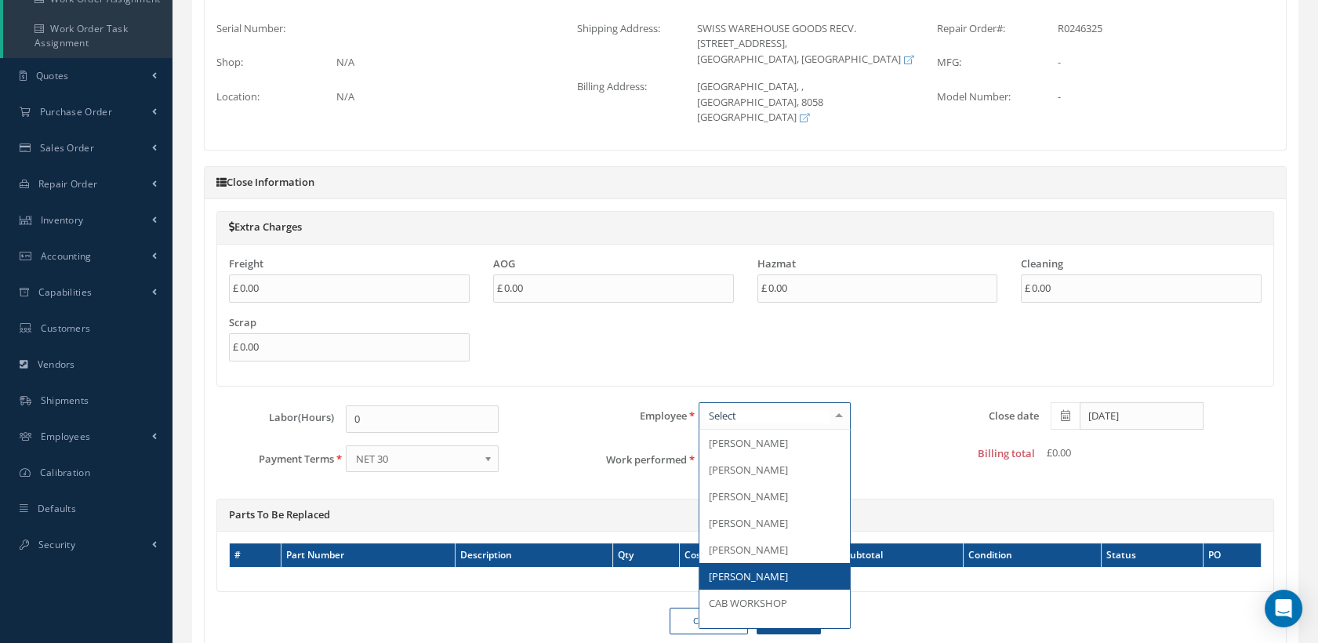
click at [731, 569] on span "[PERSON_NAME]" at bounding box center [748, 576] width 79 height 14
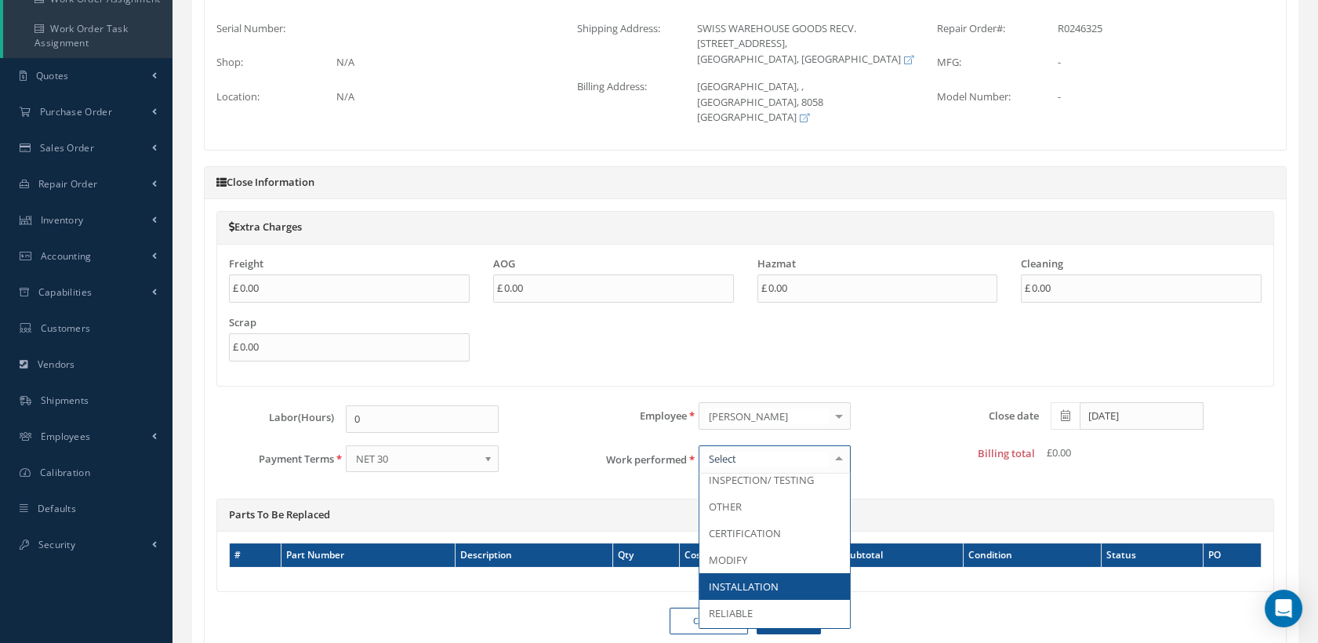
scroll to position [174, 0]
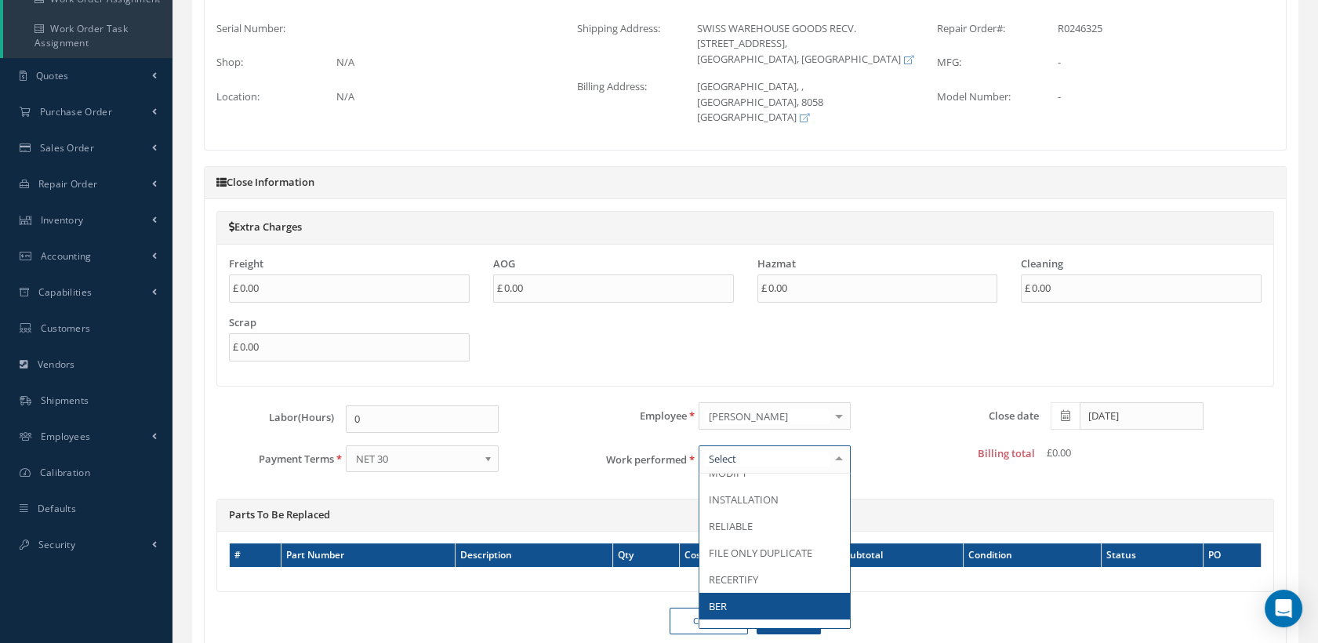
click at [737, 593] on span "BER" at bounding box center [775, 606] width 151 height 27
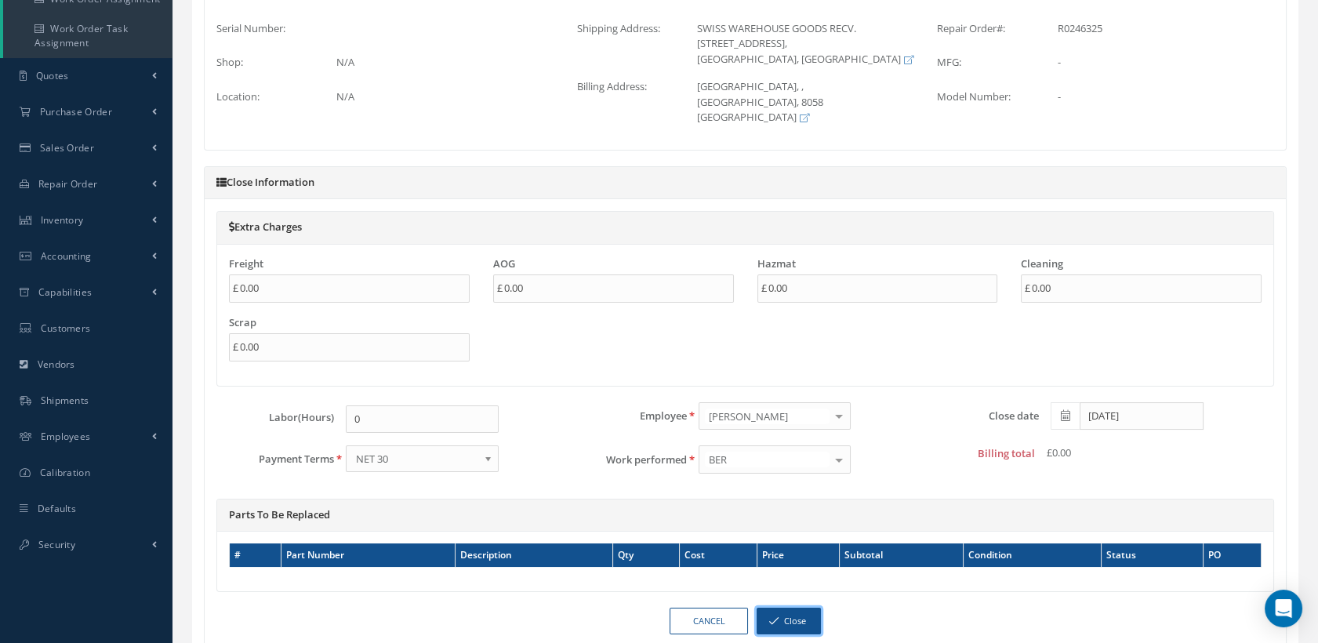
click at [779, 608] on button "Close" at bounding box center [789, 621] width 64 height 27
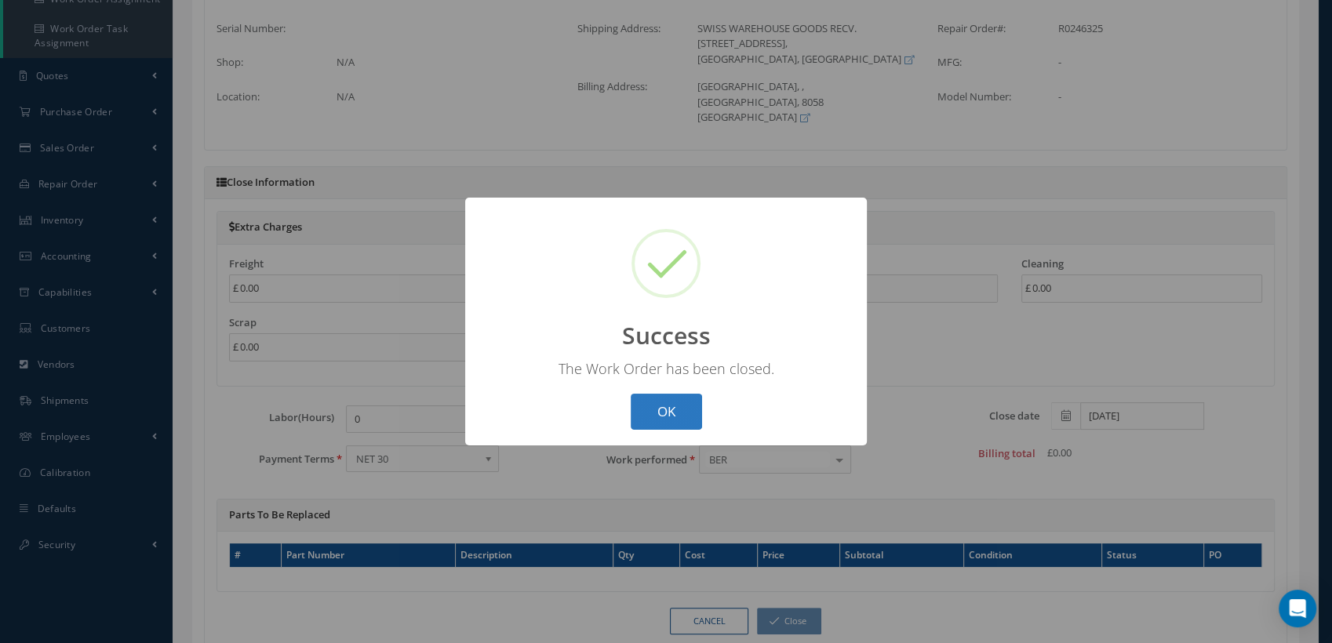
click at [700, 411] on button "OK" at bounding box center [666, 412] width 71 height 37
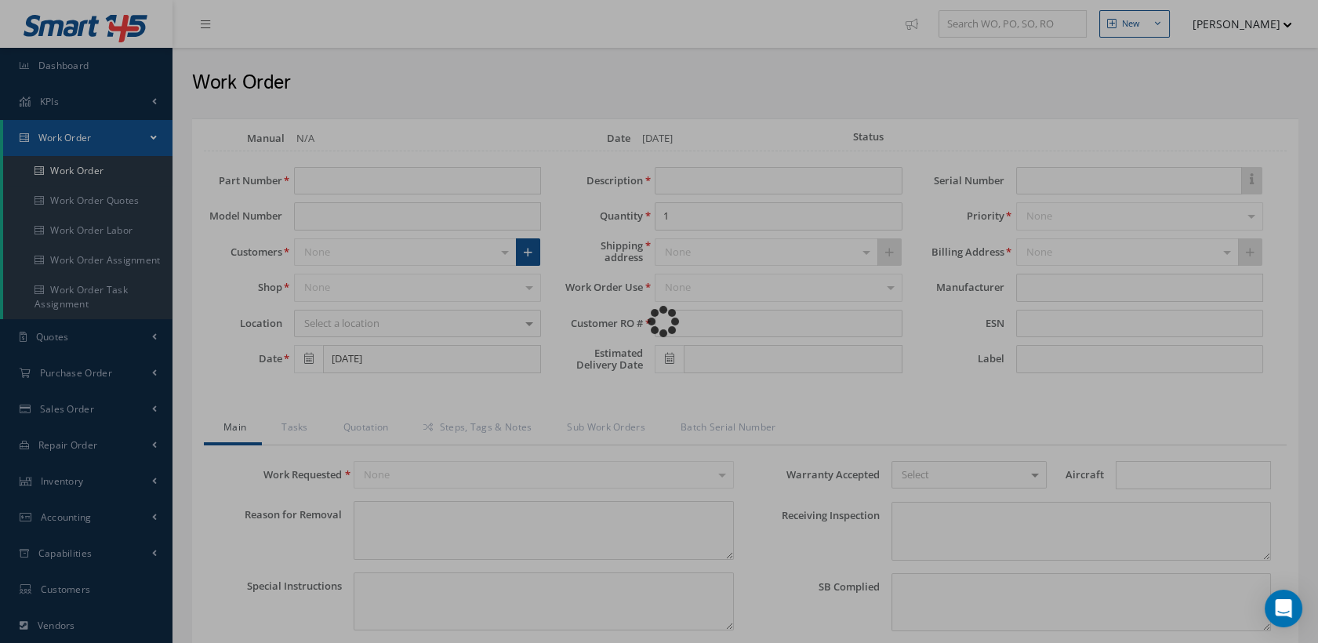
type input "5008502200002P6"
type input "SEAT BACKREST"
type input "2"
type input "R0246325"
type textarea "NONE"
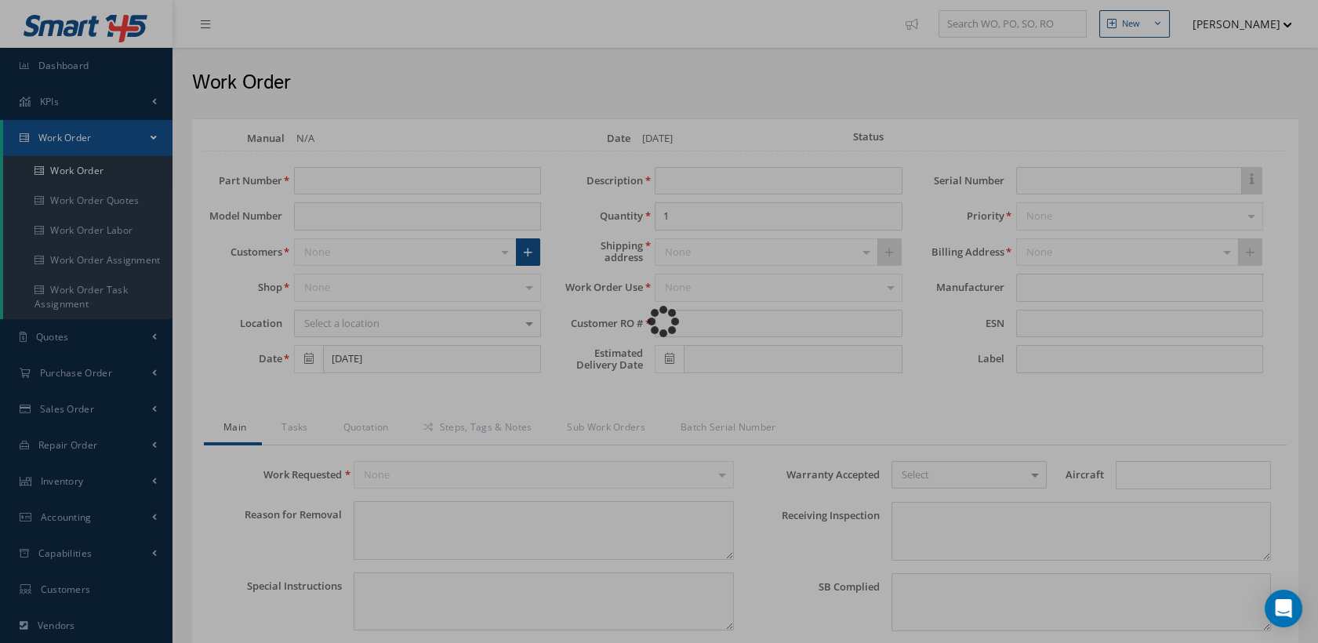
type textarea "PLEASE SEE R.O. FOR DETAILS"
type input "NONE"
type textarea "NO VISUAL DAMAGE"
type textarea "NONE"
type input "NONE"
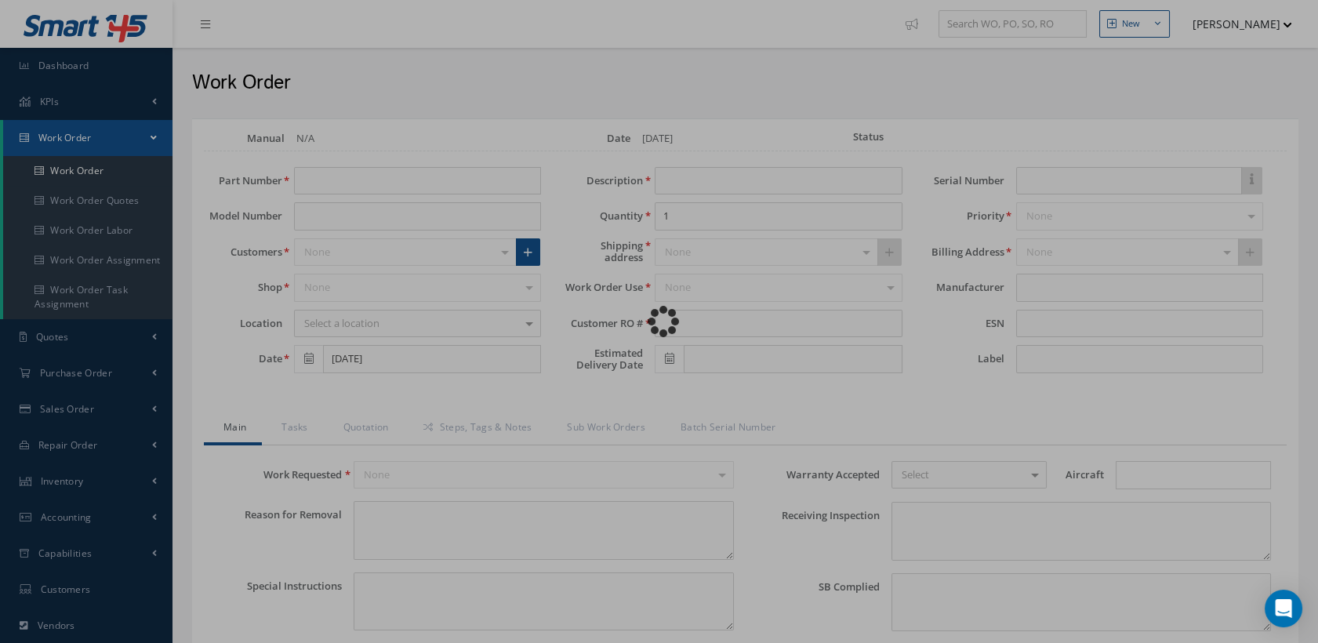
type input "[DATE]"
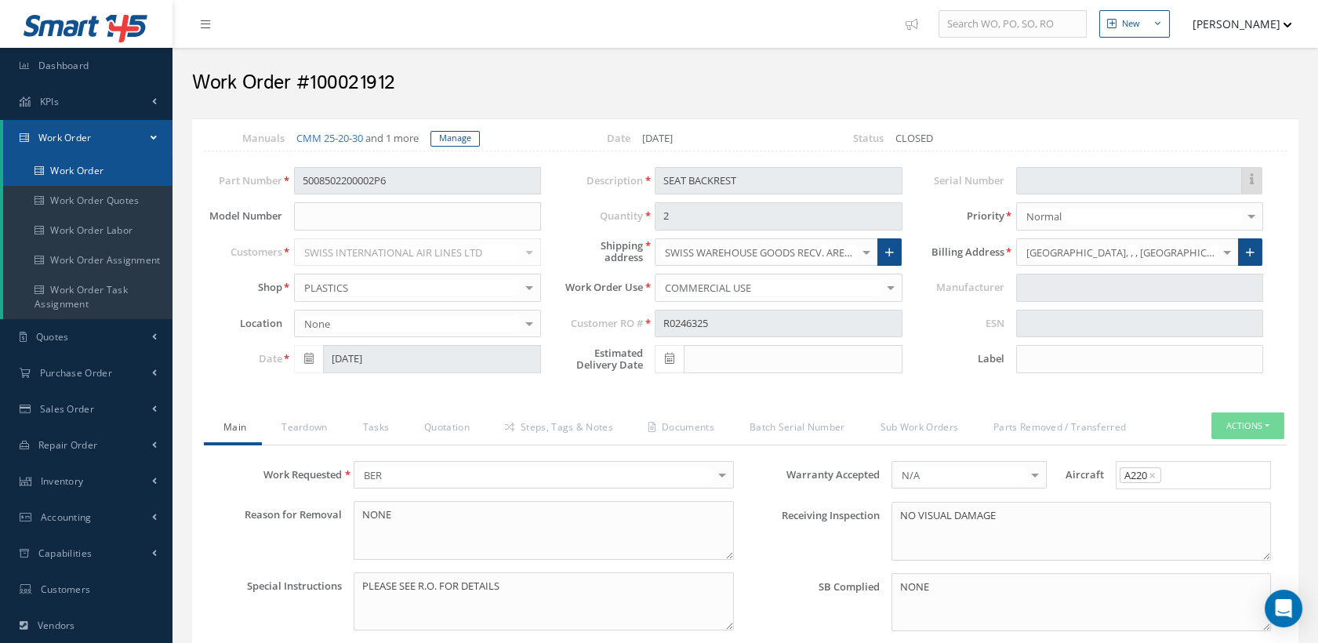
click at [77, 169] on link "Work Order" at bounding box center [87, 171] width 169 height 30
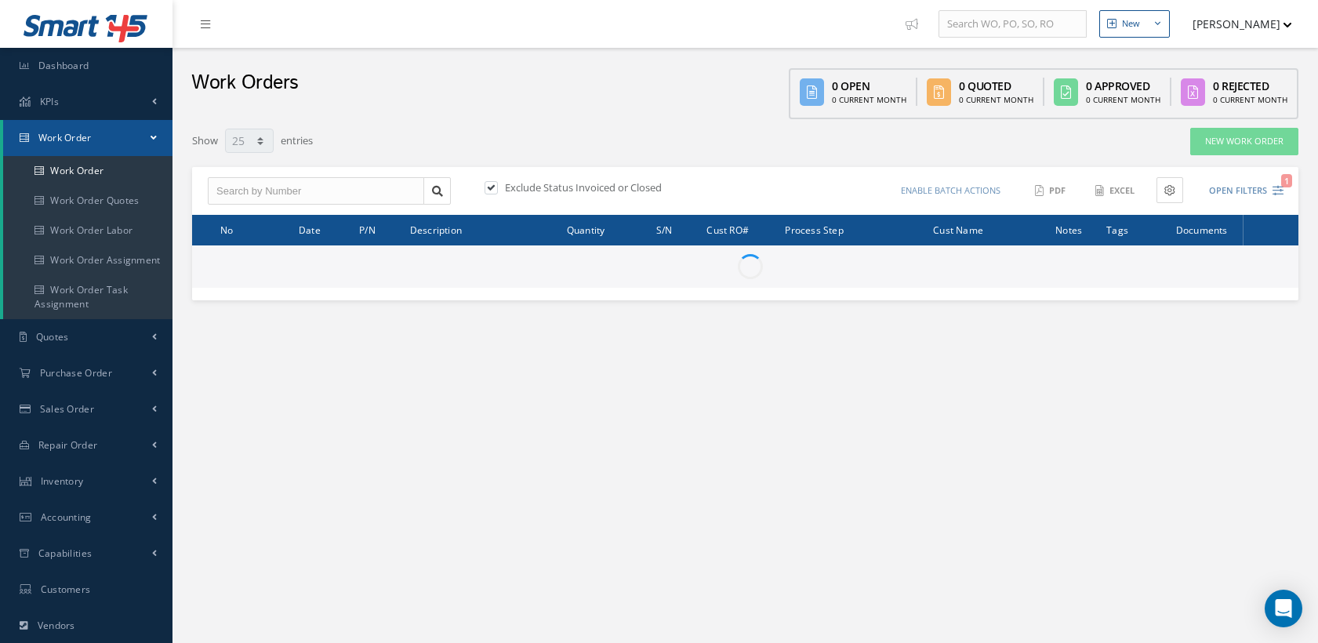
select select "25"
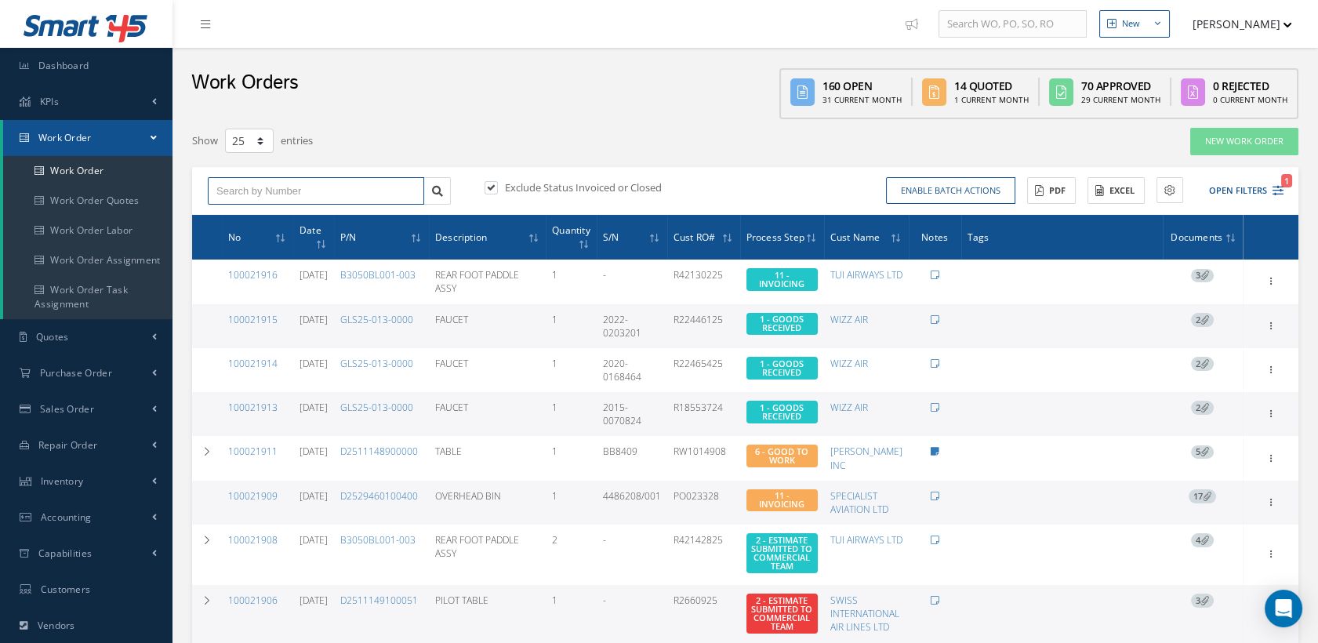
click at [303, 190] on input "text" at bounding box center [316, 191] width 216 height 28
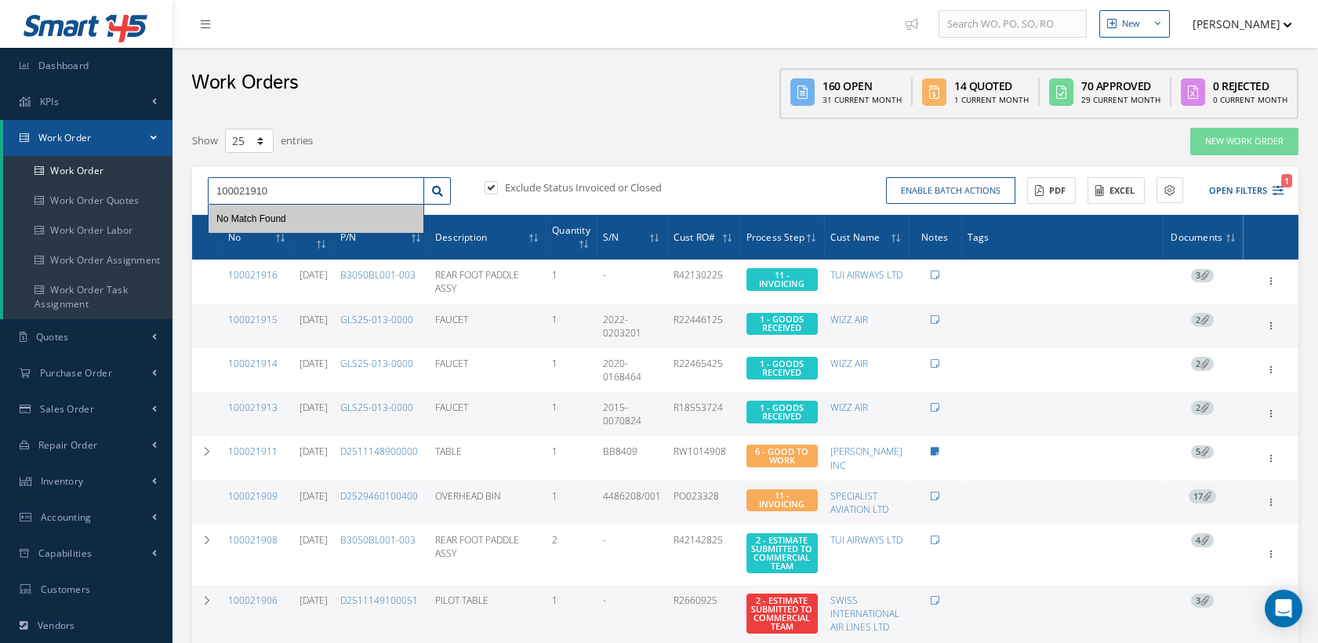
type input "100021910"
click at [497, 187] on label at bounding box center [499, 187] width 4 height 14
click at [490, 187] on input "checkbox" at bounding box center [490, 189] width 10 height 10
checkbox input "false"
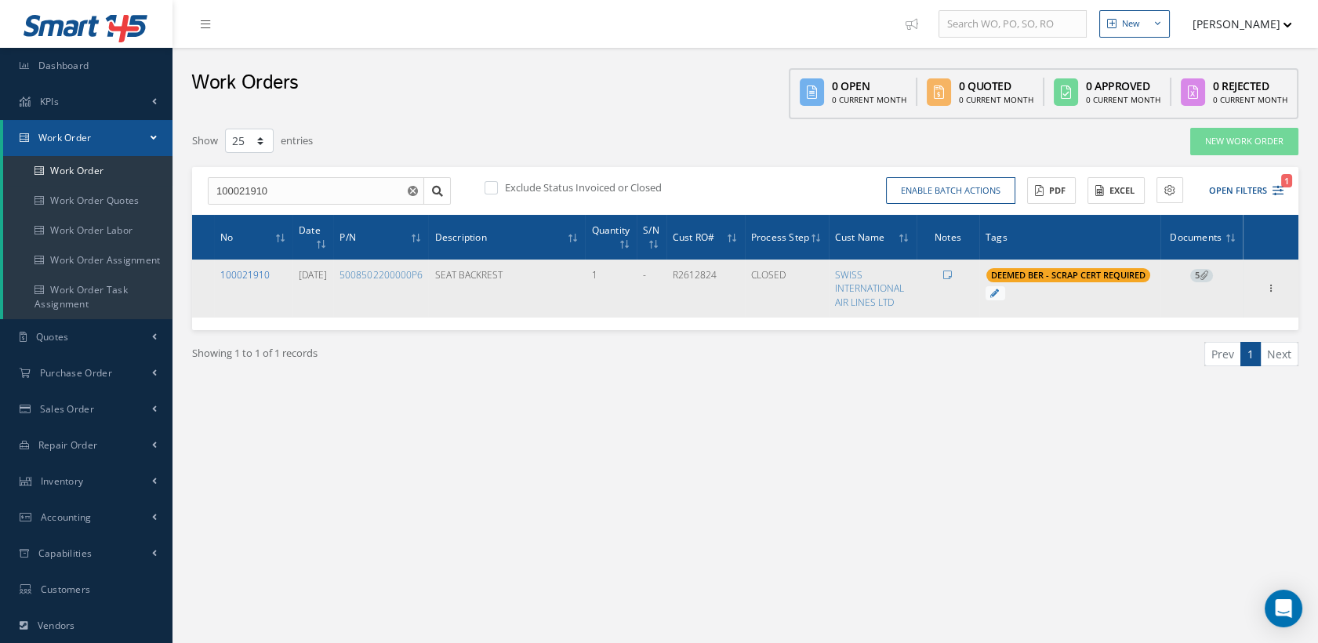
click at [257, 273] on link "100021910" at bounding box center [244, 274] width 49 height 13
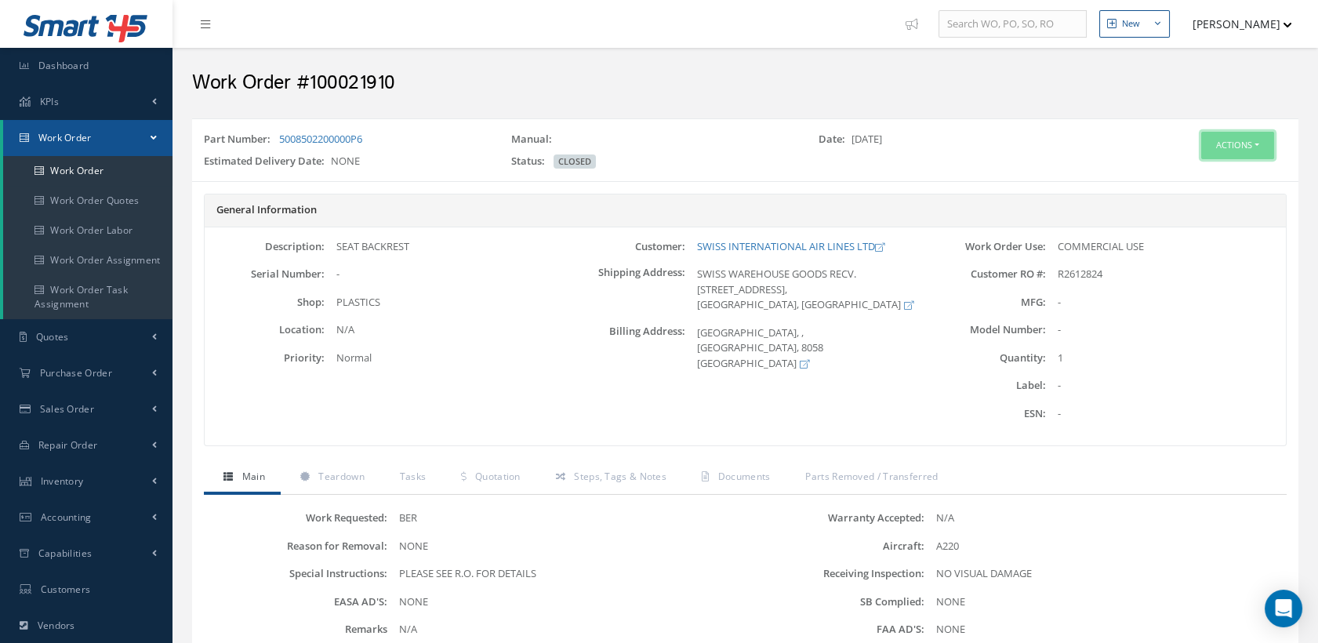
click at [1221, 147] on button "Actions" at bounding box center [1237, 145] width 73 height 27
click at [1198, 170] on link "Edit" at bounding box center [1212, 175] width 125 height 21
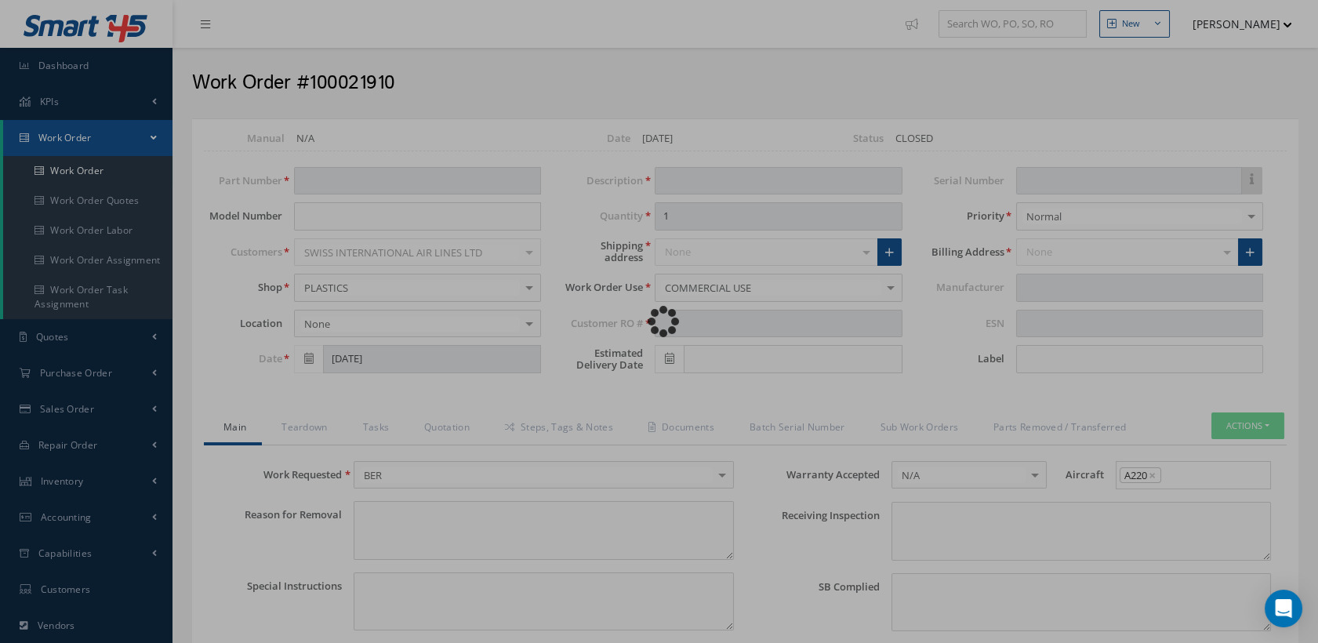
type input "5008502200000P6"
type input "SEAT BACKREST"
type input "R2612824"
type textarea "NONE"
type textarea "PLEASE SEE R.O. FOR DETAILS"
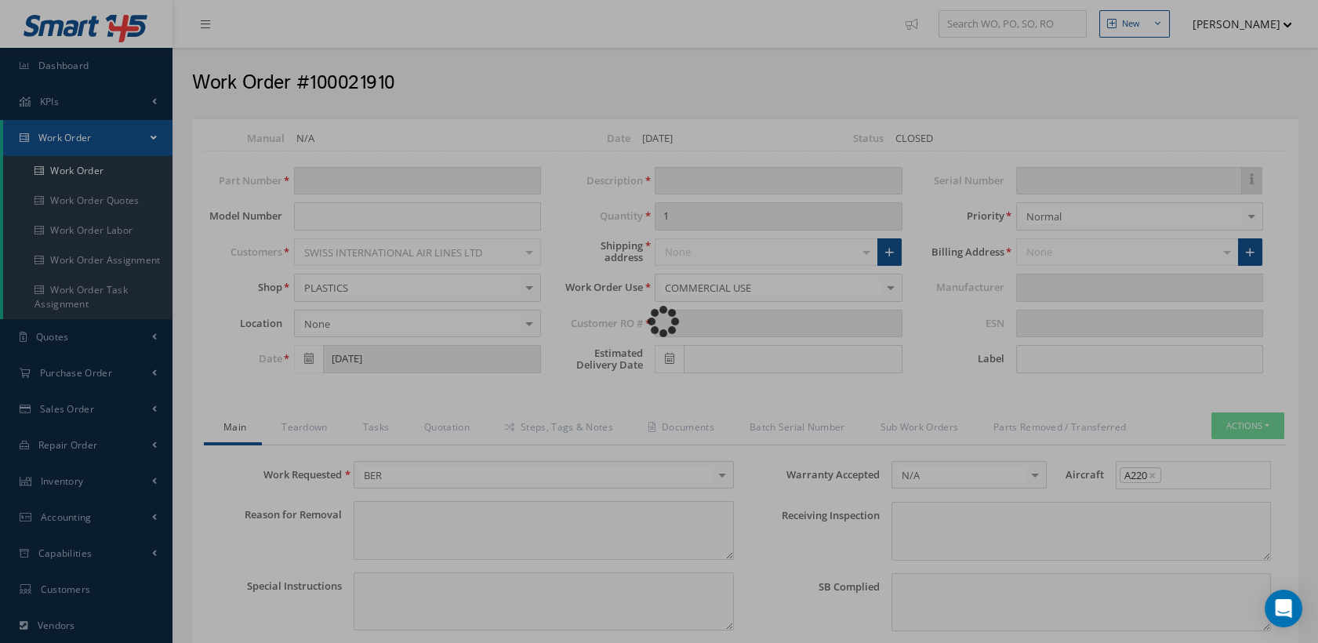
type input "NONE"
type textarea "NO VISUAL DAMAGE"
type textarea "NONE"
type input "NONE"
type input "[DATE]"
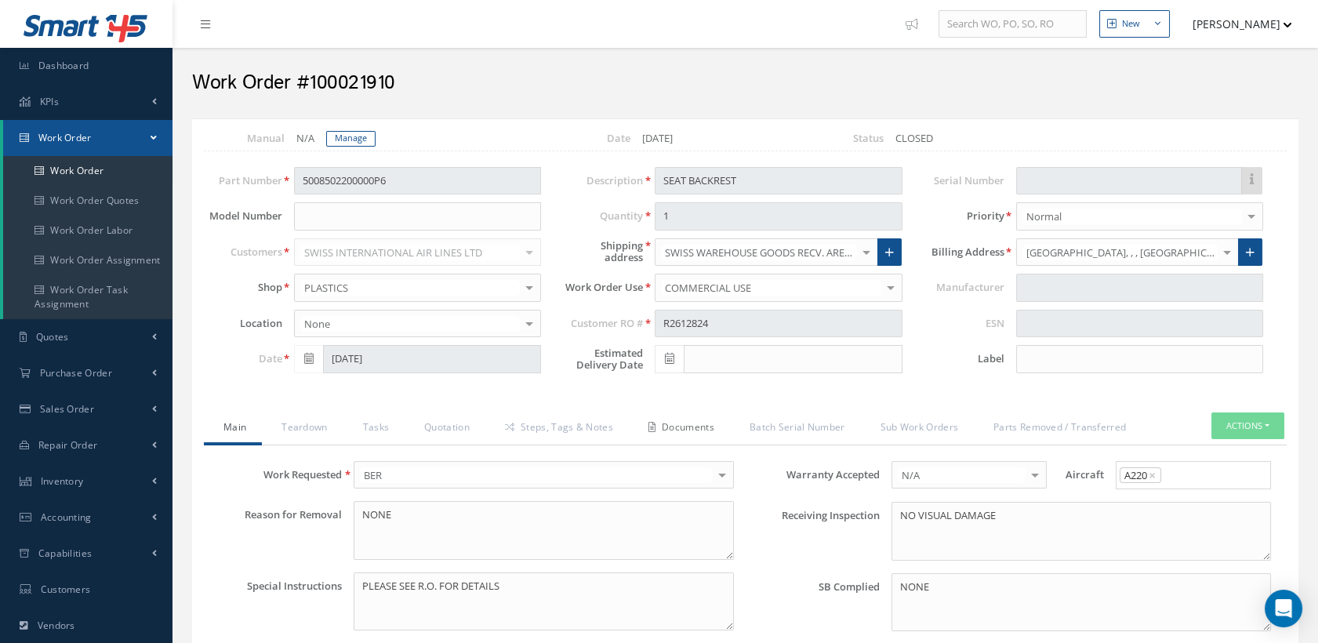
click at [687, 423] on link "Documents" at bounding box center [679, 429] width 101 height 33
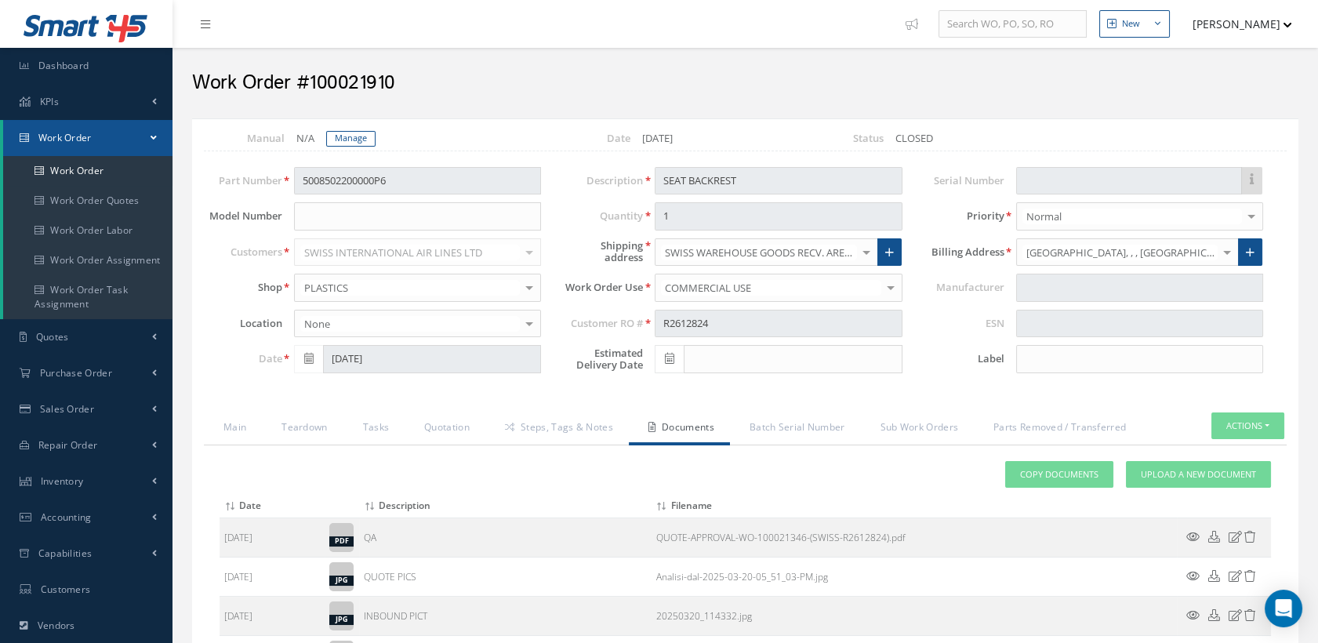
click at [640, 322] on div "Customer RO # R2612824" at bounding box center [733, 324] width 361 height 28
click at [1143, 470] on span "Upload a New Document" at bounding box center [1198, 474] width 115 height 13
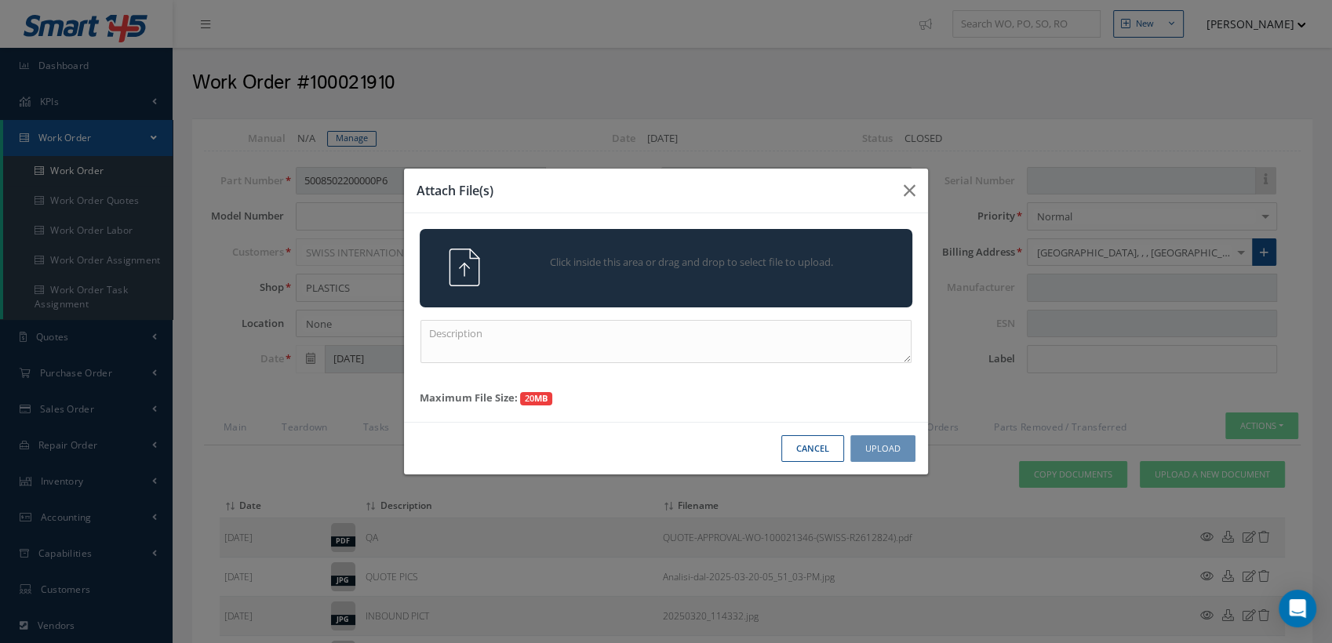
click at [475, 263] on img at bounding box center [464, 268] width 38 height 38
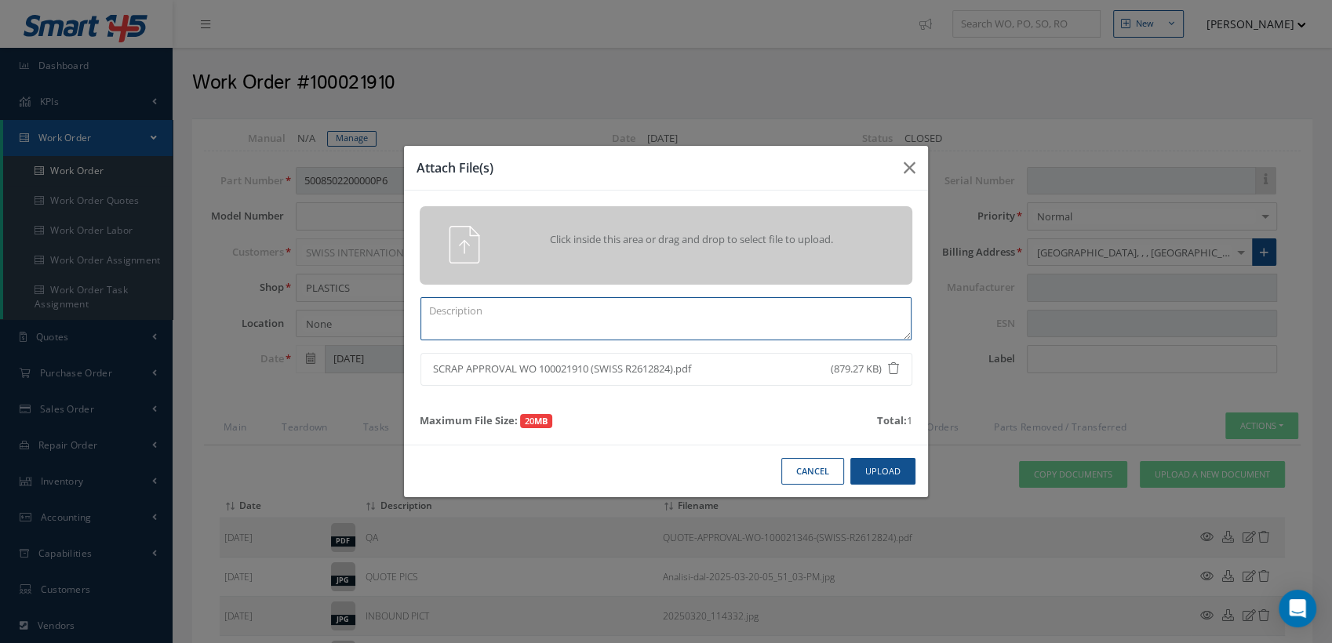
click at [521, 314] on textarea at bounding box center [665, 318] width 491 height 43
type textarea "SCRAP APPROVAL"
click at [876, 474] on button "Upload" at bounding box center [882, 471] width 65 height 27
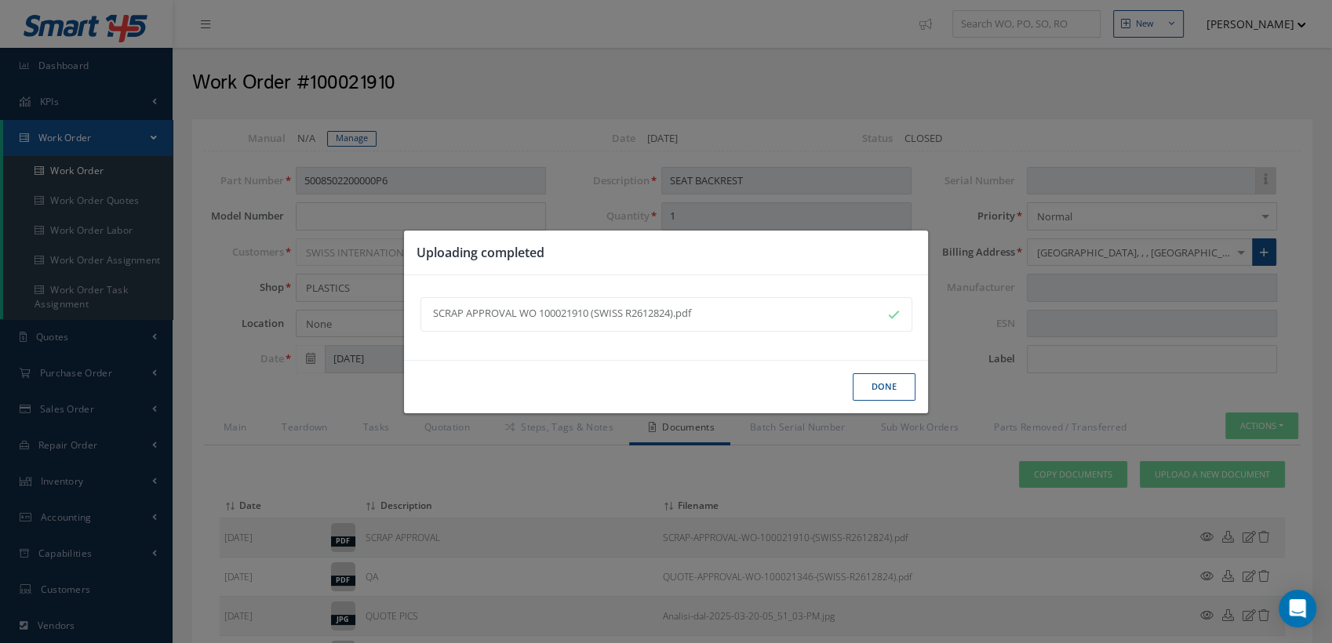
click at [865, 383] on button "Done" at bounding box center [883, 386] width 63 height 27
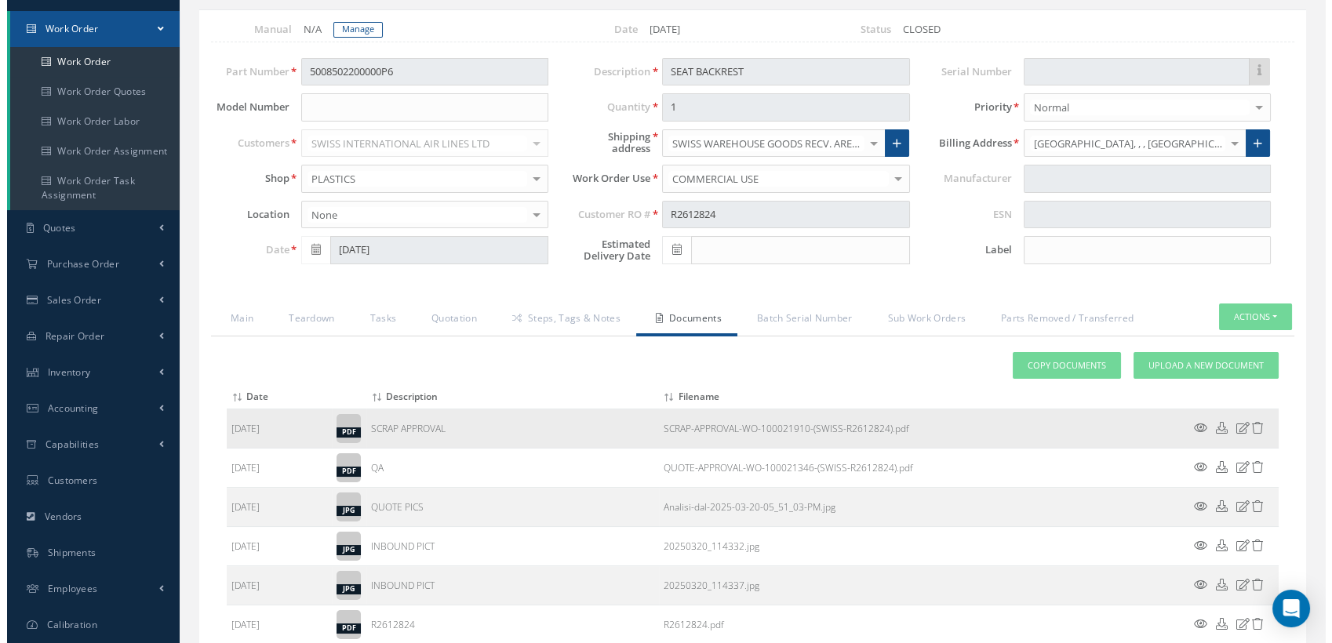
scroll to position [245, 0]
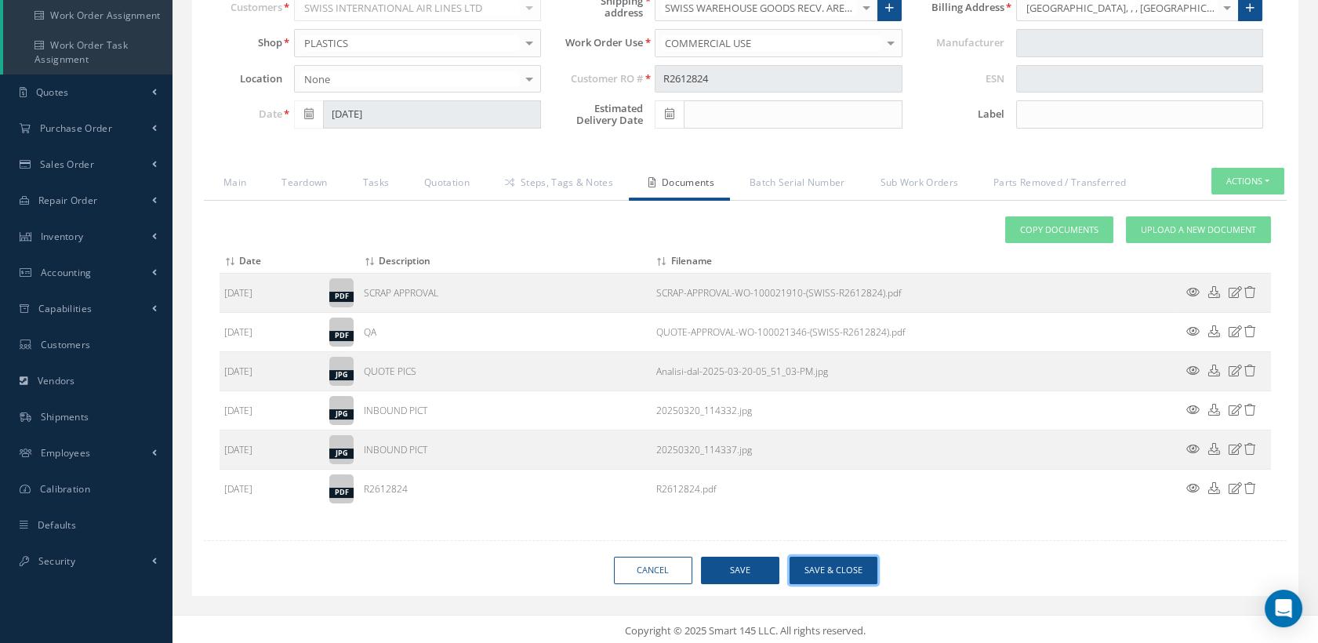
click at [842, 571] on button "Save & Close" at bounding box center [834, 570] width 88 height 27
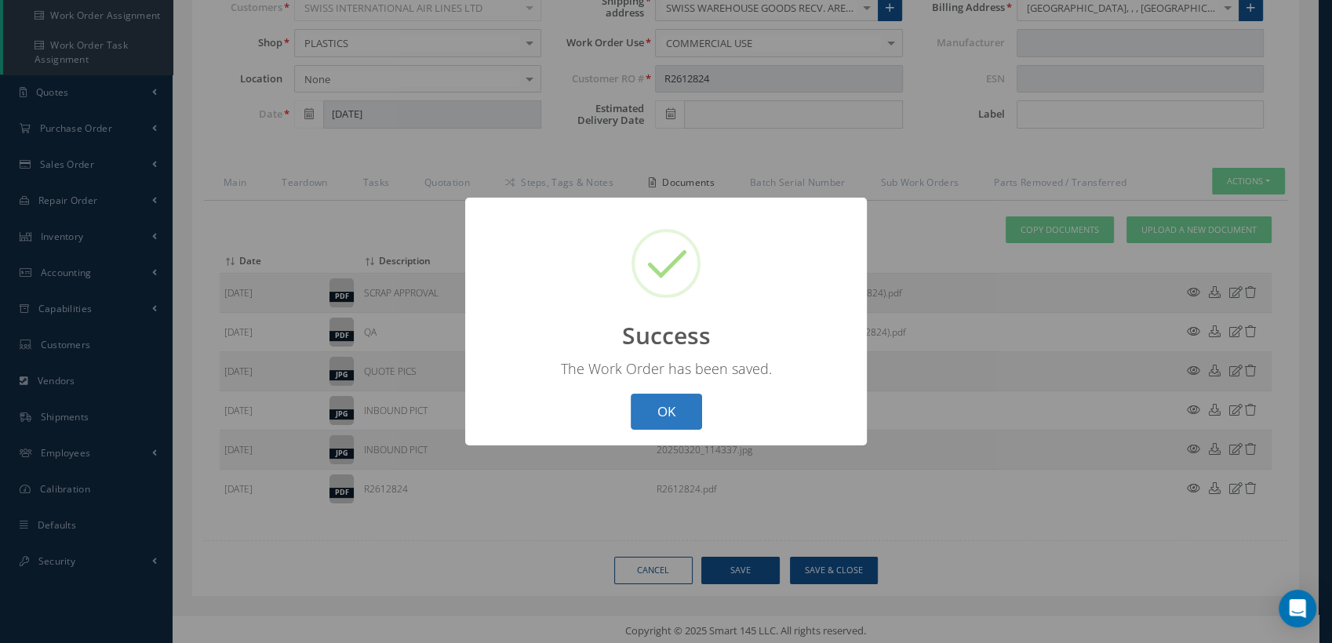
click at [664, 420] on button "OK" at bounding box center [666, 412] width 71 height 37
select select "25"
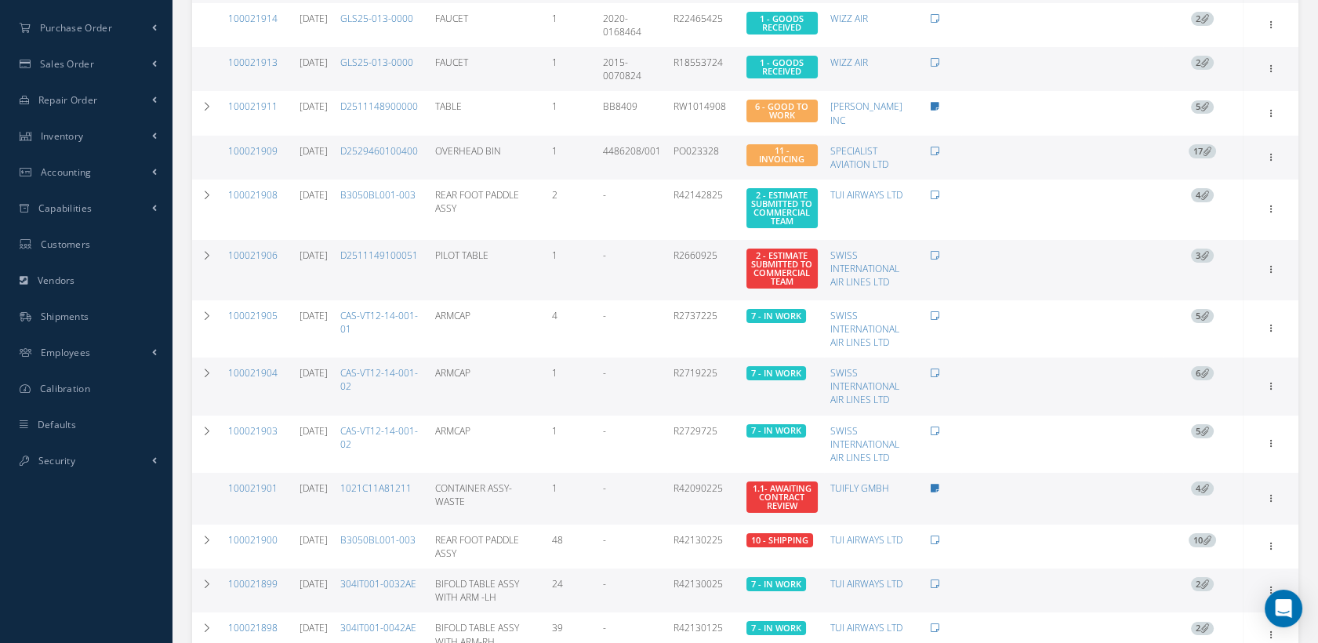
scroll to position [435, 0]
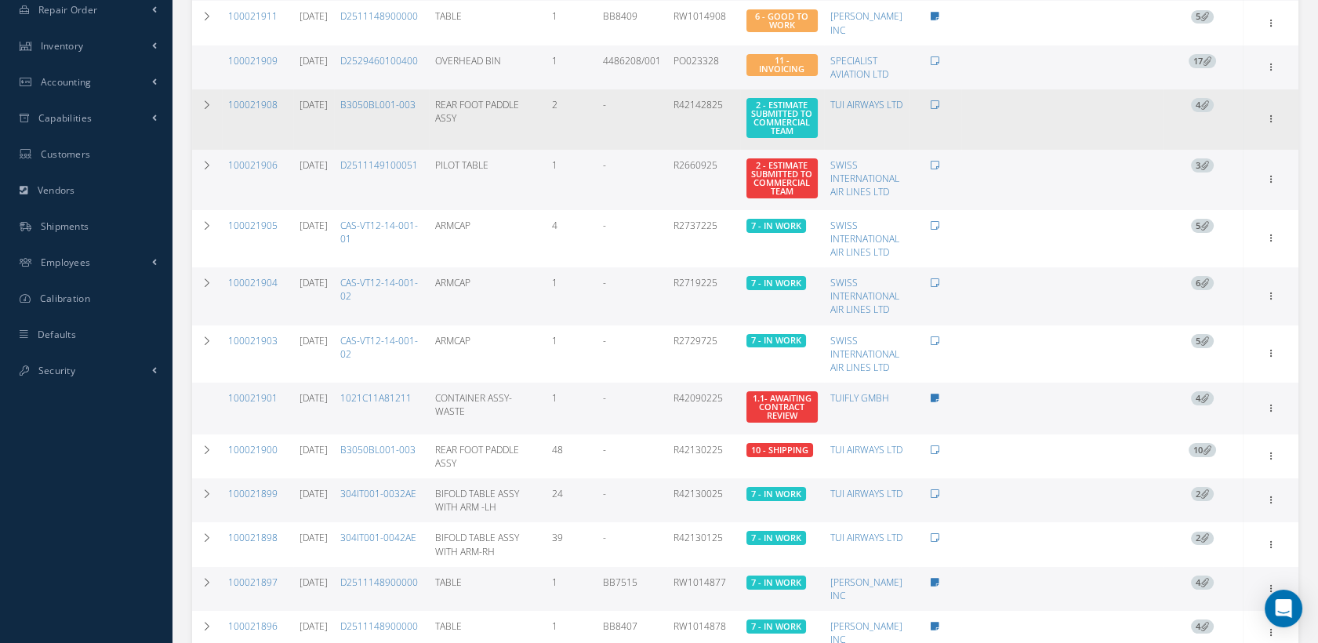
click at [259, 95] on td "100021908" at bounding box center [257, 119] width 71 height 60
click at [234, 102] on link "100021908" at bounding box center [252, 104] width 49 height 13
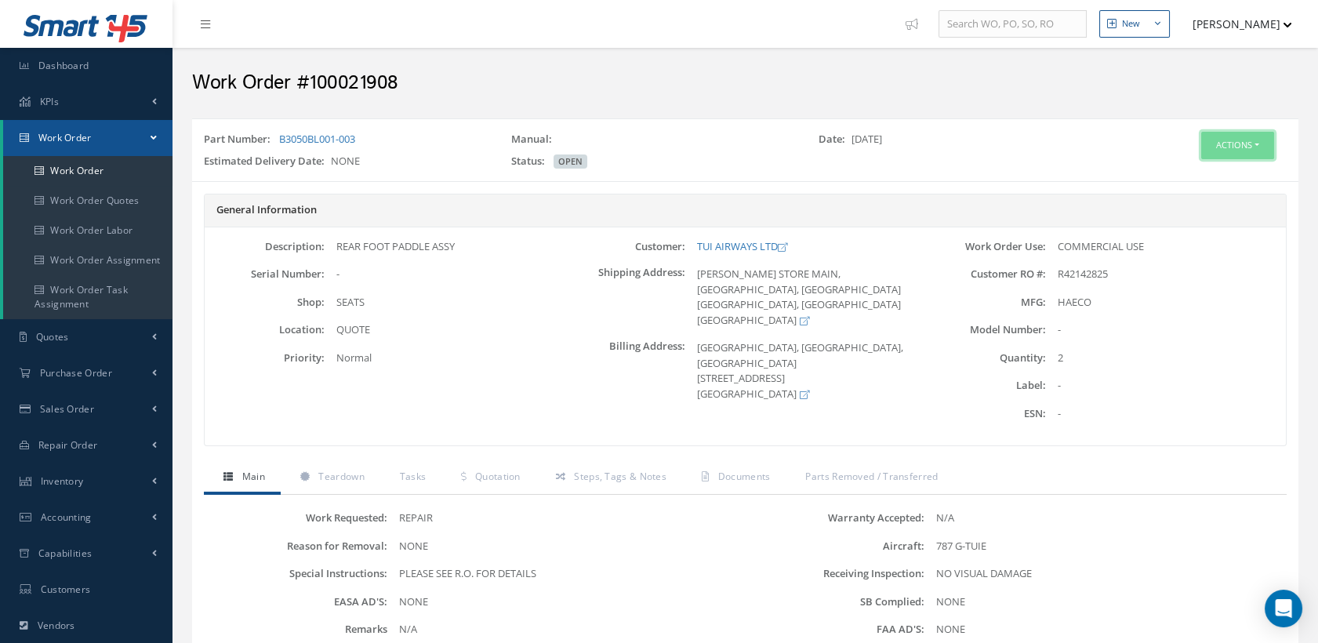
drag, startPoint x: 1222, startPoint y: 145, endPoint x: 1212, endPoint y: 161, distance: 18.3
click at [1220, 144] on button "Actions" at bounding box center [1237, 145] width 73 height 27
click at [1192, 169] on link "Edit" at bounding box center [1212, 175] width 125 height 21
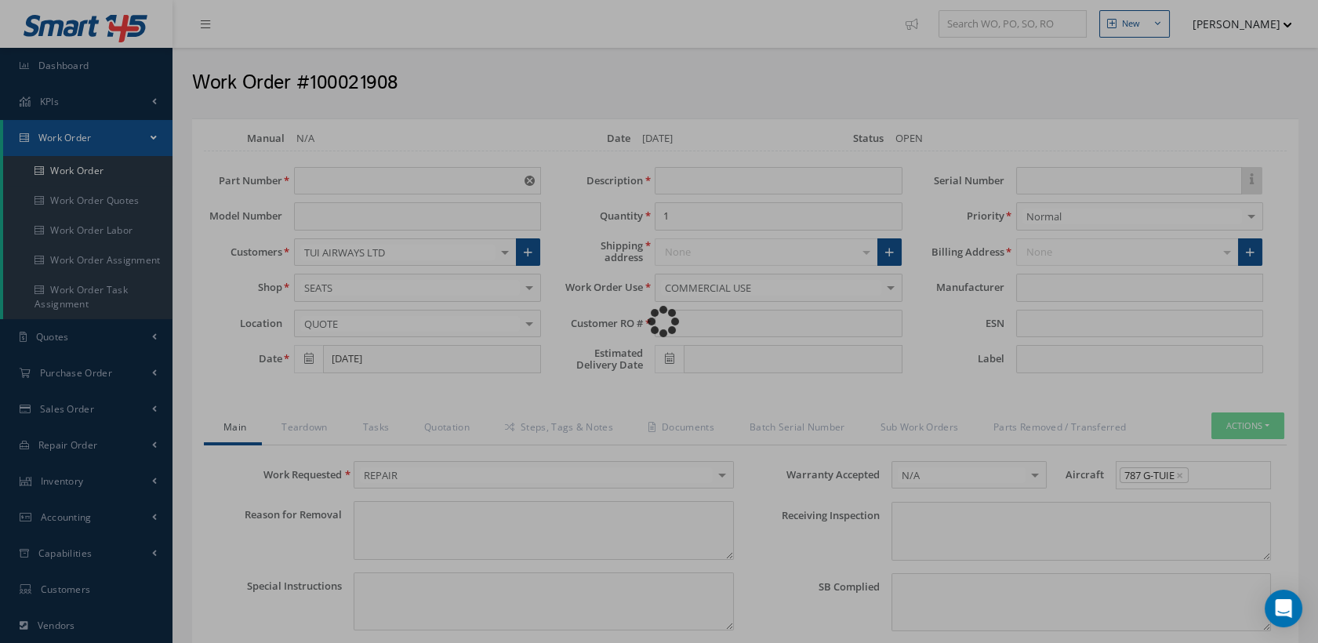
type input "B3050BL001-003"
type input "[DATE]"
type input "REAR FOOT PADDLE ASSY"
type input "2"
type input "R42142825"
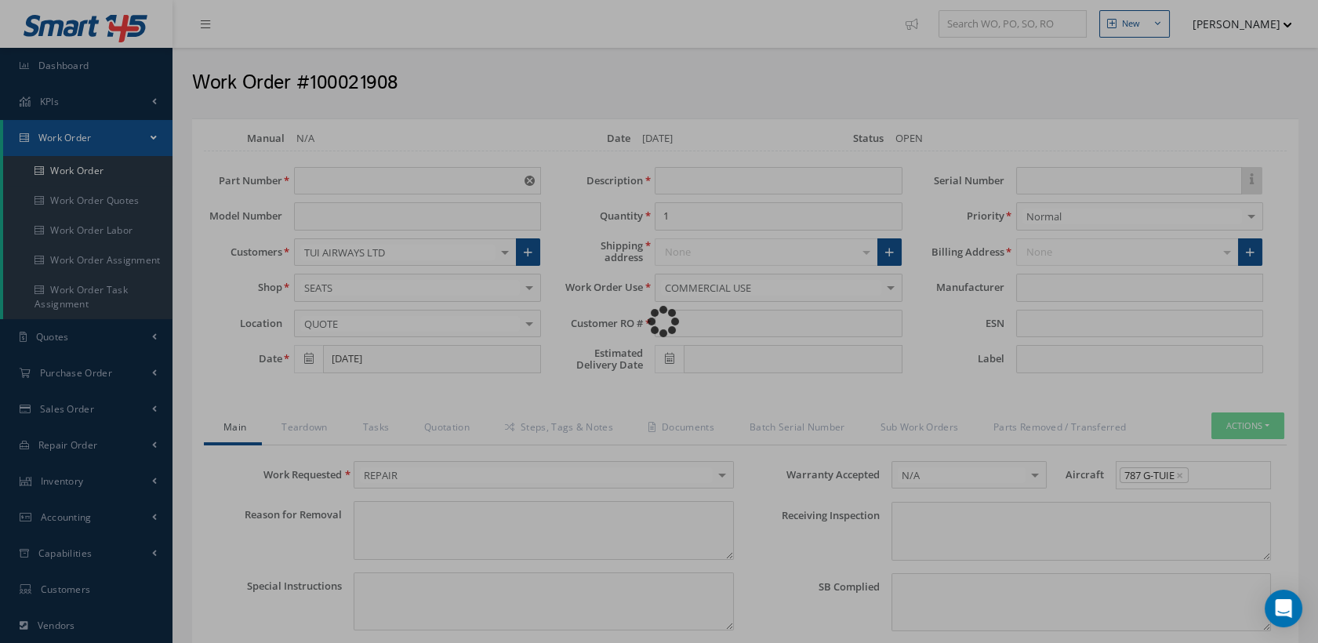
type textarea "NONE"
type textarea "PLEASE SEE R.O. FOR DETAILS"
type input "NONE"
type textarea "NO VISUAL DAMAGE"
type textarea "NONE"
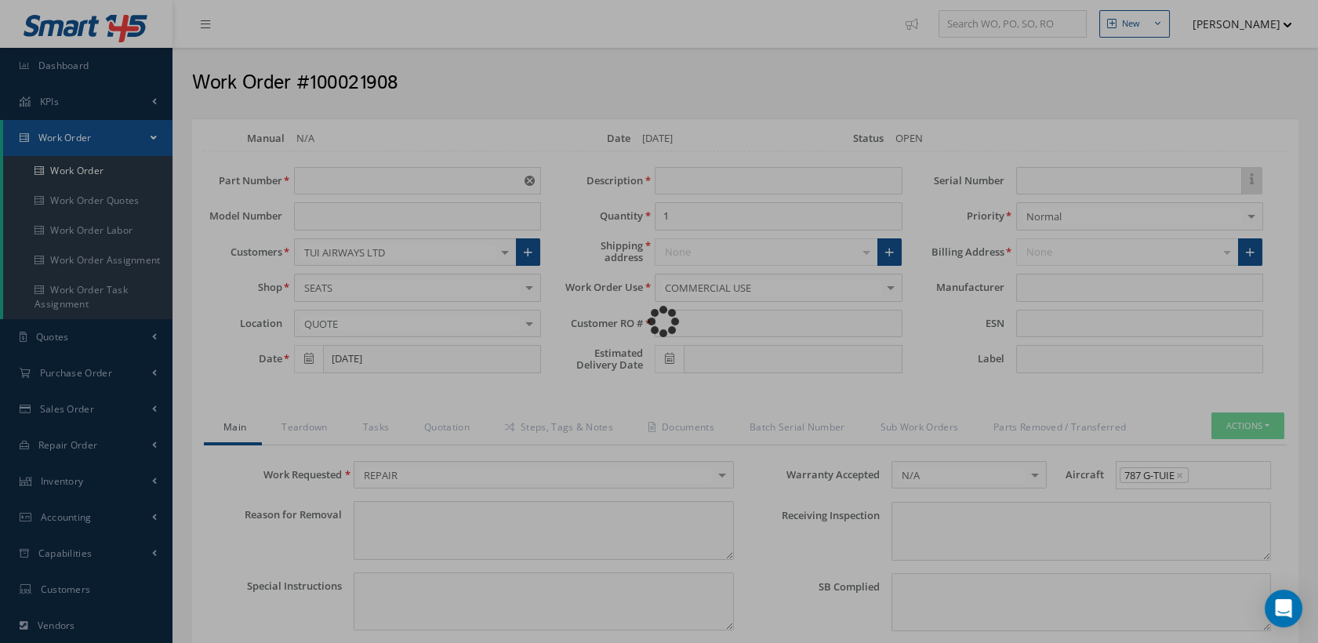
type input "NONE"
type input "HAECO"
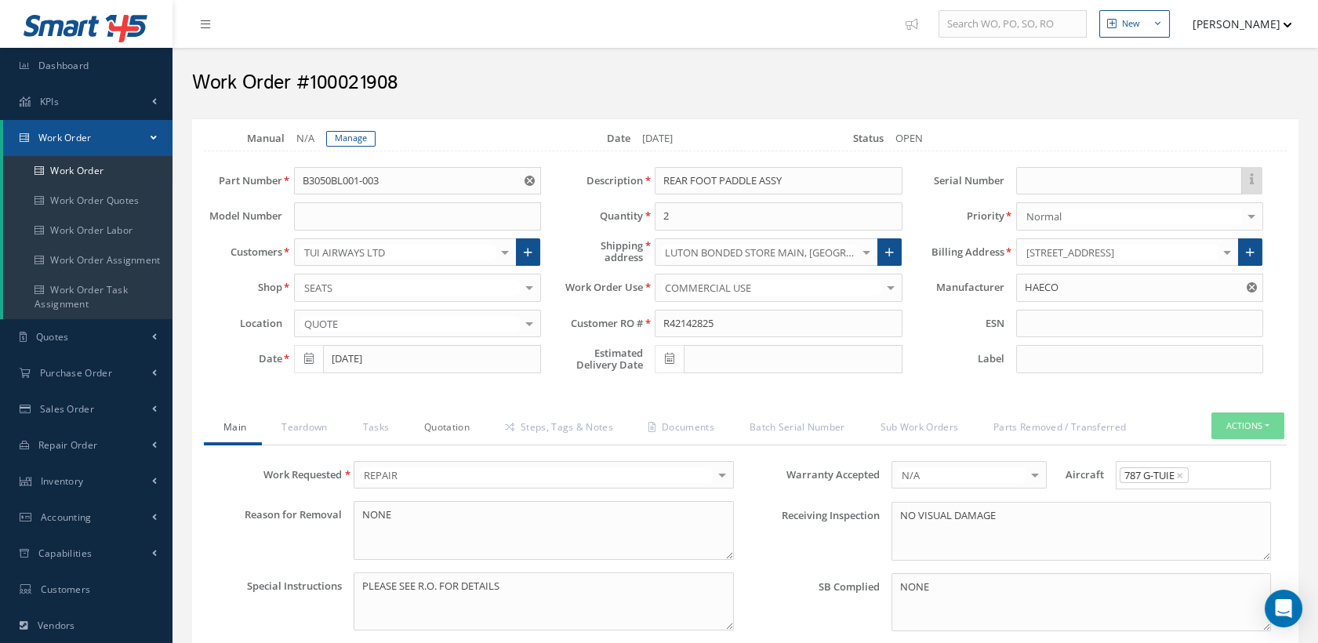
drag, startPoint x: 448, startPoint y: 425, endPoint x: 484, endPoint y: 425, distance: 36.1
click at [448, 425] on link "Quotation" at bounding box center [445, 429] width 81 height 33
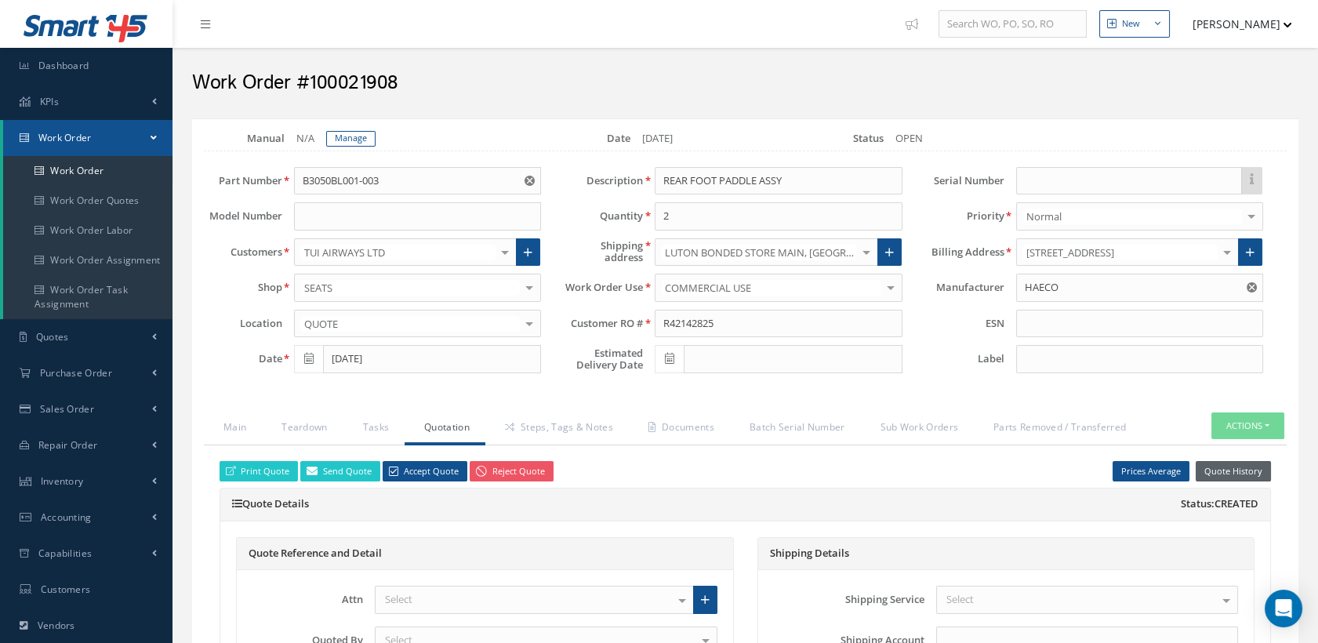
click at [1217, 461] on button "Quote History" at bounding box center [1233, 471] width 75 height 21
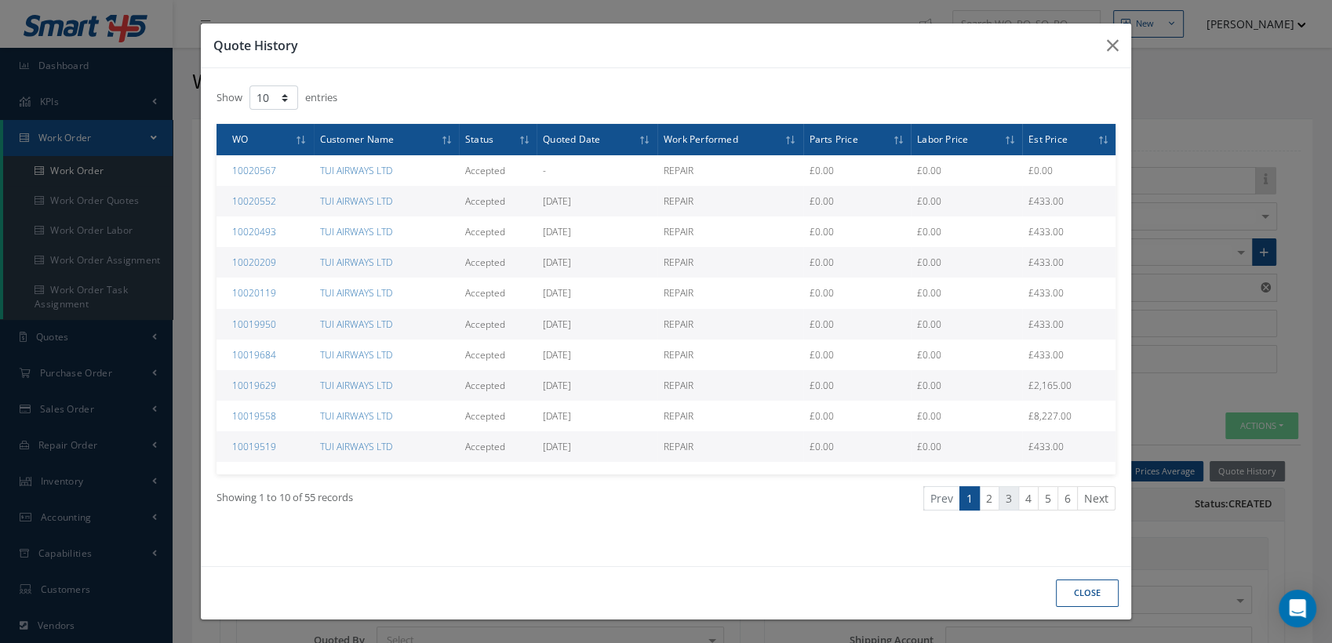
click at [1004, 496] on link "3" at bounding box center [1008, 498] width 20 height 24
click at [1024, 497] on link "4" at bounding box center [1028, 498] width 20 height 24
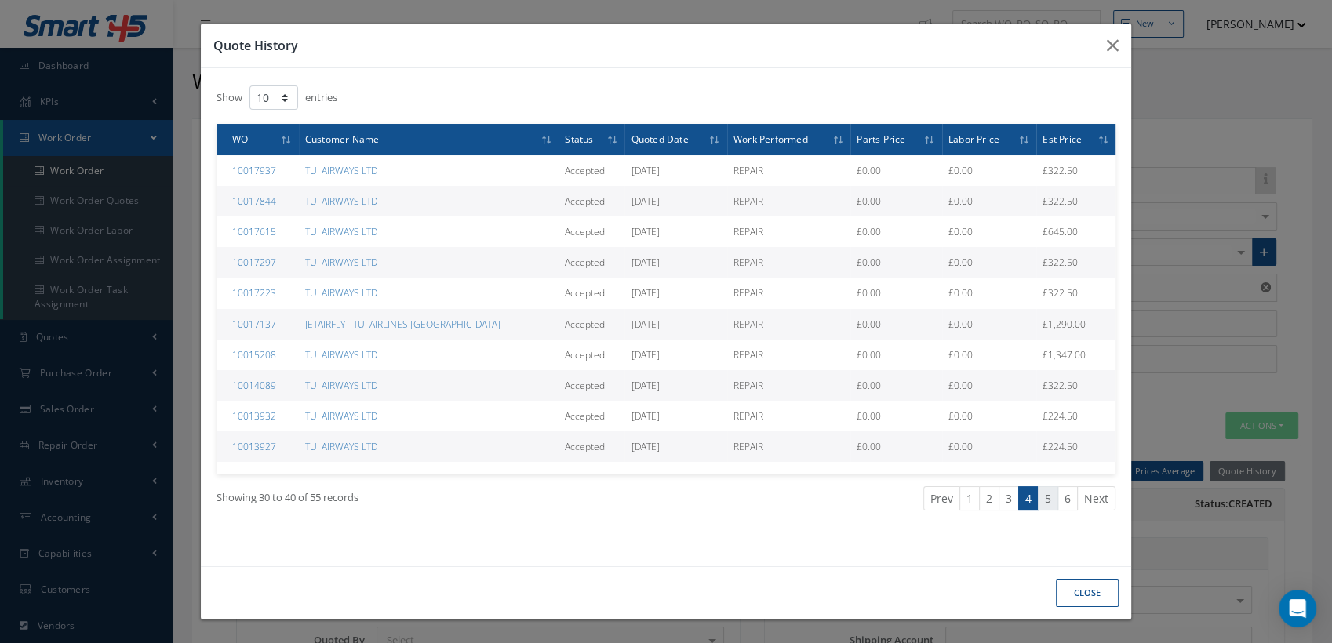
click at [1054, 496] on link "5" at bounding box center [1048, 498] width 20 height 24
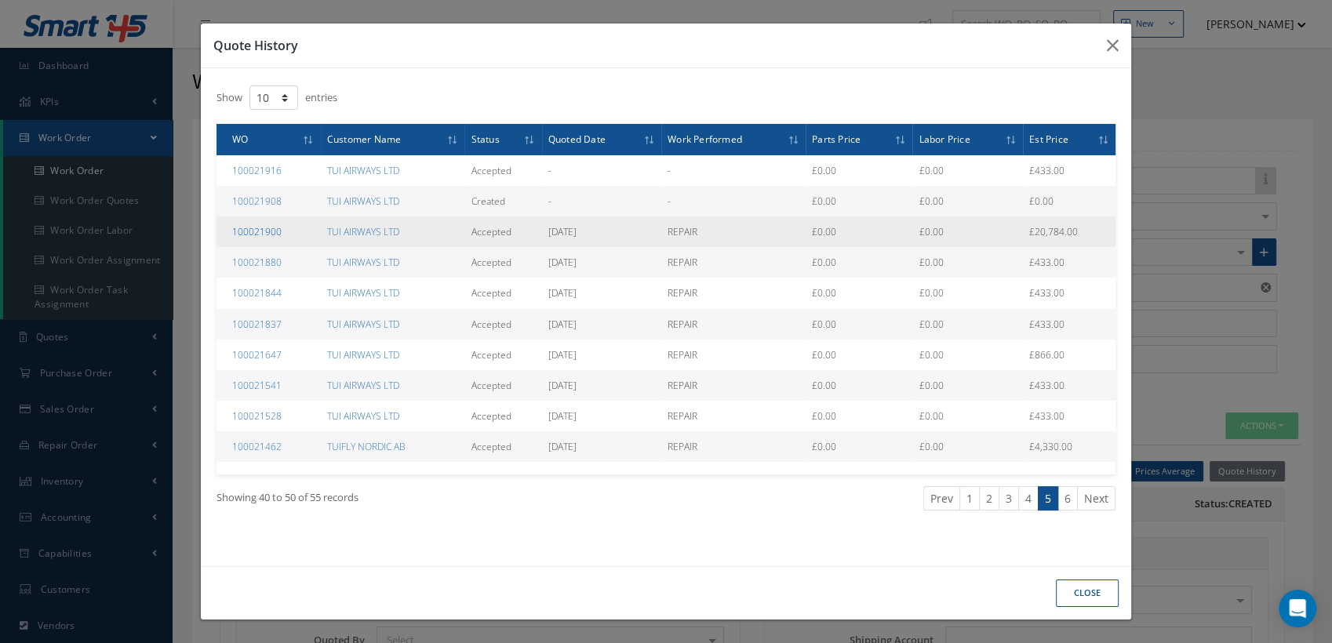
click at [262, 229] on link "100021900" at bounding box center [256, 231] width 49 height 13
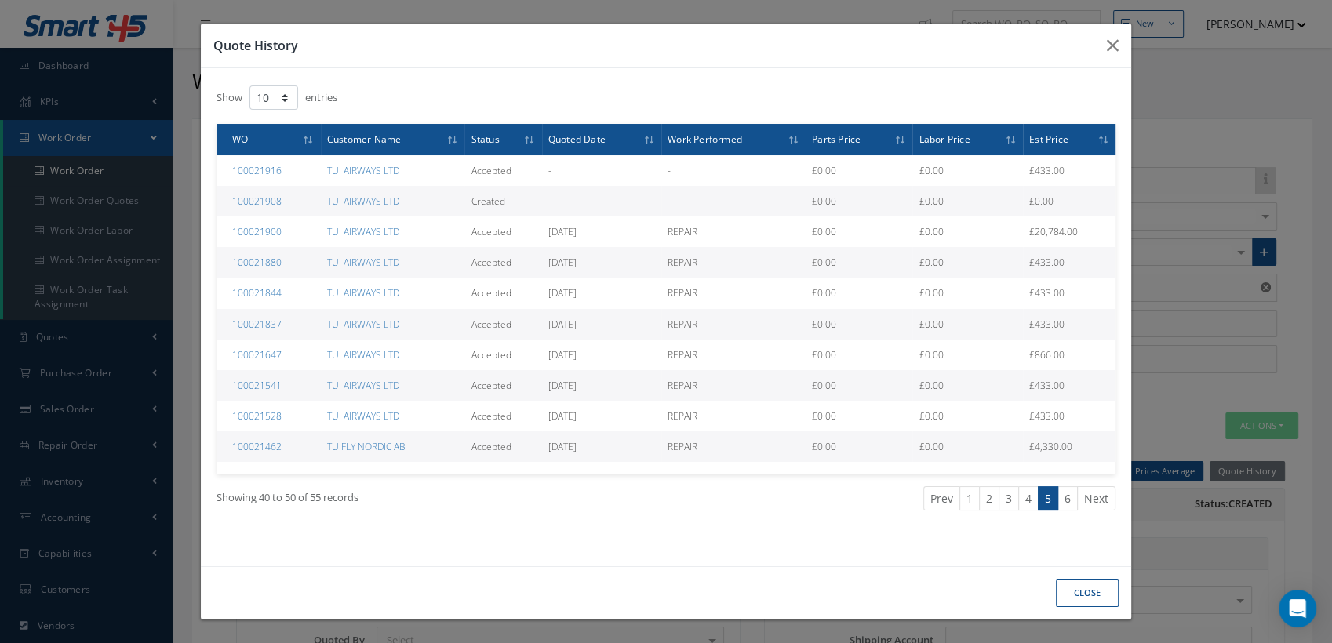
click at [1096, 598] on button "CLOSE" at bounding box center [1087, 593] width 63 height 27
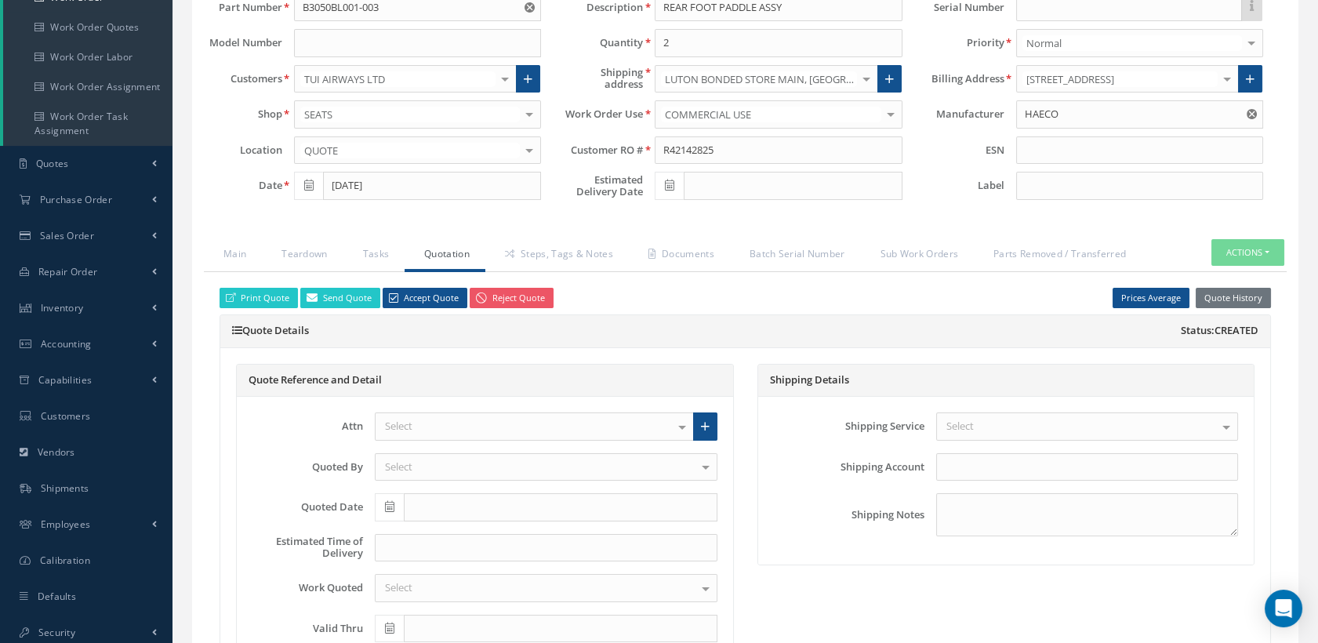
scroll to position [174, 0]
click at [308, 247] on link "Teardown" at bounding box center [302, 254] width 81 height 33
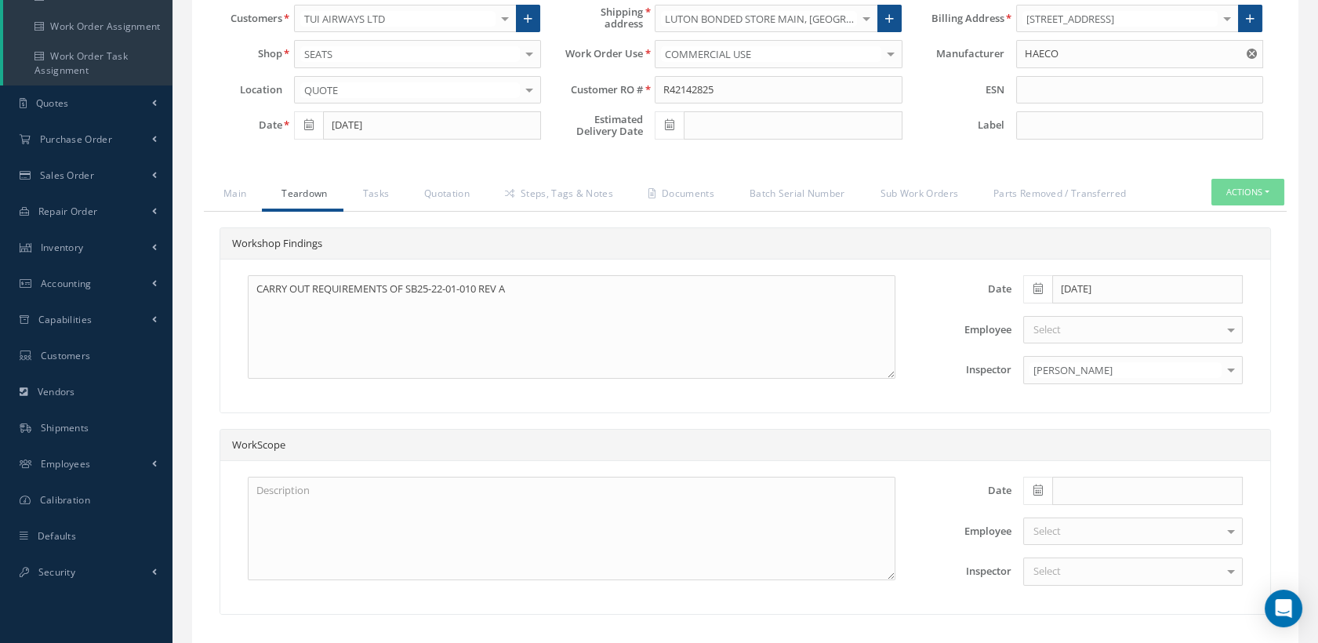
scroll to position [261, 0]
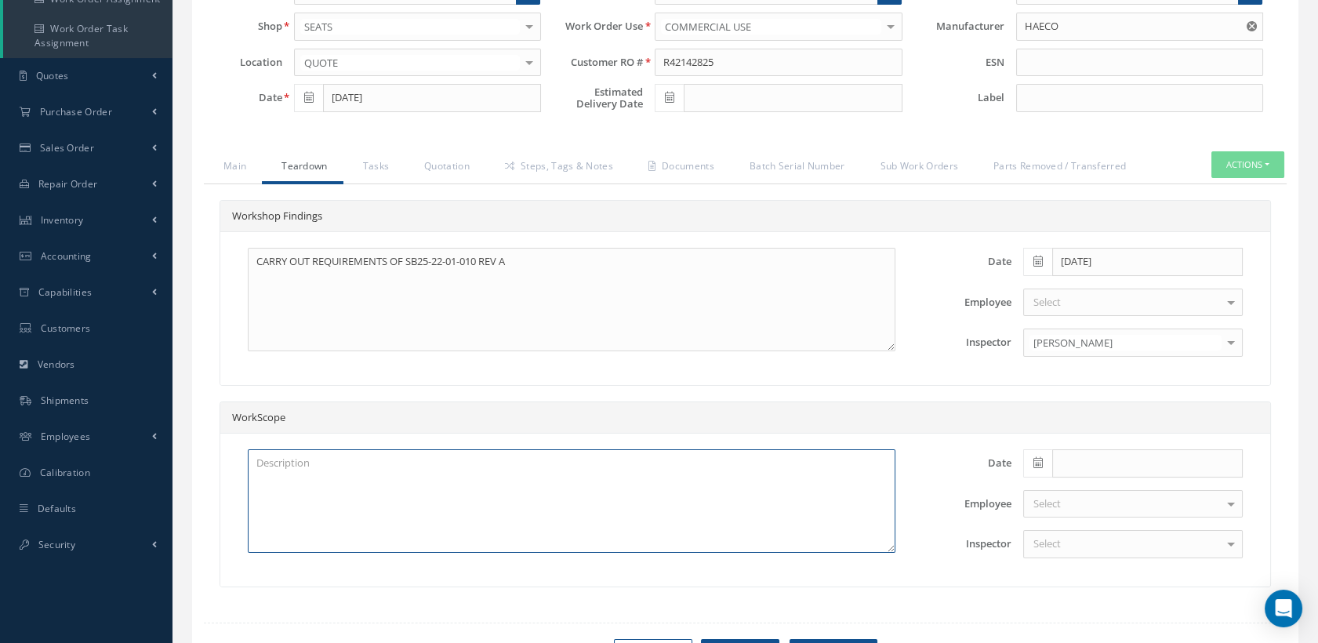
click at [301, 474] on textarea at bounding box center [572, 501] width 648 height 104
paste textarea "TO BE CLEANED, INSPECTED AND REPAIRED IAW HAECO MODEL 3040 SEAT ASSEMBLIES CMM …"
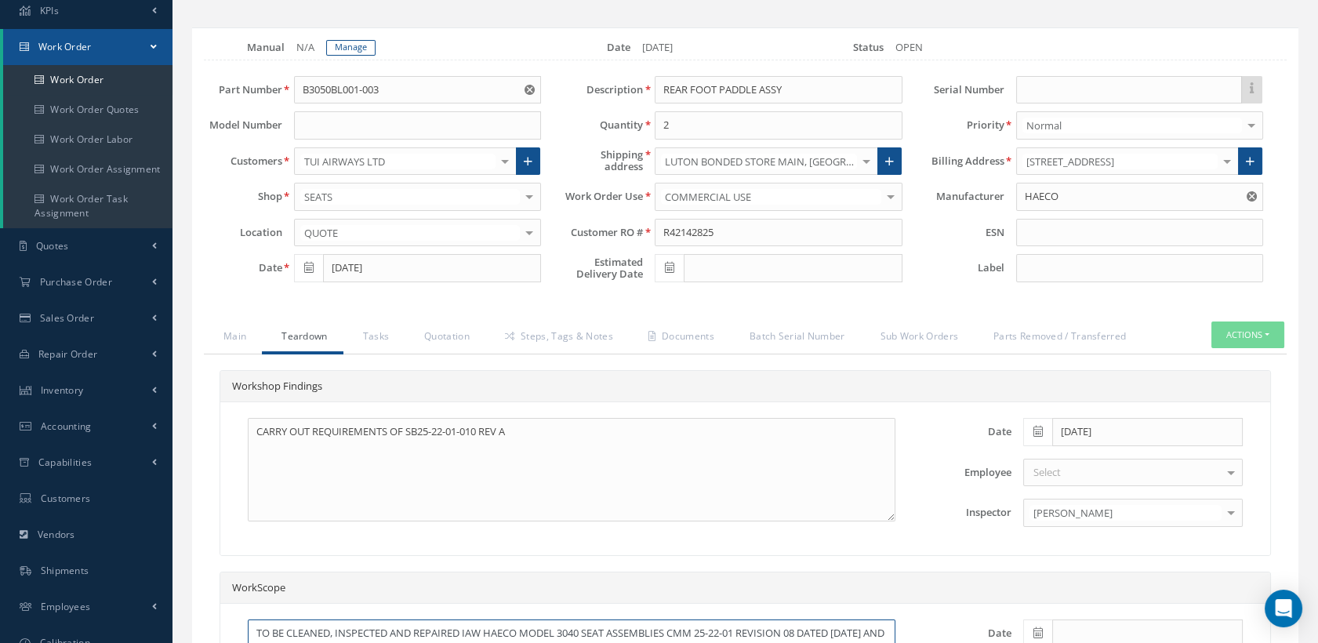
scroll to position [174, 0]
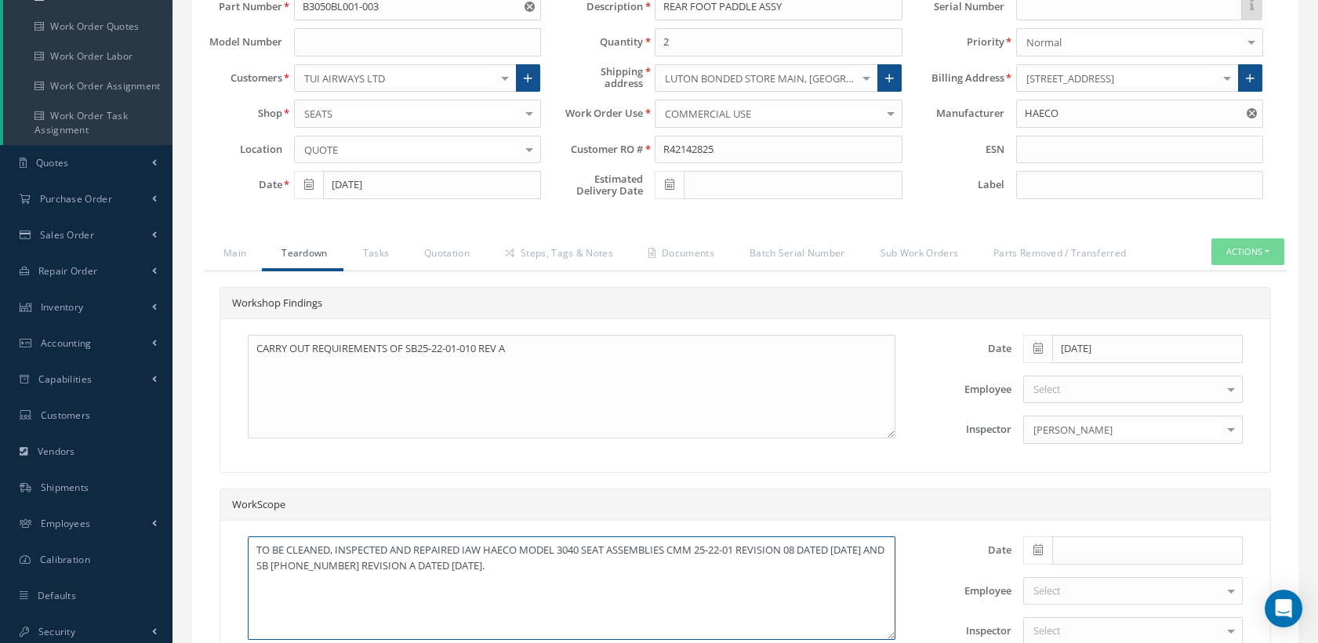
type textarea "TO BE CLEANED, INSPECTED AND REPAIRED IAW HAECO MODEL 3040 SEAT ASSEMBLIES CMM …"
click at [449, 253] on link "Quotation" at bounding box center [445, 254] width 81 height 33
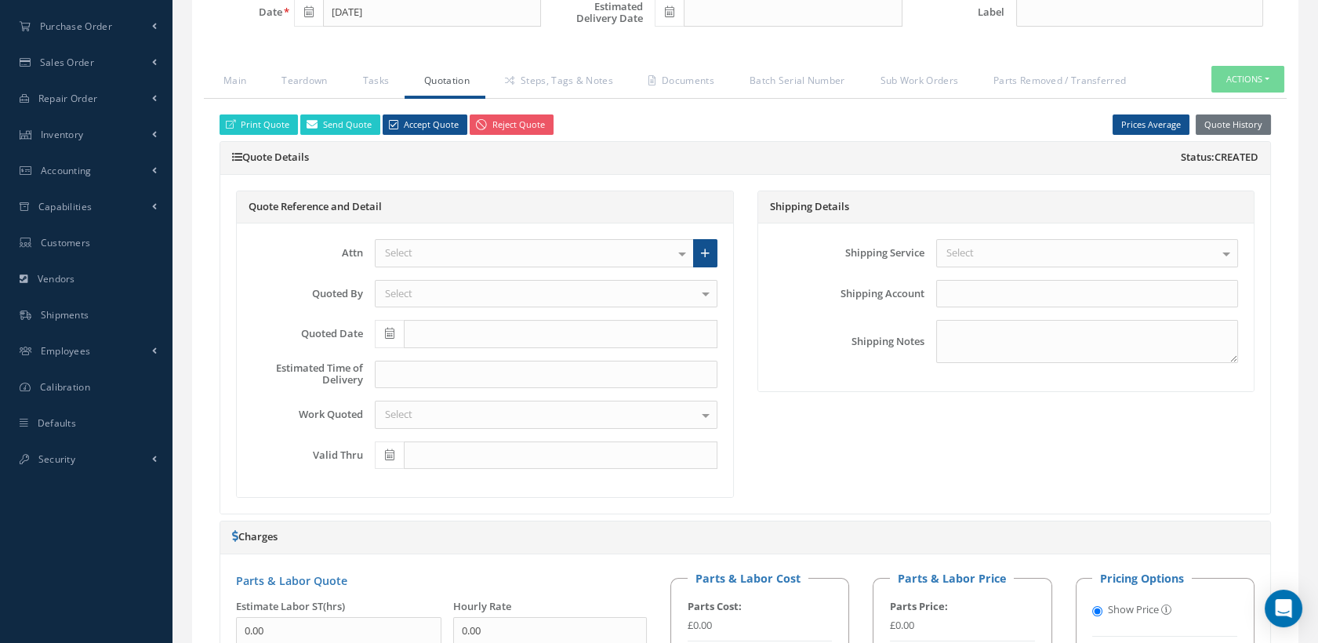
scroll to position [696, 0]
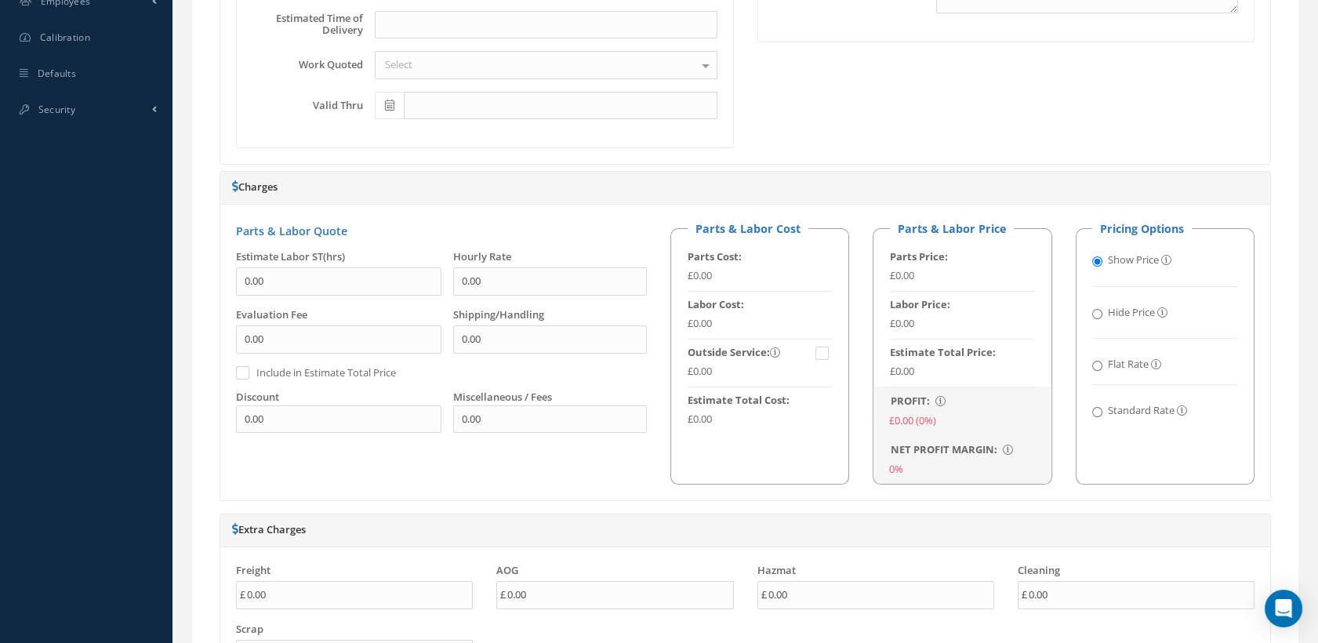
drag, startPoint x: 1098, startPoint y: 407, endPoint x: 1052, endPoint y: 393, distance: 47.6
click at [1098, 407] on input "Standard Rate" at bounding box center [1097, 412] width 10 height 10
radio input "true"
radio input "false"
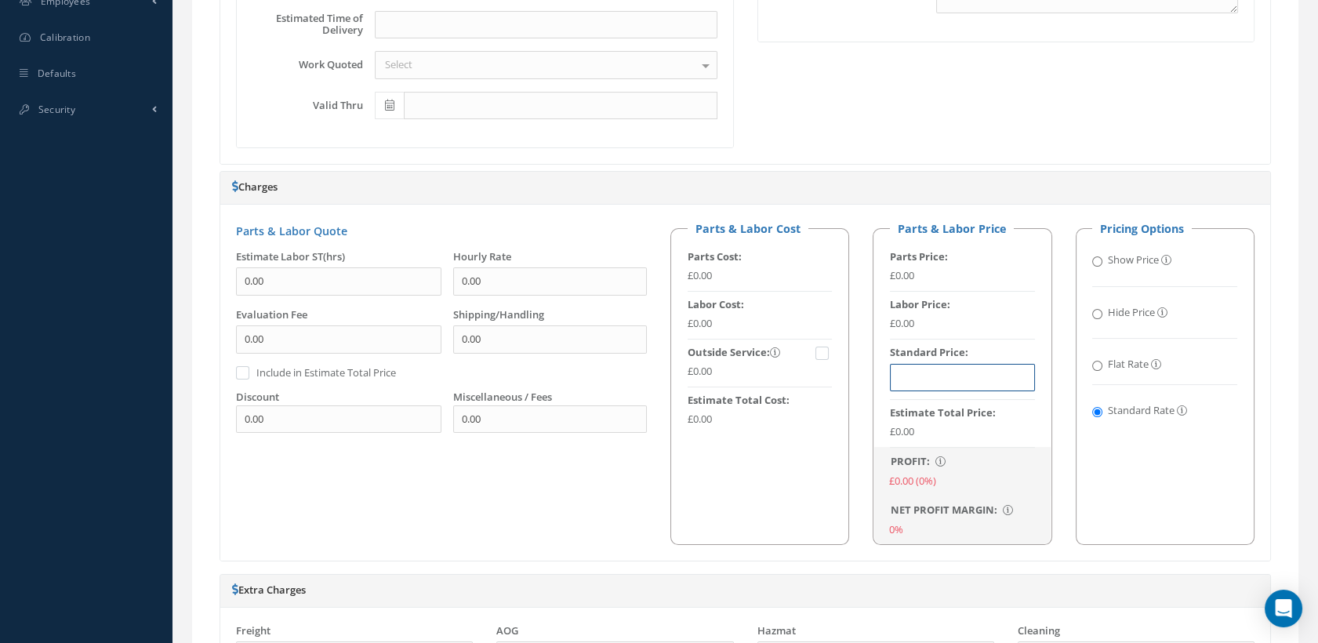
click at [968, 364] on input "text" at bounding box center [962, 378] width 145 height 28
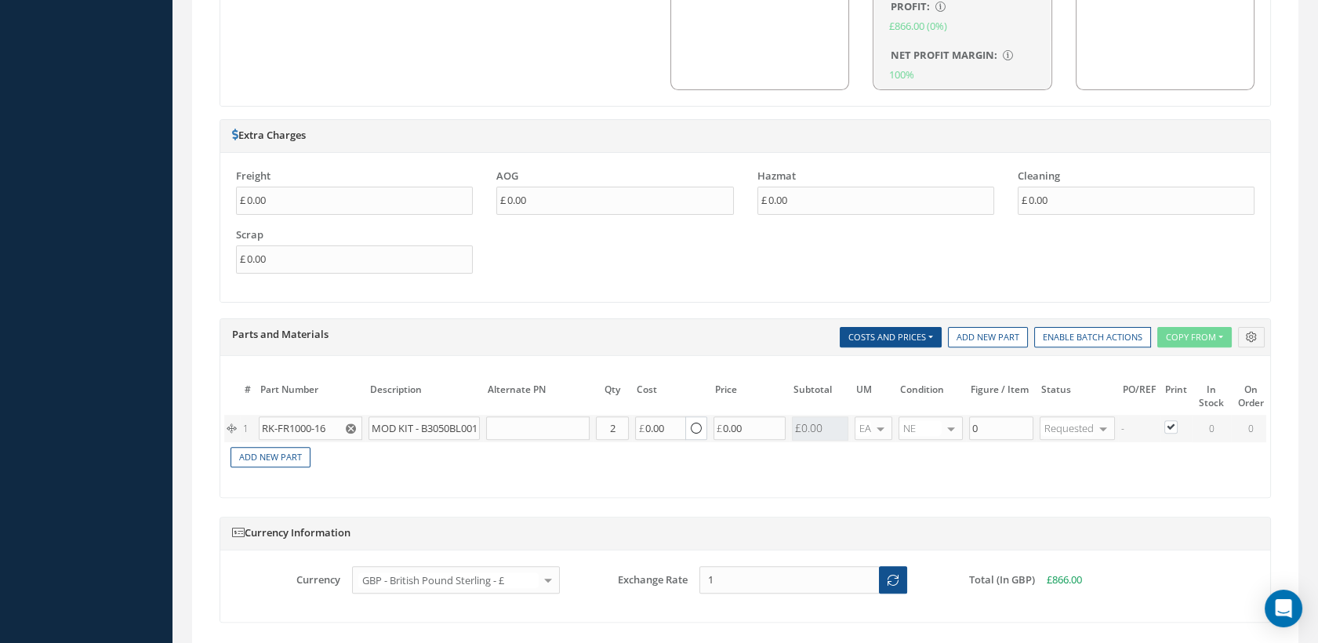
scroll to position [1219, 0]
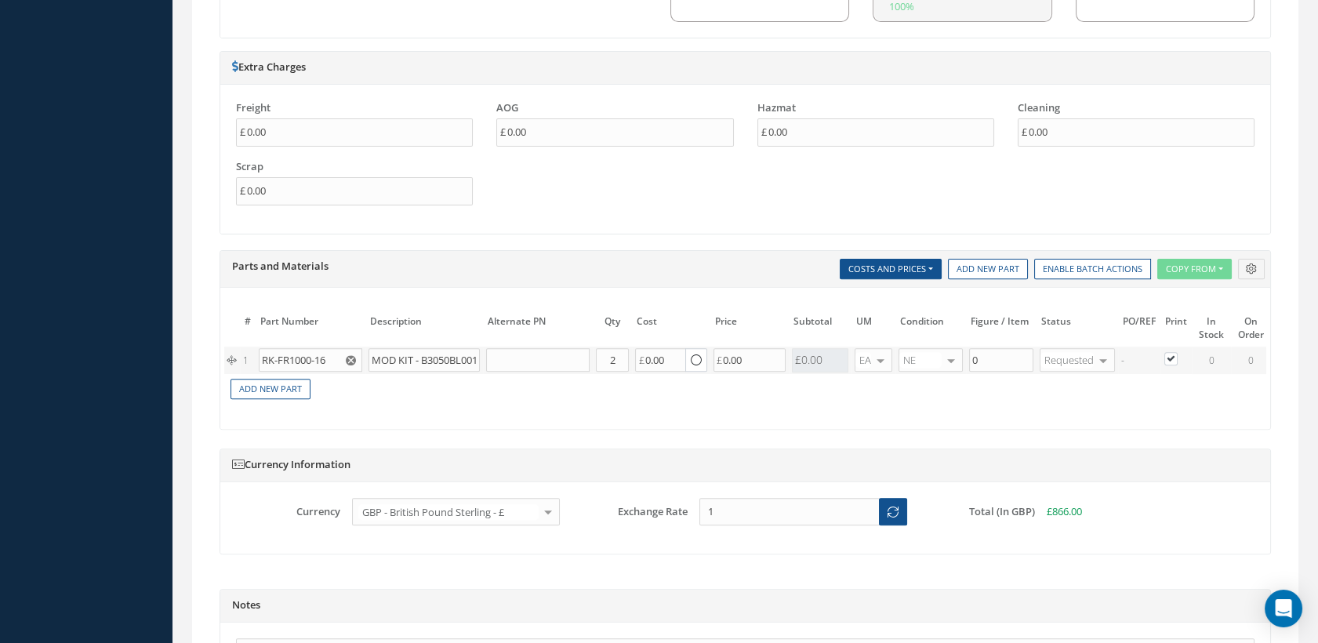
type input "£866.00"
drag, startPoint x: 336, startPoint y: 355, endPoint x: 289, endPoint y: 358, distance: 47.2
click at [227, 354] on tr "1 RK-FR1000-16 MOD KIT - B3050BL001-003 Part Number Description Qty in Stock Ma…" at bounding box center [784, 360] width 1121 height 27
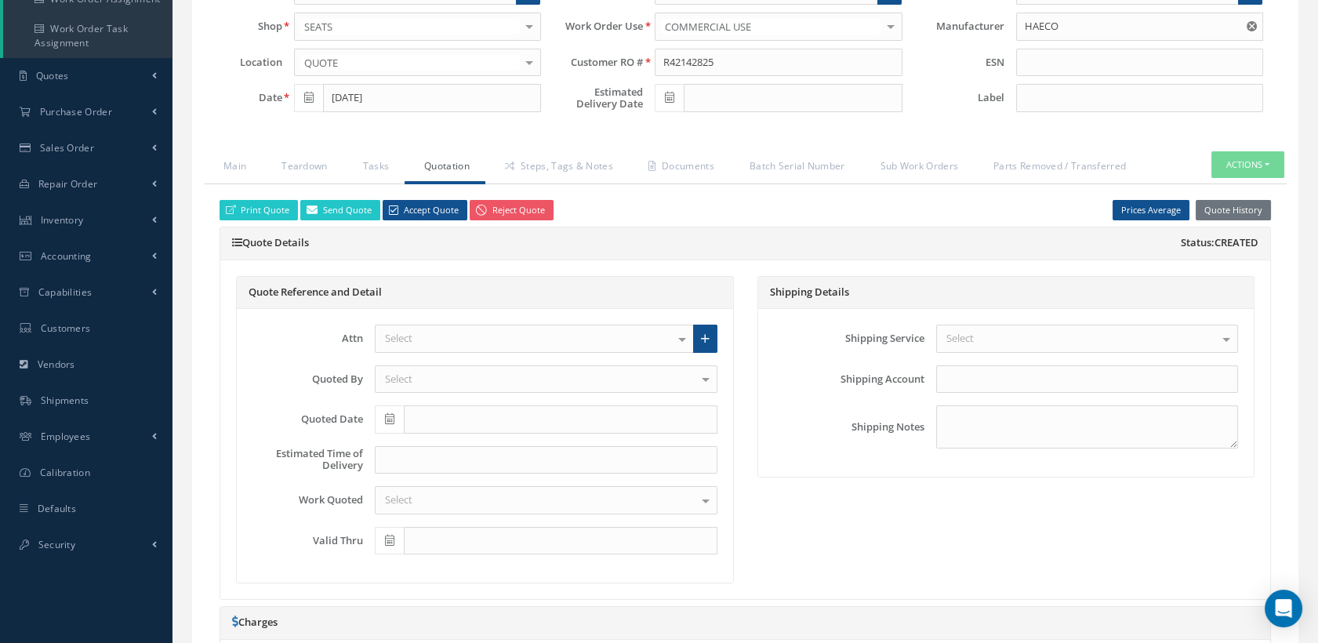
scroll to position [174, 0]
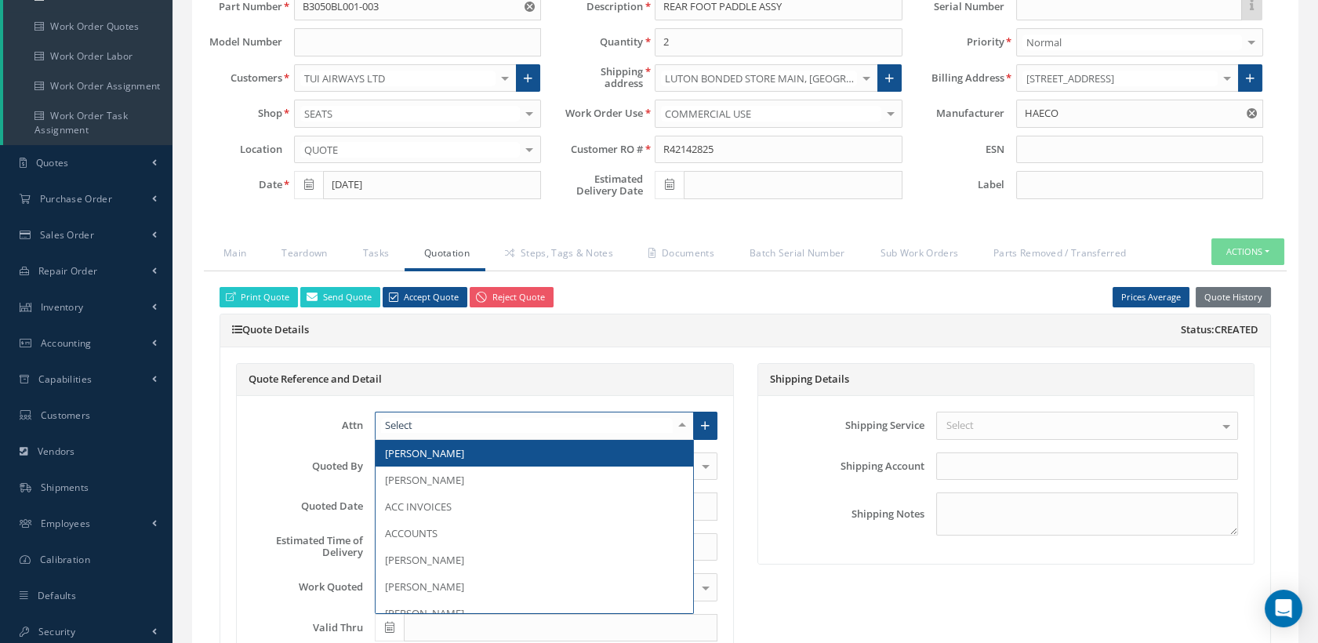
click at [449, 419] on div at bounding box center [534, 426] width 319 height 28
click at [445, 449] on span "[PERSON_NAME]" at bounding box center [424, 453] width 79 height 14
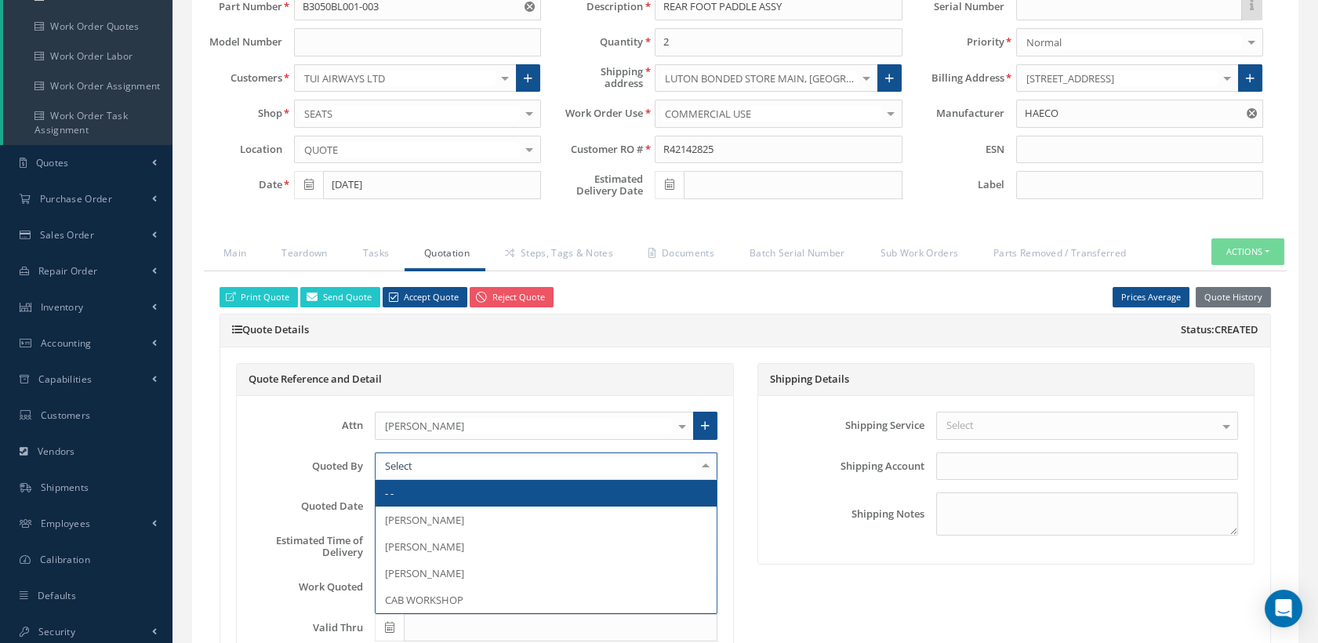
click at [427, 465] on div at bounding box center [546, 466] width 343 height 28
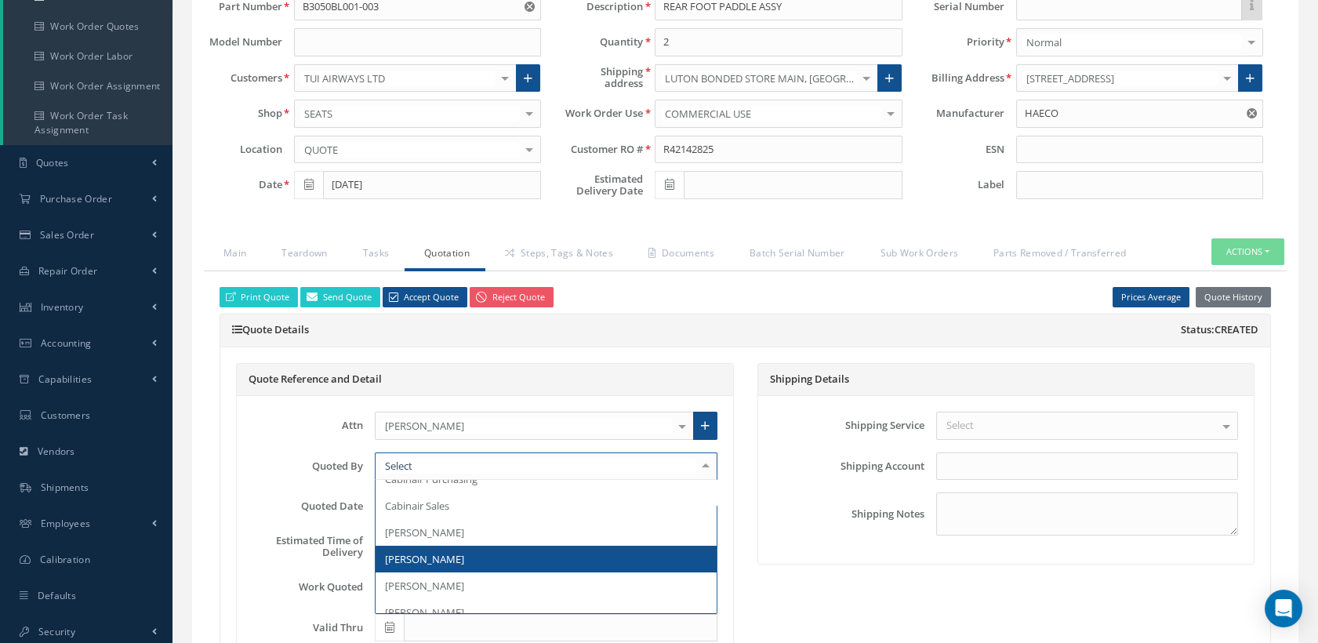
click at [440, 566] on span "[PERSON_NAME]" at bounding box center [546, 559] width 341 height 27
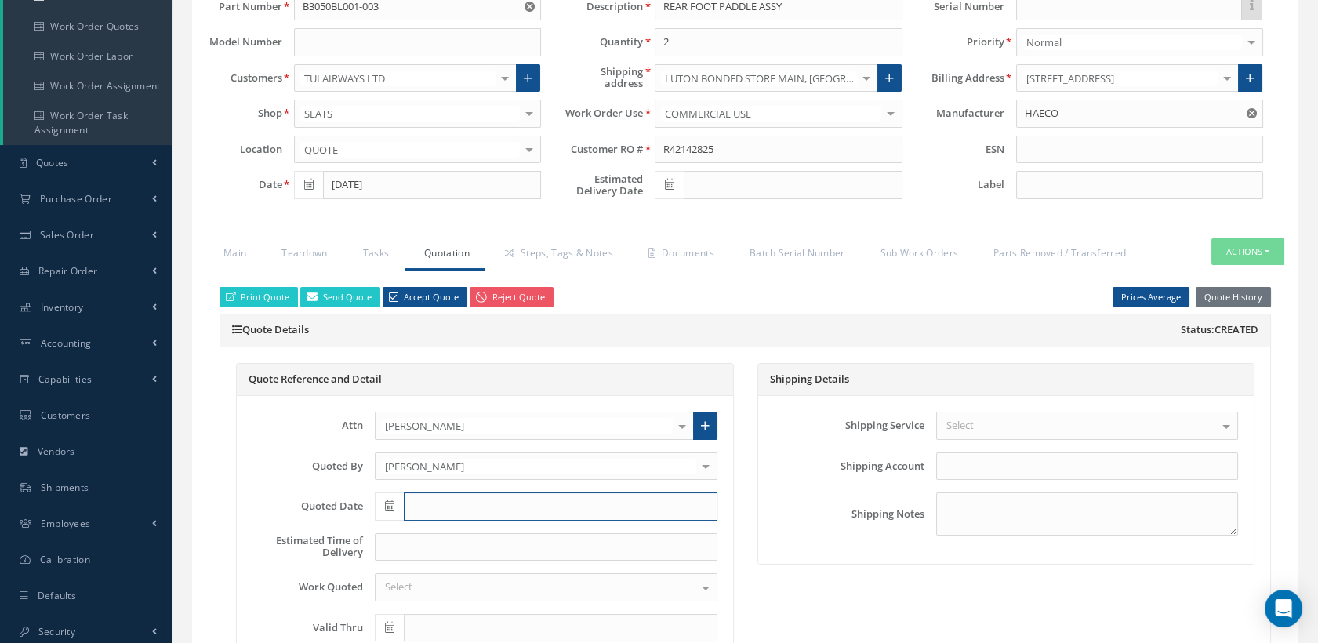
click at [416, 507] on input "text" at bounding box center [561, 506] width 314 height 28
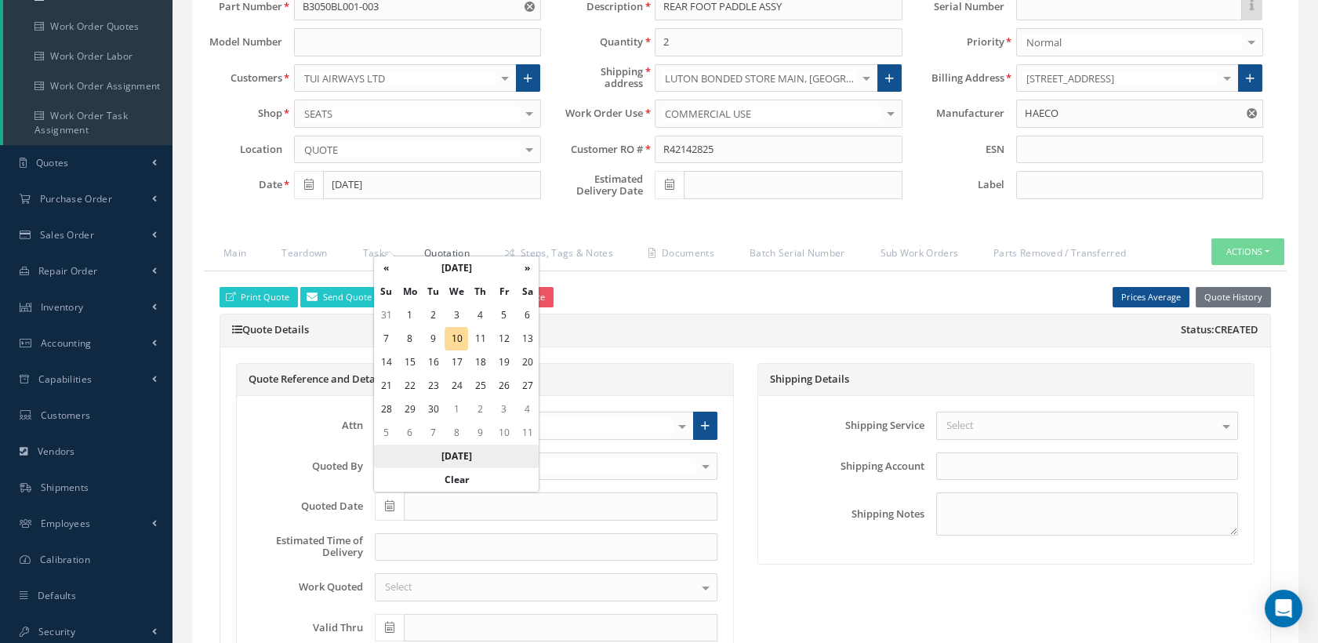
click at [445, 451] on th "Today" at bounding box center [456, 457] width 165 height 24
type input "[DATE]"
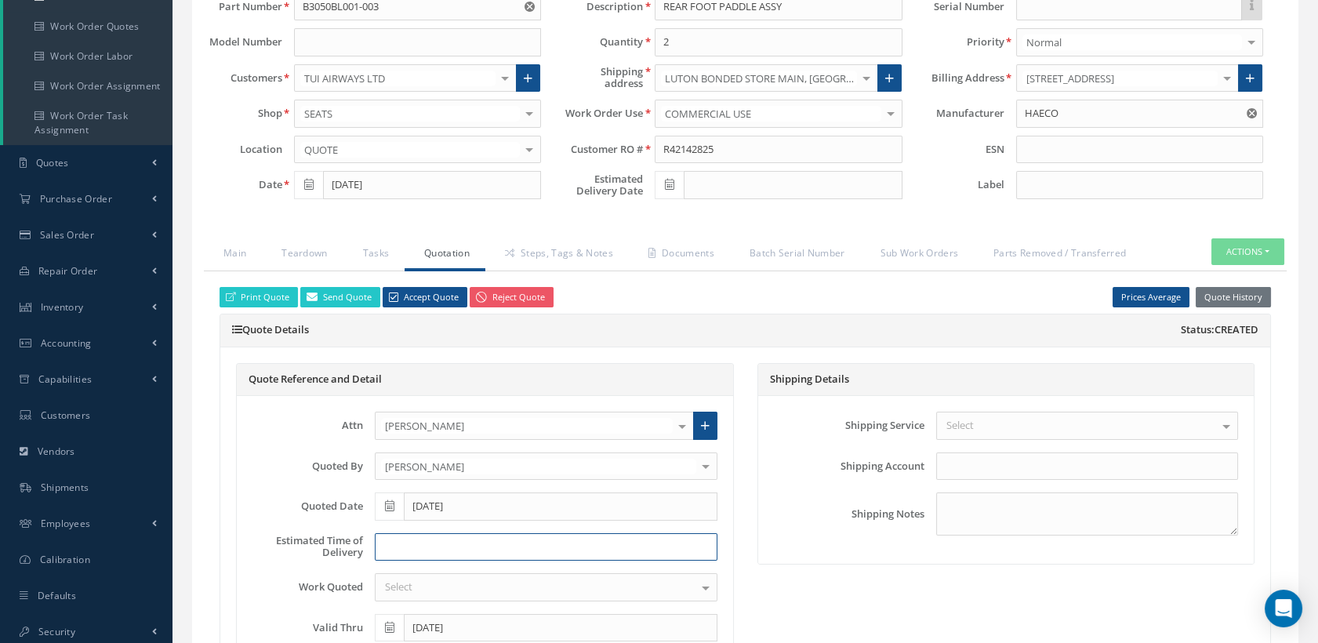
click at [413, 548] on input at bounding box center [546, 547] width 343 height 28
type input "21 WORKING DAYS"
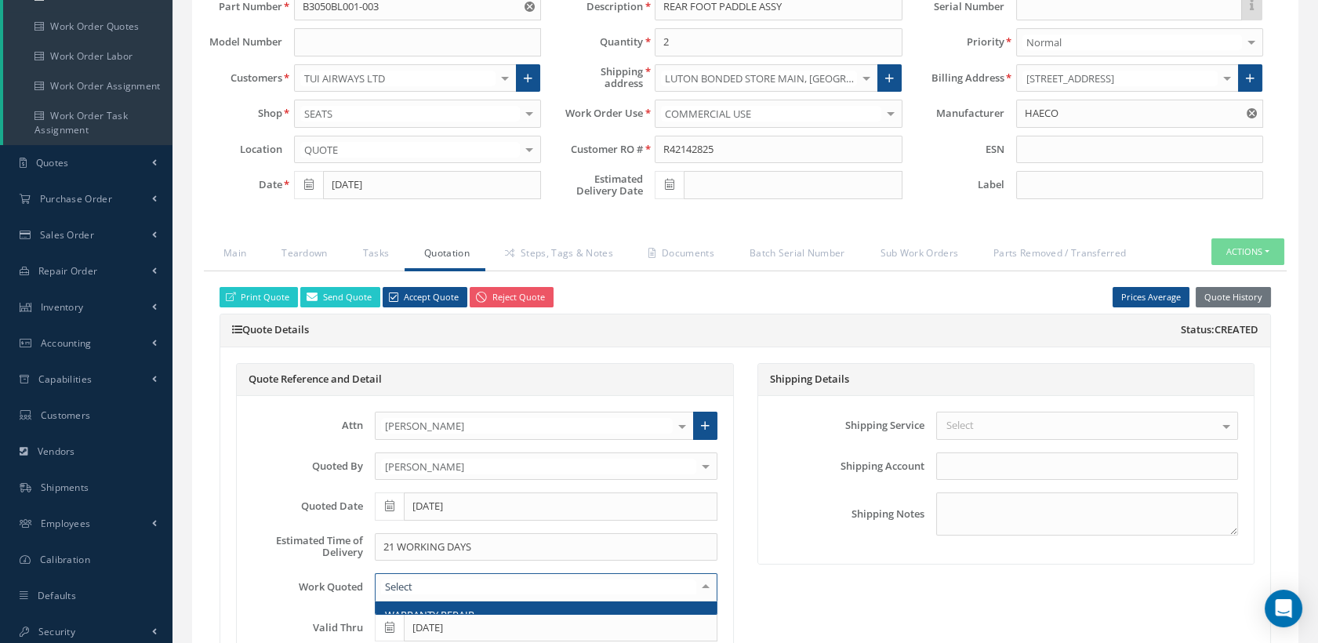
click at [409, 574] on div at bounding box center [546, 587] width 343 height 28
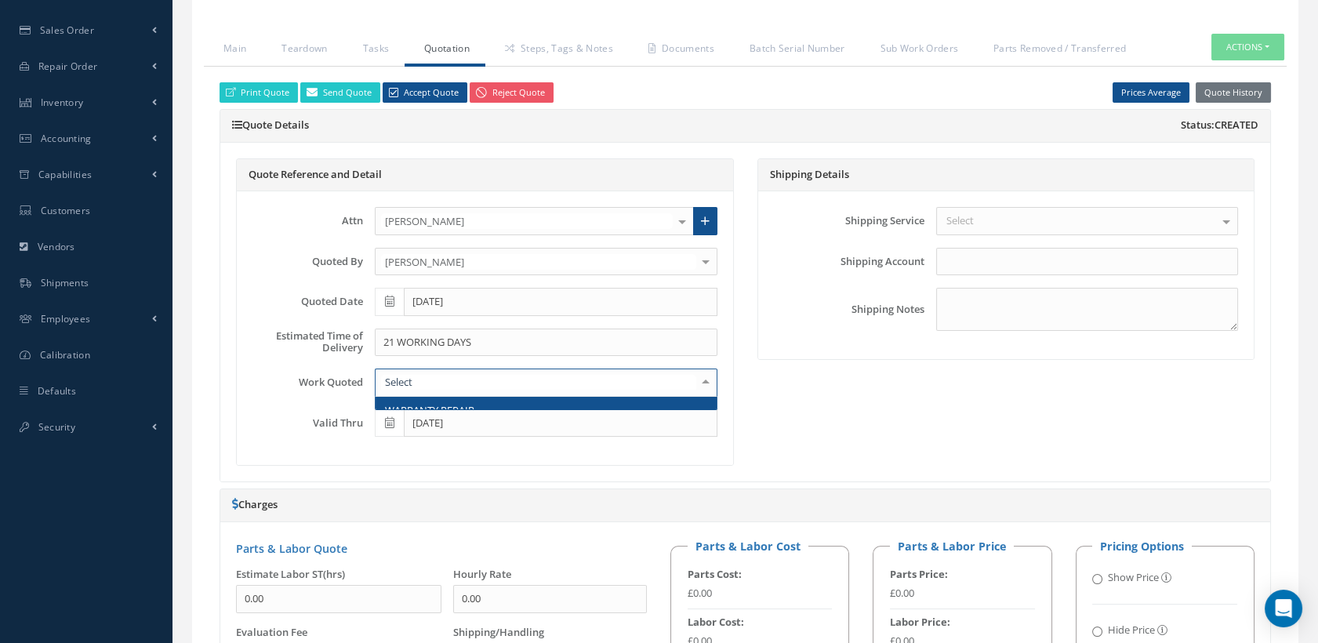
scroll to position [522, 0]
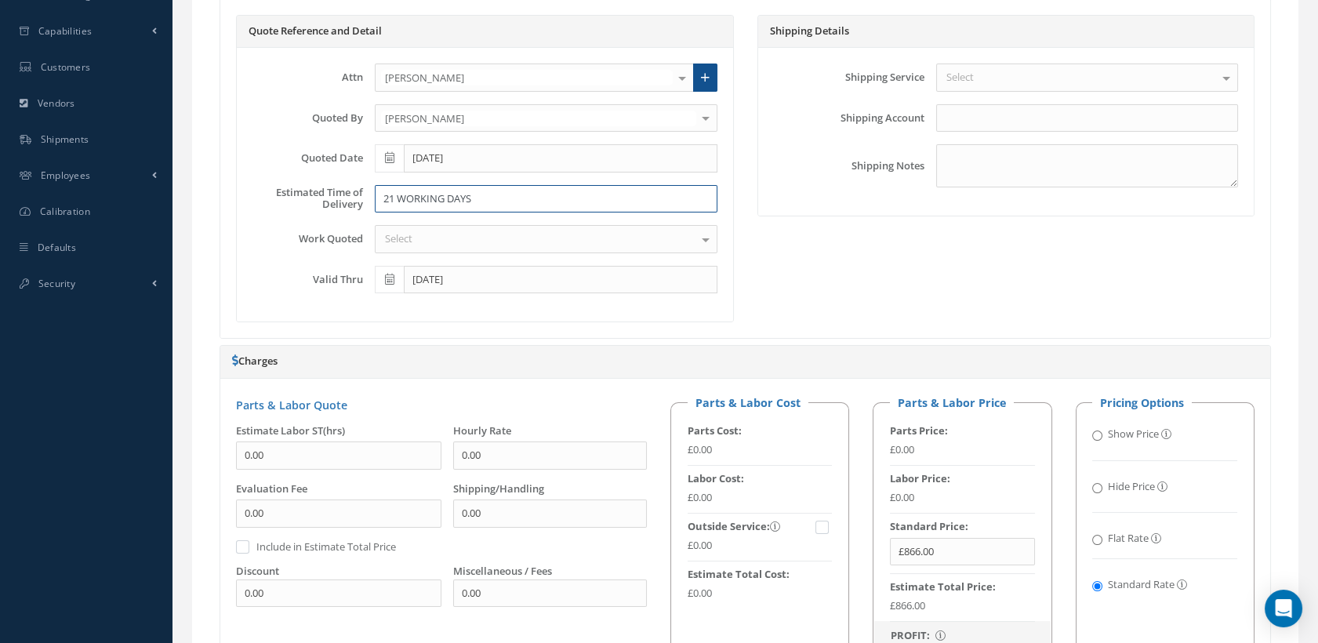
click at [414, 198] on input "21 WORKING DAYS" at bounding box center [546, 199] width 343 height 28
click at [422, 238] on div "Select" at bounding box center [546, 239] width 343 height 28
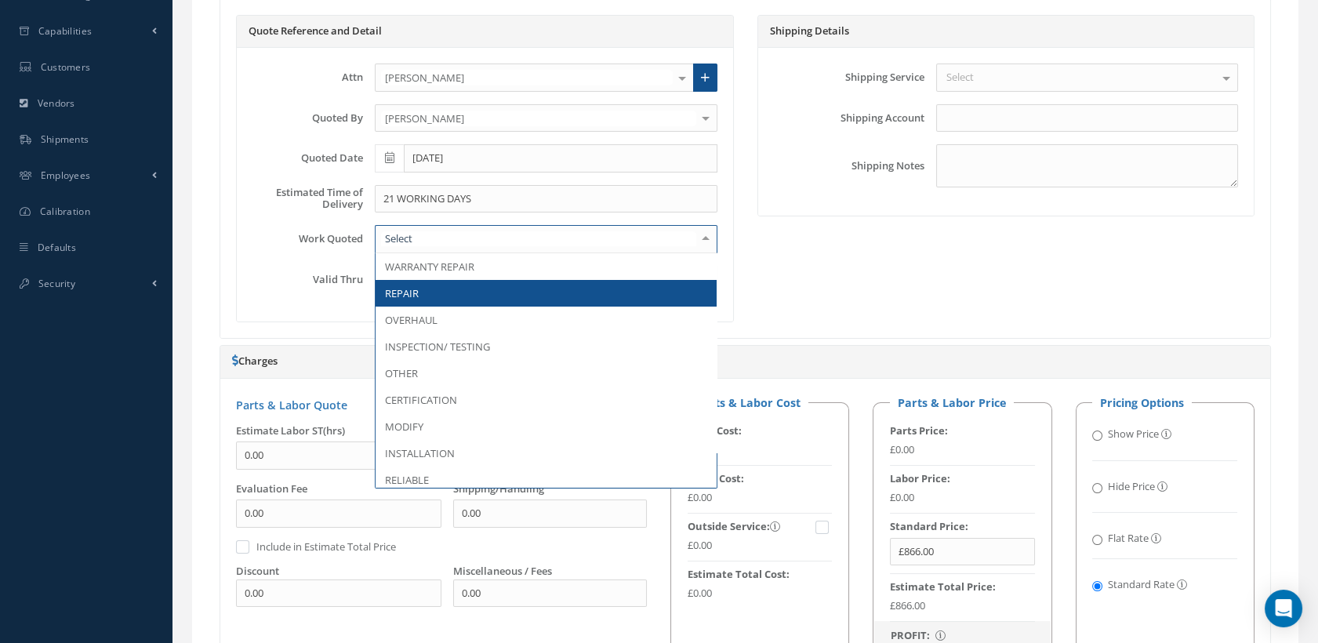
click at [441, 293] on span "REPAIR" at bounding box center [546, 293] width 341 height 27
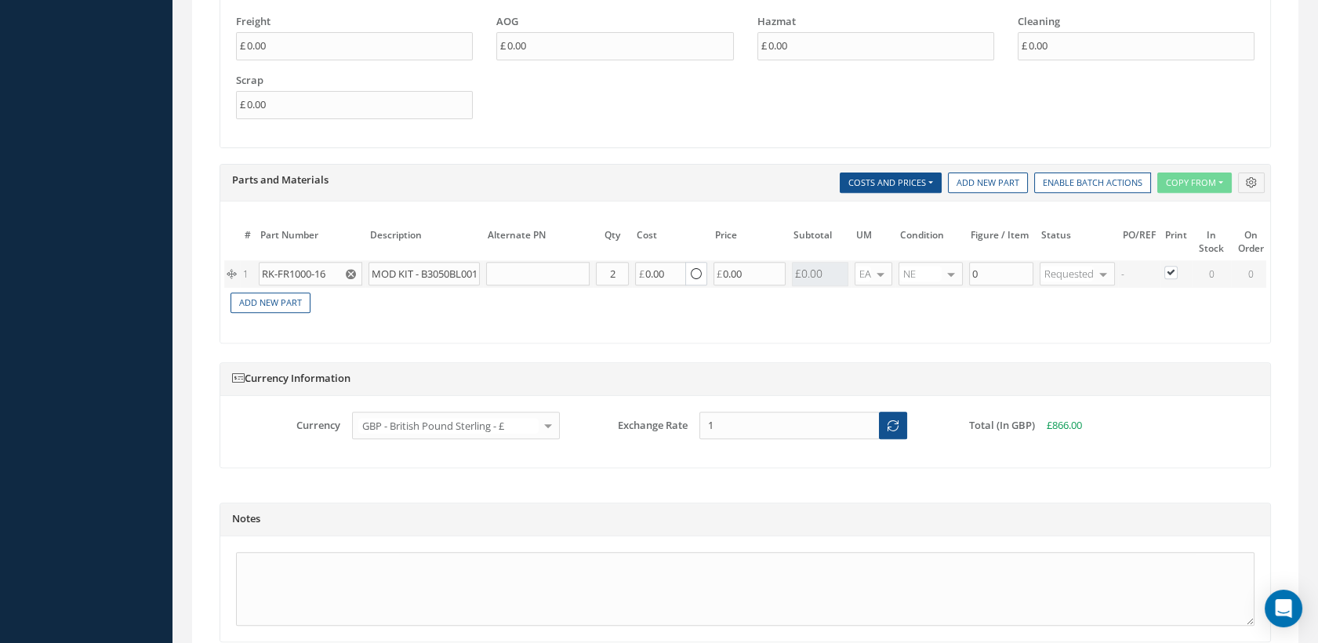
scroll to position [1453, 0]
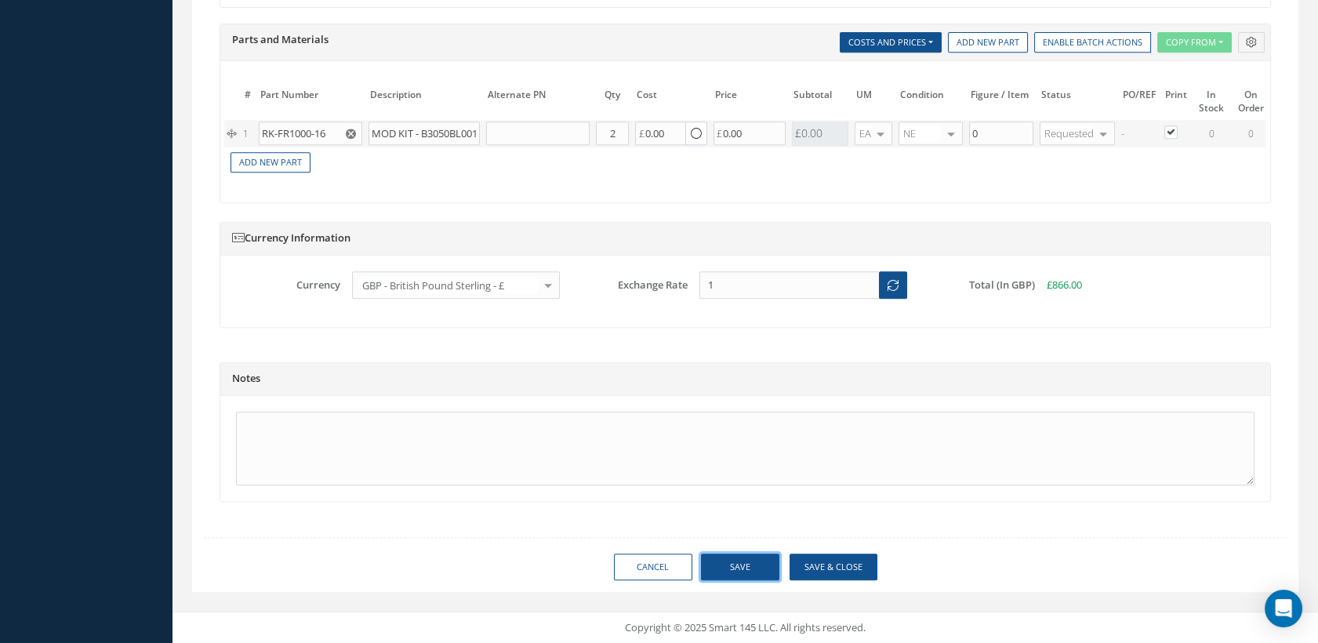
click at [753, 572] on button "Save" at bounding box center [740, 567] width 78 height 27
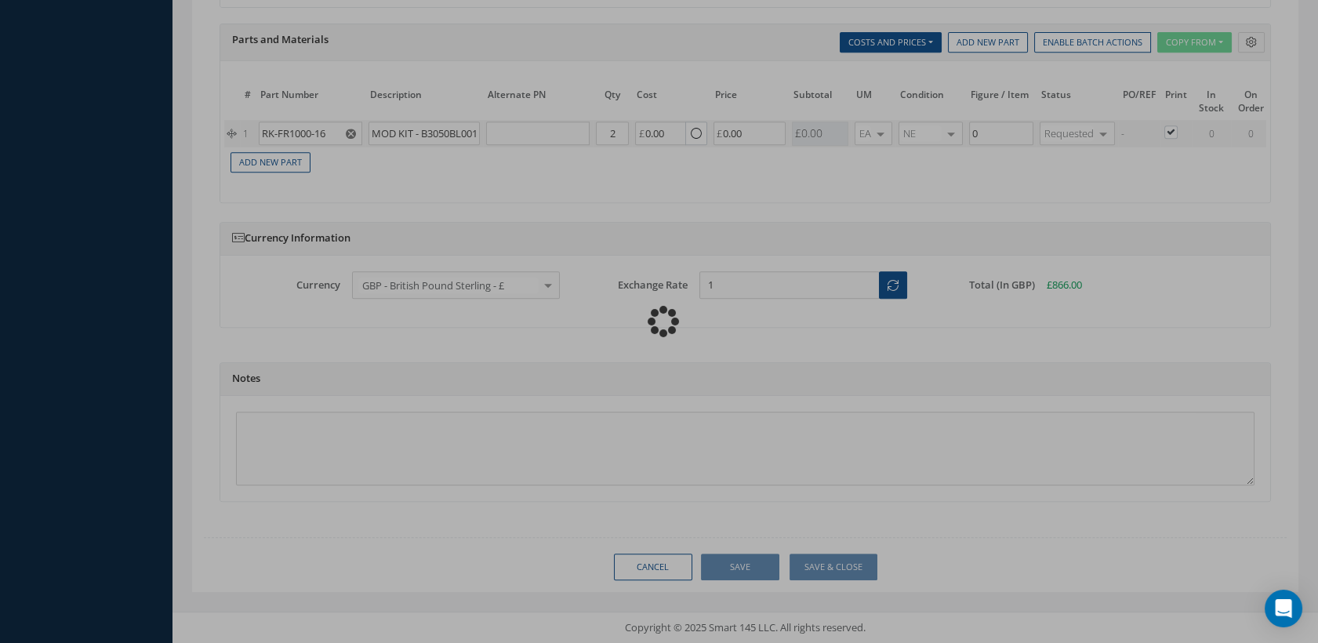
type input "£866"
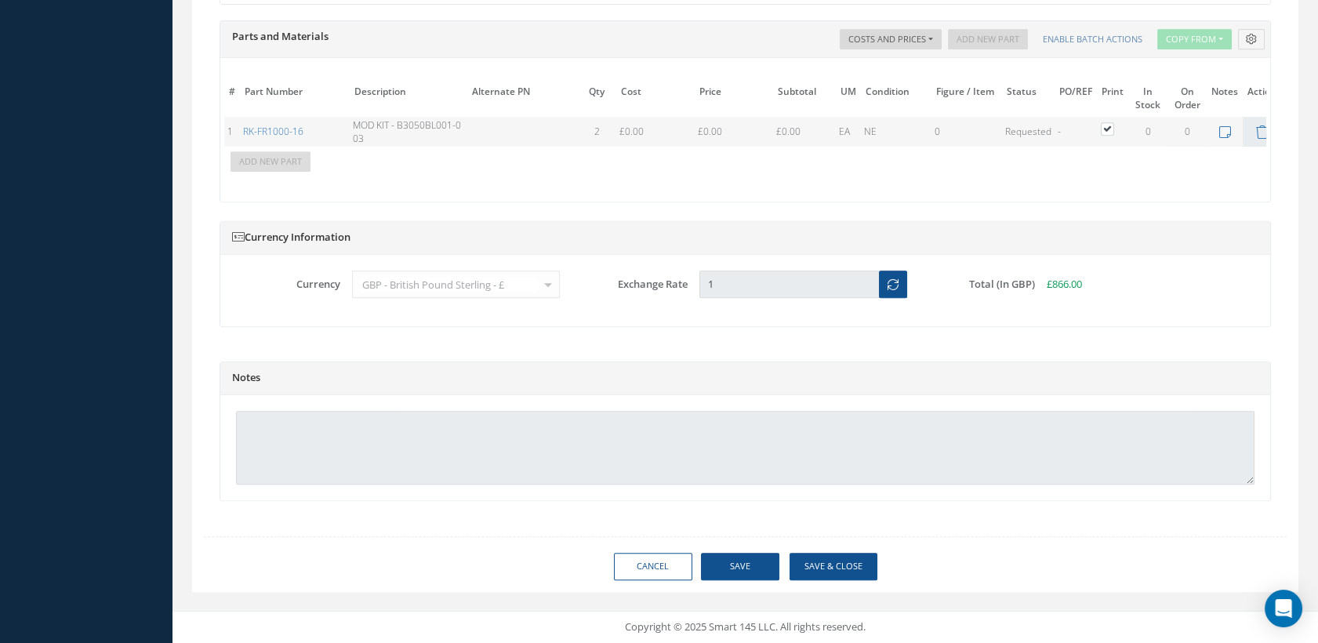
type input "HAECO"
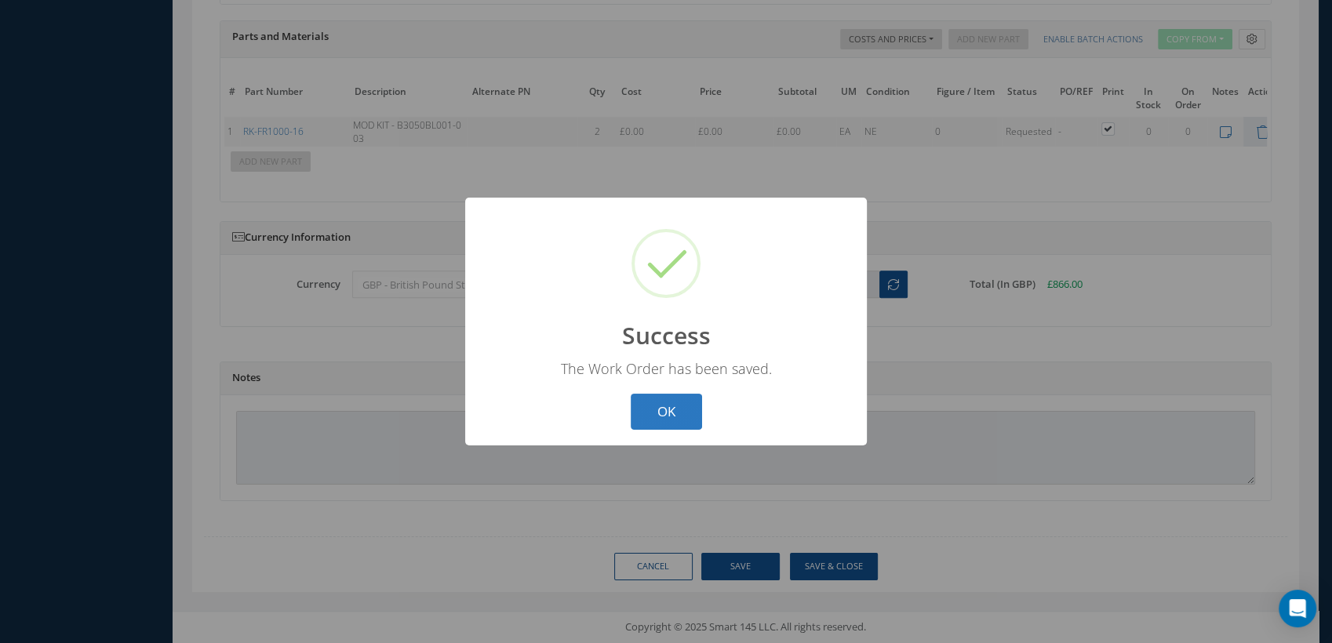
click at [647, 405] on button "OK" at bounding box center [666, 412] width 71 height 37
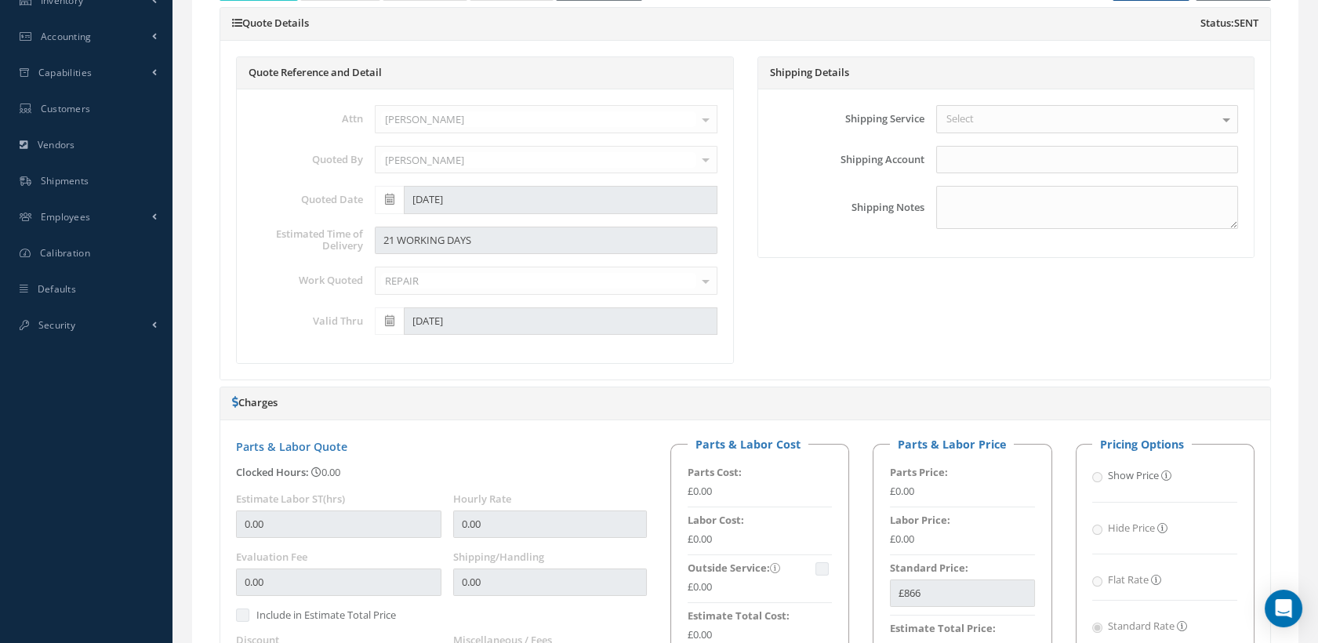
scroll to position [233, 0]
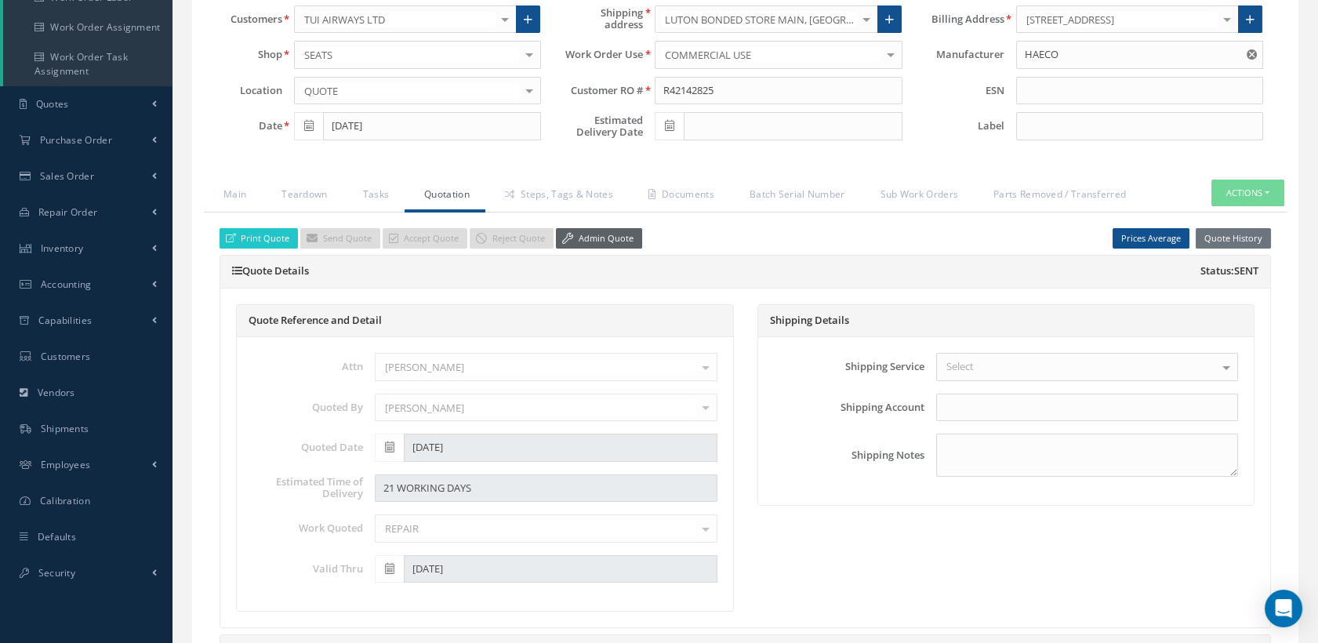
click at [601, 228] on link "Admin Quote" at bounding box center [599, 238] width 86 height 21
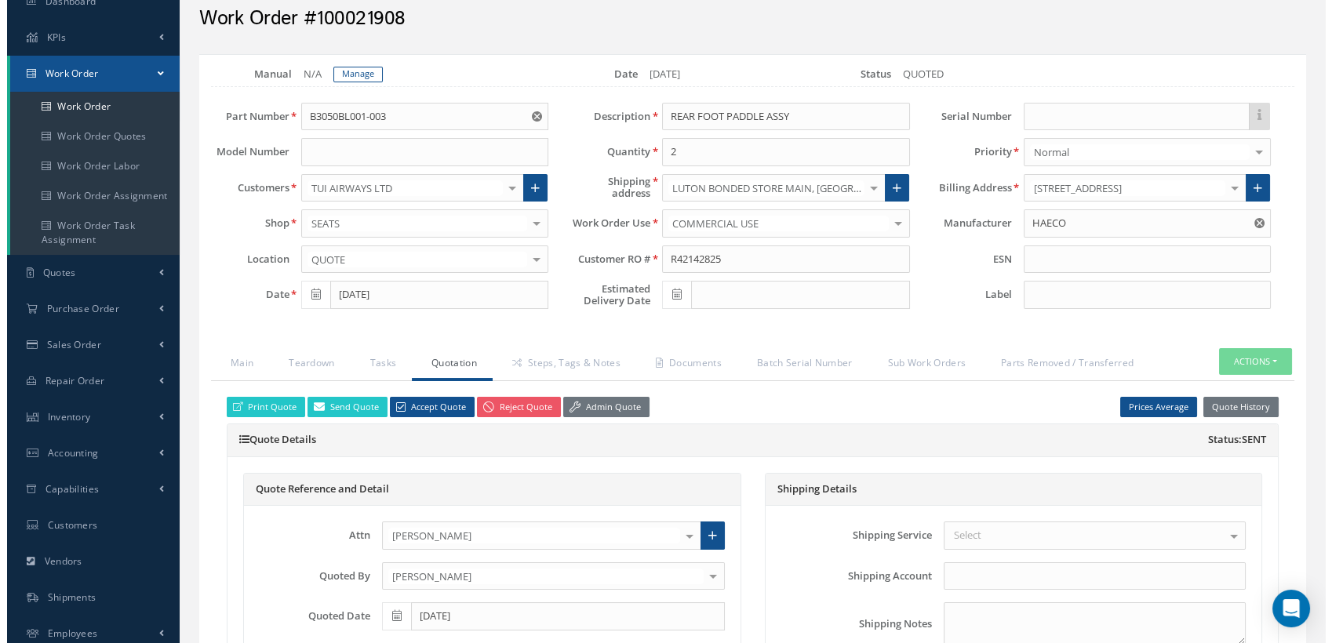
scroll to position [59, 0]
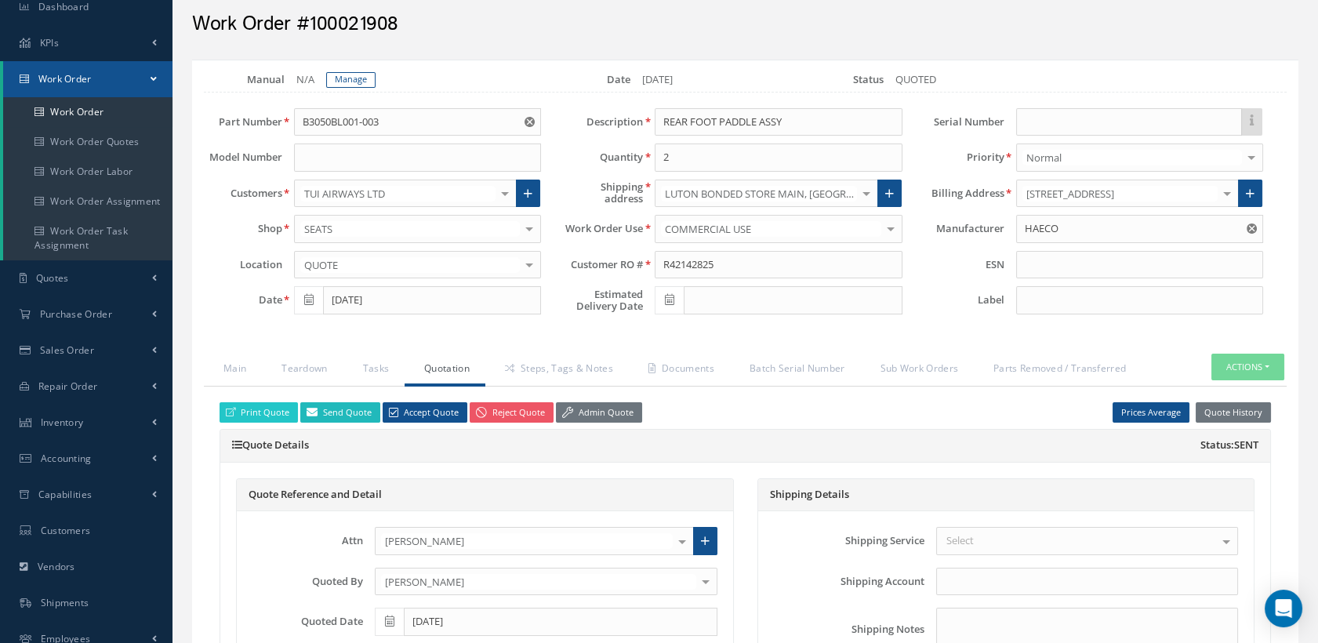
click at [357, 411] on link "Send Quote" at bounding box center [340, 412] width 80 height 21
type input "Quotation for WO #:100021908, Customer RO #:R42142825"
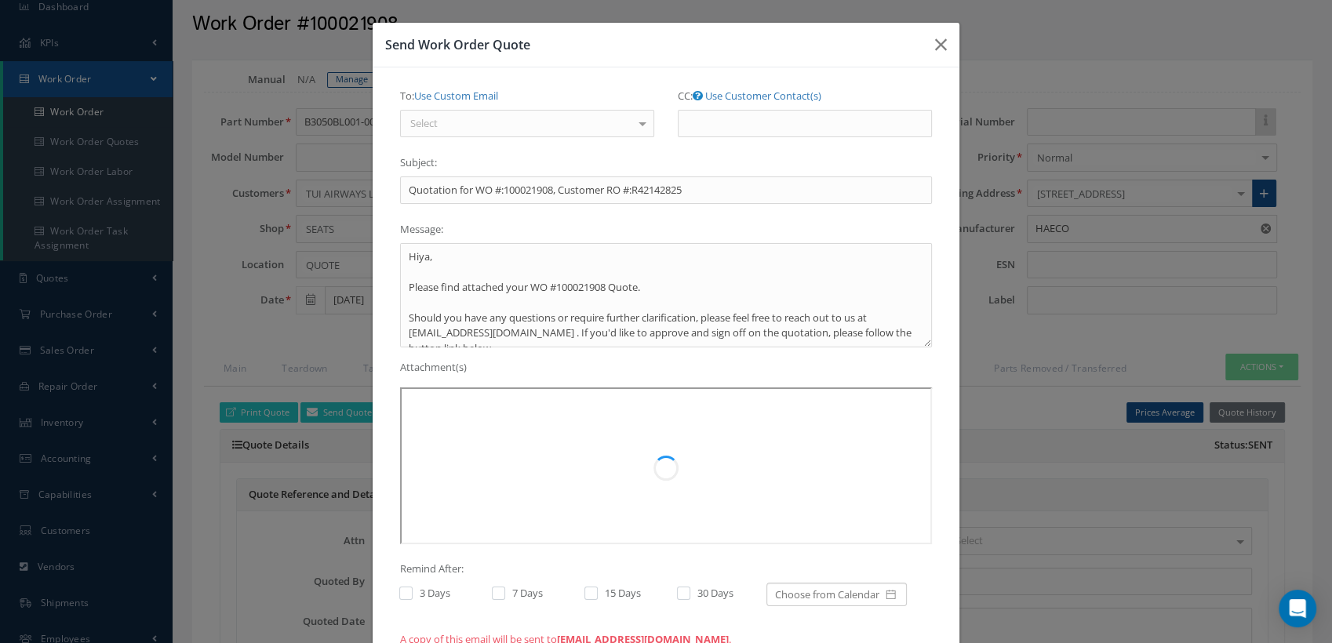
click at [512, 127] on div "Select" at bounding box center [527, 124] width 254 height 28
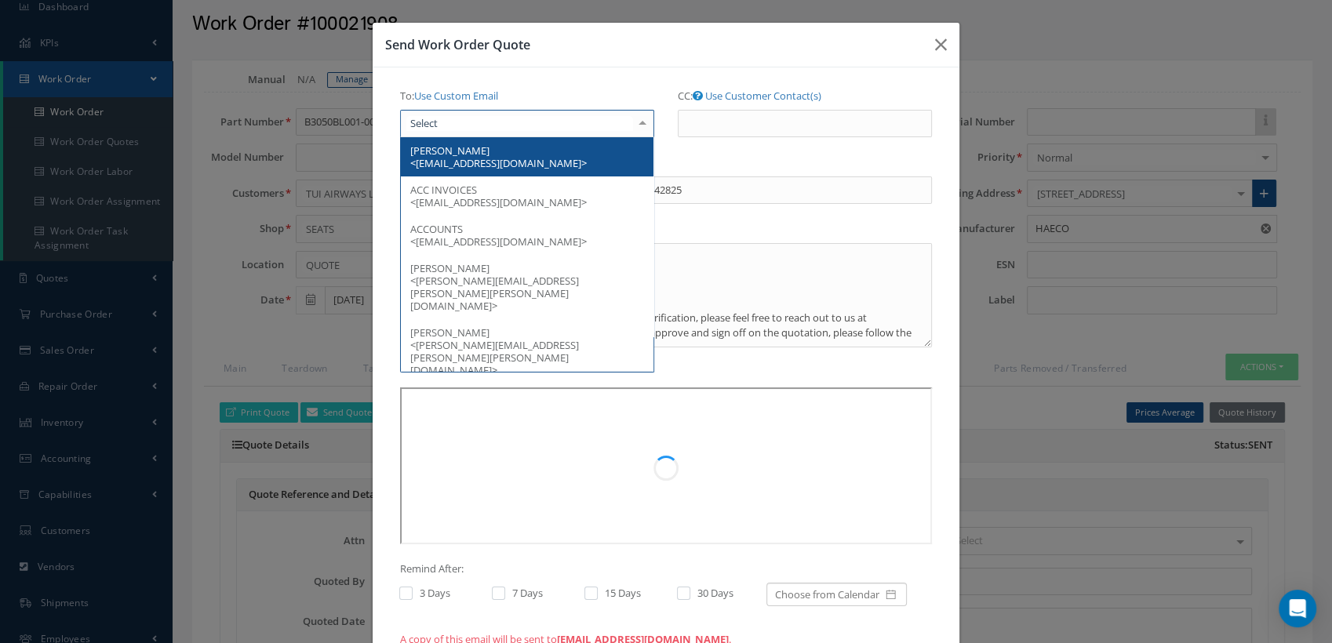
click at [485, 149] on span "ADAM LUSBY <repairsteam@tui.co.uk>" at bounding box center [527, 156] width 253 height 39
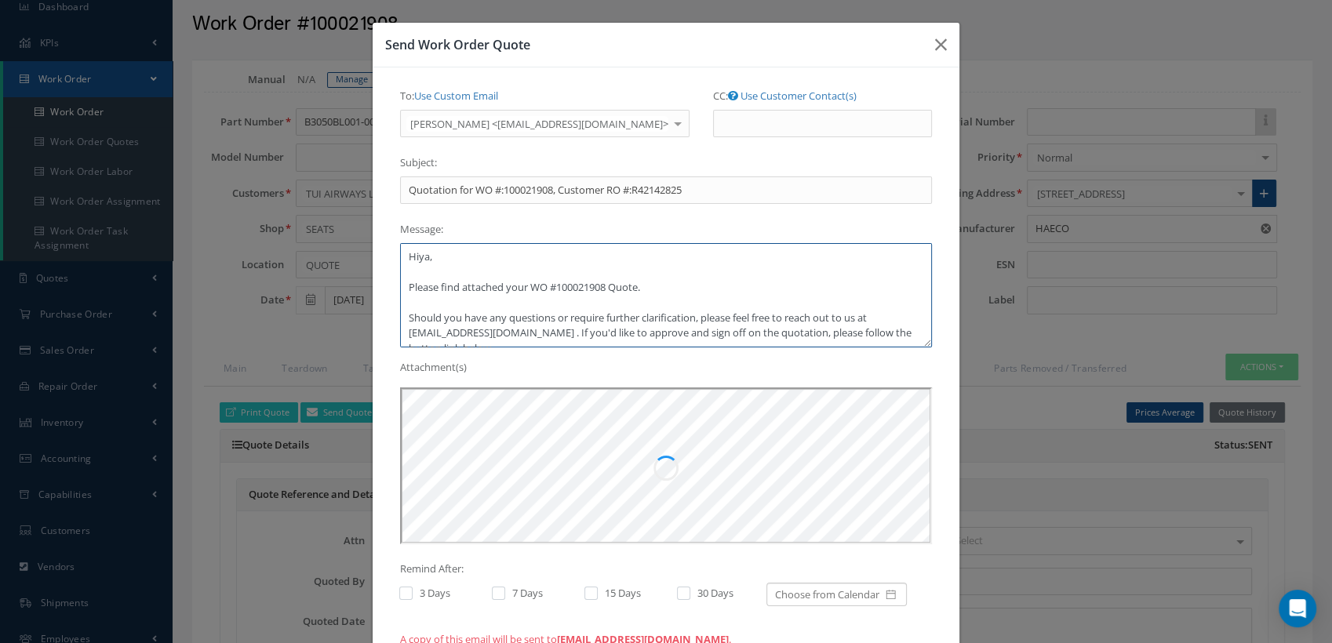
scroll to position [0, 0]
drag, startPoint x: 385, startPoint y: 257, endPoint x: 361, endPoint y: 257, distance: 24.3
click at [361, 257] on div "Send Work Order Quote To: Use Custom Email ADAM LUSBY <repairsteam@tui.co.uk> A…" at bounding box center [666, 321] width 1332 height 643
click at [660, 286] on textarea "Hi Adam, Please find attached your WO #100021908 Quote. Should you have any que…" at bounding box center [666, 295] width 532 height 104
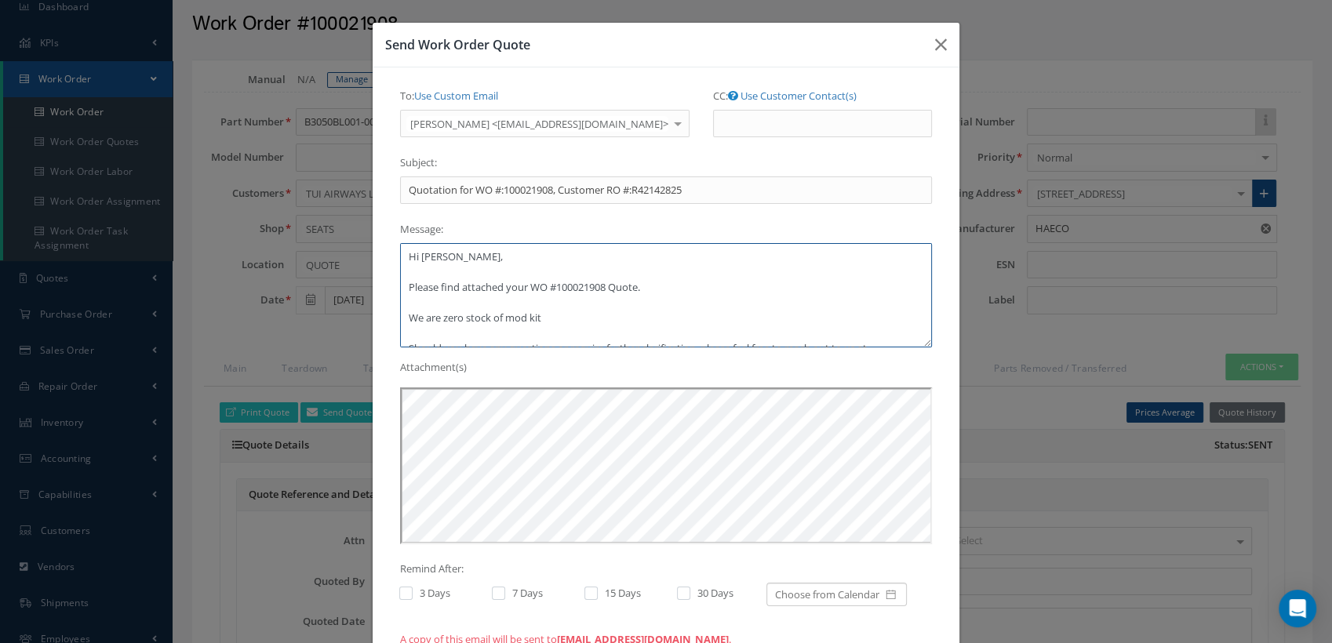
paste textarea "RK-FR1000-16"
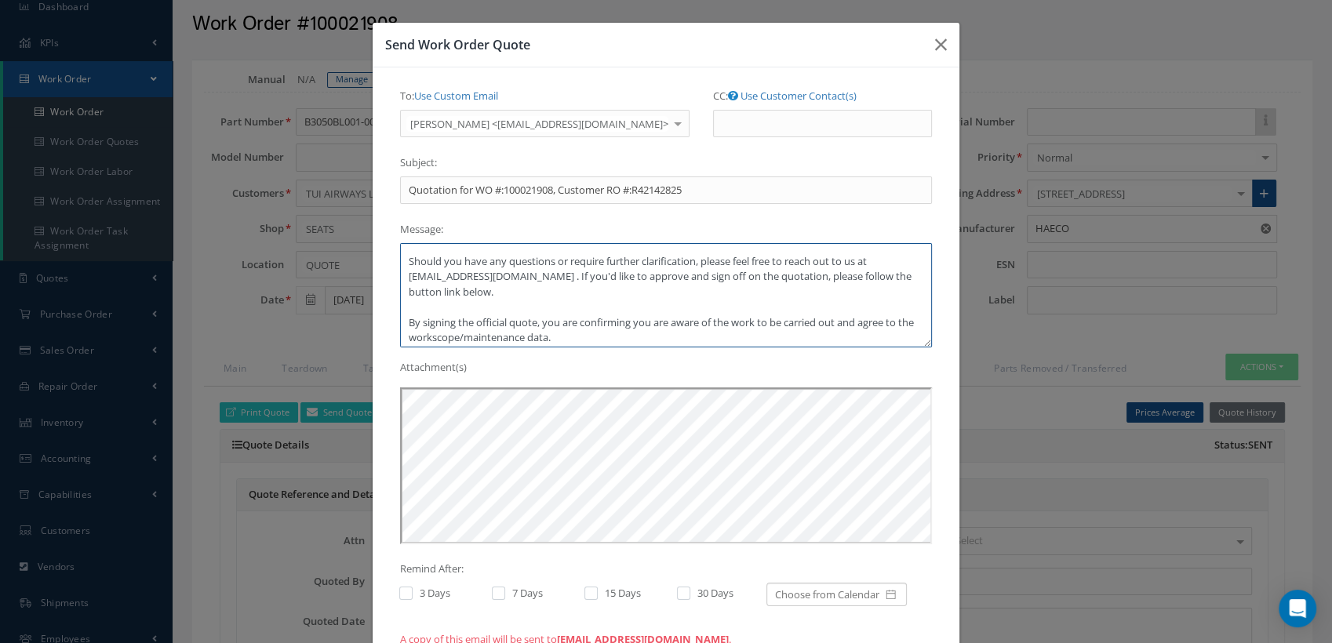
click at [538, 291] on textarea "Hi Adam, Please find attached your WO #100021908 Quote. We are zero stock of mo…" at bounding box center [666, 295] width 532 height 104
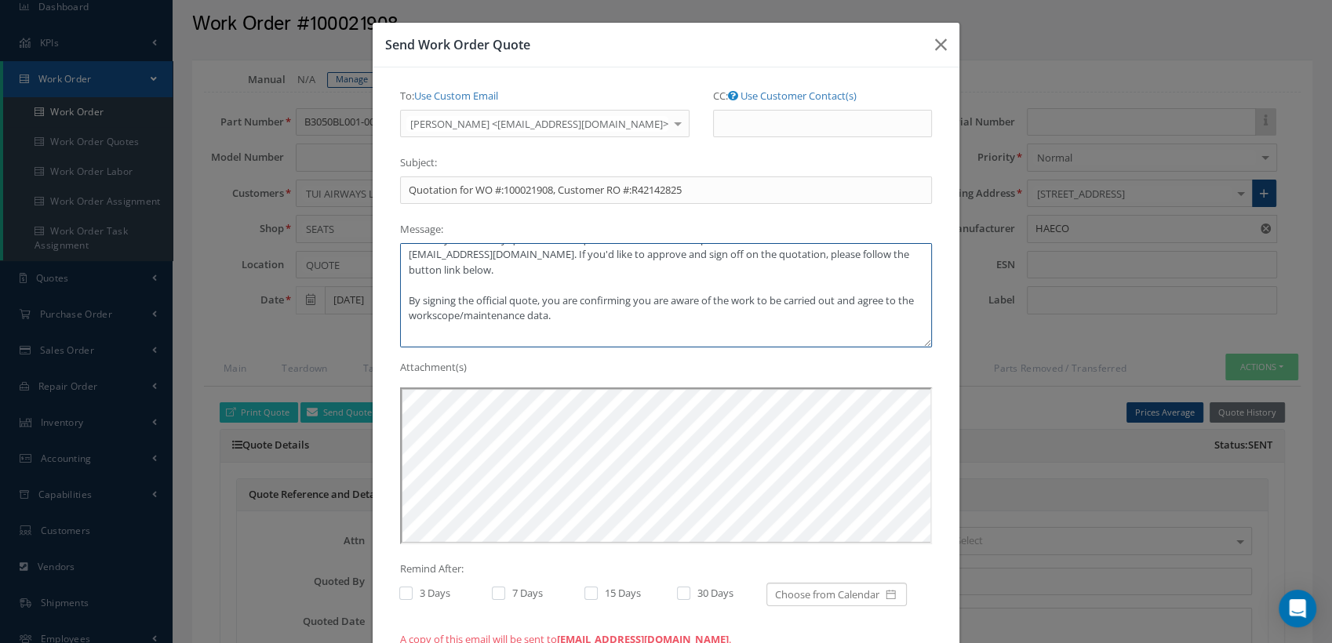
scroll to position [55, 0]
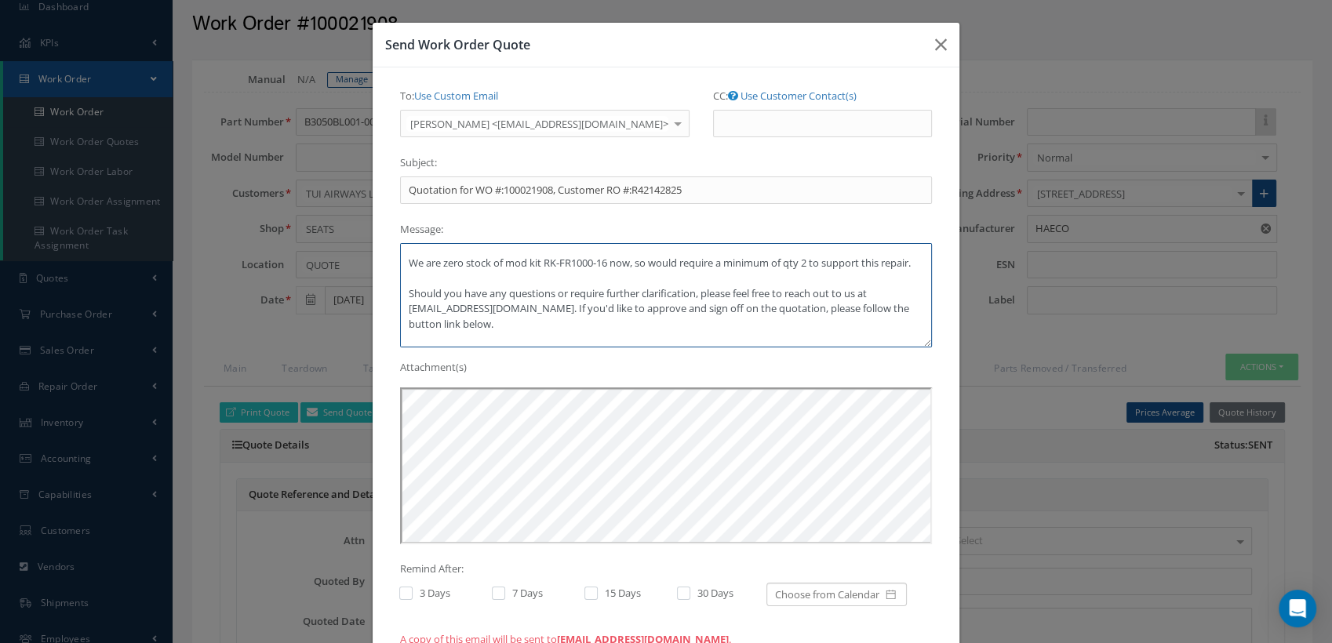
click at [514, 285] on textarea "Hi Adam, Please find attached your WO #100021908 Quote. We are zero stock of mo…" at bounding box center [666, 295] width 532 height 104
click at [494, 267] on textarea "Hi Adam, Please find attached your WO #100021908 Quote. We are zero stock of mo…" at bounding box center [666, 295] width 532 height 104
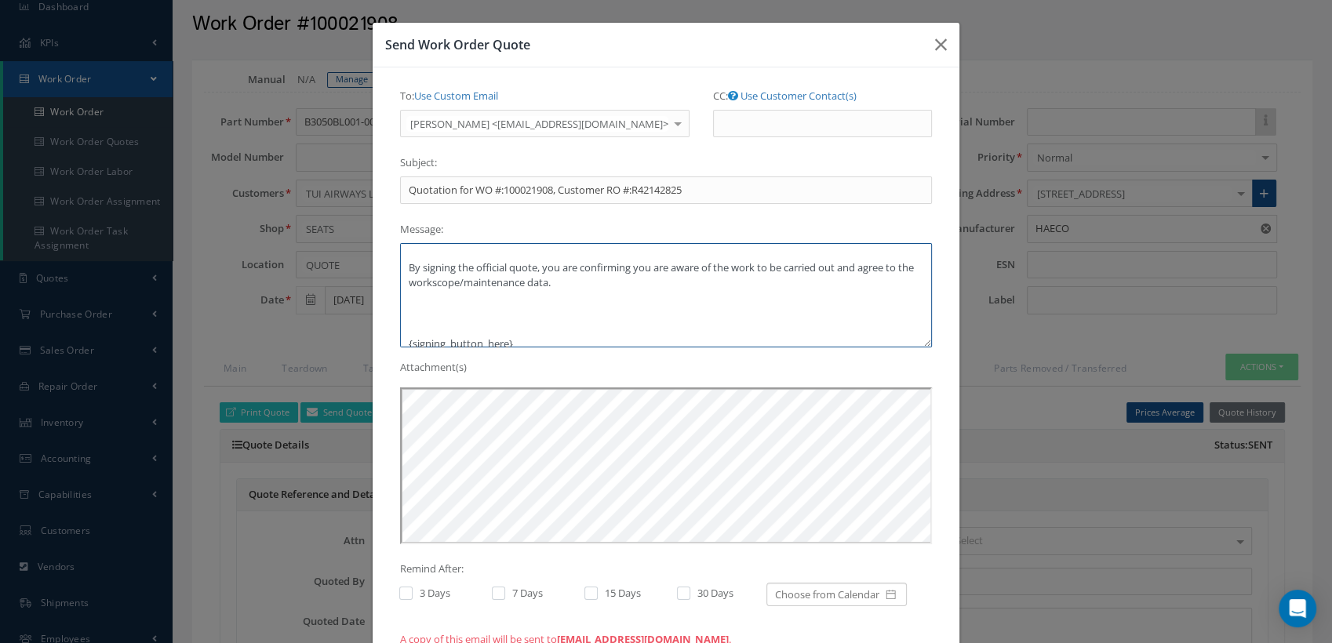
drag, startPoint x: 576, startPoint y: 294, endPoint x: 389, endPoint y: 282, distance: 187.1
click at [389, 282] on div "To: Use Custom Email ADAM LUSBY <repairsteam@tui.co.uk> ADAM LUSBY <repairsteam…" at bounding box center [665, 368] width 555 height 570
click at [401, 298] on textarea "Hi Adam, Please find attached your WO #100021908 Quote. We are zero stock of mo…" at bounding box center [666, 295] width 532 height 104
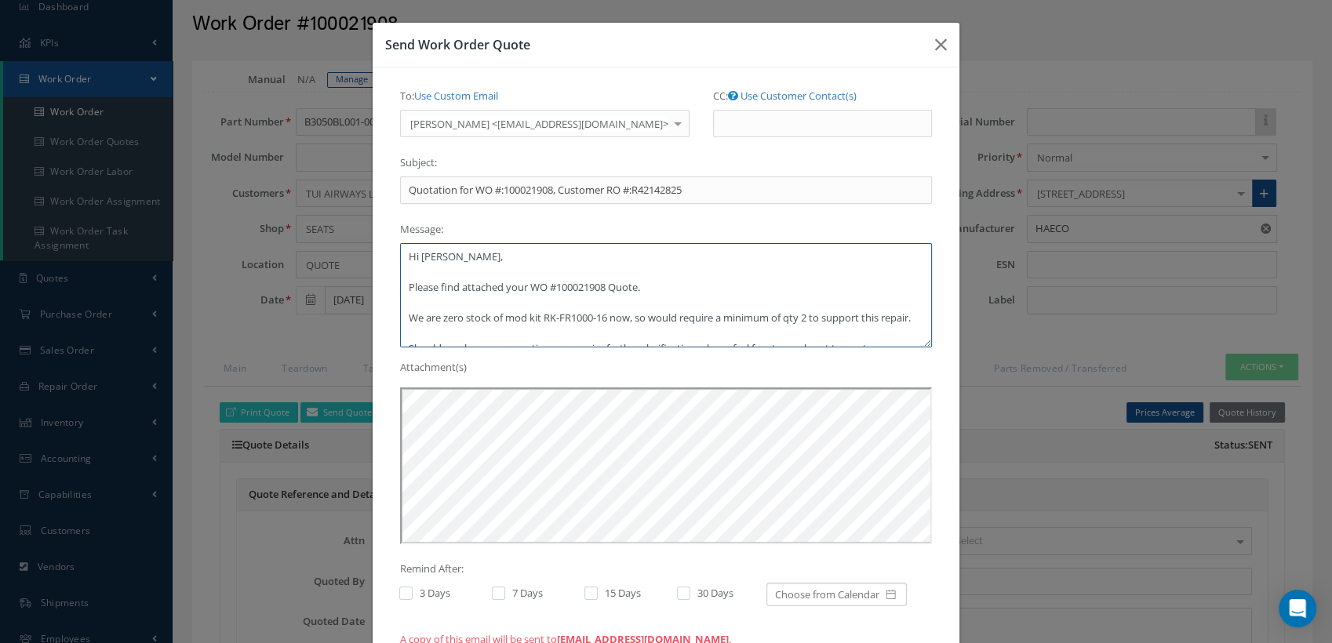
click at [630, 318] on textarea "Hi Adam, Please find attached your WO #100021908 Quote. We are zero stock of mo…" at bounding box center [666, 295] width 532 height 104
click at [627, 315] on textarea "Hi Adam, Please find attached your WO #100021908 Quote. We are zero stock of mo…" at bounding box center [666, 295] width 532 height 104
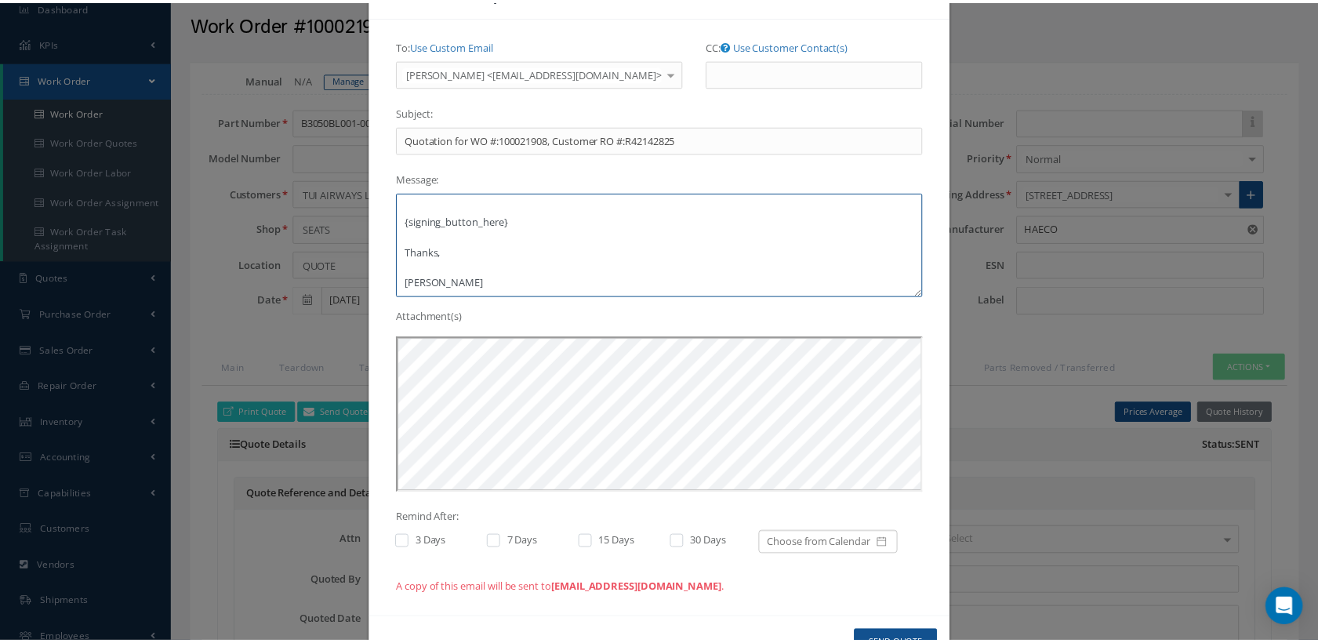
scroll to position [100, 0]
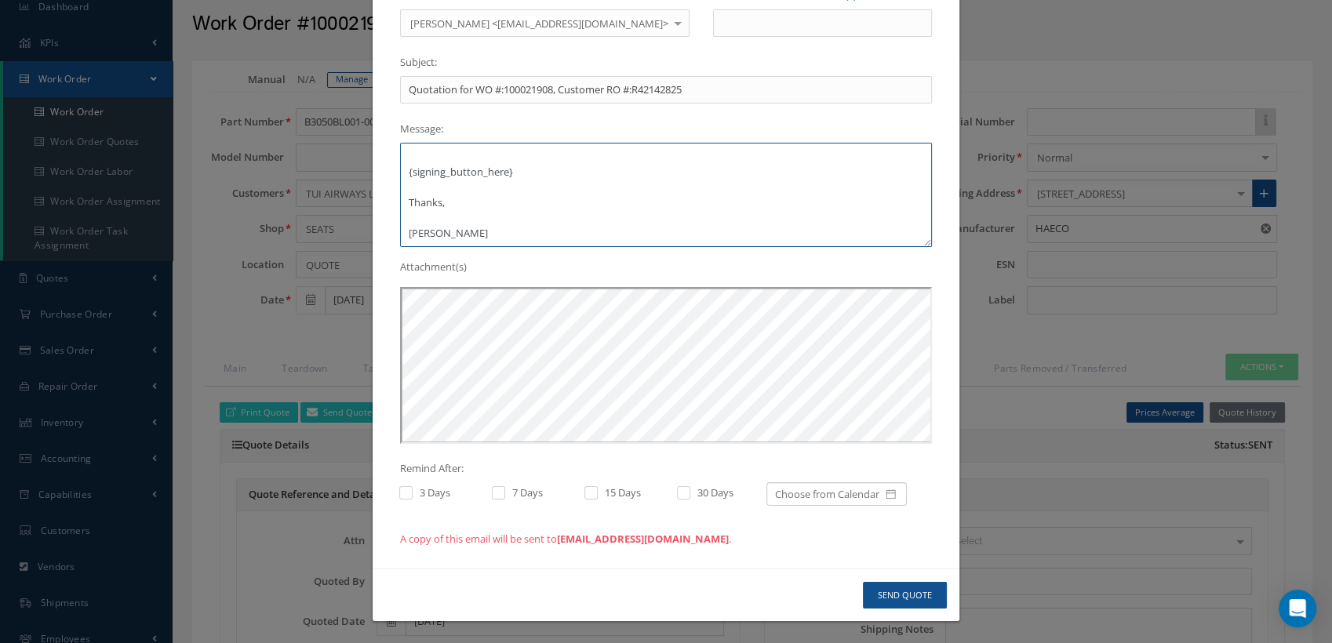
type textarea "Hi Adam, Please find attached your WO #100021908 Quote. We are zero stock of mo…"
click at [868, 593] on button "Send Quote" at bounding box center [905, 595] width 84 height 27
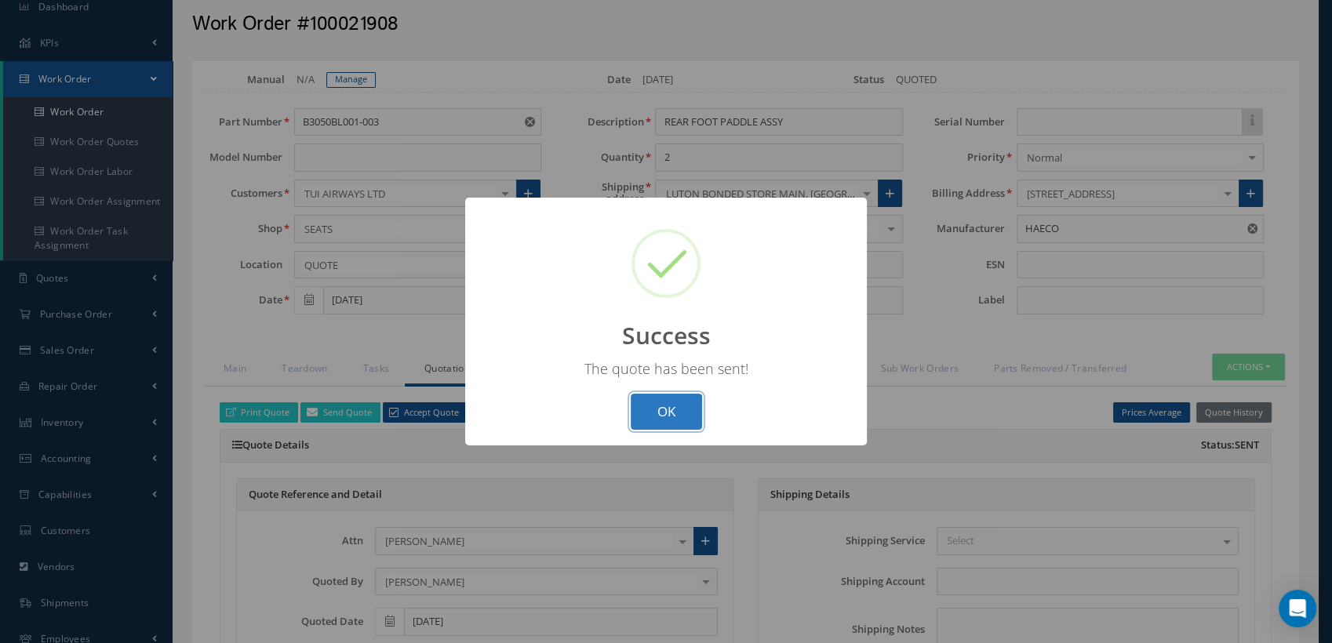
click at [681, 412] on button "OK" at bounding box center [666, 412] width 71 height 37
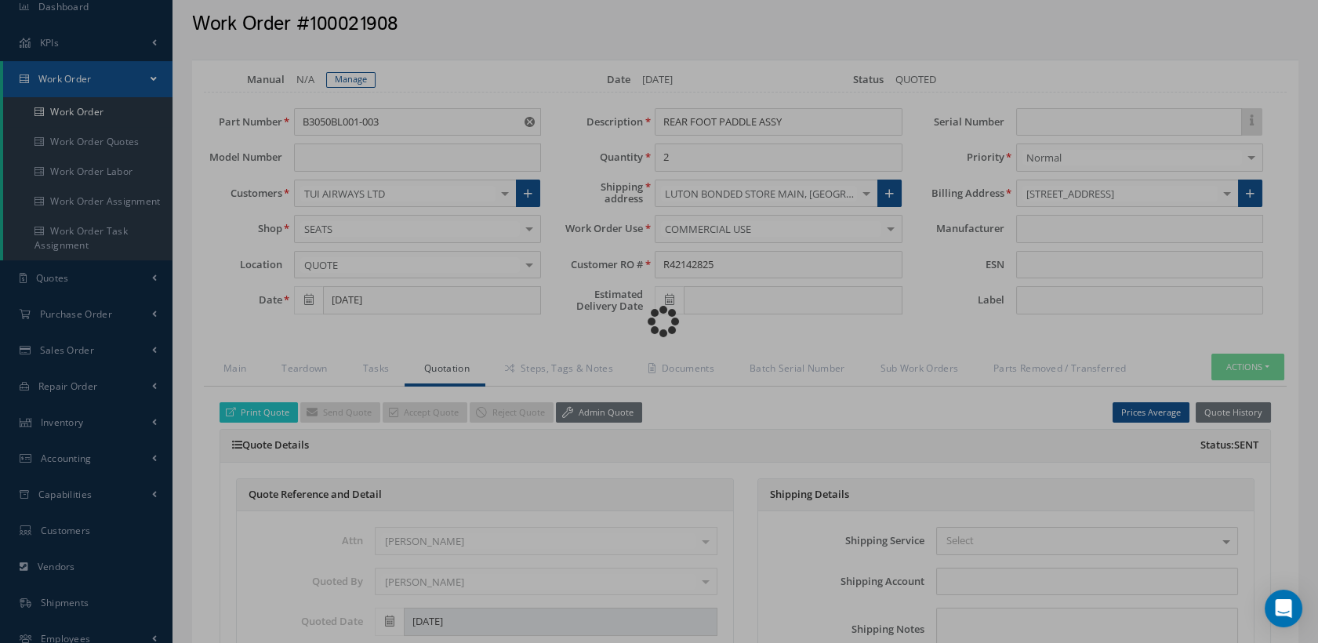
type input "HAECO"
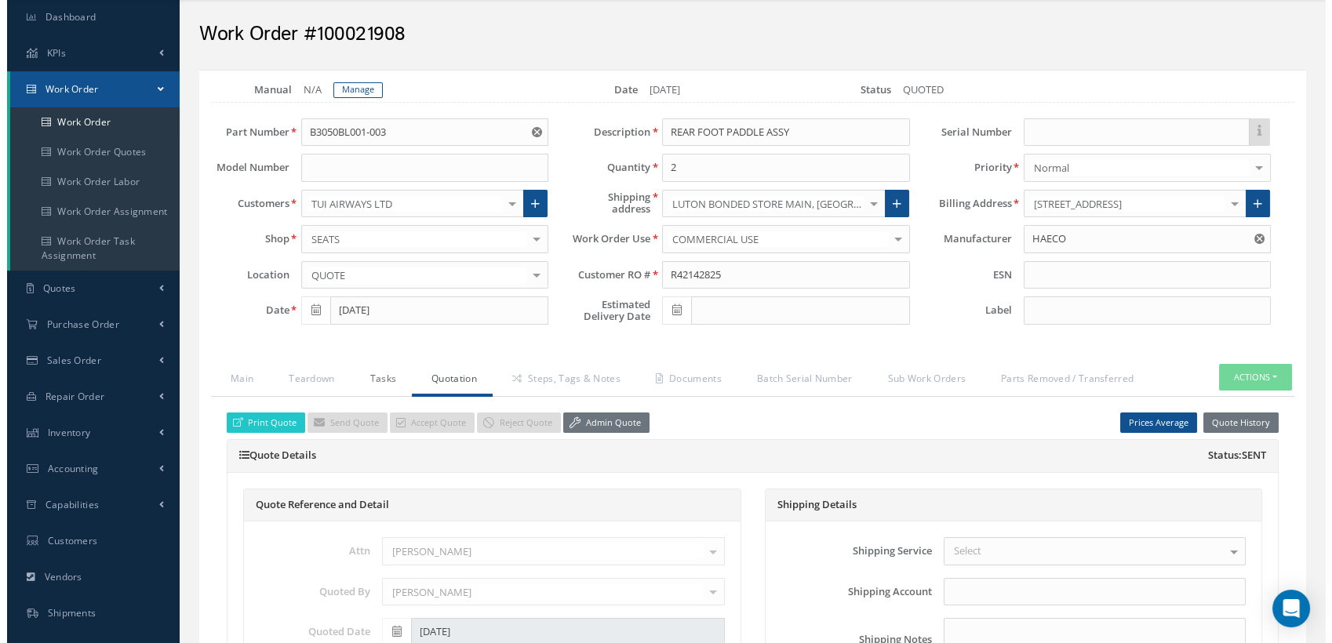
scroll to position [0, 0]
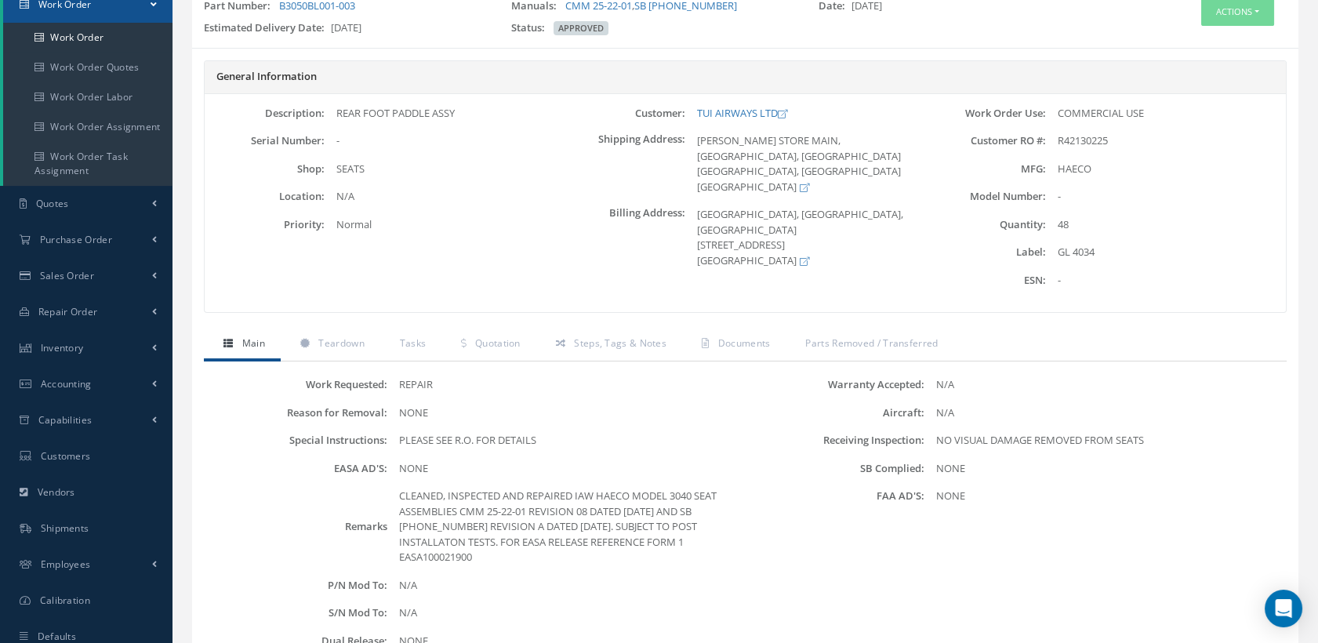
scroll to position [261, 0]
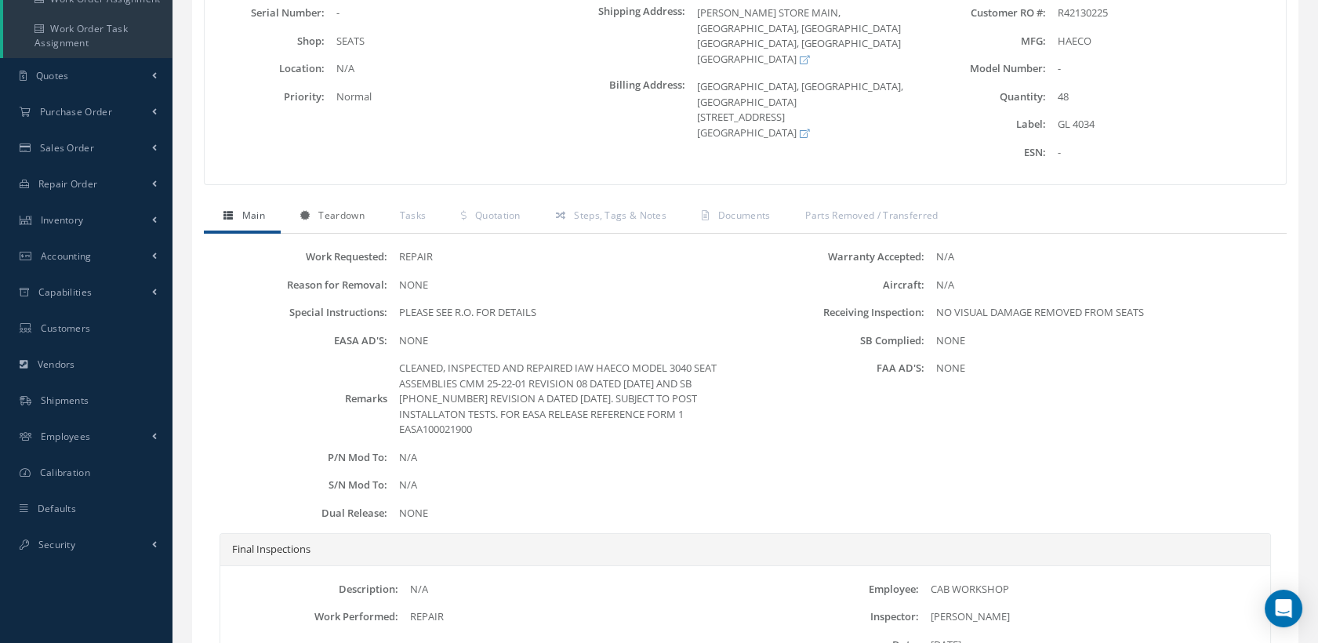
click at [351, 206] on link "Teardown" at bounding box center [331, 217] width 100 height 33
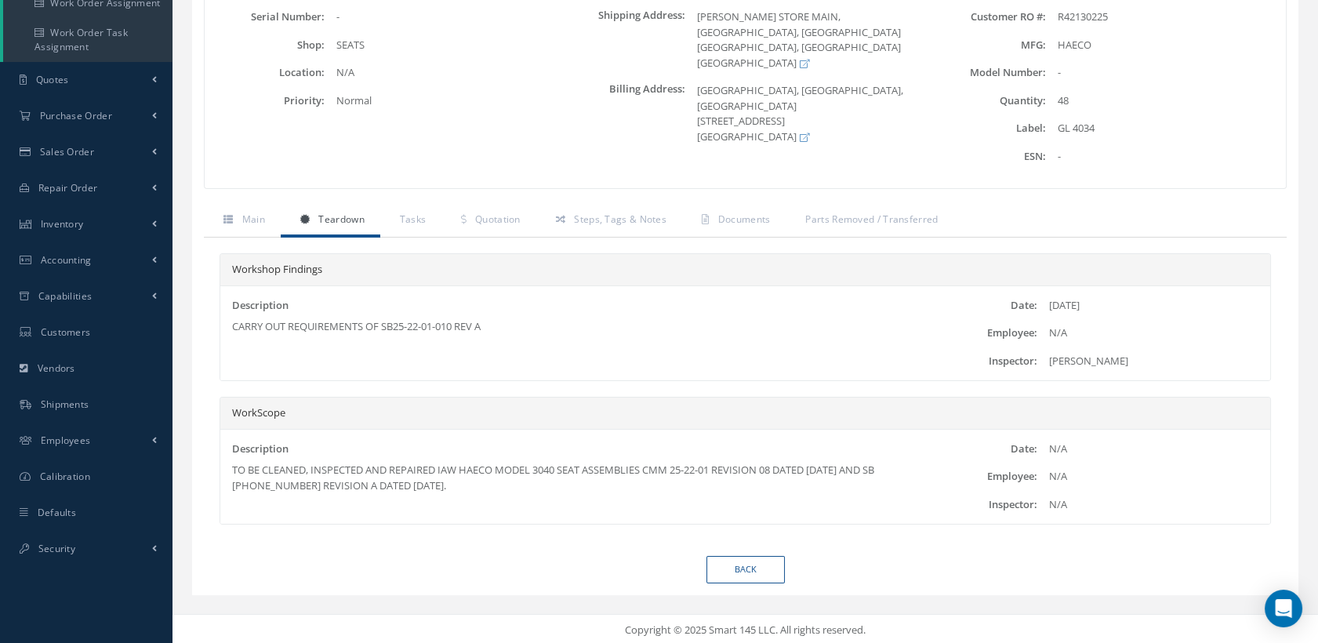
drag, startPoint x: 492, startPoint y: 485, endPoint x: 272, endPoint y: 484, distance: 220.4
click at [272, 484] on div "TO BE CLEANED, INSPECTED AND REPAIRED IAW HAECO MODEL 3040 SEAT ASSEMBLIES CMM …" at bounding box center [570, 478] width 677 height 31
drag, startPoint x: 272, startPoint y: 484, endPoint x: 501, endPoint y: 492, distance: 229.1
click at [501, 492] on div "Description TO BE CLEANED, INSPECTED AND REPAIRED IAW HAECO MODEL 3040 SEAT ASS…" at bounding box center [570, 476] width 700 height 68
drag, startPoint x: 499, startPoint y: 488, endPoint x: 240, endPoint y: 465, distance: 259.8
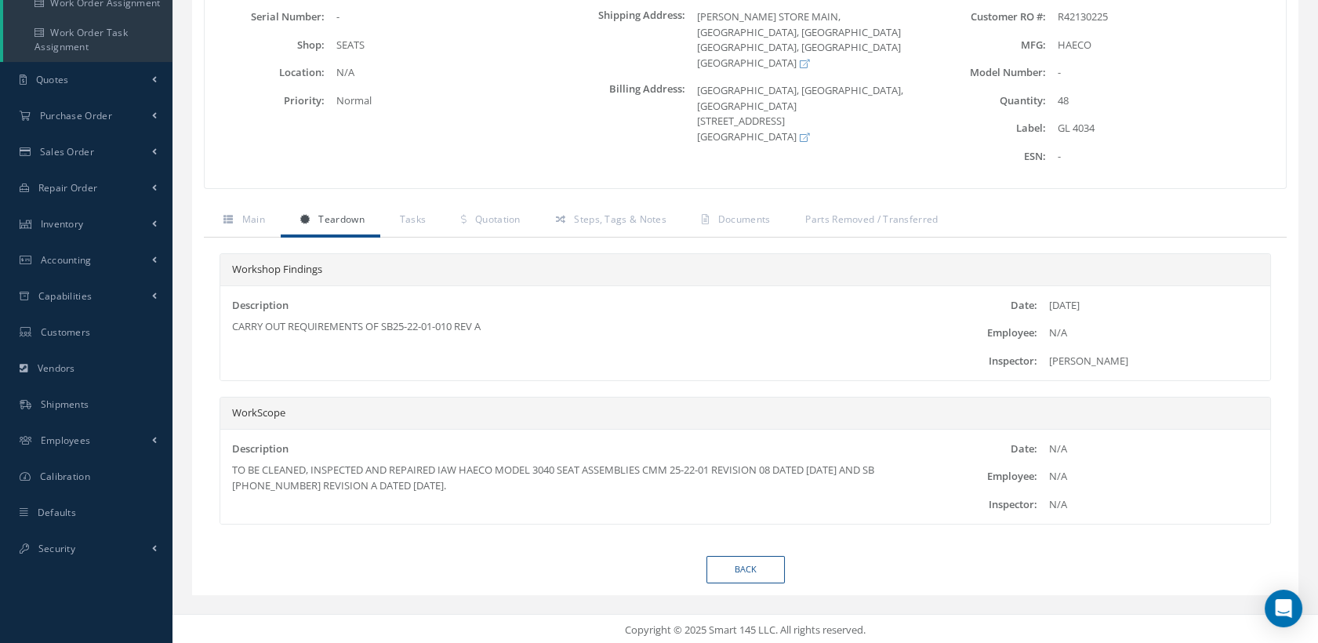
click at [232, 467] on div "TO BE CLEANED, INSPECTED AND REPAIRED IAW HAECO MODEL 3040 SEAT ASSEMBLIES CMM …" at bounding box center [570, 478] width 677 height 31
copy div "TO BE CLEANED, INSPECTED AND REPAIRED IAW HAECO MODEL 3040 SEAT ASSEMBLIES CMM …"
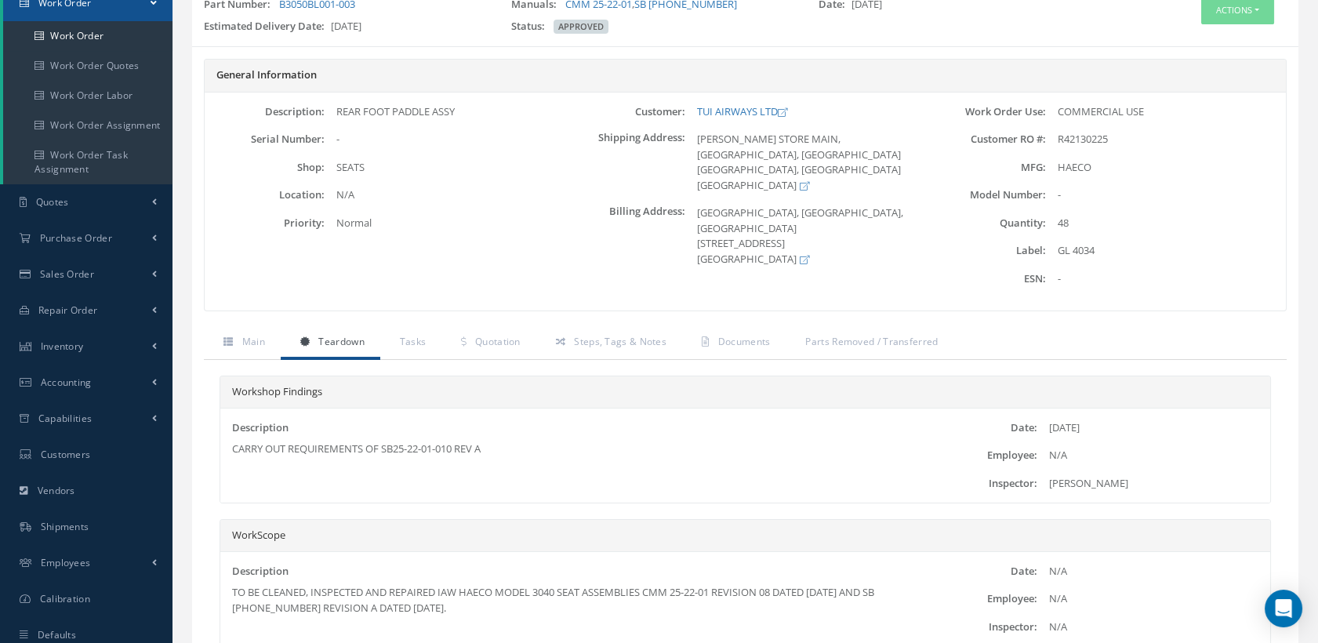
scroll to position [0, 0]
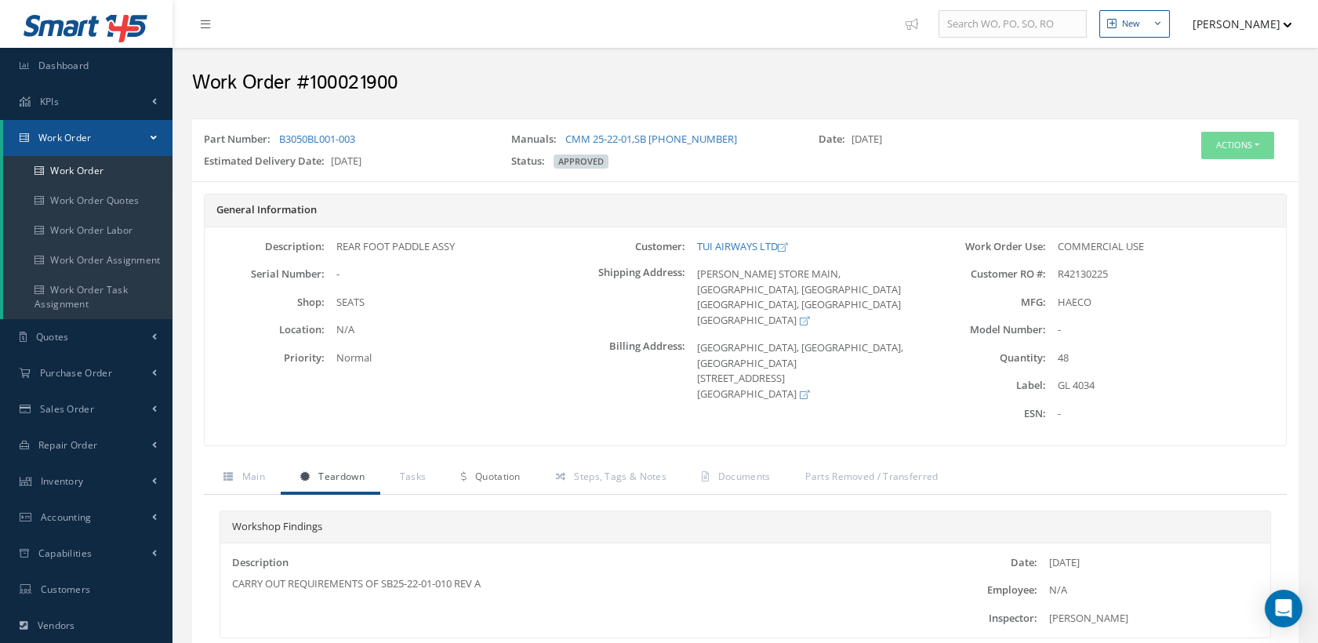
click at [504, 478] on span "Quotation" at bounding box center [497, 476] width 45 height 13
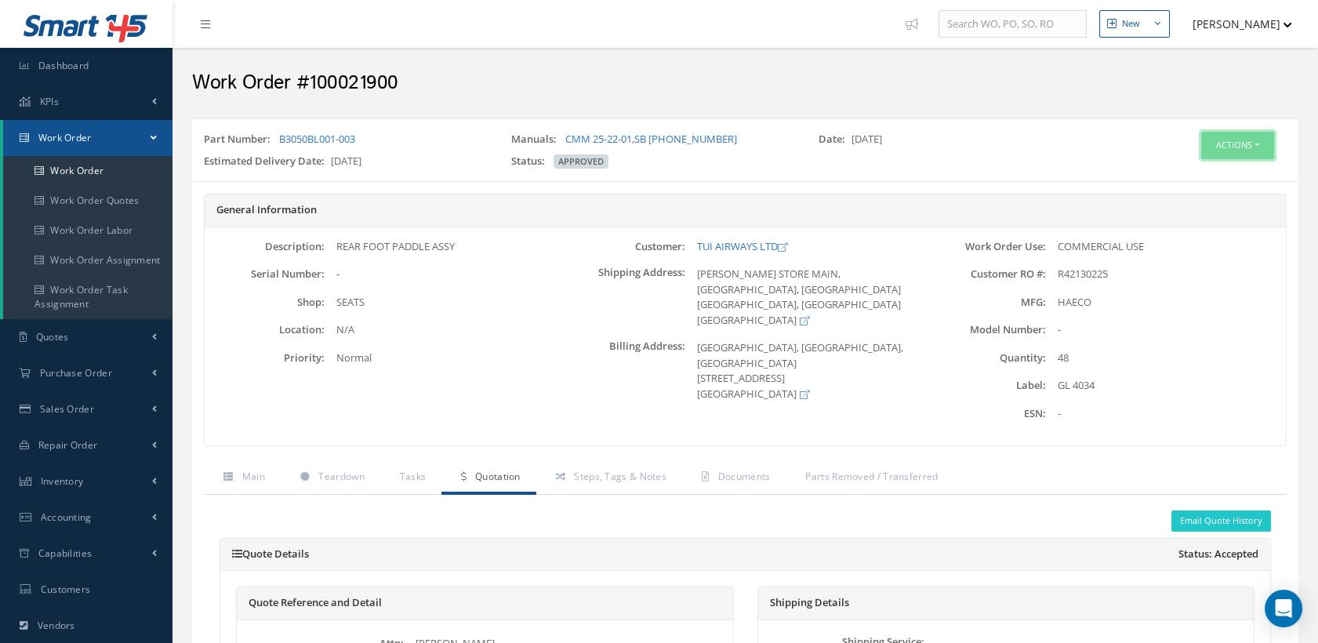
click at [1227, 147] on button "Actions" at bounding box center [1237, 145] width 73 height 27
click at [1234, 18] on button "[PERSON_NAME]" at bounding box center [1235, 24] width 114 height 31
click at [1200, 190] on link "Logout" at bounding box center [1229, 186] width 125 height 27
